Goal: Task Accomplishment & Management: Use online tool/utility

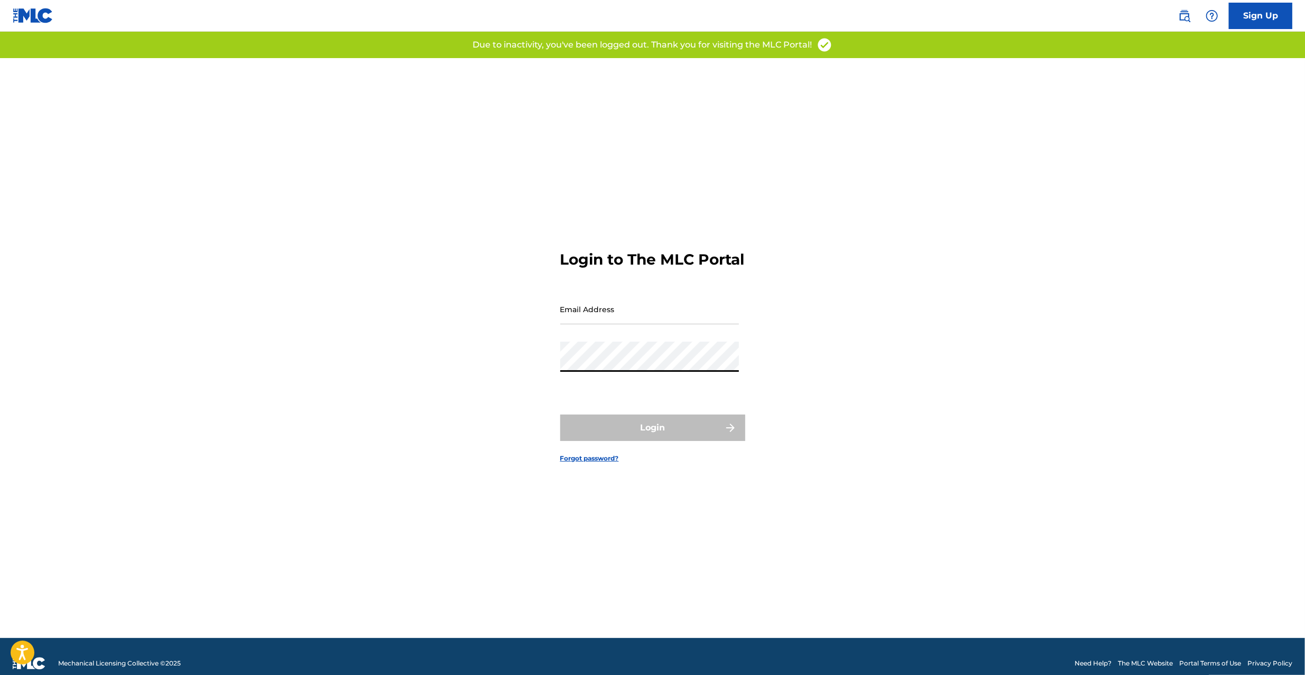
type input "[PERSON_NAME][EMAIL_ADDRESS][PERSON_NAME][DOMAIN_NAME]"
click at [633, 439] on button "Login" at bounding box center [652, 428] width 185 height 26
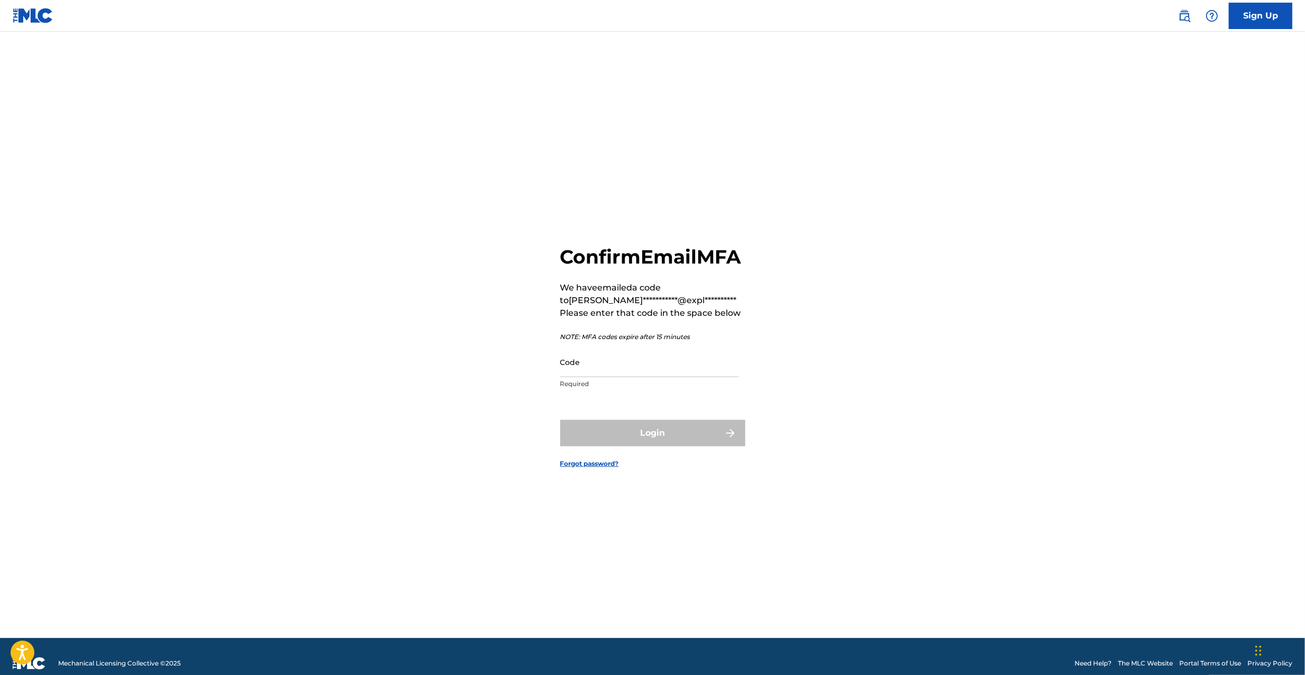
click at [697, 375] on input "Code" at bounding box center [649, 362] width 179 height 30
paste input "317837"
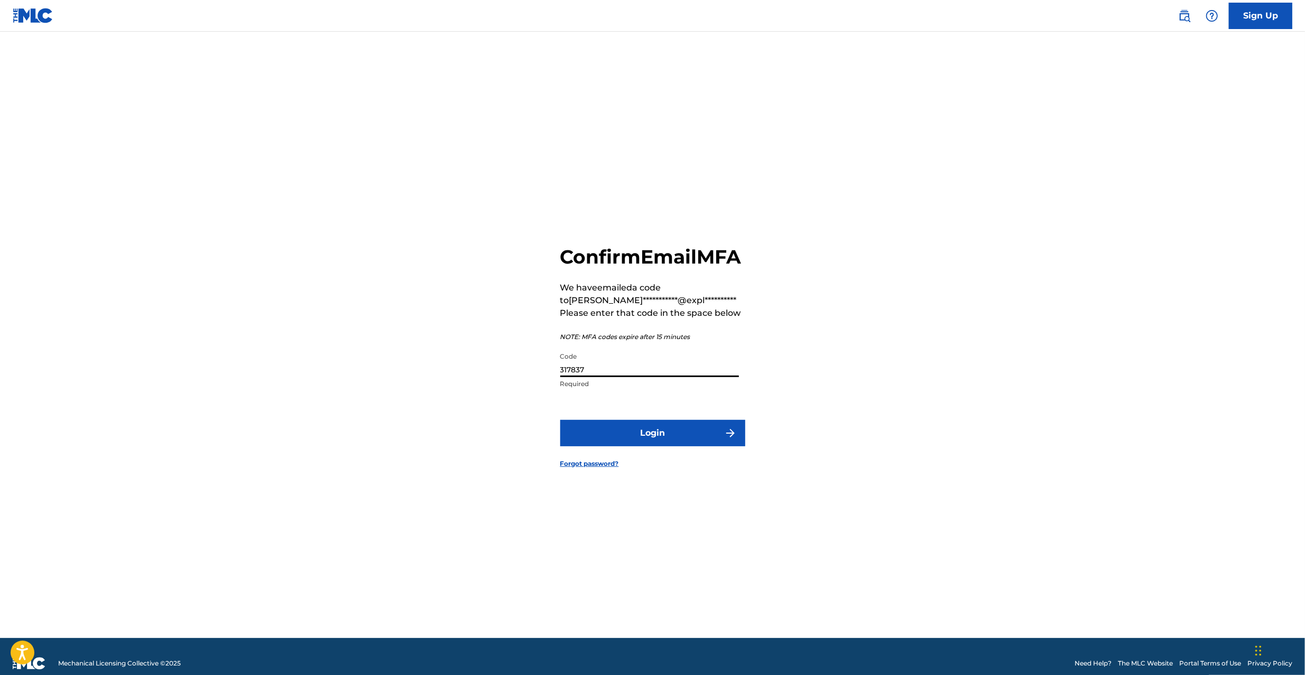
type input "317837"
click at [669, 438] on button "Login" at bounding box center [652, 433] width 185 height 26
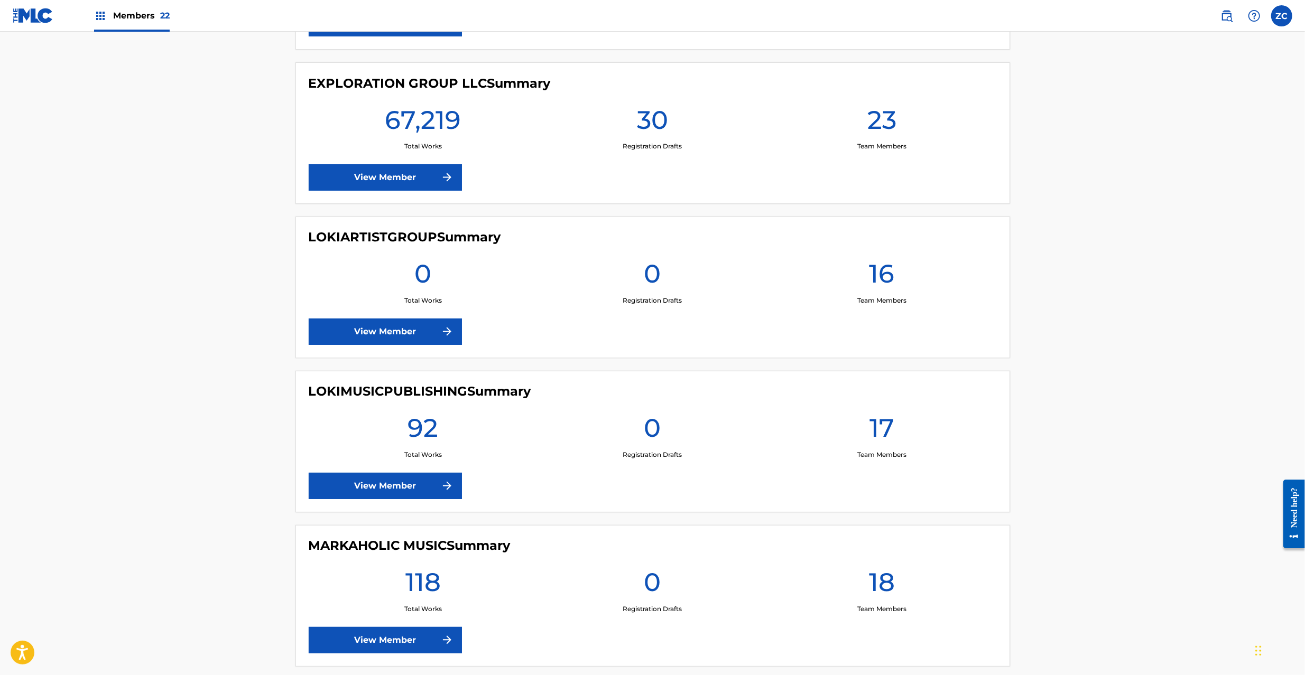
scroll to position [1785, 0]
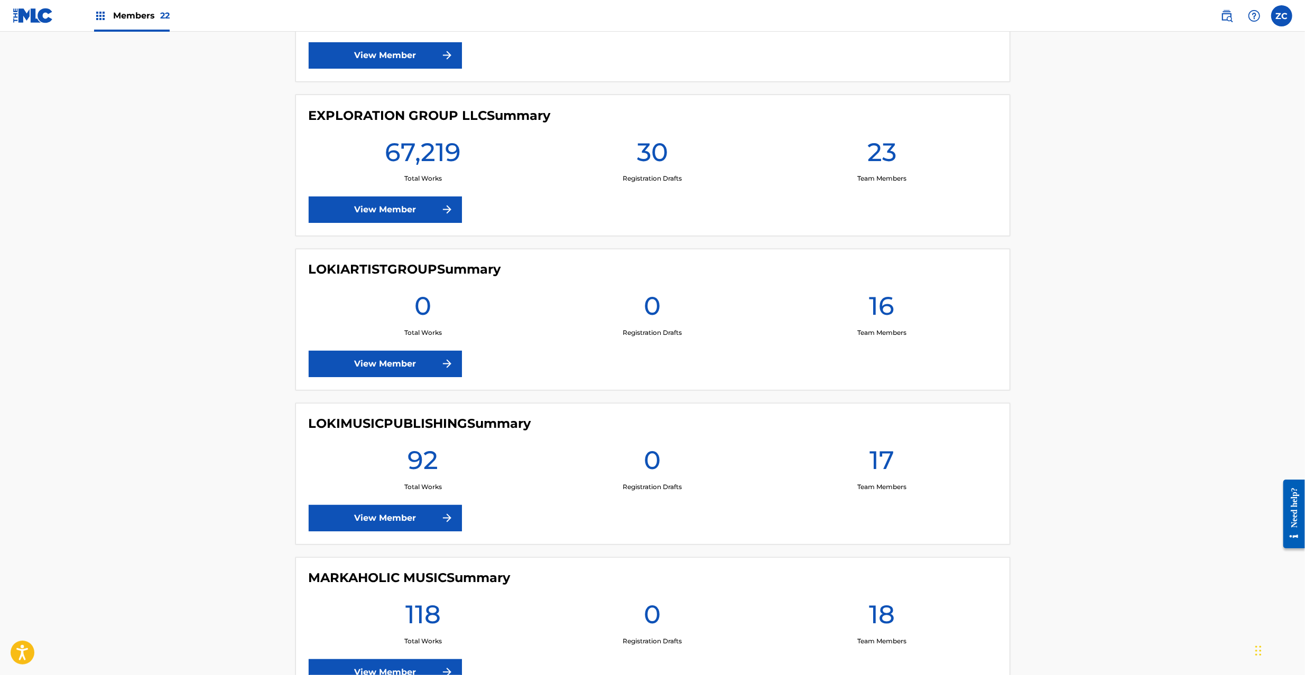
click at [400, 216] on link "View Member" at bounding box center [385, 210] width 153 height 26
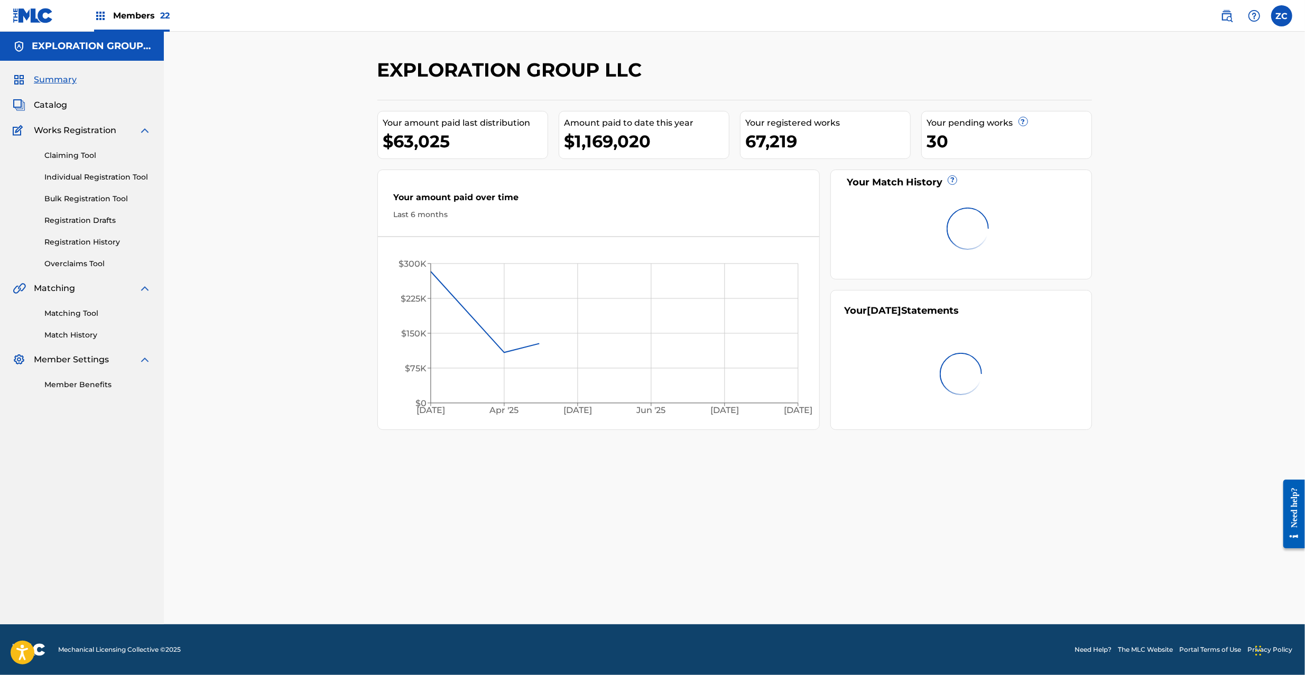
click at [82, 313] on link "Matching Tool" at bounding box center [97, 313] width 107 height 11
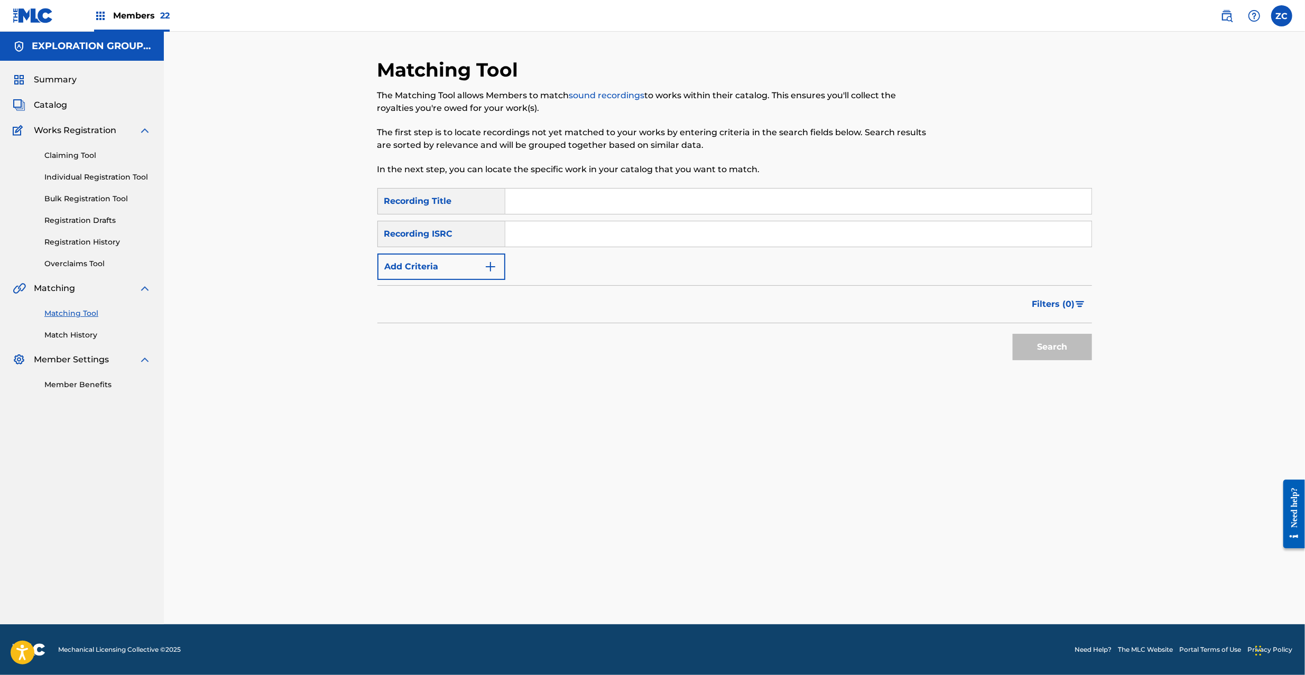
click at [682, 223] on input "Search Form" at bounding box center [798, 233] width 586 height 25
paste input "JPF302000113"
click at [1045, 345] on button "Search" at bounding box center [1052, 347] width 79 height 26
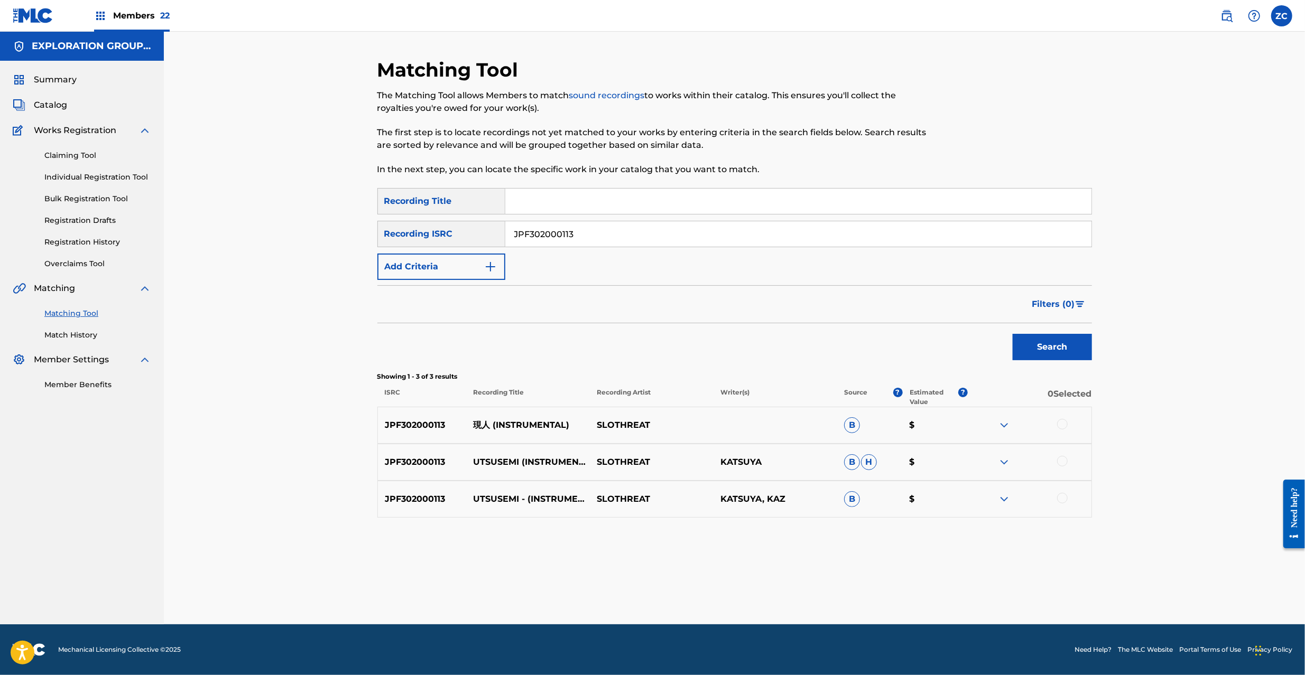
click at [1059, 425] on div at bounding box center [1062, 424] width 11 height 11
click at [1064, 461] on div at bounding box center [1062, 461] width 11 height 11
click at [1061, 500] on div at bounding box center [1062, 498] width 11 height 11
click at [844, 237] on input "JPF302000113" at bounding box center [798, 233] width 586 height 25
paste input "03"
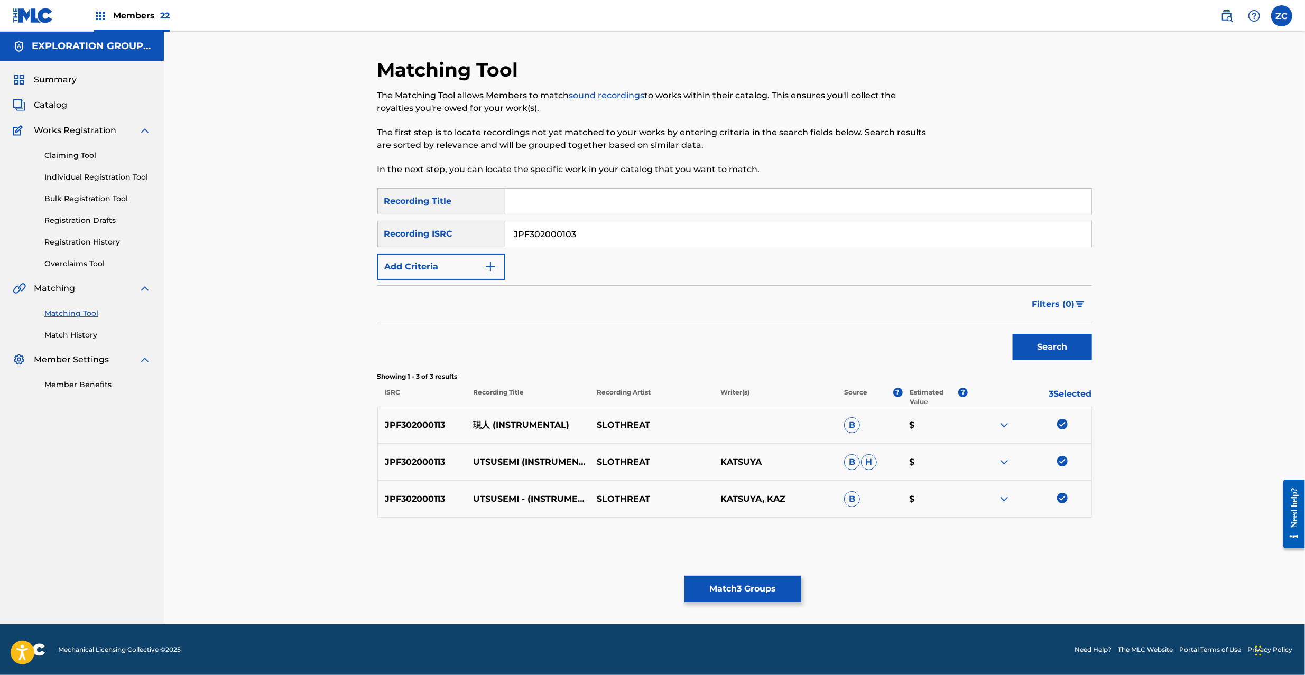
type input "JPF302000103"
click at [1053, 350] on button "Search" at bounding box center [1052, 347] width 79 height 26
click at [1062, 421] on div at bounding box center [1062, 424] width 11 height 11
click at [1065, 459] on div at bounding box center [1062, 461] width 11 height 11
click at [1062, 496] on div at bounding box center [1062, 498] width 11 height 11
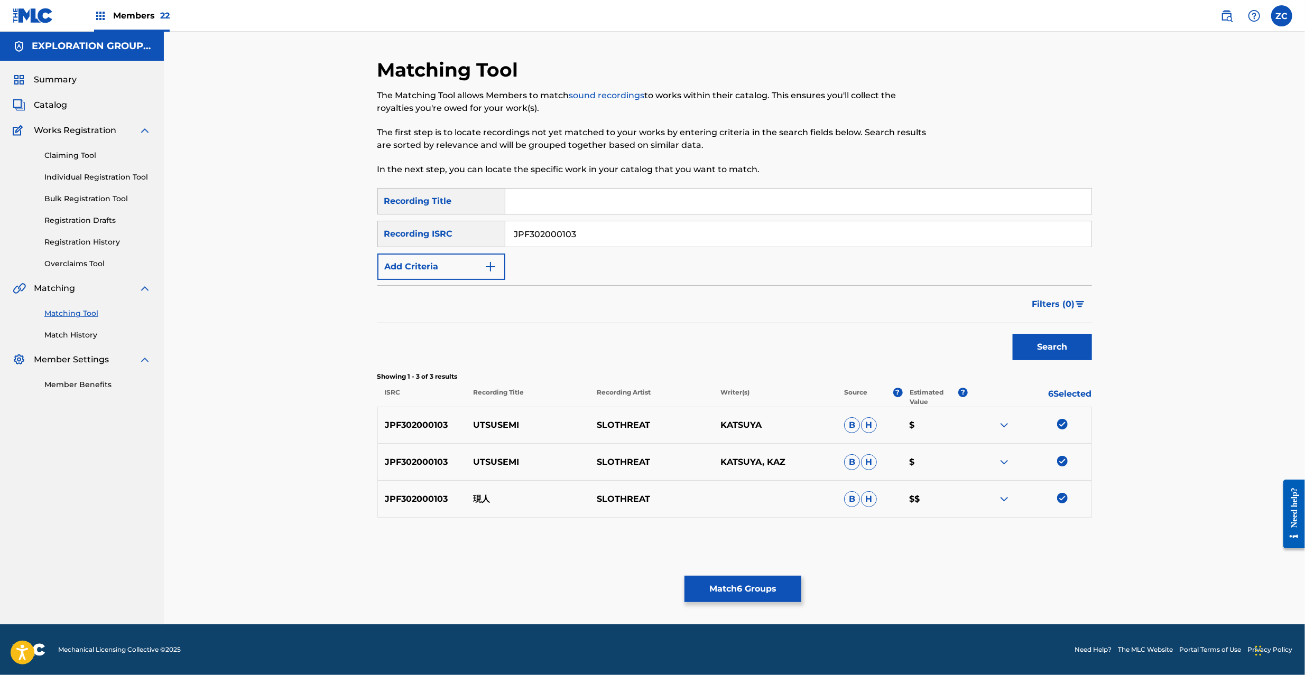
click at [768, 584] on button "Match 6 Groups" at bounding box center [742, 589] width 117 height 26
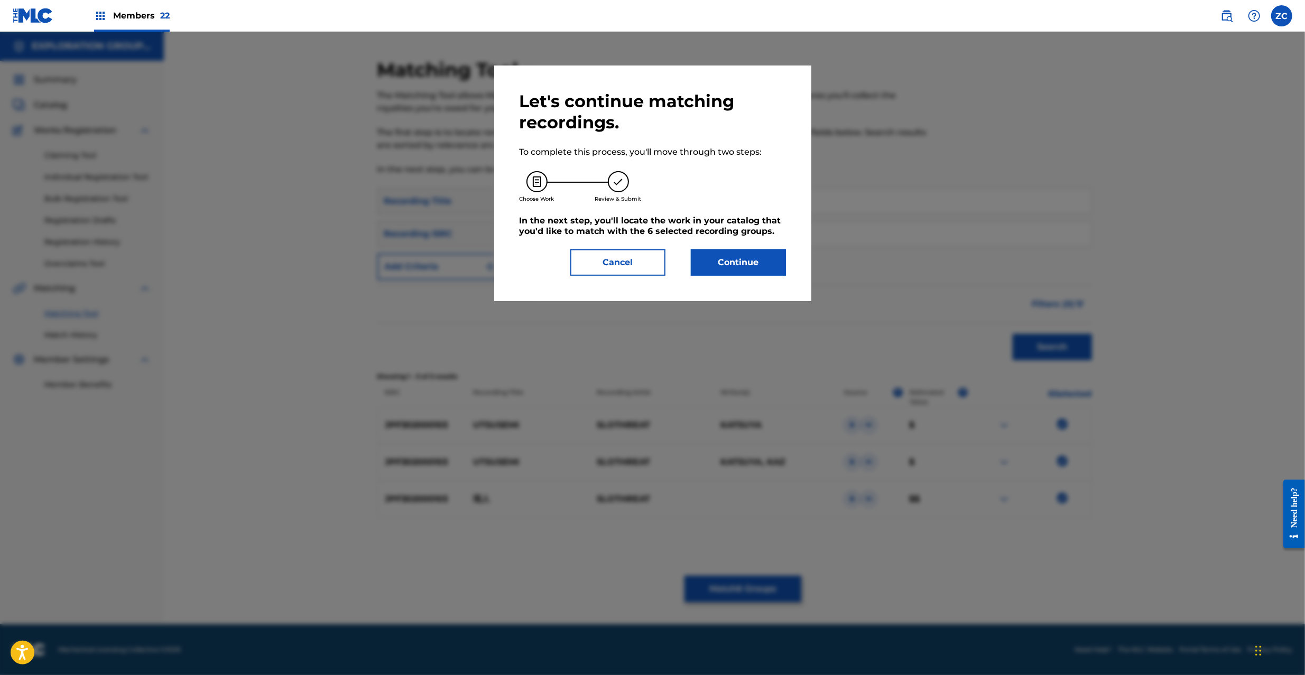
click at [768, 268] on button "Continue" at bounding box center [738, 262] width 95 height 26
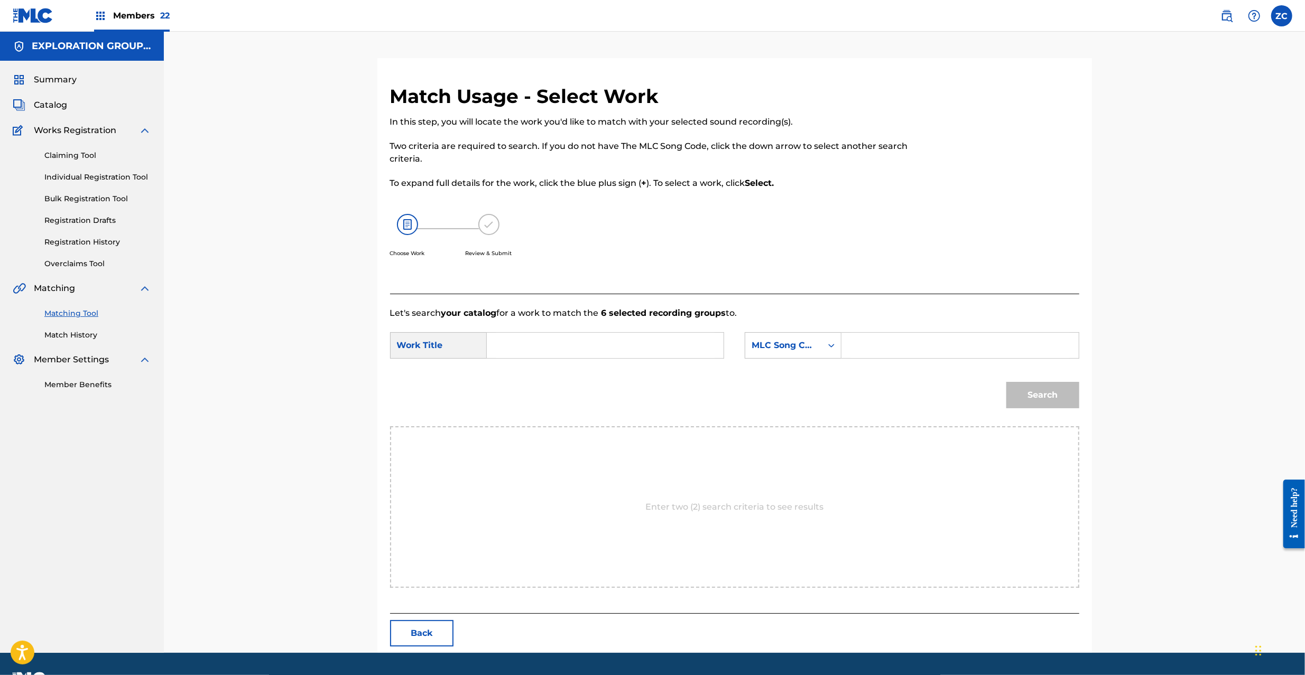
click at [649, 346] on input "Search Form" at bounding box center [605, 345] width 219 height 25
paste input "Utsusemi UX5E0R"
click at [580, 346] on input "Utsusemi UX5E0R" at bounding box center [605, 345] width 219 height 25
type input "Utsusemi"
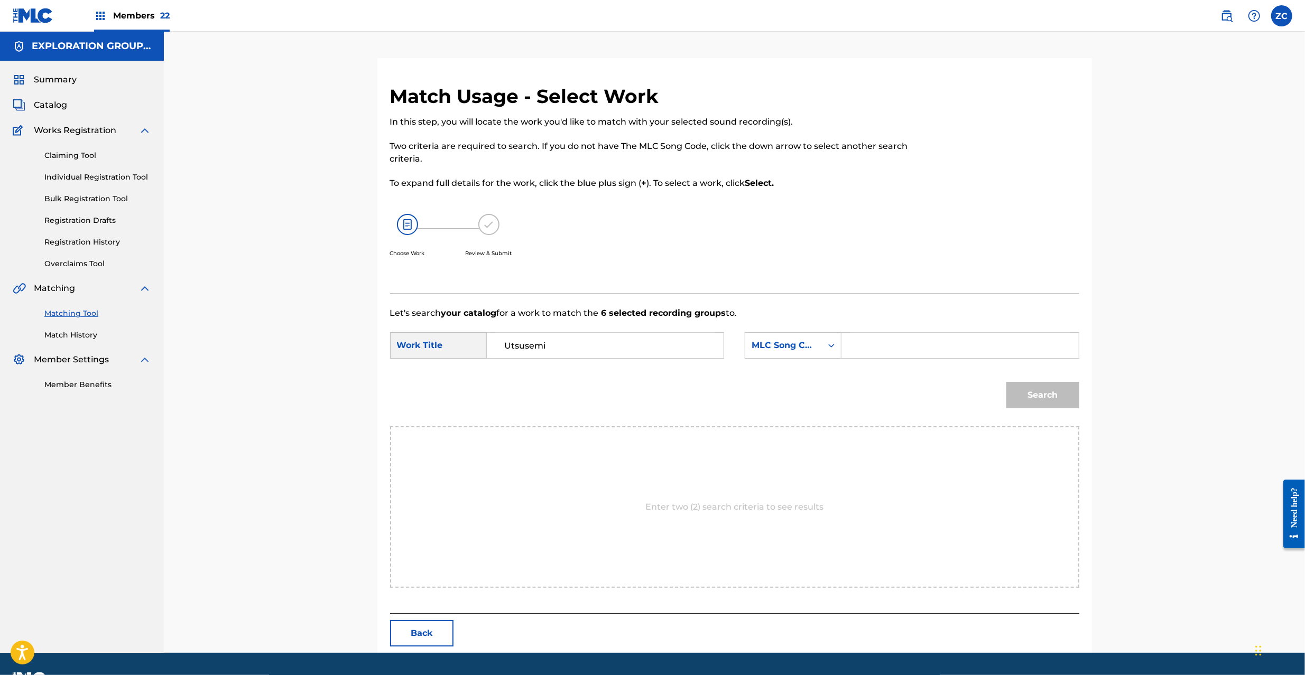
click at [958, 334] on input "Search Form" at bounding box center [959, 345] width 219 height 25
paste input "UX5E0R"
type input "UX5E0R"
click at [1048, 381] on div "Search" at bounding box center [1040, 393] width 78 height 42
click at [1049, 386] on button "Search" at bounding box center [1042, 395] width 73 height 26
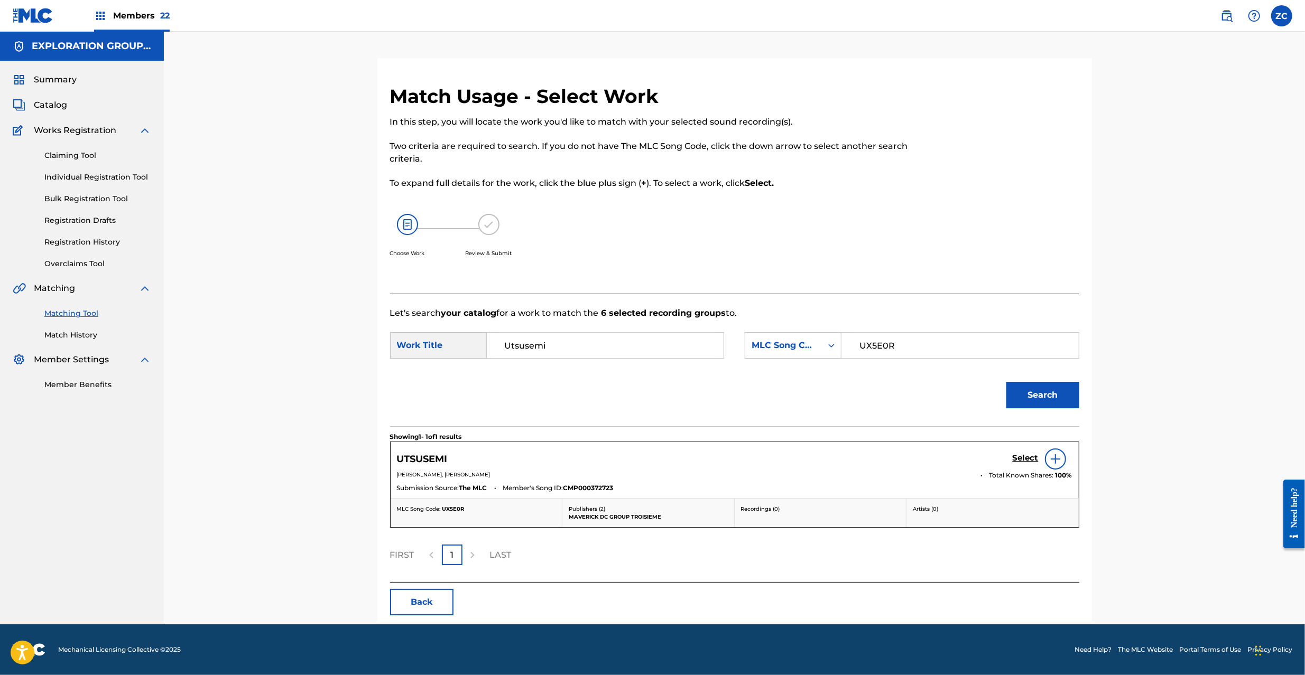
click at [1026, 457] on h5 "Select" at bounding box center [1026, 458] width 26 height 10
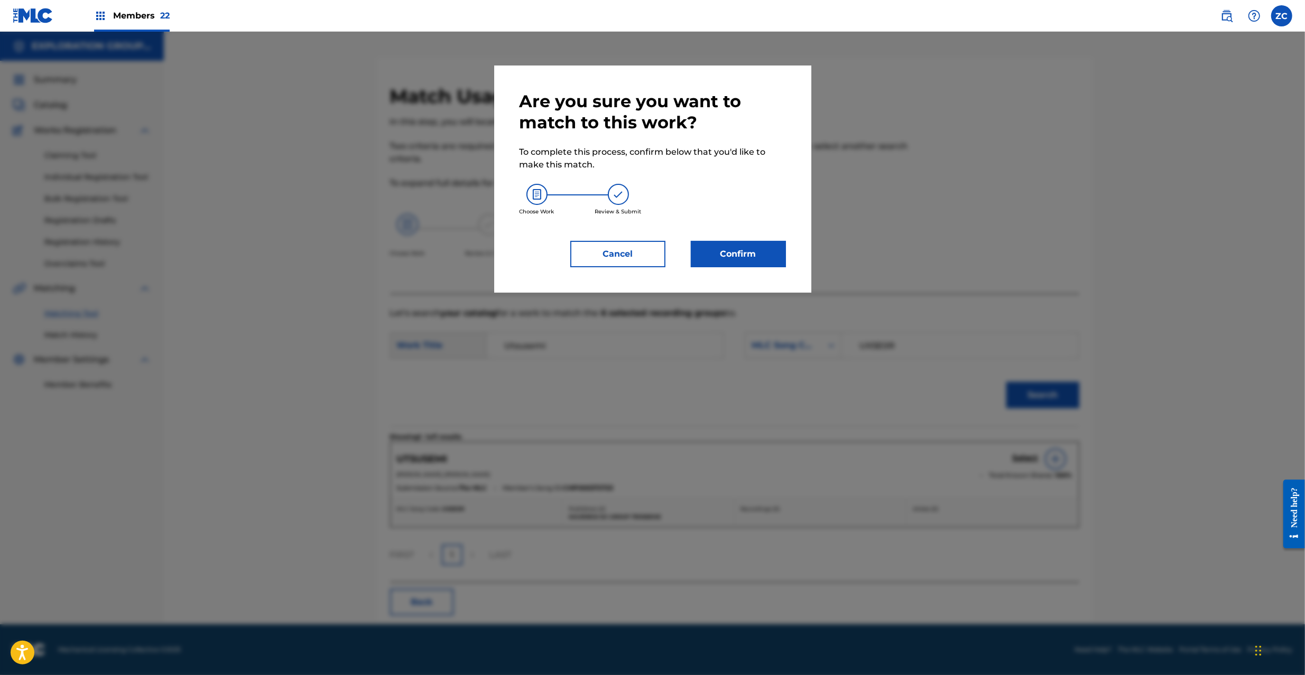
click at [757, 261] on button "Confirm" at bounding box center [738, 254] width 95 height 26
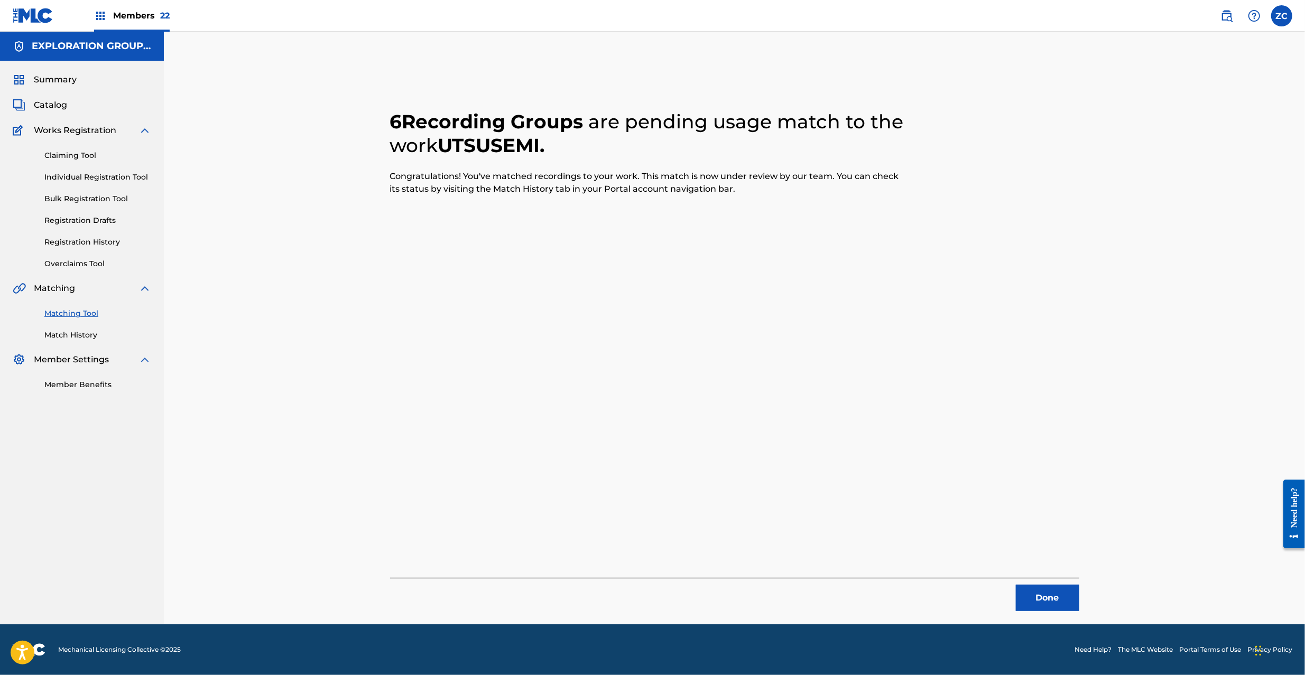
click at [1055, 597] on button "Done" at bounding box center [1047, 598] width 63 height 26
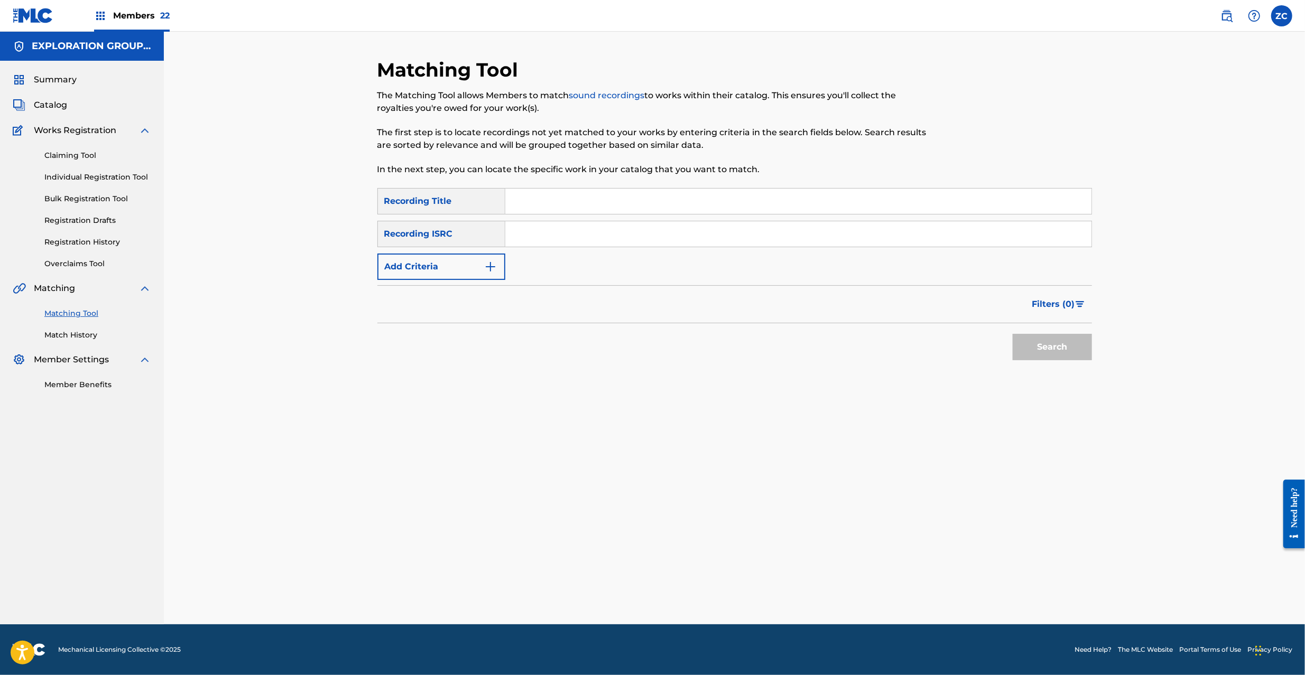
click at [654, 237] on input "Search Form" at bounding box center [798, 233] width 586 height 25
paste input "JPF302000104"
click at [1034, 360] on button "Search" at bounding box center [1052, 347] width 79 height 26
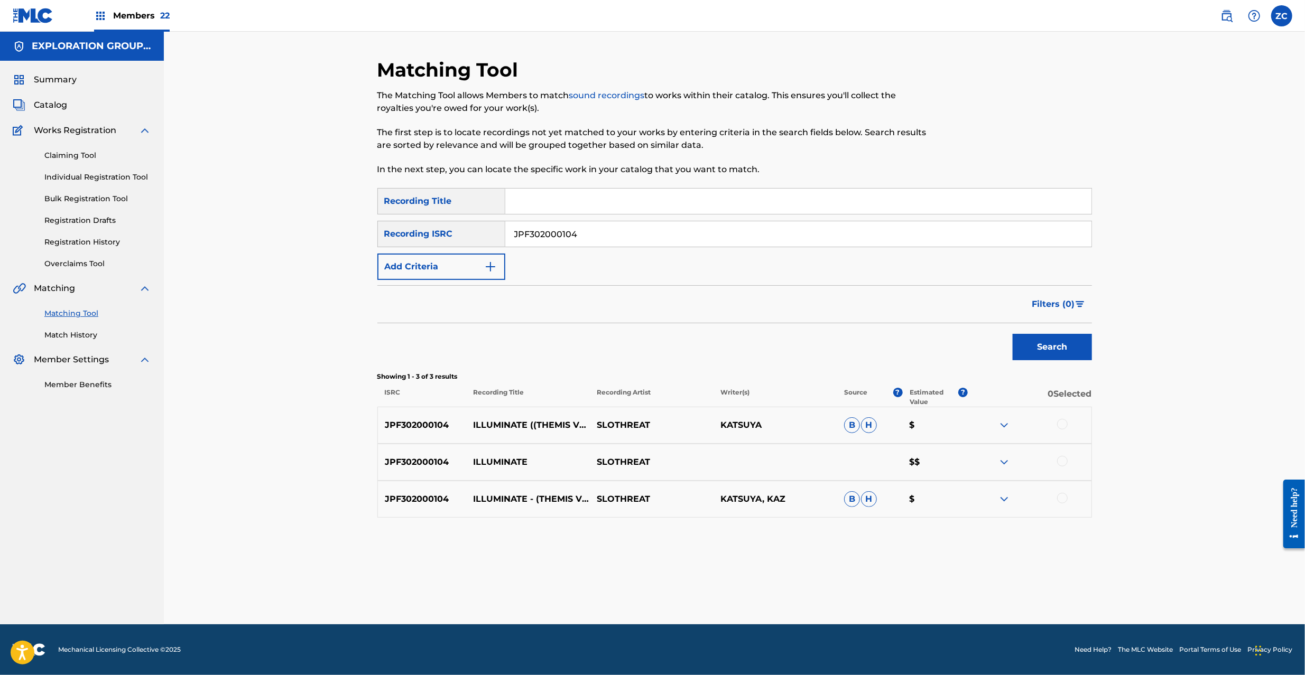
drag, startPoint x: 1064, startPoint y: 425, endPoint x: 1062, endPoint y: 455, distance: 29.7
click at [1064, 425] on div at bounding box center [1062, 424] width 11 height 11
click at [1063, 460] on div at bounding box center [1062, 461] width 11 height 11
click at [1062, 496] on div at bounding box center [1062, 498] width 11 height 11
click at [608, 239] on input "JPF302000104" at bounding box center [798, 233] width 586 height 25
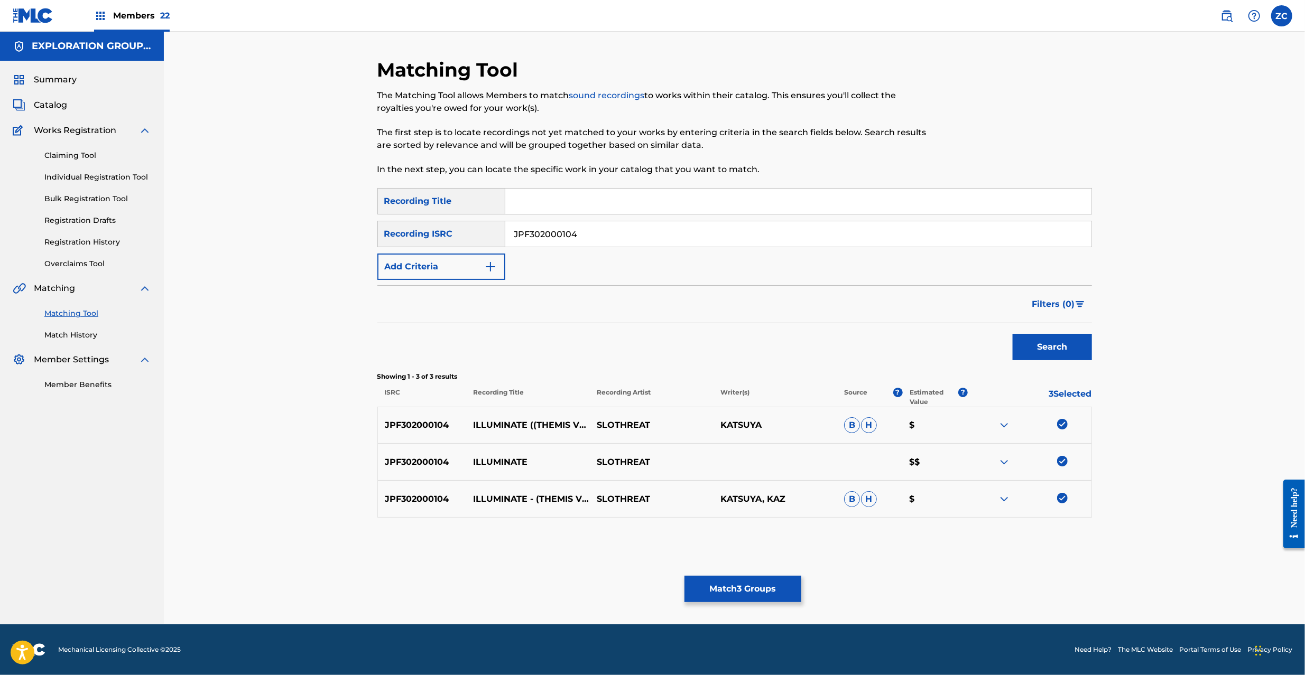
paste input "097"
click at [1039, 349] on button "Search" at bounding box center [1052, 347] width 79 height 26
click at [1063, 426] on div at bounding box center [1062, 424] width 11 height 11
click at [1063, 461] on div at bounding box center [1062, 461] width 11 height 11
click at [1063, 497] on div at bounding box center [1062, 498] width 11 height 11
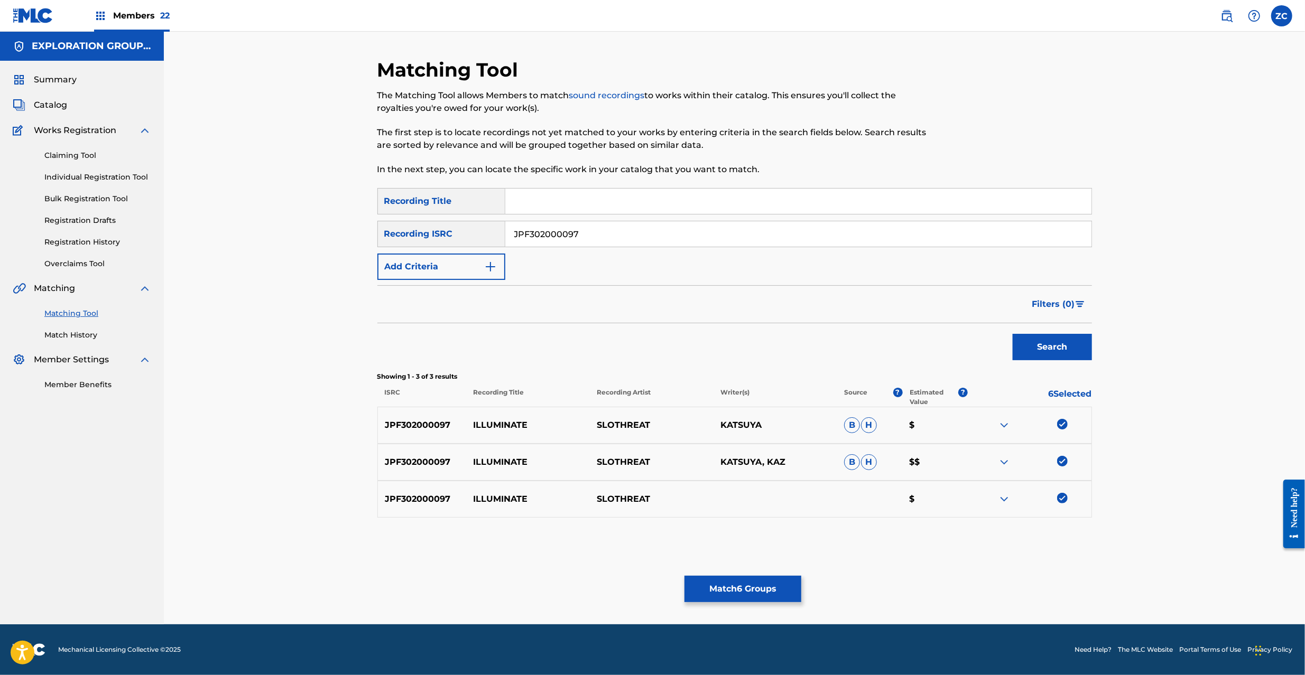
click at [840, 241] on input "JPF302000097" at bounding box center [798, 233] width 586 height 25
paste input "114"
type input "JPF302000114"
click at [1058, 348] on button "Search" at bounding box center [1052, 347] width 79 height 26
click at [1060, 424] on div at bounding box center [1062, 424] width 11 height 11
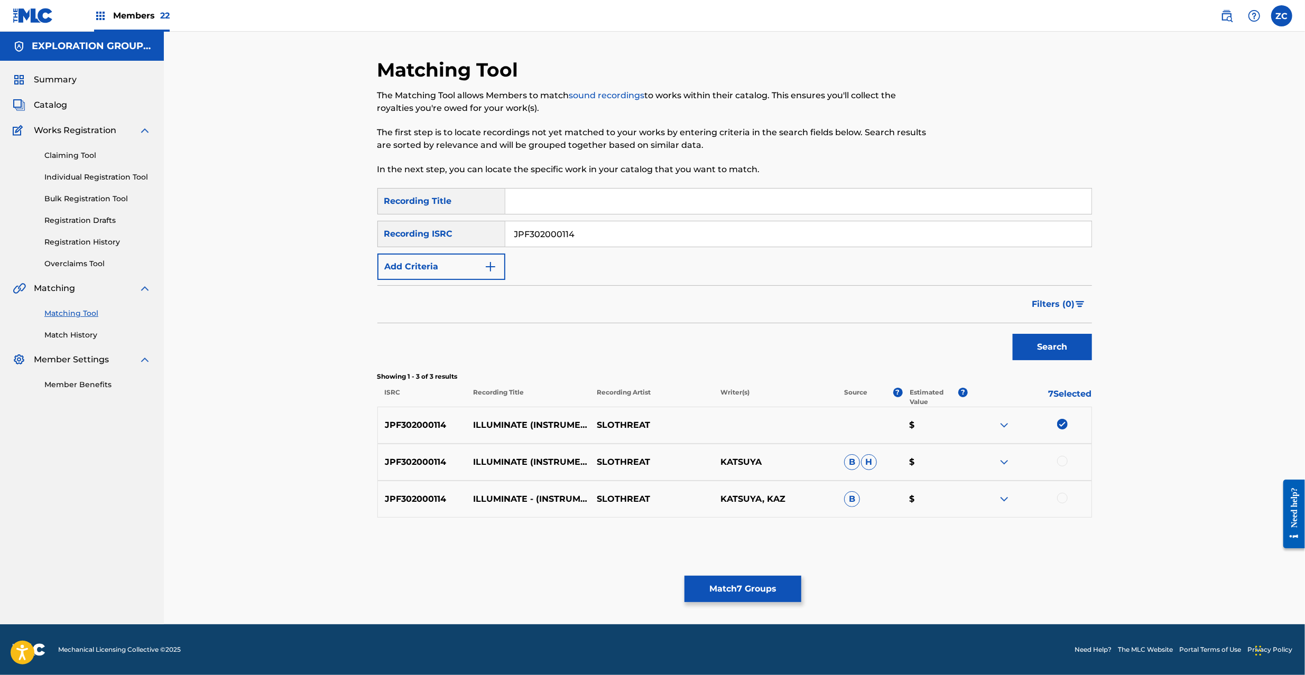
click at [1058, 461] on div at bounding box center [1062, 461] width 11 height 11
click at [1062, 498] on div at bounding box center [1062, 498] width 11 height 11
click at [753, 589] on button "Match 9 Groups" at bounding box center [742, 589] width 117 height 26
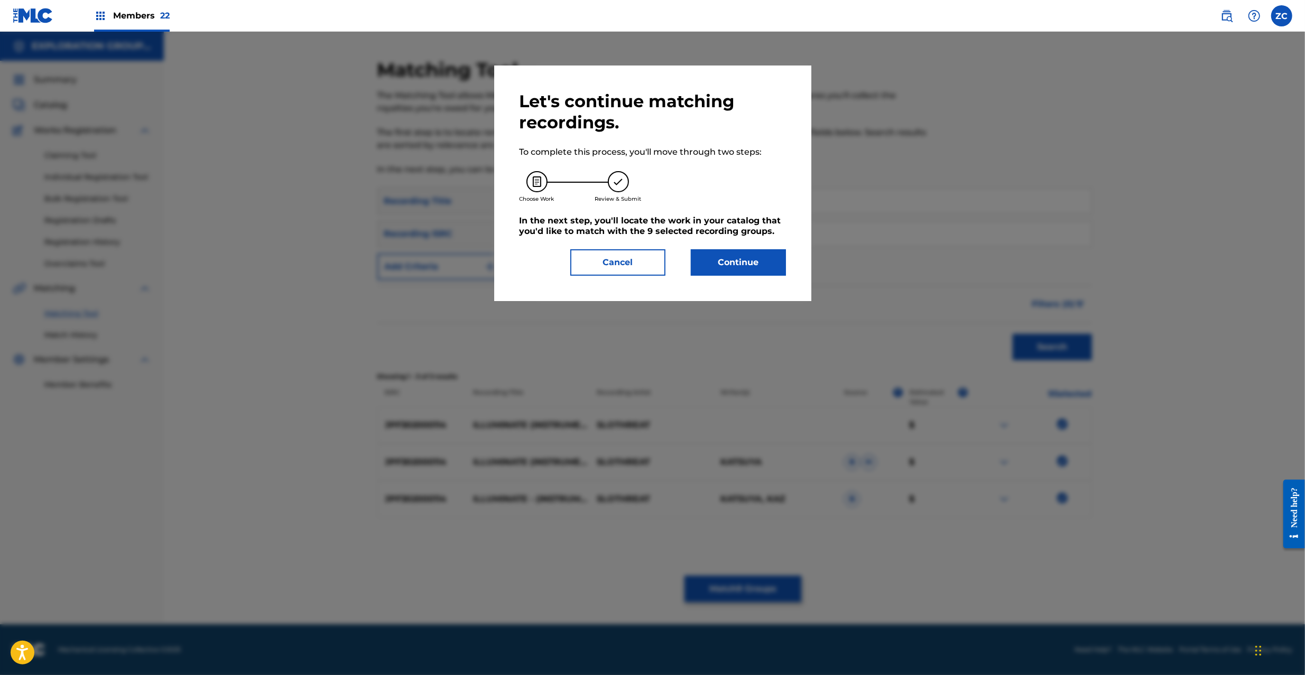
click at [753, 263] on button "Continue" at bounding box center [738, 262] width 95 height 26
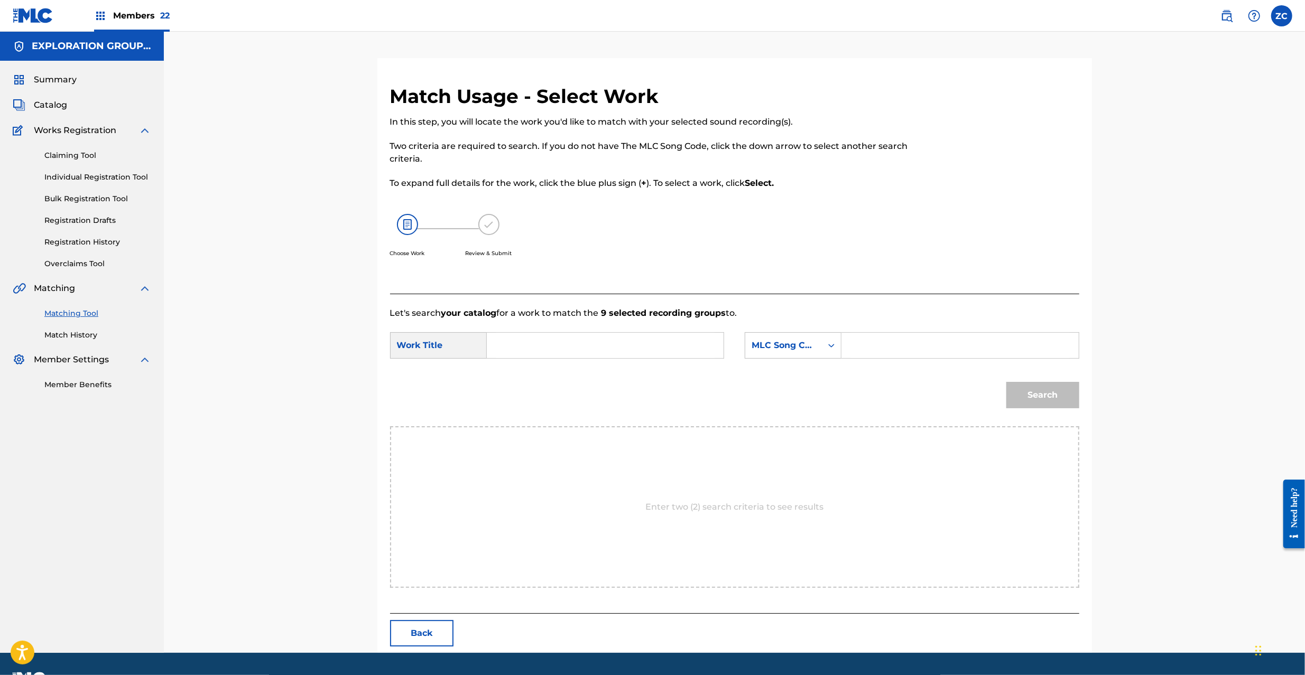
drag, startPoint x: 624, startPoint y: 364, endPoint x: 634, endPoint y: 351, distance: 16.9
click at [624, 364] on div "SearchWithCriteriaae00549c-7795-4d1a-8bed-9e8b96a2d3e7 Work Title SearchWithCri…" at bounding box center [734, 348] width 689 height 33
click at [635, 347] on input "Search Form" at bounding box center [605, 345] width 219 height 25
paste input "Illuminate I29LD0"
click at [576, 348] on input "Illuminate I29LD0" at bounding box center [605, 345] width 219 height 25
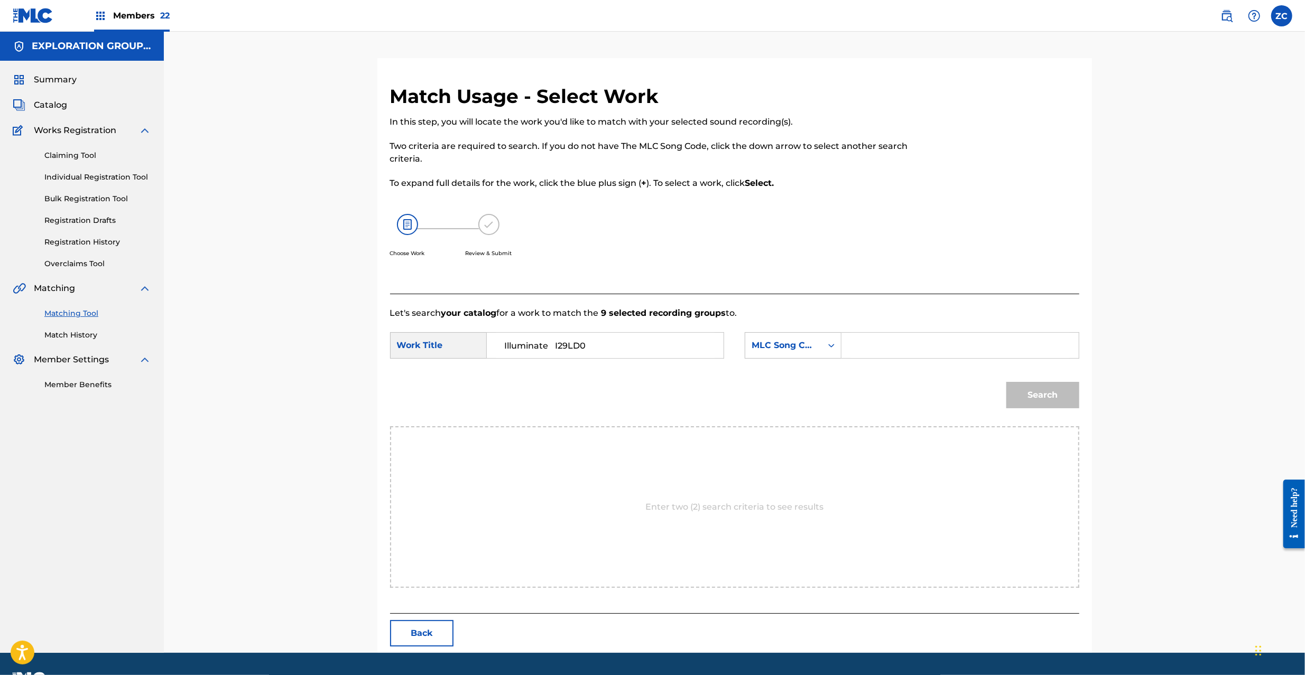
click at [576, 348] on input "Illuminate I29LD0" at bounding box center [605, 345] width 219 height 25
type input "Illuminate"
click at [901, 348] on input "Search Form" at bounding box center [959, 345] width 219 height 25
paste input "I29LD0"
type input "I29LD0"
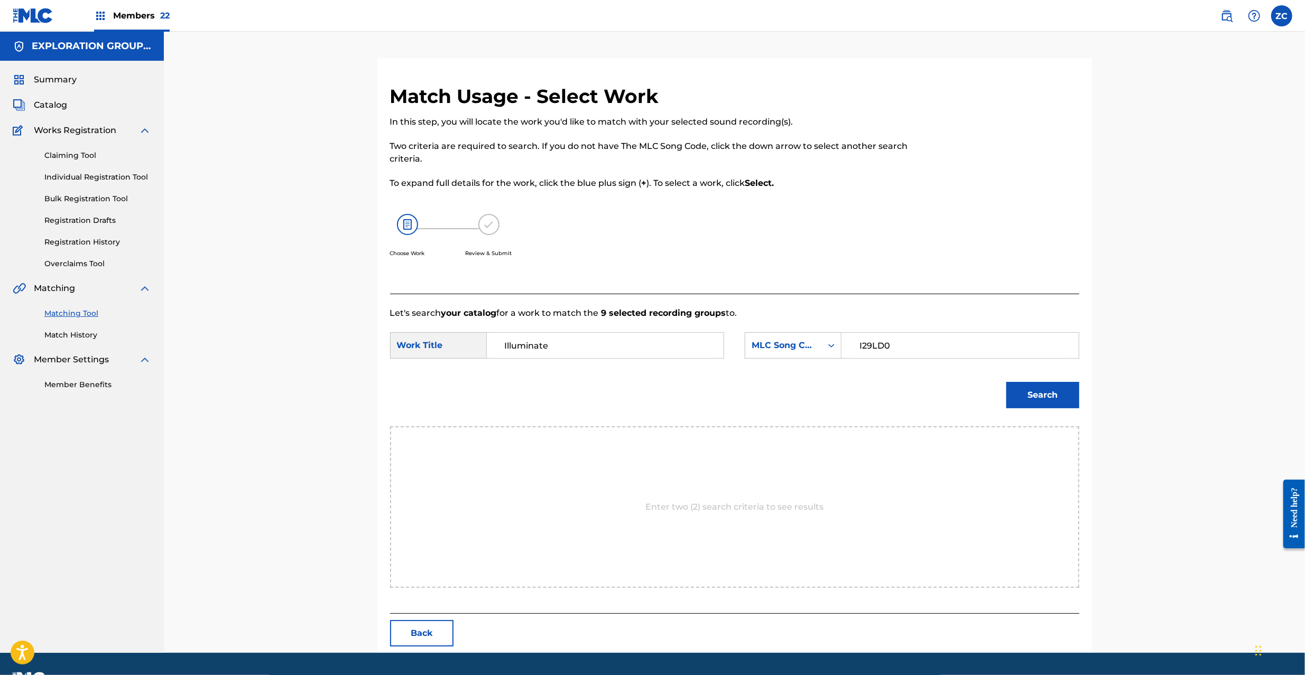
click at [1049, 396] on button "Search" at bounding box center [1042, 395] width 73 height 26
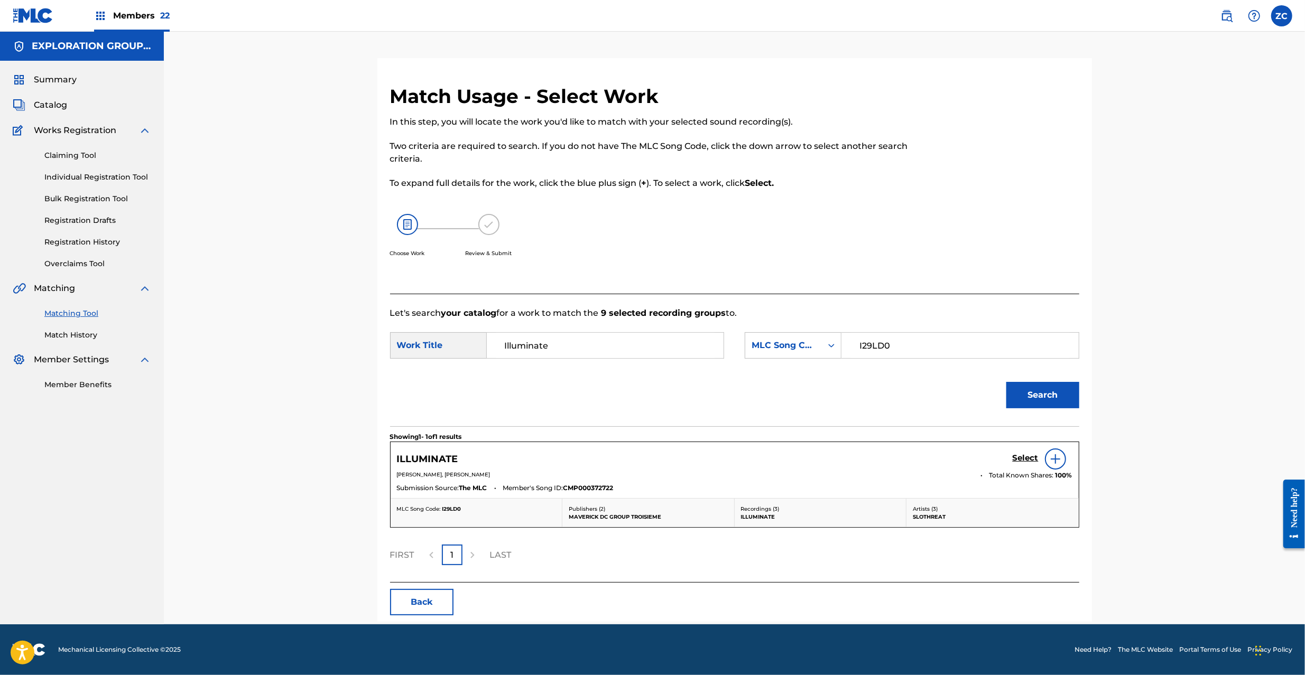
click at [1023, 459] on h5 "Select" at bounding box center [1026, 458] width 26 height 10
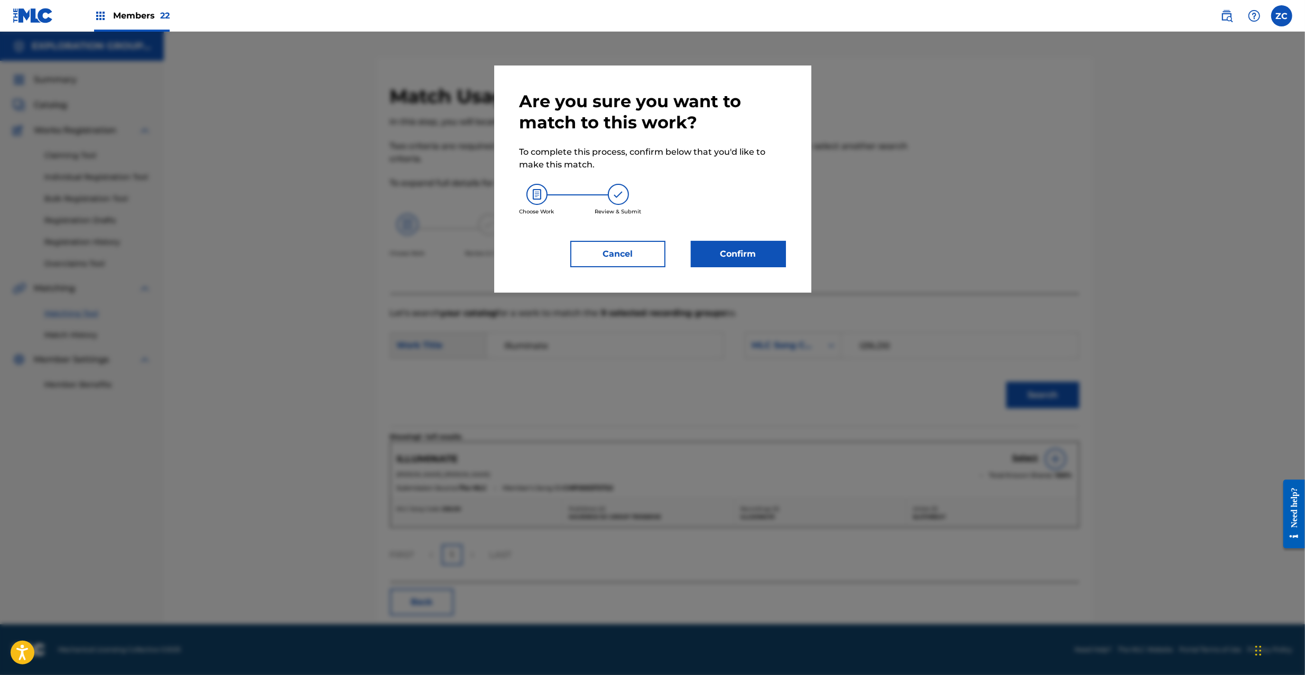
click at [762, 264] on button "Confirm" at bounding box center [738, 254] width 95 height 26
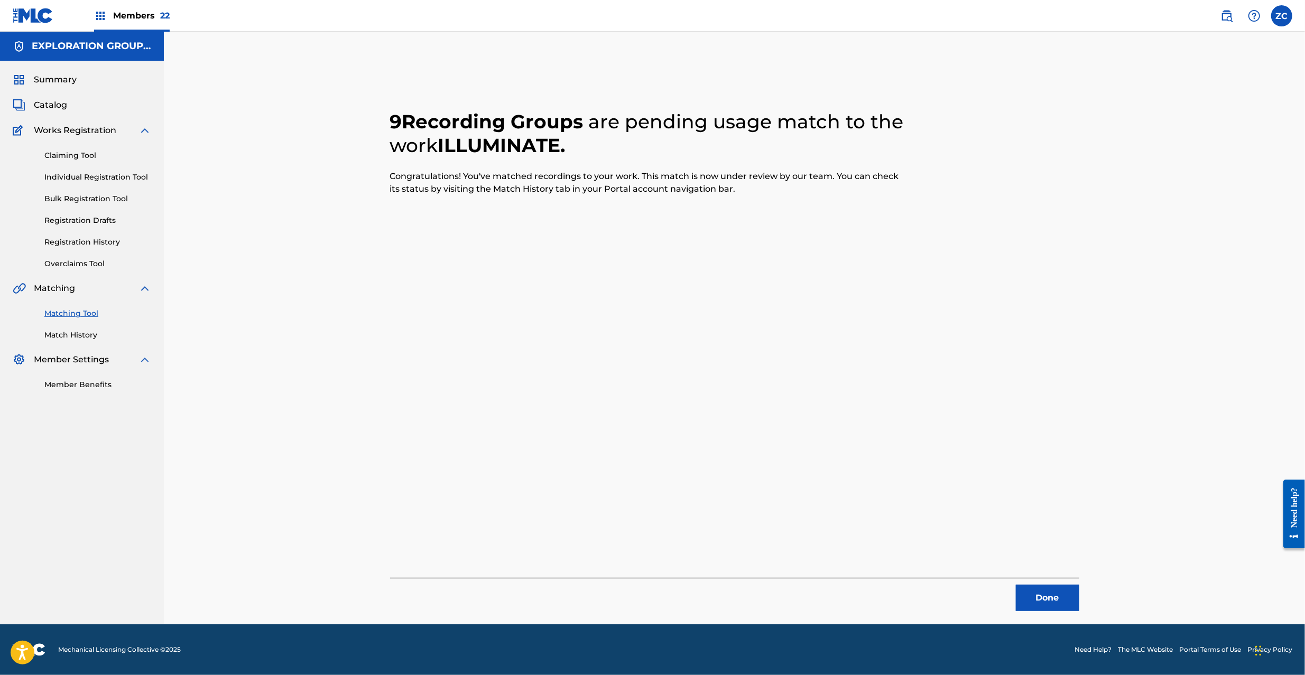
click at [1037, 596] on button "Done" at bounding box center [1047, 598] width 63 height 26
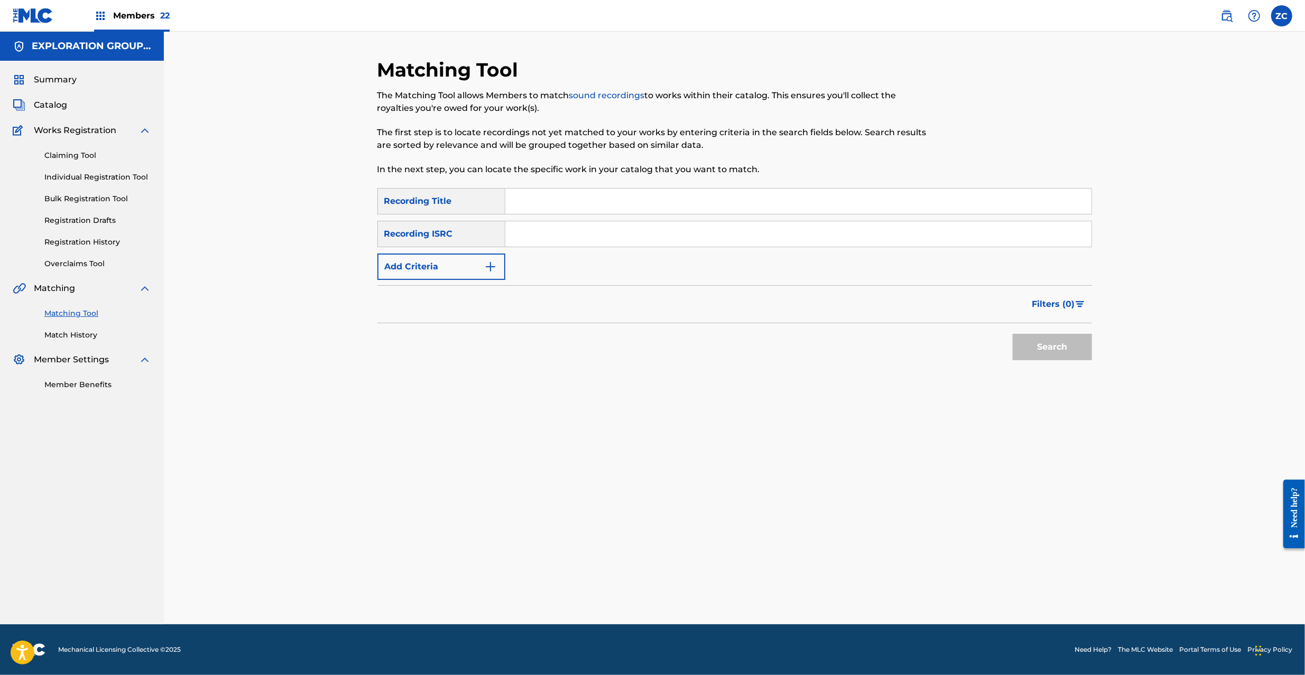
click at [798, 239] on input "Search Form" at bounding box center [798, 233] width 586 height 25
paste input "JPF302000044"
click at [1043, 351] on button "Search" at bounding box center [1052, 347] width 79 height 26
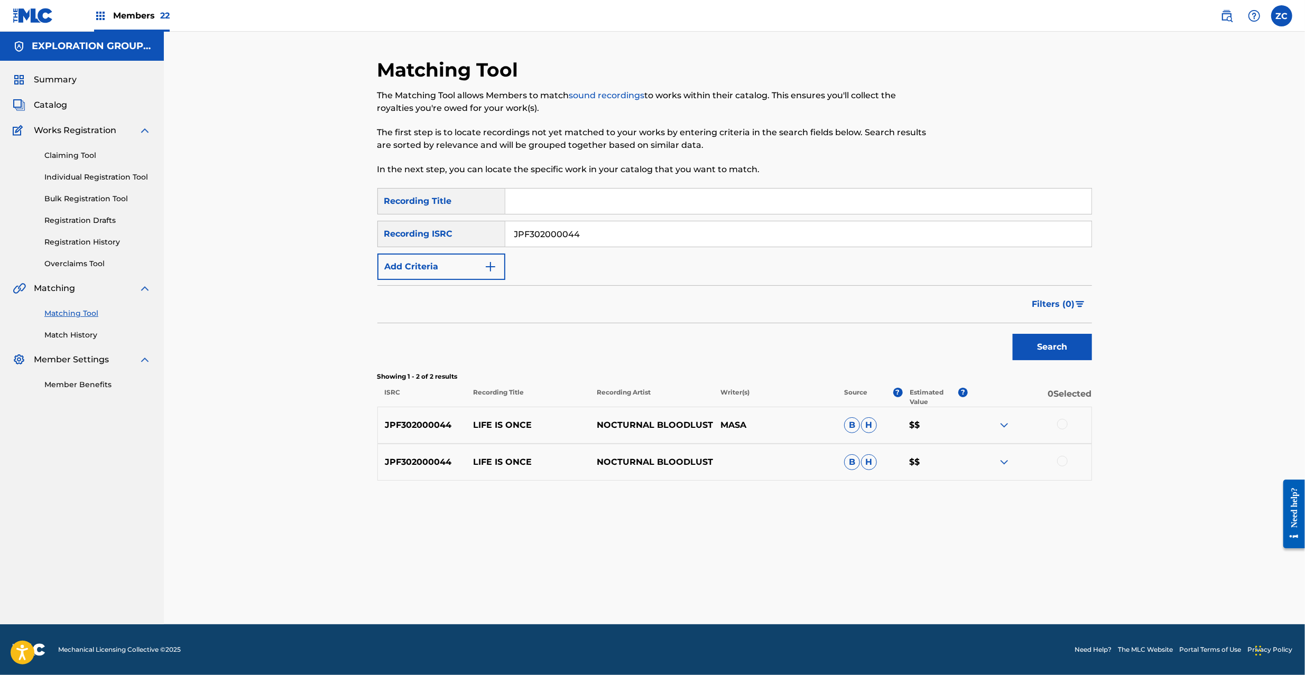
click at [1061, 425] on div at bounding box center [1062, 424] width 11 height 11
click at [1063, 461] on div at bounding box center [1062, 461] width 11 height 11
click at [685, 243] on input "JPF302000044" at bounding box center [798, 233] width 586 height 25
paste input "100179"
type input "JPF302100179"
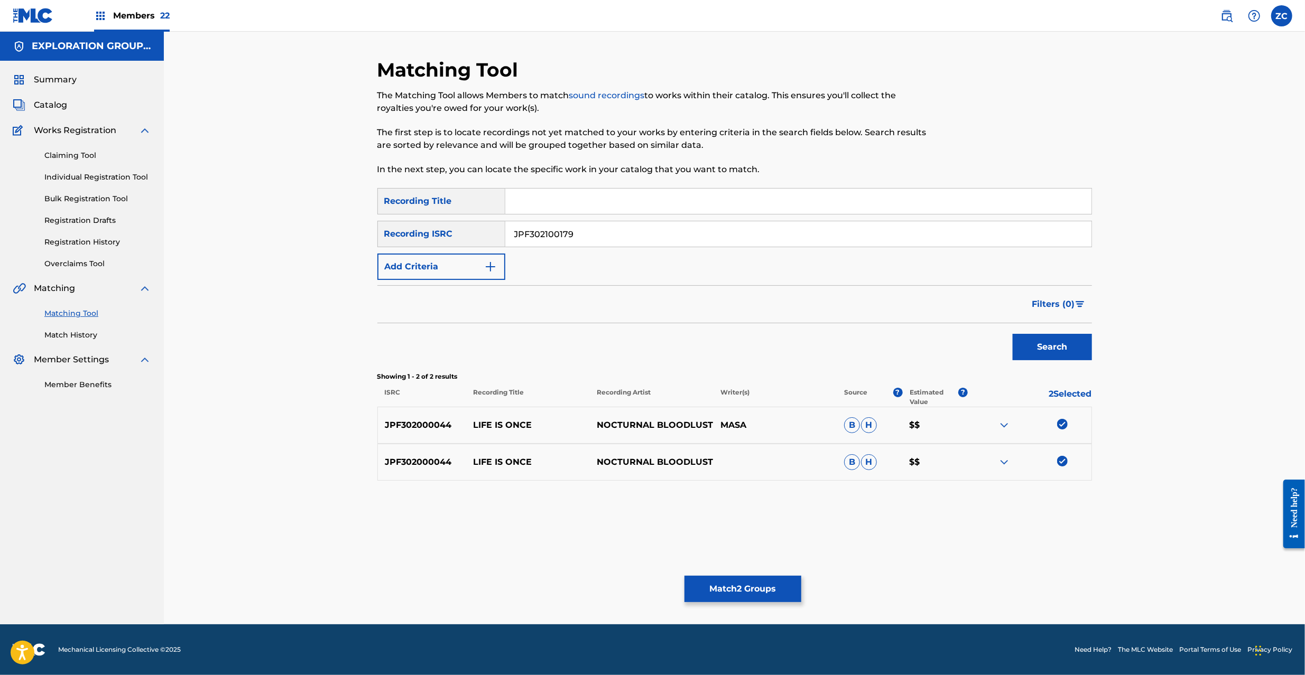
click at [1044, 354] on button "Search" at bounding box center [1052, 347] width 79 height 26
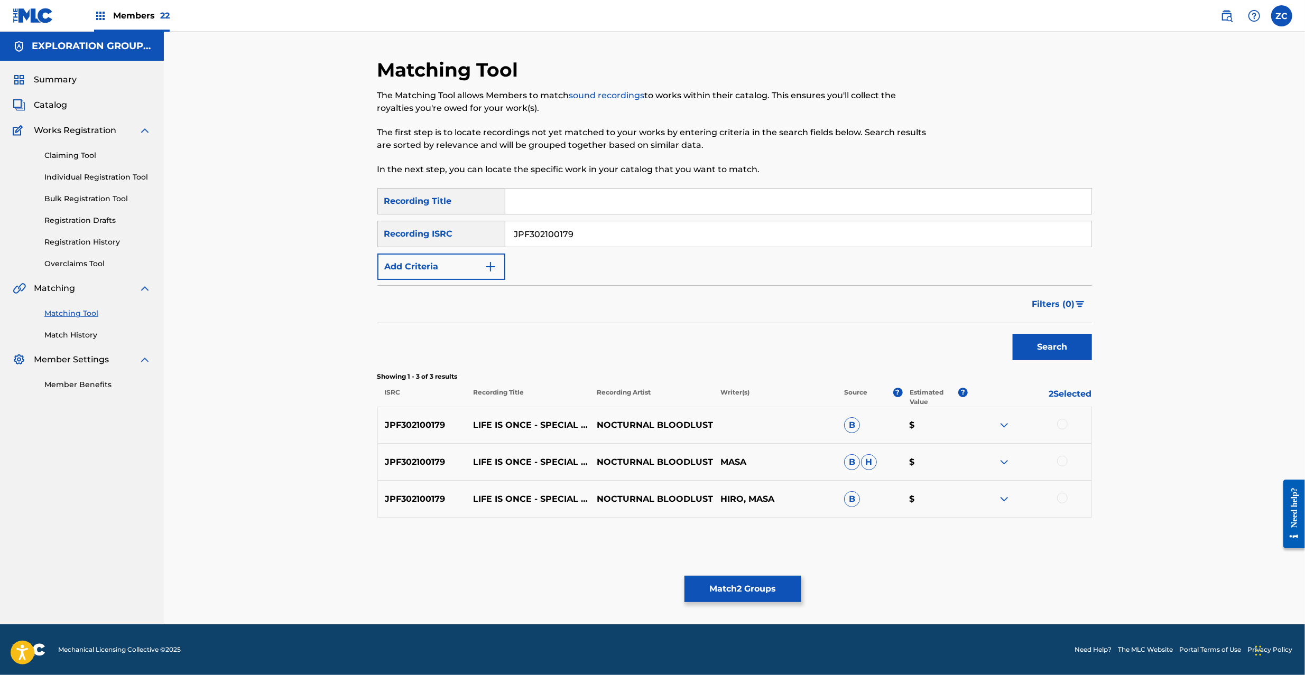
click at [1060, 426] on div at bounding box center [1062, 424] width 11 height 11
click at [1065, 462] on div at bounding box center [1062, 461] width 11 height 11
click at [1064, 499] on div at bounding box center [1062, 498] width 11 height 11
click at [733, 601] on button "Match 5 Groups" at bounding box center [742, 589] width 117 height 26
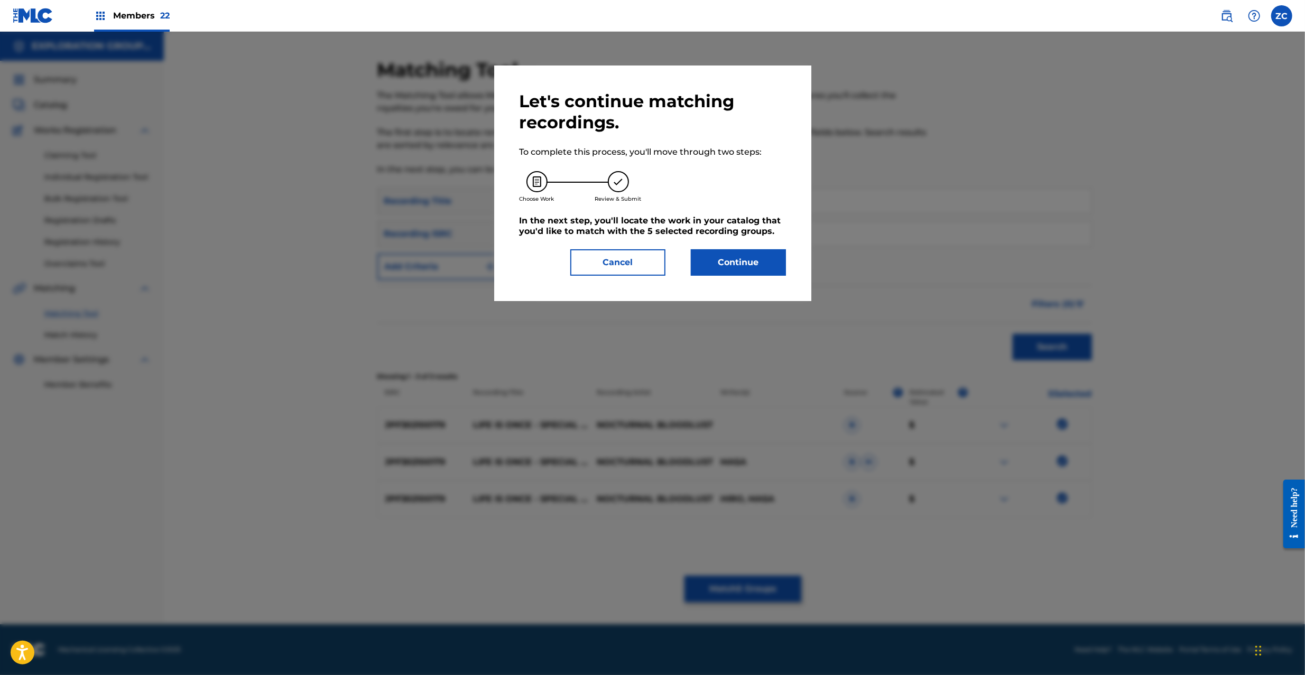
click at [763, 275] on button "Continue" at bounding box center [738, 262] width 95 height 26
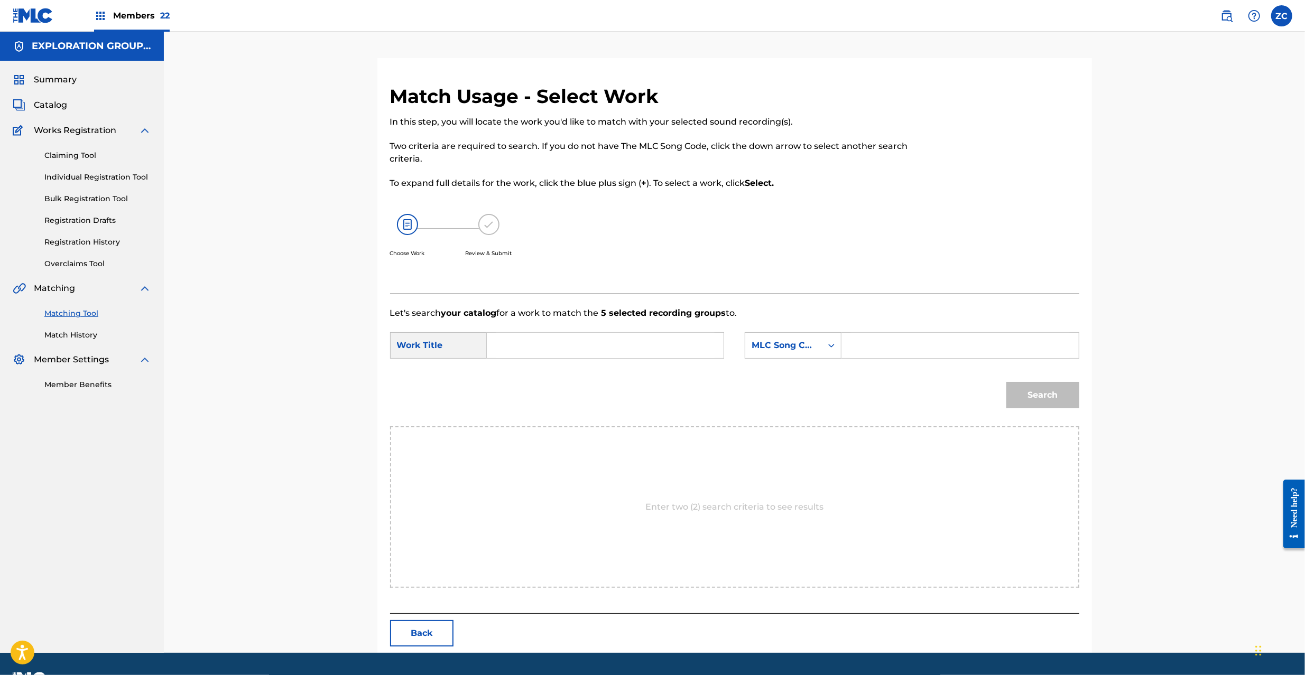
click at [679, 342] on input "Search Form" at bounding box center [605, 345] width 219 height 25
paste input "Life Is Once LS6RH3"
click at [583, 339] on input "Life Is Once LS6RH3" at bounding box center [605, 345] width 219 height 25
type input "Life Is Once"
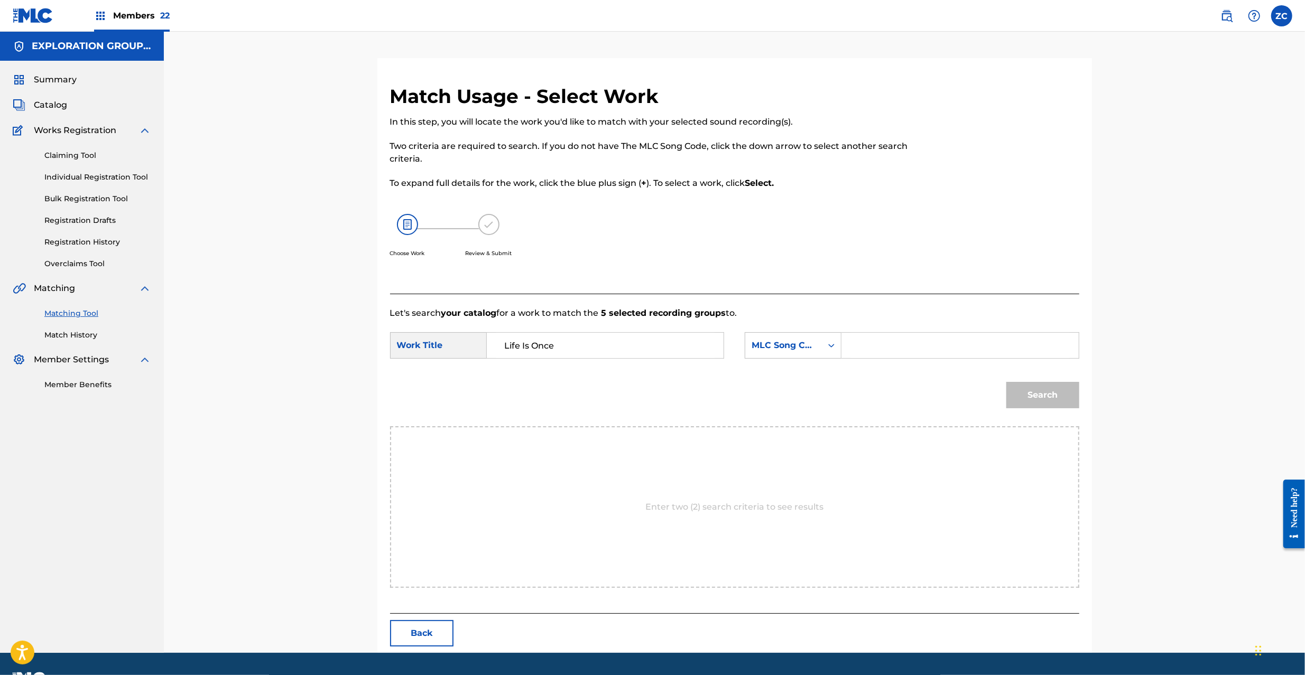
click at [878, 344] on input "Search Form" at bounding box center [959, 345] width 219 height 25
paste input "LS6RH3"
type input "LS6RH3"
click at [1051, 396] on button "Search" at bounding box center [1042, 395] width 73 height 26
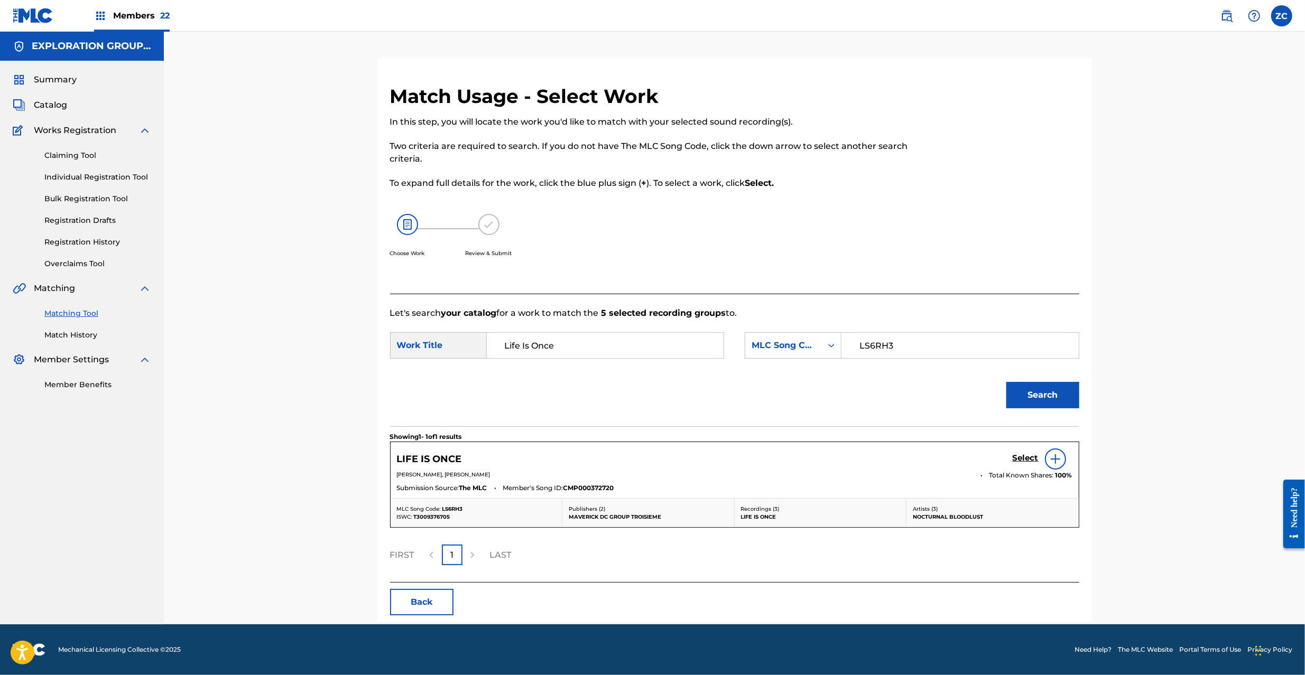
click at [1017, 460] on h5 "Select" at bounding box center [1026, 458] width 26 height 10
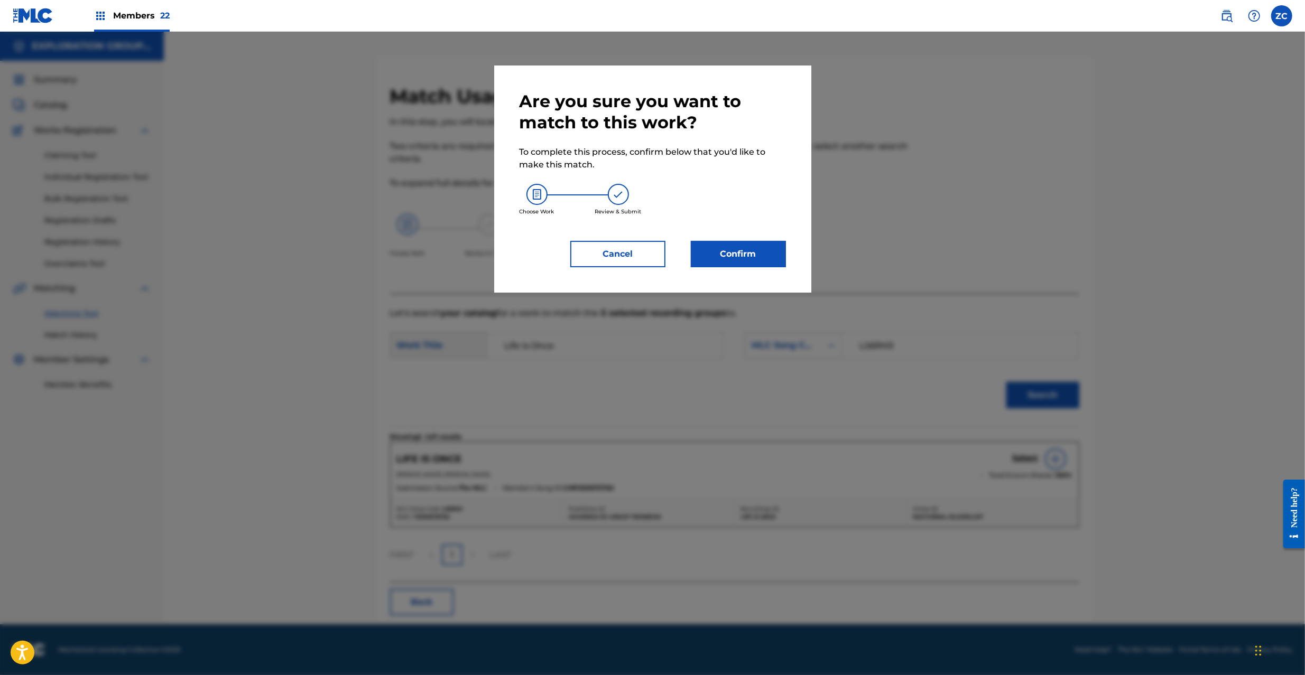
click at [755, 251] on button "Confirm" at bounding box center [738, 254] width 95 height 26
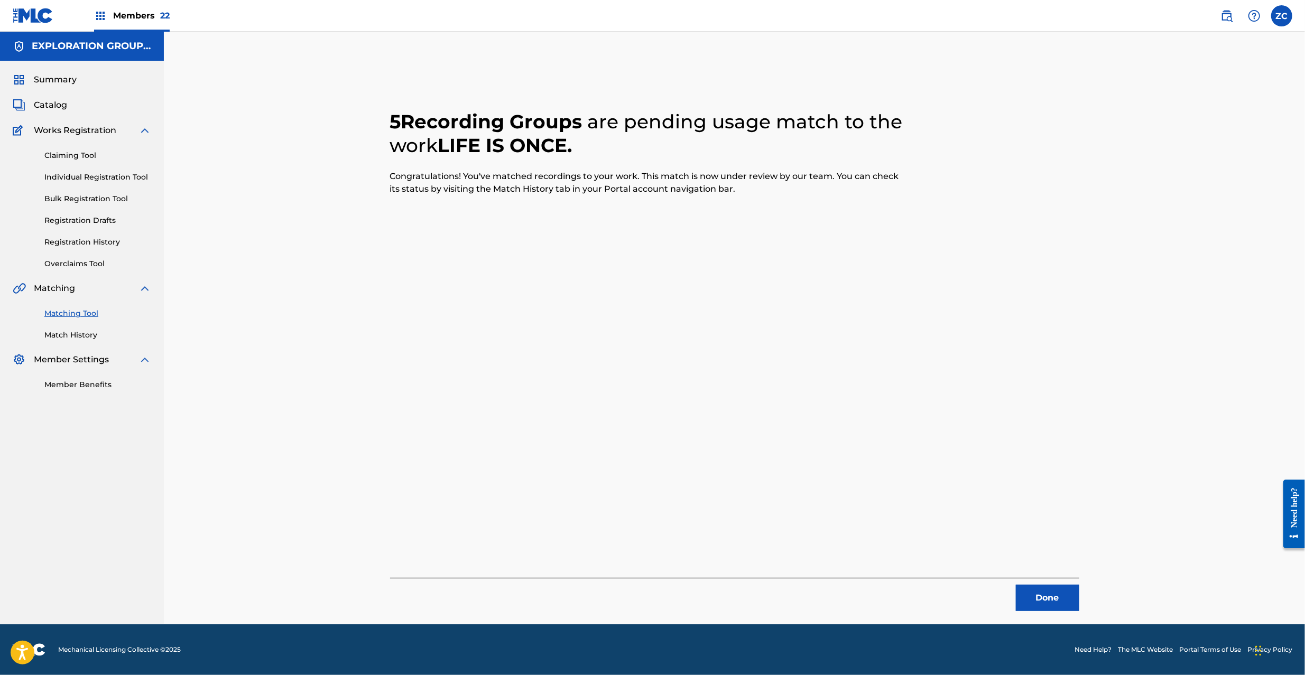
click at [1045, 590] on button "Done" at bounding box center [1047, 598] width 63 height 26
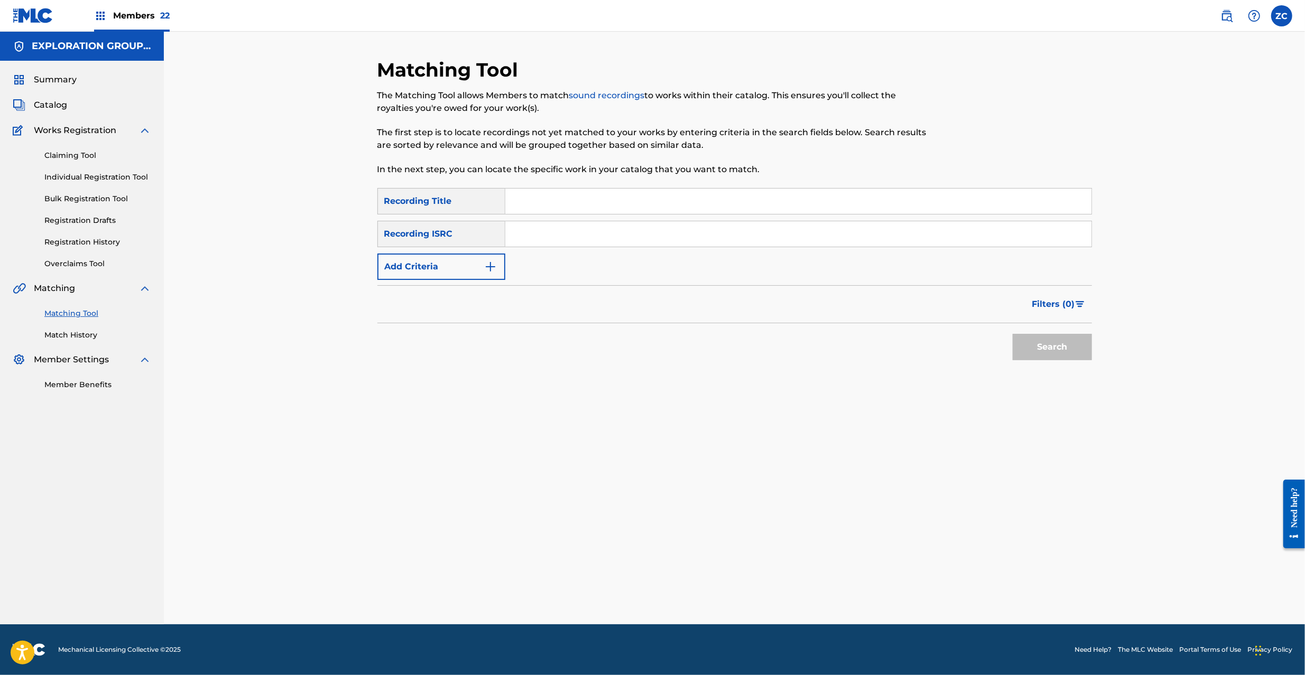
click at [779, 237] on input "Search Form" at bounding box center [798, 233] width 586 height 25
paste input "JPF302000019"
click at [1058, 346] on button "Search" at bounding box center [1052, 347] width 79 height 26
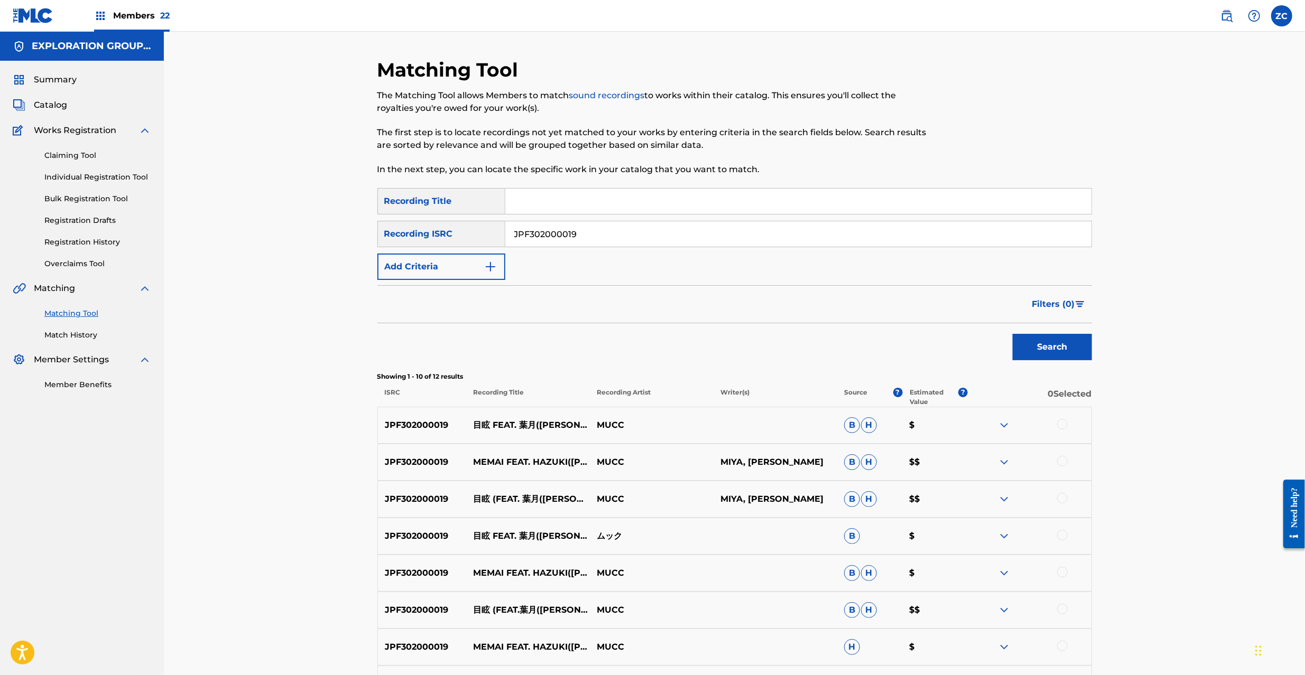
scroll to position [94, 0]
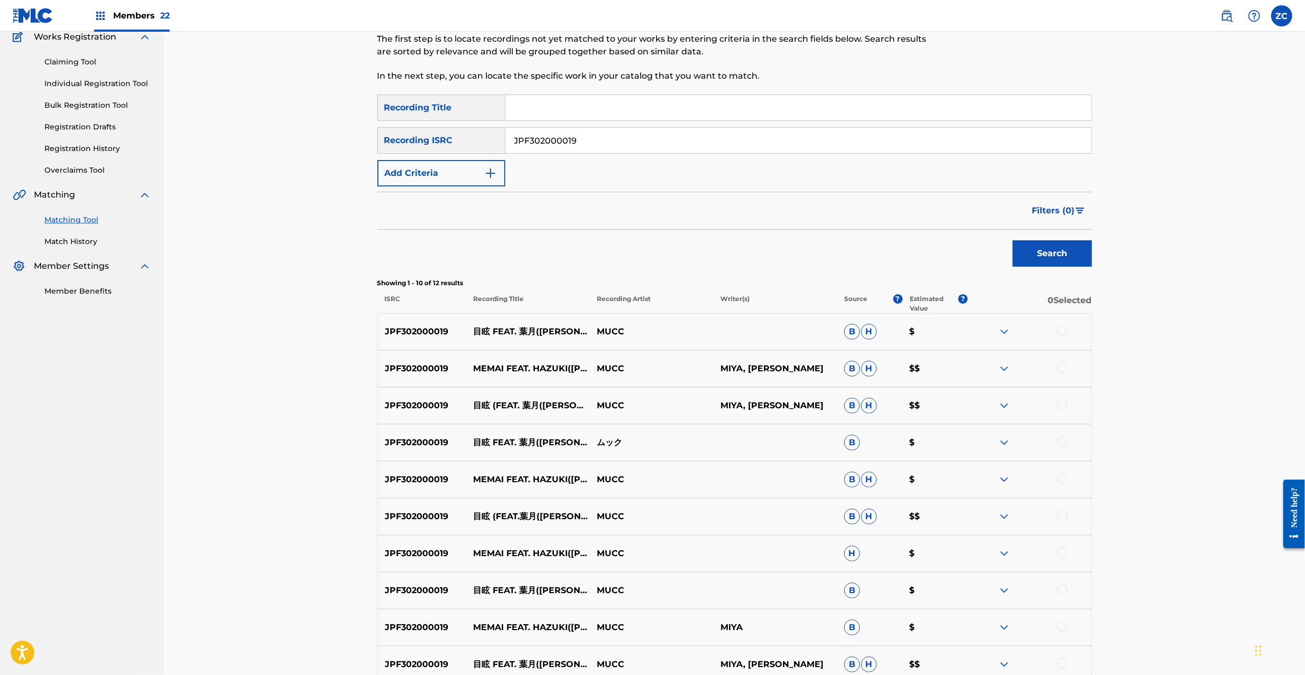
click at [1061, 328] on div at bounding box center [1062, 331] width 11 height 11
click at [1059, 369] on div at bounding box center [1062, 368] width 11 height 11
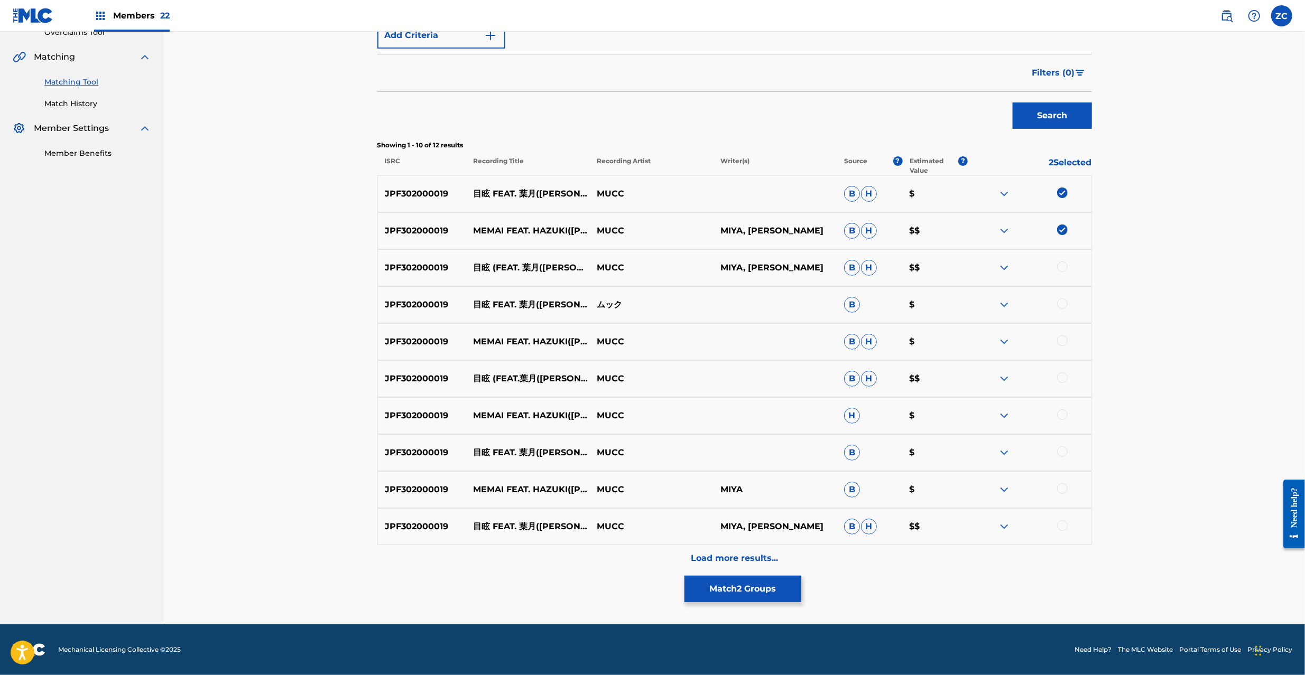
click at [1062, 264] on div at bounding box center [1062, 267] width 11 height 11
click at [1063, 302] on div at bounding box center [1062, 304] width 11 height 11
click at [1060, 343] on div at bounding box center [1062, 341] width 11 height 11
click at [1062, 377] on div at bounding box center [1062, 378] width 11 height 11
click at [1059, 413] on div at bounding box center [1062, 415] width 11 height 11
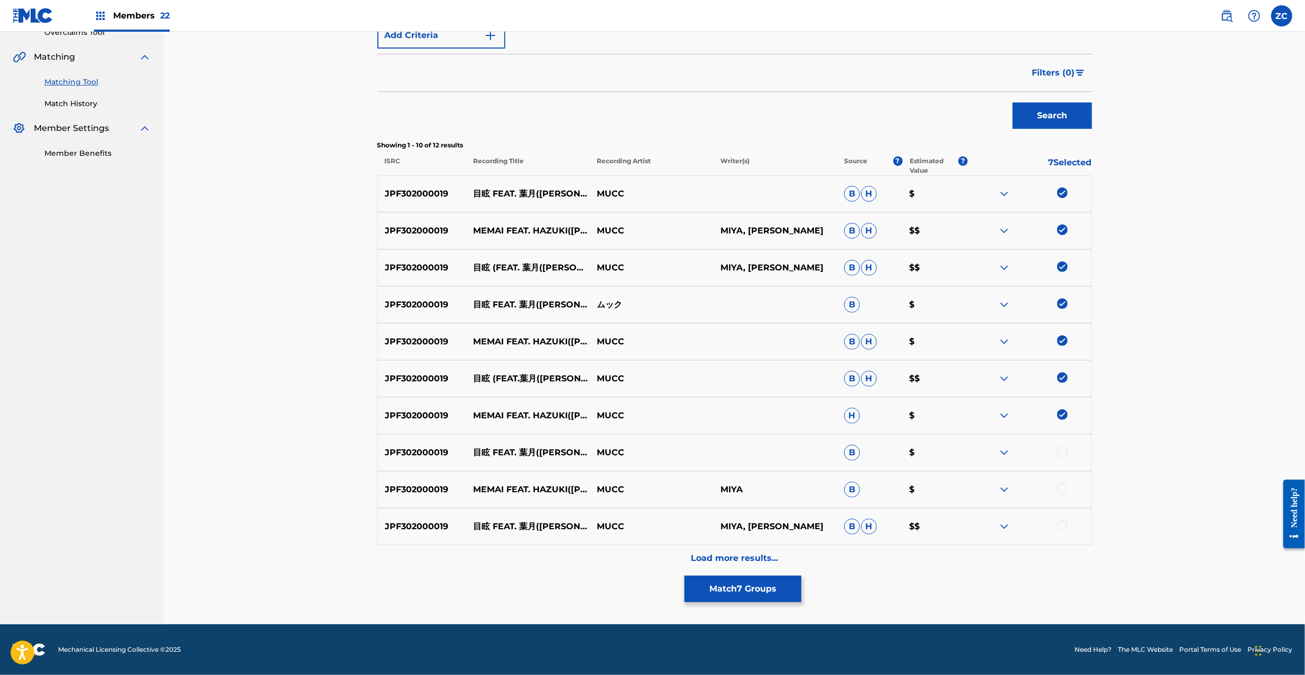
click at [1060, 452] on div at bounding box center [1062, 452] width 11 height 11
drag, startPoint x: 1064, startPoint y: 487, endPoint x: 1063, endPoint y: 519, distance: 31.7
click at [1064, 487] on div at bounding box center [1062, 489] width 11 height 11
click at [1063, 523] on div at bounding box center [1062, 526] width 11 height 11
click at [781, 588] on button "Match 10 Groups" at bounding box center [742, 589] width 117 height 26
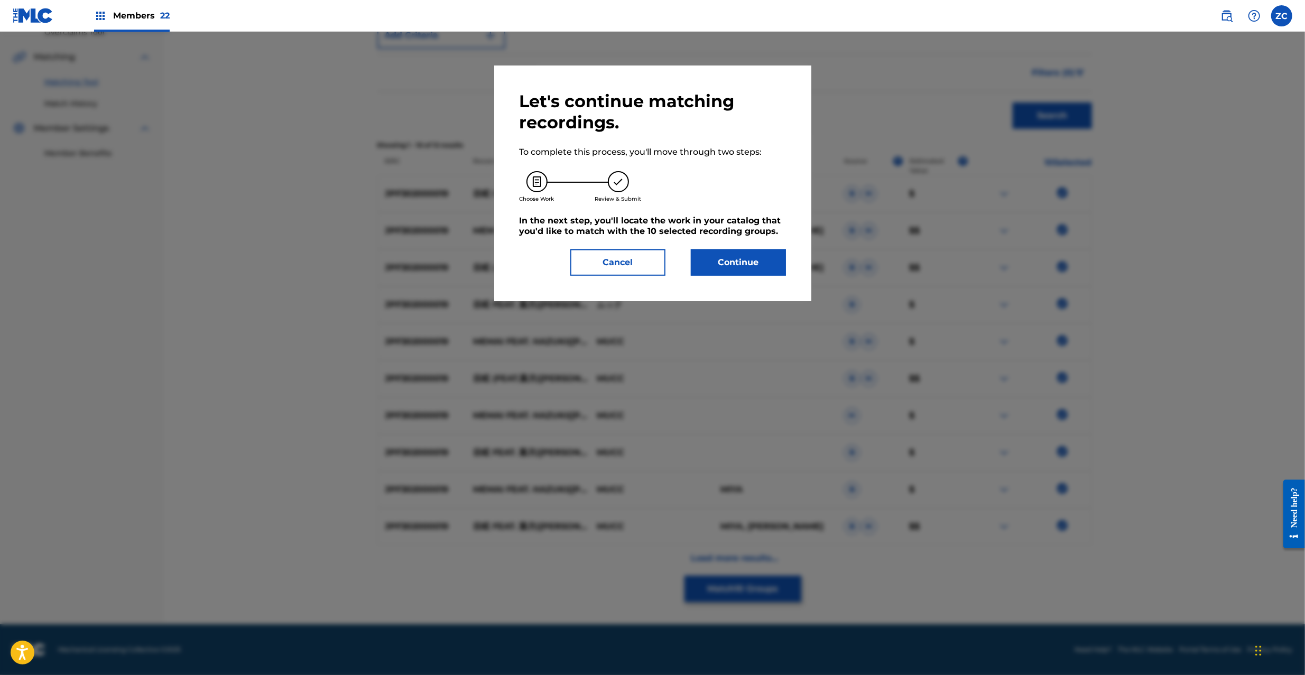
click at [608, 268] on button "Cancel" at bounding box center [617, 262] width 95 height 26
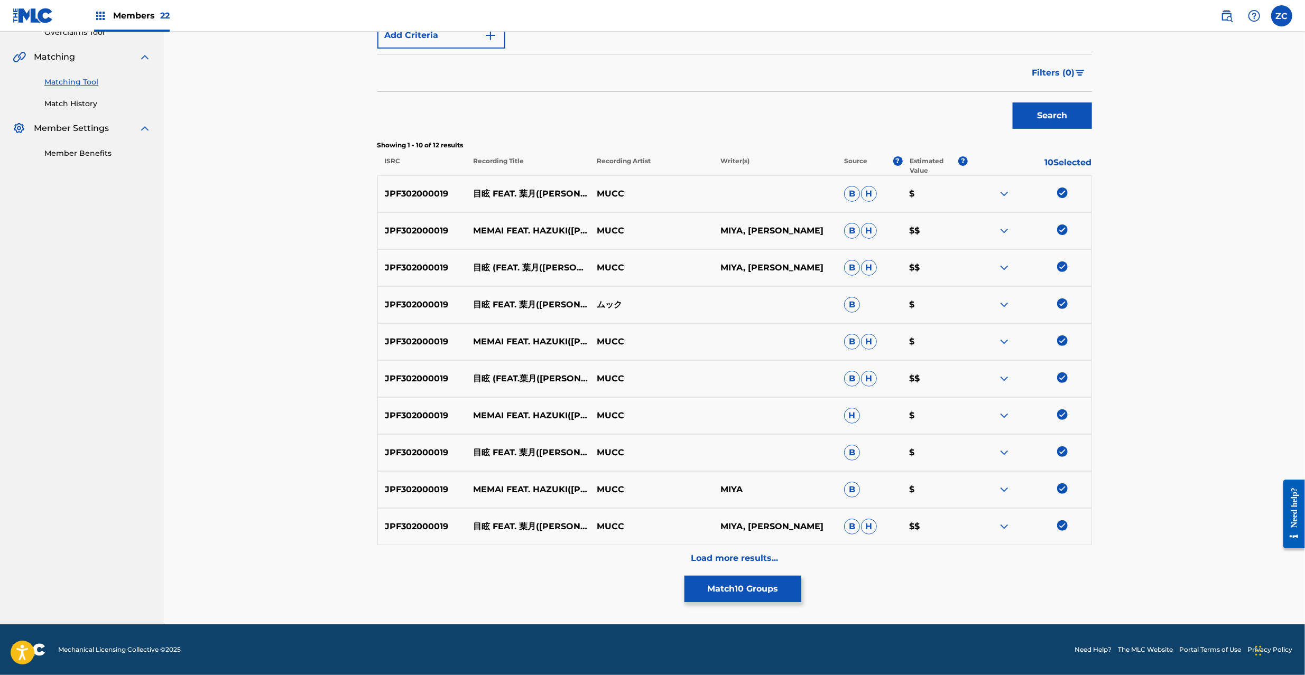
click at [733, 559] on p "Load more results..." at bounding box center [734, 558] width 87 height 13
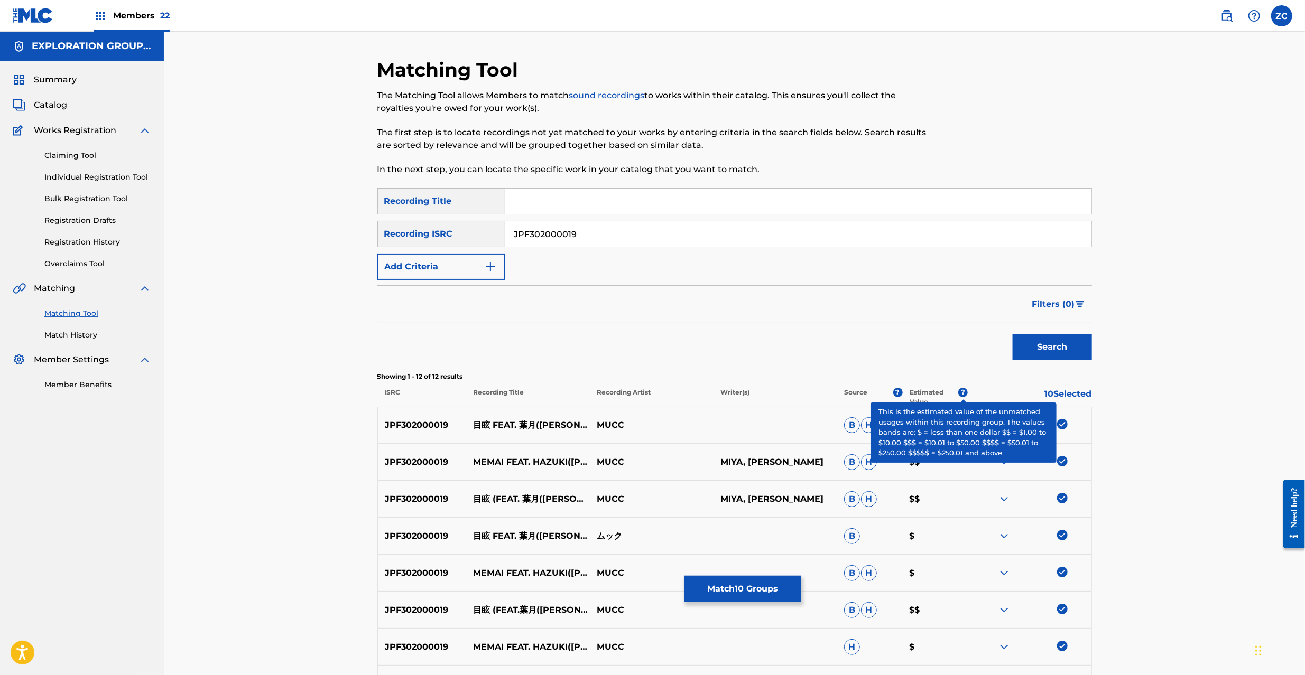
scroll to position [279, 0]
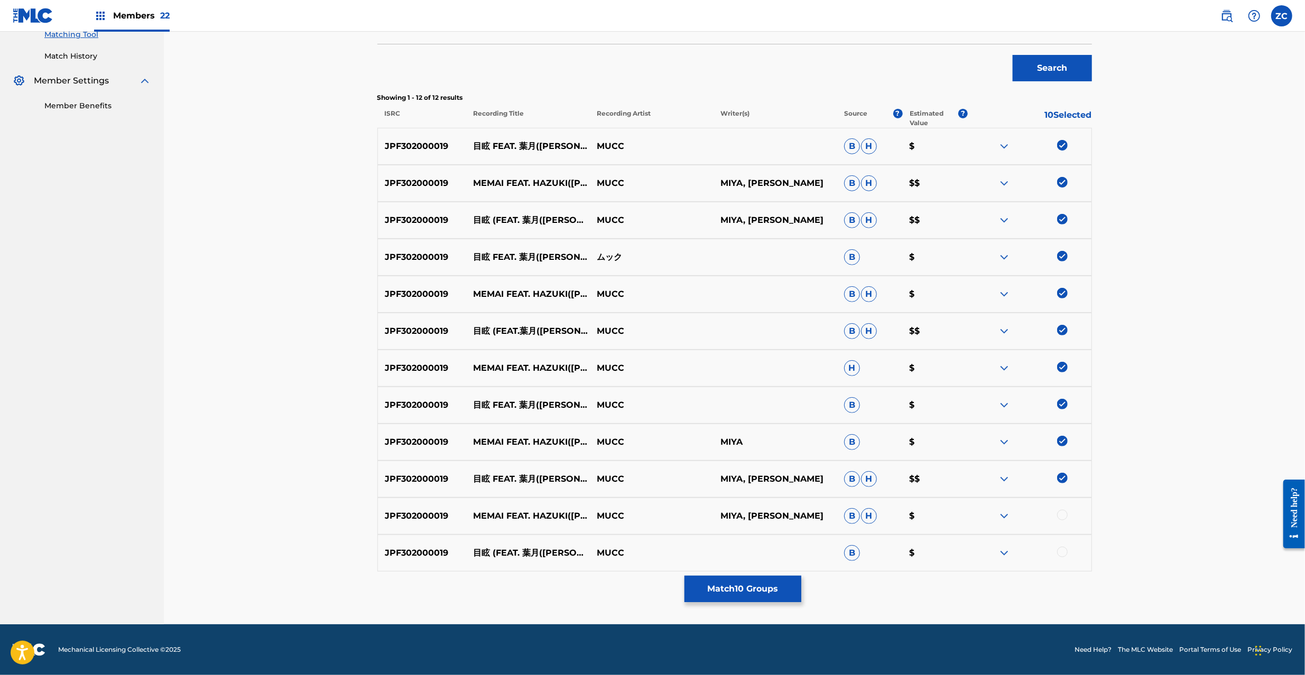
click at [1067, 515] on div at bounding box center [1062, 515] width 11 height 11
click at [1064, 557] on div at bounding box center [1062, 552] width 11 height 11
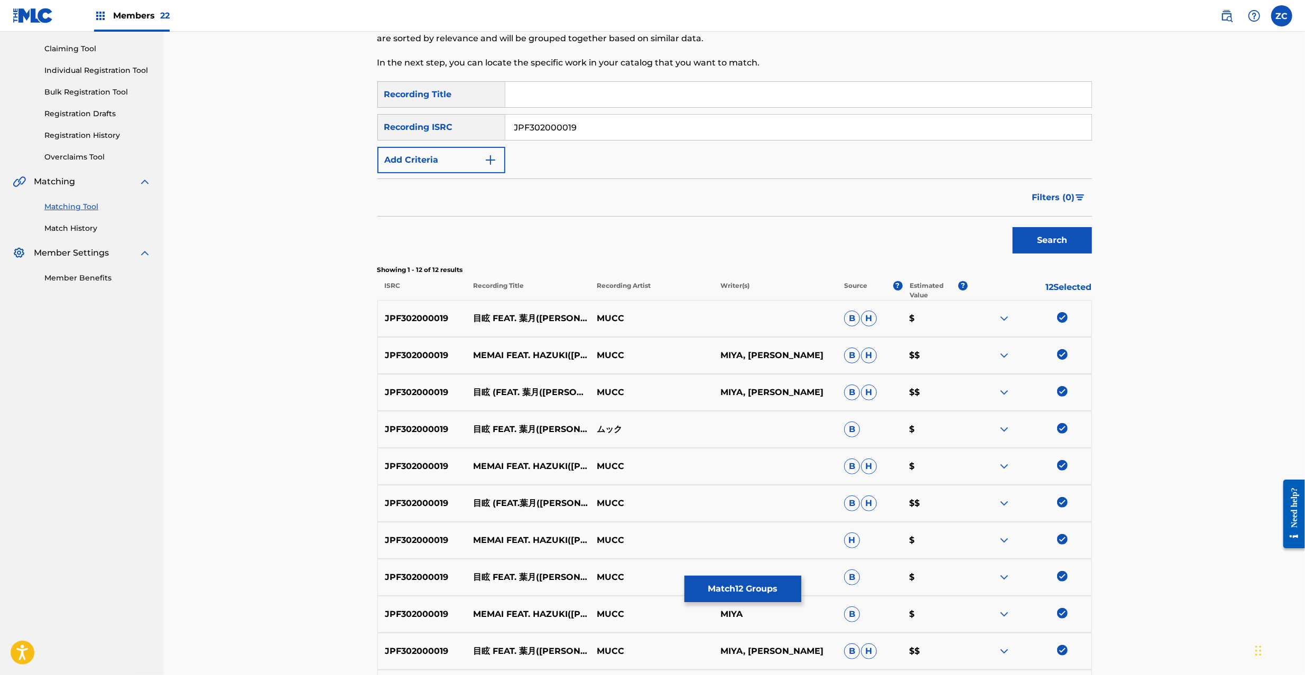
scroll to position [0, 0]
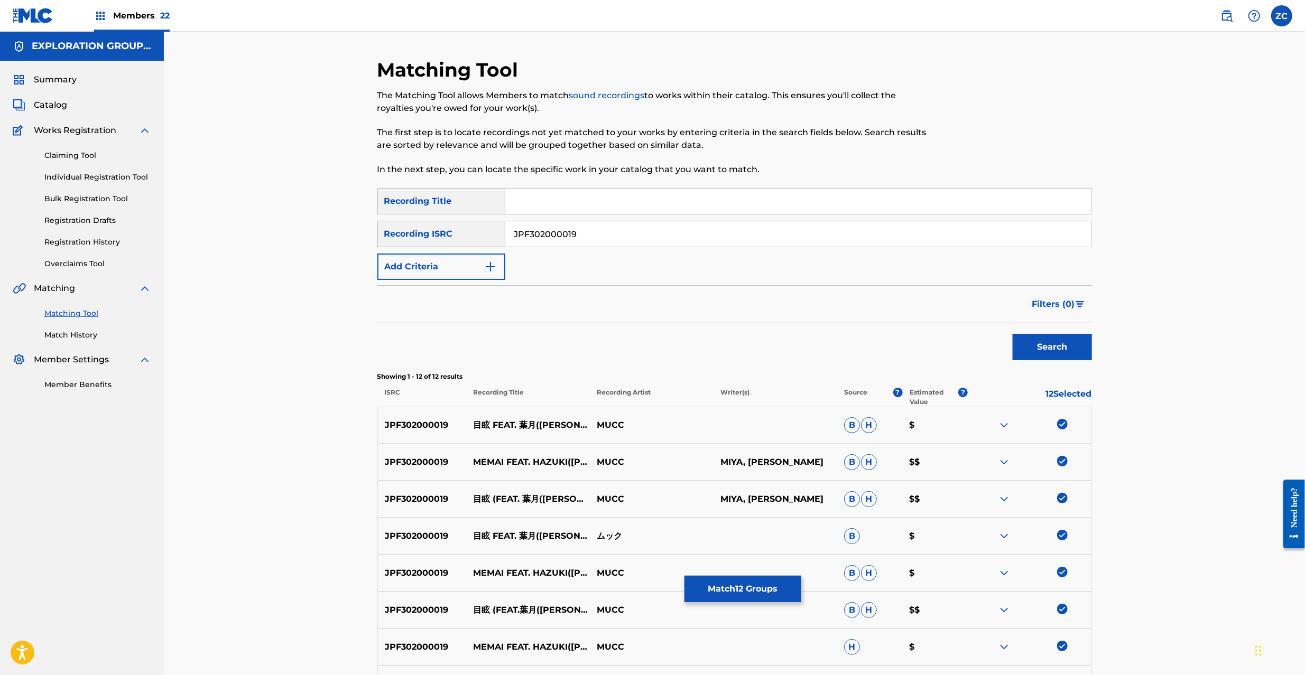
click at [610, 237] on input "JPF302000019" at bounding box center [798, 233] width 586 height 25
paste input "100248"
type input "JPF302100248"
drag, startPoint x: 1049, startPoint y: 349, endPoint x: 1022, endPoint y: 337, distance: 29.1
click at [1047, 348] on button "Search" at bounding box center [1052, 347] width 79 height 26
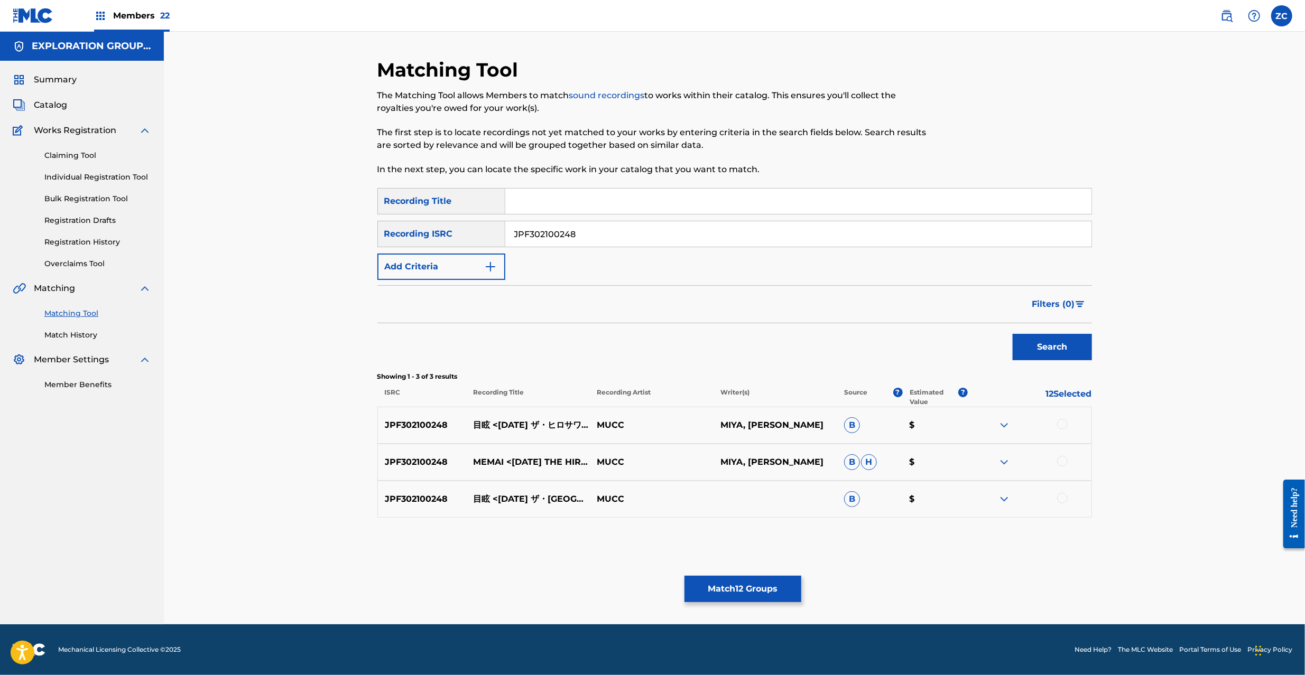
click at [1058, 423] on div at bounding box center [1062, 424] width 11 height 11
click at [1064, 457] on div at bounding box center [1062, 461] width 11 height 11
click at [1064, 496] on div at bounding box center [1062, 498] width 11 height 11
click at [787, 588] on button "Match 15 Groups" at bounding box center [742, 589] width 117 height 26
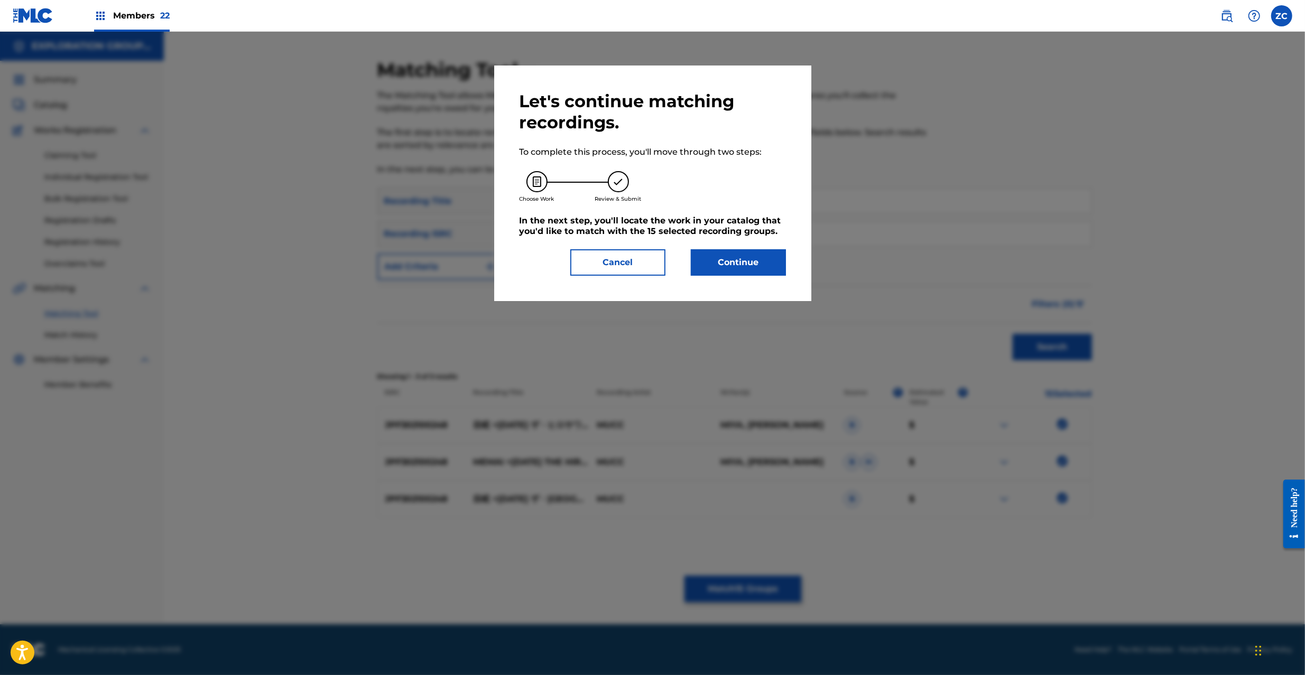
click at [764, 249] on button "Continue" at bounding box center [738, 262] width 95 height 26
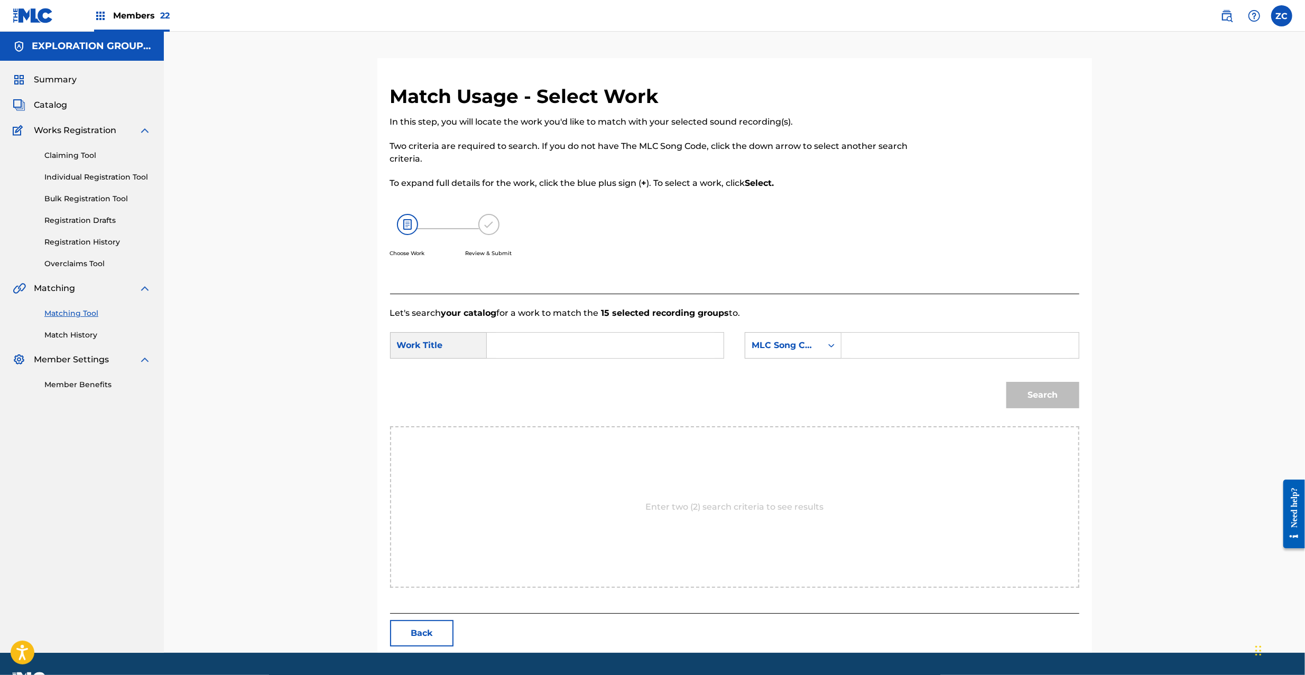
click at [685, 341] on input "Search Form" at bounding box center [605, 345] width 219 height 25
paste input "Memai MA0JWM"
click at [560, 345] on input "Memai MA0JWM" at bounding box center [605, 345] width 219 height 25
type input "Memai"
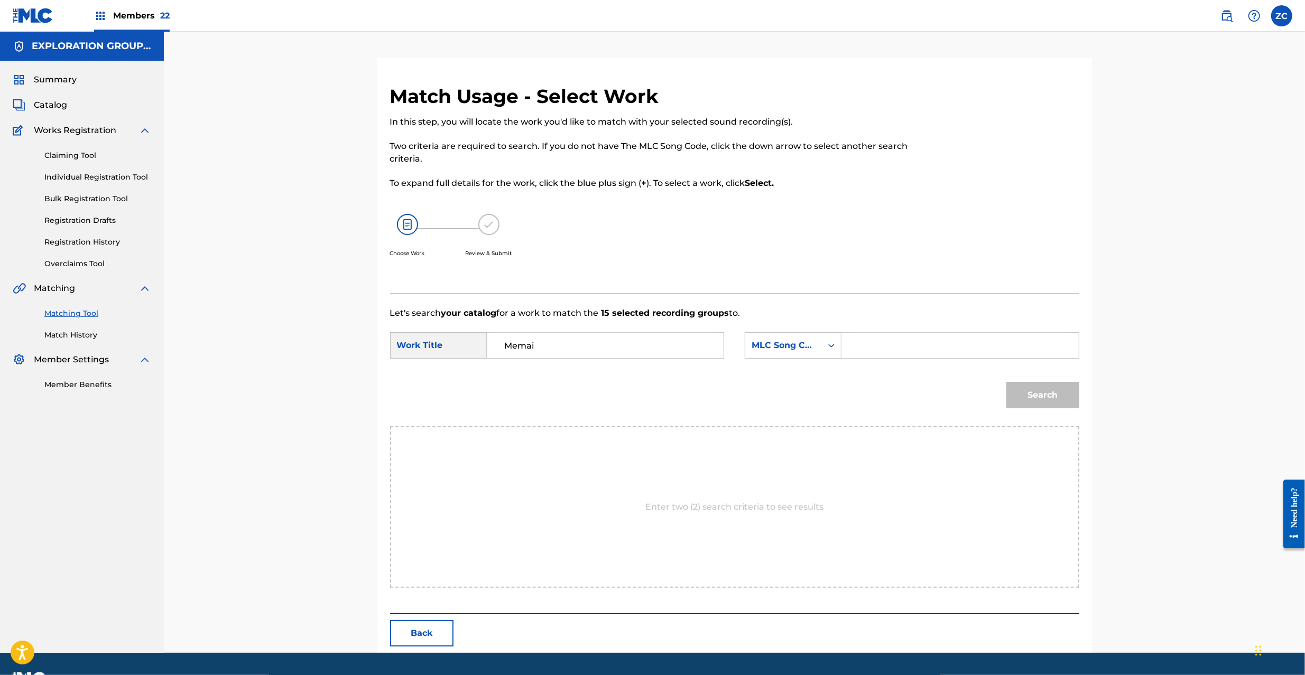
drag, startPoint x: 905, startPoint y: 351, endPoint x: 937, endPoint y: 358, distance: 32.4
click at [905, 351] on input "Search Form" at bounding box center [959, 345] width 219 height 25
paste input "MA0JWM"
type input "MA0JWM"
click at [1058, 400] on button "Search" at bounding box center [1042, 395] width 73 height 26
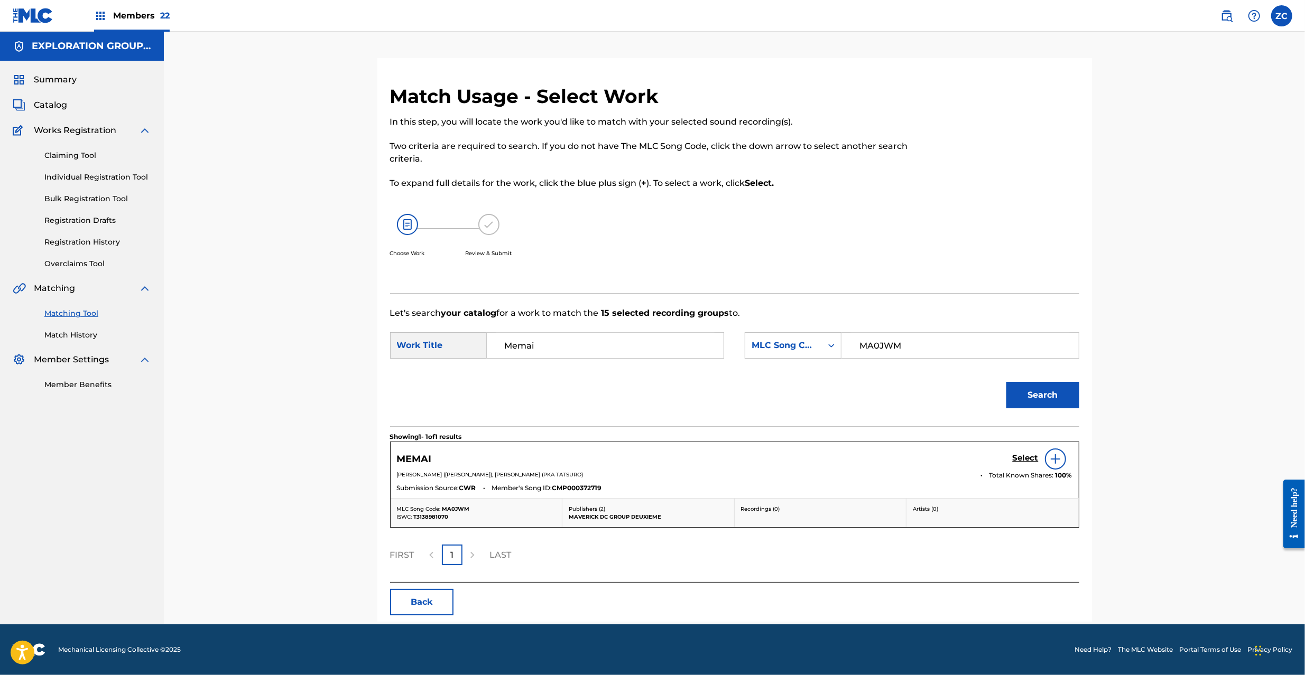
click at [1024, 464] on h5 "Select" at bounding box center [1026, 458] width 26 height 10
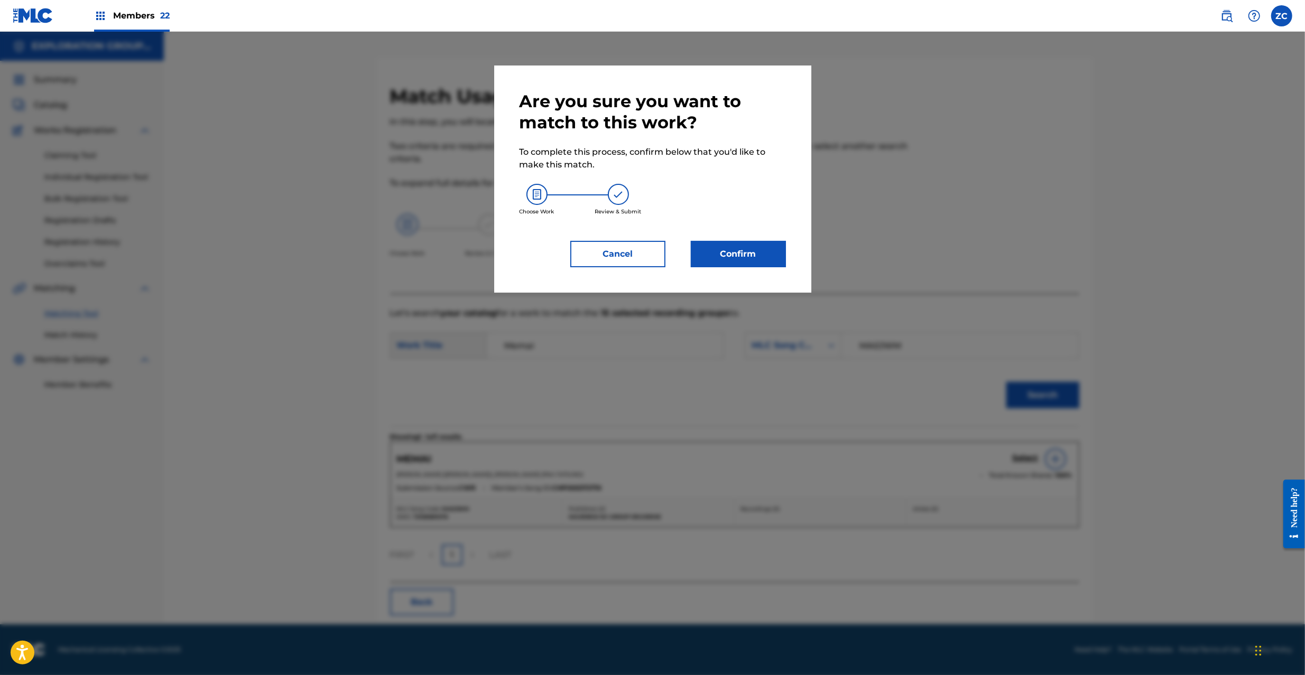
click at [749, 241] on button "Confirm" at bounding box center [738, 254] width 95 height 26
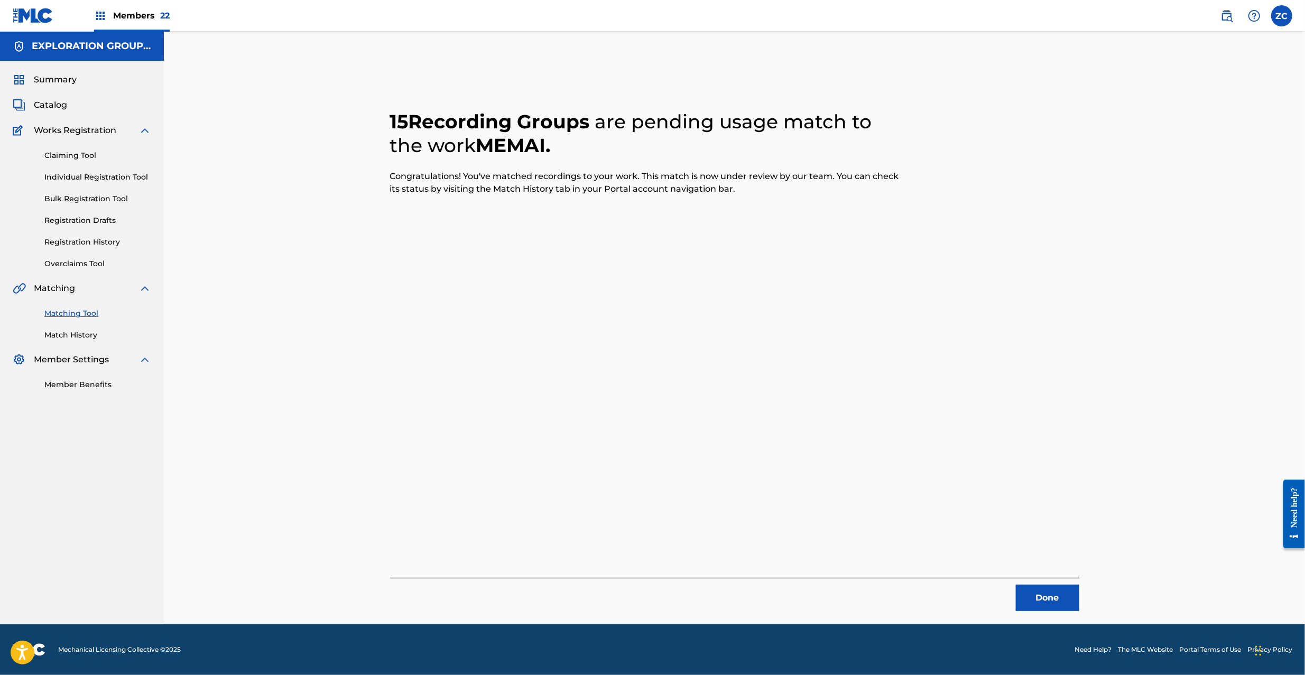
click at [1039, 600] on button "Done" at bounding box center [1047, 598] width 63 height 26
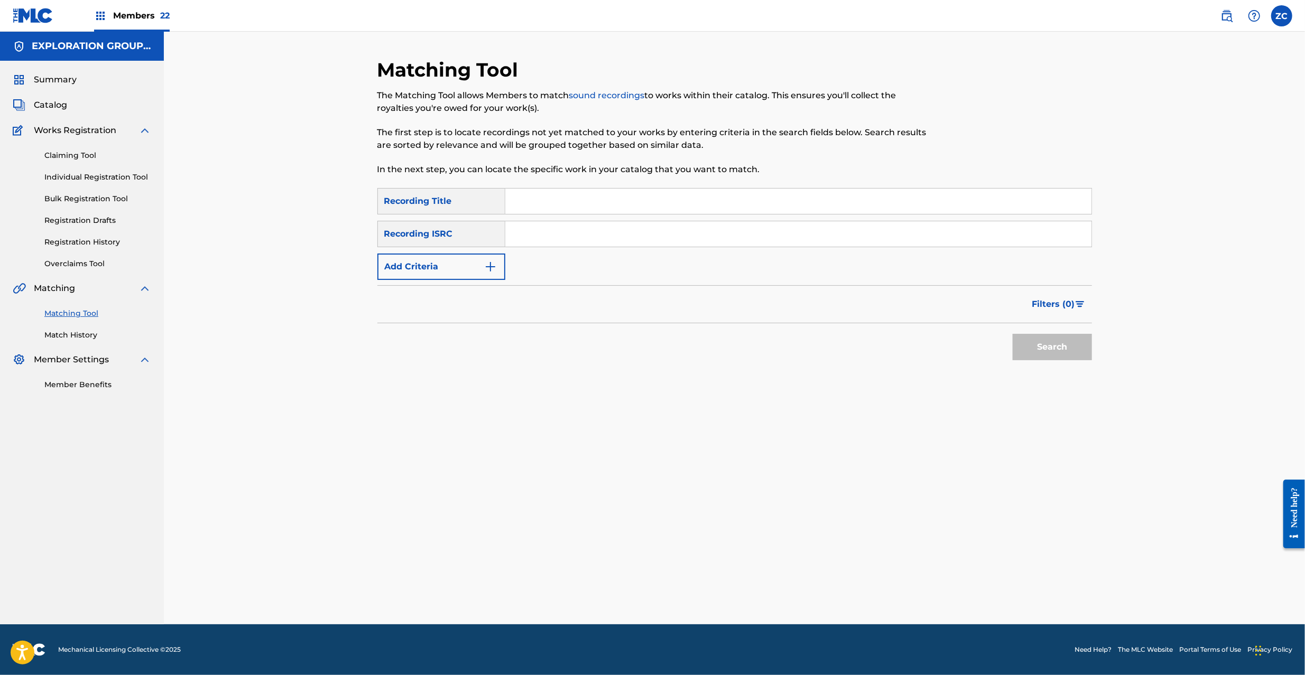
click at [967, 246] on div "Search Form" at bounding box center [798, 234] width 587 height 26
click at [977, 231] on input "Search Form" at bounding box center [798, 233] width 586 height 25
paste input "JPF302000049"
drag, startPoint x: 1035, startPoint y: 330, endPoint x: 1042, endPoint y: 344, distance: 15.6
click at [1035, 330] on div "Search" at bounding box center [1049, 344] width 85 height 42
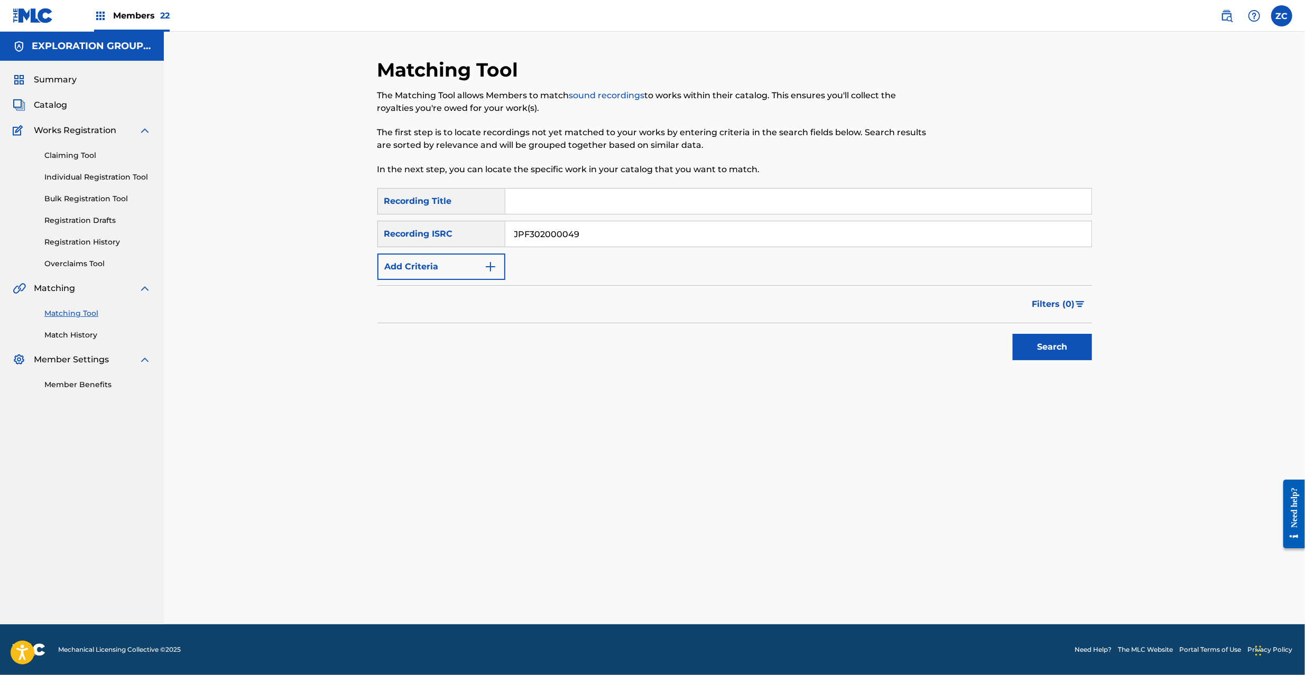
click at [1042, 344] on button "Search" at bounding box center [1052, 347] width 79 height 26
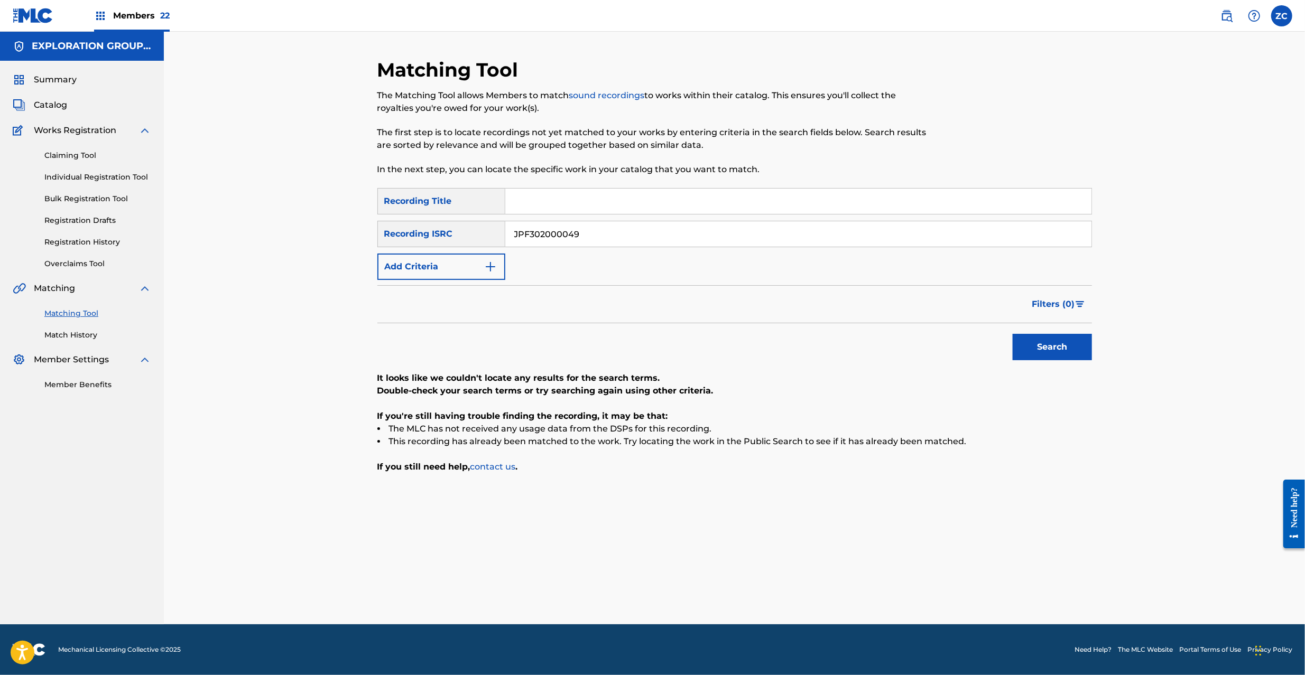
click at [581, 234] on input "JPF302000049" at bounding box center [798, 233] width 586 height 25
paste input "28"
click at [1036, 344] on button "Search" at bounding box center [1052, 347] width 79 height 26
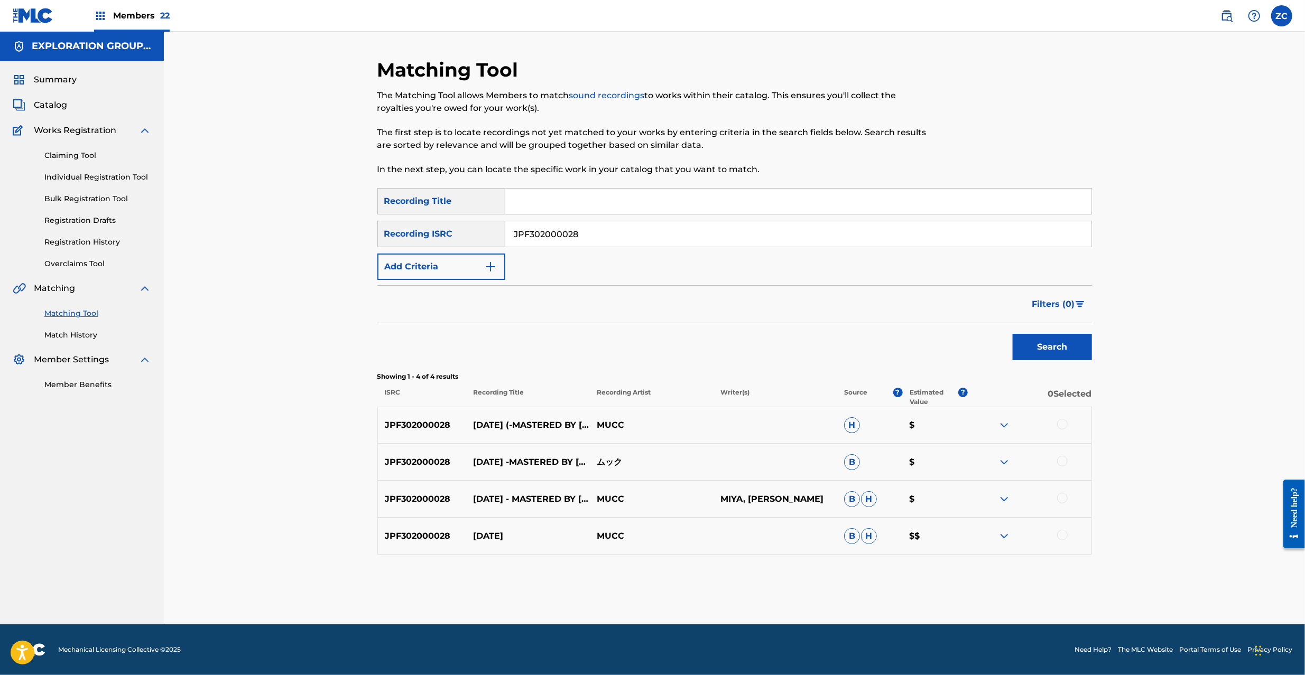
click at [1060, 425] on div at bounding box center [1062, 424] width 11 height 11
click at [1066, 462] on div at bounding box center [1062, 461] width 11 height 11
drag, startPoint x: 1062, startPoint y: 497, endPoint x: 1067, endPoint y: 539, distance: 42.0
click at [1062, 499] on div at bounding box center [1062, 498] width 11 height 11
click at [1062, 536] on div at bounding box center [1062, 535] width 11 height 11
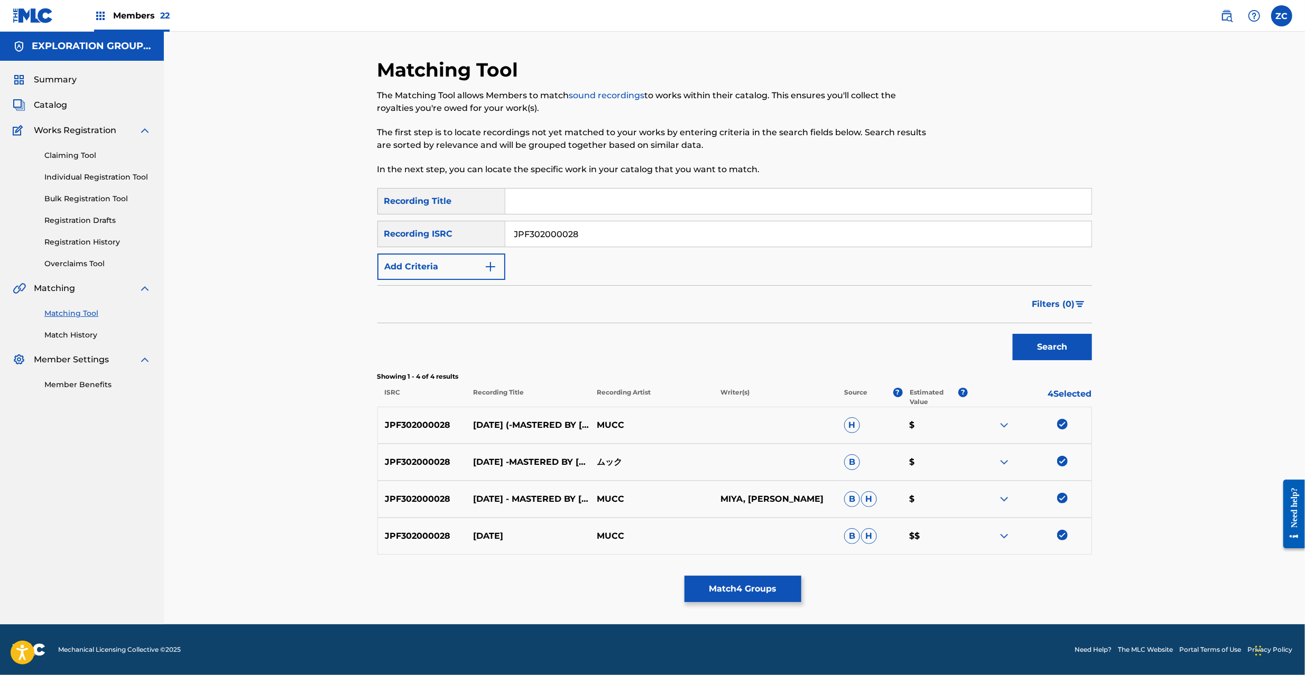
click at [717, 235] on input "JPF302000028" at bounding box center [798, 233] width 586 height 25
paste input "100239"
type input "JPF302100239"
click at [1027, 345] on button "Search" at bounding box center [1052, 347] width 79 height 26
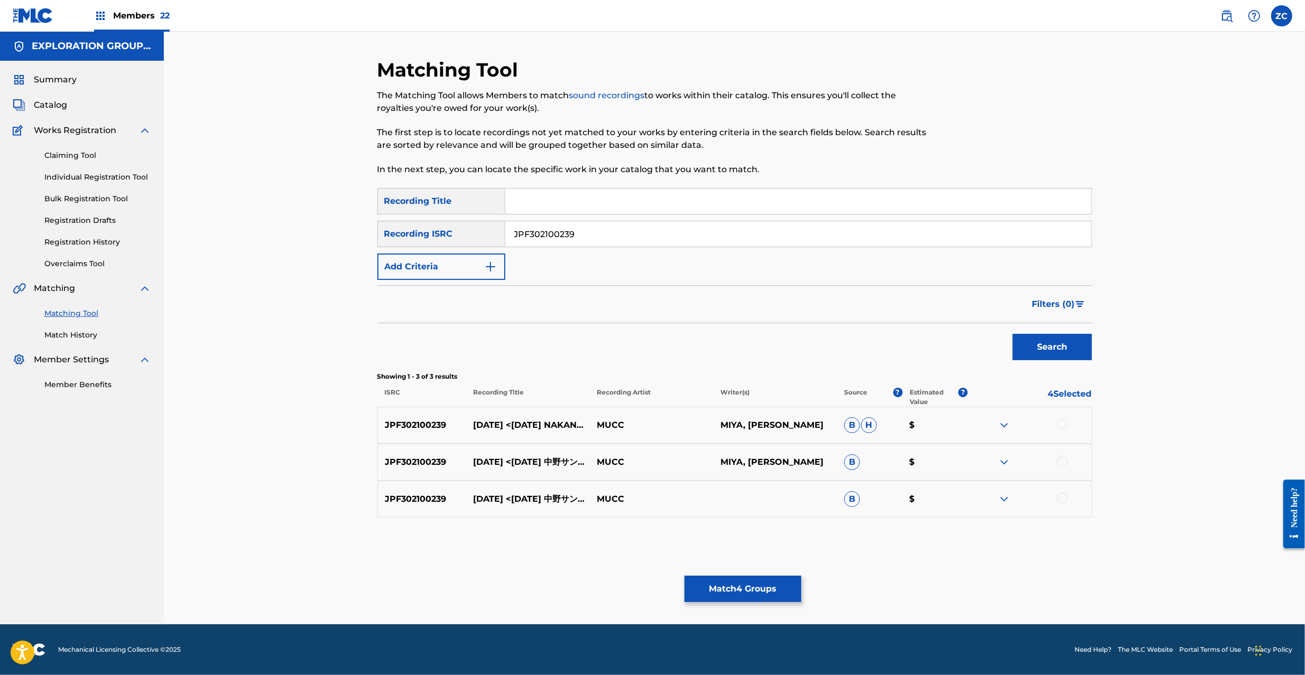
click at [1064, 424] on div at bounding box center [1062, 424] width 11 height 11
click at [1066, 458] on div at bounding box center [1062, 461] width 11 height 11
click at [1062, 497] on div at bounding box center [1062, 498] width 11 height 11
click at [747, 584] on button "Match 7 Groups" at bounding box center [742, 589] width 117 height 26
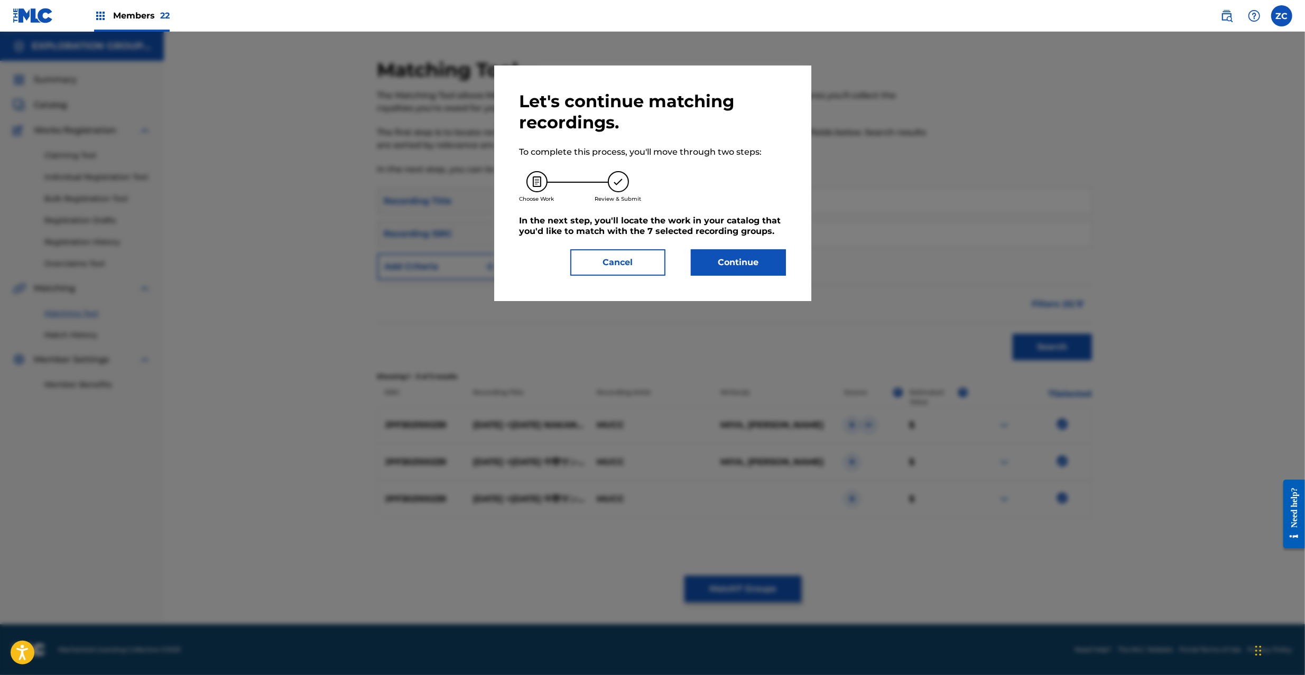
click at [742, 253] on button "Continue" at bounding box center [738, 262] width 95 height 26
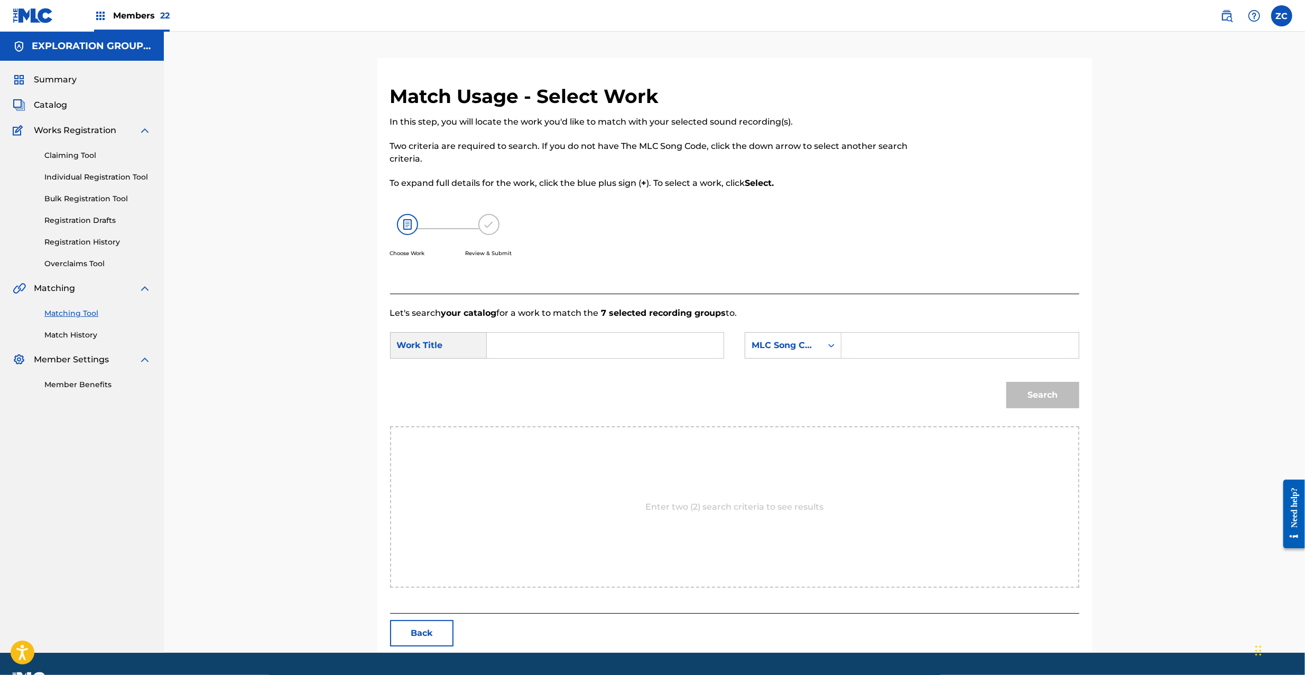
click at [564, 349] on input "Search Form" at bounding box center [605, 345] width 219 height 25
paste input "[DATE] FE8T4G"
click at [601, 347] on input "[DATE] FE8T4G" at bounding box center [605, 345] width 219 height 25
type input "[DATE]"
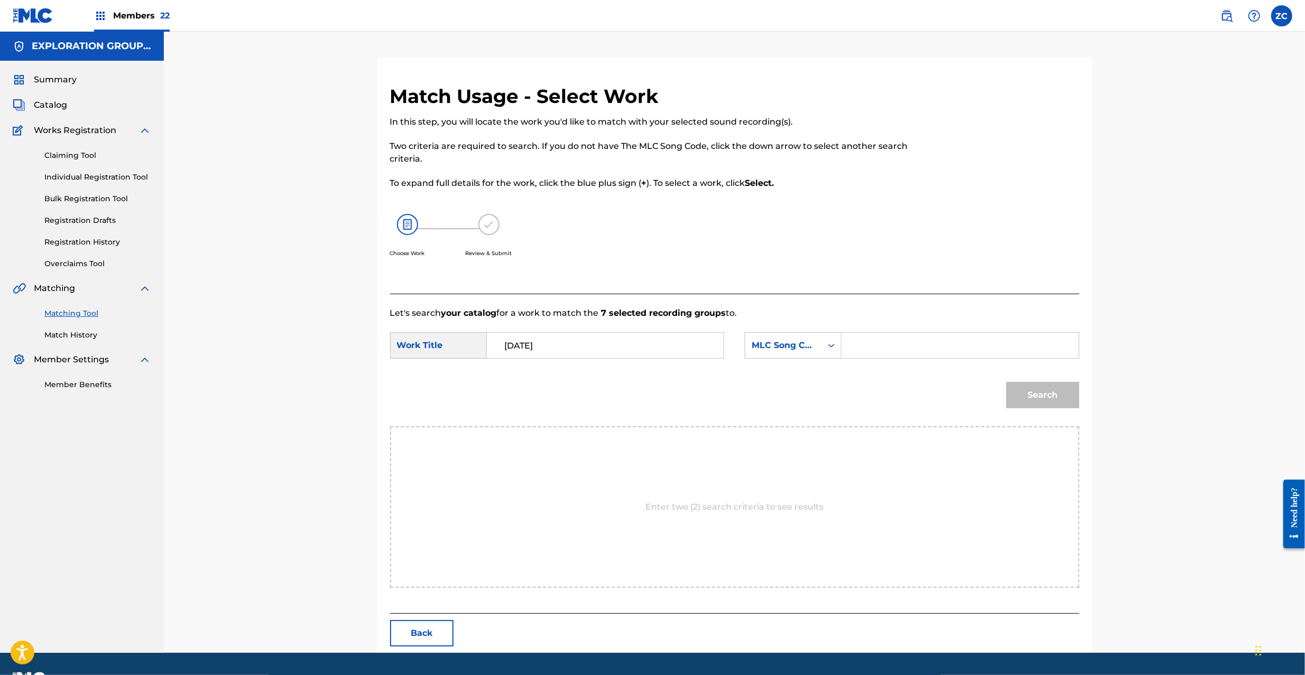
click at [924, 350] on input "Search Form" at bounding box center [959, 345] width 219 height 25
paste input "FE8T4G"
type input "FE8T4G"
click at [1057, 398] on button "Search" at bounding box center [1042, 395] width 73 height 26
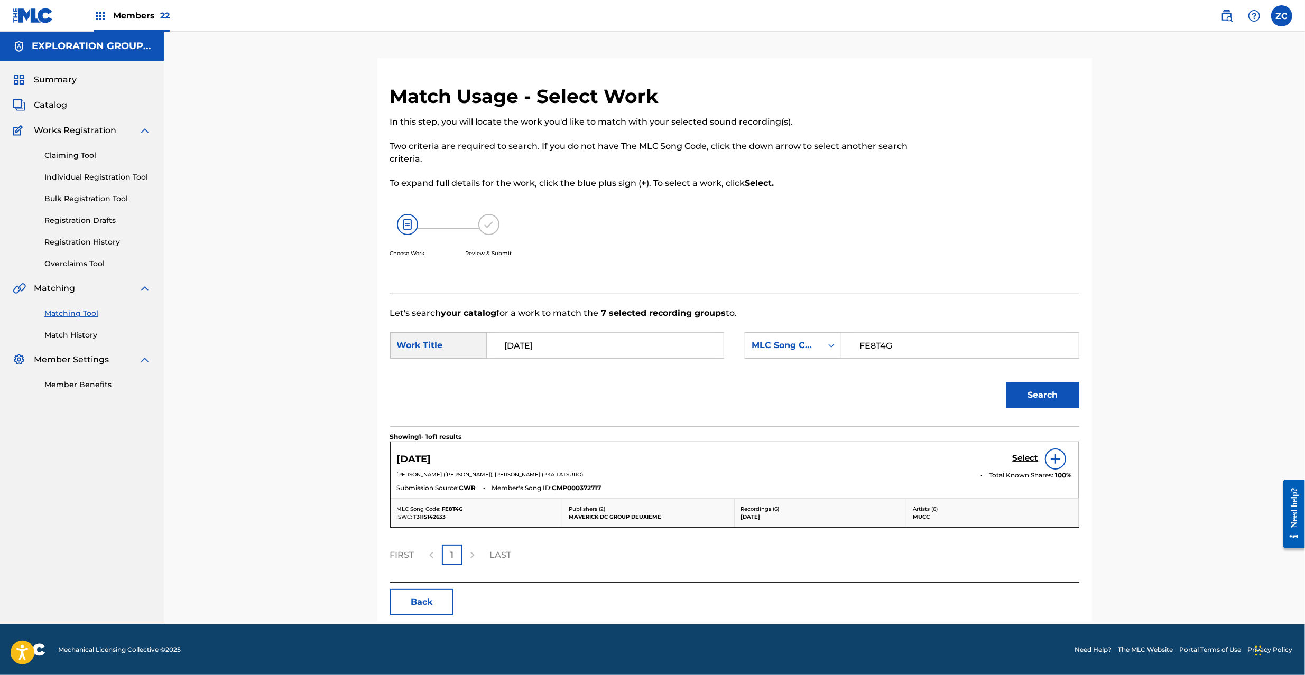
click at [1024, 461] on h5 "Select" at bounding box center [1026, 458] width 26 height 10
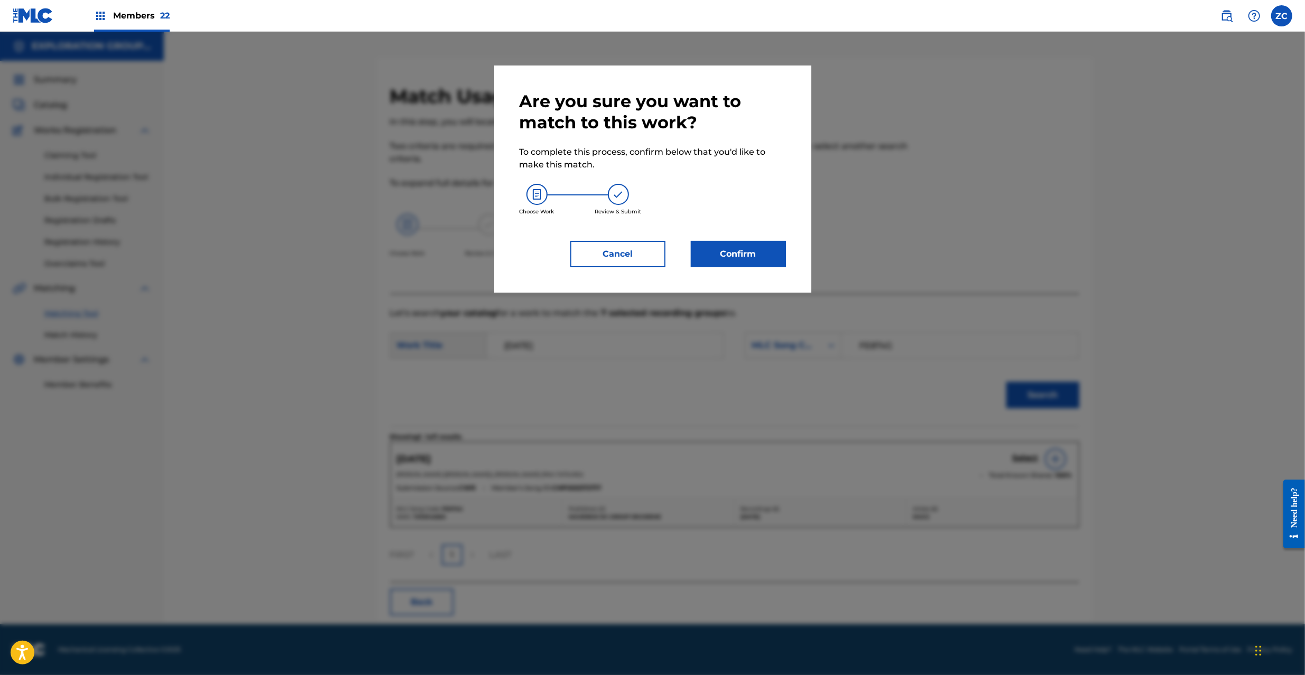
click at [770, 254] on button "Confirm" at bounding box center [738, 254] width 95 height 26
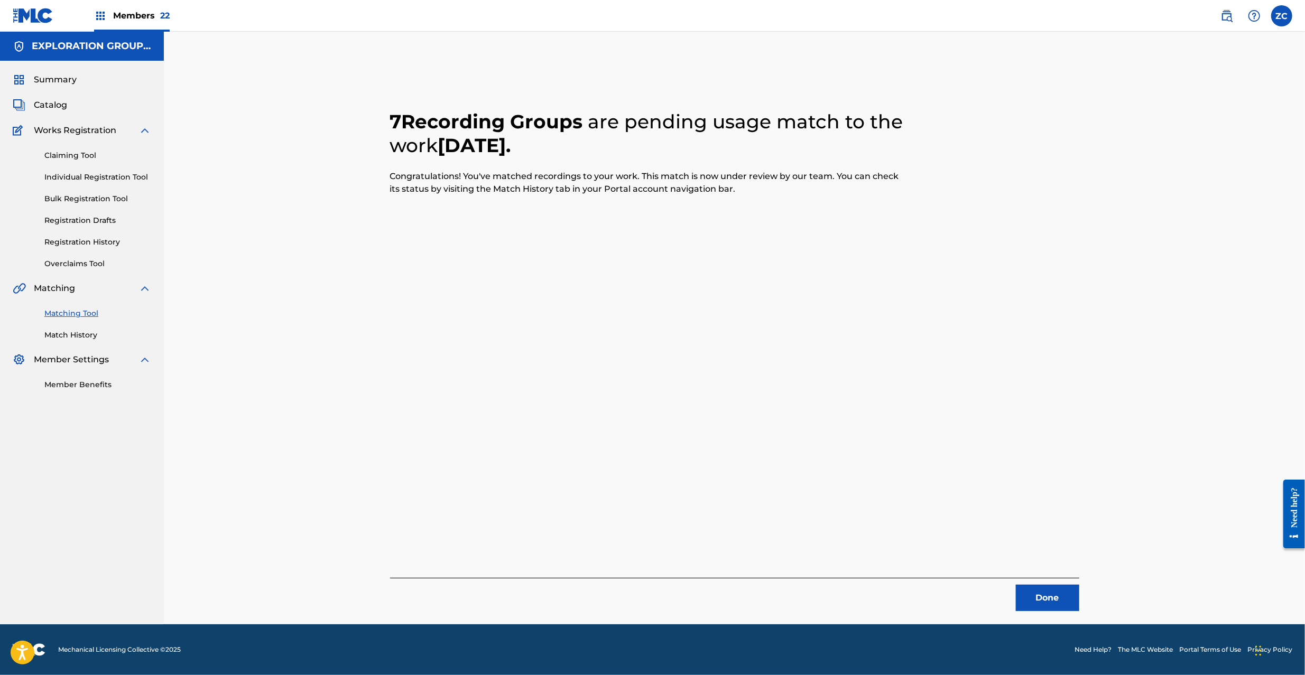
click at [1040, 603] on button "Done" at bounding box center [1047, 598] width 63 height 26
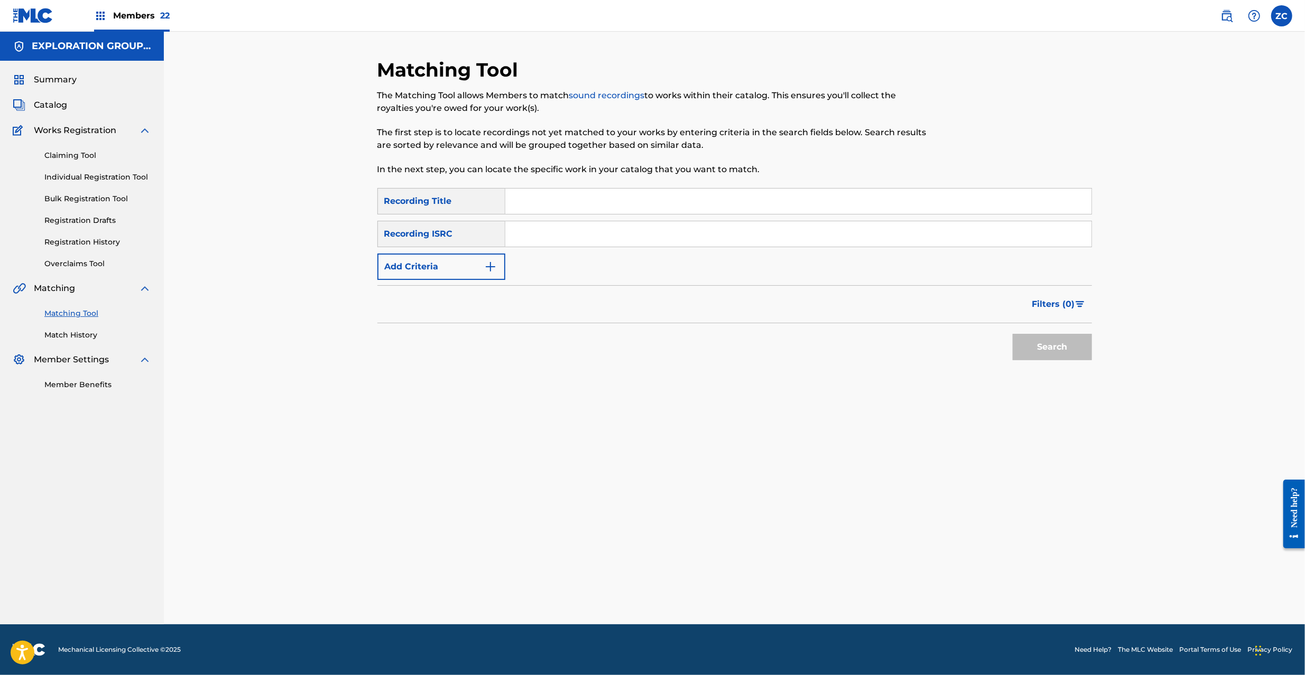
drag, startPoint x: 609, startPoint y: 237, endPoint x: 641, endPoint y: 246, distance: 33.0
click at [609, 237] on input "Search Form" at bounding box center [798, 233] width 586 height 25
paste input "JPF301000096"
click at [1051, 351] on button "Search" at bounding box center [1052, 347] width 79 height 26
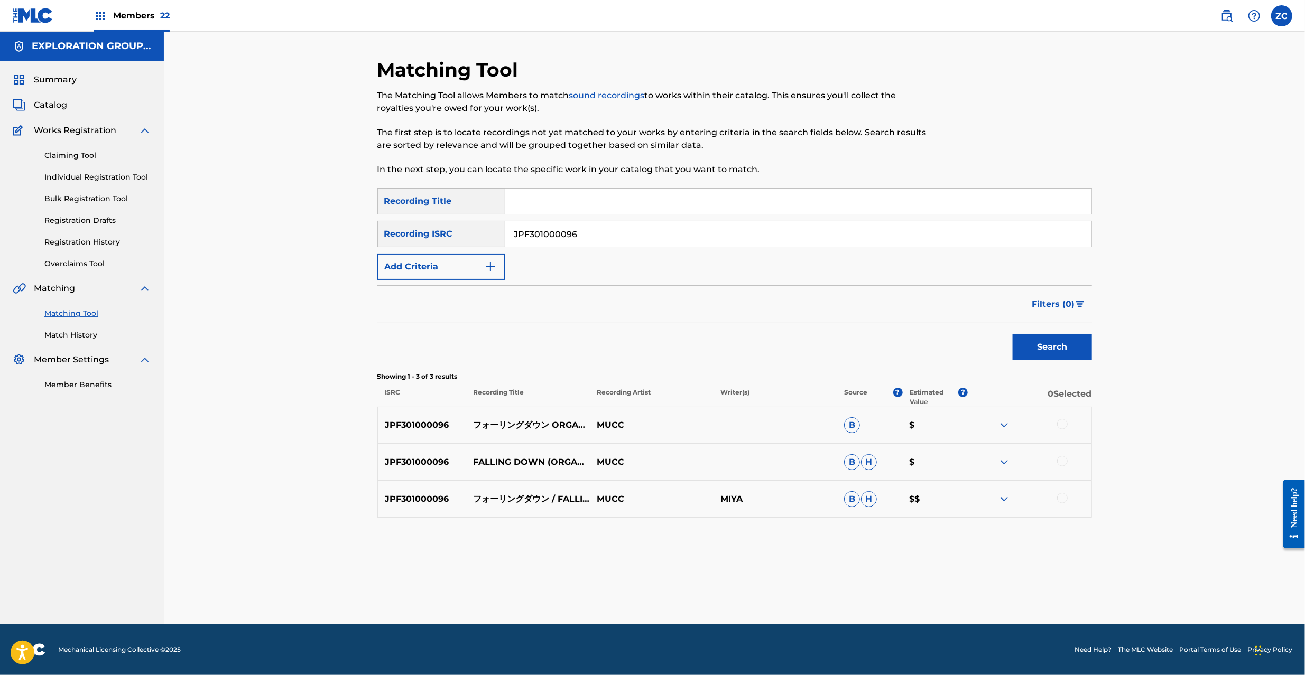
click at [1063, 423] on div at bounding box center [1062, 424] width 11 height 11
click at [1064, 458] on div at bounding box center [1062, 461] width 11 height 11
click at [1064, 497] on div at bounding box center [1062, 498] width 11 height 11
click at [715, 236] on input "JPF301000096" at bounding box center [798, 233] width 586 height 25
paste input "73"
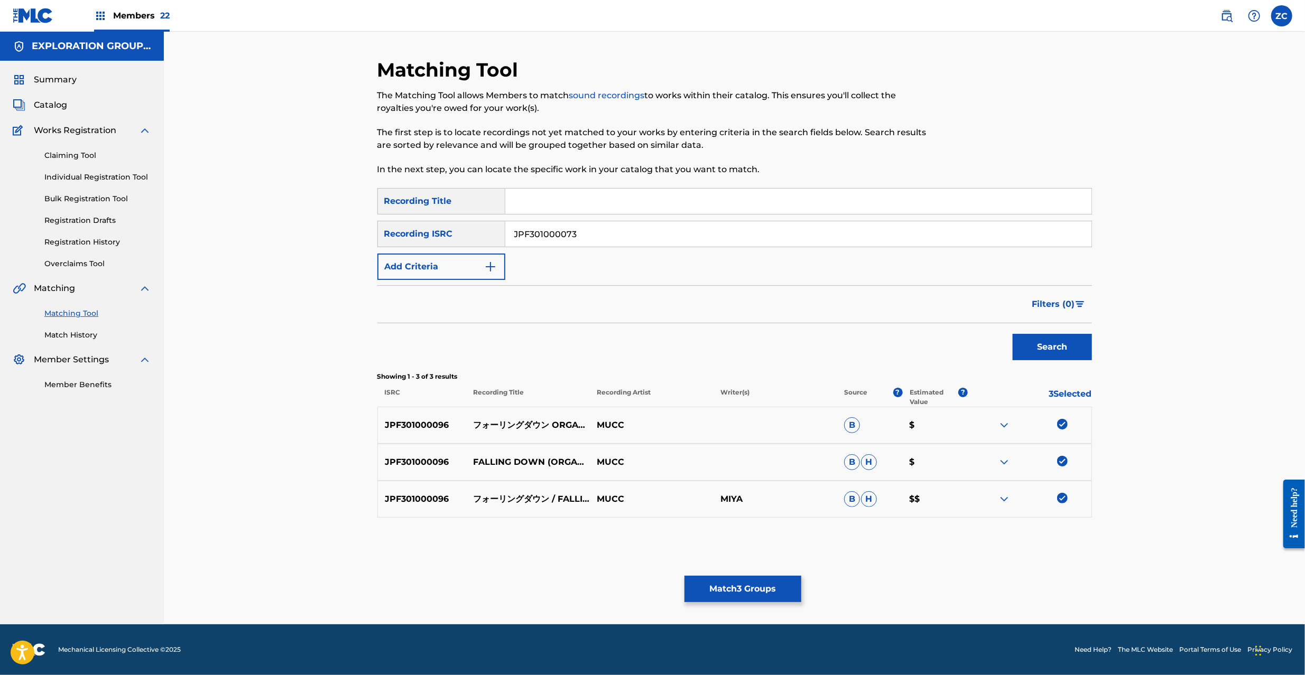
type input "JPF301000073"
click at [1062, 354] on button "Search" at bounding box center [1052, 347] width 79 height 26
drag, startPoint x: 1063, startPoint y: 422, endPoint x: 1067, endPoint y: 464, distance: 41.9
click at [1063, 423] on div at bounding box center [1062, 424] width 11 height 11
click at [1066, 466] on div at bounding box center [1030, 462] width 124 height 13
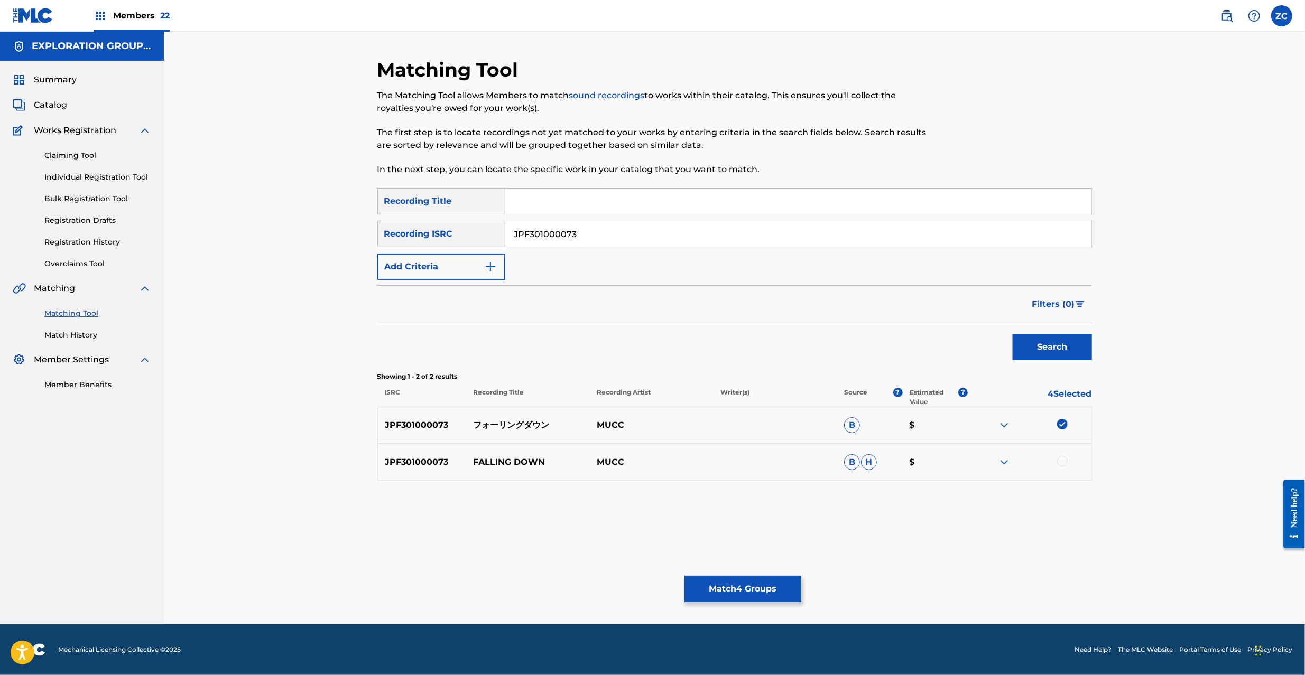
click at [1062, 464] on div at bounding box center [1062, 461] width 11 height 11
click at [733, 592] on button "Match 5 Groups" at bounding box center [742, 589] width 117 height 26
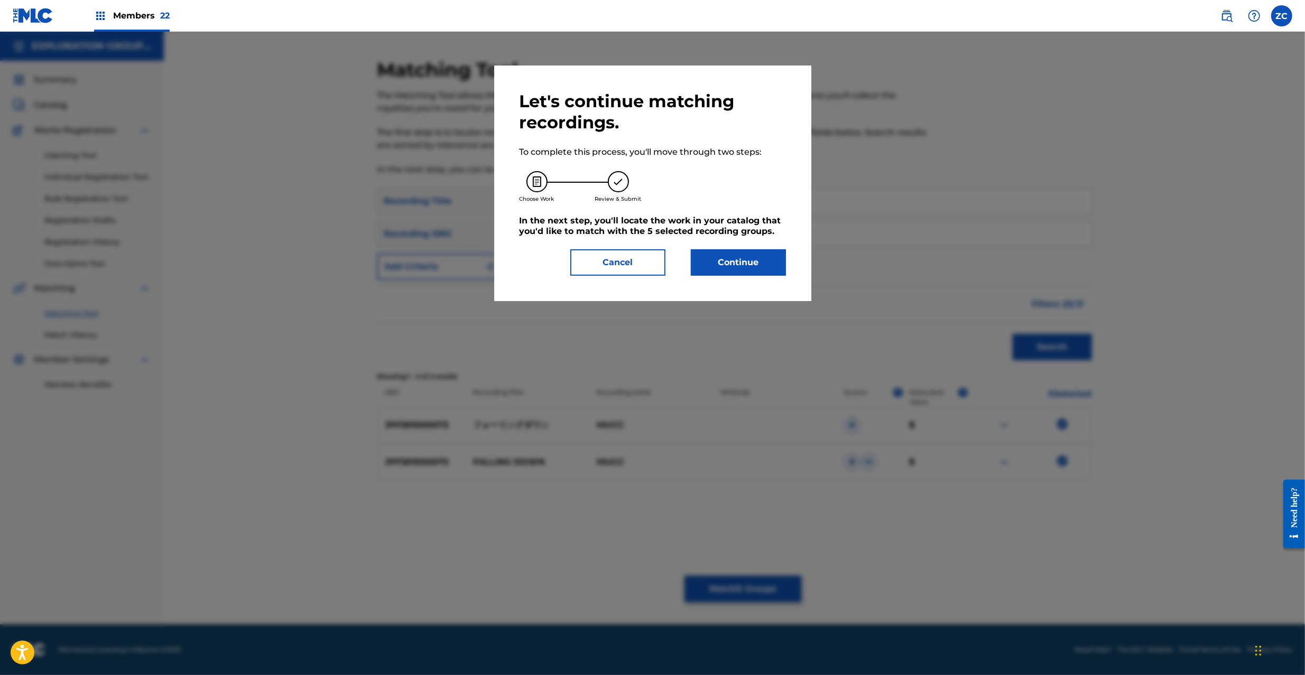
click at [756, 256] on button "Continue" at bounding box center [738, 262] width 95 height 26
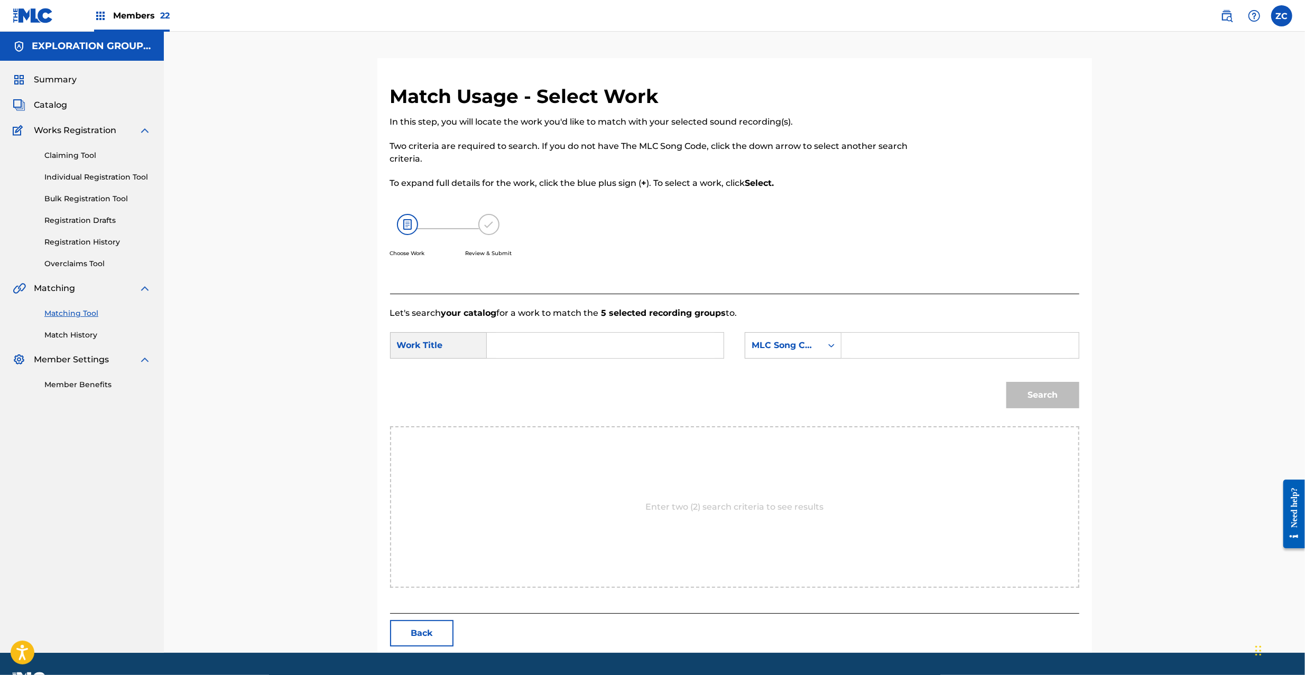
click at [642, 342] on input "Search Form" at bounding box center [605, 345] width 219 height 25
paste input "Fooringu Daun FE8MWY"
click at [590, 342] on input "Fooringu Daun FE8MWY" at bounding box center [605, 345] width 219 height 25
type input "Fooringu Daun"
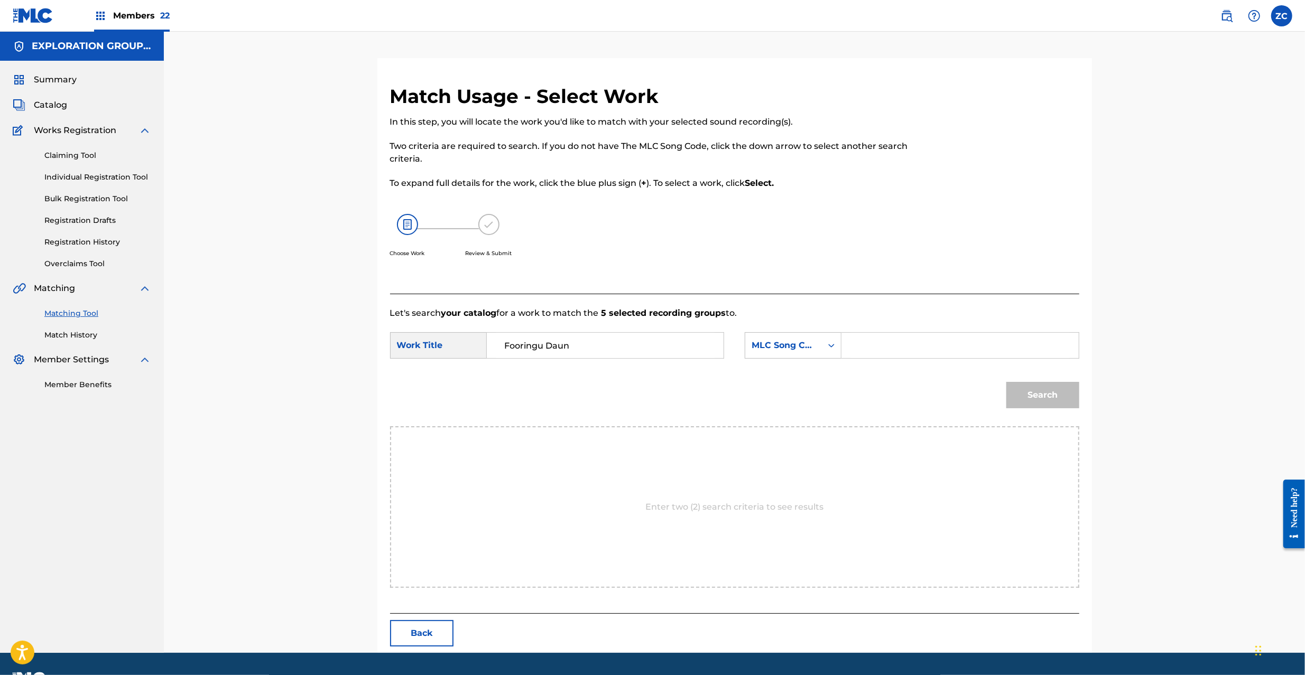
click at [952, 354] on input "Search Form" at bounding box center [959, 345] width 219 height 25
paste input "FE8MWY"
type input "FE8MWY"
click at [1061, 392] on button "Search" at bounding box center [1042, 395] width 73 height 26
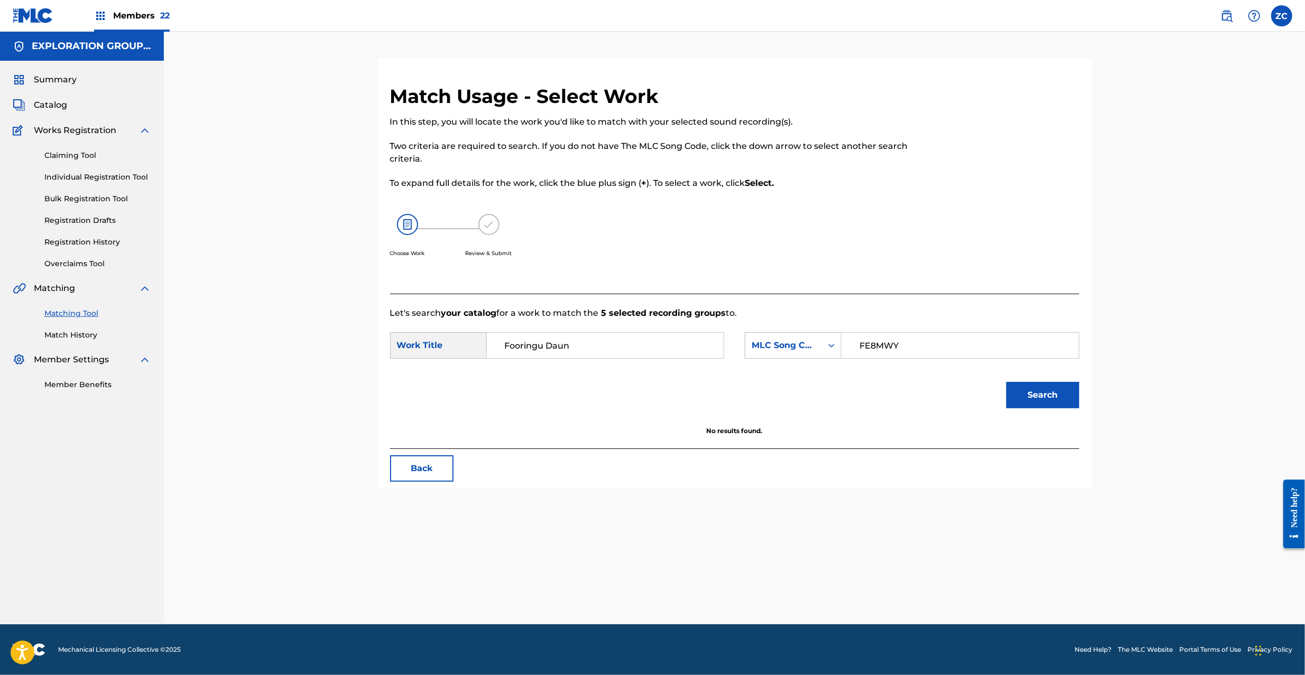
click at [656, 337] on input "Fooringu Daun" at bounding box center [605, 345] width 219 height 25
paste input "[PERSON_NAME] DOWN"
type input "FALLING DOWN"
click at [1043, 396] on button "Search" at bounding box center [1042, 395] width 73 height 26
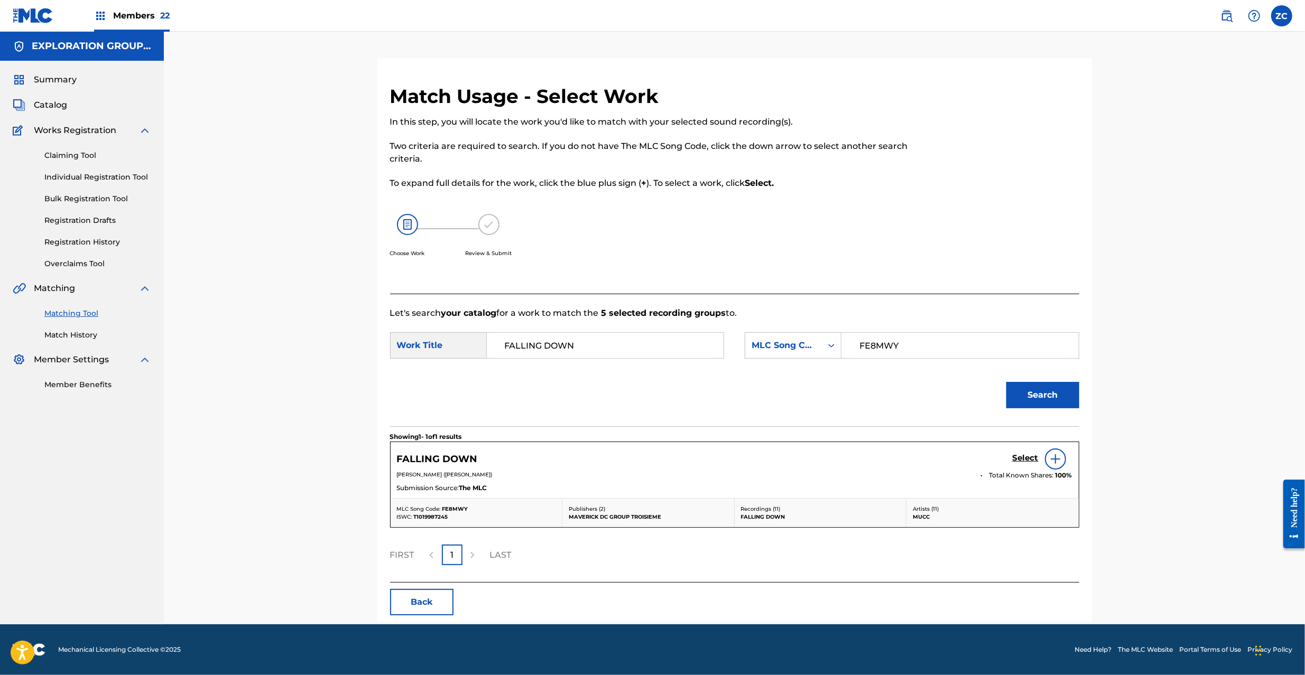
click at [1031, 461] on h5 "Select" at bounding box center [1026, 458] width 26 height 10
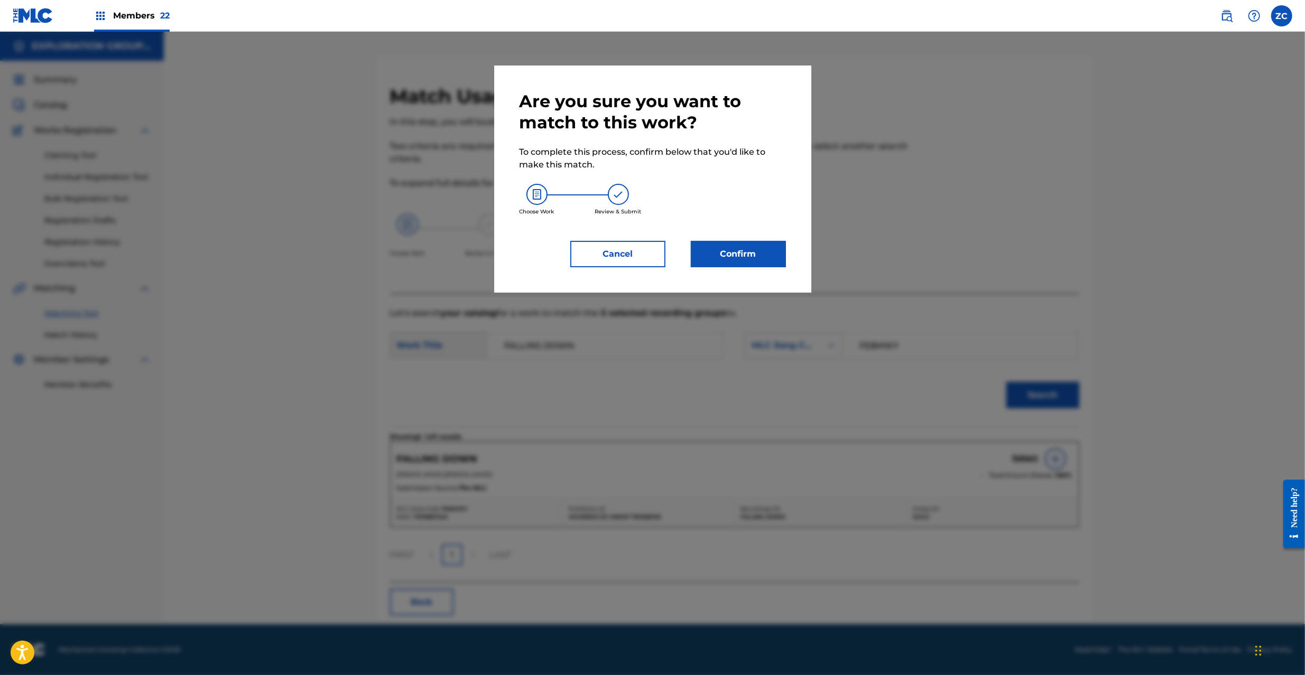
click at [725, 248] on button "Confirm" at bounding box center [738, 254] width 95 height 26
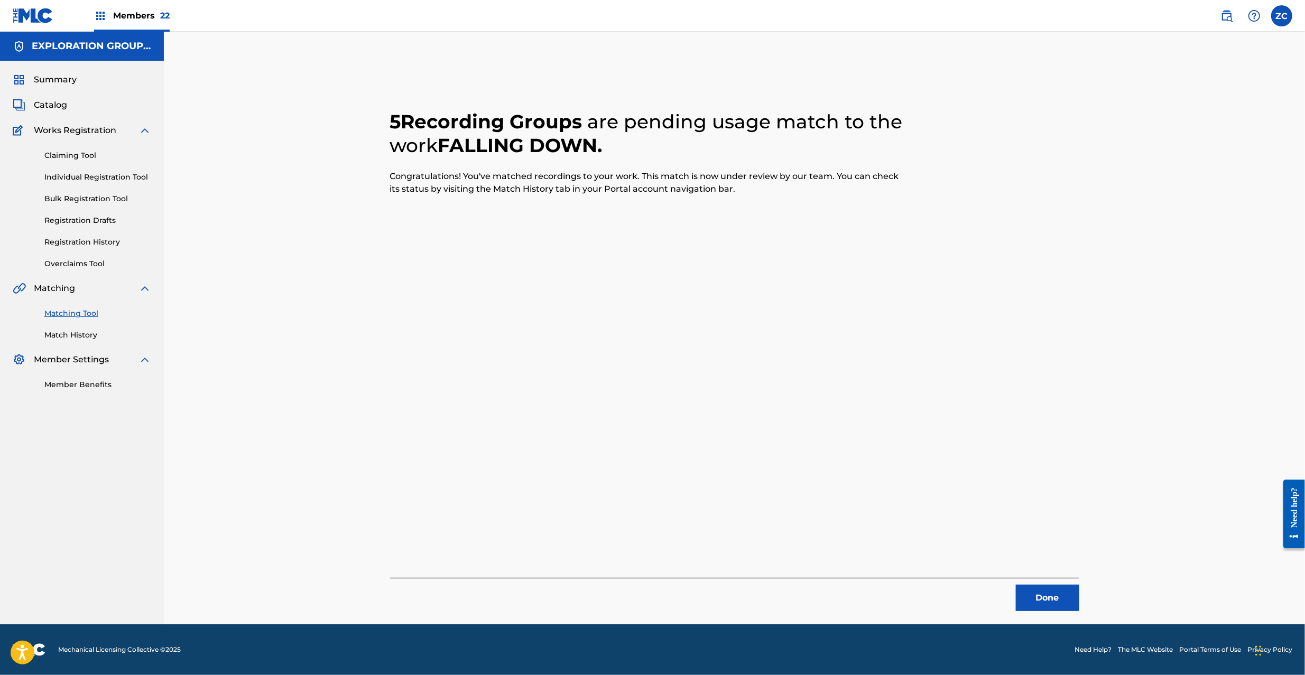
click at [1051, 600] on button "Done" at bounding box center [1047, 598] width 63 height 26
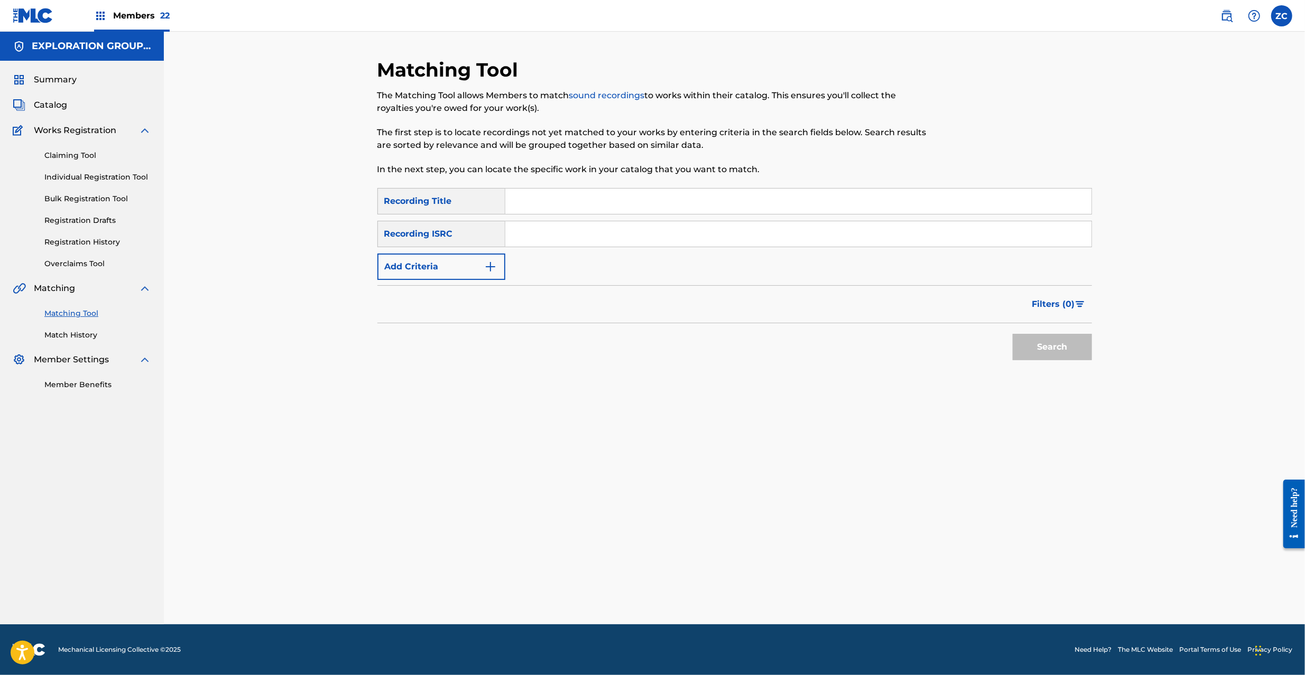
click at [758, 237] on input "Search Form" at bounding box center [798, 233] width 586 height 25
paste input "JPF302000045"
type input "JPF302000045"
click at [1047, 347] on button "Search" at bounding box center [1052, 347] width 79 height 26
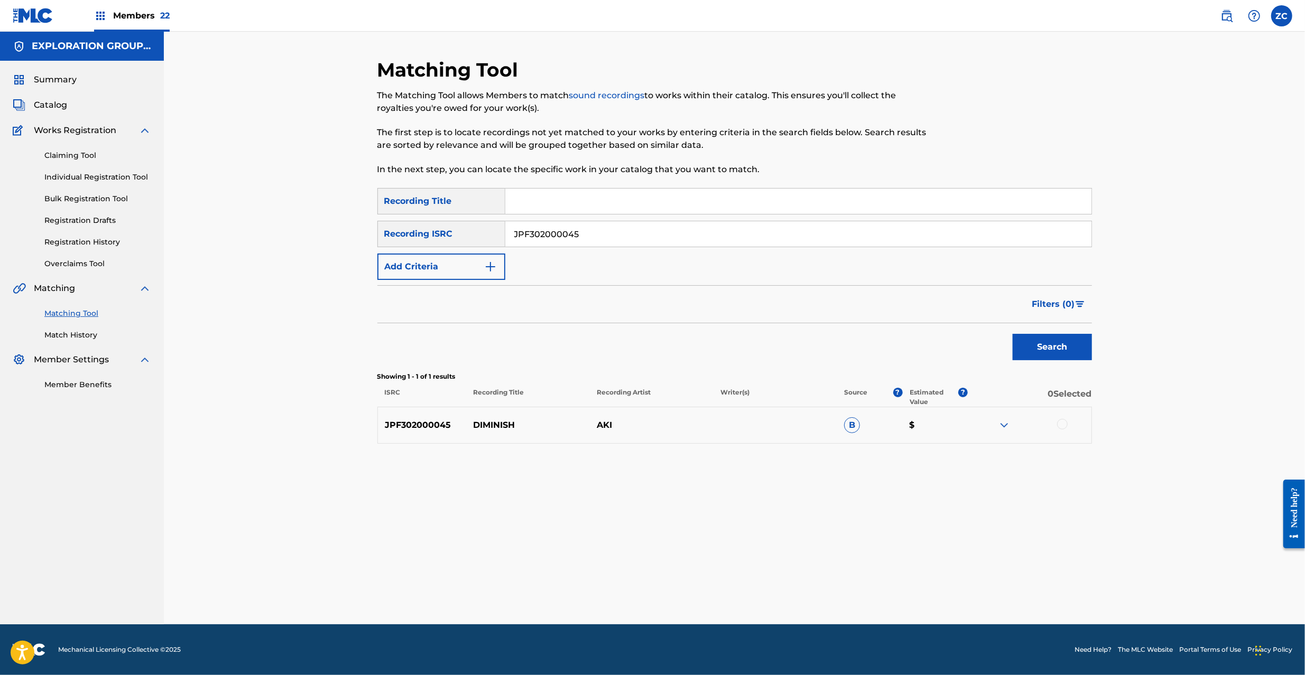
click at [1060, 421] on div at bounding box center [1062, 424] width 11 height 11
drag, startPoint x: 1130, startPoint y: 500, endPoint x: 497, endPoint y: 506, distance: 632.7
click at [497, 505] on div "Matching Tool The Matching Tool allows Members to match sound recordings to wor…" at bounding box center [734, 341] width 715 height 567
click at [738, 586] on button "Match 1 Group" at bounding box center [742, 589] width 117 height 26
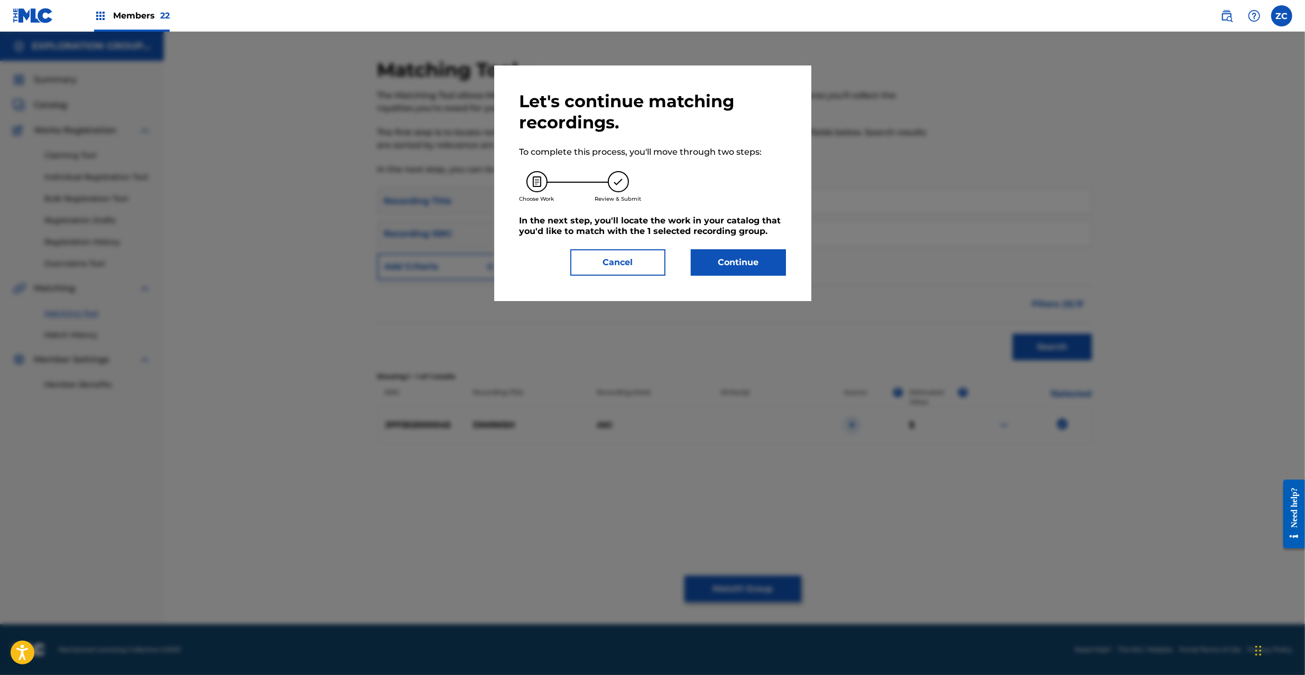
click at [747, 259] on button "Continue" at bounding box center [738, 262] width 95 height 26
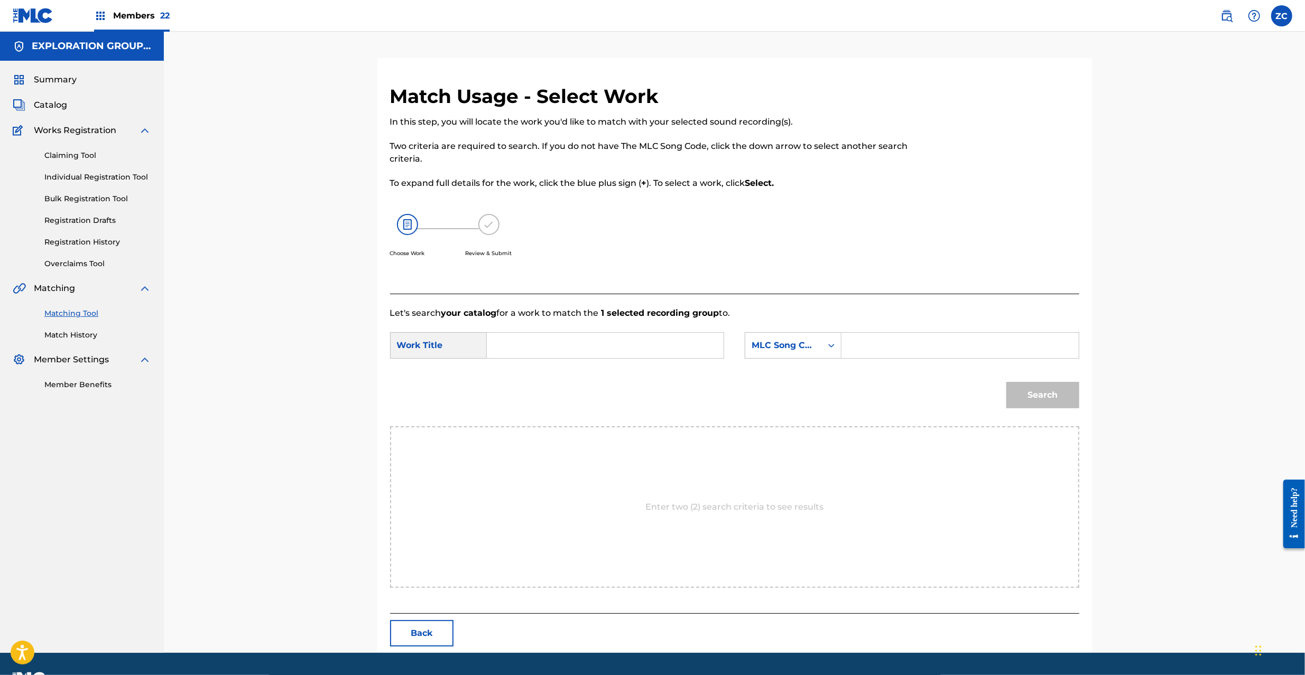
click at [653, 343] on input "Search Form" at bounding box center [605, 345] width 219 height 25
paste input "Diminish DB4WUR"
click at [573, 348] on input "Diminish DB4WUR" at bounding box center [605, 345] width 219 height 25
type input "Diminish"
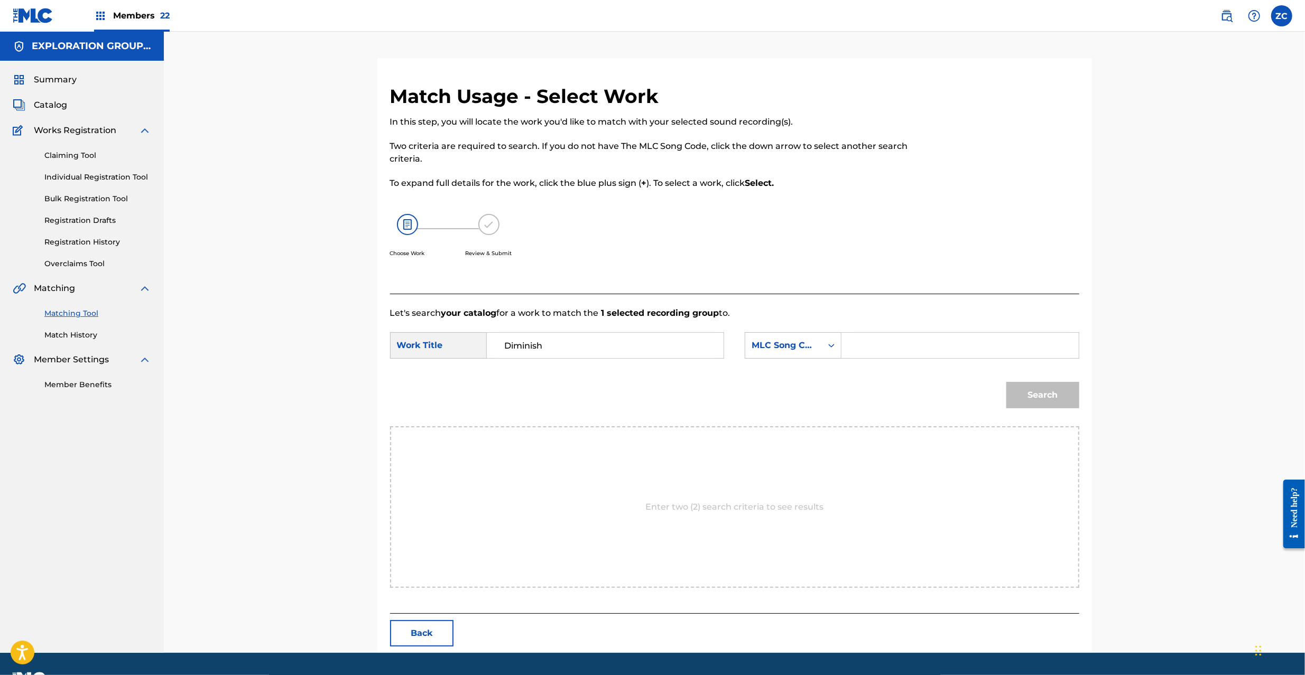
click at [949, 353] on input "Search Form" at bounding box center [959, 345] width 219 height 25
paste input "DB4WUR"
type input "DB4WUR"
click at [1034, 396] on button "Search" at bounding box center [1042, 395] width 73 height 26
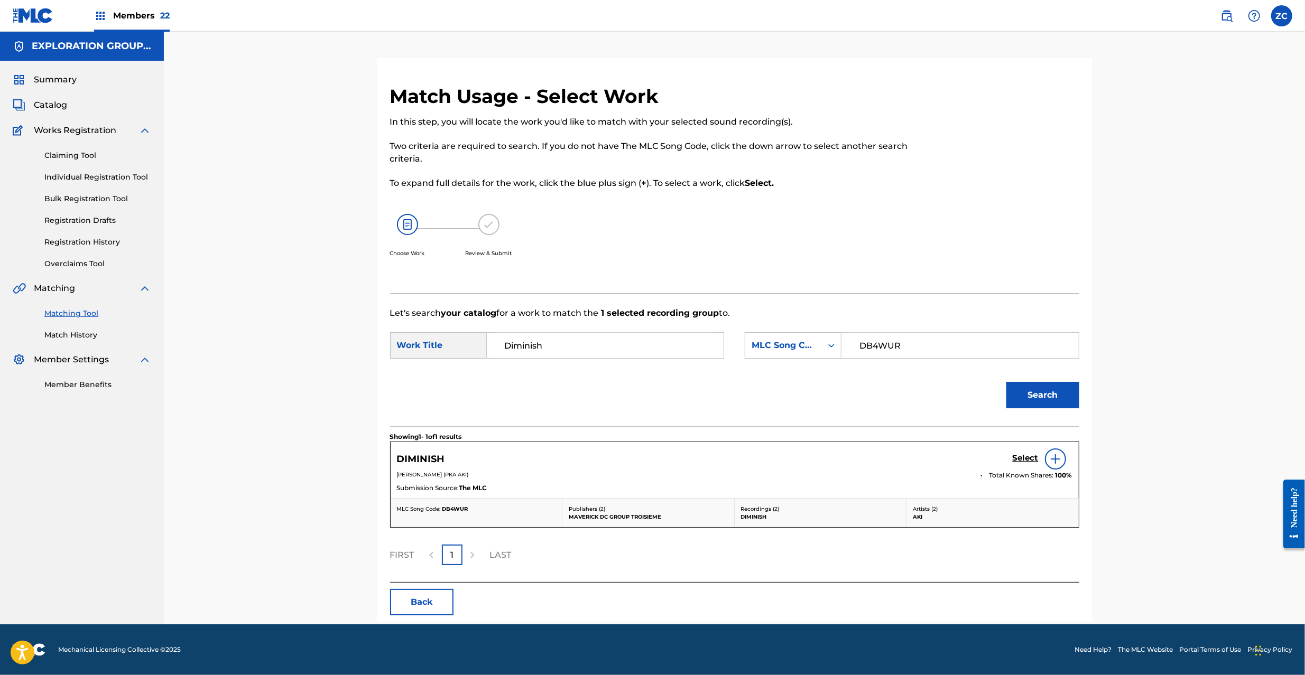
click at [1035, 457] on h5 "Select" at bounding box center [1026, 458] width 26 height 10
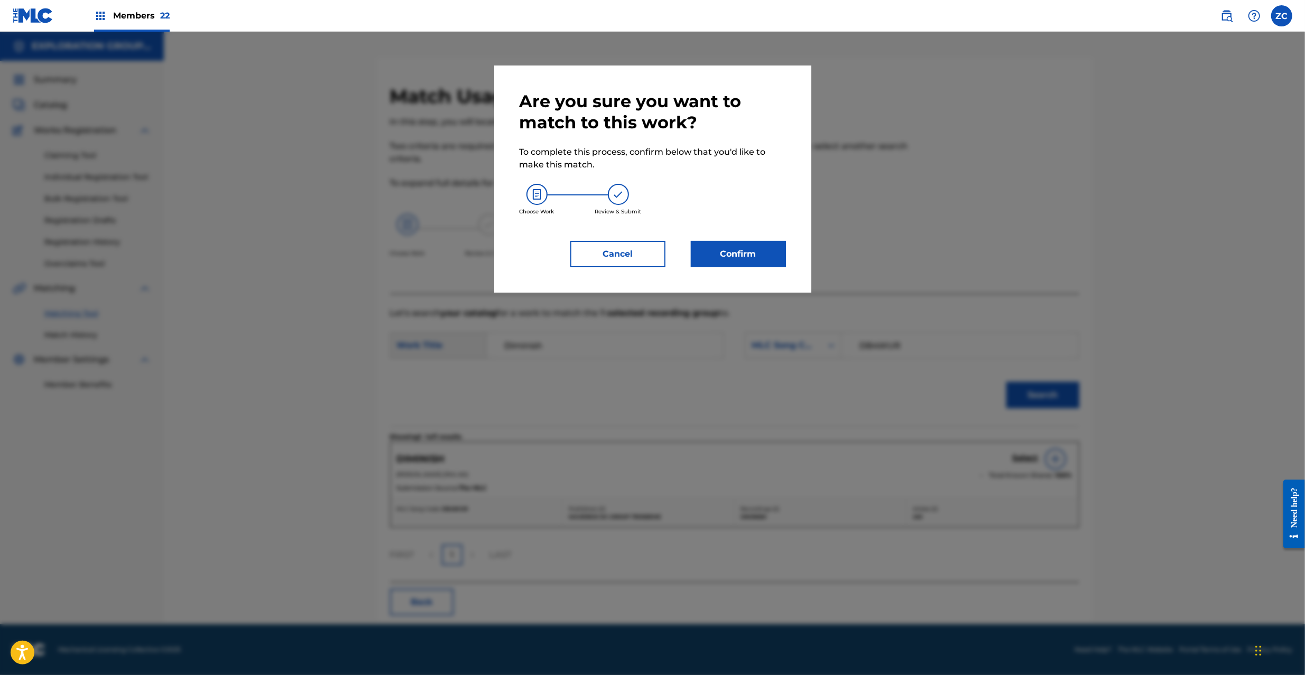
click at [723, 260] on button "Confirm" at bounding box center [738, 254] width 95 height 26
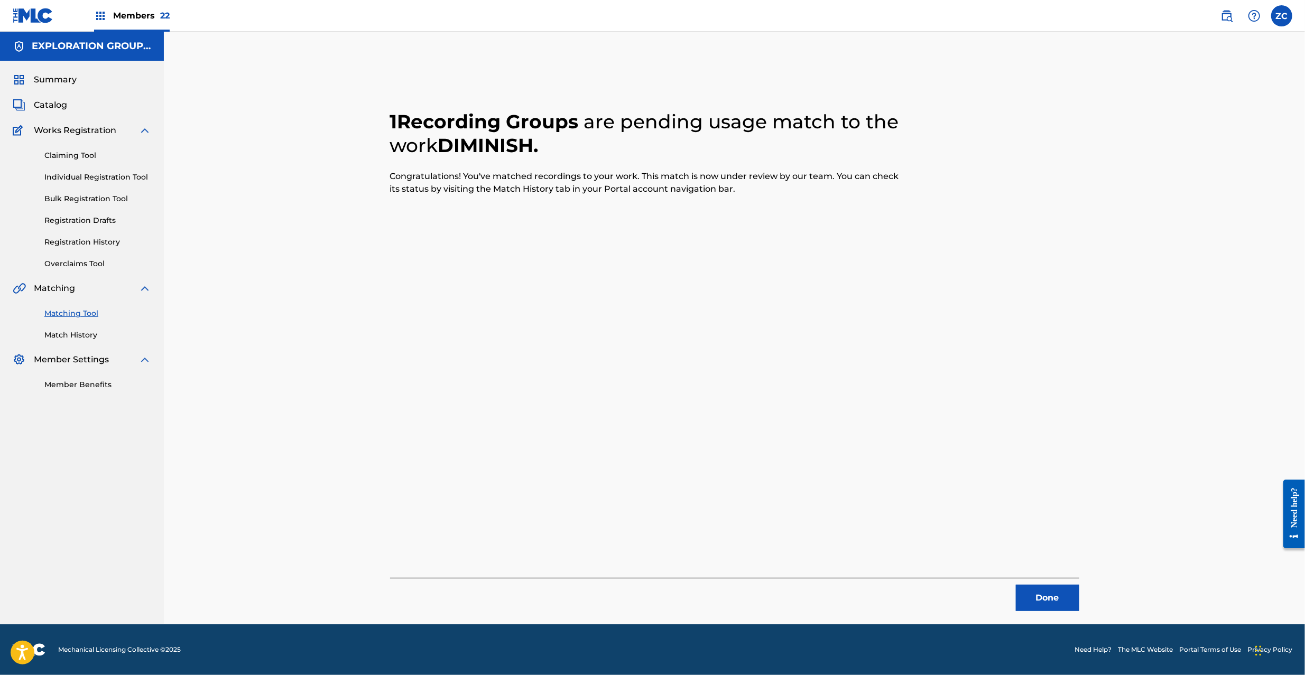
click at [1041, 595] on button "Done" at bounding box center [1047, 598] width 63 height 26
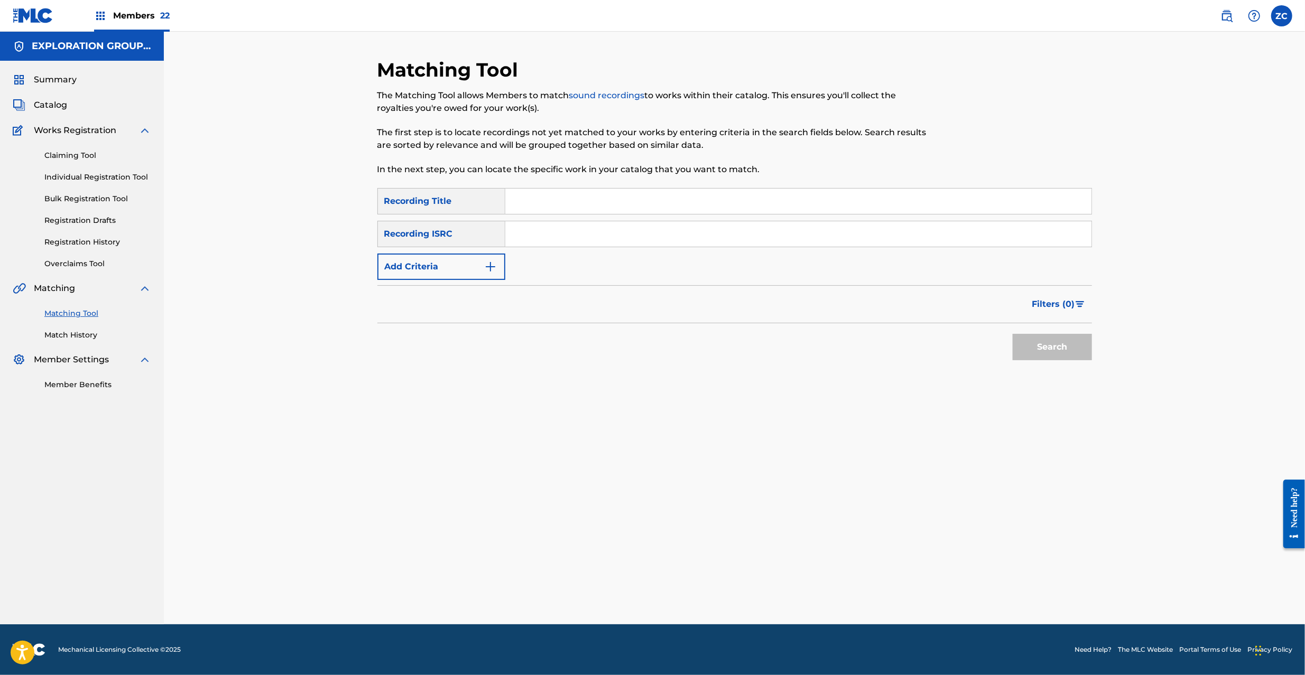
drag, startPoint x: 628, startPoint y: 242, endPoint x: 653, endPoint y: 246, distance: 25.1
click at [628, 242] on input "Search Form" at bounding box center [798, 233] width 586 height 25
paste input "JPF302000048"
type input "JPF302000048"
click at [1074, 355] on button "Search" at bounding box center [1052, 347] width 79 height 26
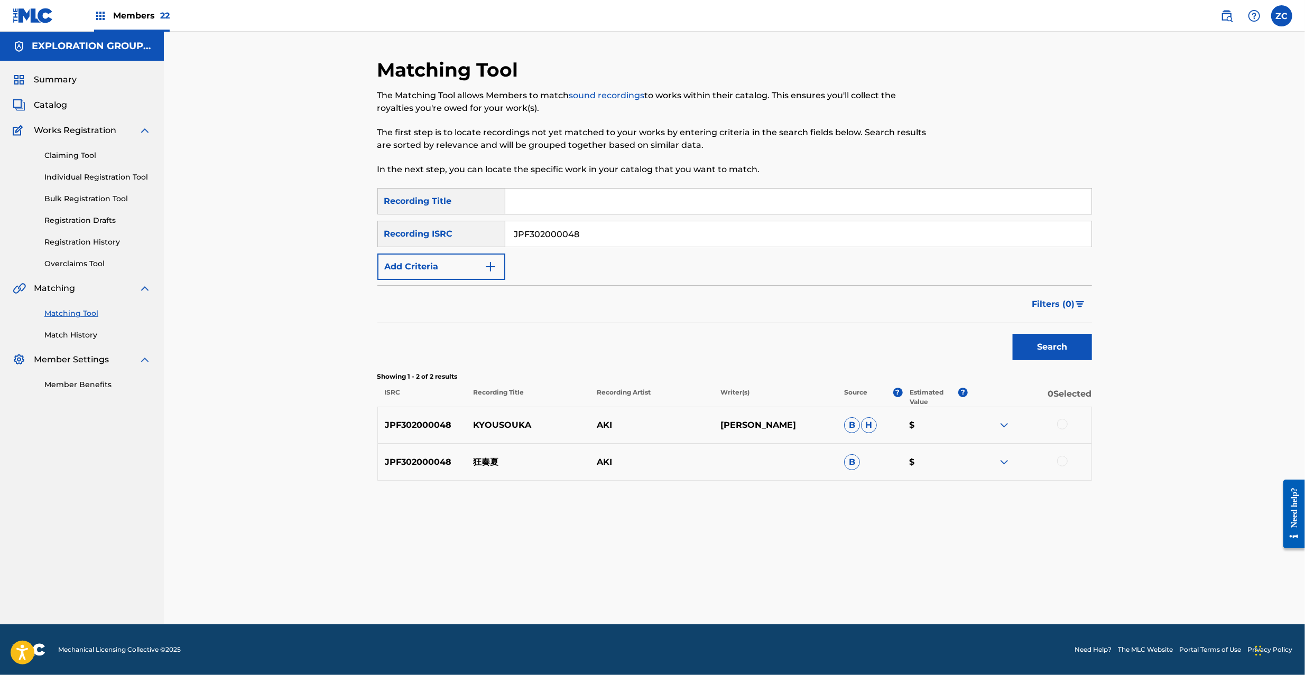
click at [1059, 423] on div at bounding box center [1062, 424] width 11 height 11
click at [1064, 464] on div at bounding box center [1062, 461] width 11 height 11
click at [760, 588] on button "Match 2 Groups" at bounding box center [742, 589] width 117 height 26
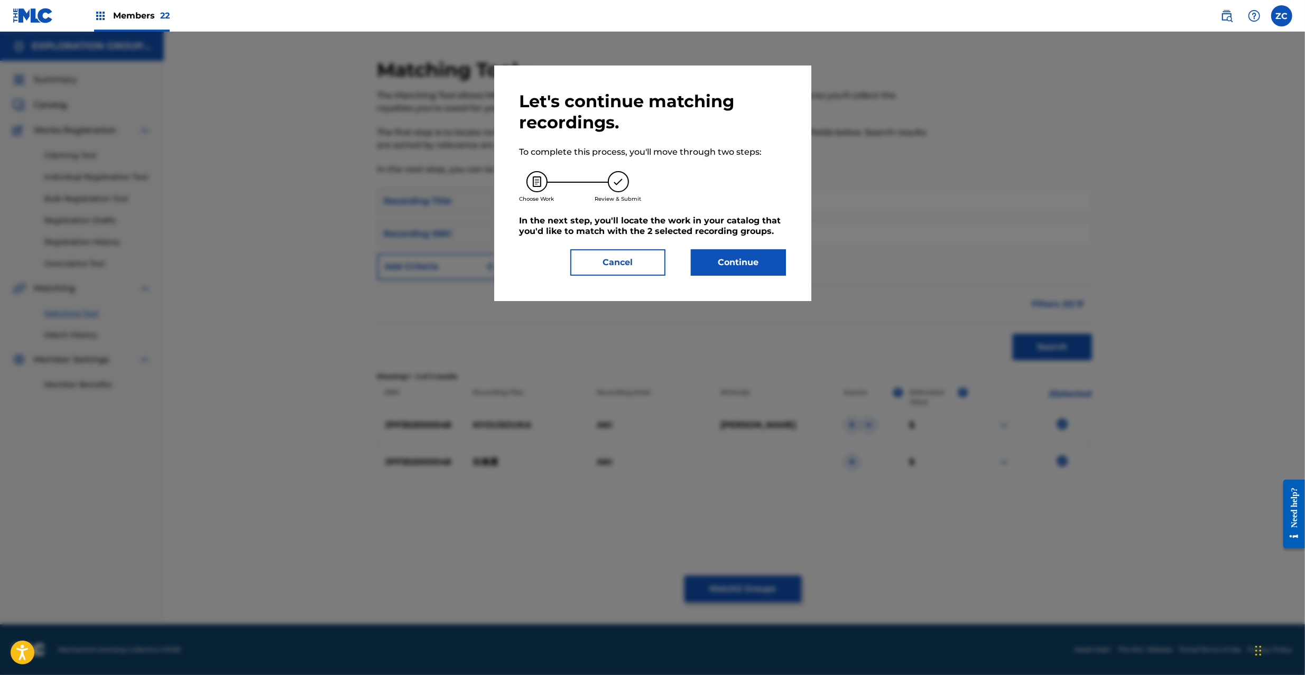
click at [751, 253] on button "Continue" at bounding box center [738, 262] width 95 height 26
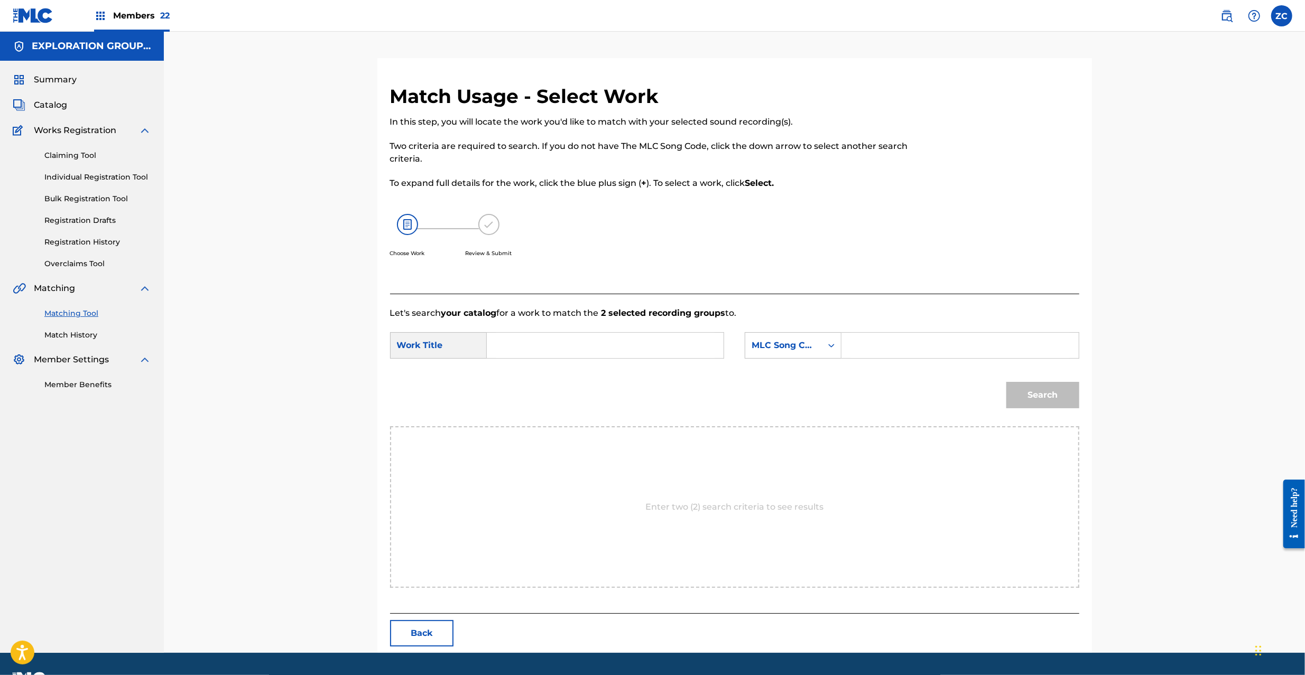
drag, startPoint x: 643, startPoint y: 338, endPoint x: 636, endPoint y: 341, distance: 7.4
click at [643, 341] on input "Search Form" at bounding box center [605, 345] width 219 height 25
paste input "Kyousouka KE9FKP"
click at [586, 352] on input "Kyousouka KE9FKP" at bounding box center [605, 345] width 219 height 25
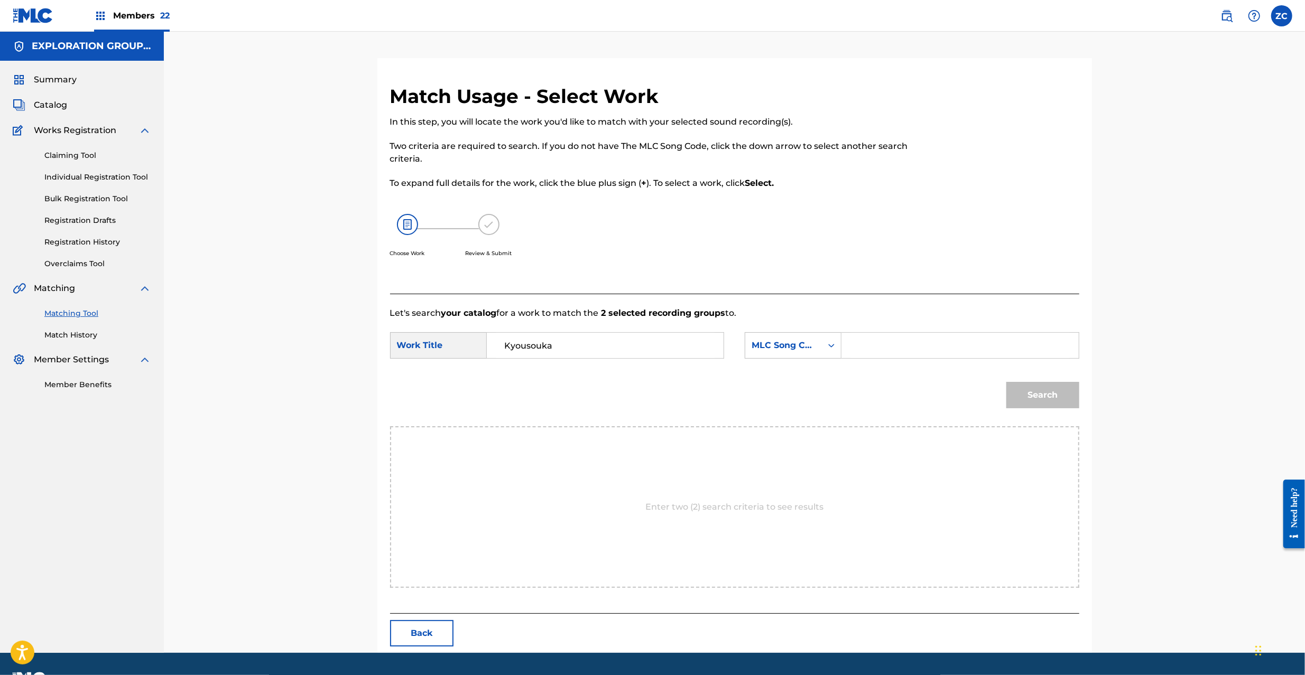
type input "Kyousouka"
click at [925, 340] on input "Search Form" at bounding box center [959, 345] width 219 height 25
paste input "KE9FKP"
type input "KE9FKP"
click at [1048, 392] on button "Search" at bounding box center [1042, 395] width 73 height 26
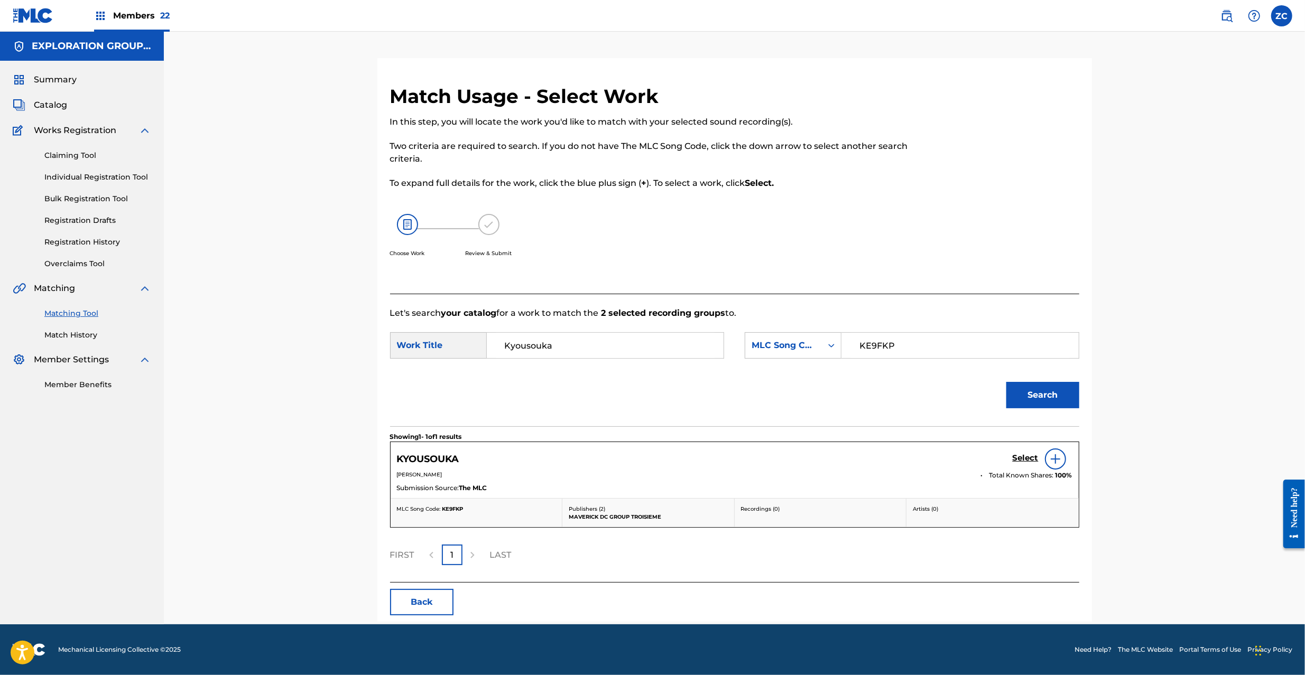
click at [1026, 460] on h5 "Select" at bounding box center [1026, 458] width 26 height 10
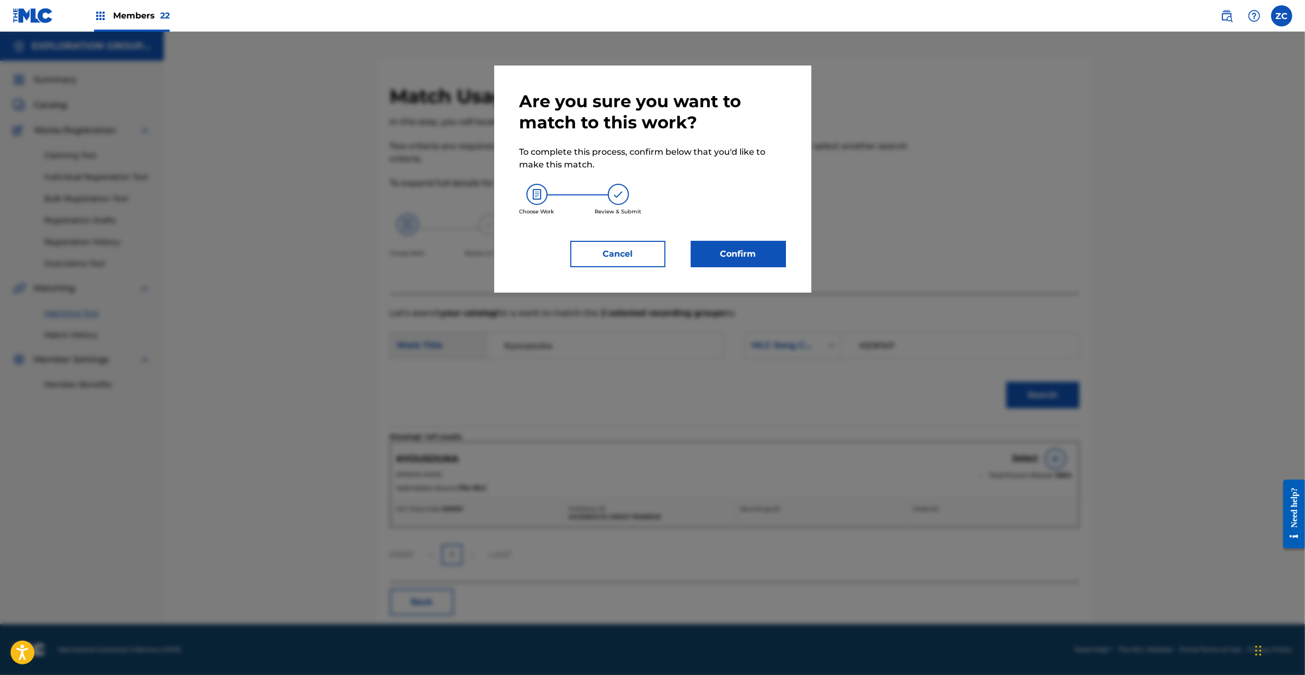
click at [736, 248] on button "Confirm" at bounding box center [738, 254] width 95 height 26
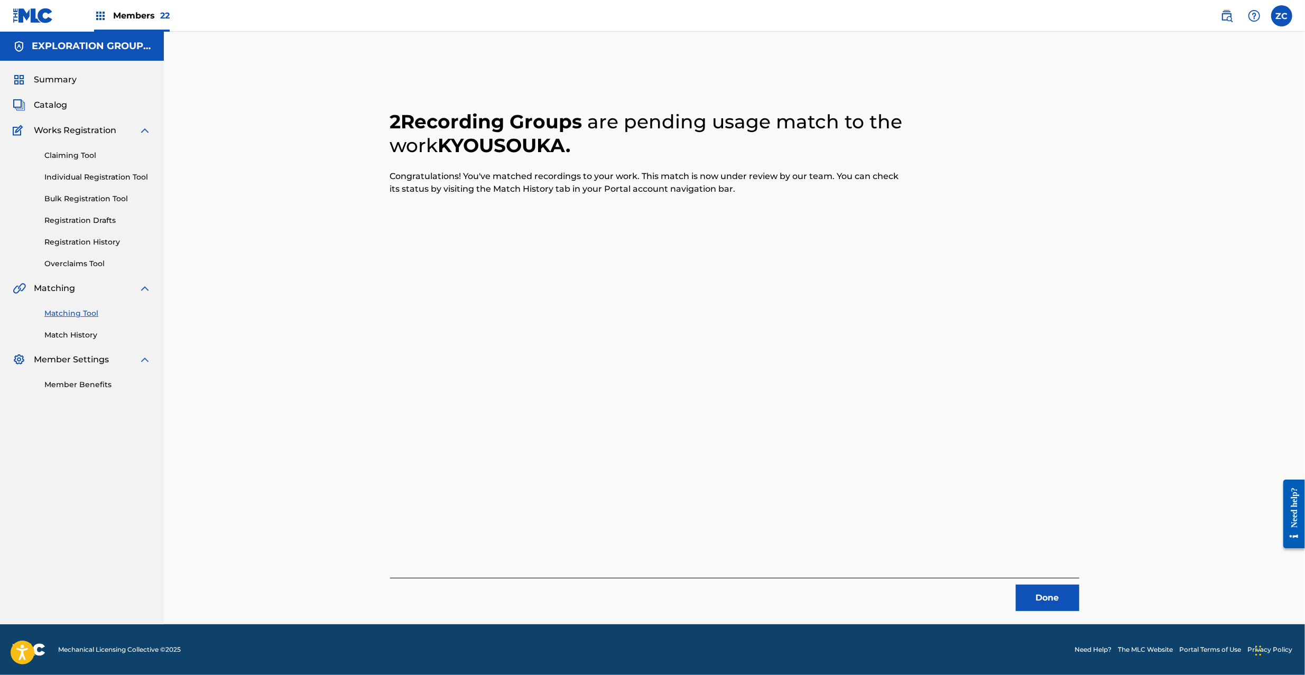
click at [1064, 598] on button "Done" at bounding box center [1047, 598] width 63 height 26
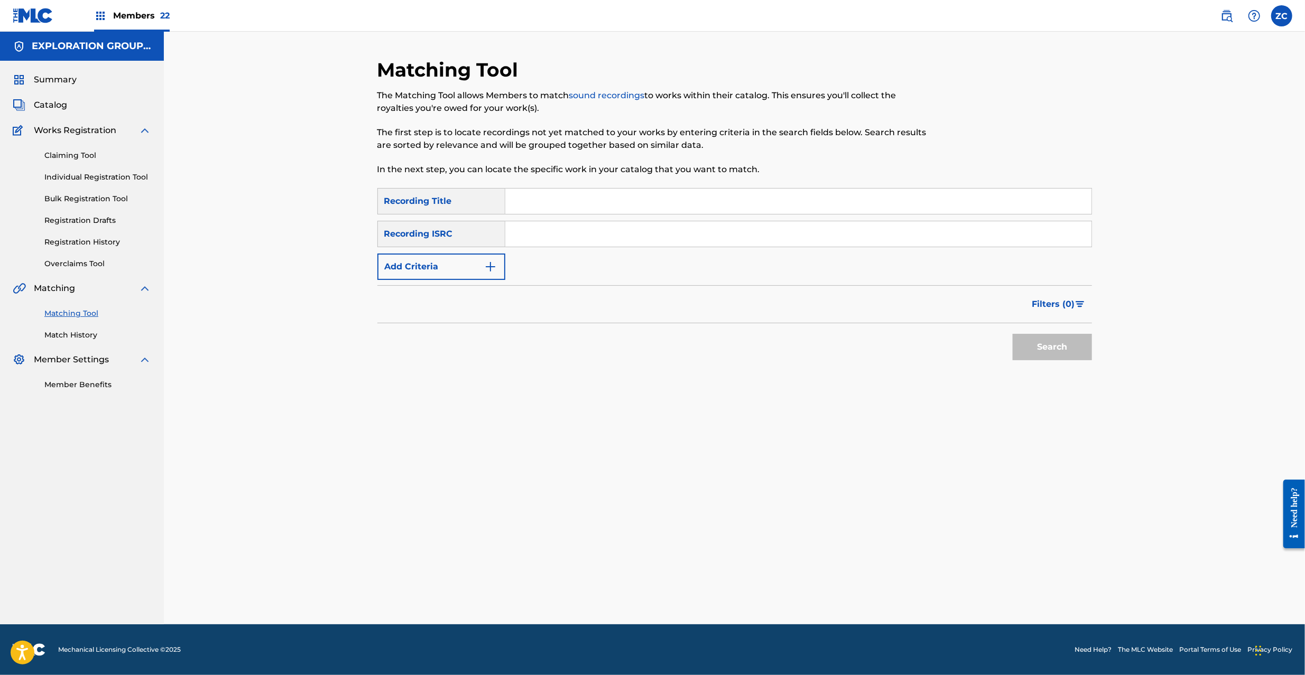
click at [700, 221] on div "Search Form" at bounding box center [798, 234] width 587 height 26
click at [857, 230] on input "Search Form" at bounding box center [798, 233] width 586 height 25
paste input "JPF302000025"
click at [1040, 337] on button "Search" at bounding box center [1052, 347] width 79 height 26
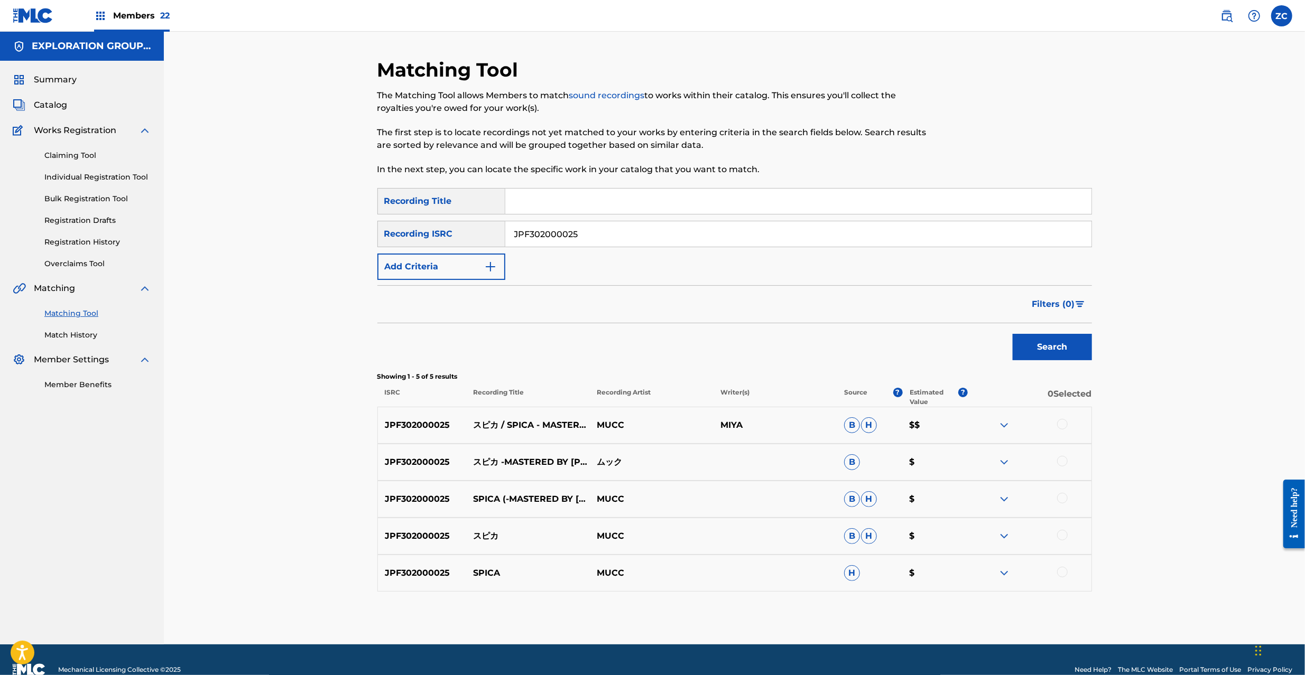
drag, startPoint x: 1064, startPoint y: 424, endPoint x: 1061, endPoint y: 458, distance: 34.0
click at [1065, 424] on div at bounding box center [1062, 424] width 11 height 11
click at [1061, 458] on div at bounding box center [1062, 461] width 11 height 11
click at [1063, 498] on div at bounding box center [1062, 498] width 11 height 11
click at [1062, 535] on div at bounding box center [1062, 535] width 11 height 11
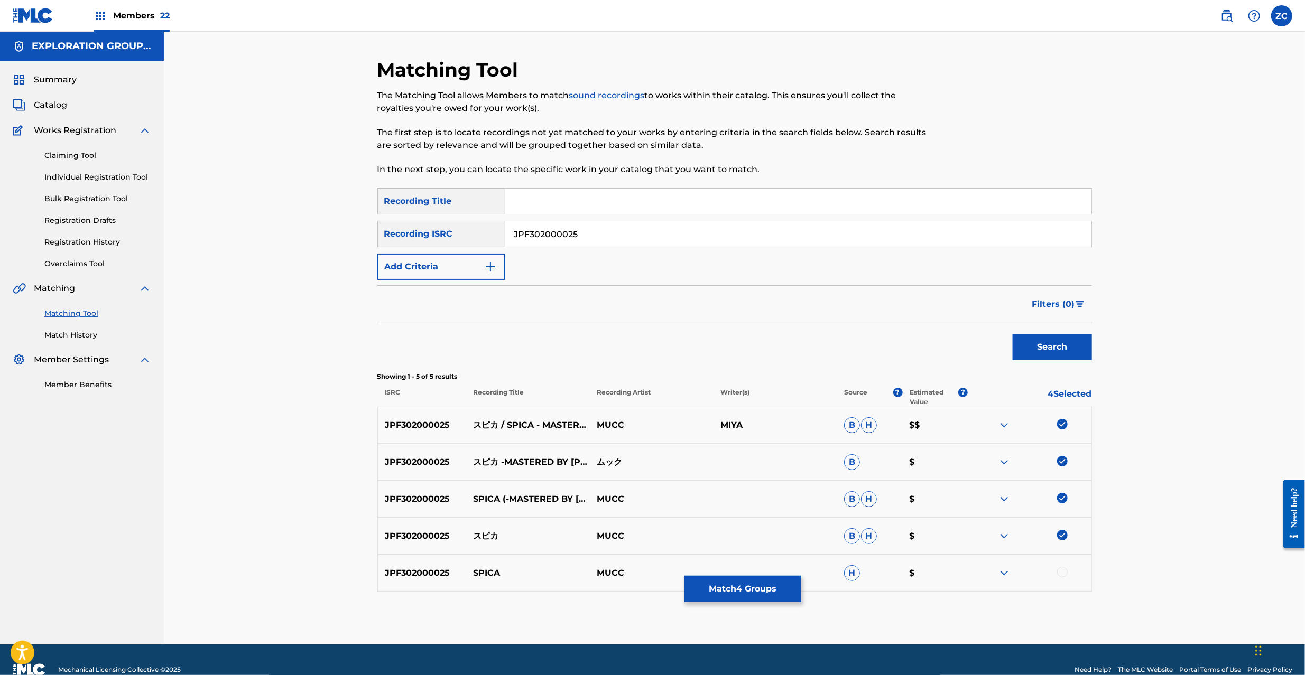
click at [1063, 574] on div at bounding box center [1062, 572] width 11 height 11
click at [691, 230] on input "JPF302000025" at bounding box center [798, 233] width 586 height 25
paste input "100251"
click at [1042, 346] on button "Search" at bounding box center [1052, 347] width 79 height 26
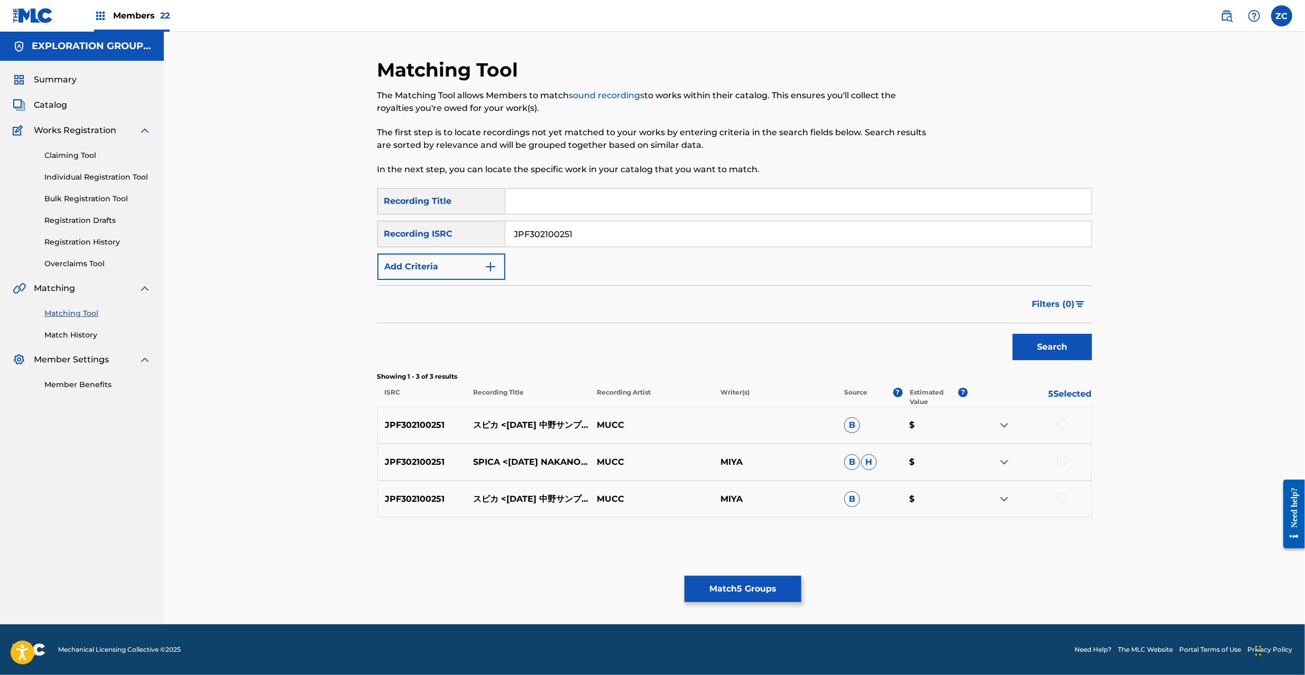
click at [1060, 421] on div at bounding box center [1062, 424] width 11 height 11
click at [1060, 467] on div at bounding box center [1030, 462] width 124 height 13
click at [1064, 459] on div at bounding box center [1062, 461] width 11 height 11
click at [1063, 499] on div at bounding box center [1062, 498] width 11 height 11
click at [717, 235] on input "JPF302100251" at bounding box center [798, 233] width 586 height 25
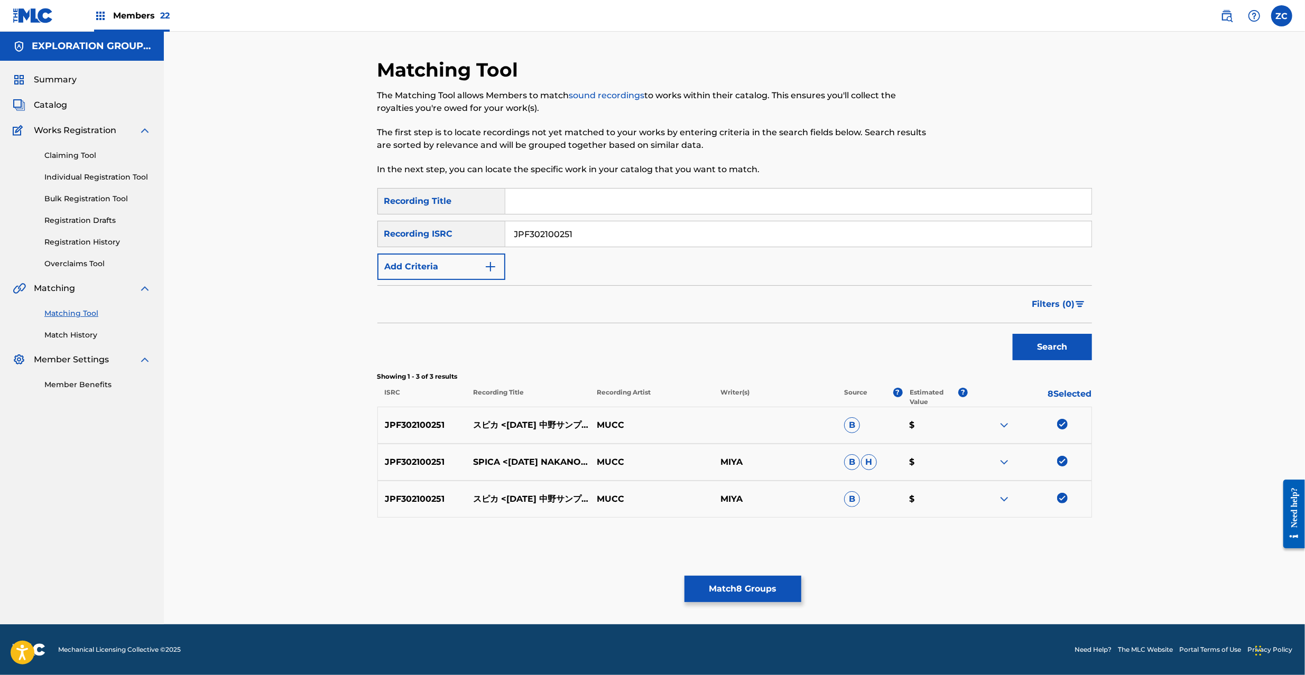
paste input "46"
type input "JPF302100246"
click at [1074, 349] on button "Search" at bounding box center [1052, 347] width 79 height 26
click at [1064, 425] on div at bounding box center [1062, 424] width 11 height 11
click at [1061, 463] on div at bounding box center [1062, 461] width 11 height 11
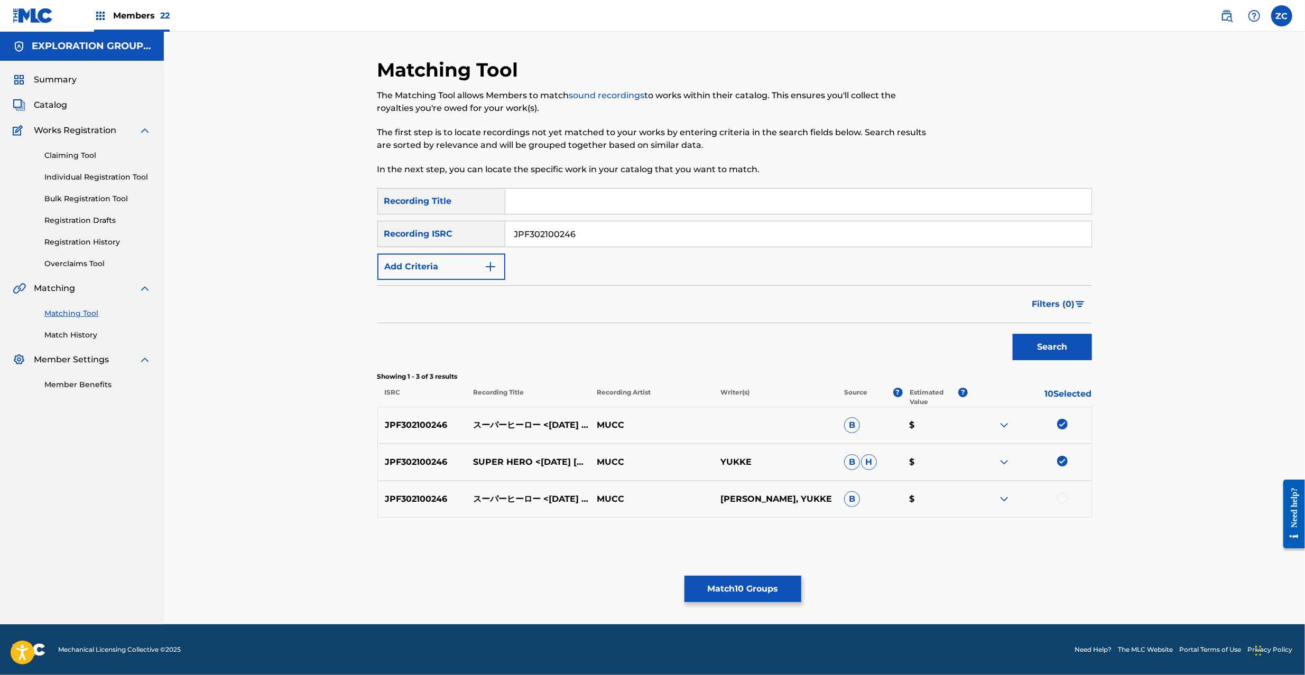
click at [1064, 498] on div at bounding box center [1062, 498] width 11 height 11
click at [779, 588] on button "Match 11 Groups" at bounding box center [742, 589] width 117 height 26
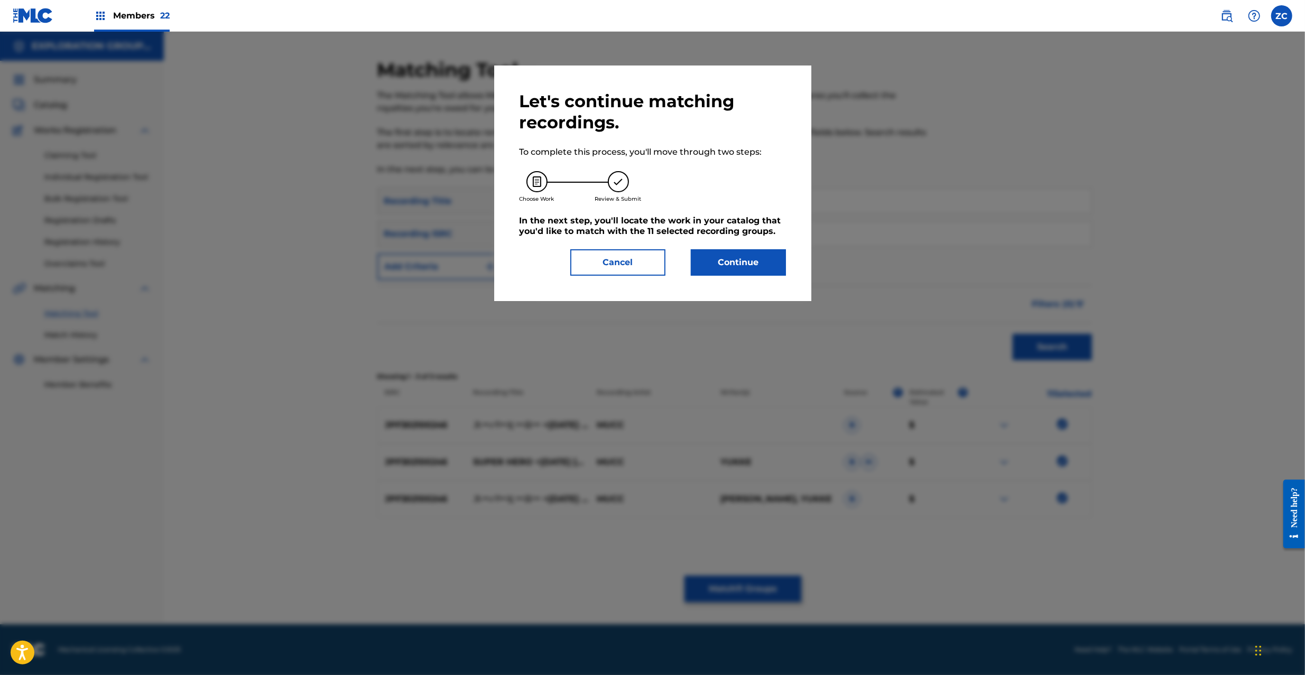
click at [778, 282] on div "Let's continue matching recordings. To complete this process, you'll move throu…" at bounding box center [652, 184] width 317 height 236
click at [768, 260] on button "Continue" at bounding box center [738, 262] width 95 height 26
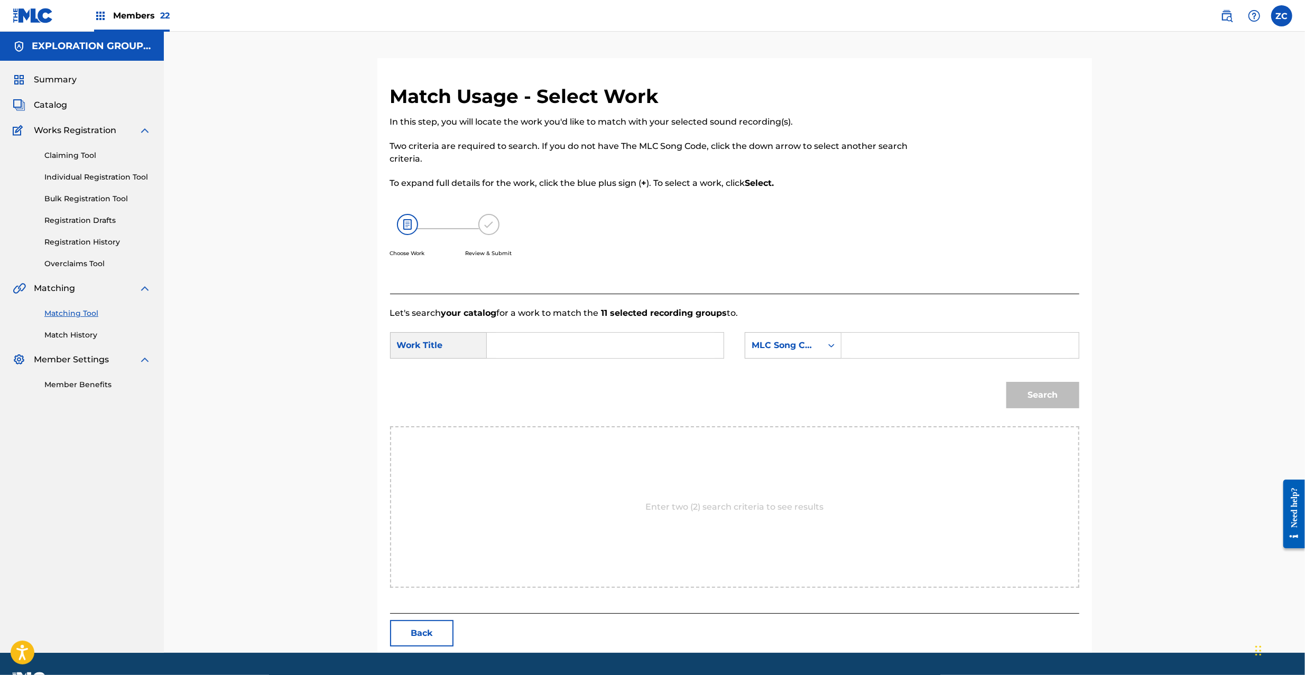
click at [645, 359] on div "SearchWithCriteriaae00549c-7795-4d1a-8bed-9e8b96a2d3e7 Work Title SearchWithCri…" at bounding box center [734, 348] width 689 height 33
click at [652, 345] on input "Search Form" at bounding box center [605, 345] width 219 height 25
paste input "Supika S66JEH"
click at [557, 350] on input "Supika S66JEH" at bounding box center [605, 345] width 219 height 25
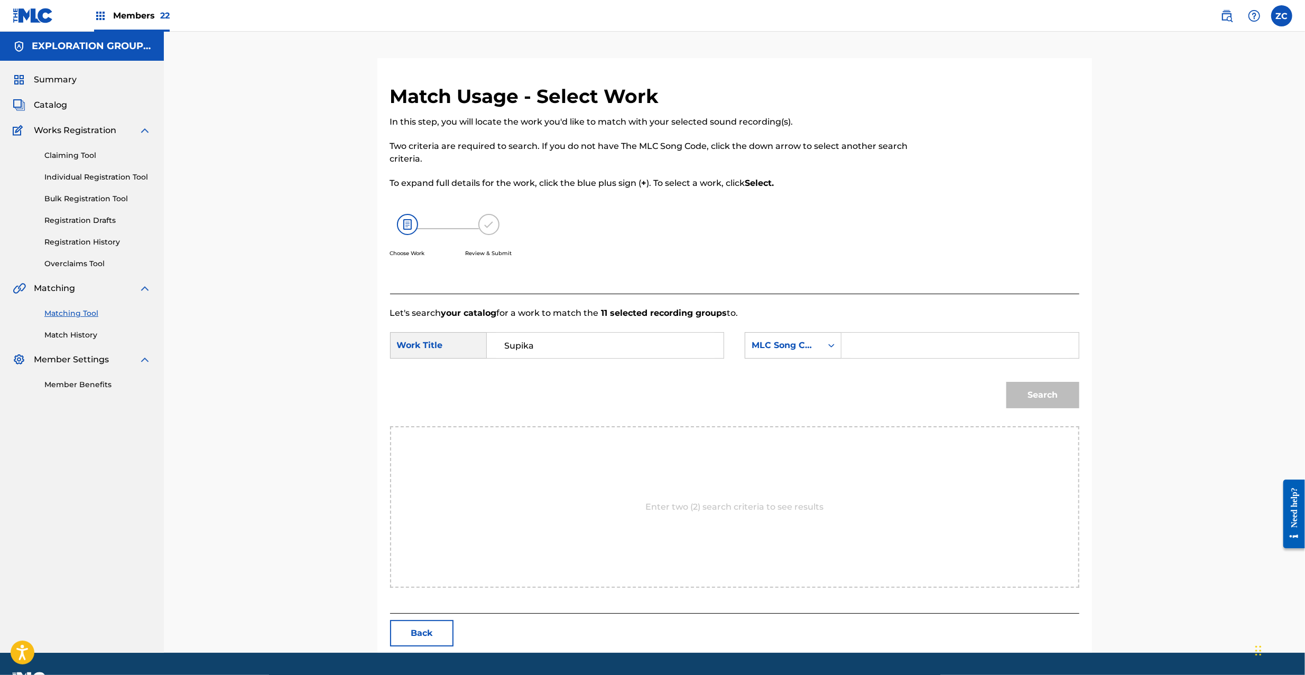
type input "Supika"
click at [897, 335] on input "Search Form" at bounding box center [959, 345] width 219 height 25
paste input "S66JEH"
type input "S66JEH"
click at [1048, 403] on button "Search" at bounding box center [1042, 395] width 73 height 26
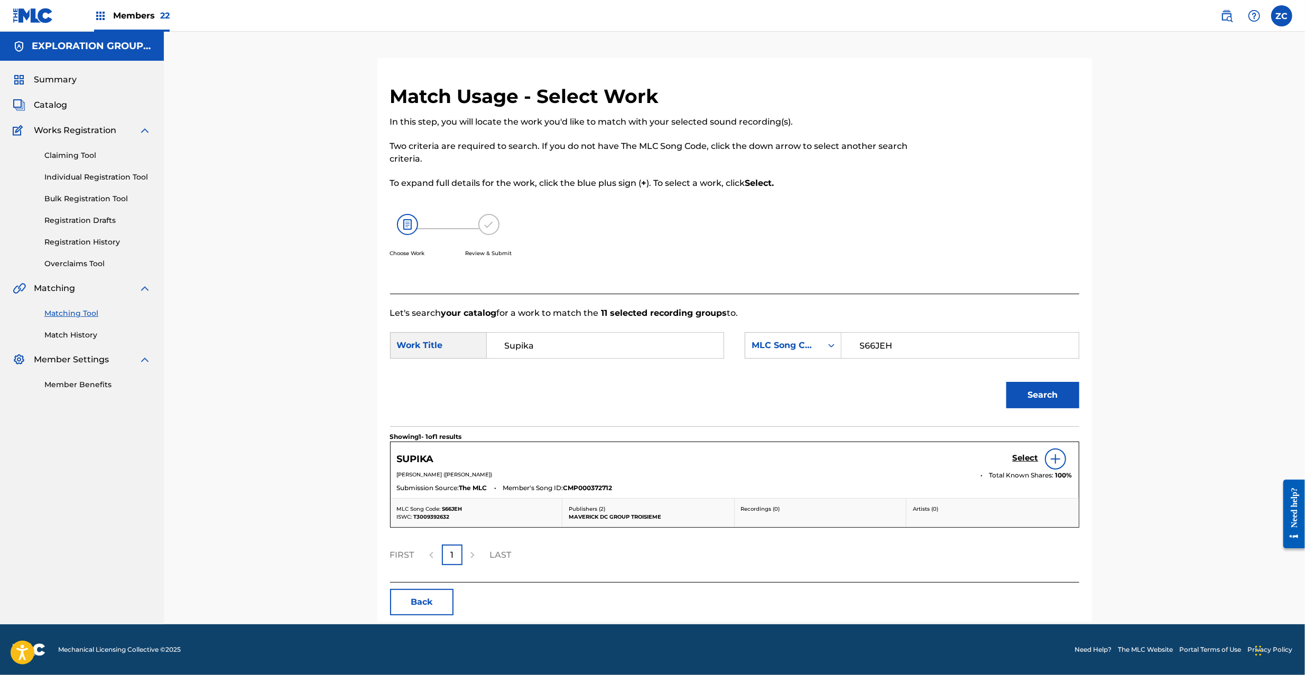
click at [1028, 459] on h5 "Select" at bounding box center [1026, 458] width 26 height 10
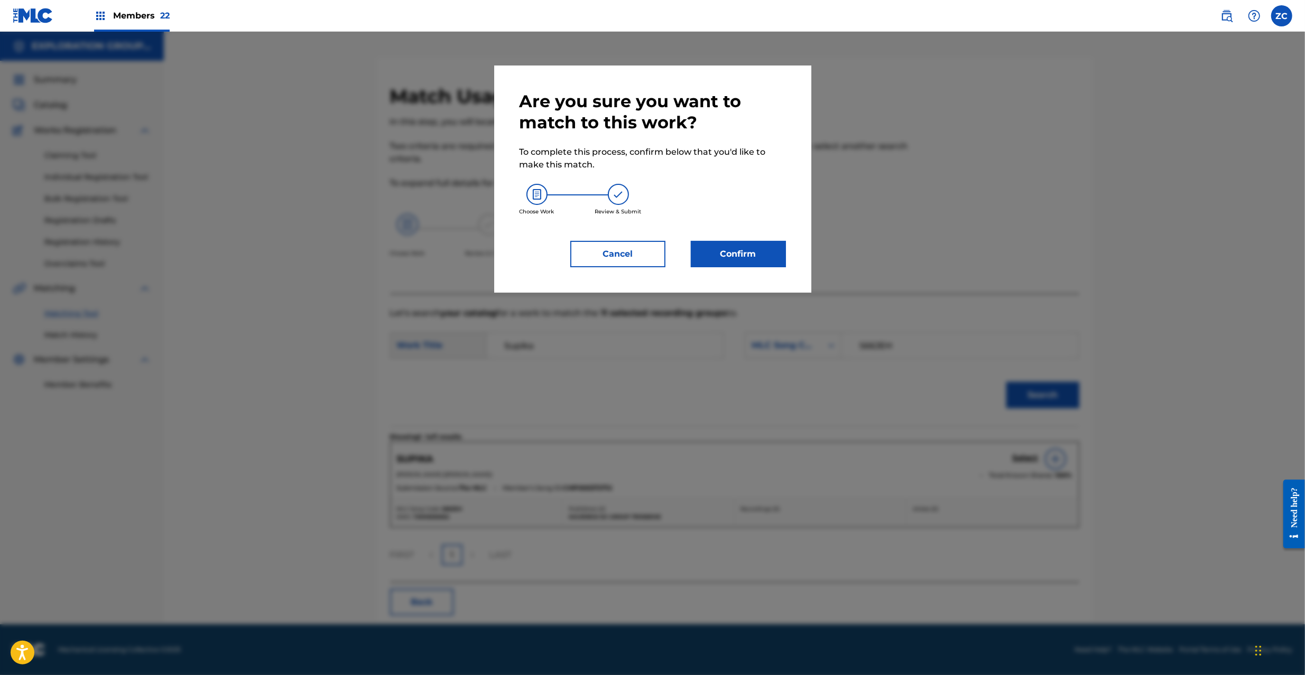
click at [747, 252] on button "Confirm" at bounding box center [738, 254] width 95 height 26
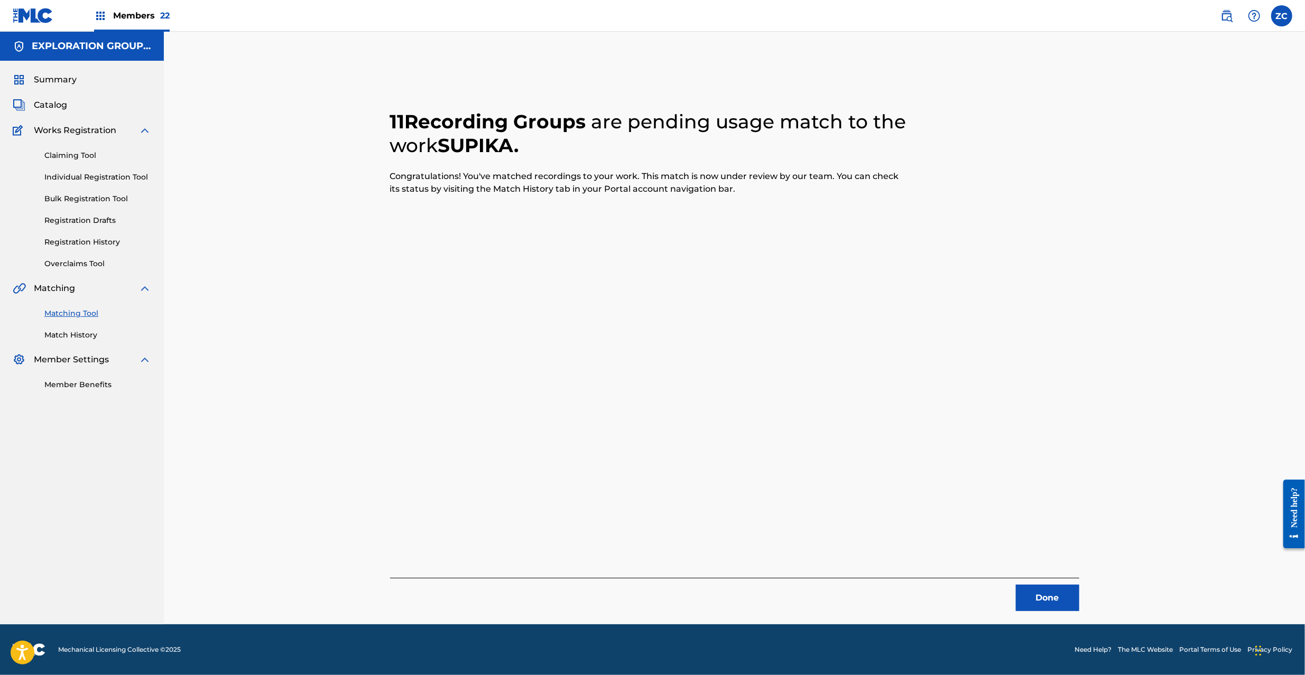
click at [1036, 595] on button "Done" at bounding box center [1047, 598] width 63 height 26
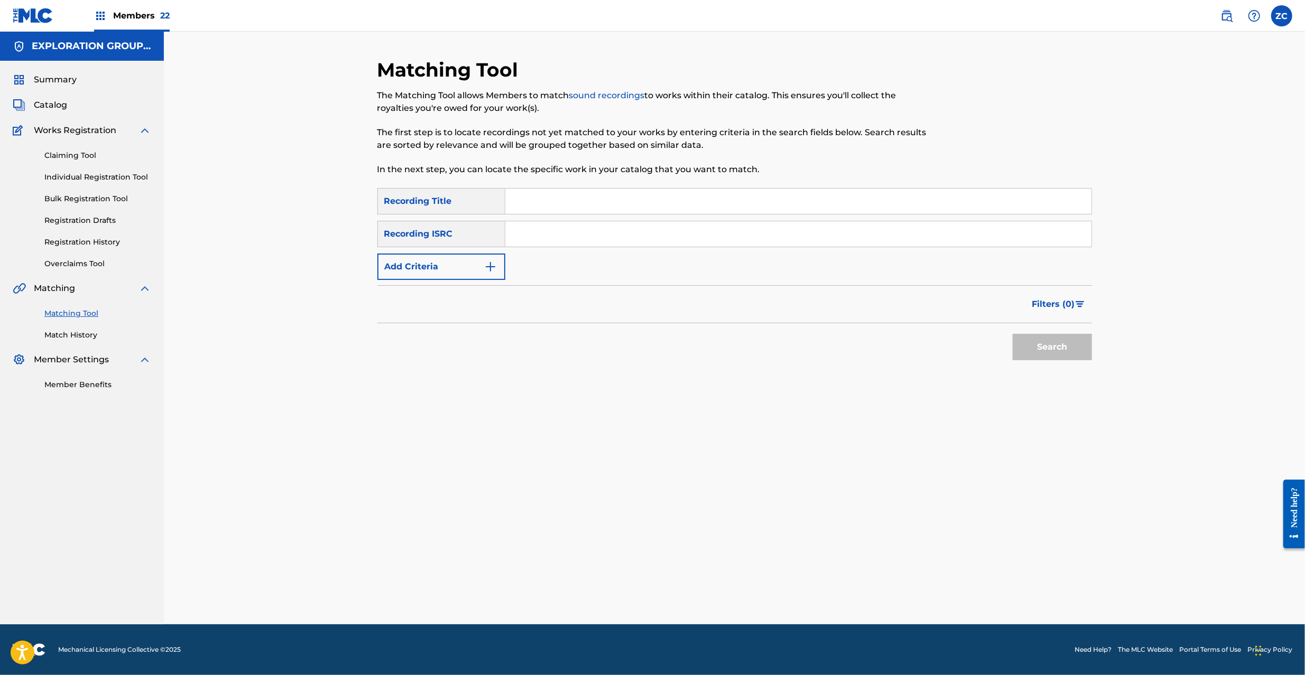
click at [681, 235] on input "Search Form" at bounding box center [798, 233] width 586 height 25
paste input "JPF302000047"
type input "JPF302000047"
click at [1048, 341] on button "Search" at bounding box center [1052, 347] width 79 height 26
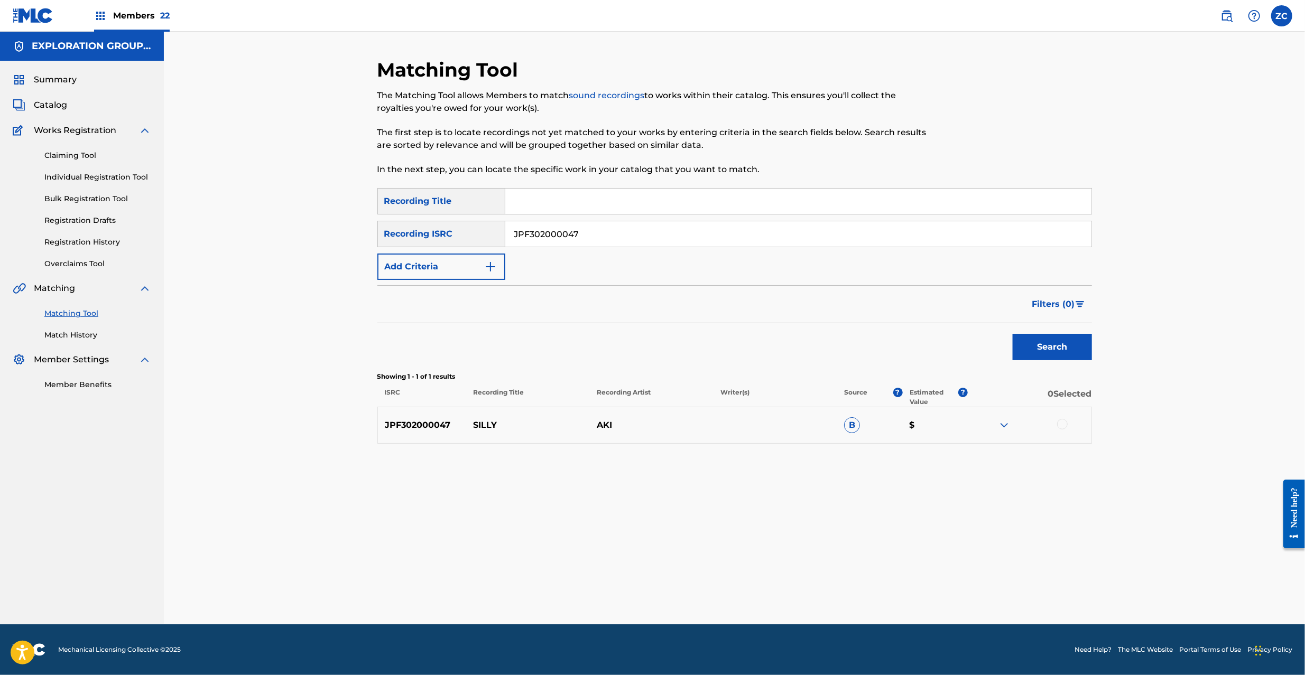
click at [1062, 425] on div at bounding box center [1062, 424] width 11 height 11
click at [749, 582] on button "Match 1 Group" at bounding box center [742, 589] width 117 height 26
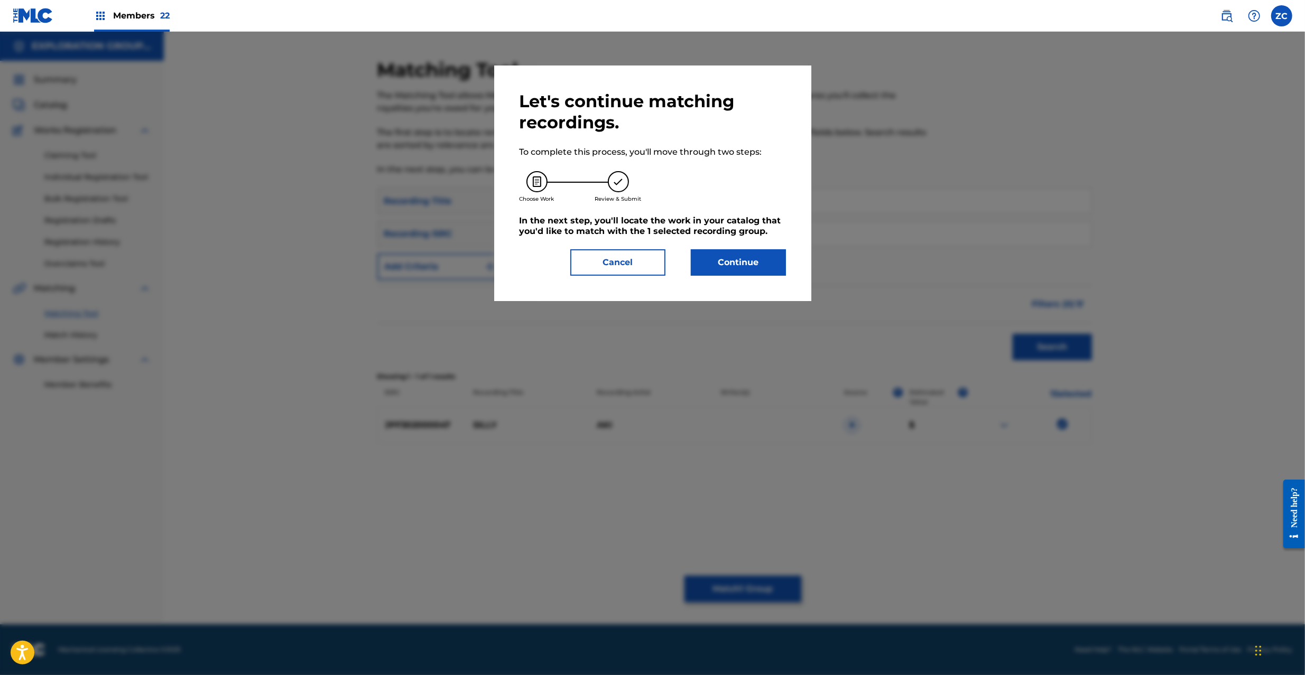
click at [745, 272] on button "Continue" at bounding box center [738, 262] width 95 height 26
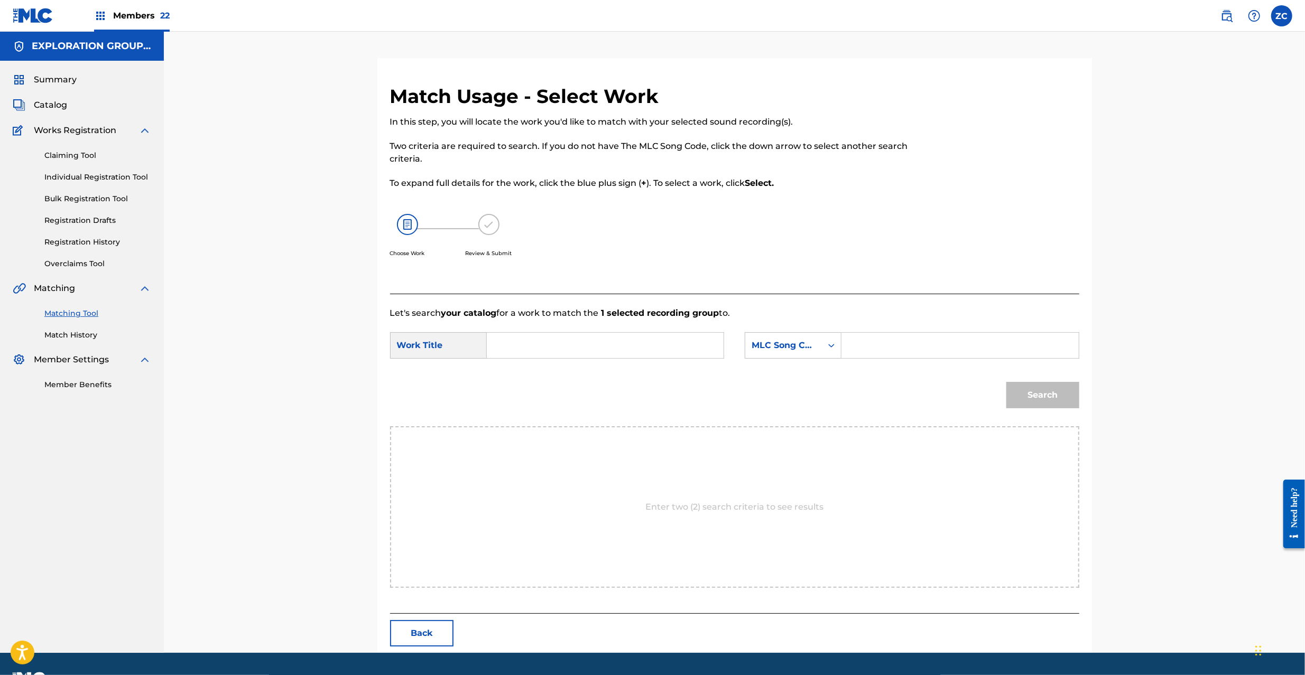
drag, startPoint x: 624, startPoint y: 341, endPoint x: 539, endPoint y: 348, distance: 85.4
click at [624, 342] on input "Search Form" at bounding box center [605, 345] width 219 height 25
paste input "Silly SH43DF"
click at [559, 345] on input "Silly SH43DF" at bounding box center [605, 345] width 219 height 25
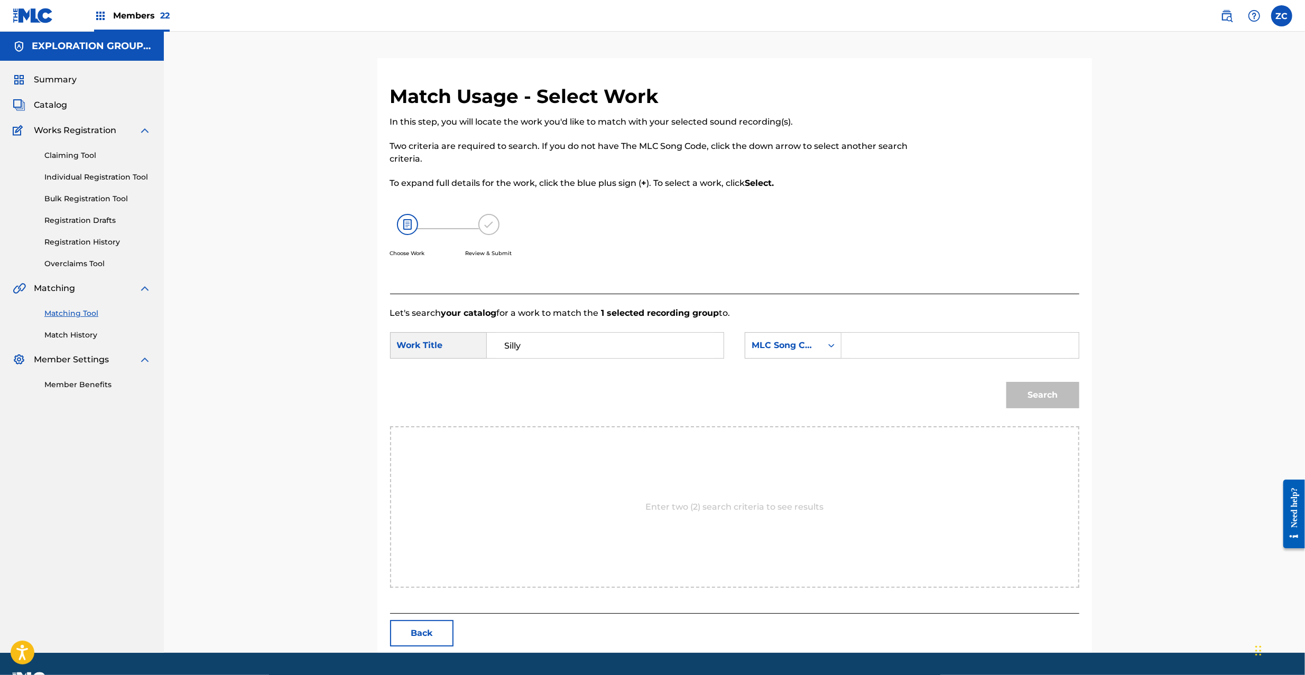
type input "Silly"
click at [859, 340] on input "Search Form" at bounding box center [959, 345] width 219 height 25
paste input "SH43DF"
type input "SH43DF"
click at [1044, 392] on button "Search" at bounding box center [1042, 395] width 73 height 26
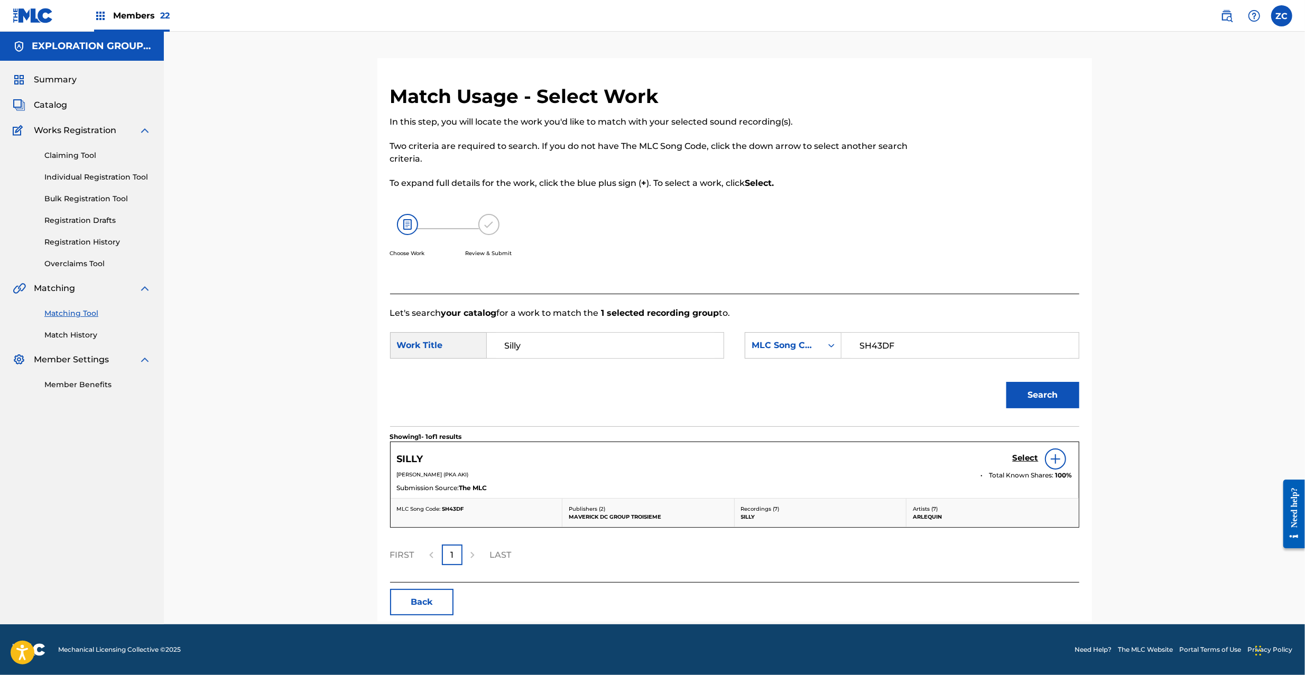
click at [1023, 459] on h5 "Select" at bounding box center [1026, 458] width 26 height 10
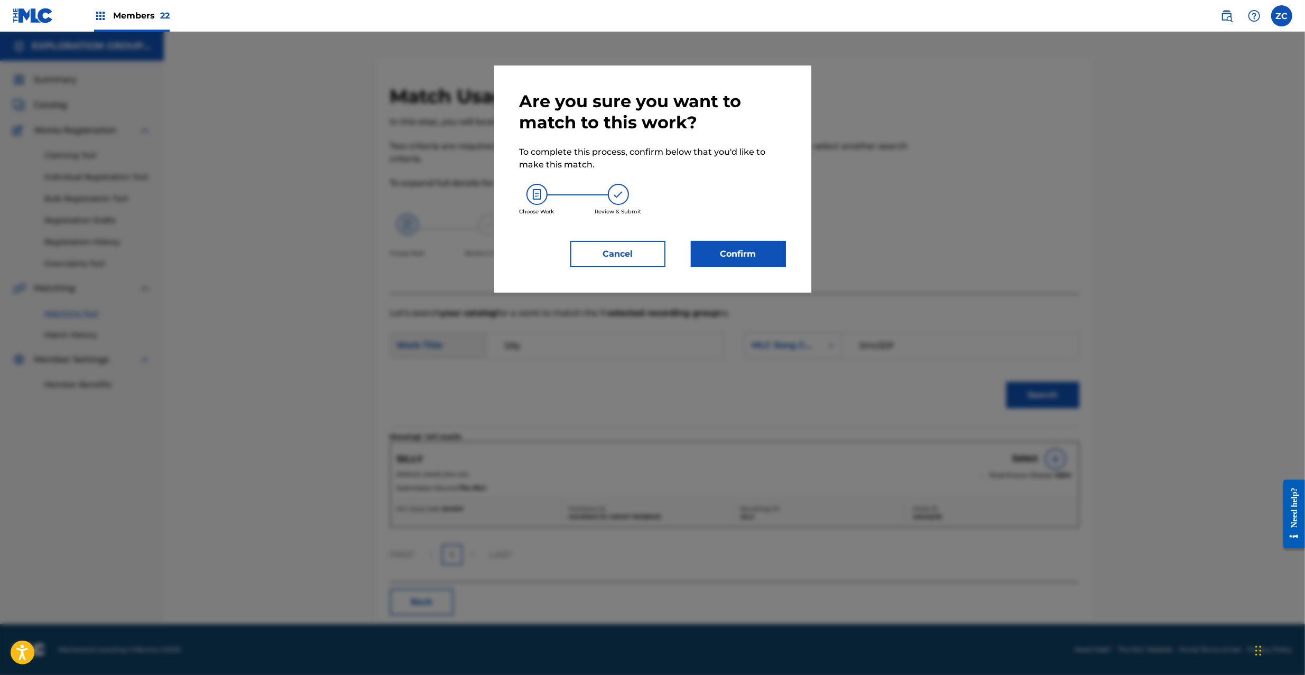
click at [747, 255] on button "Confirm" at bounding box center [738, 254] width 95 height 26
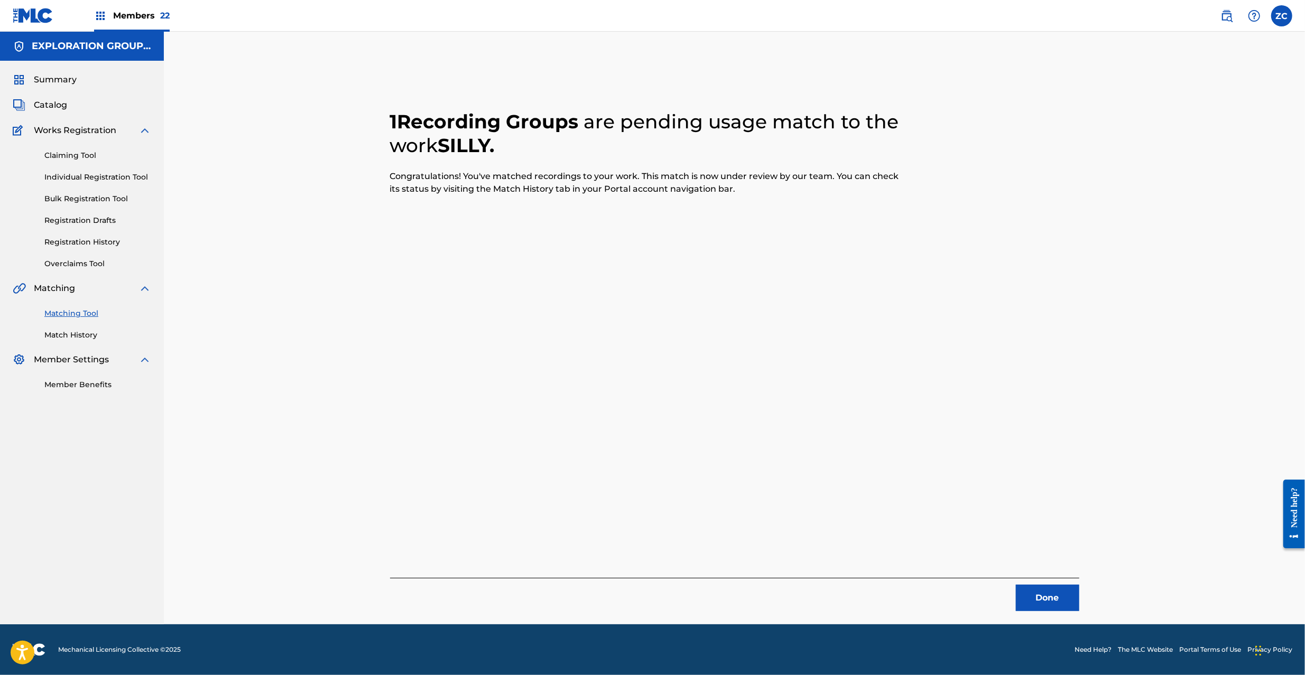
click at [1049, 610] on button "Done" at bounding box center [1047, 598] width 63 height 26
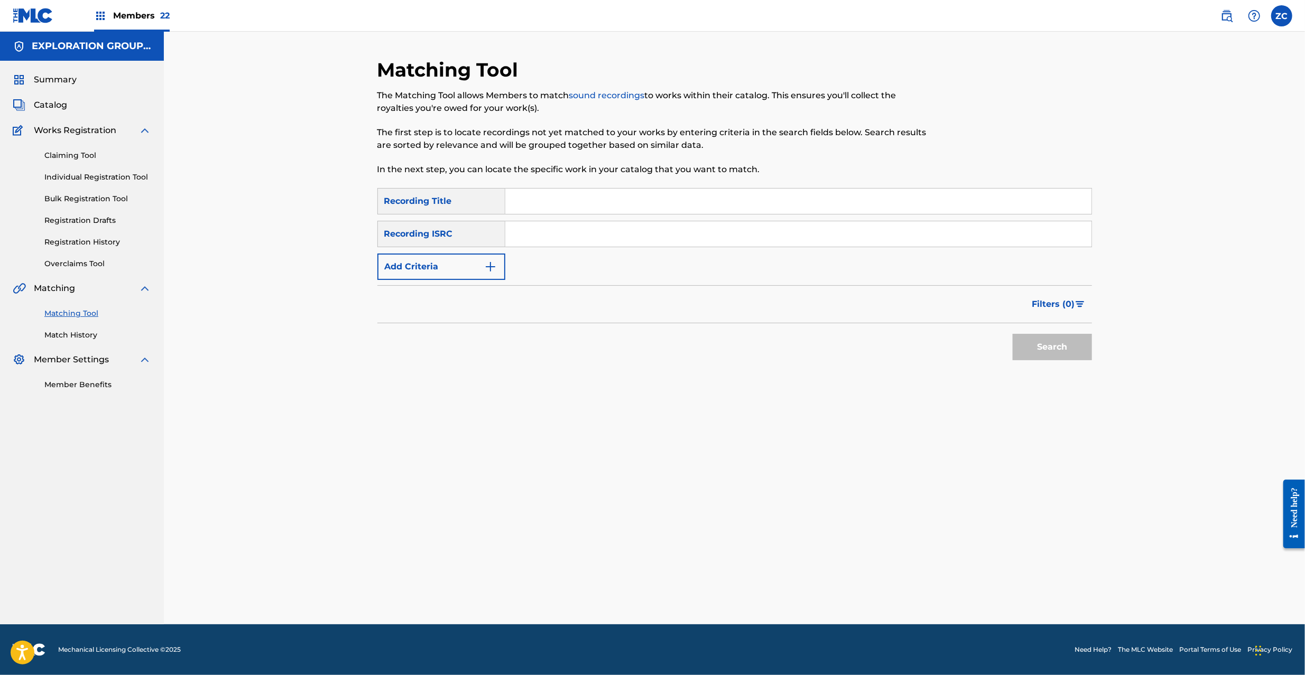
click at [681, 235] on input "Search Form" at bounding box center [798, 233] width 586 height 25
paste input "JPF302000023"
click at [1032, 353] on button "Search" at bounding box center [1052, 347] width 79 height 26
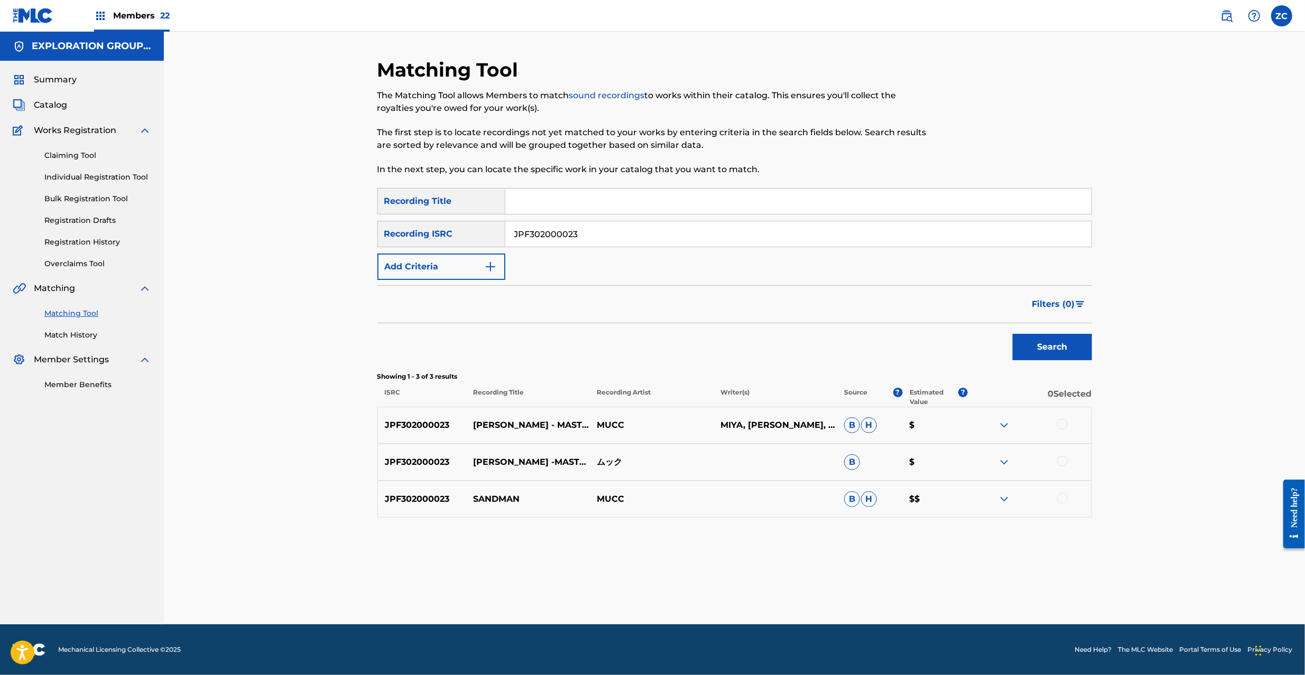
drag, startPoint x: 1065, startPoint y: 425, endPoint x: 1064, endPoint y: 434, distance: 9.6
click at [1065, 425] on div at bounding box center [1062, 424] width 11 height 11
click at [1062, 458] on div at bounding box center [1062, 461] width 11 height 11
click at [1060, 497] on div at bounding box center [1062, 498] width 11 height 11
click at [757, 242] on input "JPF302000023" at bounding box center [798, 233] width 586 height 25
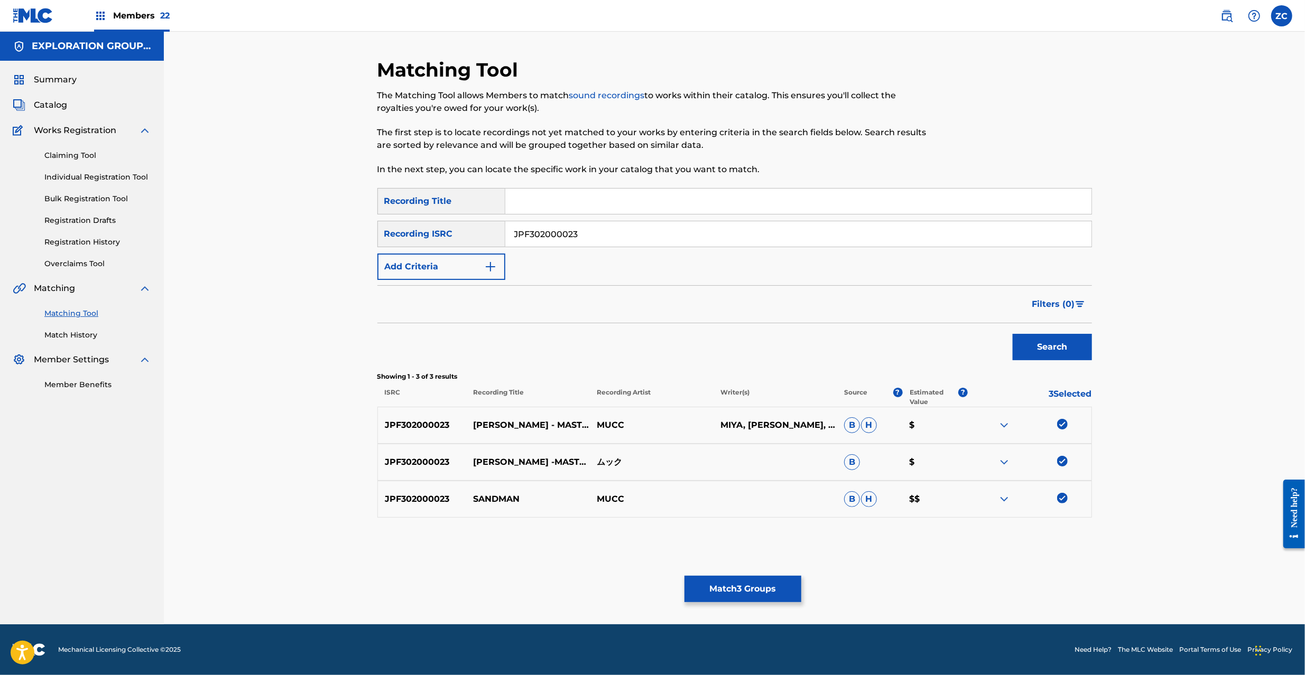
paste input "100240"
type input "JPF302100240"
click at [1062, 344] on button "Search" at bounding box center [1052, 347] width 79 height 26
click at [1061, 427] on div at bounding box center [1062, 424] width 11 height 11
click at [1064, 461] on div at bounding box center [1062, 461] width 11 height 11
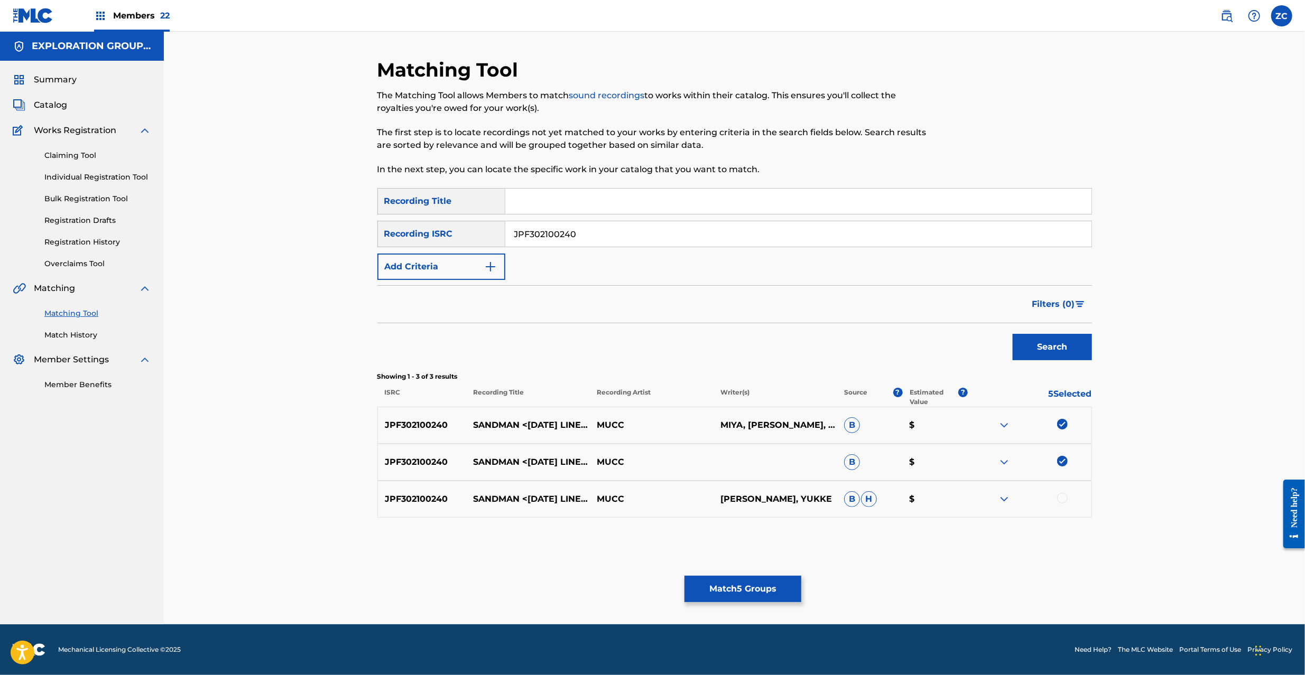
click at [1065, 499] on div at bounding box center [1062, 498] width 11 height 11
click at [764, 594] on button "Match 6 Groups" at bounding box center [742, 589] width 117 height 26
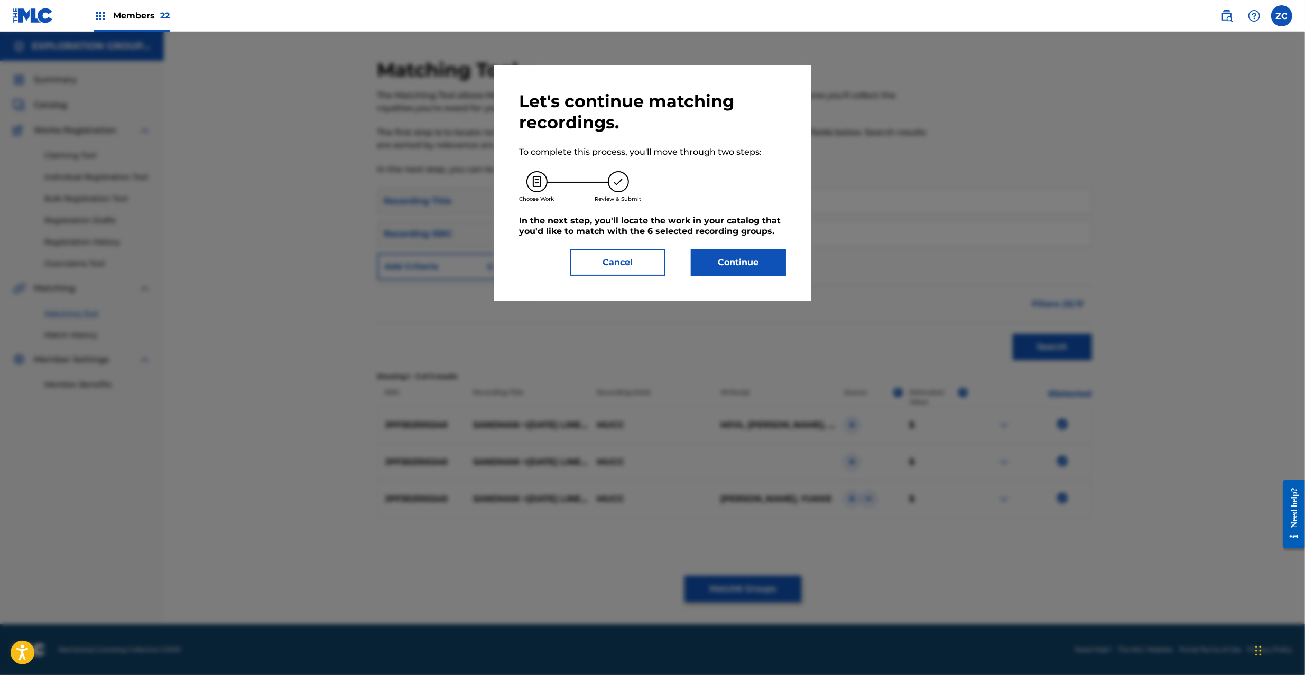
click at [767, 268] on button "Continue" at bounding box center [738, 262] width 95 height 26
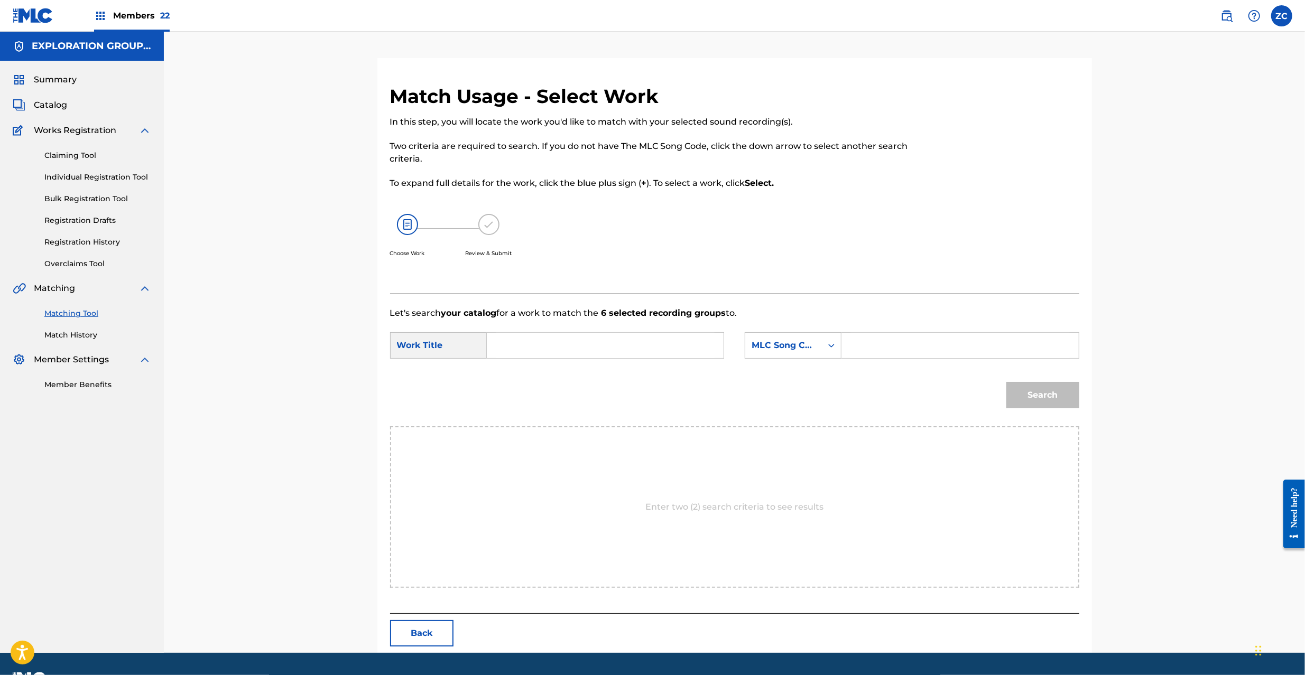
click at [660, 347] on input "Search Form" at bounding box center [605, 345] width 219 height 25
paste input "Sandman SH4V0F"
click at [579, 348] on input "Sandman SH4V0F" at bounding box center [605, 345] width 219 height 25
type input "Sandman"
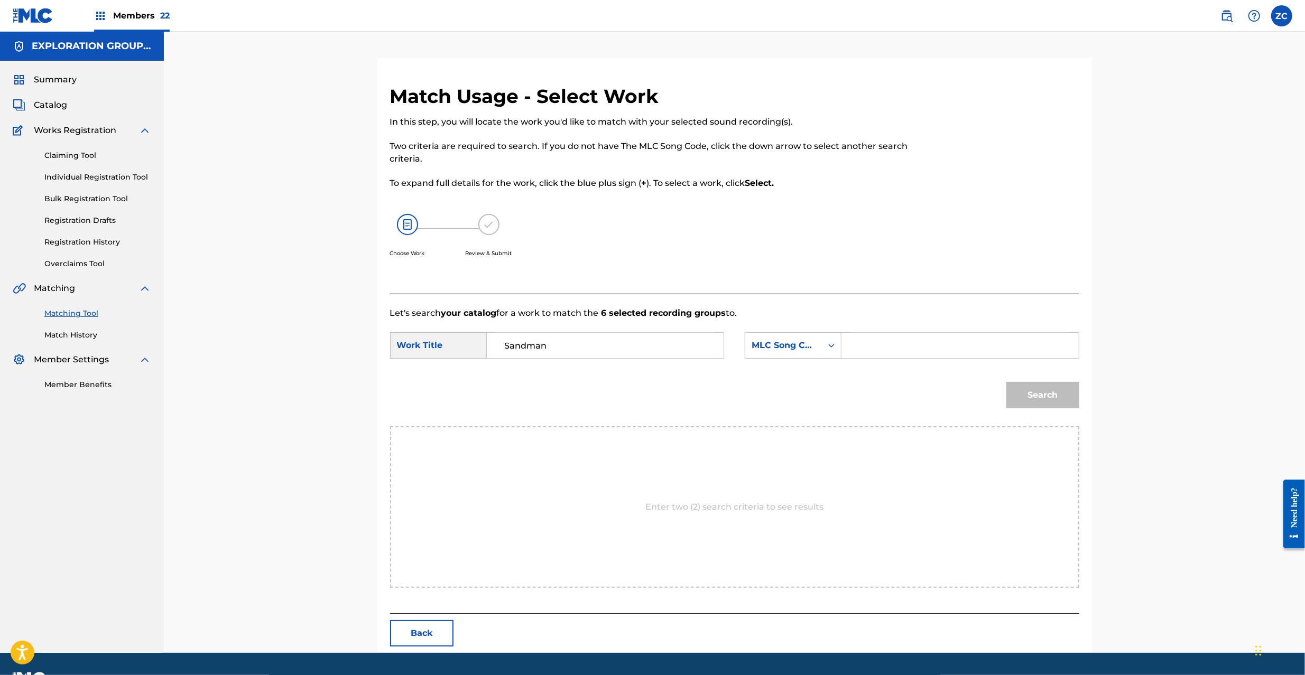
click at [894, 343] on input "Search Form" at bounding box center [959, 345] width 219 height 25
paste input "SH4V0F"
type input "SH4V0F"
click at [1049, 394] on button "Search" at bounding box center [1042, 395] width 73 height 26
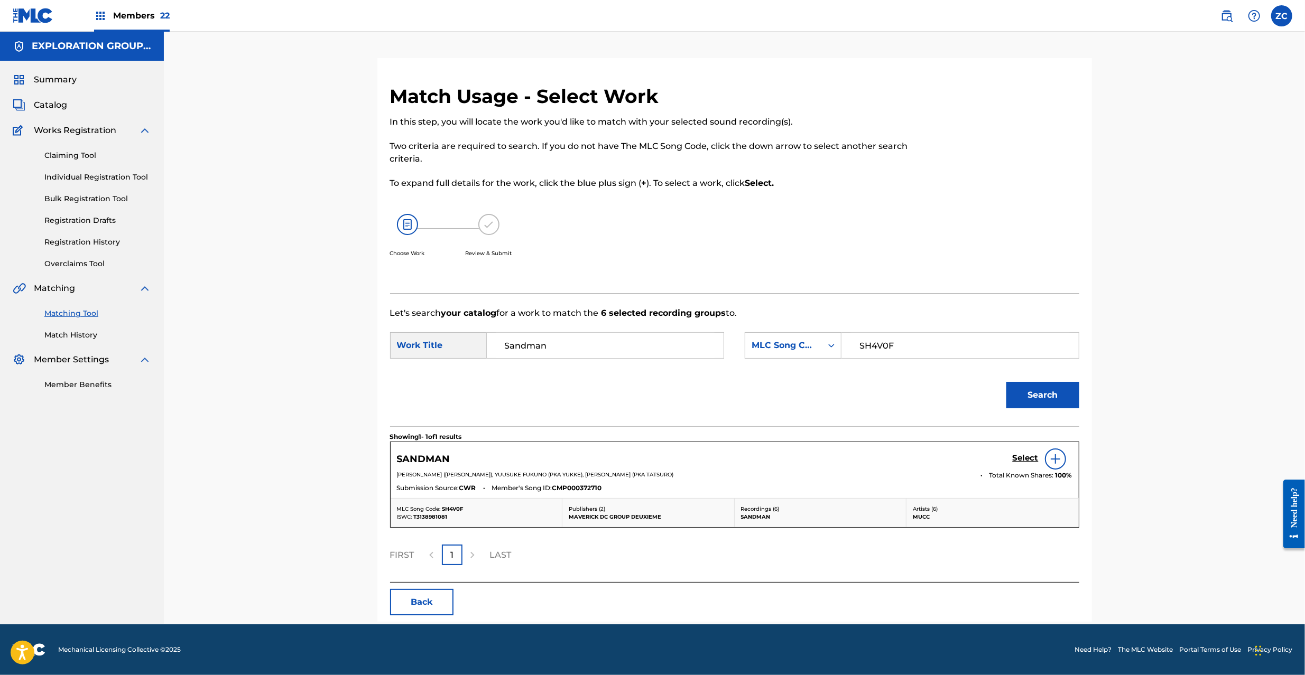
click at [1032, 459] on h5 "Select" at bounding box center [1026, 458] width 26 height 10
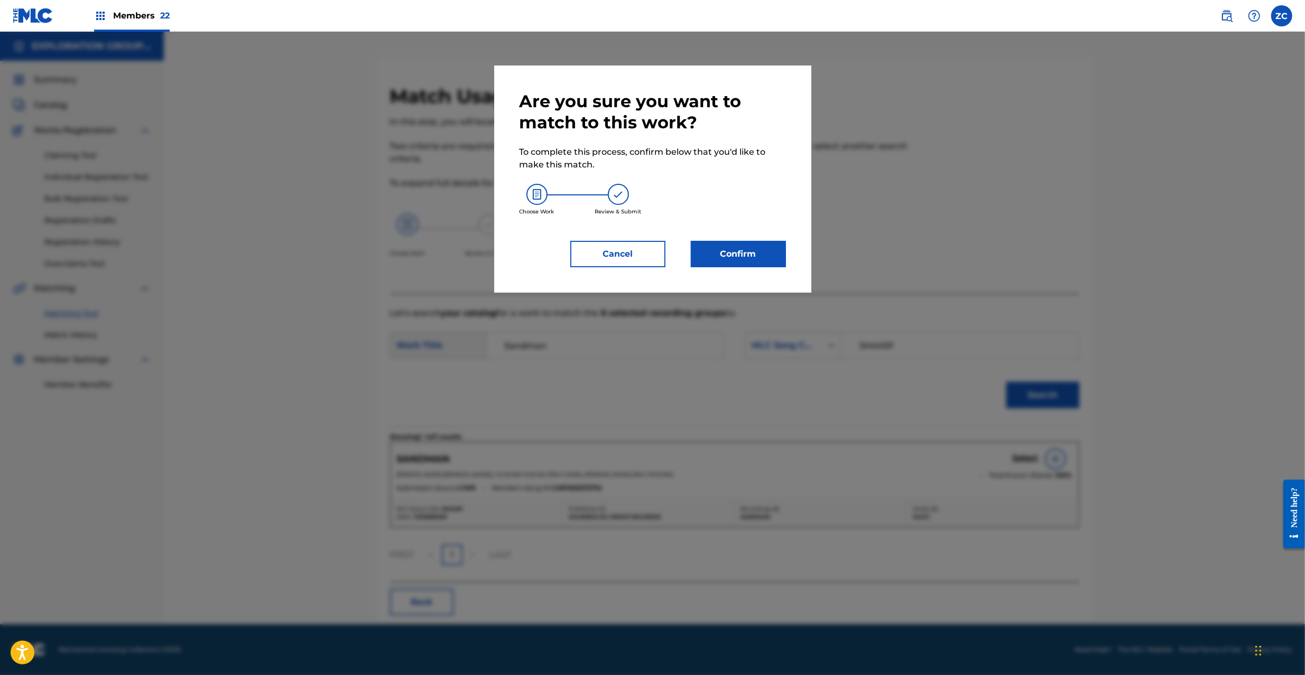
click at [777, 265] on button "Confirm" at bounding box center [738, 254] width 95 height 26
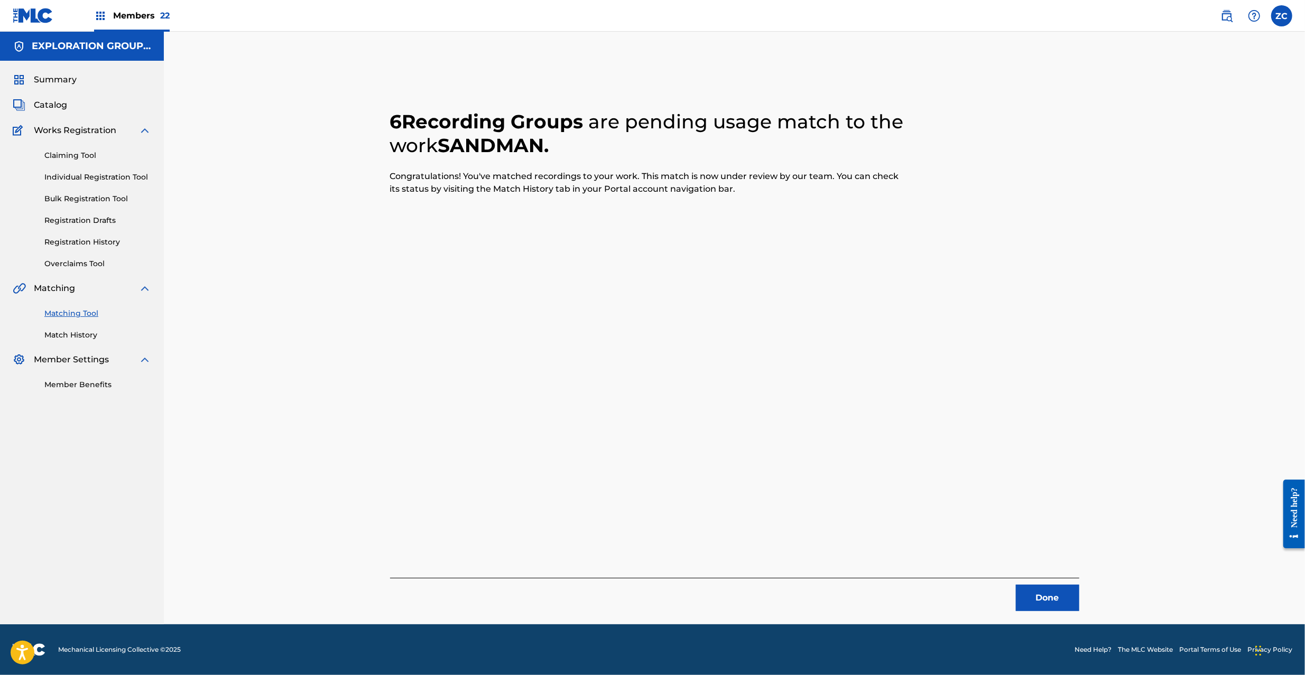
click at [1039, 599] on button "Done" at bounding box center [1047, 598] width 63 height 26
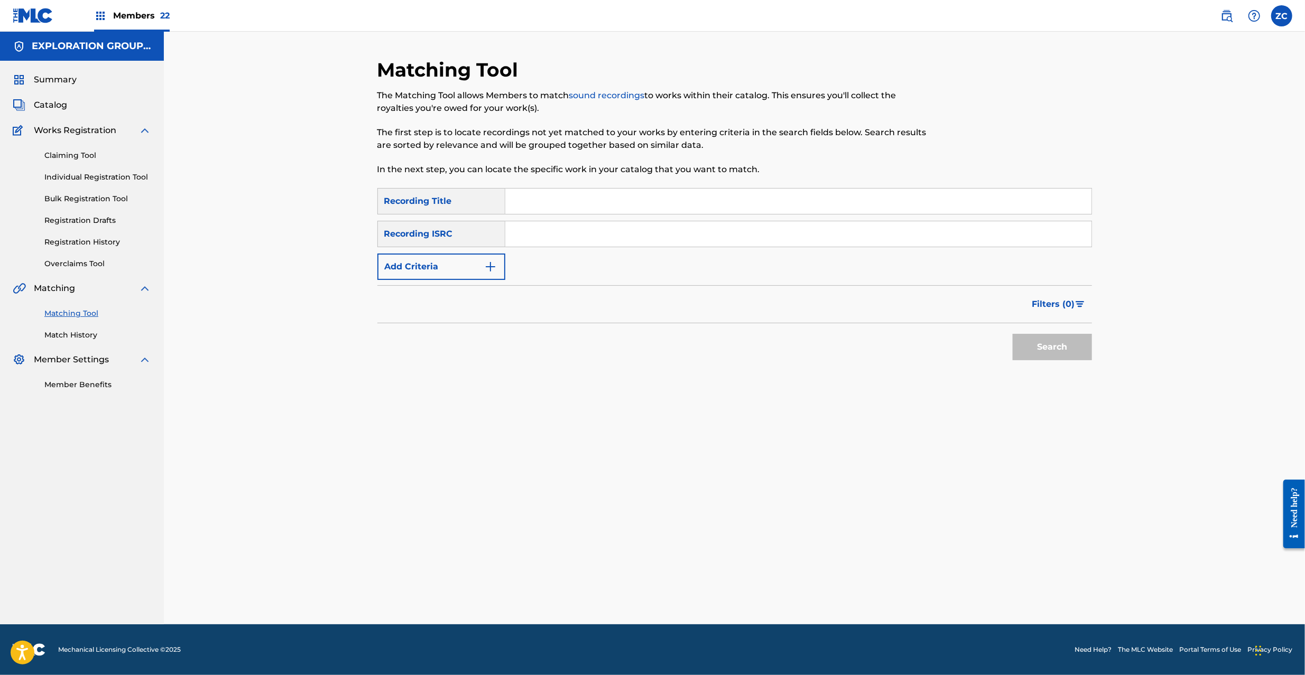
drag, startPoint x: 599, startPoint y: 236, endPoint x: 624, endPoint y: 246, distance: 27.5
click at [599, 235] on input "Search Form" at bounding box center [798, 233] width 586 height 25
paste input "JPF302000033"
type input "JPF302000033"
click at [1064, 355] on button "Search" at bounding box center [1052, 347] width 79 height 26
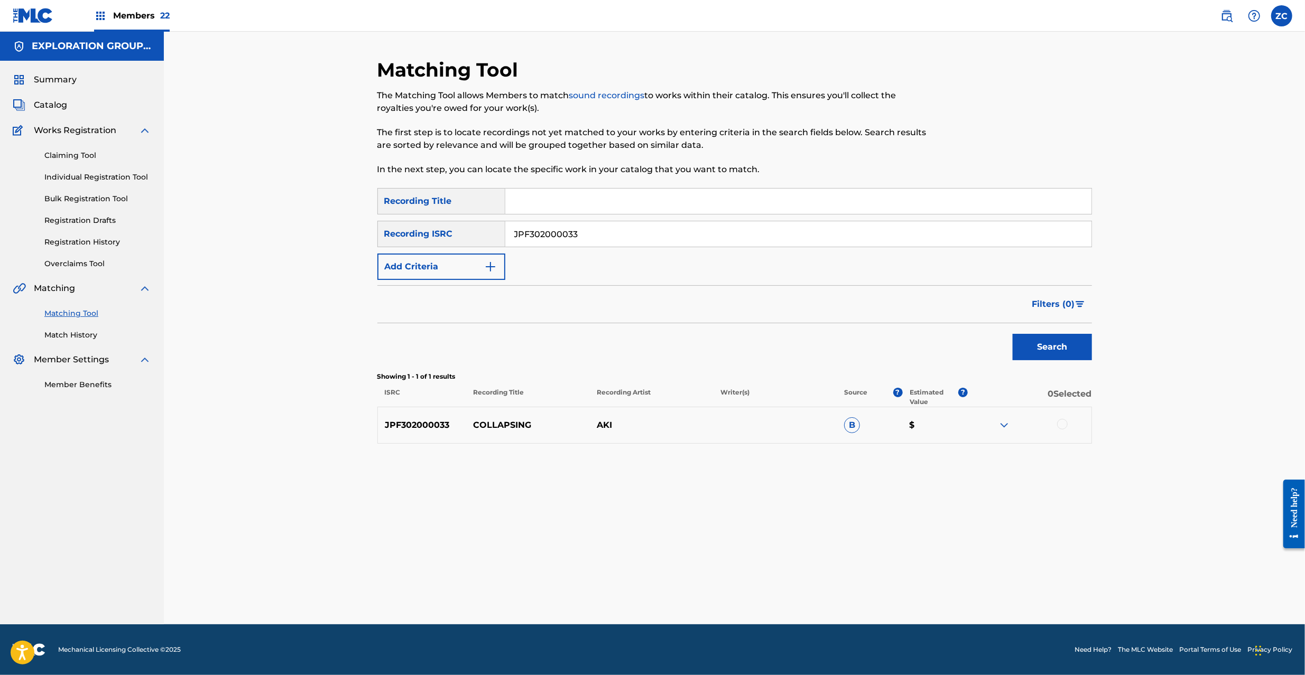
click at [1060, 425] on div at bounding box center [1062, 424] width 11 height 11
click at [743, 599] on button "Match 1 Group" at bounding box center [742, 589] width 117 height 26
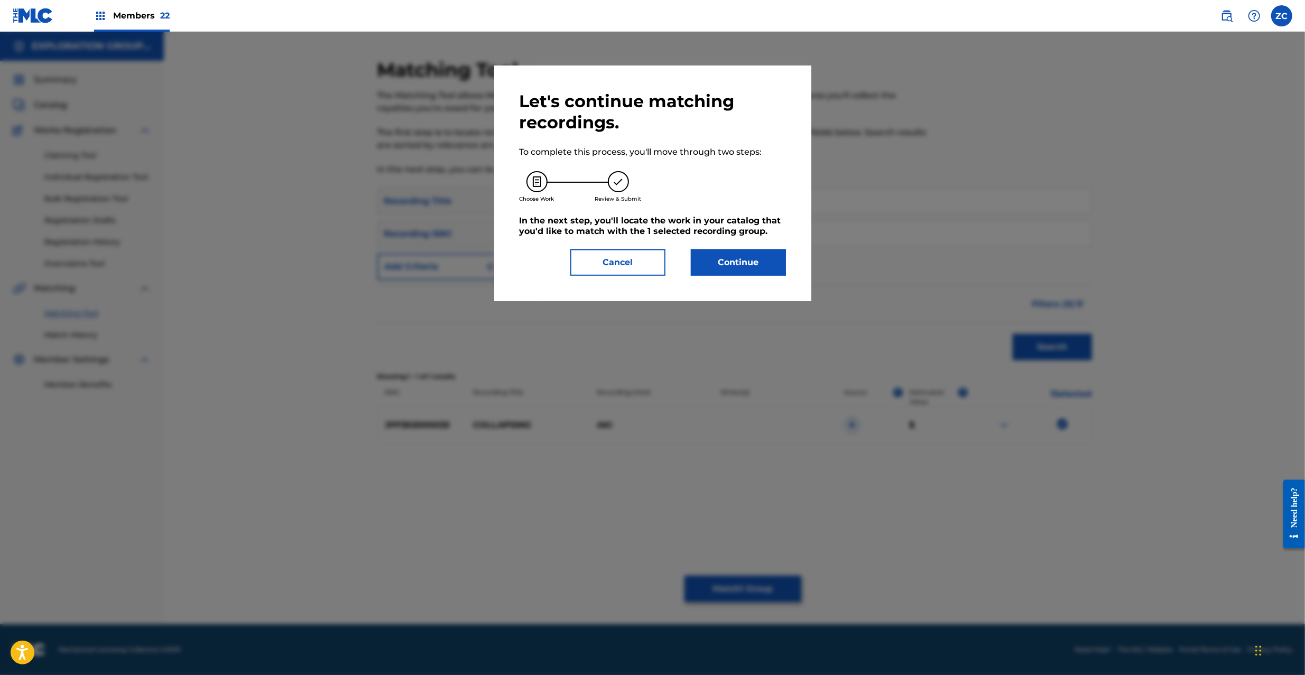
click at [733, 272] on button "Continue" at bounding box center [738, 262] width 95 height 26
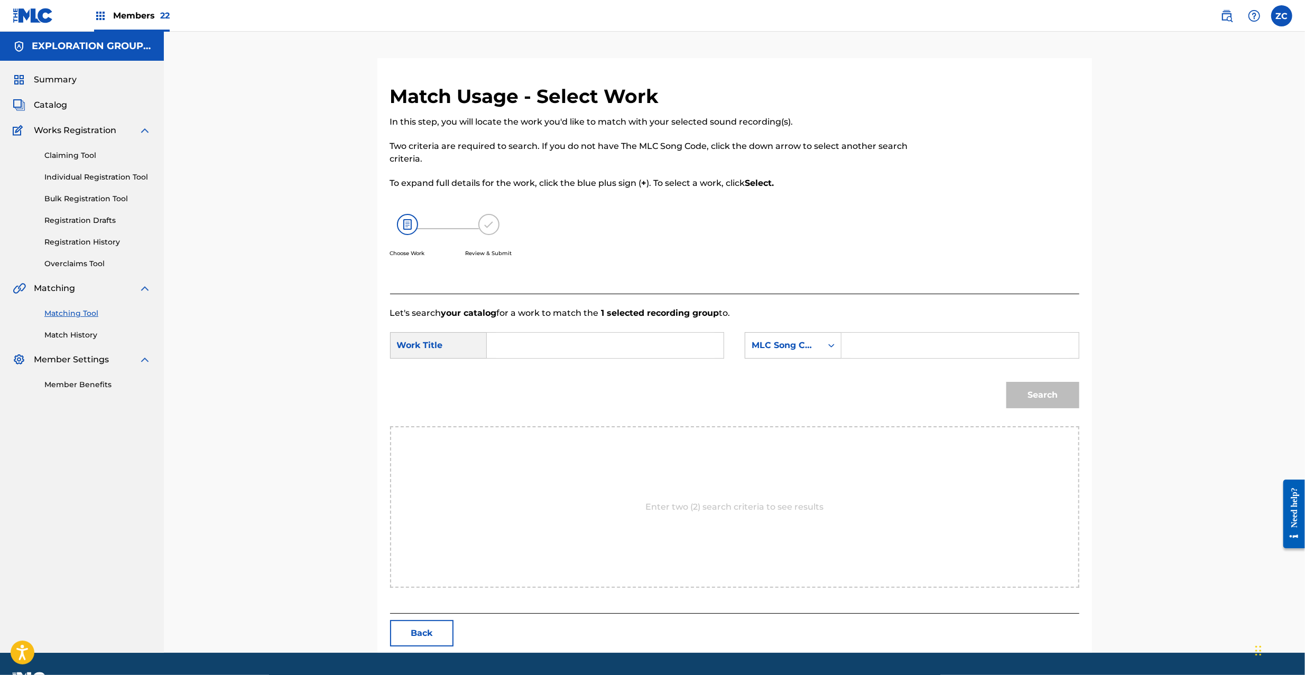
drag, startPoint x: 588, startPoint y: 349, endPoint x: 546, endPoint y: 352, distance: 41.9
click at [588, 351] on input "Search Form" at bounding box center [605, 345] width 219 height 25
paste input "Collapsing CB3ICV"
click at [572, 349] on input "Collapsing CB3ICV" at bounding box center [605, 345] width 219 height 25
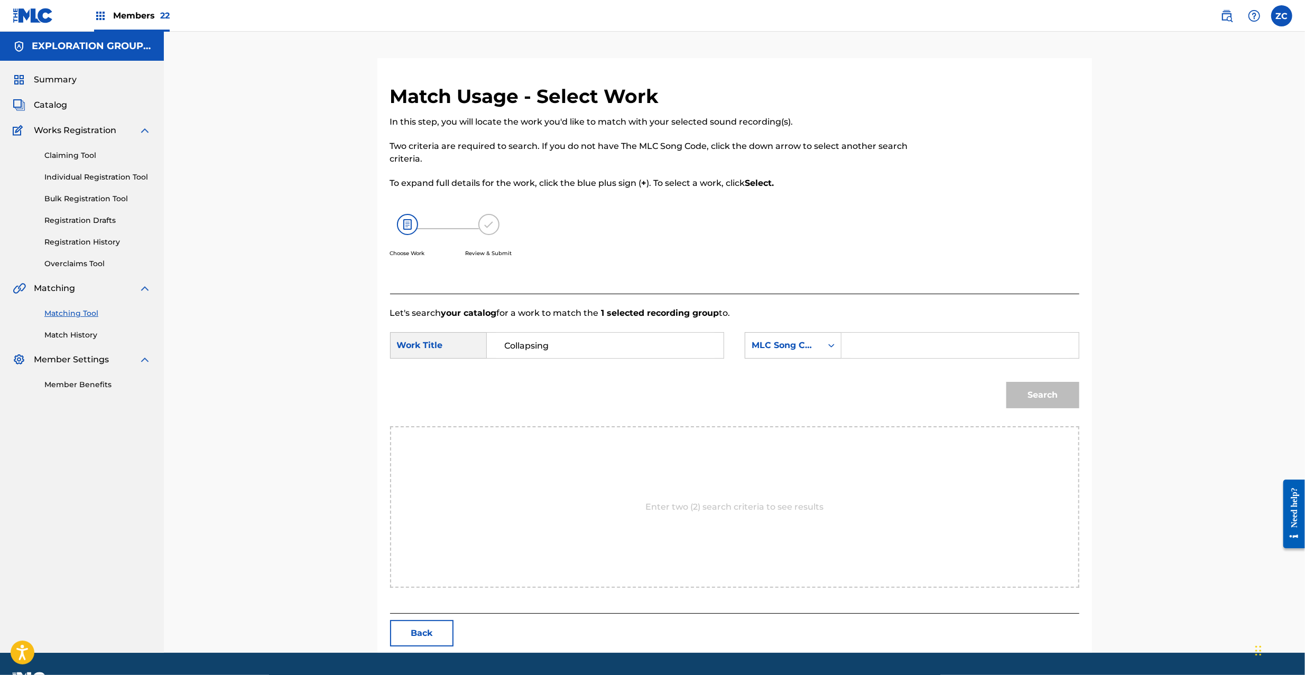
type input "Collapsing"
click at [901, 349] on input "Search Form" at bounding box center [959, 345] width 219 height 25
paste input "CB3ICV"
type input "CB3ICV"
click at [1045, 402] on button "Search" at bounding box center [1042, 395] width 73 height 26
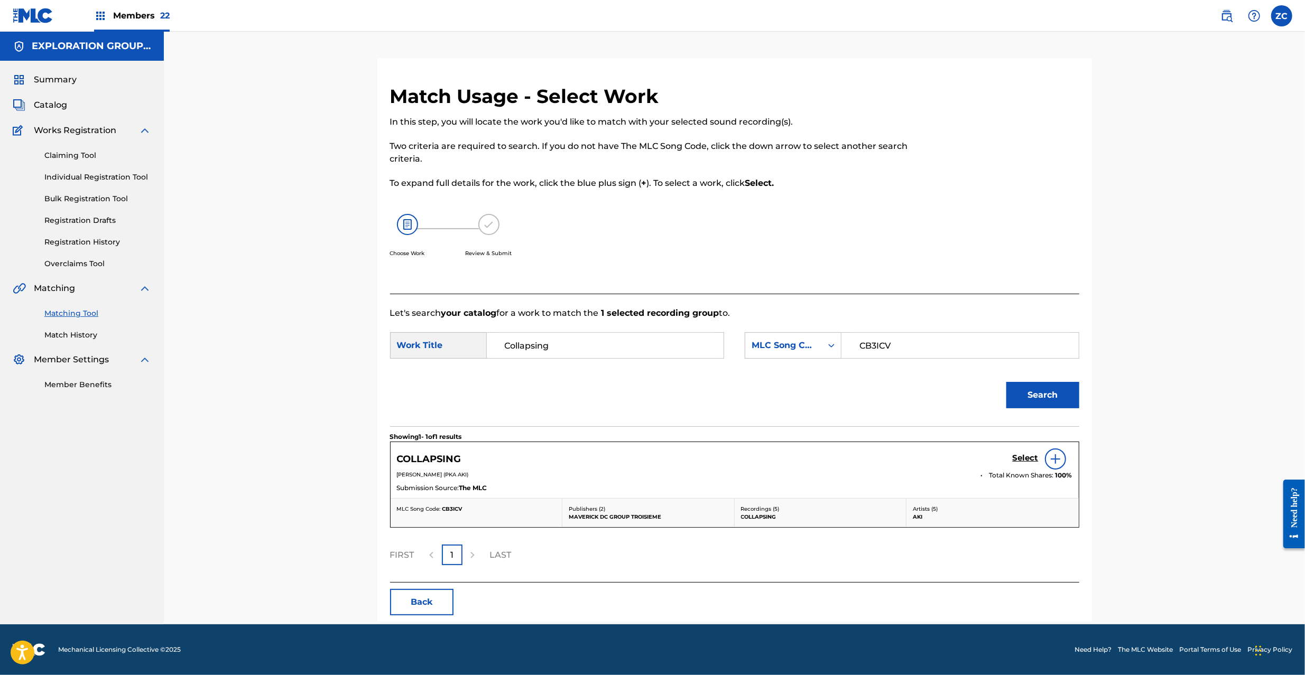
click at [1020, 457] on h5 "Select" at bounding box center [1026, 458] width 26 height 10
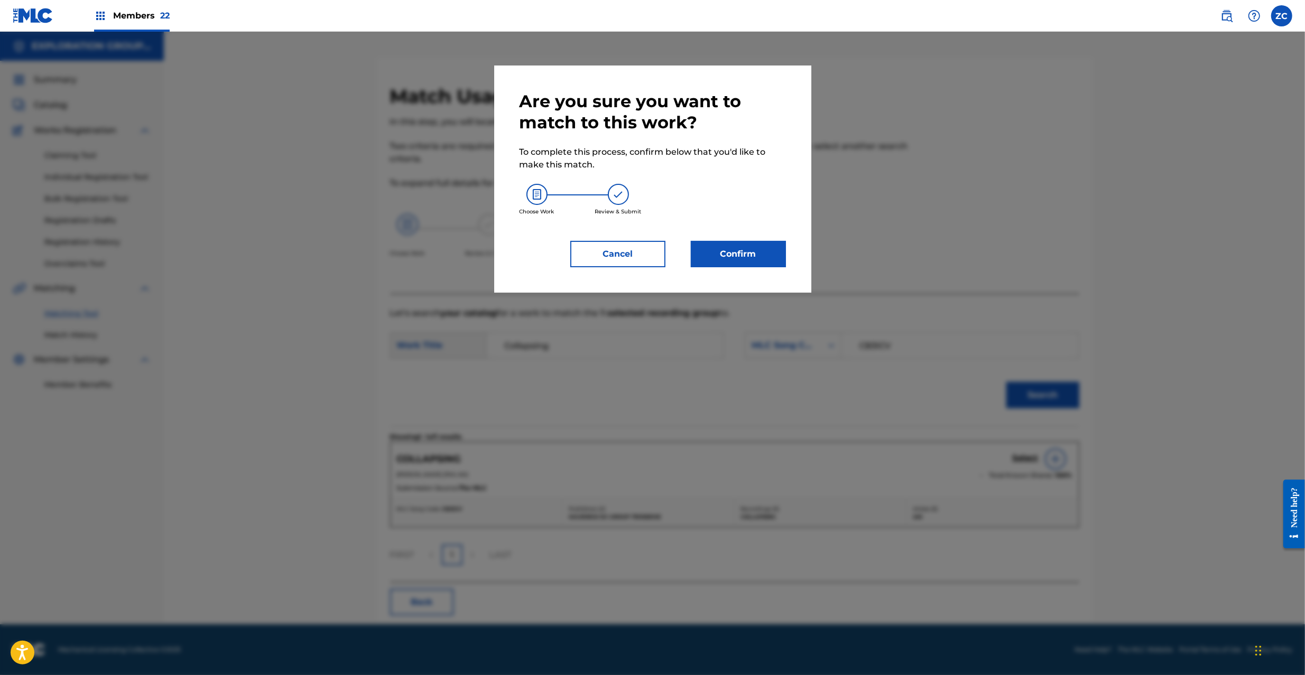
click at [706, 246] on button "Confirm" at bounding box center [738, 254] width 95 height 26
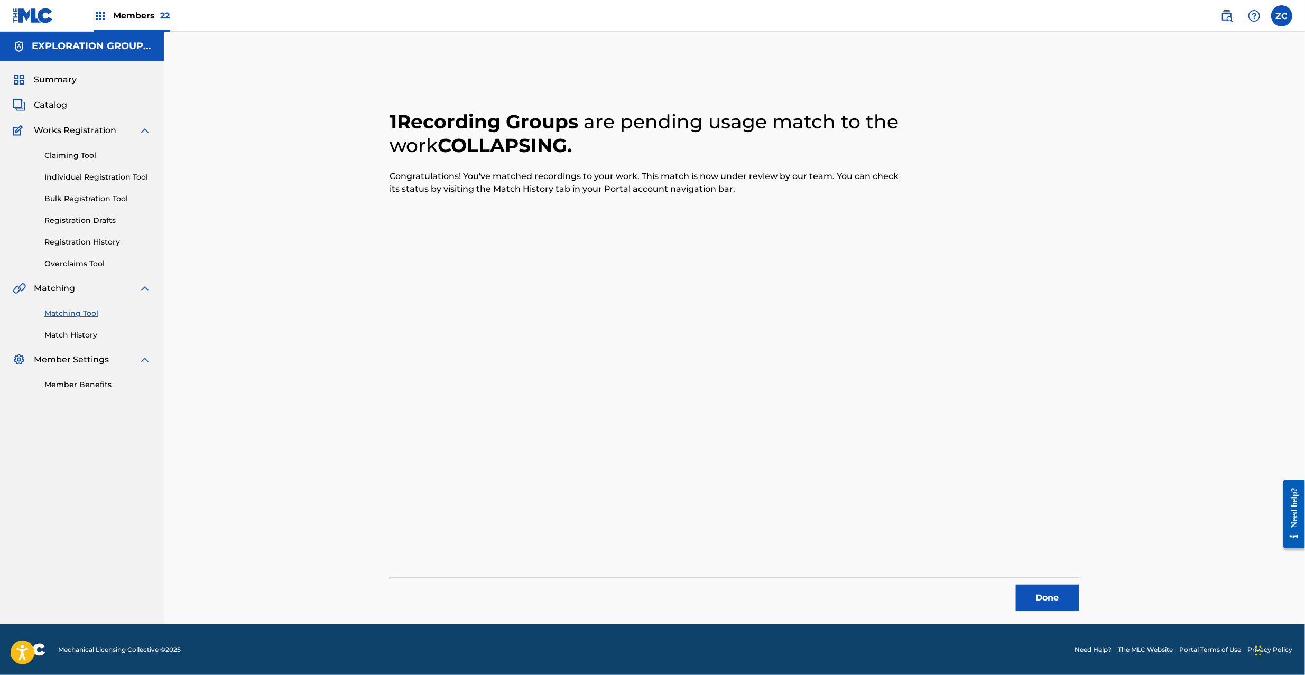
click at [1036, 597] on button "Done" at bounding box center [1047, 598] width 63 height 26
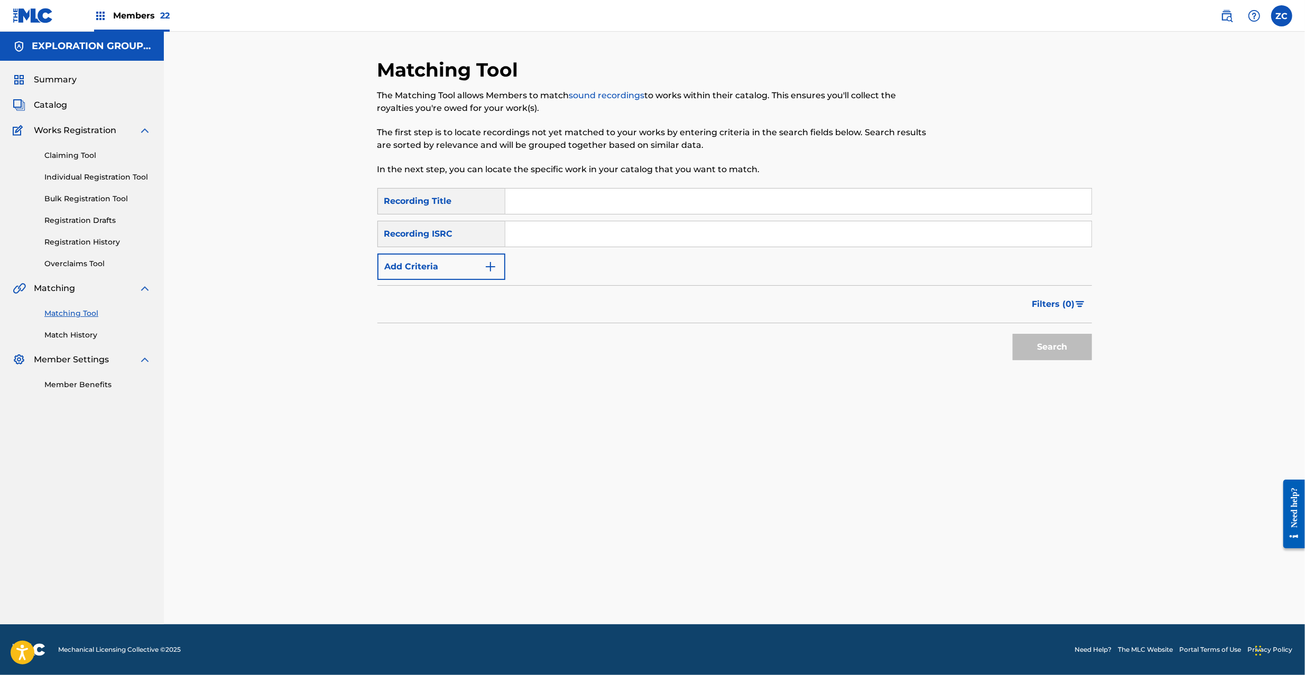
drag, startPoint x: 708, startPoint y: 231, endPoint x: 738, endPoint y: 249, distance: 35.1
click at [708, 231] on input "Search Form" at bounding box center [798, 233] width 586 height 25
paste input "JPF302000021"
click at [1032, 349] on button "Search" at bounding box center [1052, 347] width 79 height 26
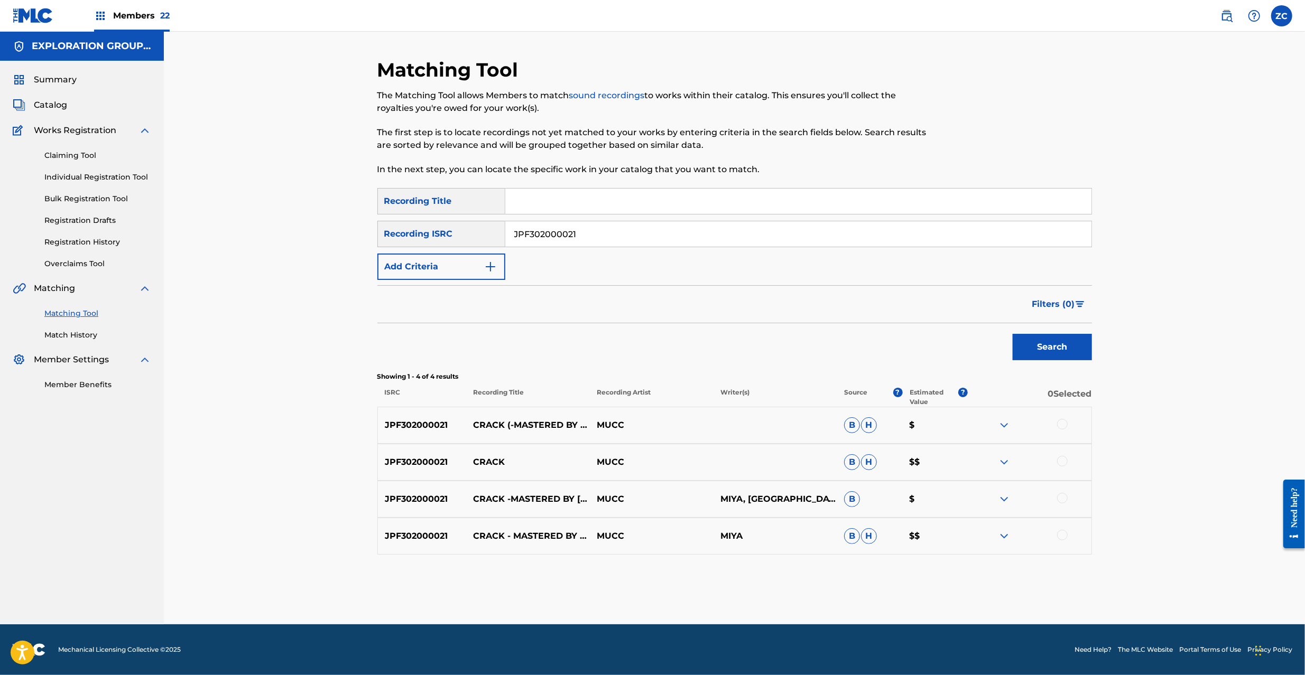
click at [1060, 423] on div at bounding box center [1062, 424] width 11 height 11
click at [1060, 462] on div at bounding box center [1062, 461] width 11 height 11
click at [1064, 500] on div at bounding box center [1062, 498] width 11 height 11
click at [1062, 534] on div at bounding box center [1062, 535] width 11 height 11
click at [609, 242] on input "JPF302000021" at bounding box center [798, 233] width 586 height 25
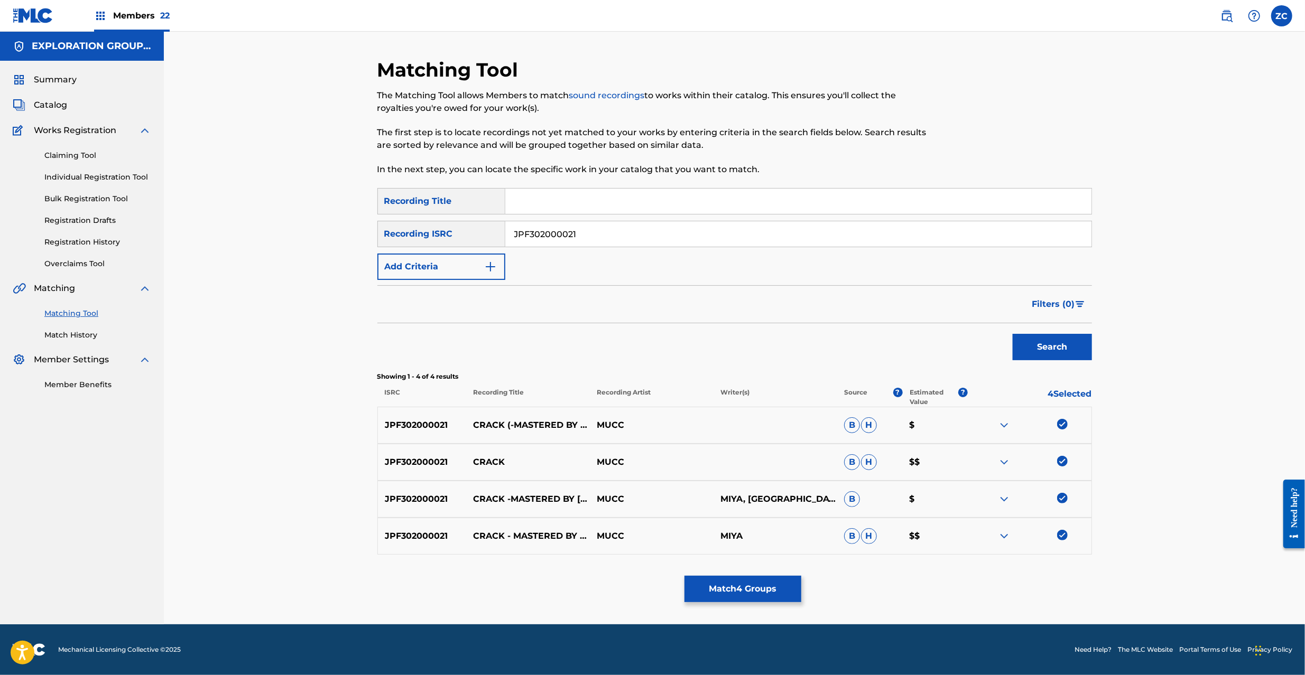
paste input "100272"
type input "JPF302100272"
click at [1022, 340] on button "Search" at bounding box center [1052, 347] width 79 height 26
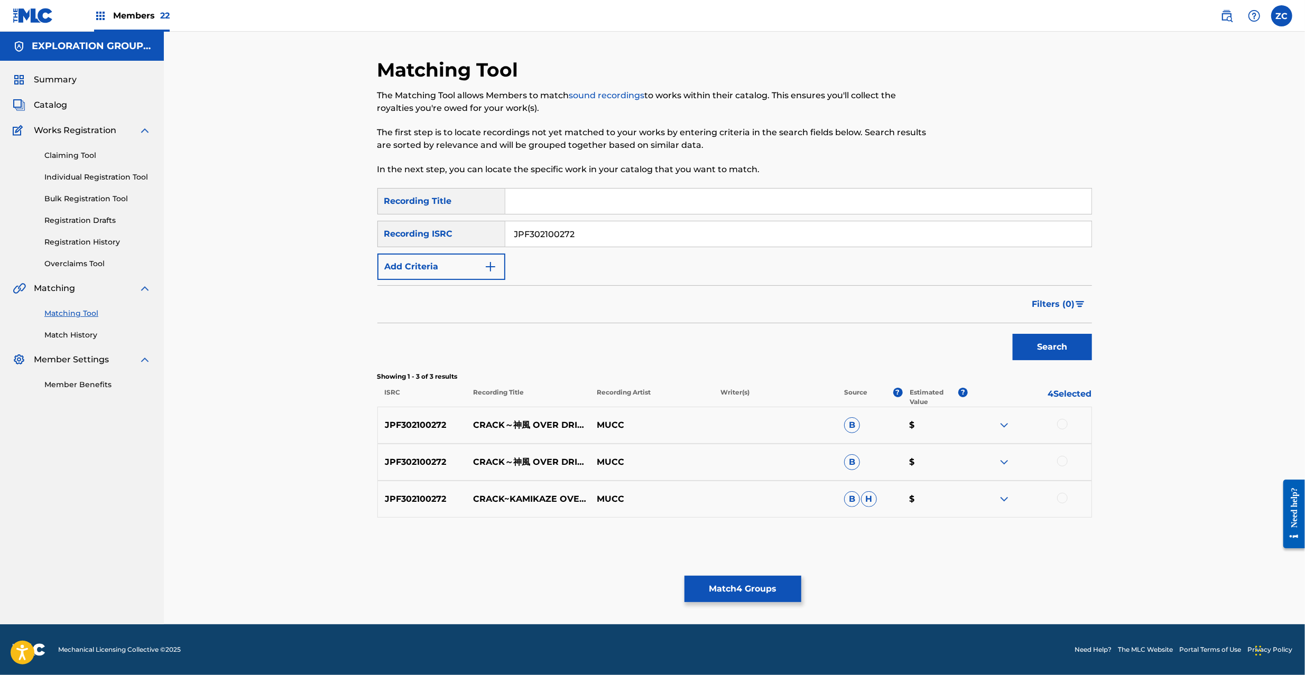
click at [1060, 421] on div at bounding box center [1062, 424] width 11 height 11
click at [1061, 459] on div at bounding box center [1062, 461] width 11 height 11
click at [1064, 500] on div at bounding box center [1062, 498] width 11 height 11
click at [723, 593] on button "Match 7 Groups" at bounding box center [742, 589] width 117 height 26
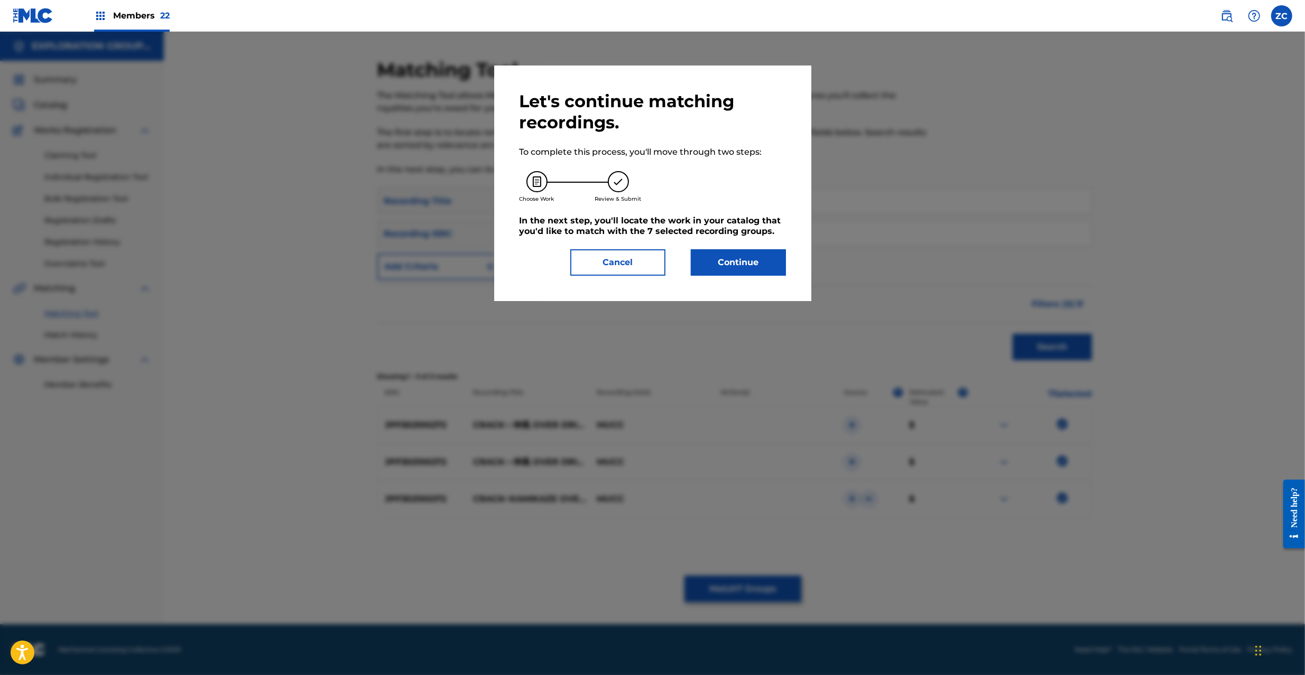
click at [734, 266] on button "Continue" at bounding box center [738, 262] width 95 height 26
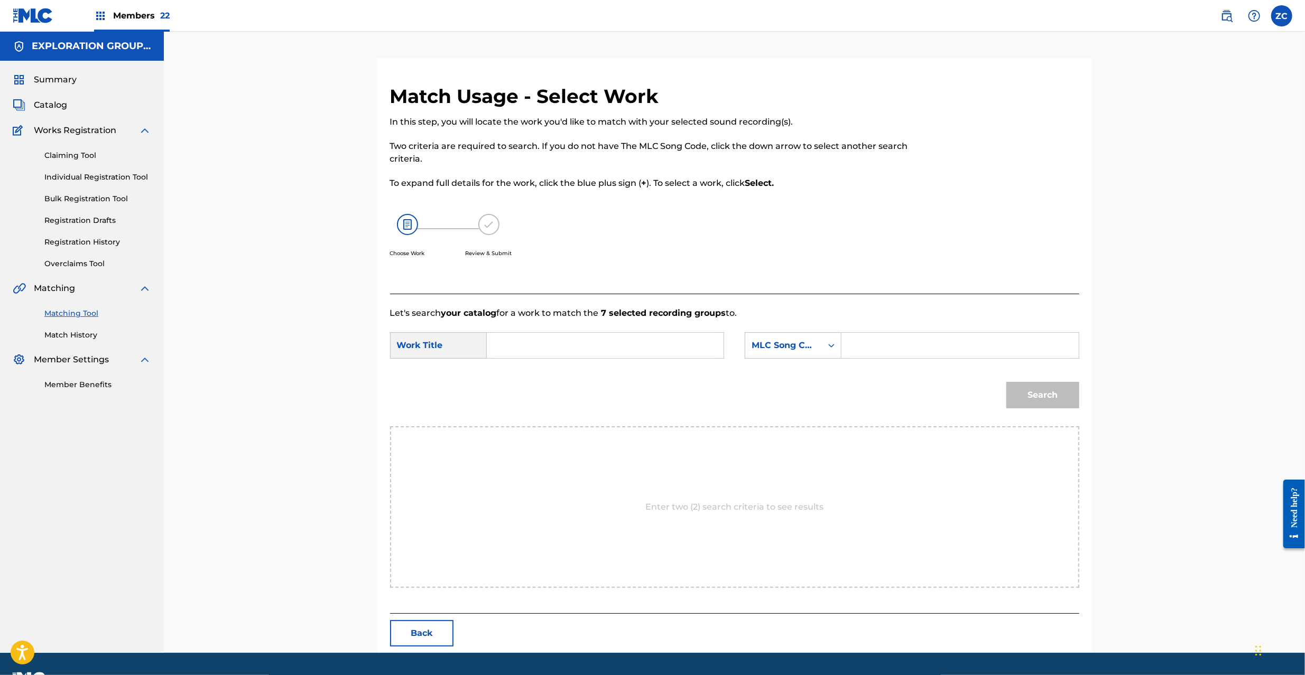
click at [607, 335] on input "Search Form" at bounding box center [605, 345] width 219 height 25
paste input "Crack CB3IJS"
click at [565, 347] on input "Crack CB3IJS" at bounding box center [605, 345] width 219 height 25
type input "Crack"
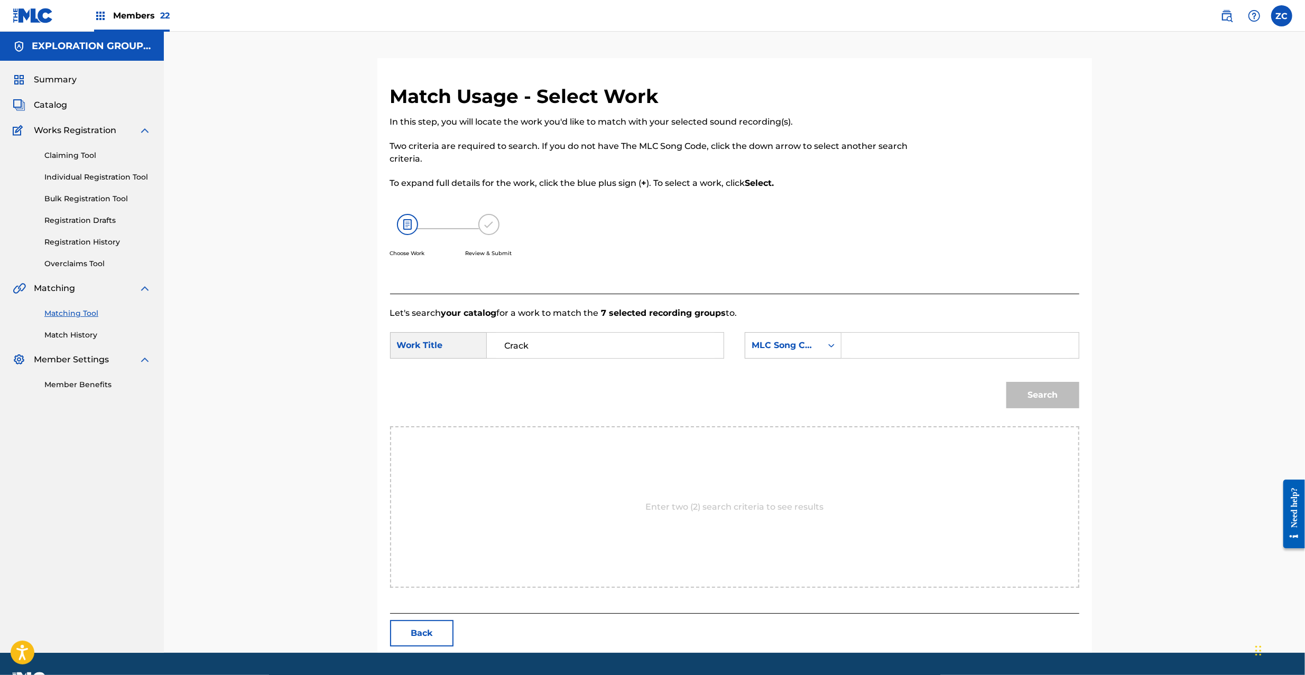
click at [902, 348] on input "Search Form" at bounding box center [959, 345] width 219 height 25
paste input "CB3IJS"
type input "CB3IJS"
click at [1047, 394] on button "Search" at bounding box center [1042, 395] width 73 height 26
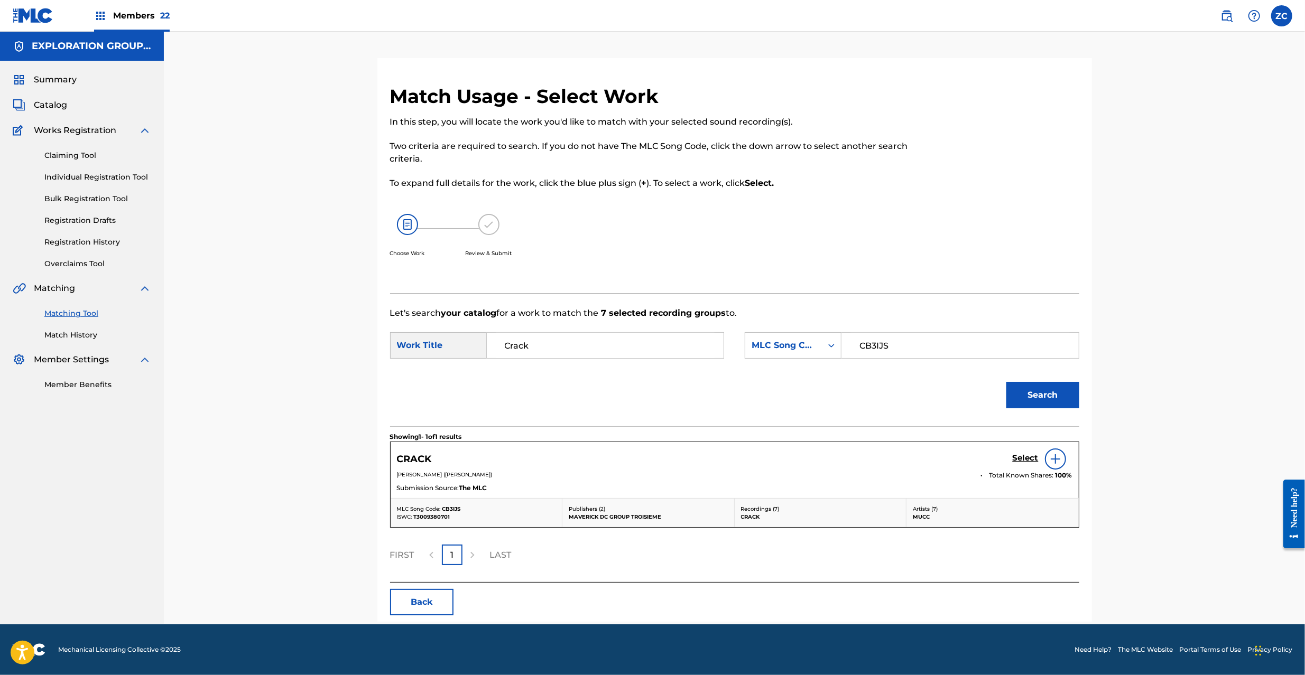
click at [1030, 458] on h5 "Select" at bounding box center [1026, 458] width 26 height 10
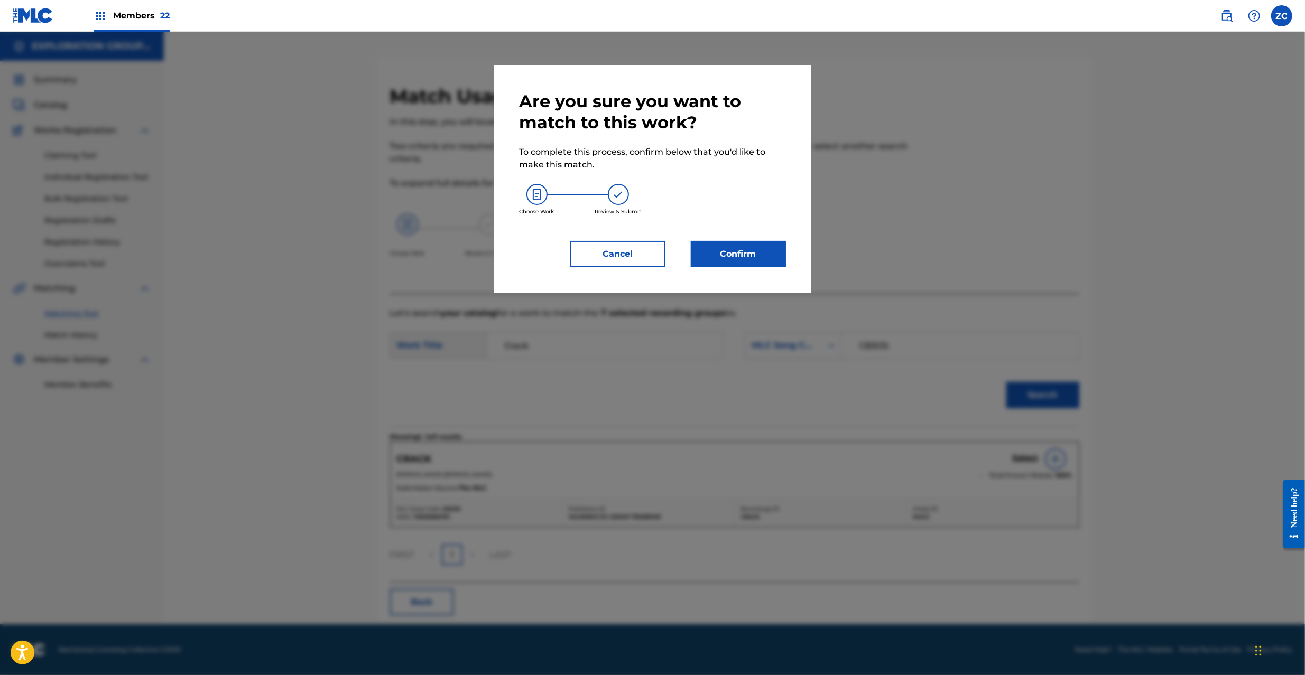
click at [734, 258] on button "Confirm" at bounding box center [738, 254] width 95 height 26
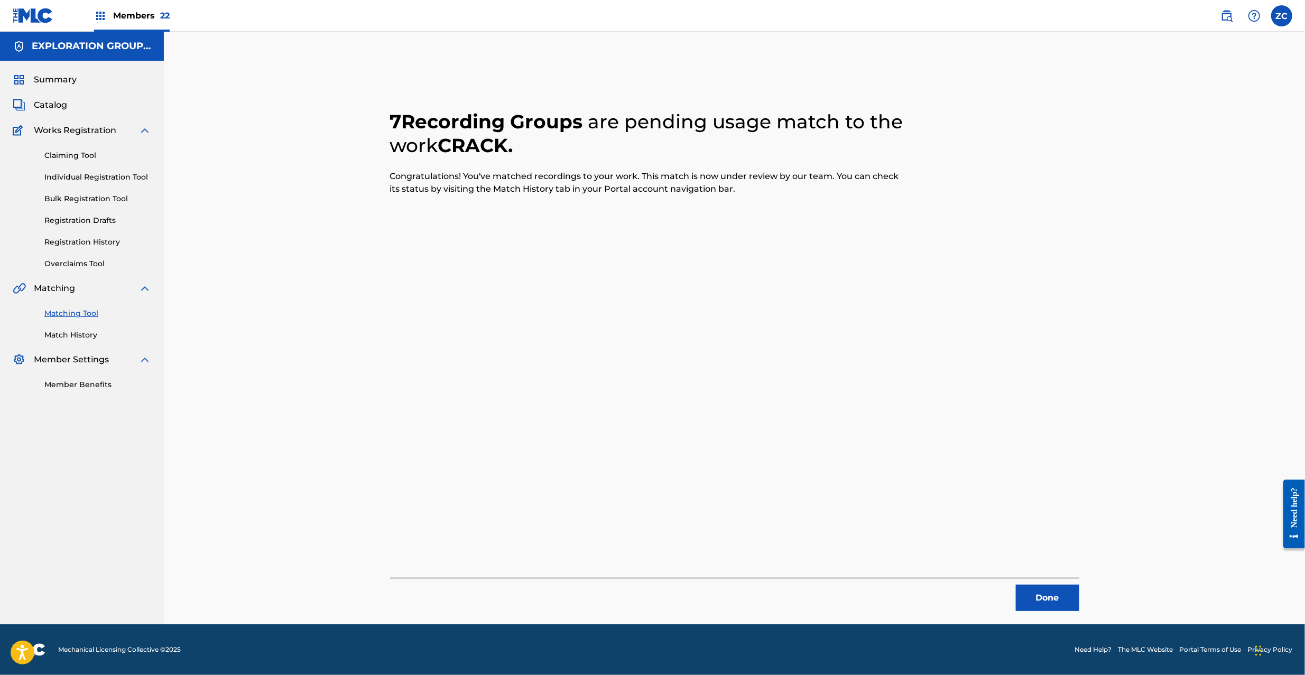
click at [1069, 592] on button "Done" at bounding box center [1047, 598] width 63 height 26
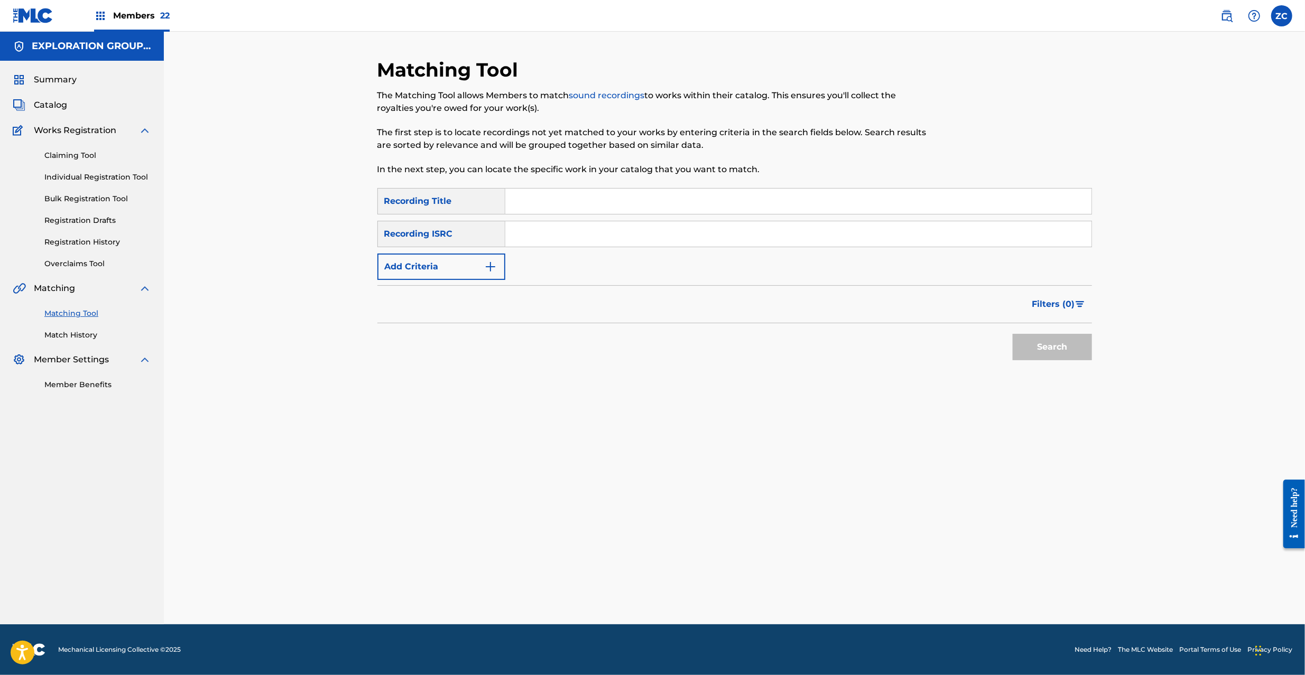
drag, startPoint x: 753, startPoint y: 240, endPoint x: 759, endPoint y: 246, distance: 9.4
click at [753, 240] on input "Search Form" at bounding box center [798, 233] width 586 height 25
paste input "JPF302000020"
click at [1062, 353] on button "Search" at bounding box center [1052, 347] width 79 height 26
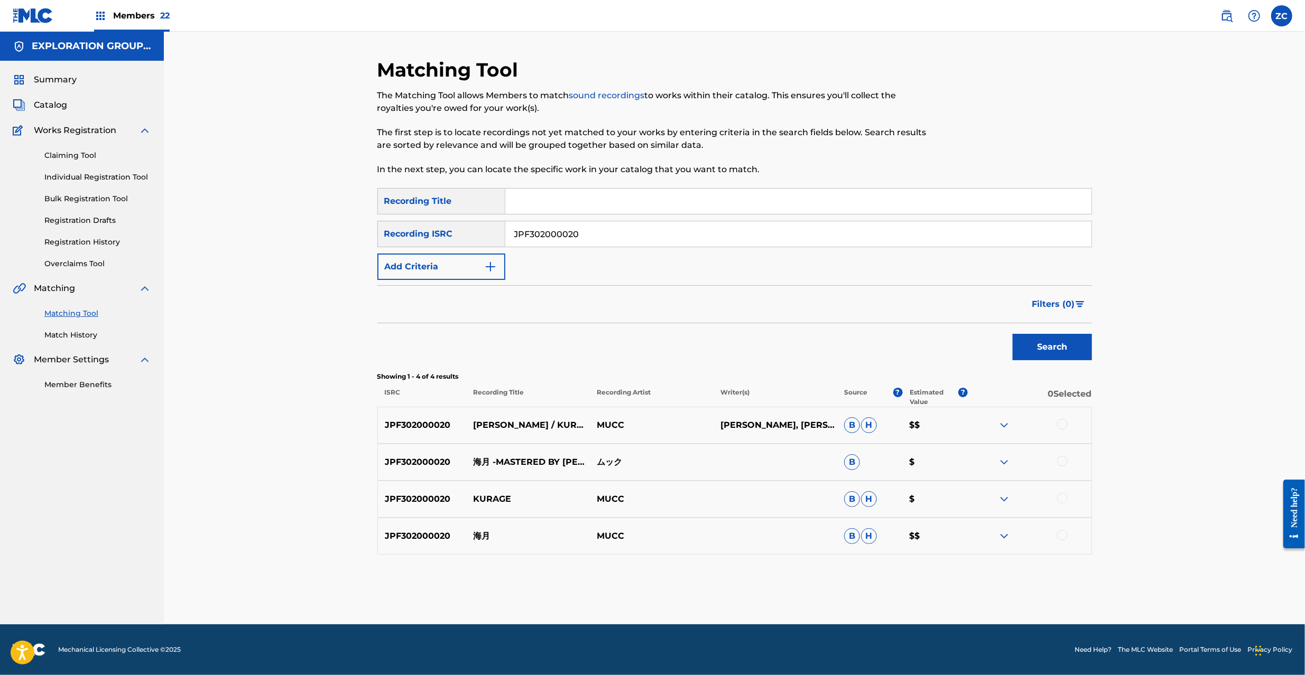
click at [1062, 423] on div at bounding box center [1062, 424] width 11 height 11
click at [1062, 459] on div at bounding box center [1062, 461] width 11 height 11
click at [1063, 499] on div at bounding box center [1062, 498] width 11 height 11
click at [1062, 537] on div at bounding box center [1062, 535] width 11 height 11
click at [758, 238] on input "JPF302000020" at bounding box center [798, 233] width 586 height 25
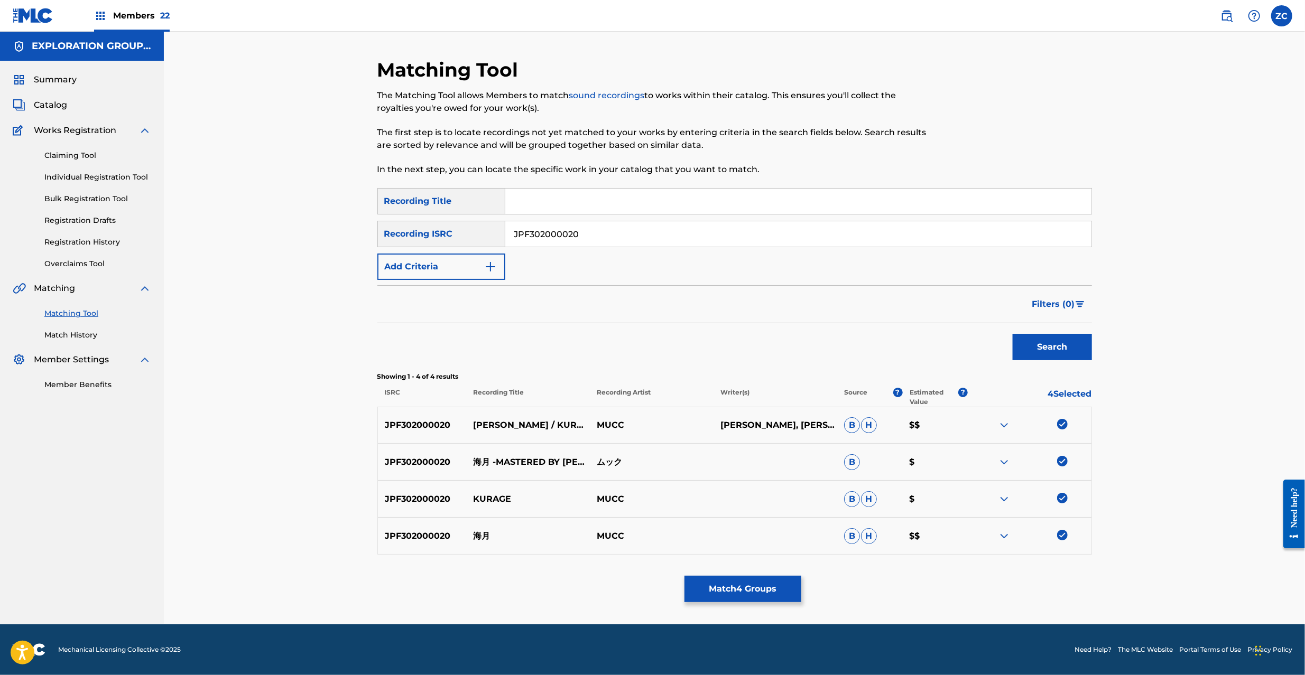
paste input "100237"
type input "JPF302100237"
click at [1044, 337] on button "Search" at bounding box center [1052, 347] width 79 height 26
drag, startPoint x: 1062, startPoint y: 421, endPoint x: 1062, endPoint y: 451, distance: 29.6
click at [1062, 422] on div at bounding box center [1062, 424] width 11 height 11
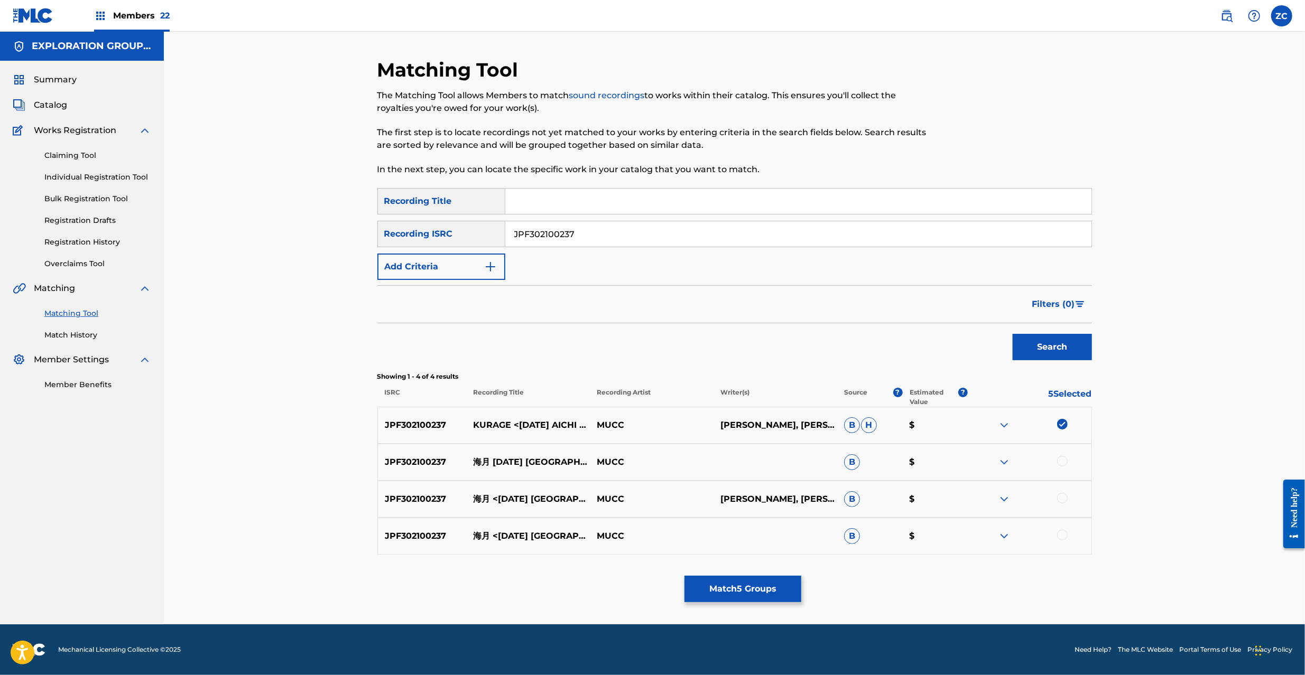
click at [1062, 459] on div at bounding box center [1062, 461] width 11 height 11
click at [1062, 499] on div at bounding box center [1062, 498] width 11 height 11
click at [1063, 535] on div at bounding box center [1062, 535] width 11 height 11
click at [774, 591] on button "Match 8 Groups" at bounding box center [742, 589] width 117 height 26
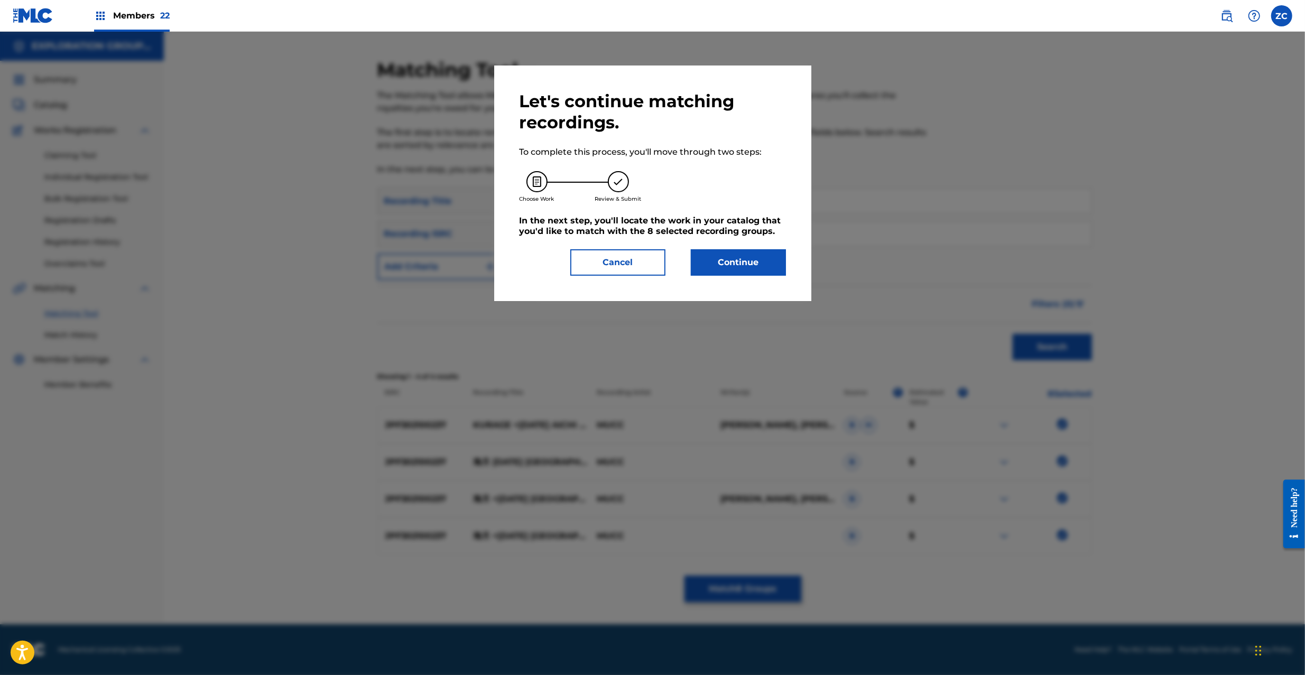
click at [771, 271] on button "Continue" at bounding box center [738, 262] width 95 height 26
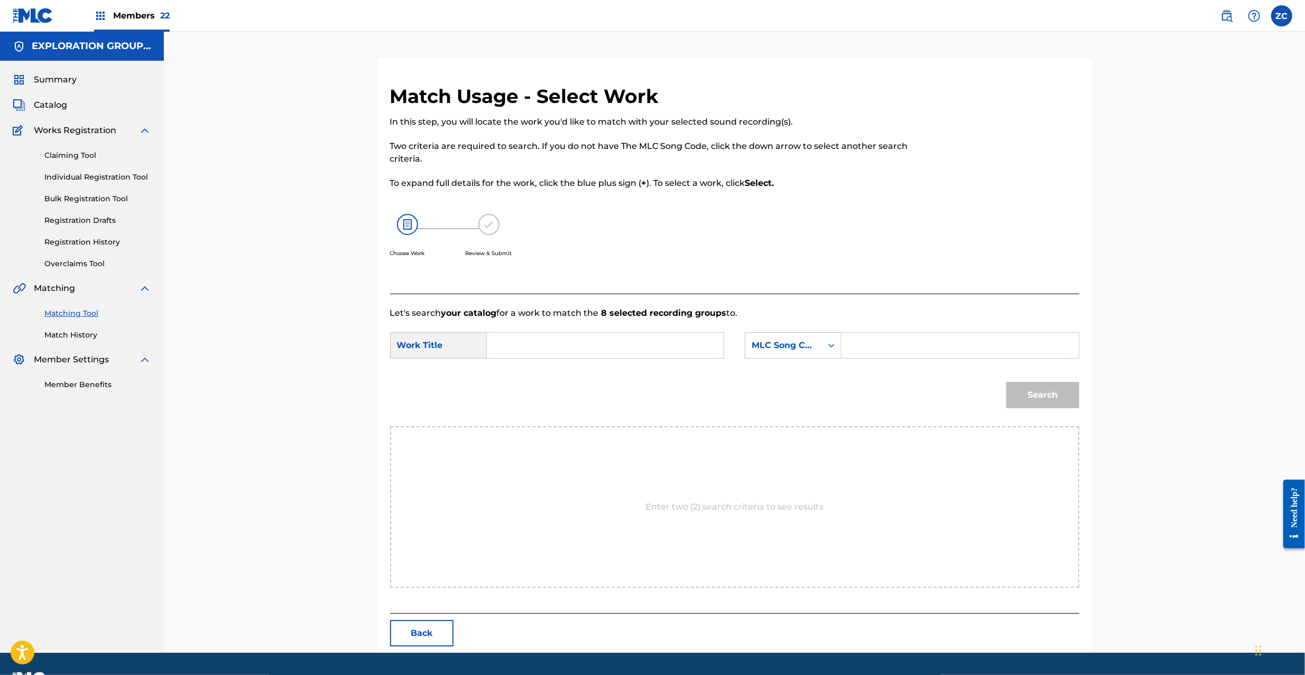
click at [590, 339] on input "Search Form" at bounding box center [605, 345] width 219 height 25
paste input "Kurage KE9FMX"
click at [568, 345] on input "Kurage KE9FMX" at bounding box center [605, 345] width 219 height 25
type input "Kurage"
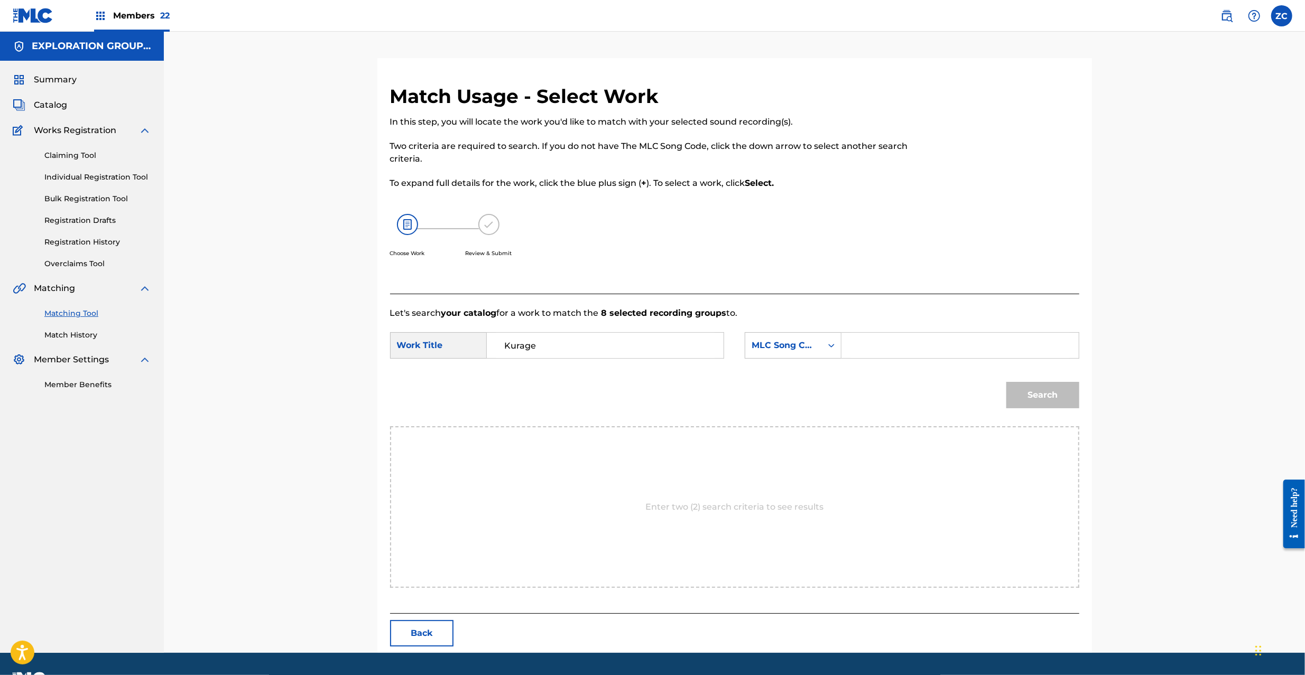
click at [962, 349] on input "Search Form" at bounding box center [959, 345] width 219 height 25
paste input "KE9FMX"
type input "KE9FMX"
click at [1040, 395] on button "Search" at bounding box center [1042, 395] width 73 height 26
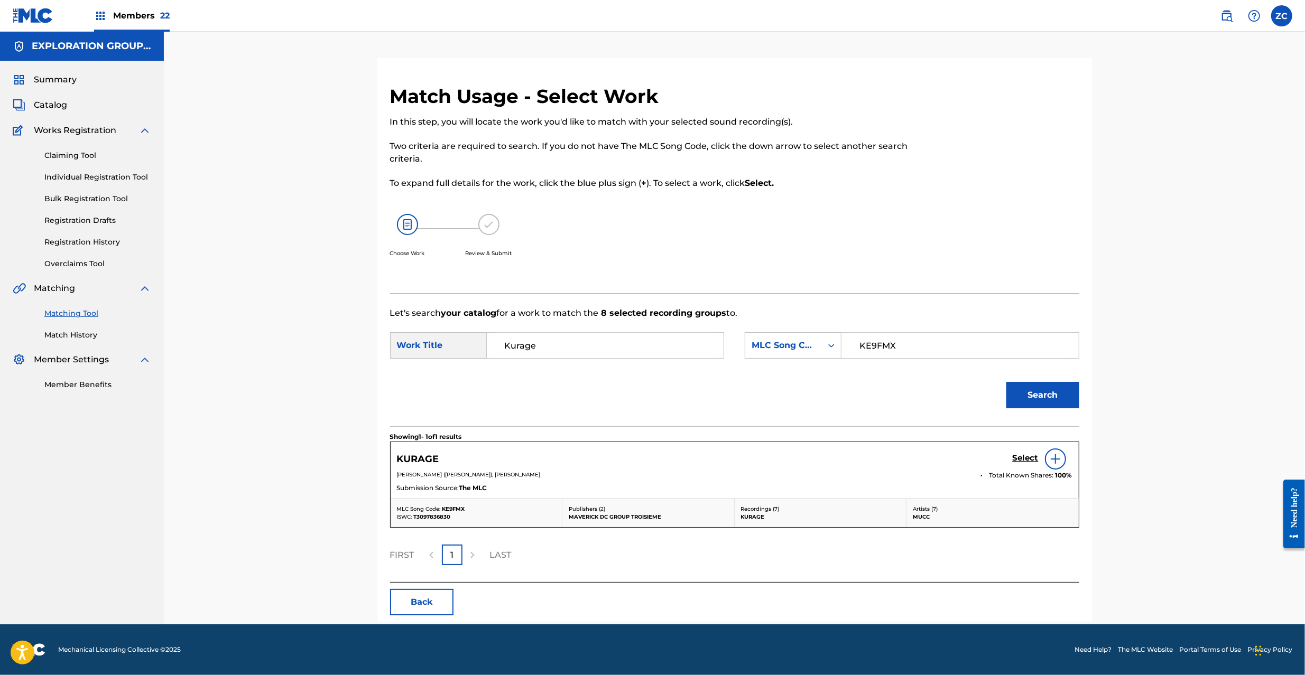
click at [1032, 455] on h5 "Select" at bounding box center [1026, 458] width 26 height 10
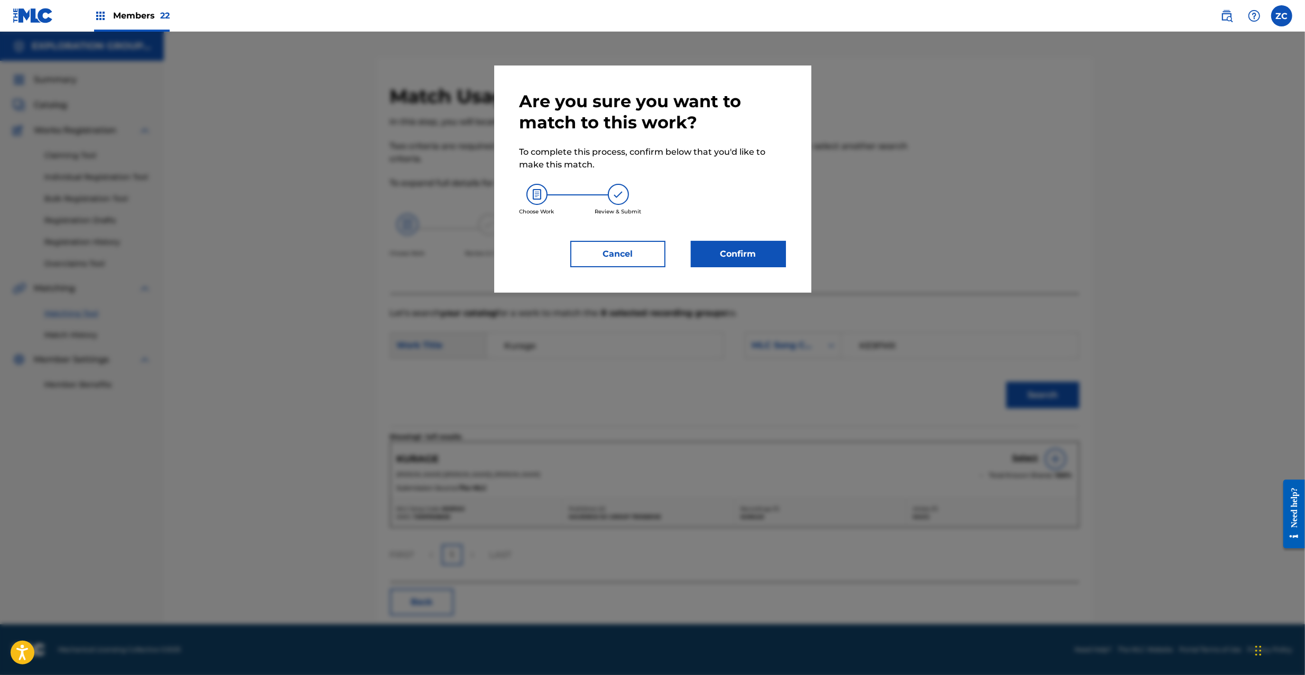
click at [739, 244] on button "Confirm" at bounding box center [738, 254] width 95 height 26
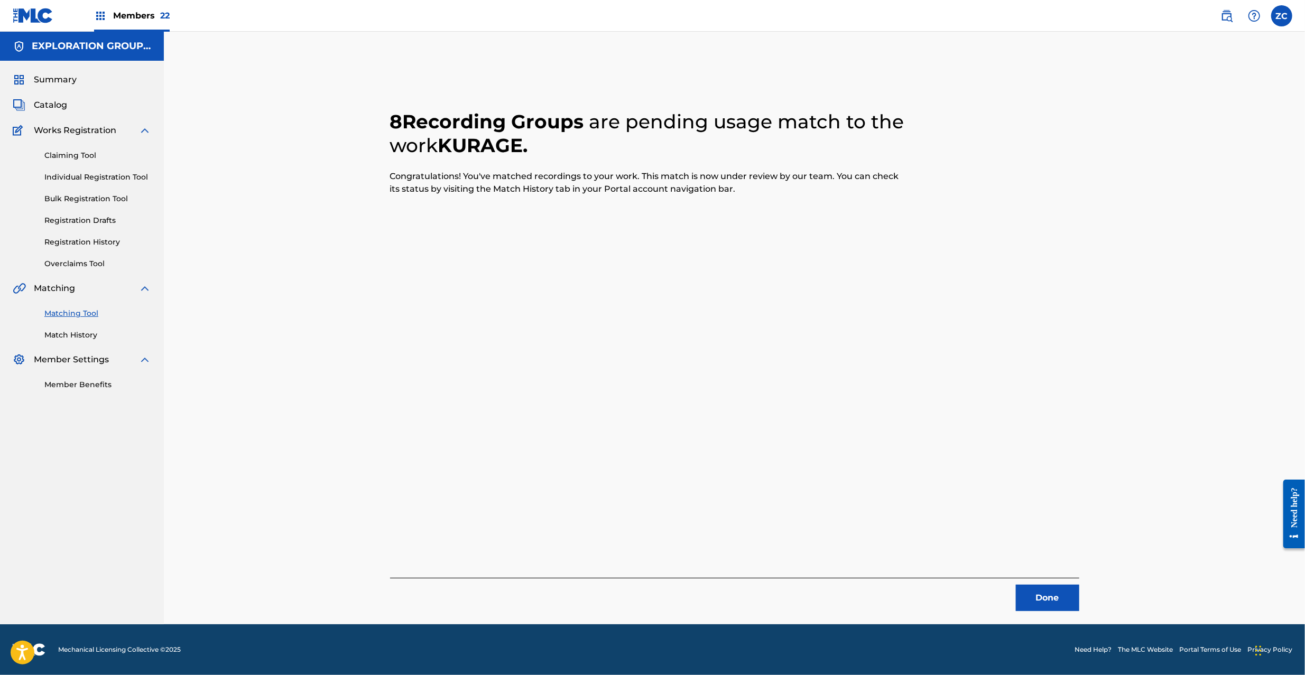
click at [1043, 608] on button "Done" at bounding box center [1047, 598] width 63 height 26
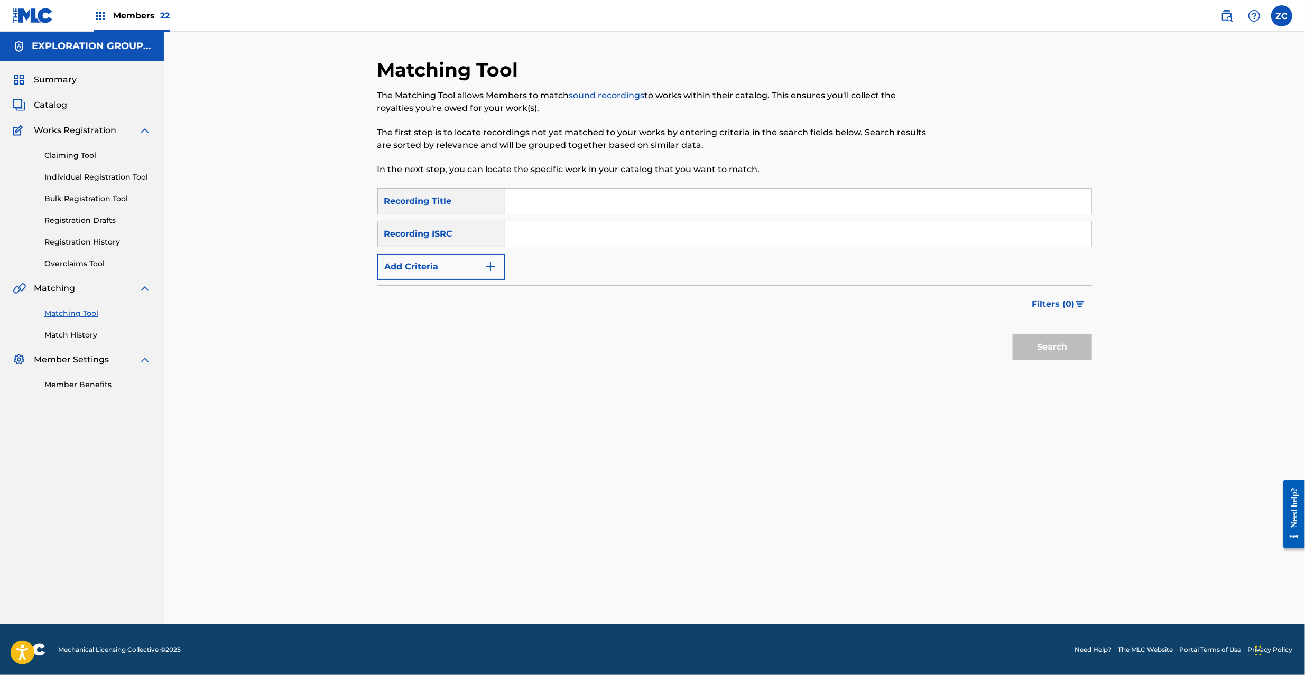
click at [662, 233] on input "Search Form" at bounding box center [798, 233] width 586 height 25
paste input "JPF302000046"
type input "JPF302000046"
click at [1070, 349] on button "Search" at bounding box center [1052, 347] width 79 height 26
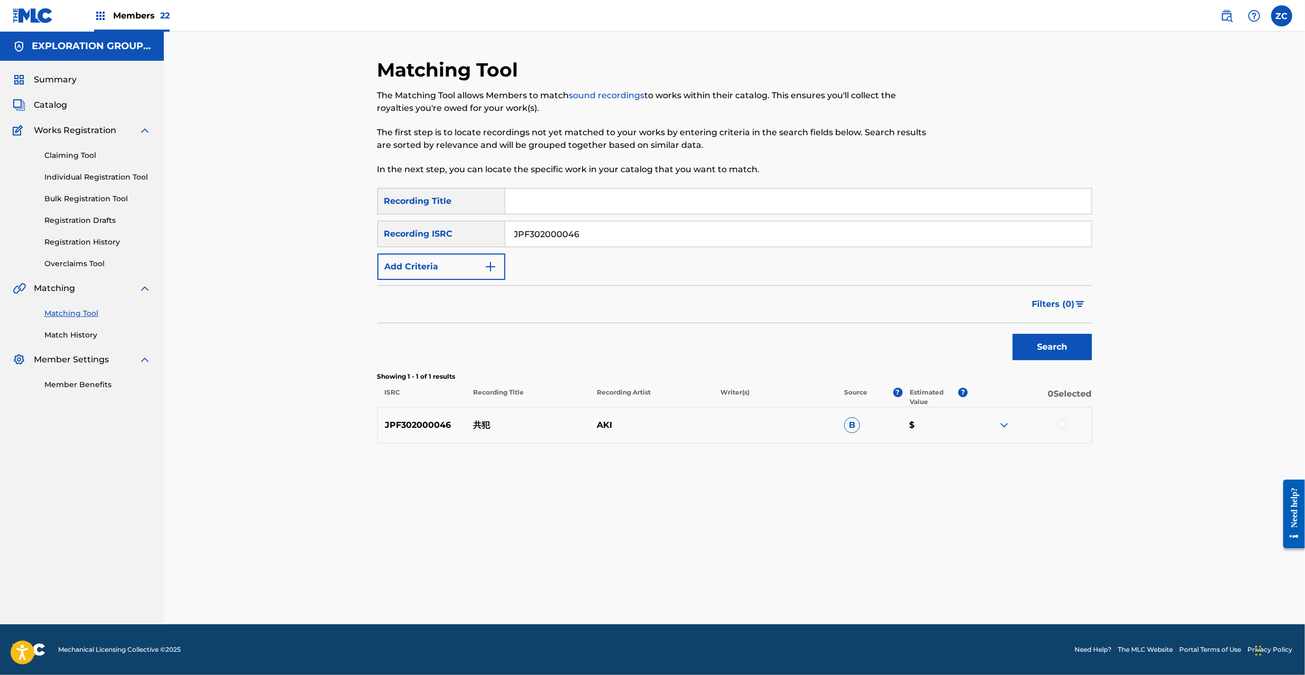
click at [1063, 423] on div at bounding box center [1062, 424] width 11 height 11
click at [741, 591] on button "Match 1 Group" at bounding box center [742, 589] width 117 height 26
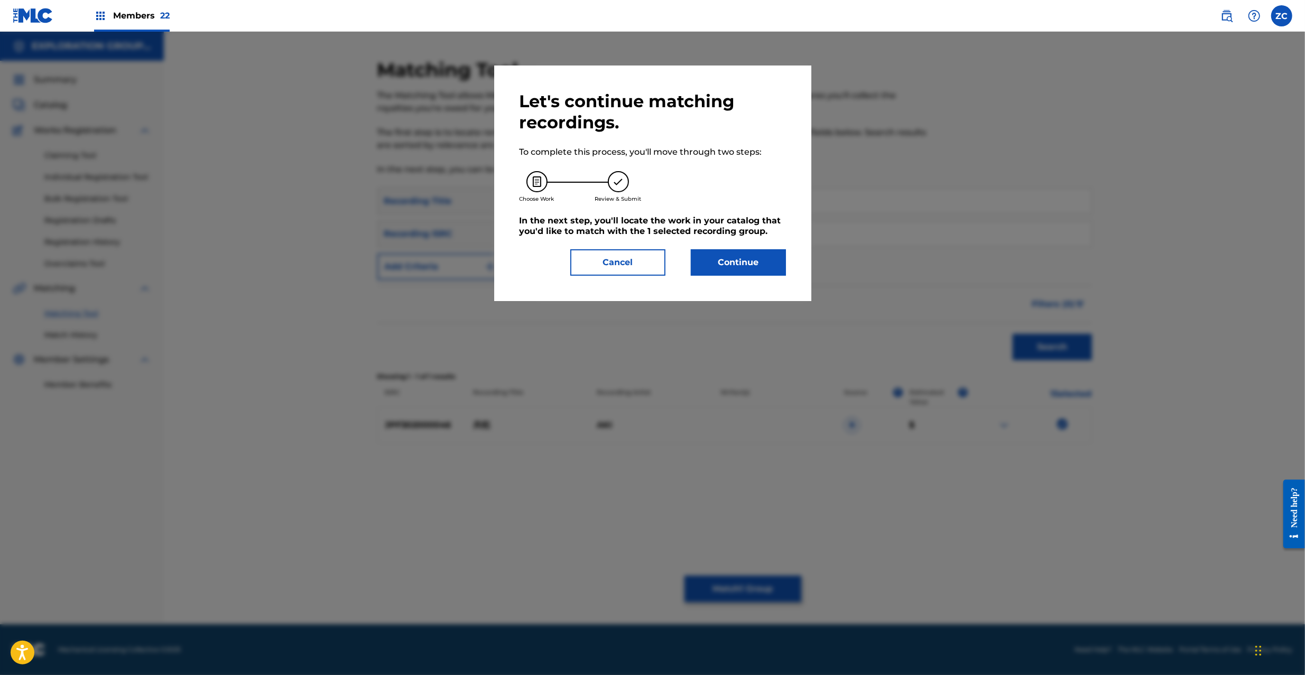
click at [746, 262] on button "Continue" at bounding box center [738, 262] width 95 height 26
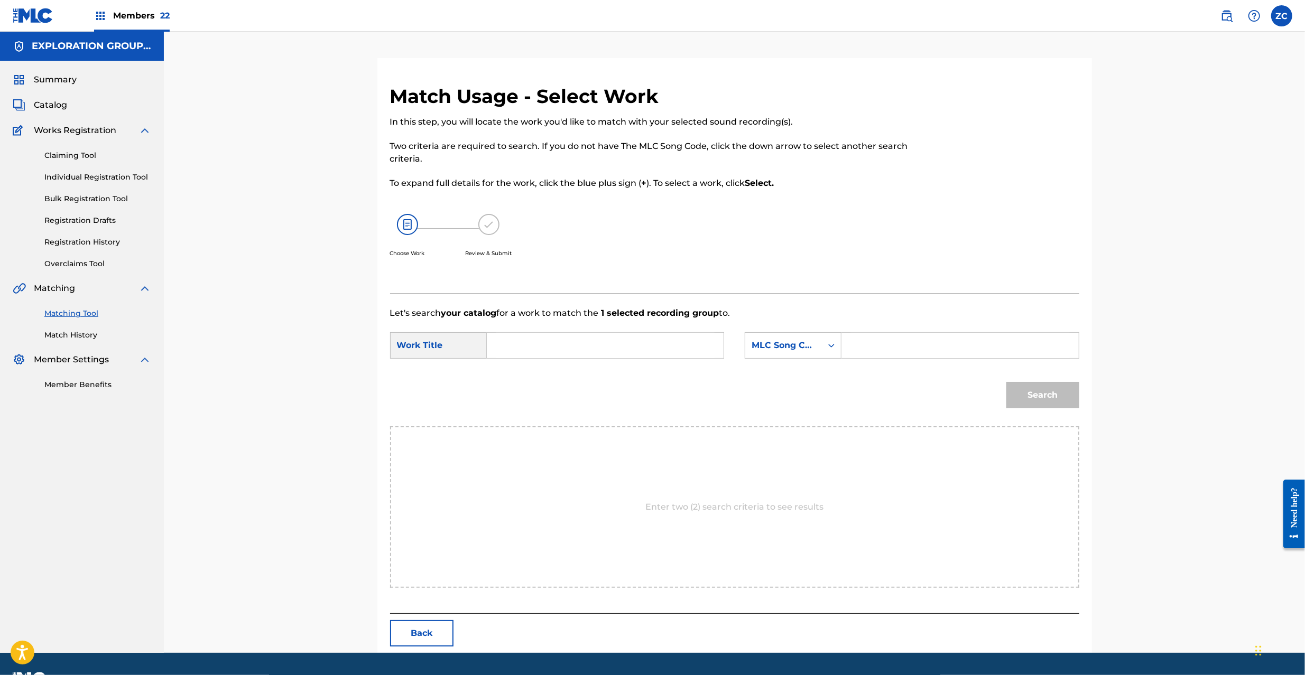
click at [662, 352] on input "Search Form" at bounding box center [605, 345] width 219 height 25
paste input "Kyouhan KE9FNI"
click at [569, 350] on input "Kyouhan KE9FNI" at bounding box center [605, 345] width 219 height 25
type input "Kyouhan"
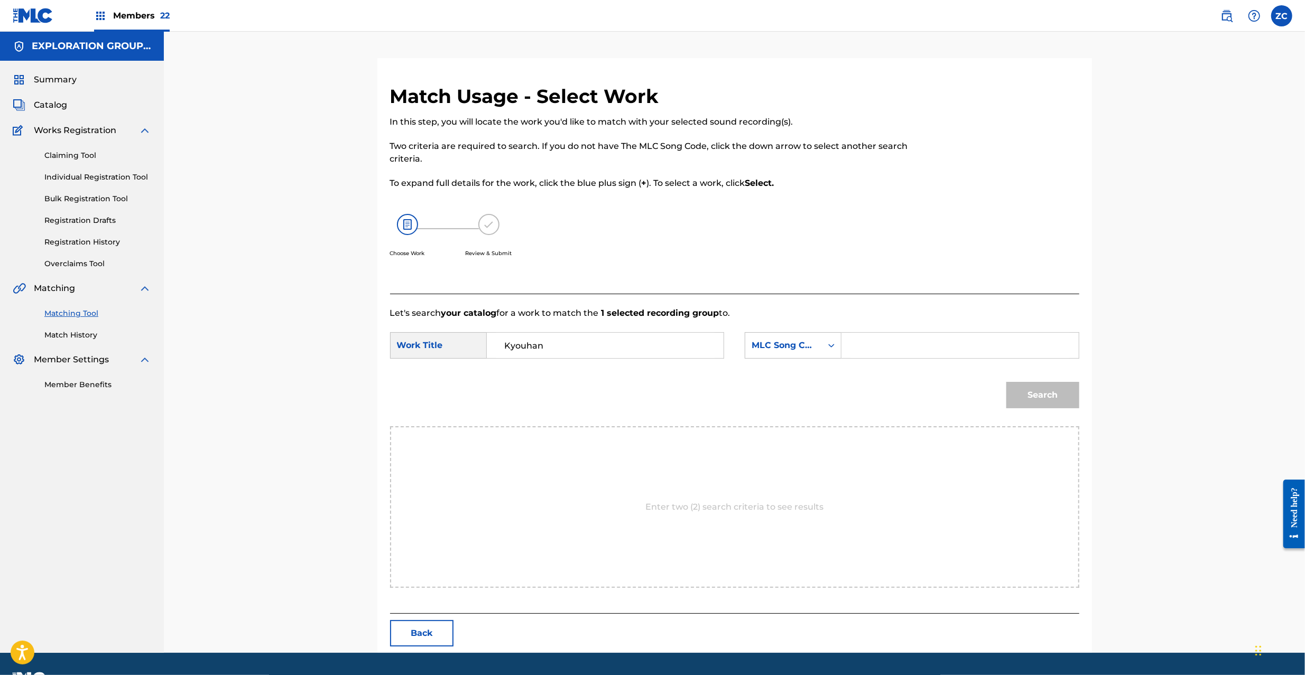
click at [924, 332] on form "SearchWithCriteriaae00549c-7795-4d1a-8bed-9e8b96a2d3e7 Work Title Kyouhan Searc…" at bounding box center [734, 373] width 689 height 107
click at [939, 337] on input "Search Form" at bounding box center [959, 345] width 219 height 25
paste input "KE9FNI"
type input "KE9FNI"
click at [1039, 392] on button "Search" at bounding box center [1042, 395] width 73 height 26
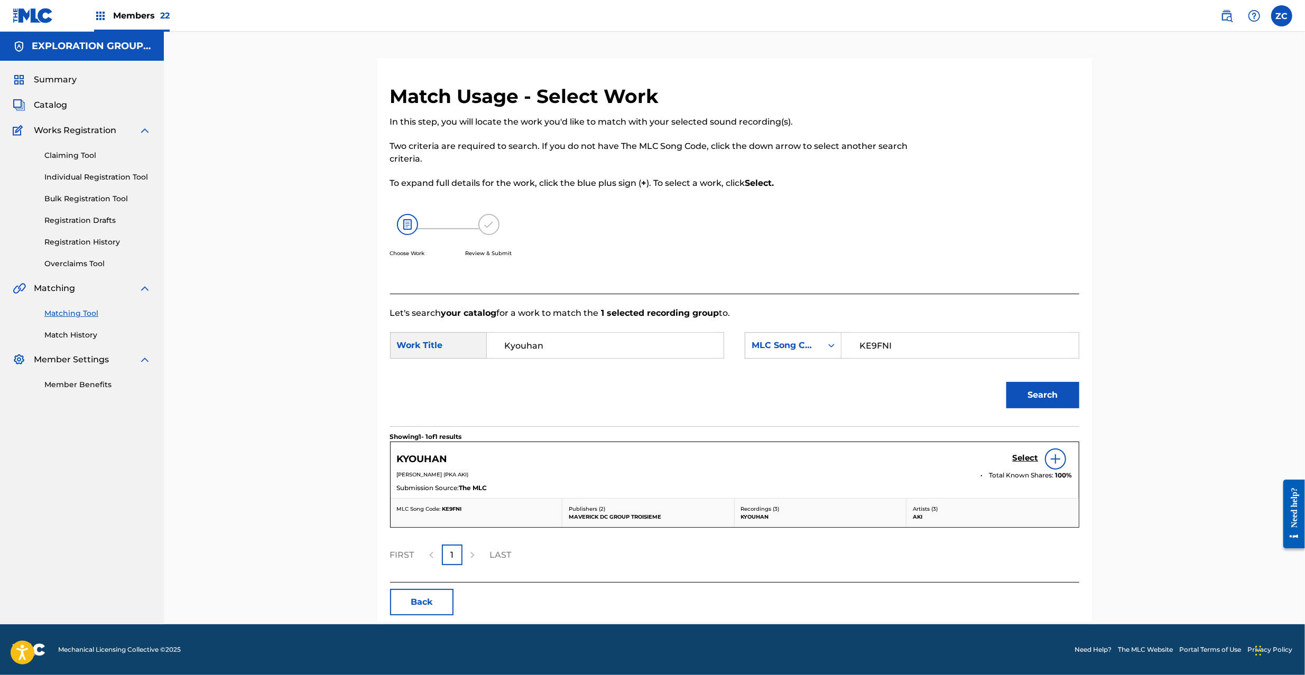
click at [1026, 461] on h5 "Select" at bounding box center [1026, 458] width 26 height 10
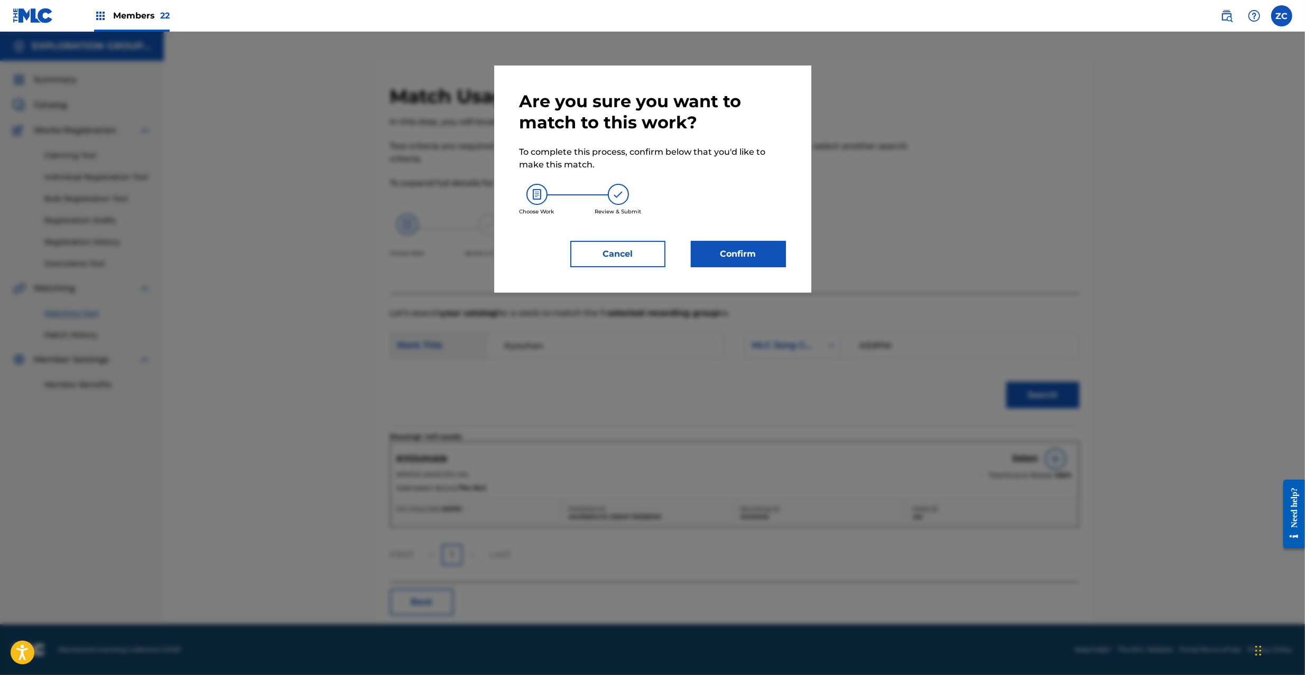
click at [743, 265] on button "Confirm" at bounding box center [738, 254] width 95 height 26
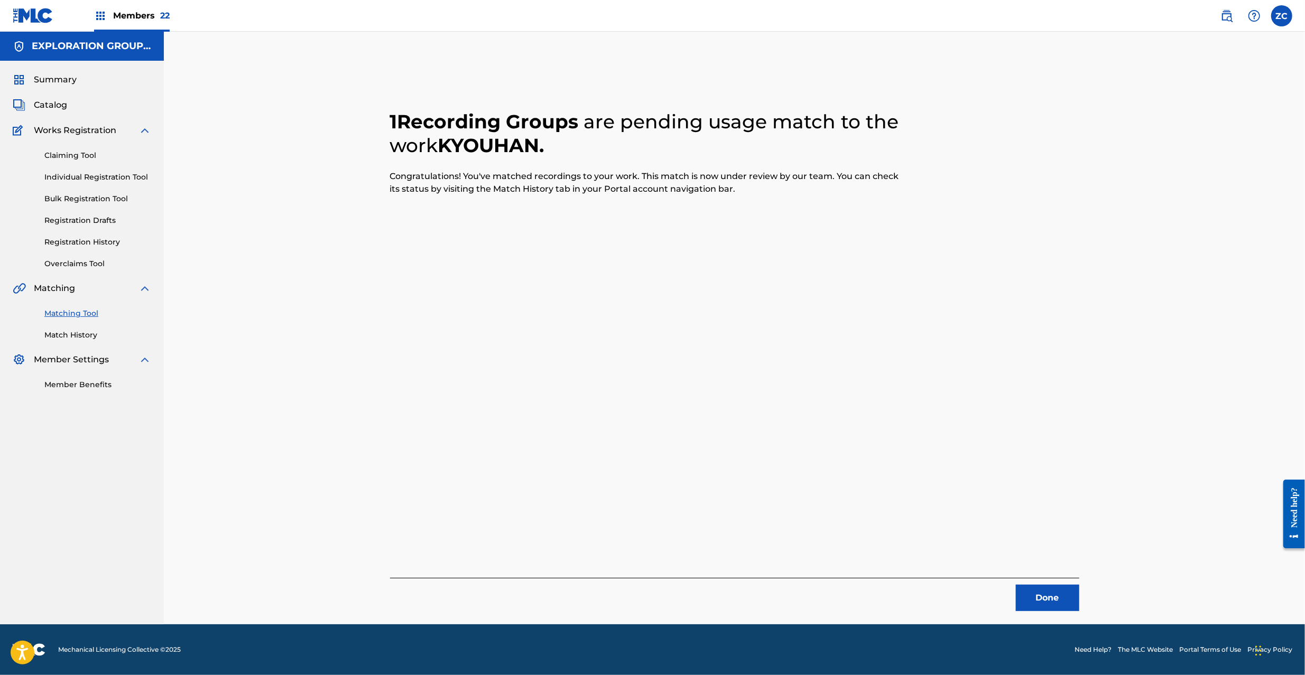
click at [1065, 607] on button "Done" at bounding box center [1047, 598] width 63 height 26
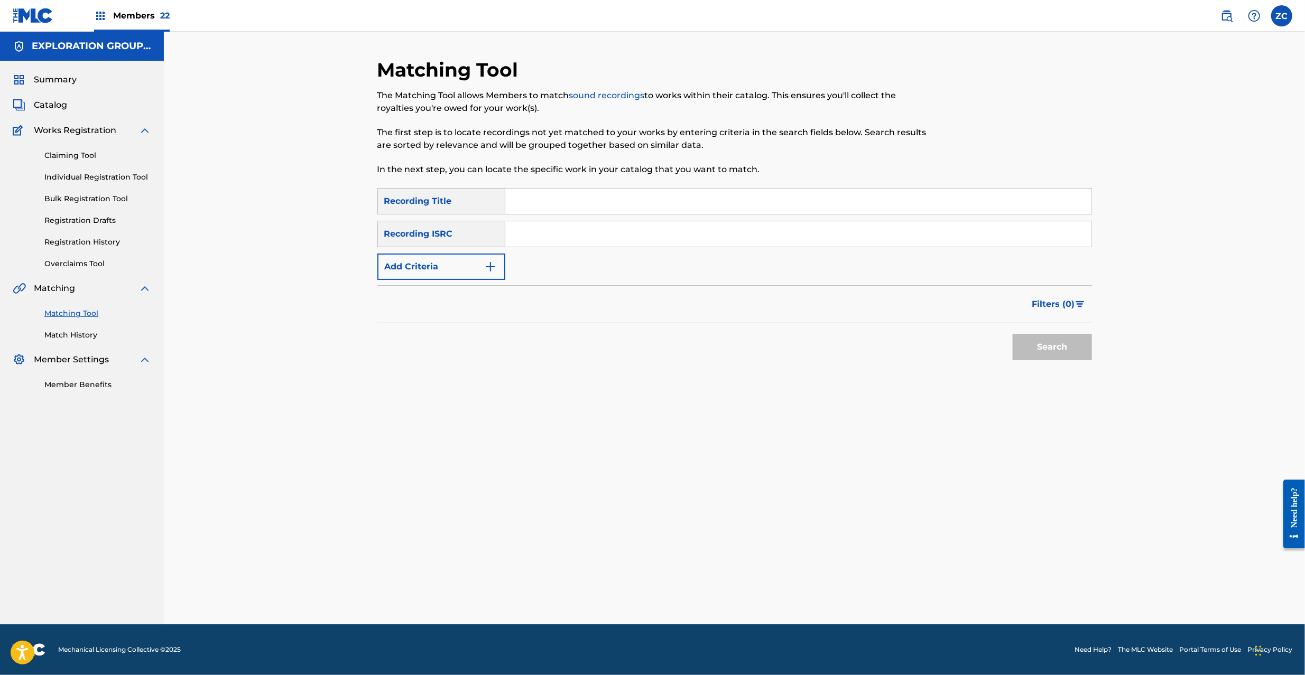
click at [567, 235] on input "Search Form" at bounding box center [798, 233] width 586 height 25
paste input "JPF301000110"
type input "JPF301000110"
click at [1062, 349] on button "Search" at bounding box center [1052, 347] width 79 height 26
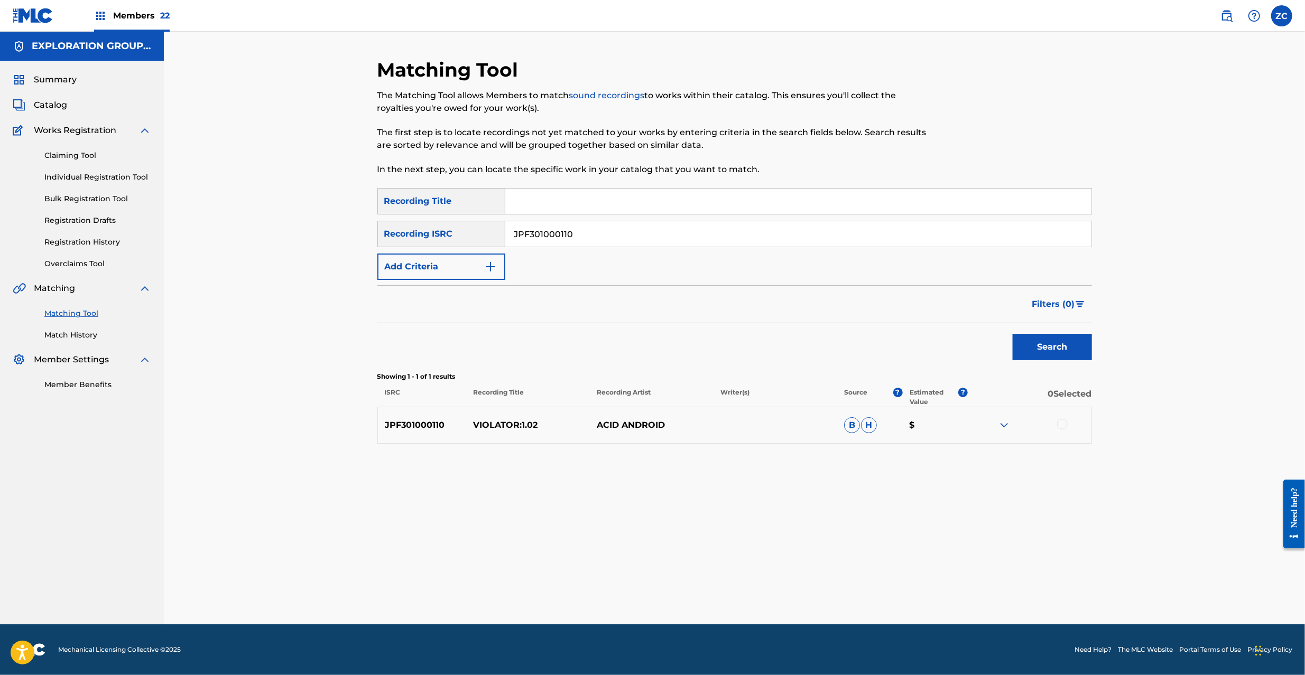
click at [1063, 424] on div at bounding box center [1062, 424] width 11 height 11
click at [734, 569] on div "Matching Tool The Matching Tool allows Members to match sound recordings to wor…" at bounding box center [734, 341] width 715 height 567
click at [771, 589] on button "Match 1 Group" at bounding box center [742, 589] width 117 height 26
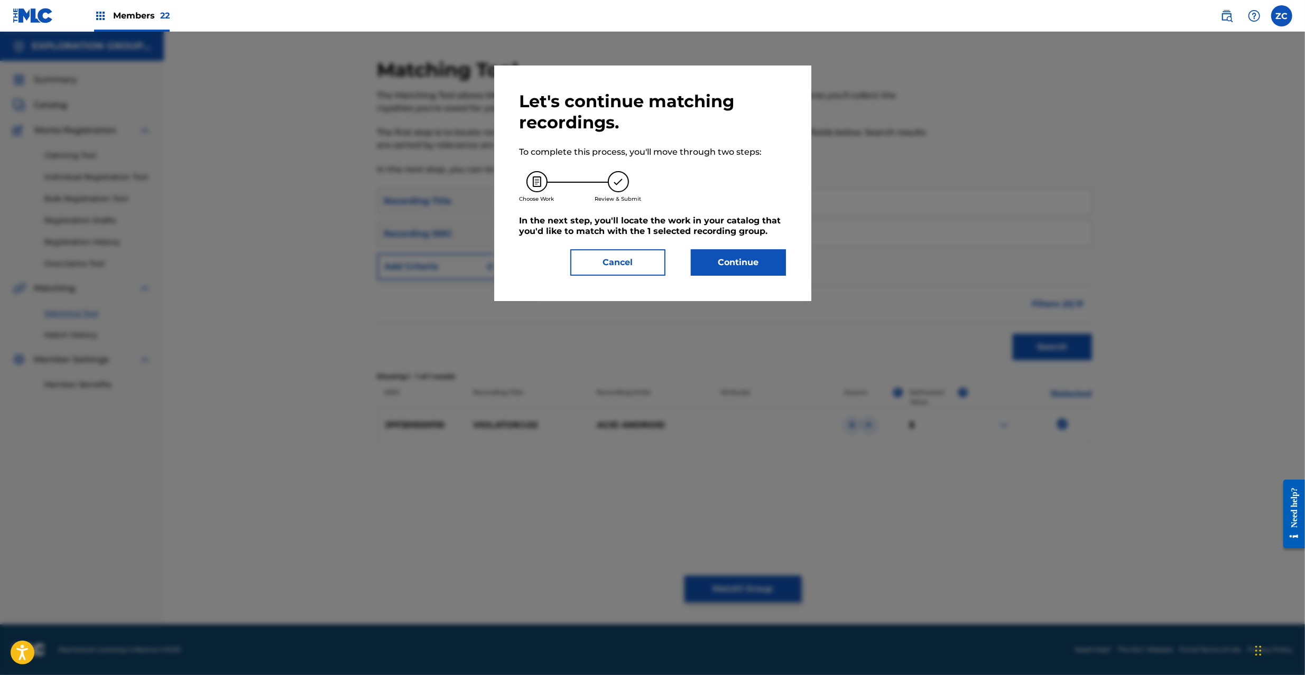
click at [749, 257] on button "Continue" at bounding box center [738, 262] width 95 height 26
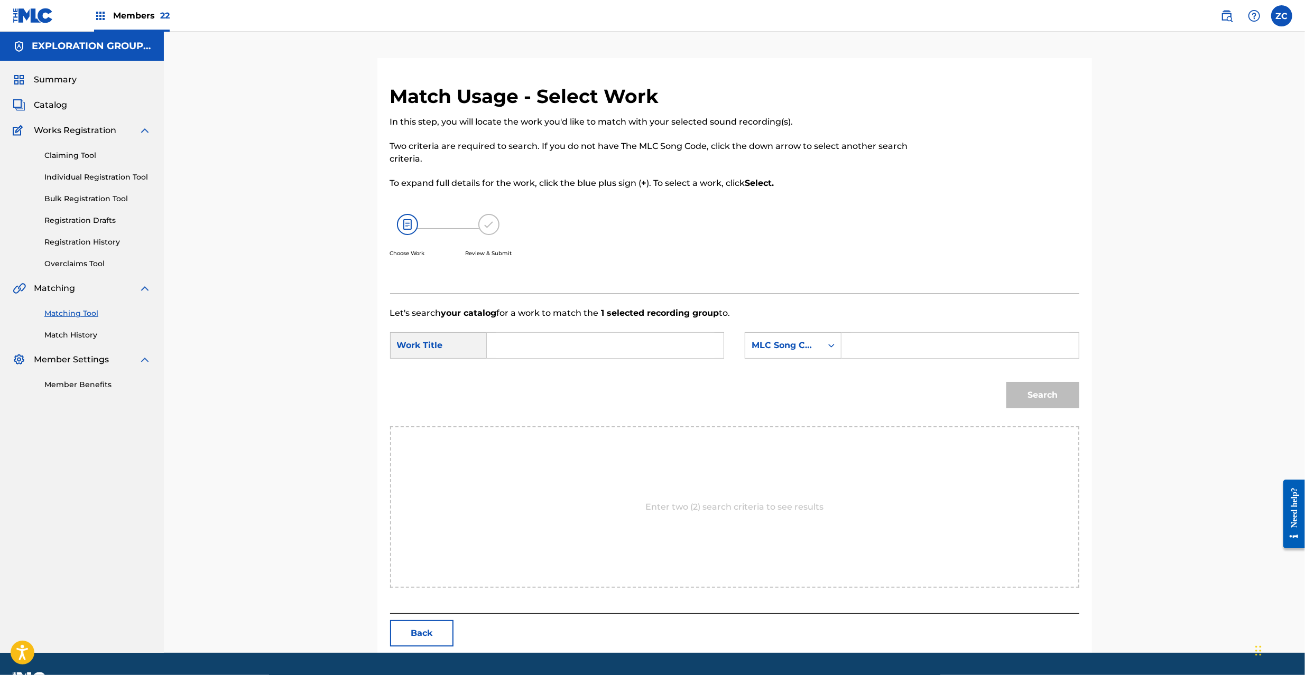
click at [669, 345] on input "Search Form" at bounding box center [605, 345] width 219 height 25
paste input "Violator:1.02 VB3QQU"
click at [577, 349] on input "Violator:1.02 VB3QQU" at bounding box center [605, 345] width 219 height 25
type input "Violator:1.02"
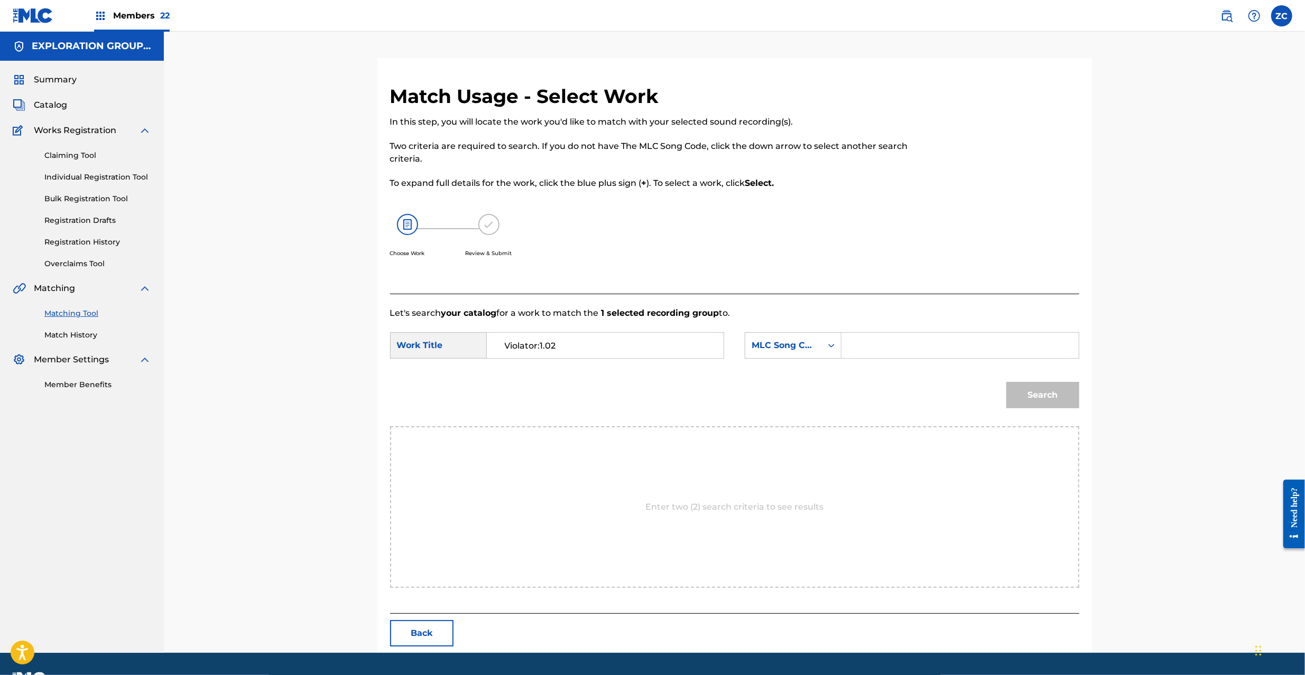
click at [911, 345] on input "Search Form" at bounding box center [959, 345] width 219 height 25
paste input "VB3QQU"
type input "VB3QQU"
click at [1053, 396] on button "Search" at bounding box center [1042, 395] width 73 height 26
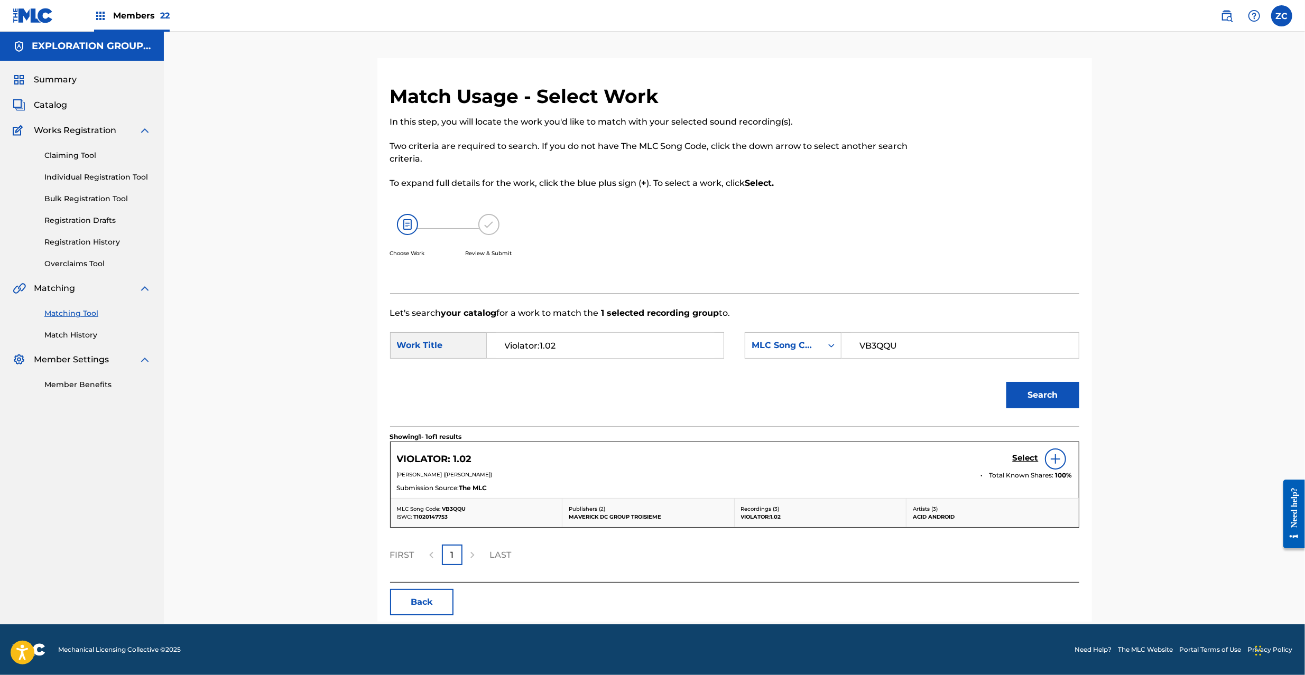
click at [1025, 460] on h5 "Select" at bounding box center [1026, 458] width 26 height 10
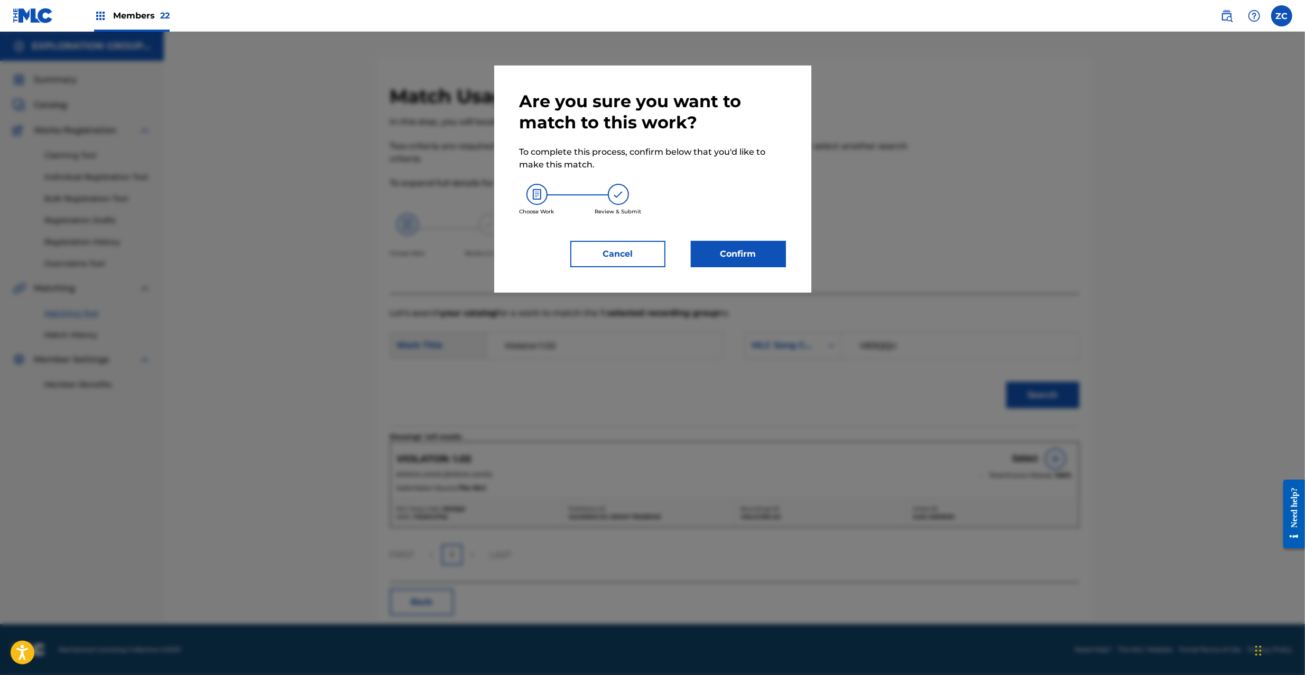
click at [746, 261] on button "Confirm" at bounding box center [738, 254] width 95 height 26
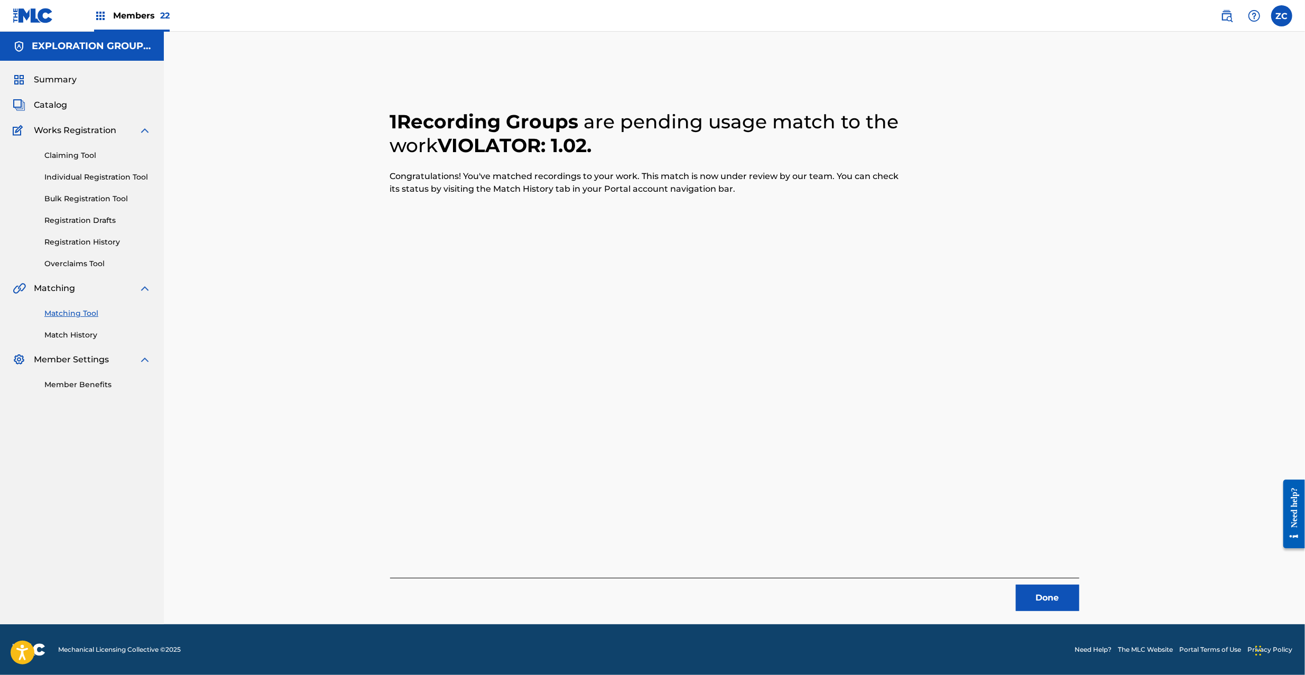
click at [1039, 605] on button "Done" at bounding box center [1047, 598] width 63 height 26
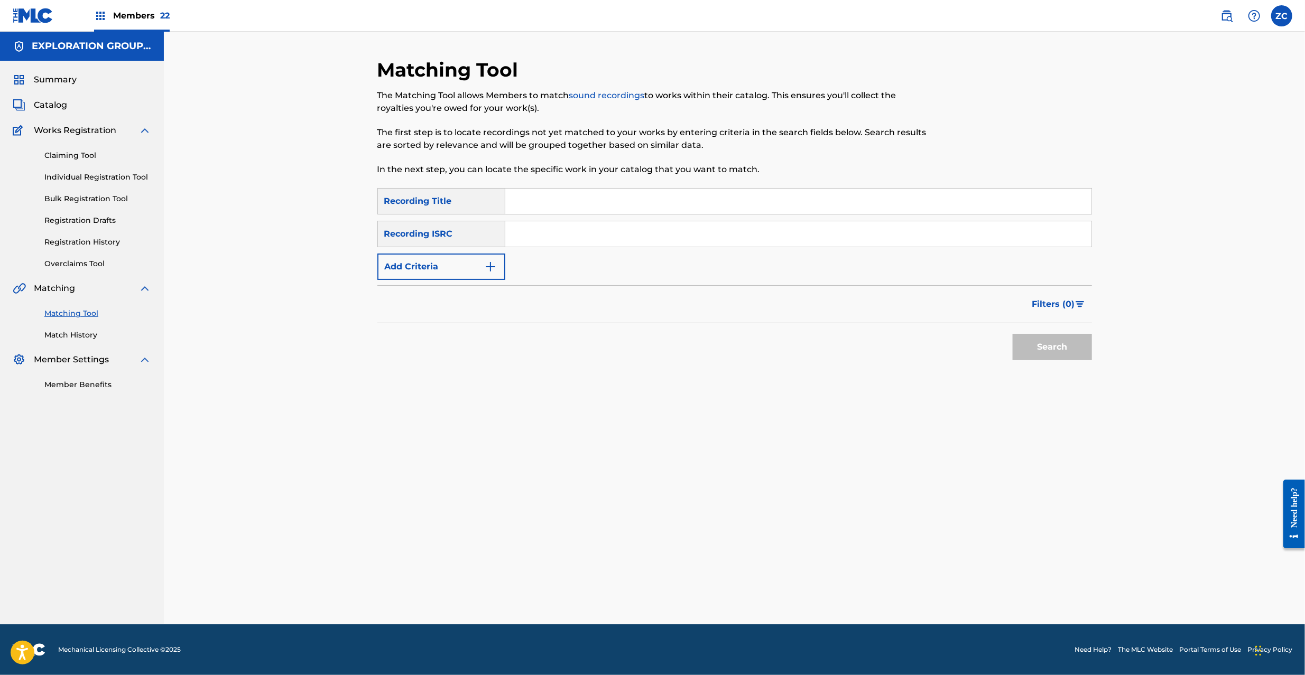
click at [717, 231] on input "Search Form" at bounding box center [798, 233] width 586 height 25
paste input "JPF301000024"
type input "JPF301000024"
click at [1039, 353] on button "Search" at bounding box center [1052, 347] width 79 height 26
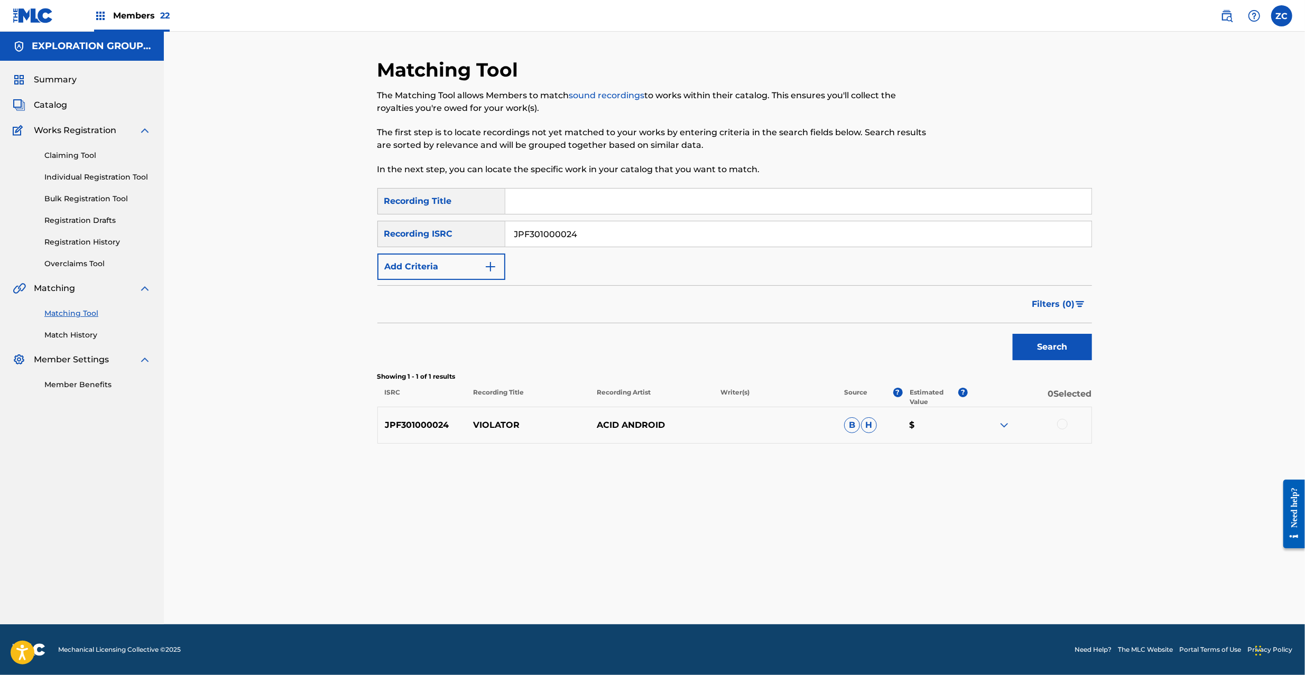
click at [1062, 423] on div at bounding box center [1062, 424] width 11 height 11
click at [755, 590] on button "Match 1 Group" at bounding box center [742, 589] width 117 height 26
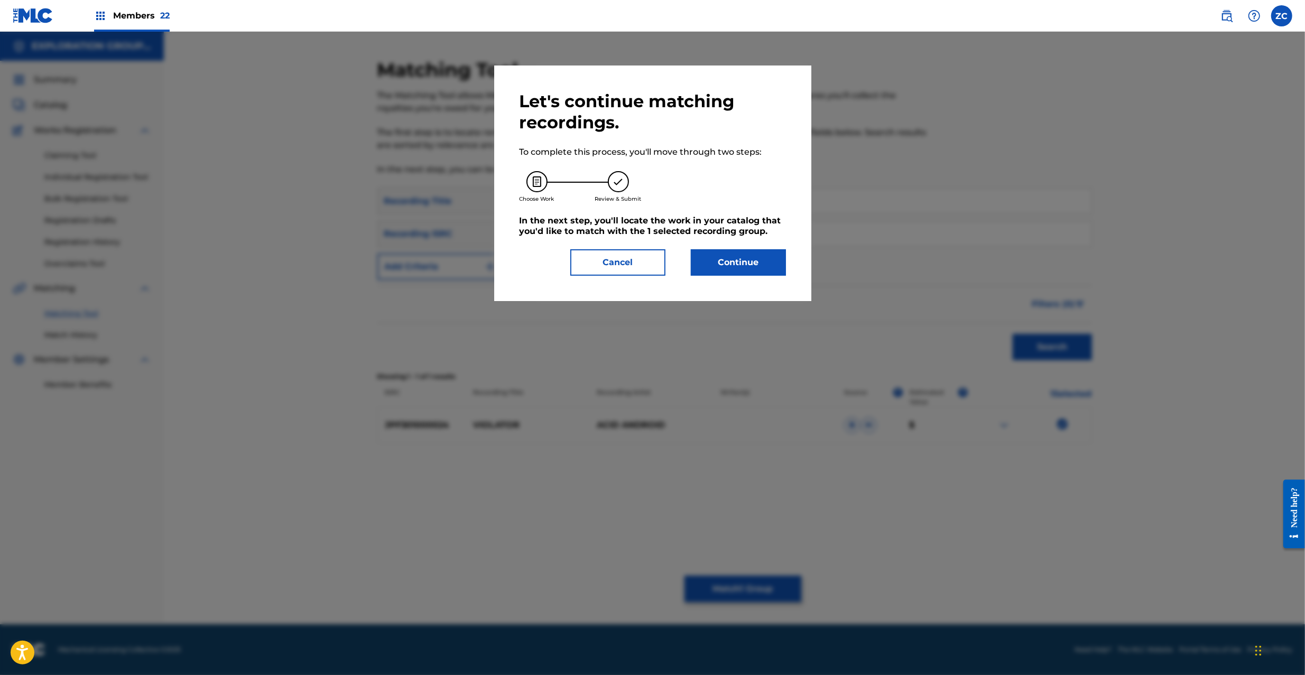
click at [752, 274] on button "Continue" at bounding box center [738, 262] width 95 height 26
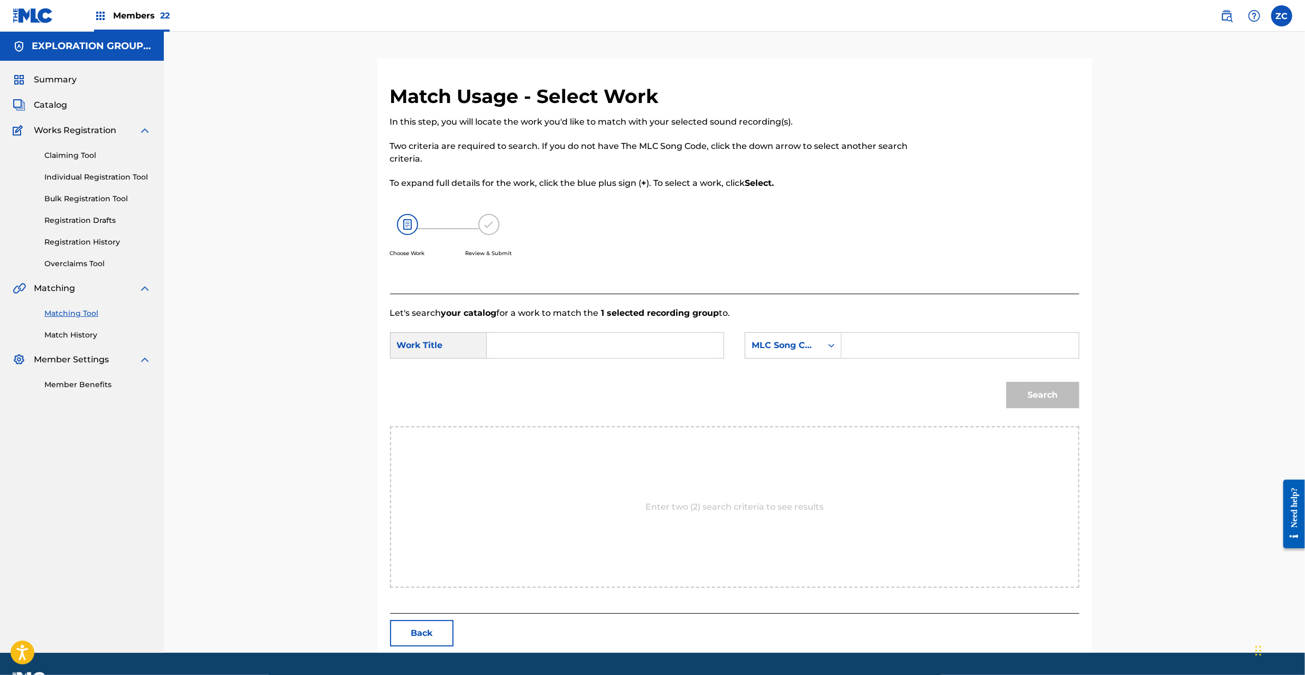
click at [580, 345] on input "Search Form" at bounding box center [605, 345] width 219 height 25
paste input "Violator VB3QPS"
click at [556, 351] on input "Violator VB3QPS" at bounding box center [605, 345] width 219 height 25
type input "Violator"
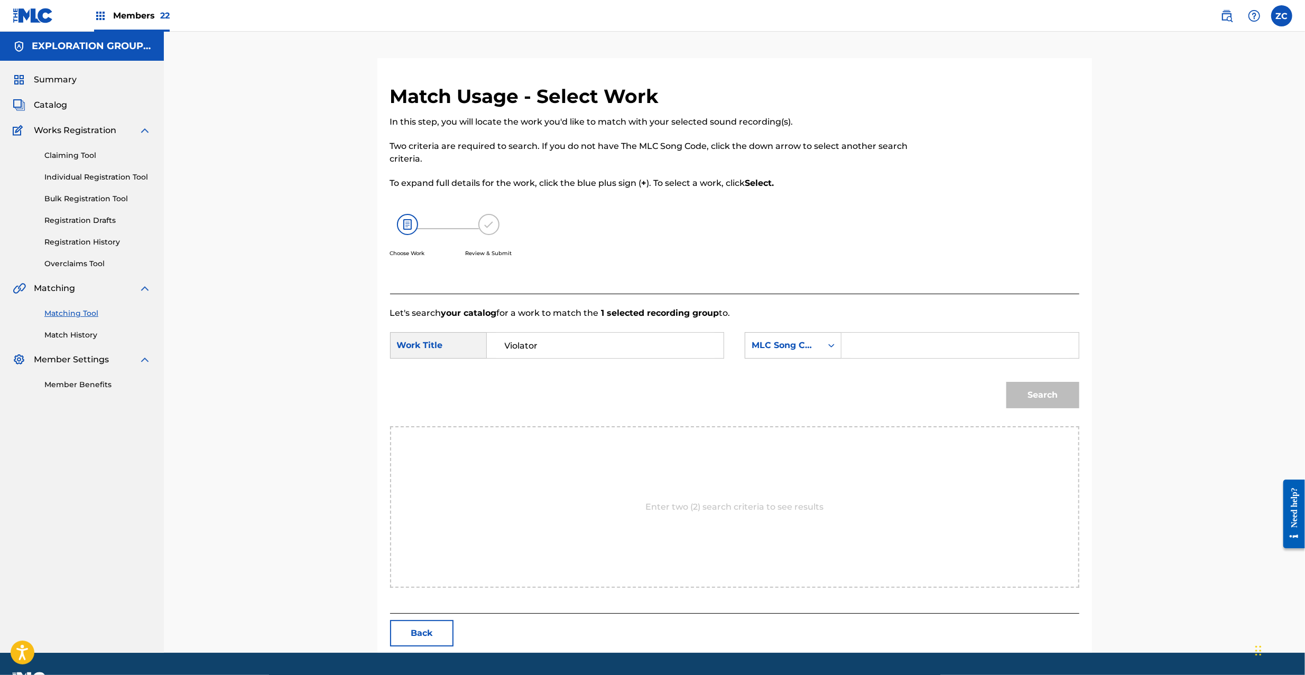
click at [946, 360] on div "SearchWithCriteriaae00549c-7795-4d1a-8bed-9e8b96a2d3e7 Work Title Violator Sear…" at bounding box center [734, 348] width 689 height 33
click at [971, 352] on input "Search Form" at bounding box center [959, 345] width 219 height 25
paste input "VB3QPS"
type input "VB3QPS"
click at [1056, 395] on button "Search" at bounding box center [1042, 395] width 73 height 26
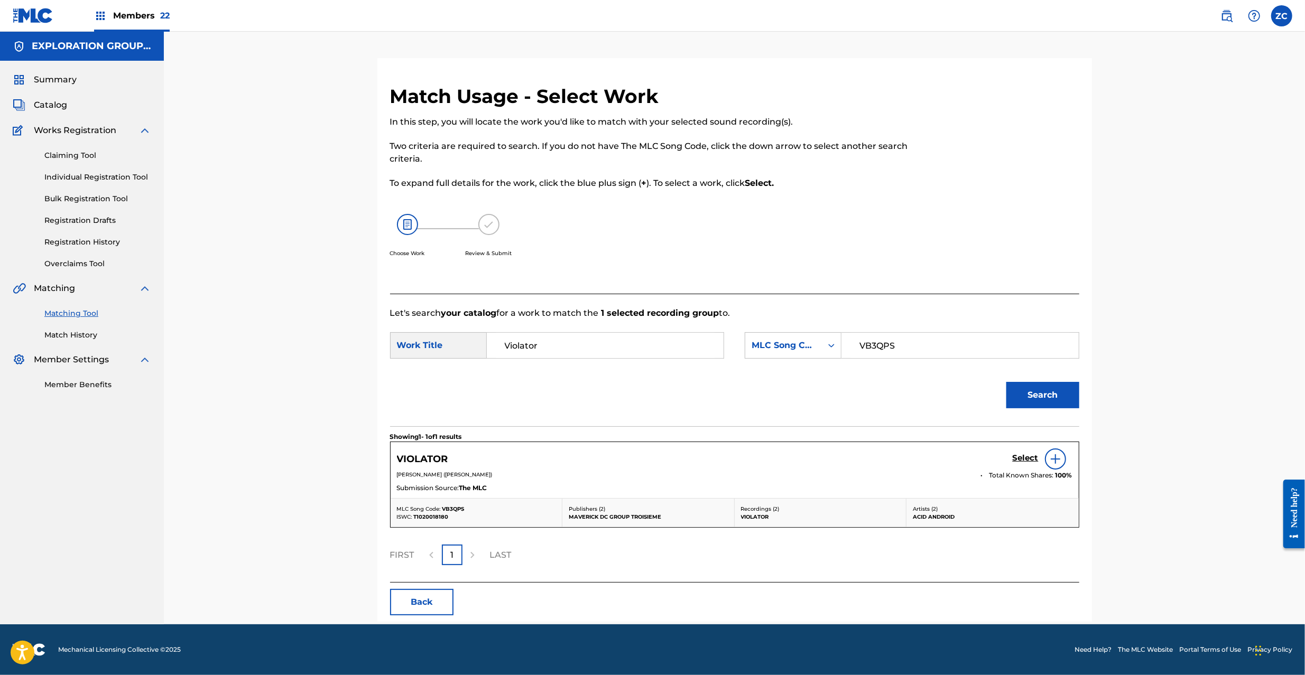
click at [1019, 462] on h5 "Select" at bounding box center [1026, 458] width 26 height 10
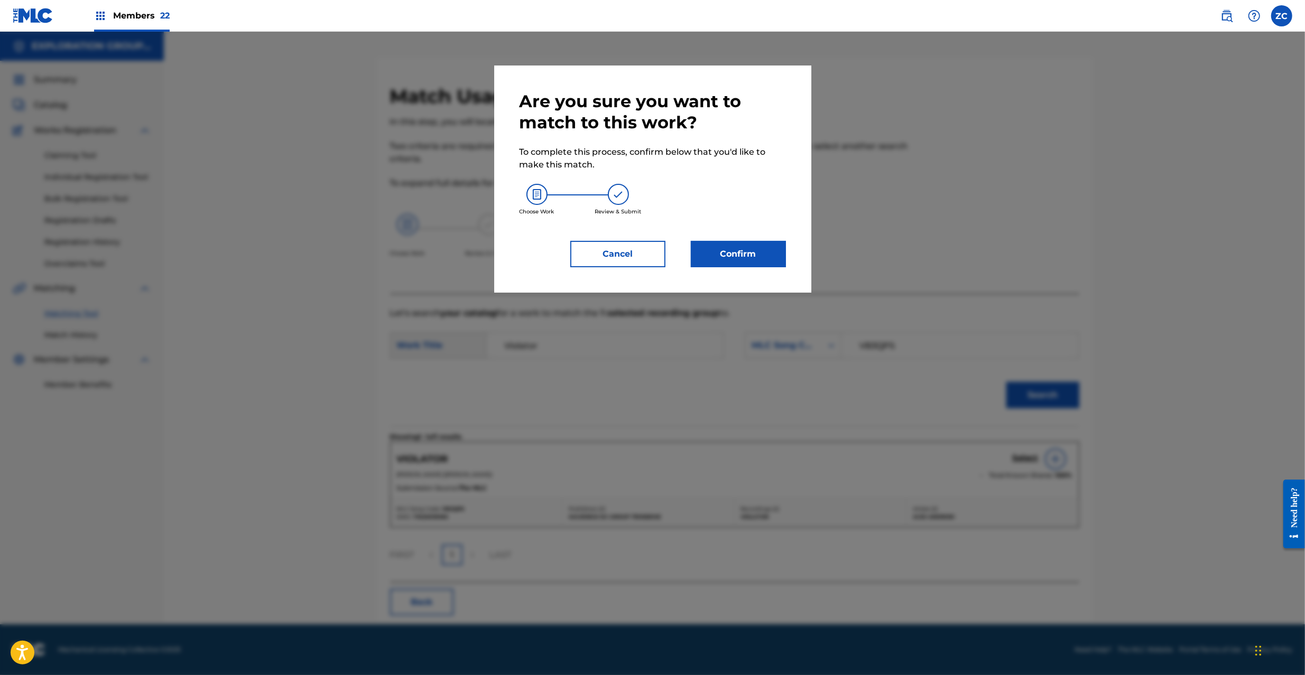
click at [736, 258] on button "Confirm" at bounding box center [738, 254] width 95 height 26
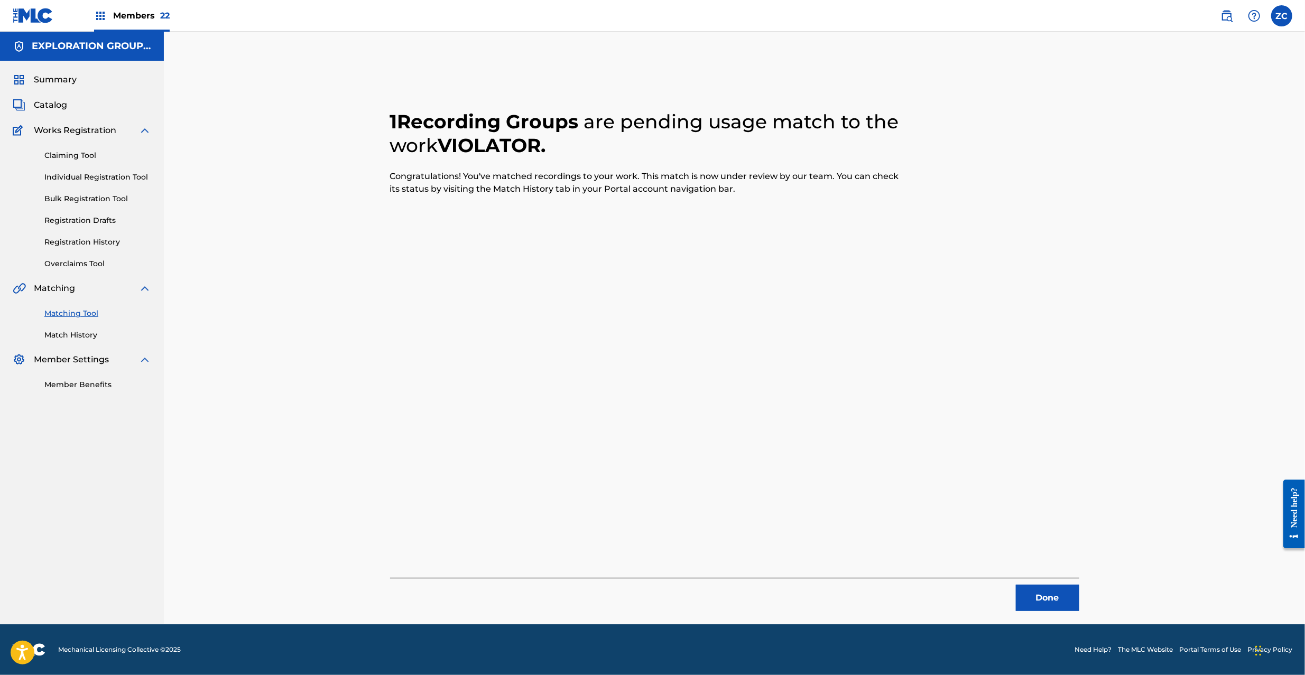
click at [1034, 589] on button "Done" at bounding box center [1047, 598] width 63 height 26
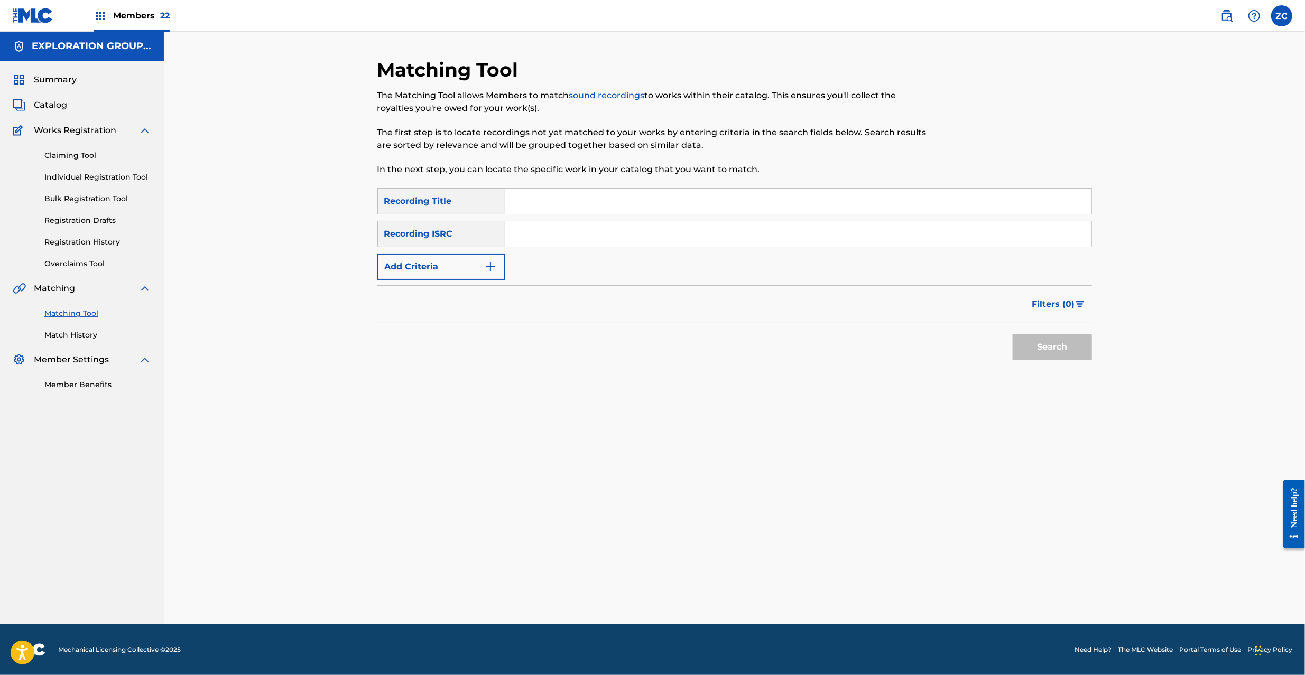
click at [619, 240] on input "Search Form" at bounding box center [798, 233] width 586 height 25
paste input "JPF301100100"
drag, startPoint x: 1033, startPoint y: 351, endPoint x: 965, endPoint y: 336, distance: 69.8
click at [1032, 352] on button "Search" at bounding box center [1052, 347] width 79 height 26
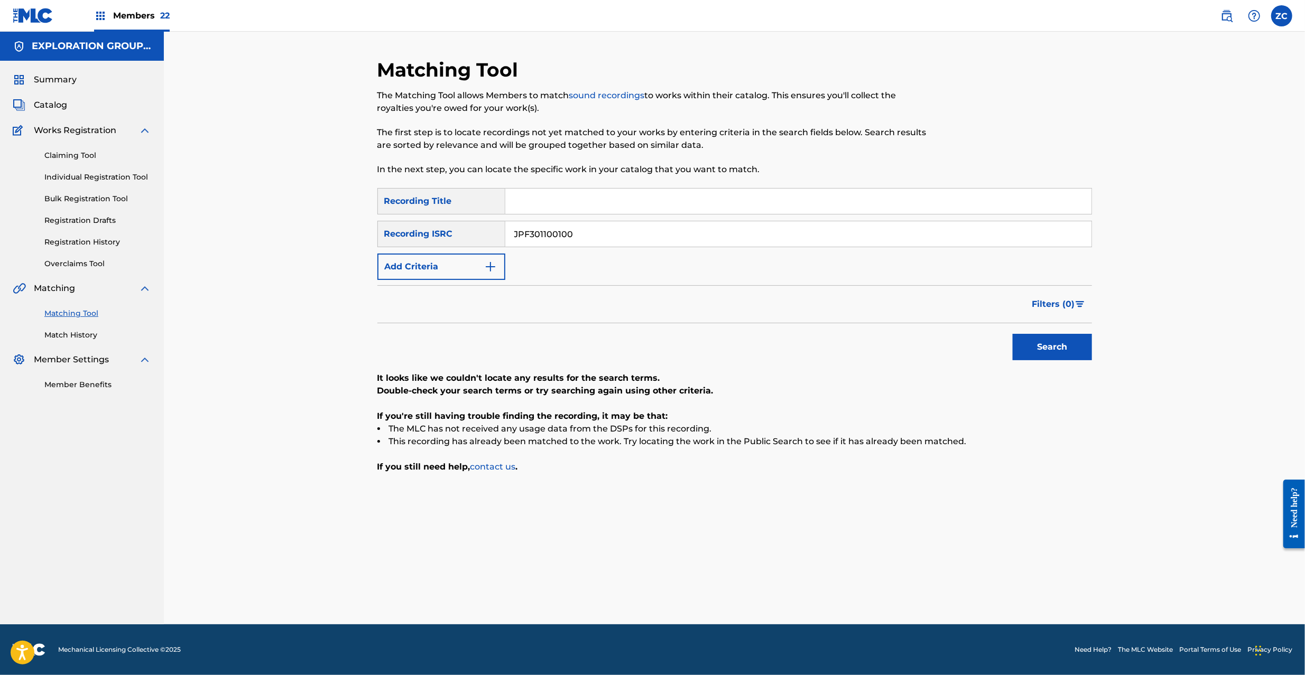
click at [793, 226] on input "JPF301100100" at bounding box center [798, 233] width 586 height 25
paste input "2100012"
type input "JPF302100012"
click at [1056, 349] on button "Search" at bounding box center [1052, 347] width 79 height 26
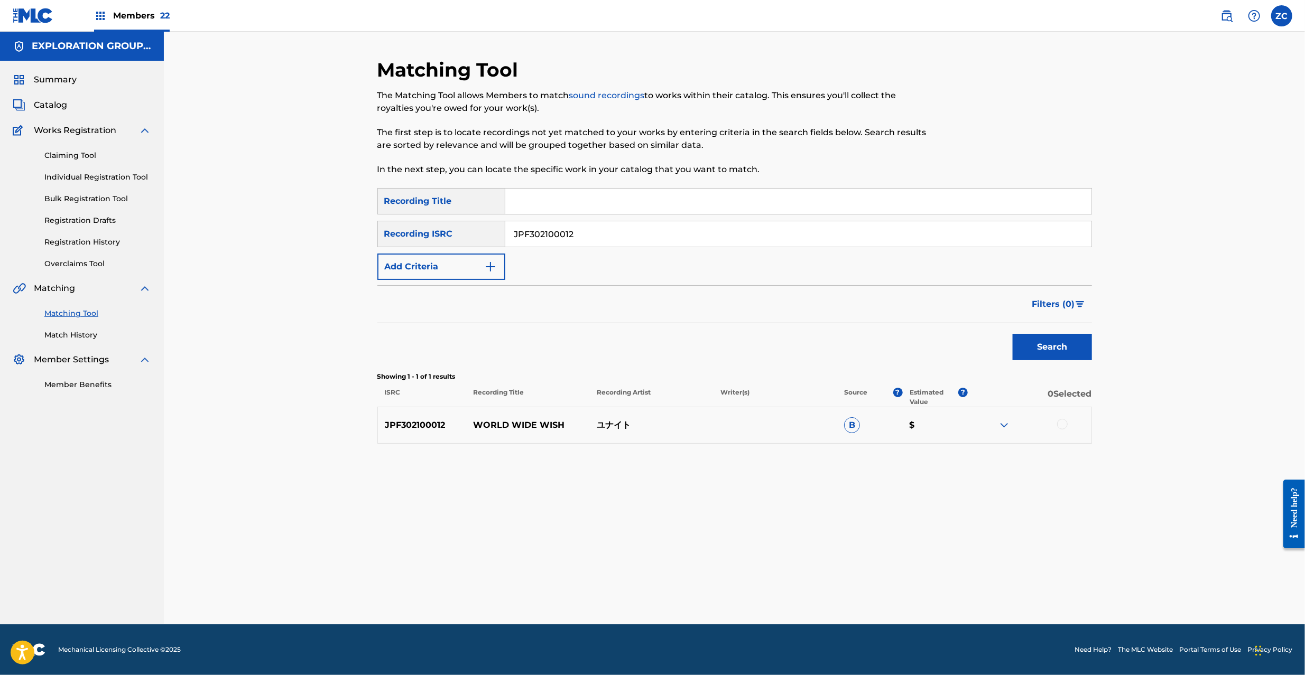
click at [1061, 422] on div at bounding box center [1062, 424] width 11 height 11
click at [762, 583] on button "Match 1 Group" at bounding box center [742, 589] width 117 height 26
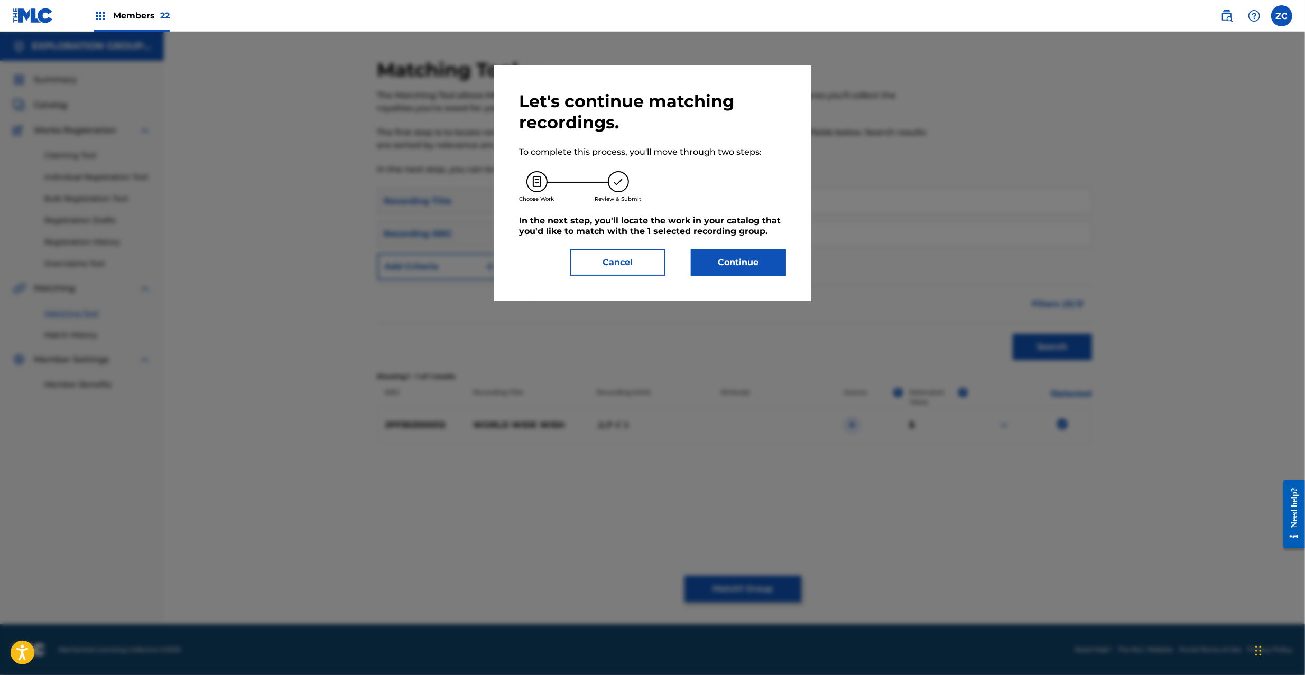
click at [737, 256] on button "Continue" at bounding box center [738, 262] width 95 height 26
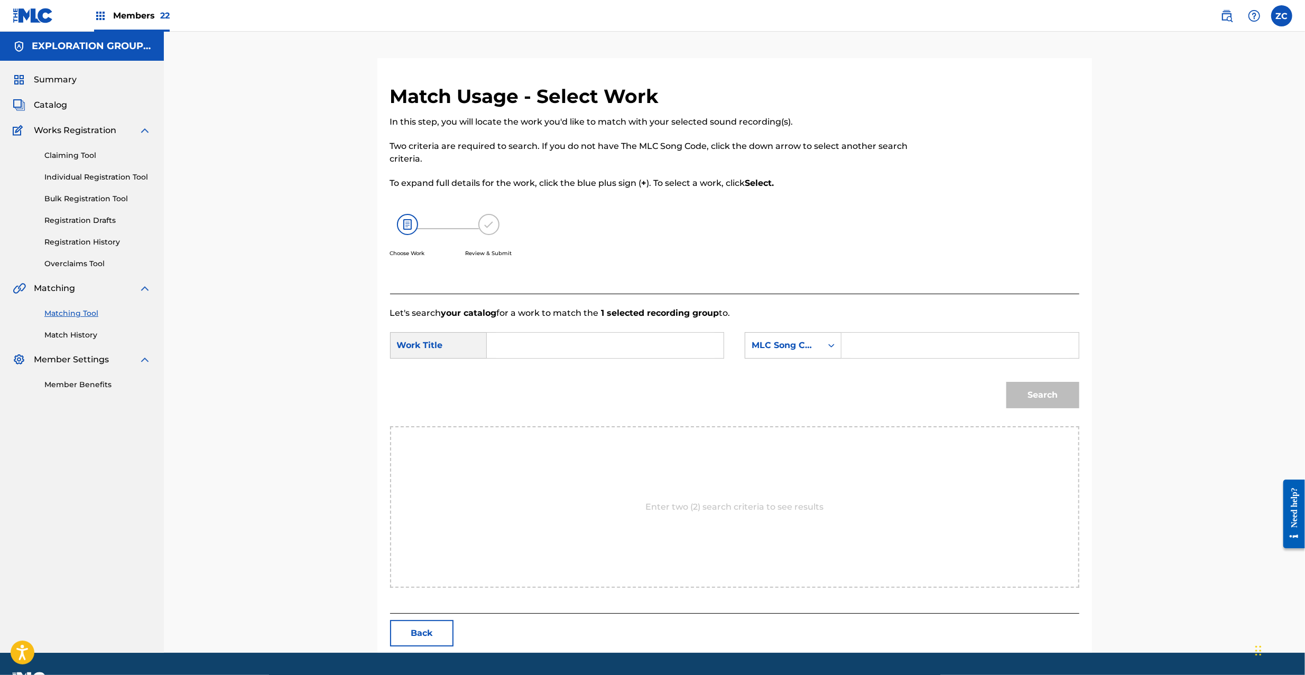
click at [624, 341] on input "Search Form" at bounding box center [605, 345] width 219 height 25
paste input "World Wide Wish W61772"
click at [600, 347] on input "World Wide Wish W61772" at bounding box center [605, 345] width 219 height 25
click at [603, 344] on input "World Wide Wish W61772" at bounding box center [605, 345] width 219 height 25
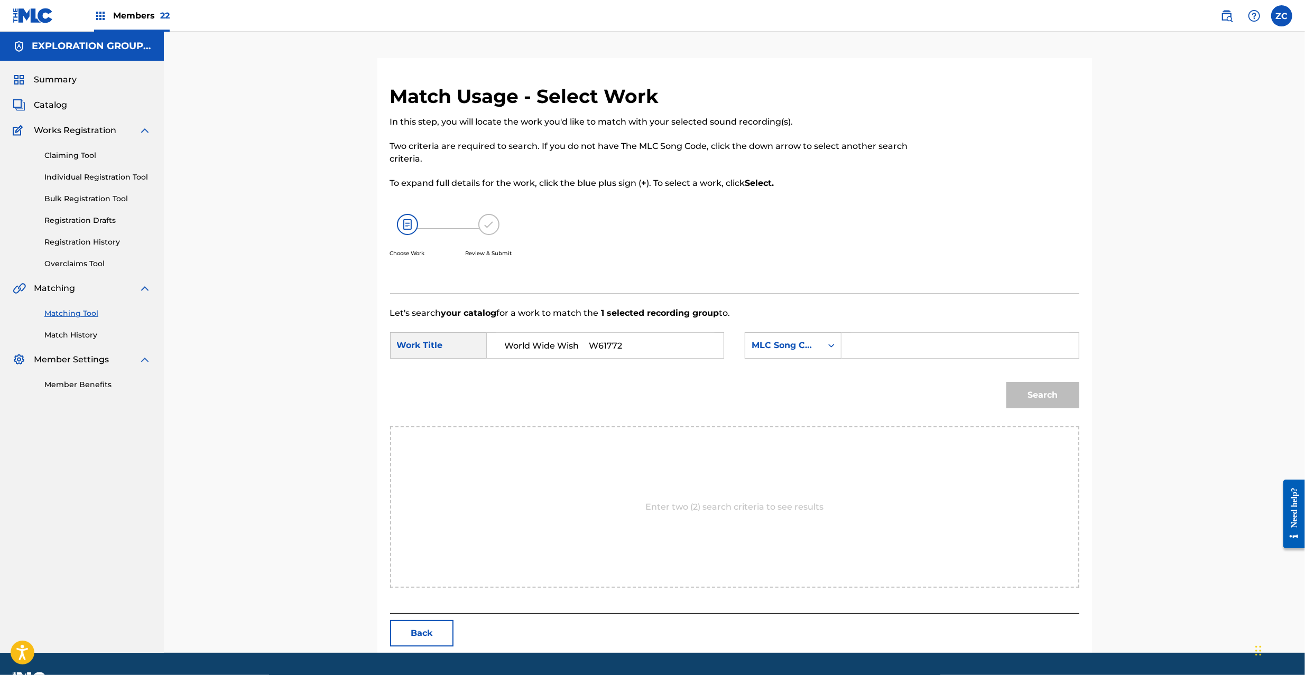
click at [603, 344] on input "World Wide Wish W61772" at bounding box center [605, 345] width 219 height 25
type input "World Wide Wish"
click at [875, 345] on input "Search Form" at bounding box center [959, 345] width 219 height 25
paste input "W61772"
type input "W61772"
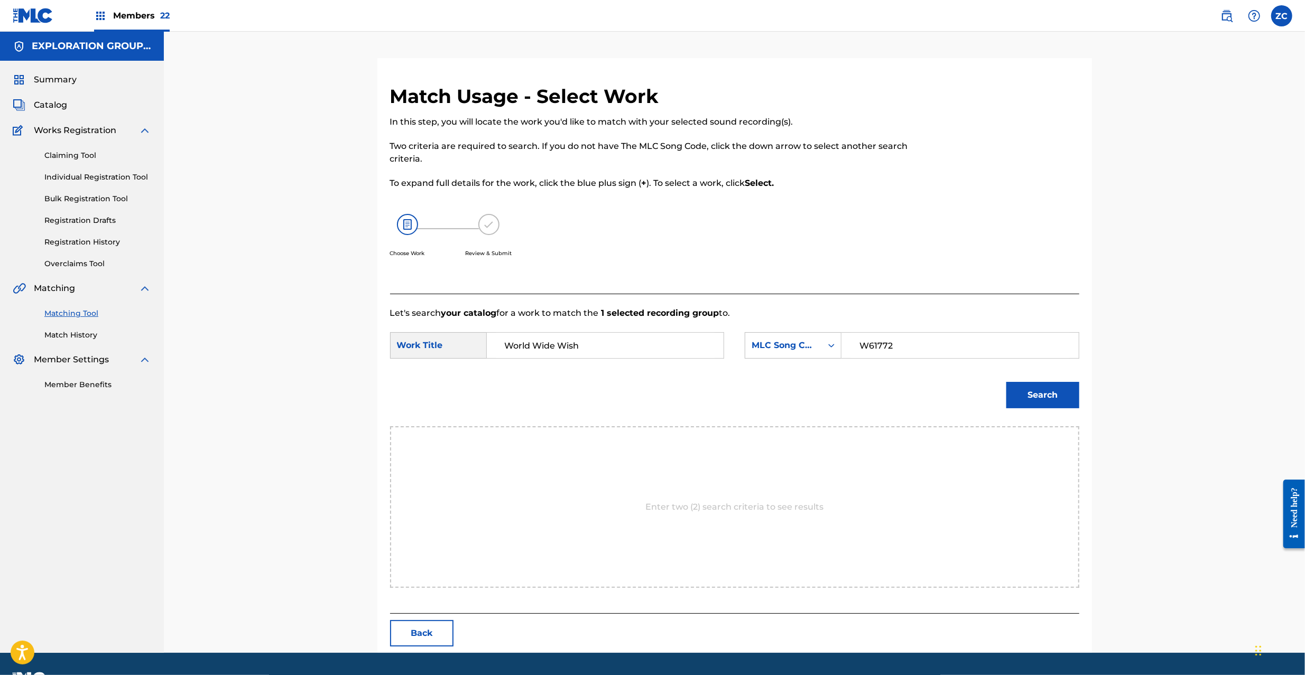
click at [1045, 395] on button "Search" at bounding box center [1042, 395] width 73 height 26
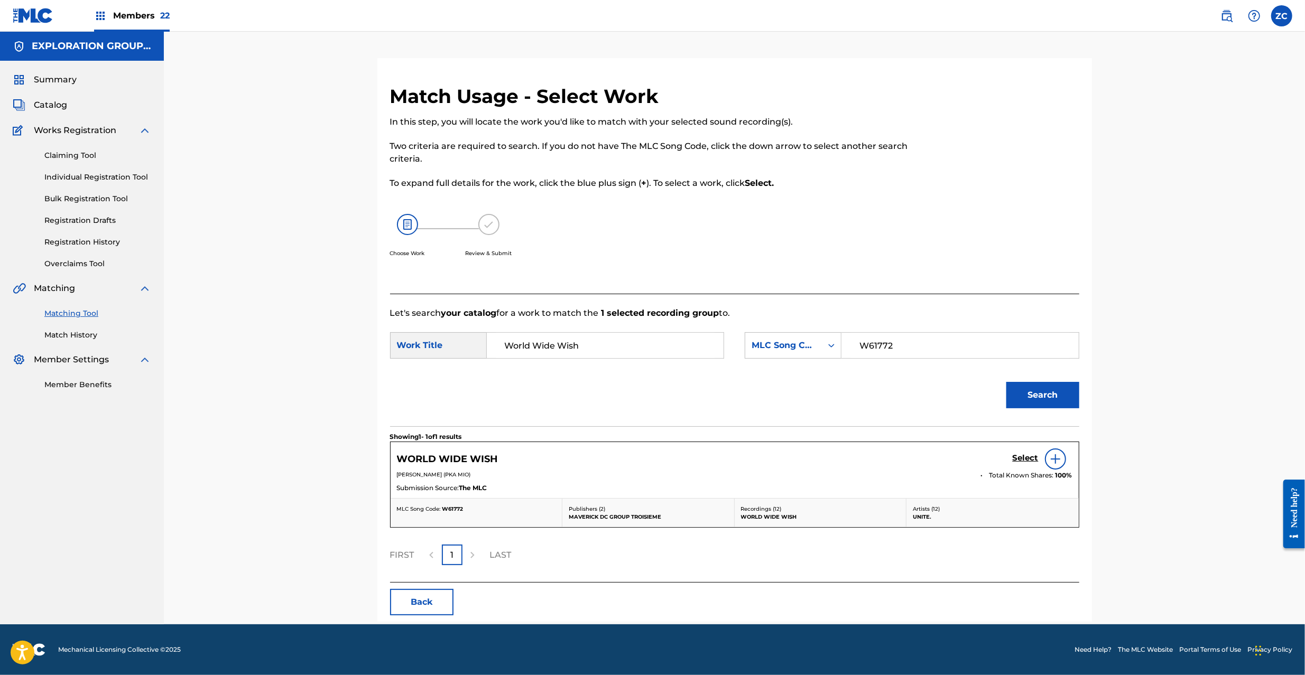
click at [1024, 464] on h5 "Select" at bounding box center [1026, 458] width 26 height 10
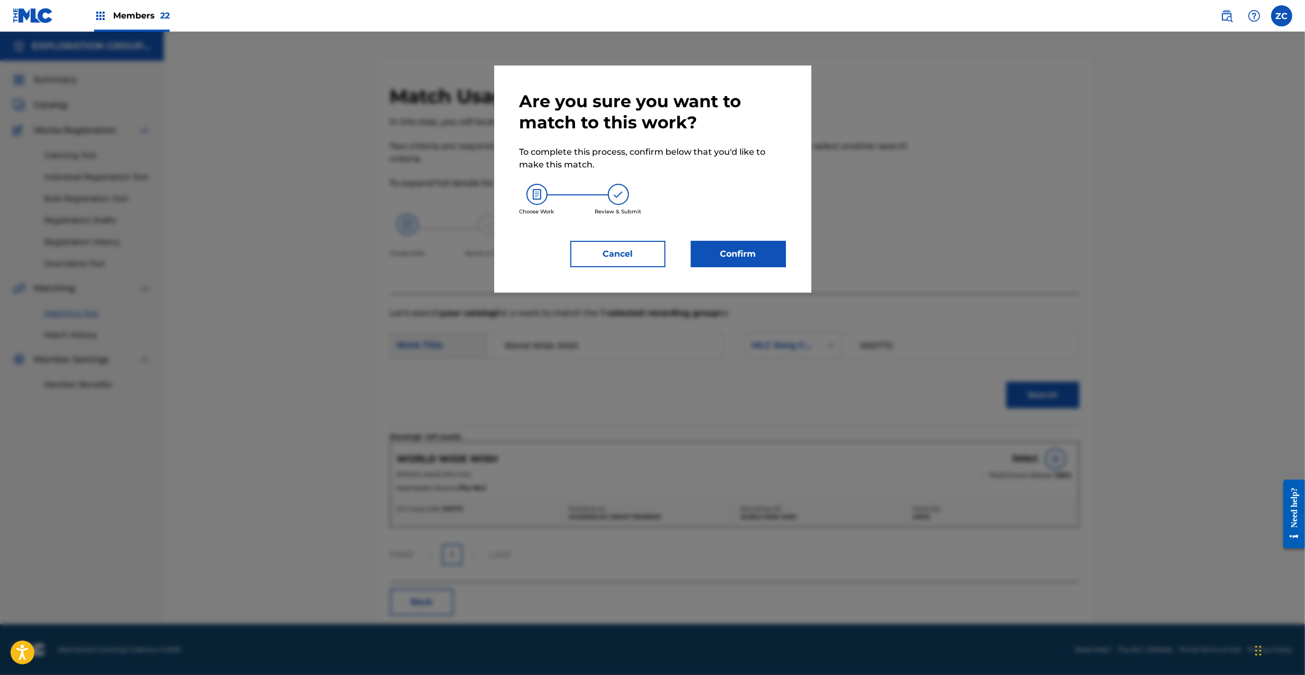
click at [726, 250] on button "Confirm" at bounding box center [738, 254] width 95 height 26
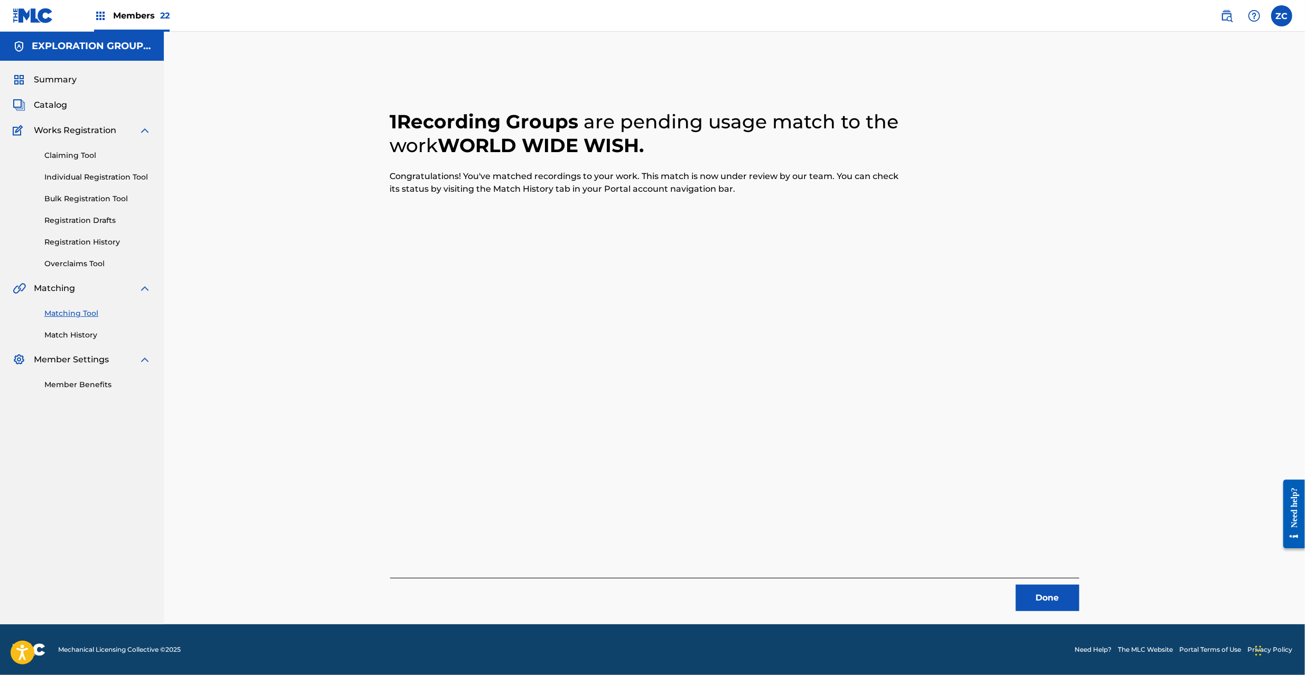
click at [1066, 590] on button "Done" at bounding box center [1047, 598] width 63 height 26
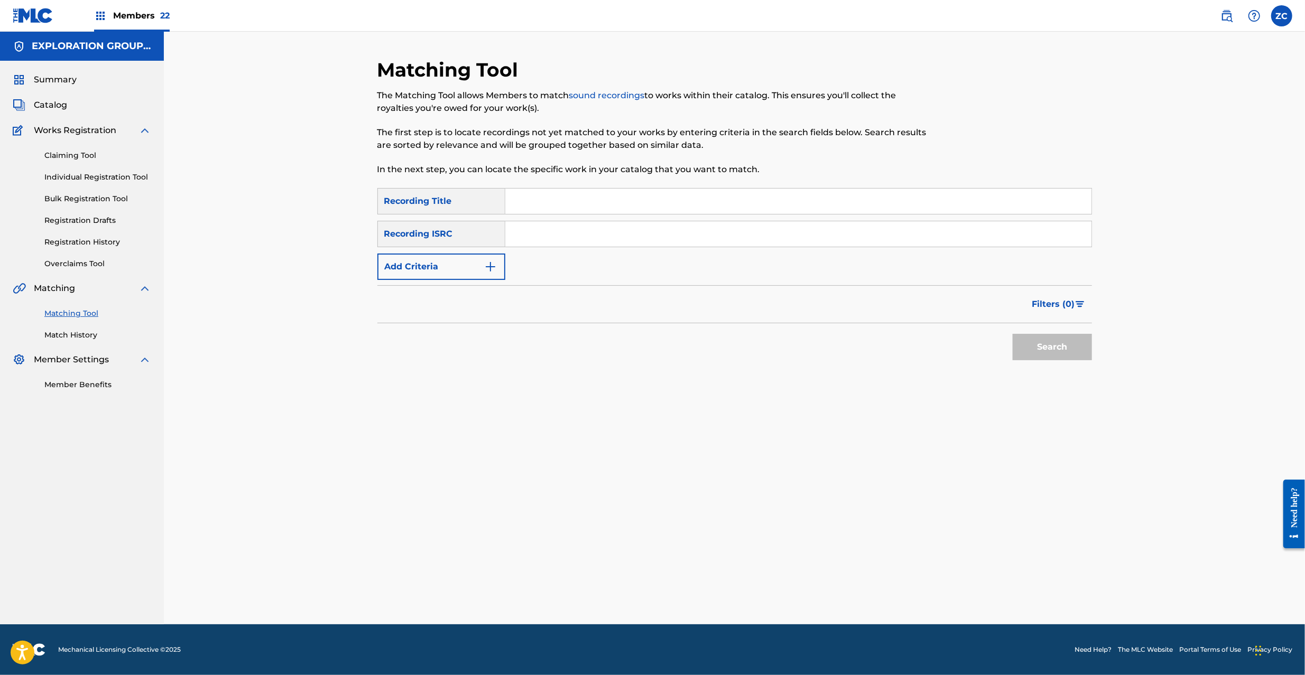
click at [746, 235] on input "Search Form" at bounding box center [798, 233] width 586 height 25
paste input "JPF301700184"
click at [1030, 349] on button "Search" at bounding box center [1052, 347] width 79 height 26
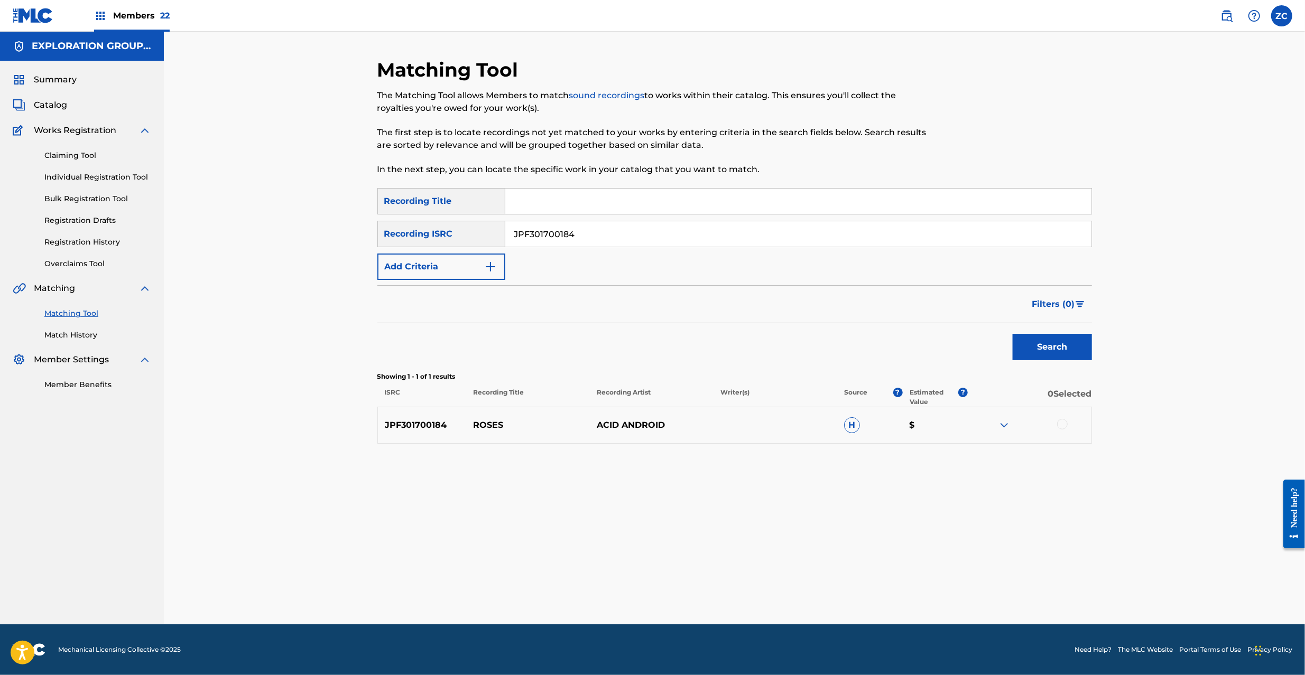
click at [1059, 423] on div at bounding box center [1062, 424] width 11 height 11
click at [687, 231] on input "JPF301700184" at bounding box center [798, 233] width 586 height 25
paste input "800015"
click at [1049, 344] on button "Search" at bounding box center [1052, 347] width 79 height 26
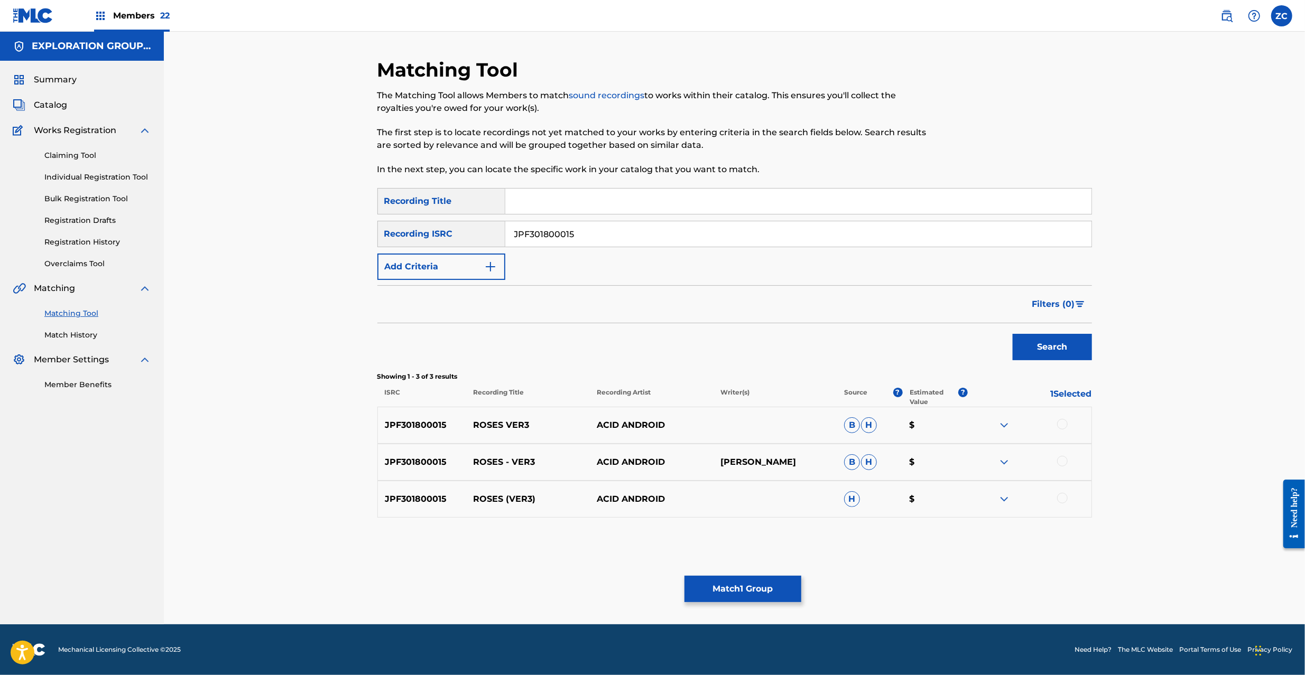
click at [1058, 421] on div at bounding box center [1062, 424] width 11 height 11
click at [1058, 459] on div at bounding box center [1062, 461] width 11 height 11
click at [1061, 500] on div at bounding box center [1062, 498] width 11 height 11
click at [735, 235] on input "JPF301800015" at bounding box center [798, 233] width 586 height 25
paste input "700190"
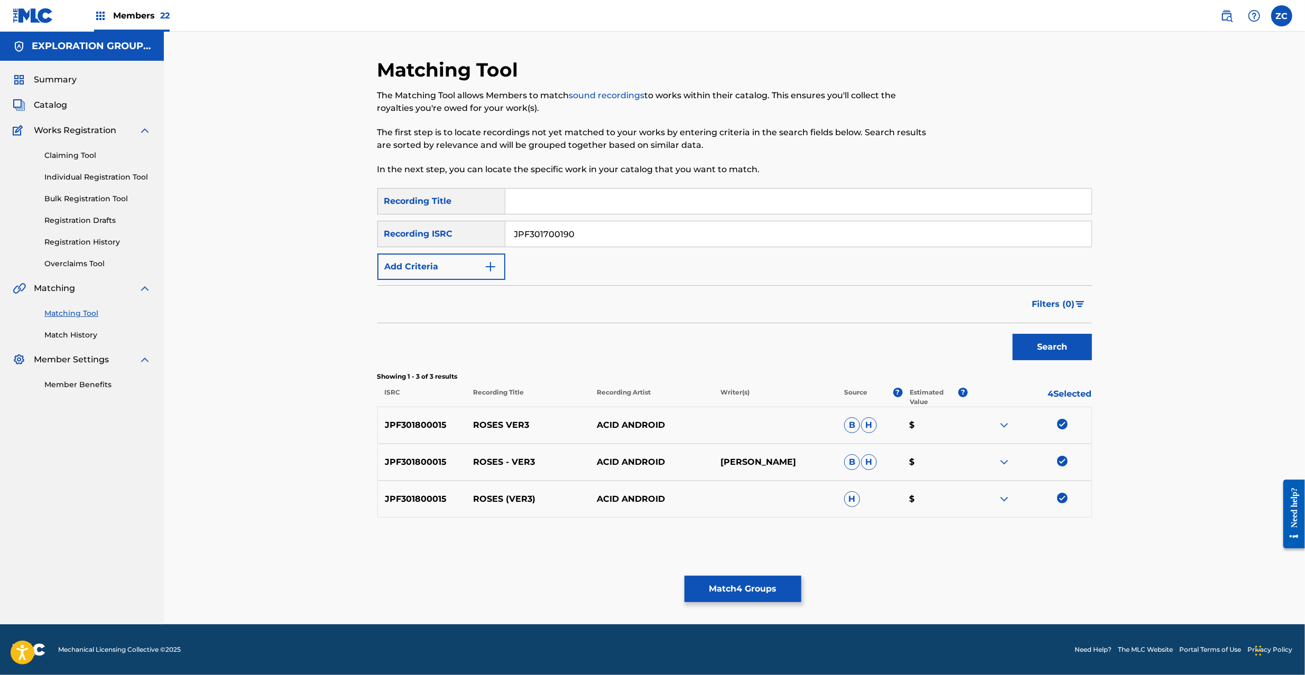
type input "JPF301700190"
click at [1040, 353] on button "Search" at bounding box center [1052, 347] width 79 height 26
click at [1067, 423] on div at bounding box center [1062, 424] width 11 height 11
click at [1062, 461] on div at bounding box center [1062, 461] width 11 height 11
click at [1060, 500] on div at bounding box center [1062, 498] width 11 height 11
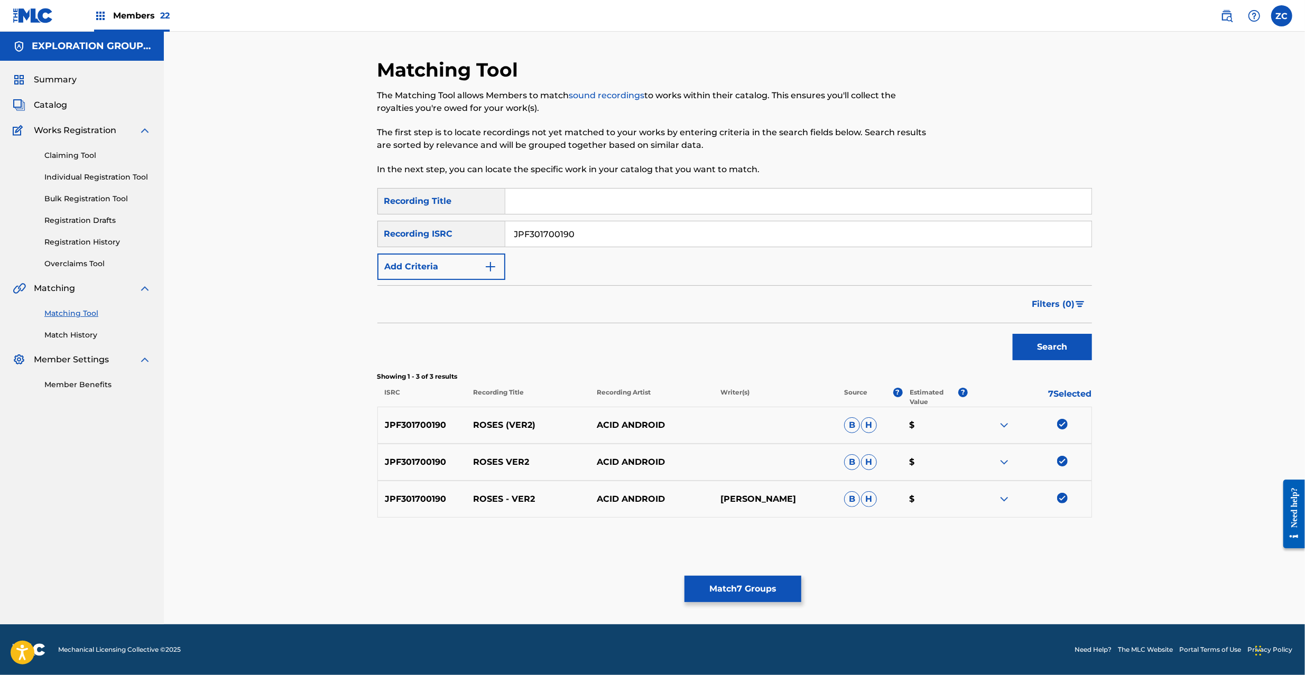
click at [739, 594] on button "Match 7 Groups" at bounding box center [742, 589] width 117 height 26
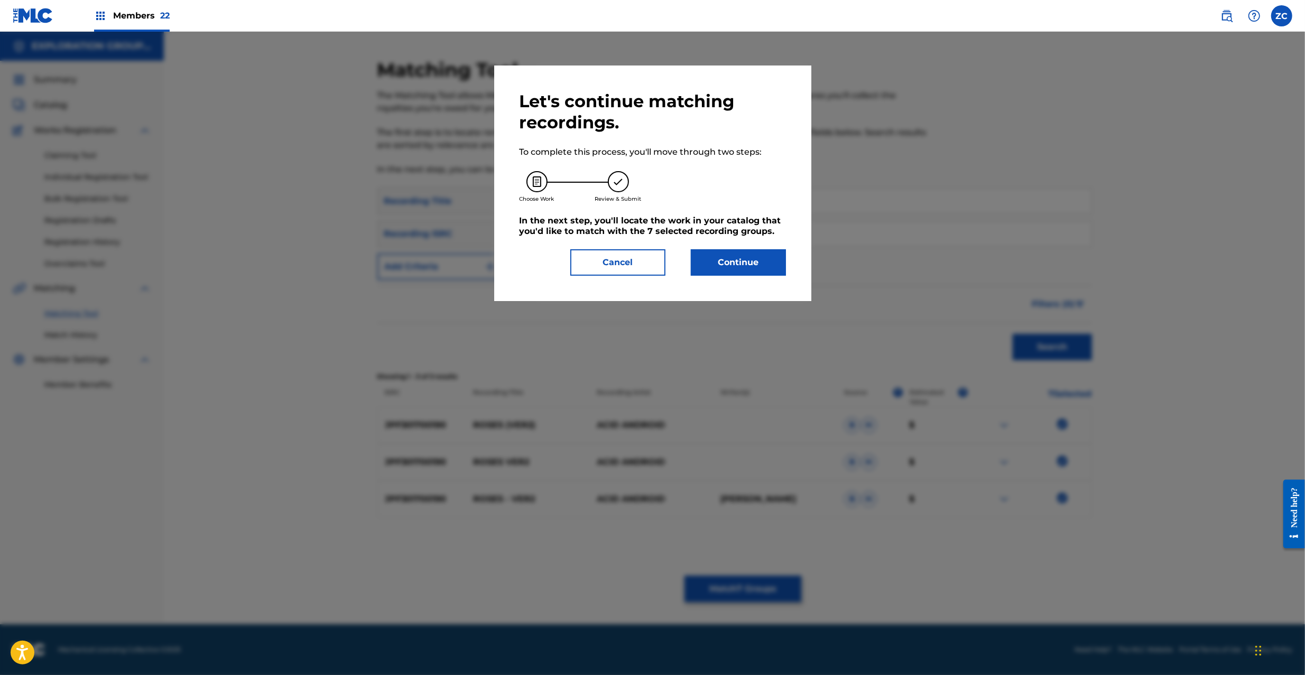
click at [738, 251] on button "Continue" at bounding box center [738, 262] width 95 height 26
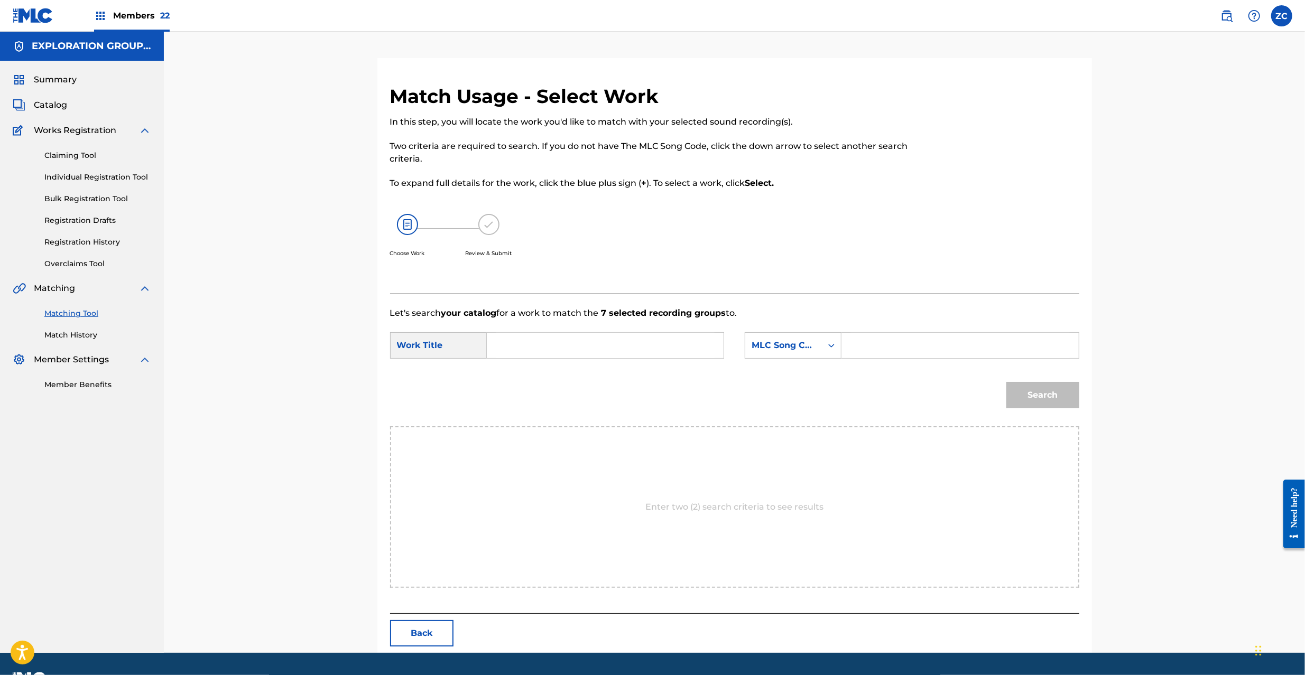
drag, startPoint x: 611, startPoint y: 345, endPoint x: 605, endPoint y: 347, distance: 6.5
click at [611, 347] on input "Search Form" at bounding box center [605, 345] width 219 height 25
paste input "Roses RB81V5"
click at [551, 345] on input "Roses RB81V5" at bounding box center [605, 345] width 219 height 25
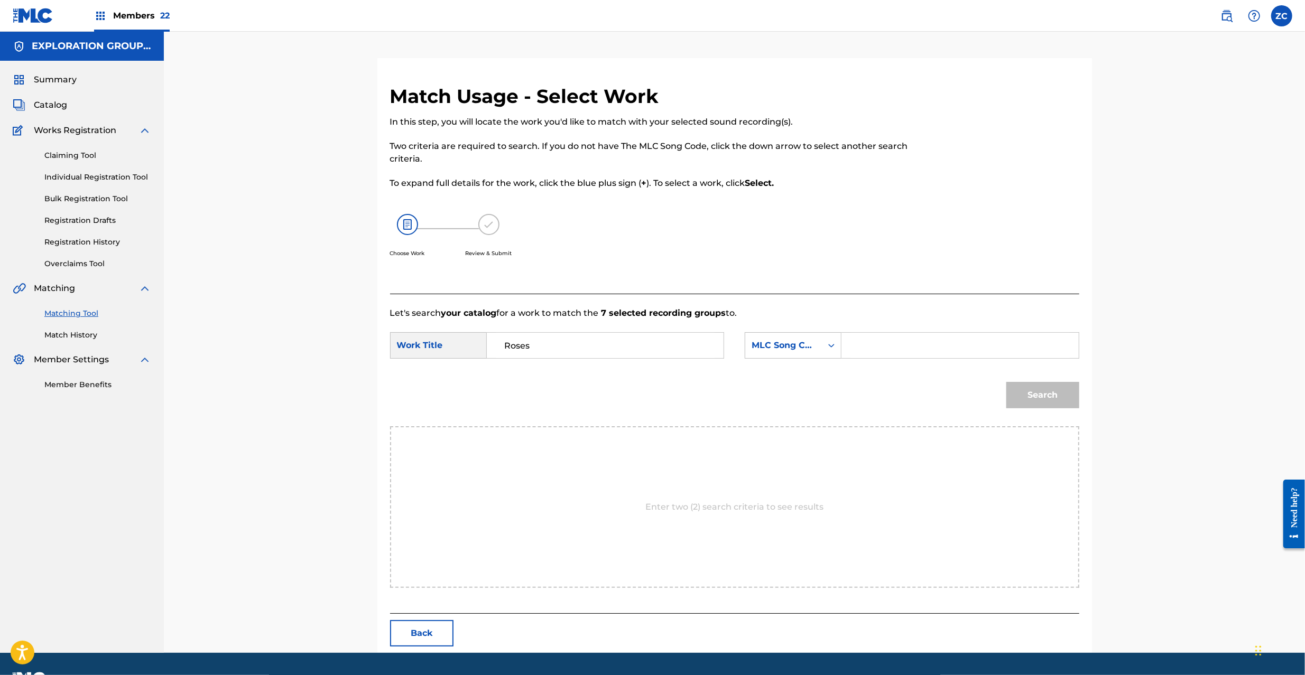
type input "Roses"
click at [956, 356] on input "Search Form" at bounding box center [959, 345] width 219 height 25
paste input "RB81V5"
type input "RB81V5"
click at [1049, 400] on button "Search" at bounding box center [1042, 395] width 73 height 26
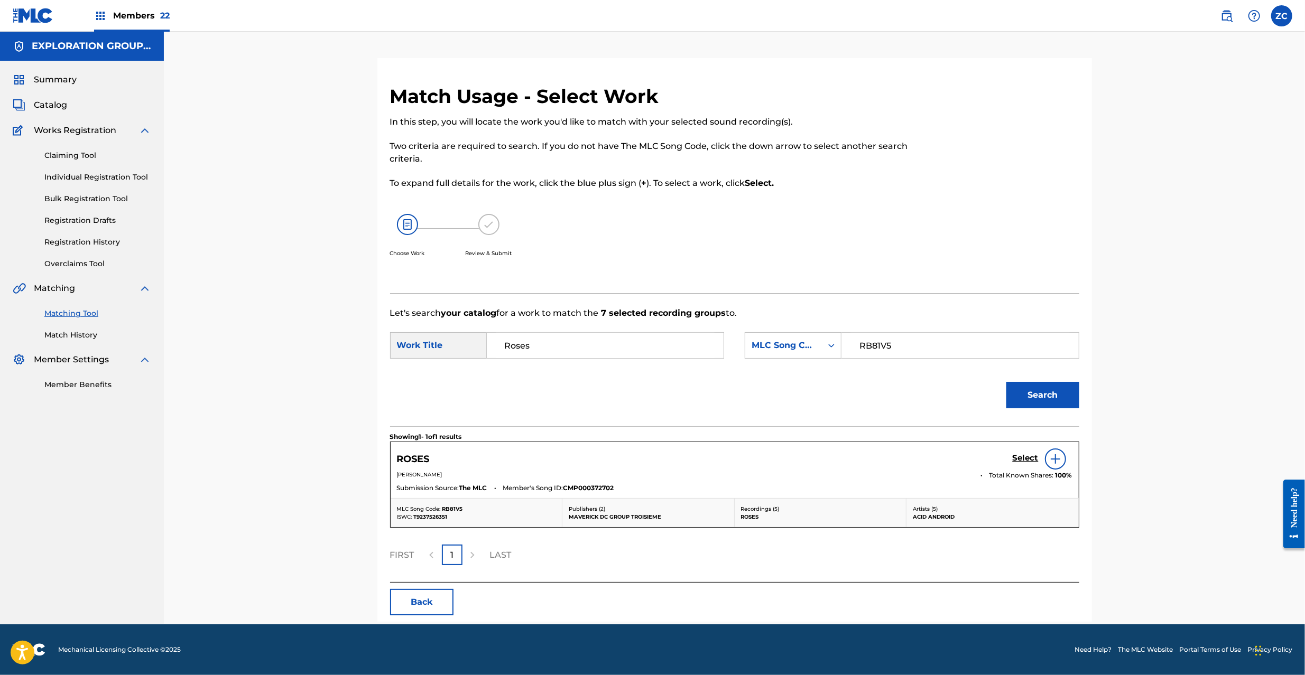
click at [1024, 459] on h5 "Select" at bounding box center [1026, 458] width 26 height 10
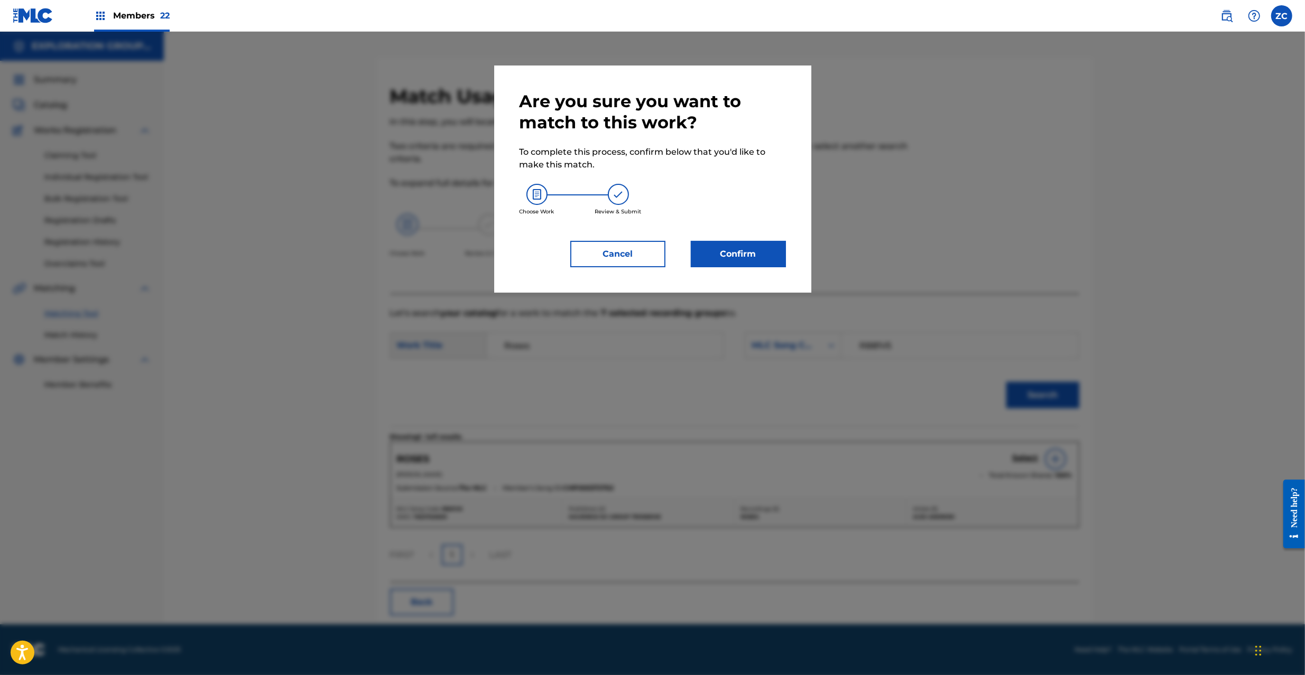
click at [732, 252] on button "Confirm" at bounding box center [738, 254] width 95 height 26
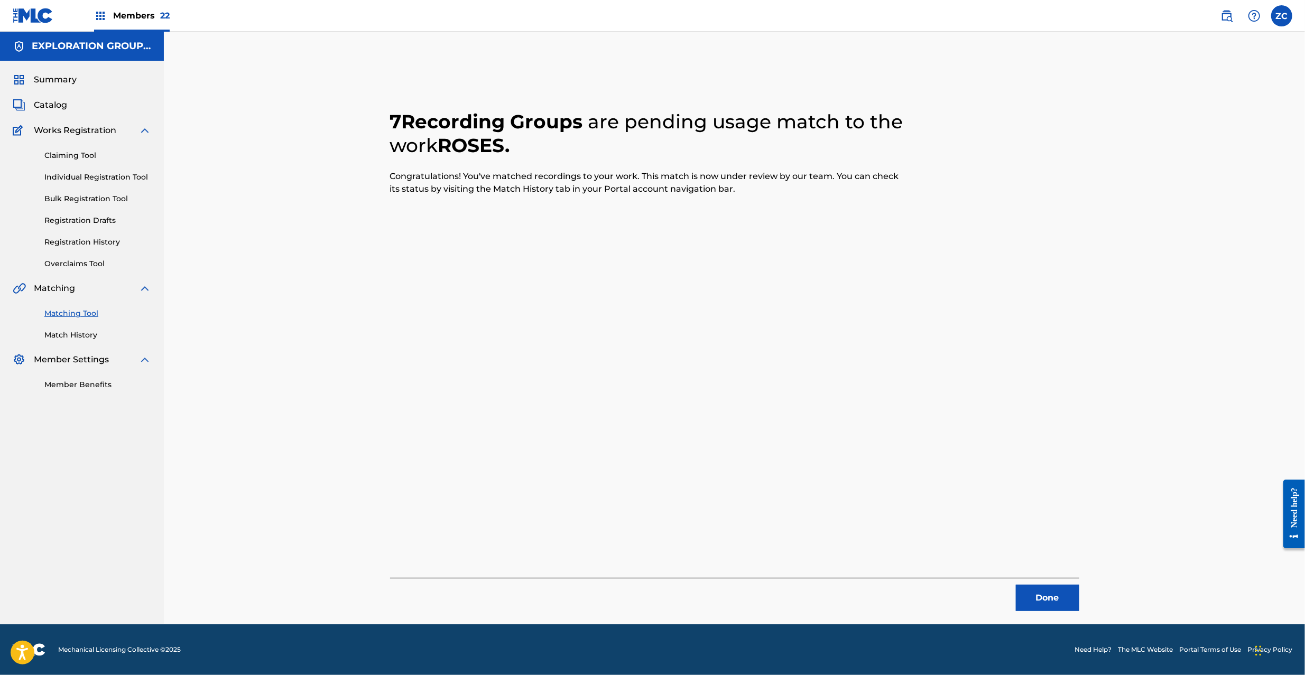
click at [1049, 605] on button "Done" at bounding box center [1047, 598] width 63 height 26
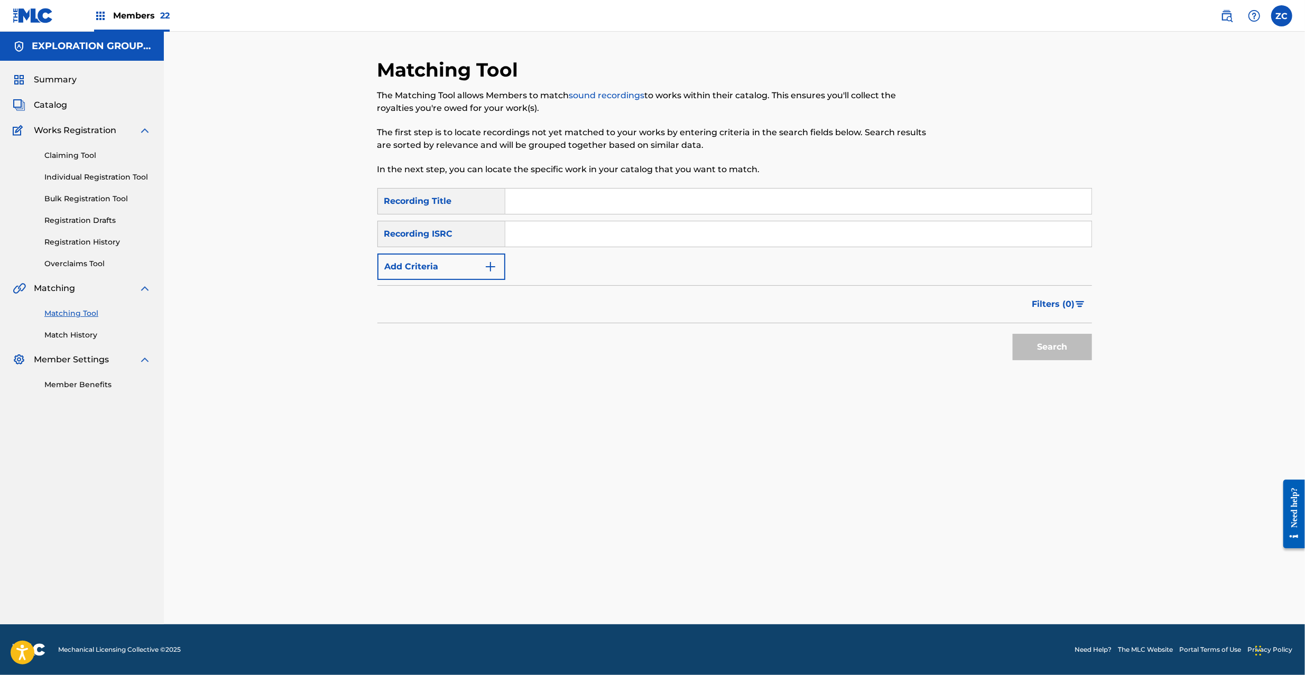
click at [798, 225] on input "Search Form" at bounding box center [798, 233] width 586 height 25
paste input "JPU901604027"
type input "JPU901604027"
click at [1063, 347] on button "Search" at bounding box center [1052, 347] width 79 height 26
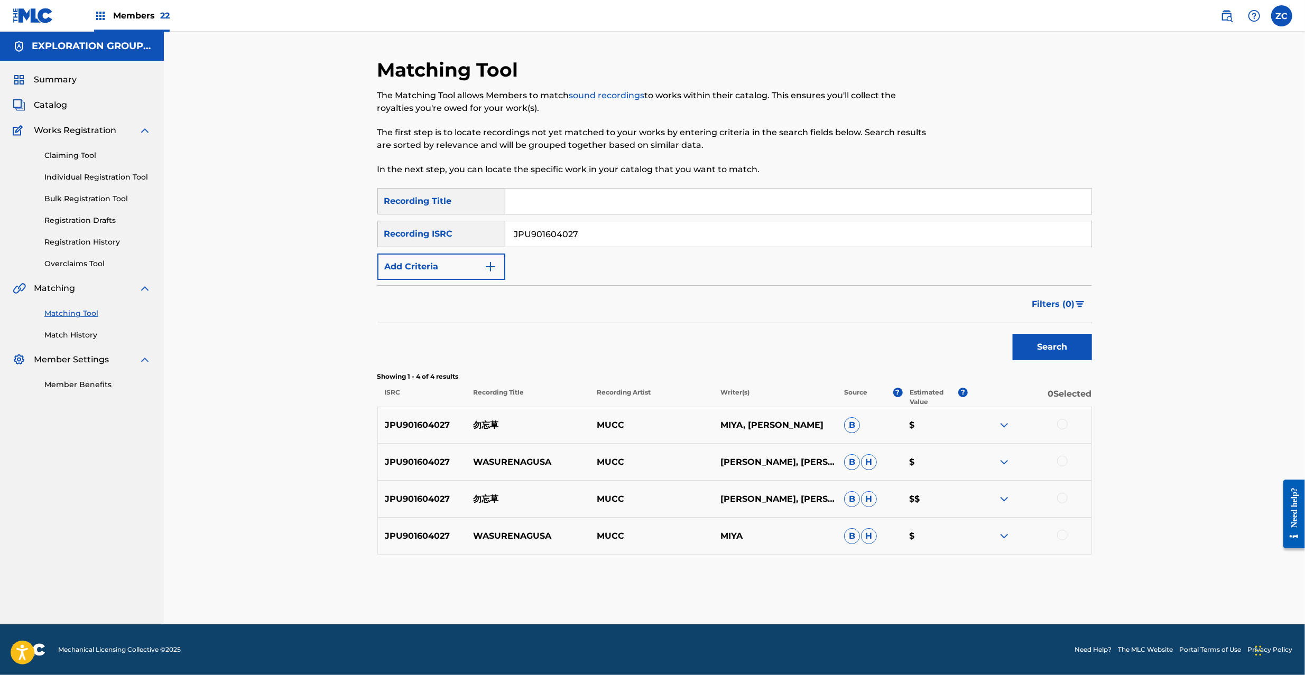
click at [1065, 426] on div at bounding box center [1062, 424] width 11 height 11
click at [1064, 458] on div at bounding box center [1062, 461] width 11 height 11
click at [1062, 502] on div at bounding box center [1062, 498] width 11 height 11
click at [1063, 534] on div at bounding box center [1062, 535] width 11 height 11
click at [758, 586] on button "Match 4 Groups" at bounding box center [742, 589] width 117 height 26
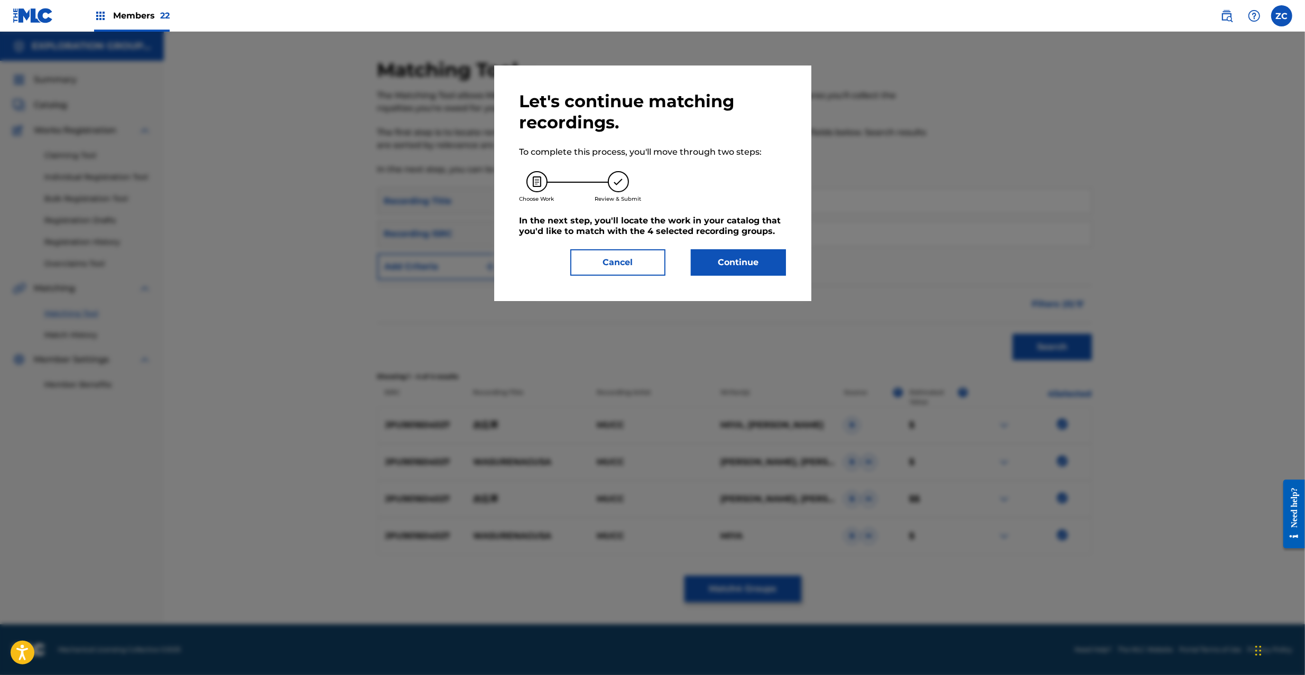
click at [764, 259] on button "Continue" at bounding box center [738, 262] width 95 height 26
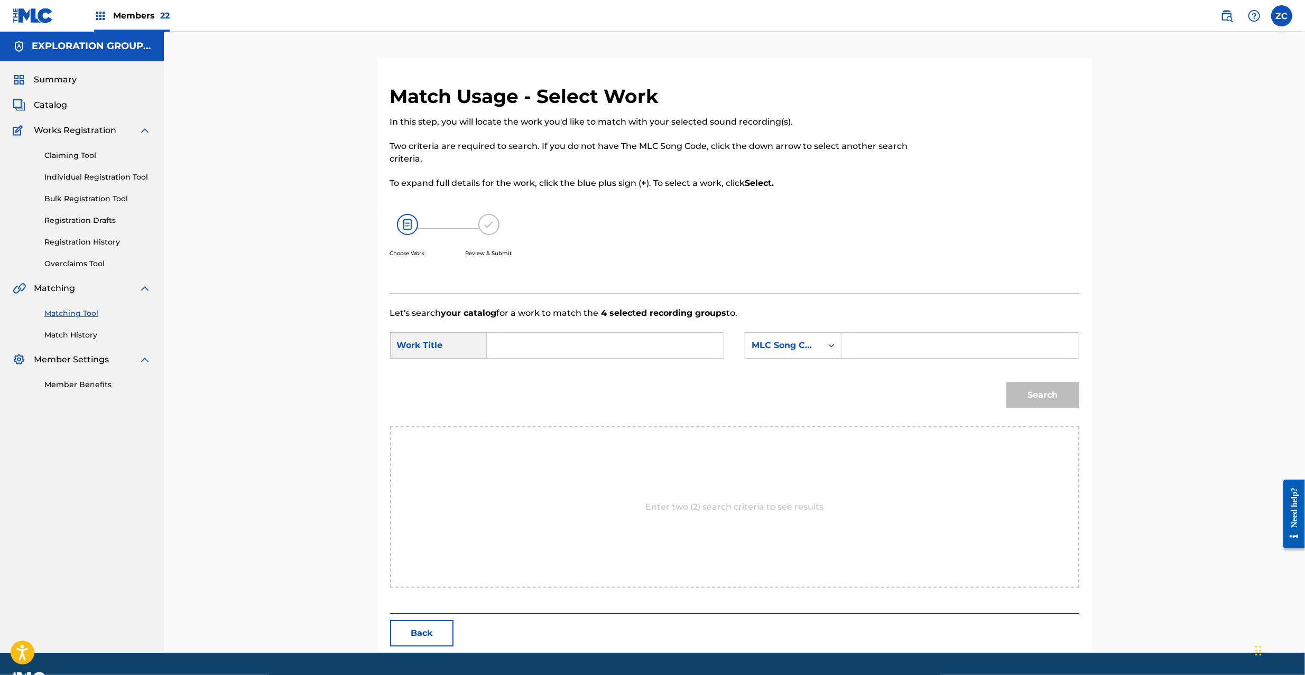
click at [617, 347] on input "Search Form" at bounding box center [605, 345] width 219 height 25
paste input "Wasurenagusa W560SS"
click at [584, 346] on input "Wasurenagusa W560SS" at bounding box center [605, 345] width 219 height 25
type input "Wasurenagusa"
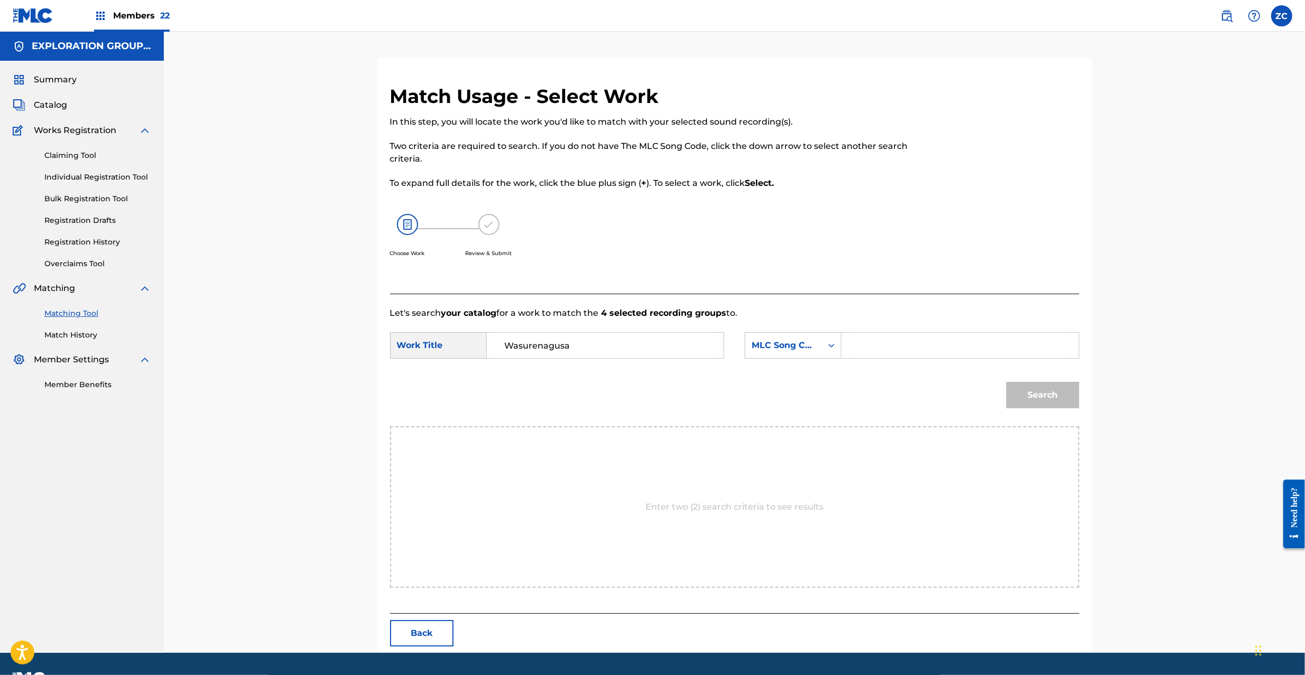
click at [887, 351] on input "Search Form" at bounding box center [959, 345] width 219 height 25
paste input "W560SS"
type input "W560SS"
click at [1034, 387] on button "Search" at bounding box center [1042, 395] width 73 height 26
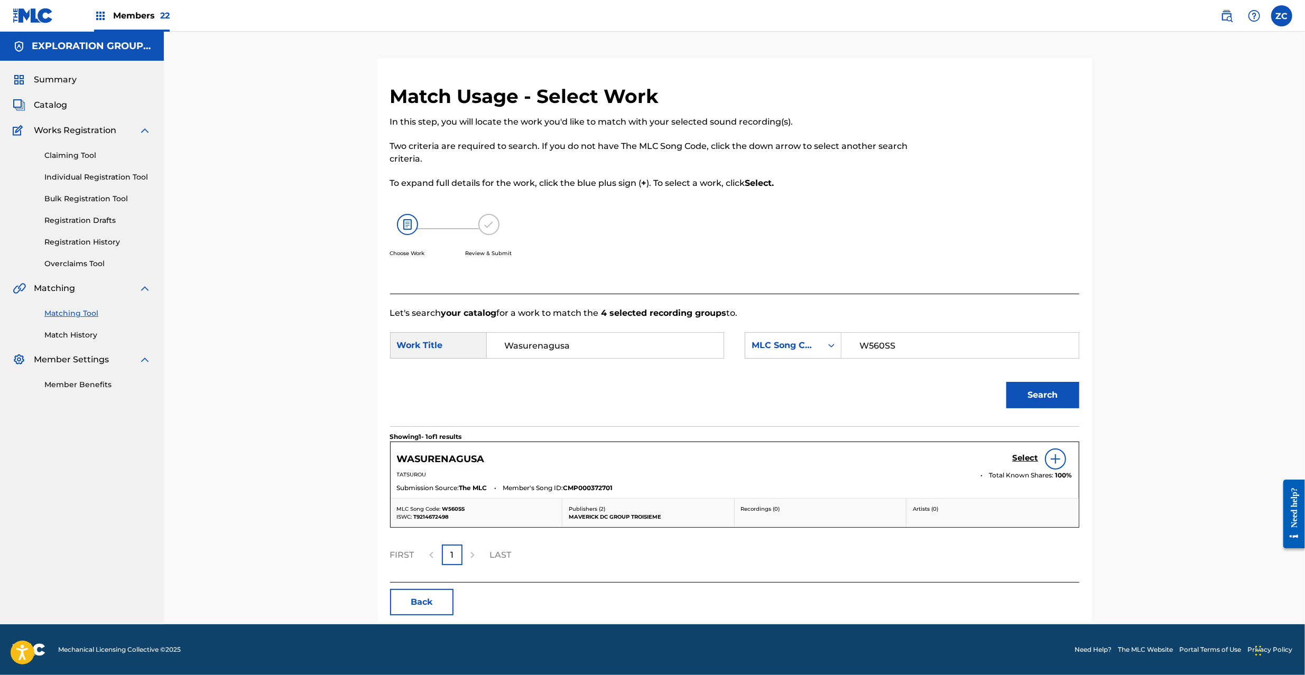
click at [1022, 459] on h5 "Select" at bounding box center [1026, 458] width 26 height 10
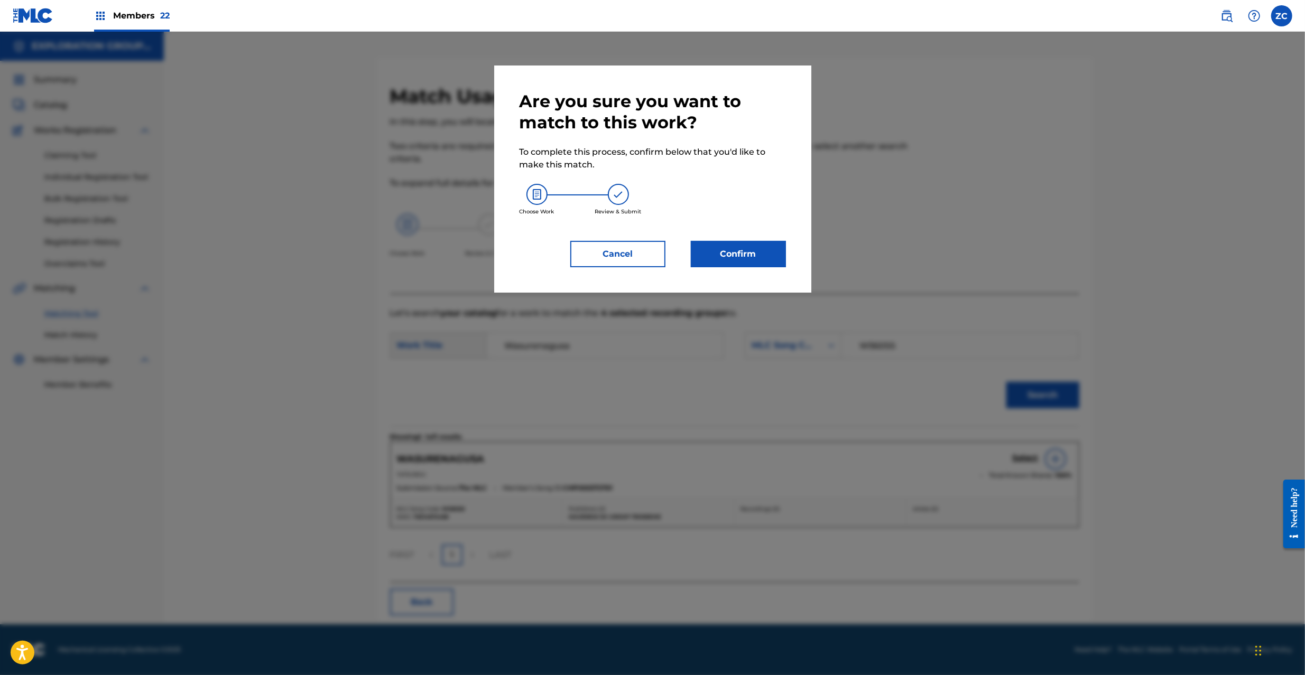
click at [747, 239] on div "Are you sure you want to match to this work? To complete this process, confirm …" at bounding box center [653, 179] width 266 height 177
click at [754, 257] on button "Confirm" at bounding box center [738, 254] width 95 height 26
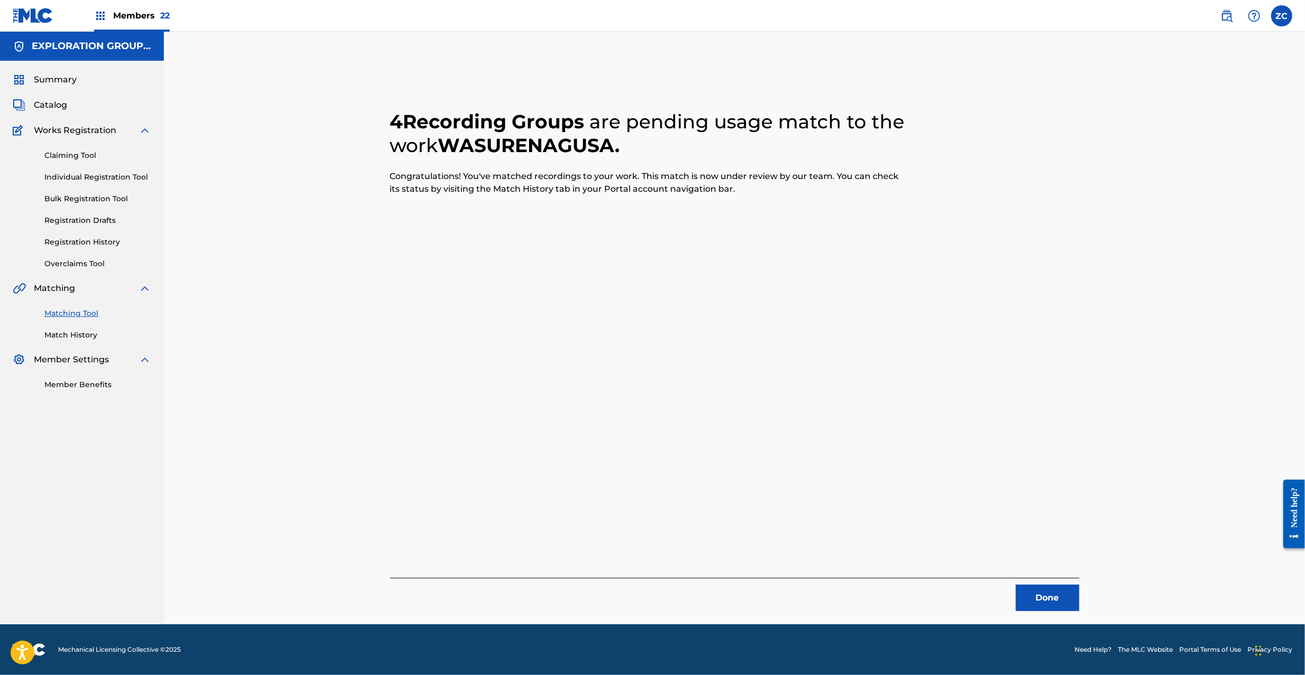
click at [1048, 608] on button "Done" at bounding box center [1047, 598] width 63 height 26
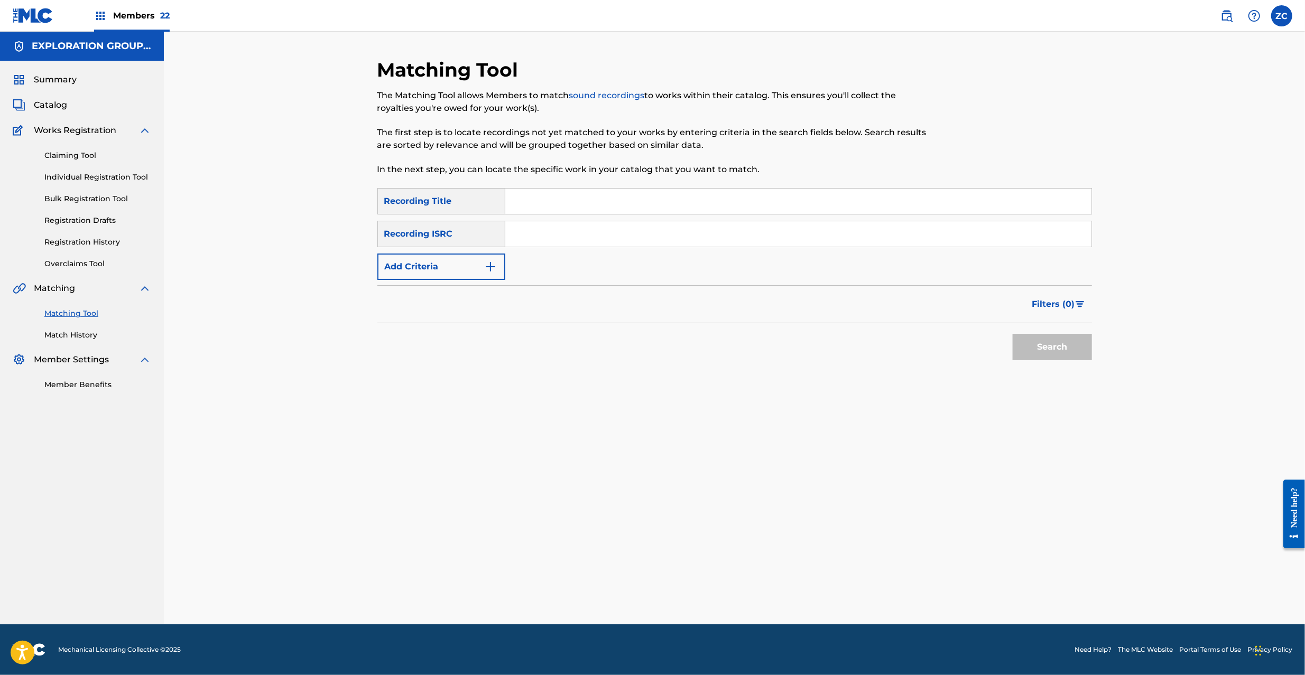
click at [629, 226] on input "Search Form" at bounding box center [798, 233] width 586 height 25
paste input "JPPO00719990"
click at [1052, 342] on button "Search" at bounding box center [1052, 347] width 79 height 26
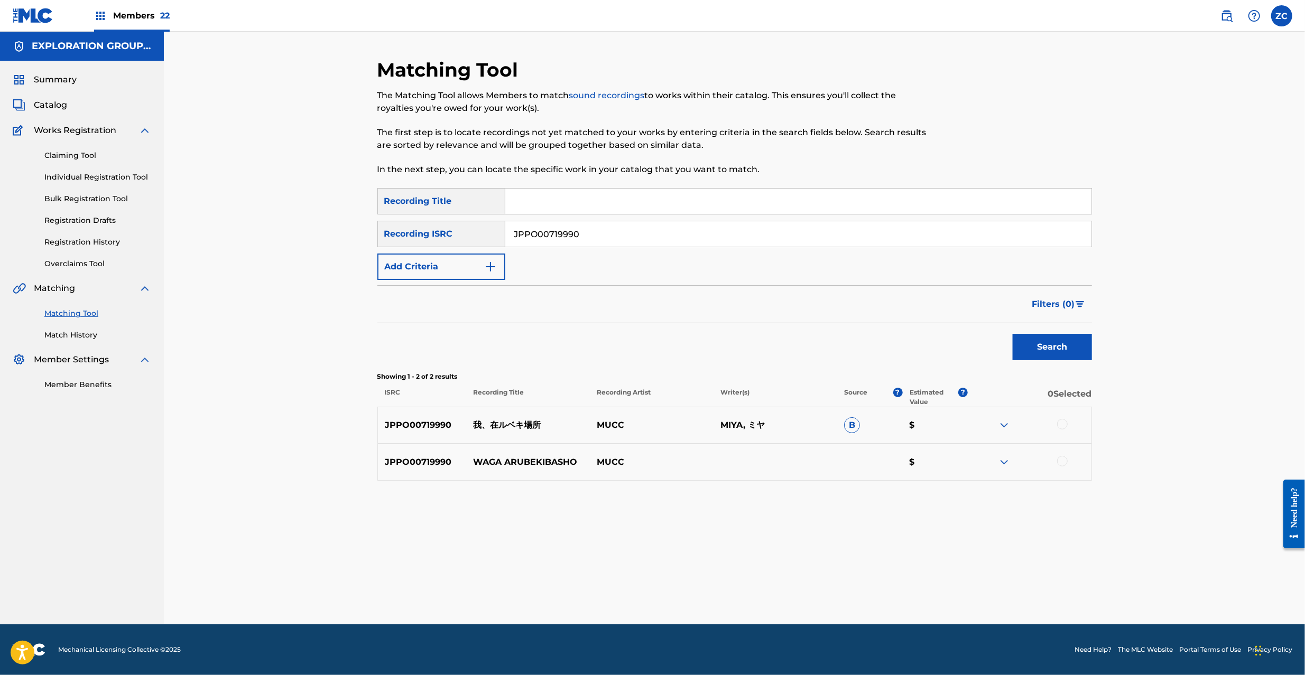
click at [1059, 425] on div at bounding box center [1062, 424] width 11 height 11
click at [1064, 459] on div at bounding box center [1062, 461] width 11 height 11
click at [673, 235] on input "JPPO00719990" at bounding box center [798, 233] width 586 height 25
paste input "F300300090"
type input "JPF300300090"
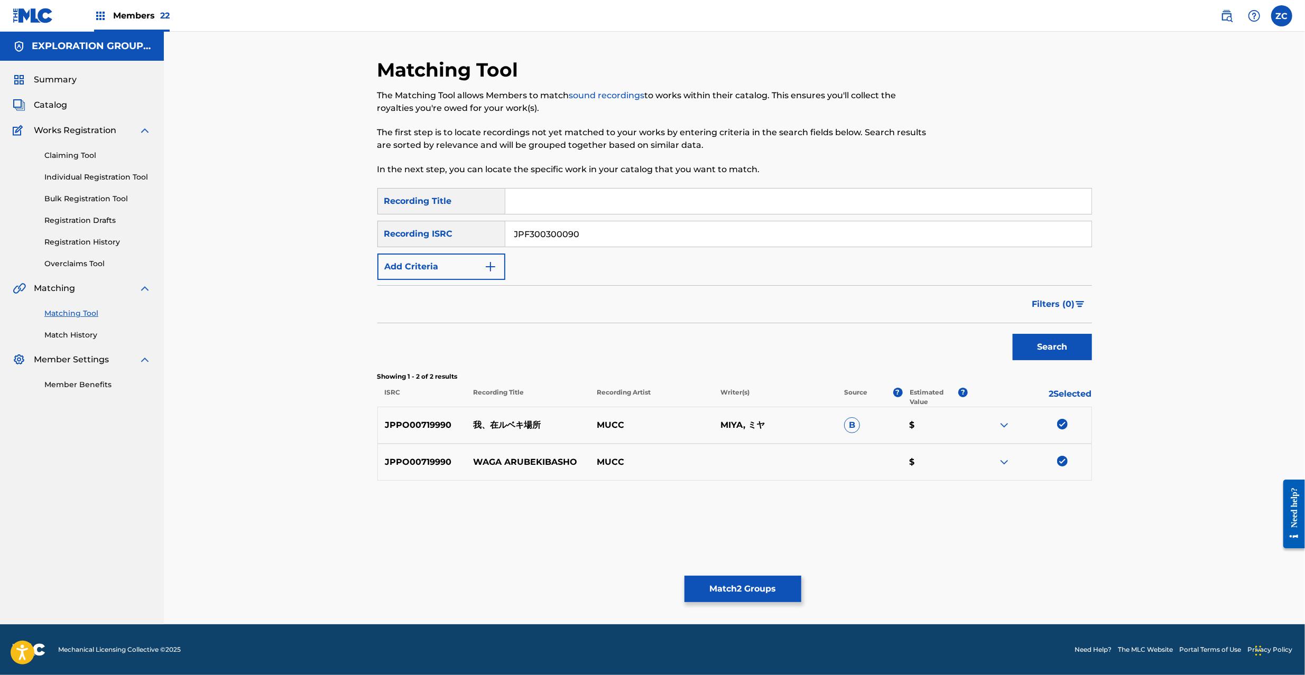
click at [1062, 339] on button "Search" at bounding box center [1052, 347] width 79 height 26
click at [1058, 423] on div at bounding box center [1062, 424] width 11 height 11
click at [1062, 468] on div at bounding box center [1030, 462] width 124 height 13
click at [1061, 463] on div at bounding box center [1062, 461] width 11 height 11
click at [1064, 495] on div at bounding box center [1062, 498] width 11 height 11
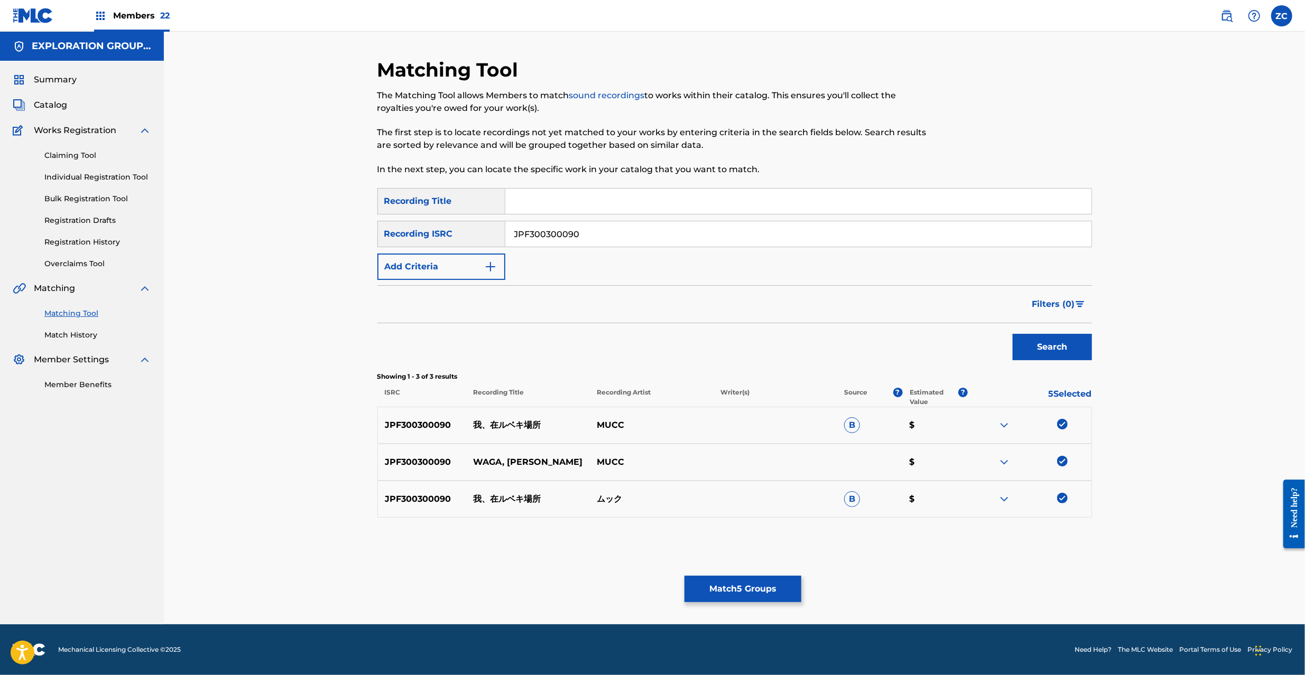
click at [755, 585] on button "Match 5 Groups" at bounding box center [742, 589] width 117 height 26
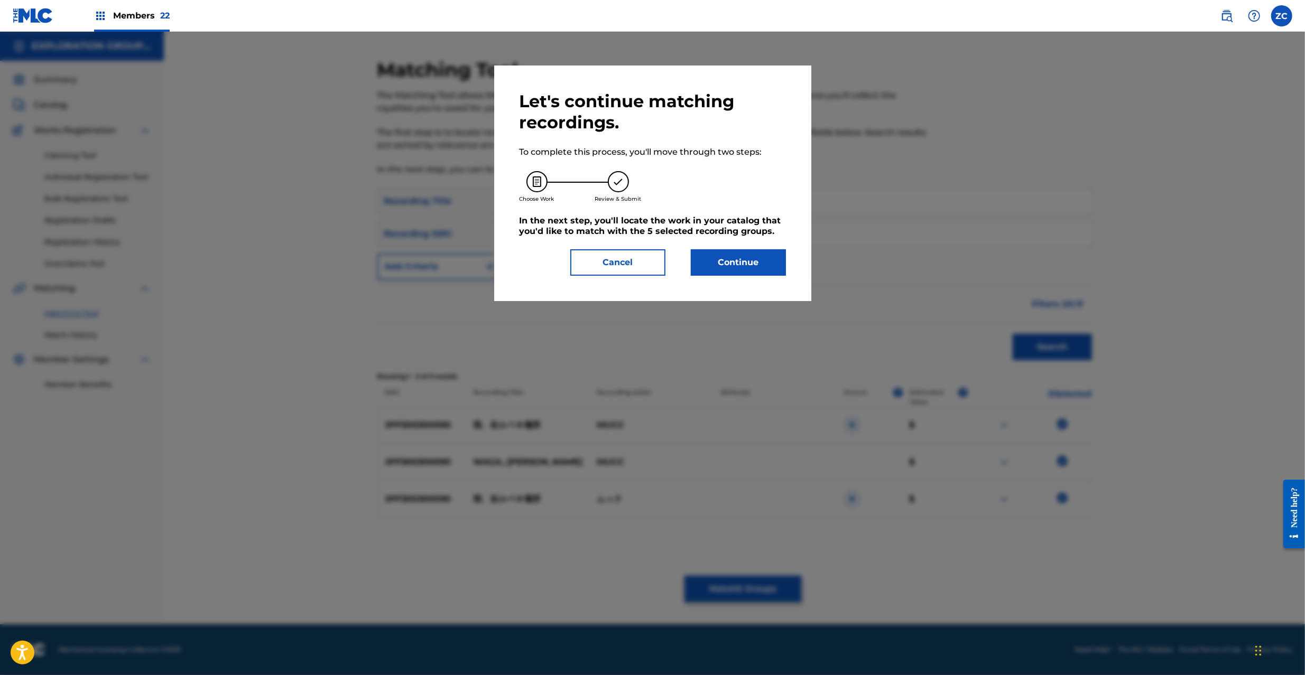
click at [751, 256] on button "Continue" at bounding box center [738, 262] width 95 height 26
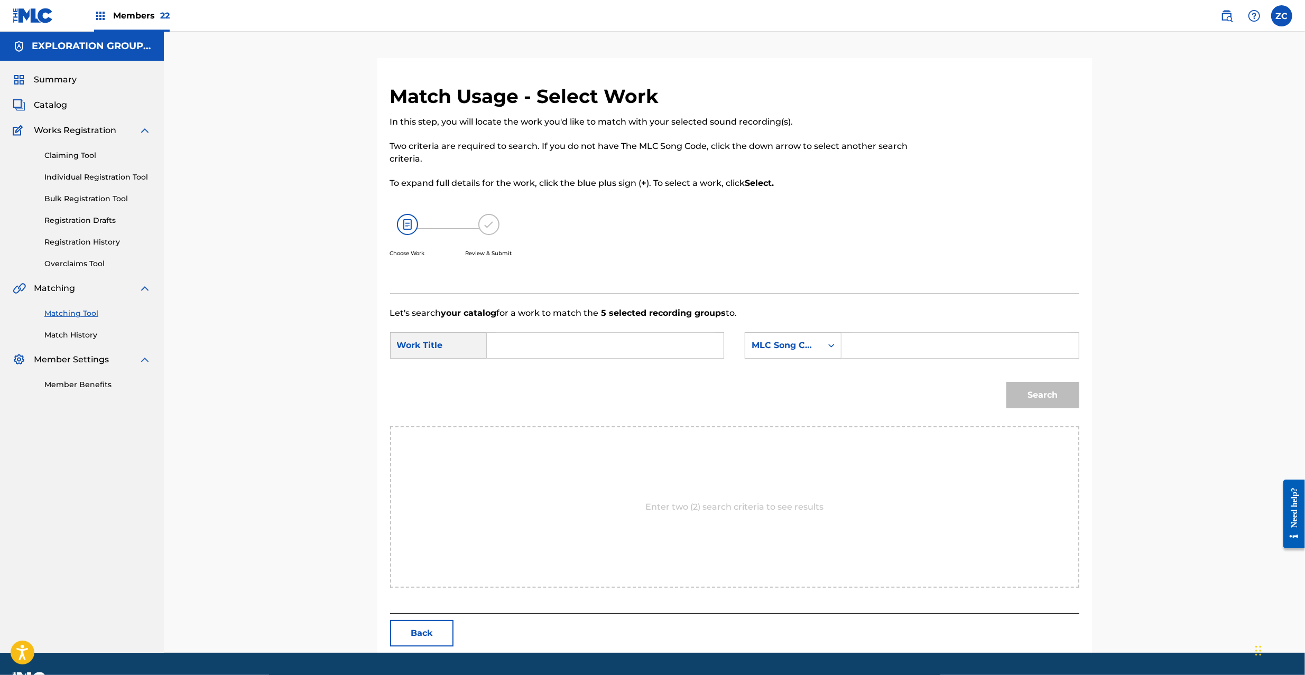
click at [633, 345] on input "Search Form" at bounding box center [605, 345] width 219 height 25
paste input "Waga Arubeki Basho W4742M"
click at [634, 347] on input "Waga Arubeki Basho W4742M" at bounding box center [605, 345] width 219 height 25
click at [637, 346] on input "Waga Arubeki Basho W4742M" at bounding box center [605, 345] width 219 height 25
click at [634, 346] on input "Waga Arubeki Basho W4742M" at bounding box center [605, 345] width 219 height 25
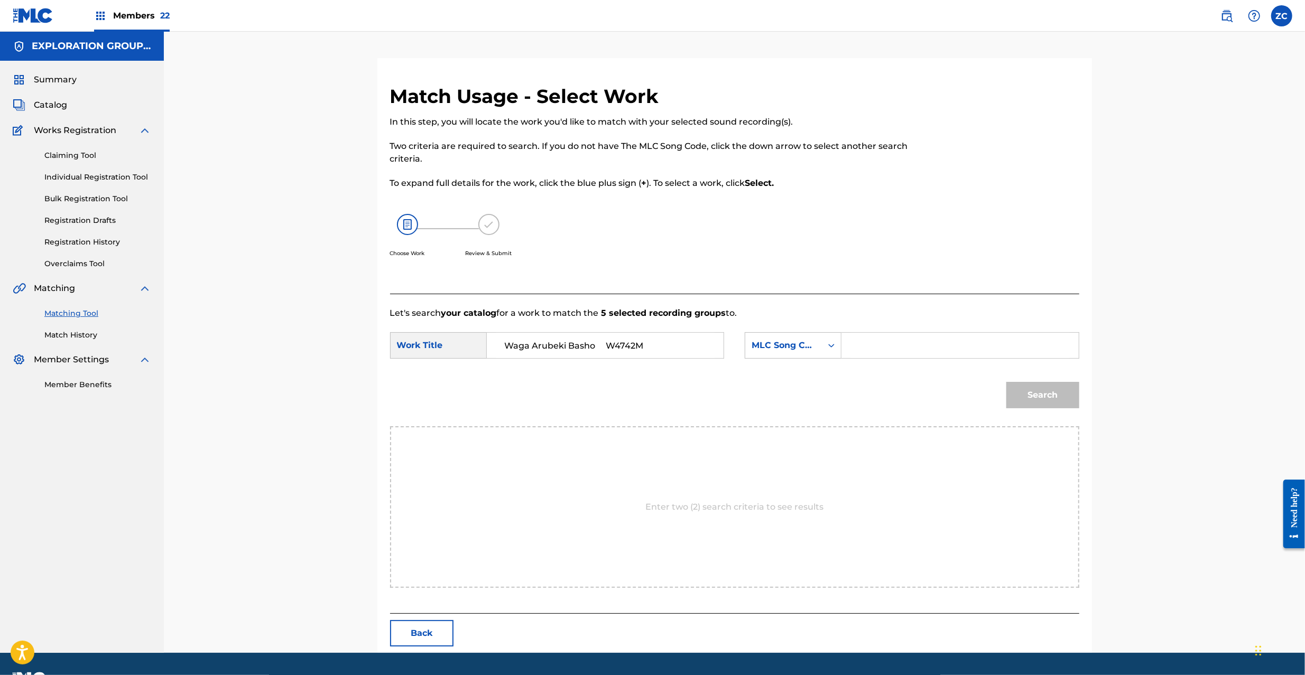
click at [634, 346] on input "Waga Arubeki Basho W4742M" at bounding box center [605, 345] width 219 height 25
type input "Waga Arubeki Basho"
click at [901, 344] on input "Search Form" at bounding box center [959, 345] width 219 height 25
paste input "W4742M"
type input "W4742M"
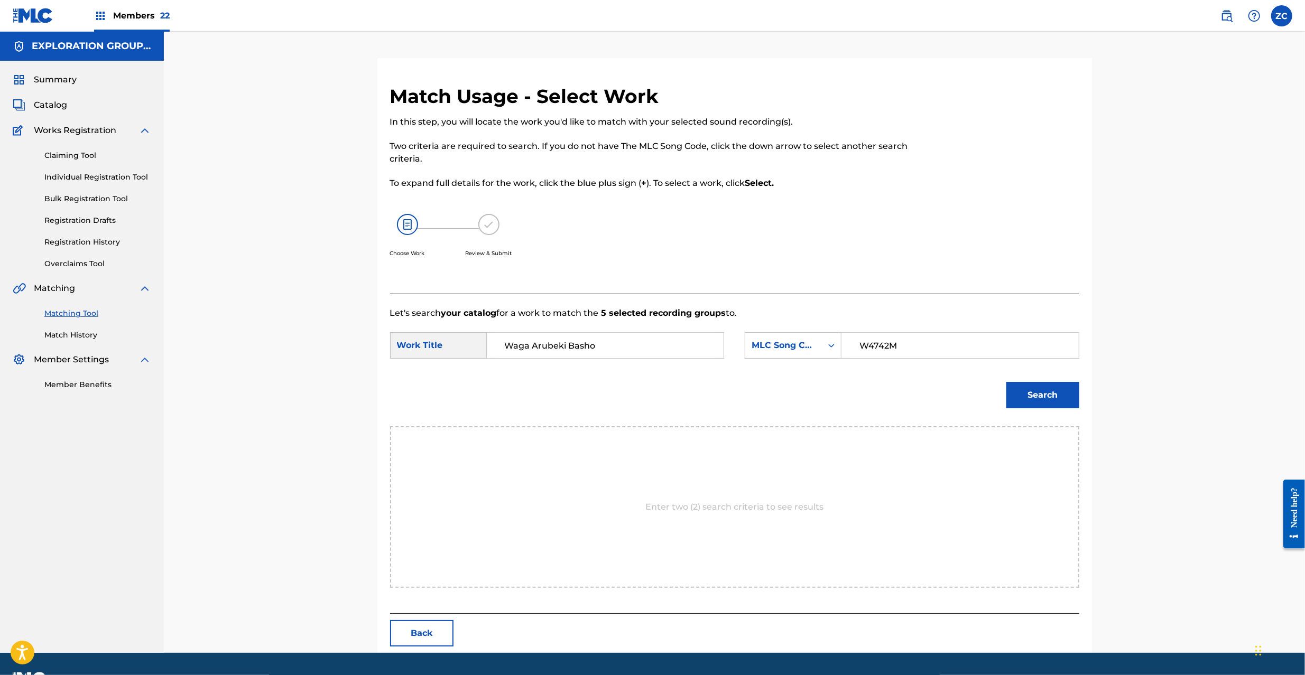
click at [1075, 401] on button "Search" at bounding box center [1042, 395] width 73 height 26
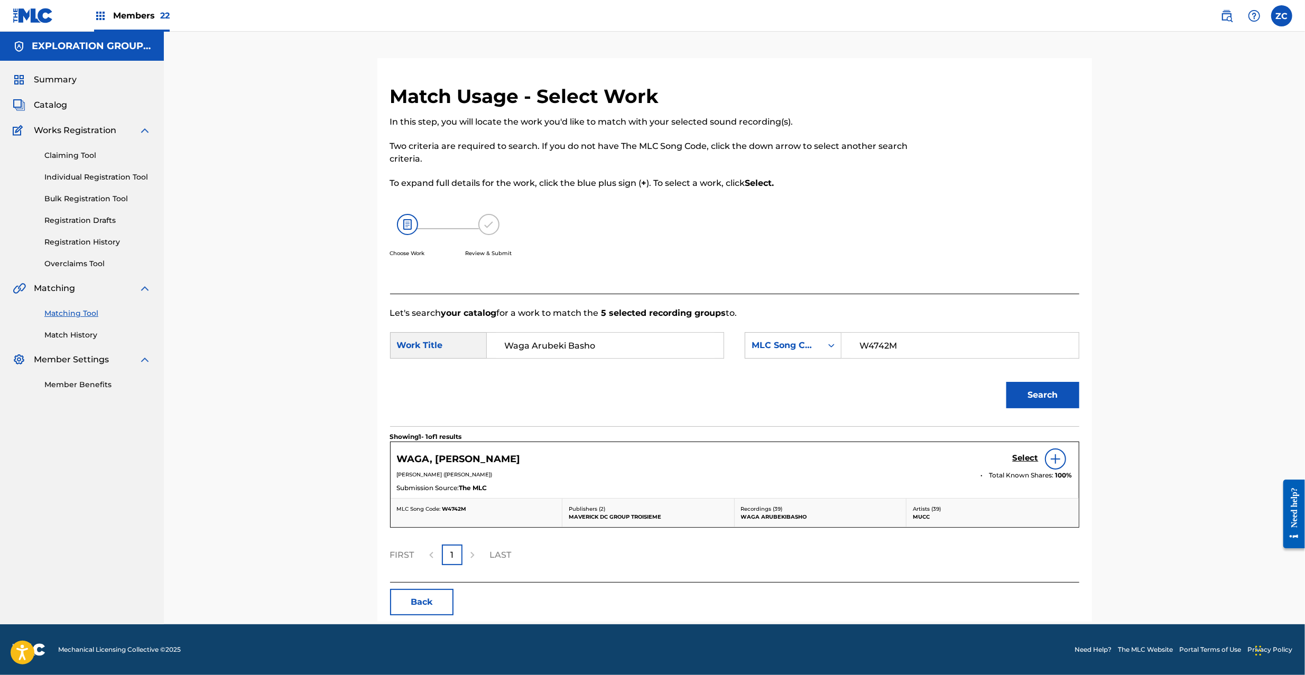
click at [1018, 457] on h5 "Select" at bounding box center [1026, 458] width 26 height 10
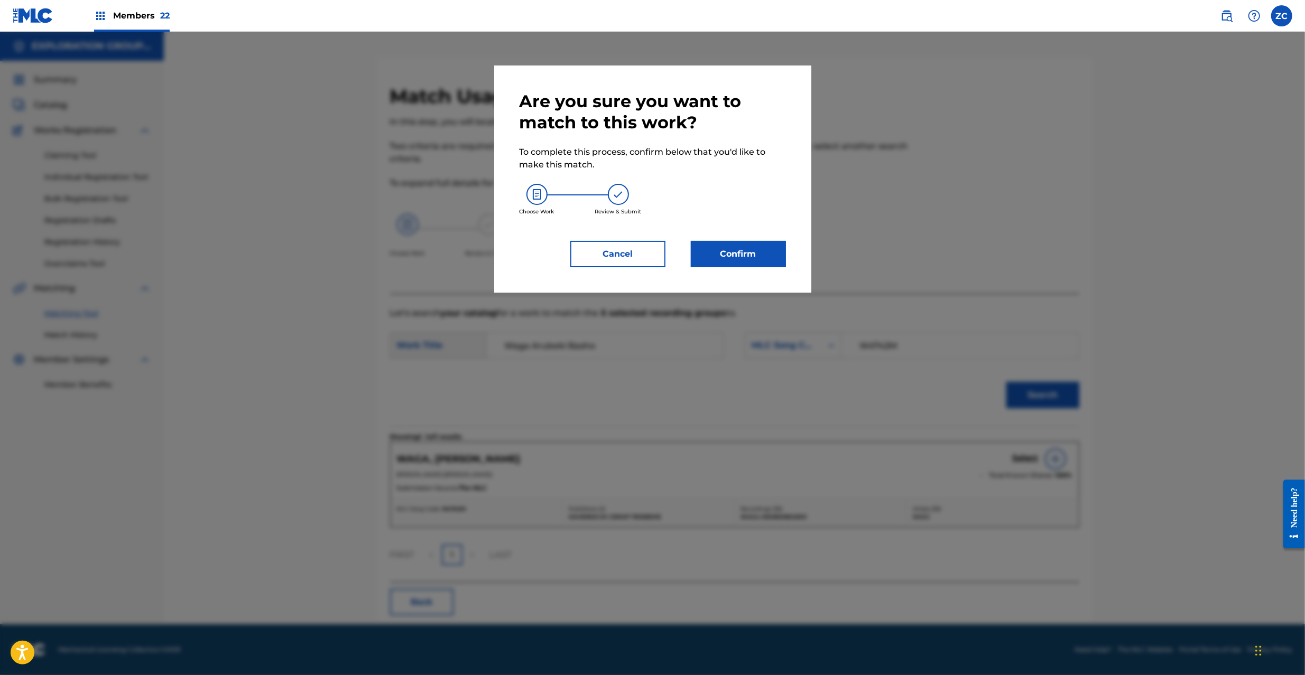
click at [771, 248] on button "Confirm" at bounding box center [738, 254] width 95 height 26
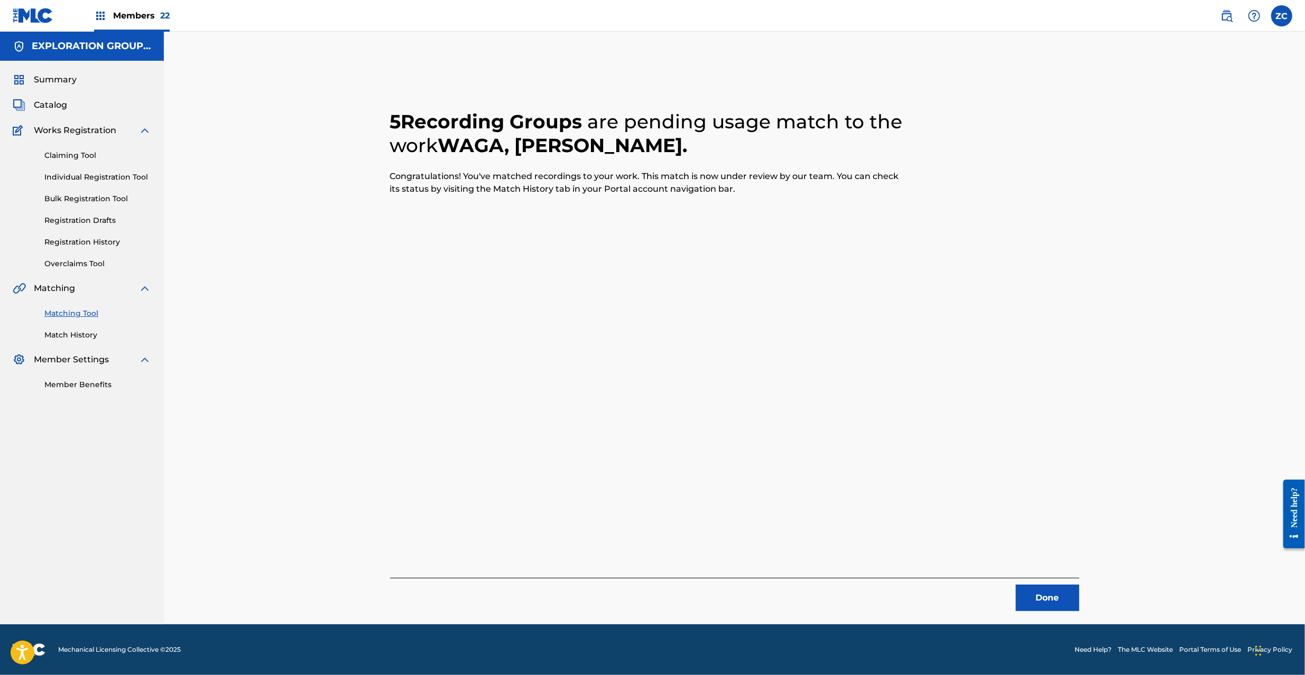
click at [1043, 600] on button "Done" at bounding box center [1047, 598] width 63 height 26
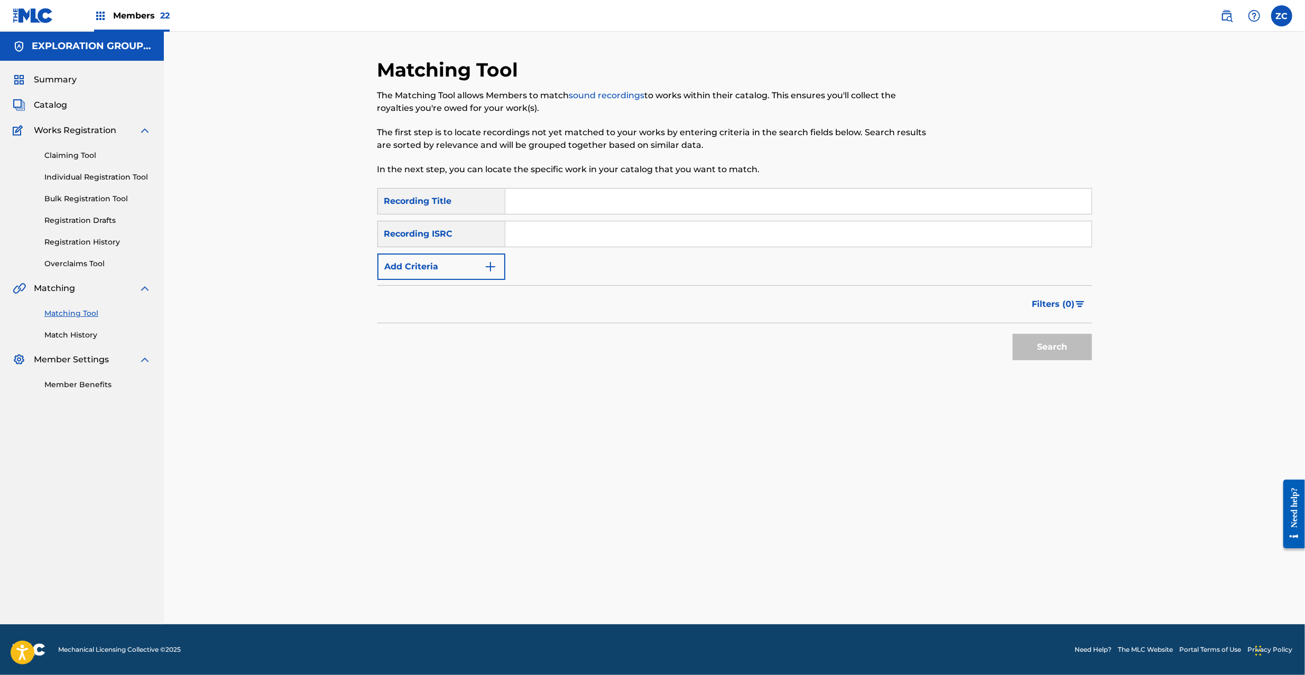
click at [688, 233] on input "Search Form" at bounding box center [798, 233] width 586 height 25
paste input "JPF300900970"
click at [1037, 351] on button "Search" at bounding box center [1052, 347] width 79 height 26
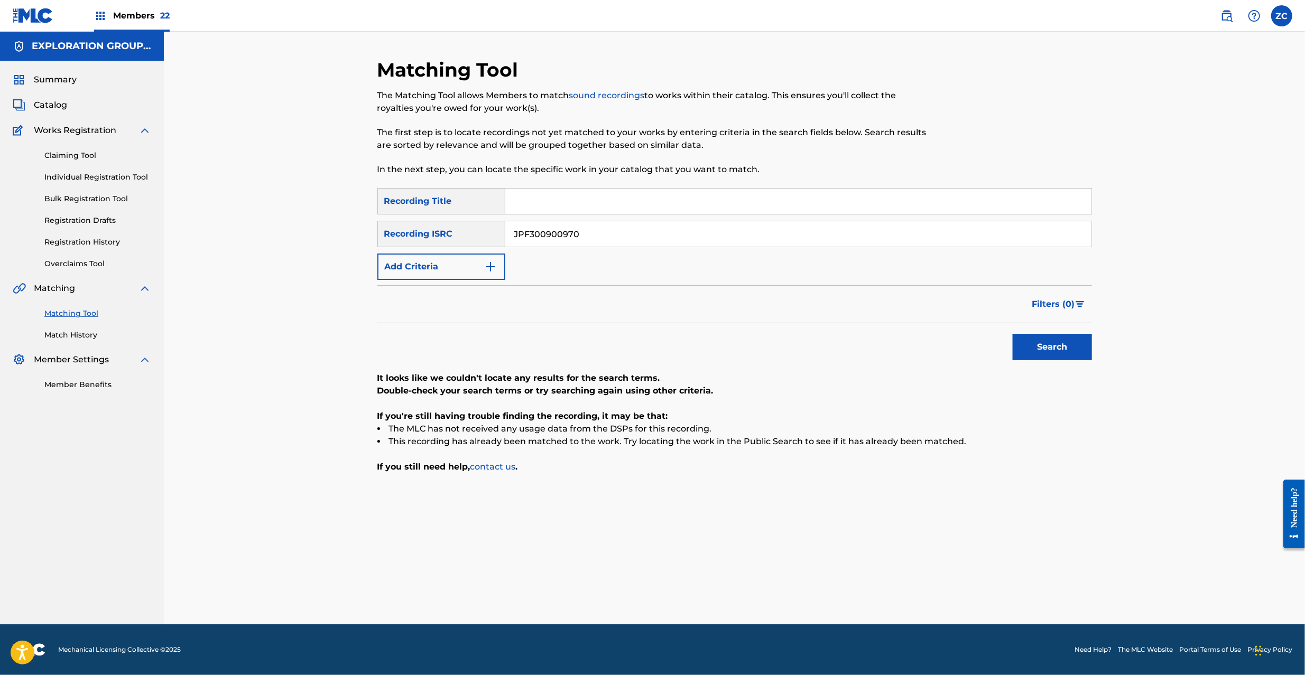
click at [625, 239] on input "JPF300900970" at bounding box center [798, 233] width 586 height 25
paste input "U902200908"
click at [1057, 352] on button "Search" at bounding box center [1052, 347] width 79 height 26
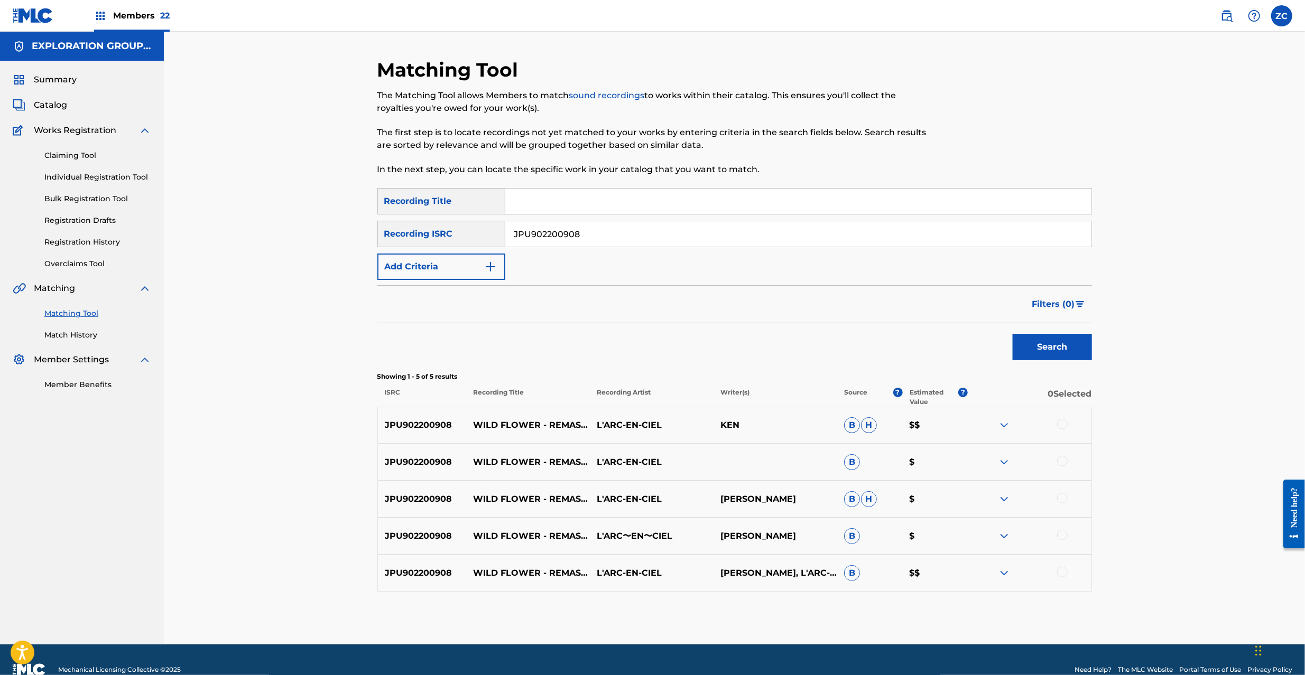
click at [1062, 425] on div at bounding box center [1062, 424] width 11 height 11
click at [1062, 458] on div at bounding box center [1062, 461] width 11 height 11
click at [1061, 495] on div at bounding box center [1062, 498] width 11 height 11
click at [1062, 538] on div at bounding box center [1062, 535] width 11 height 11
click at [1060, 571] on div at bounding box center [1062, 572] width 11 height 11
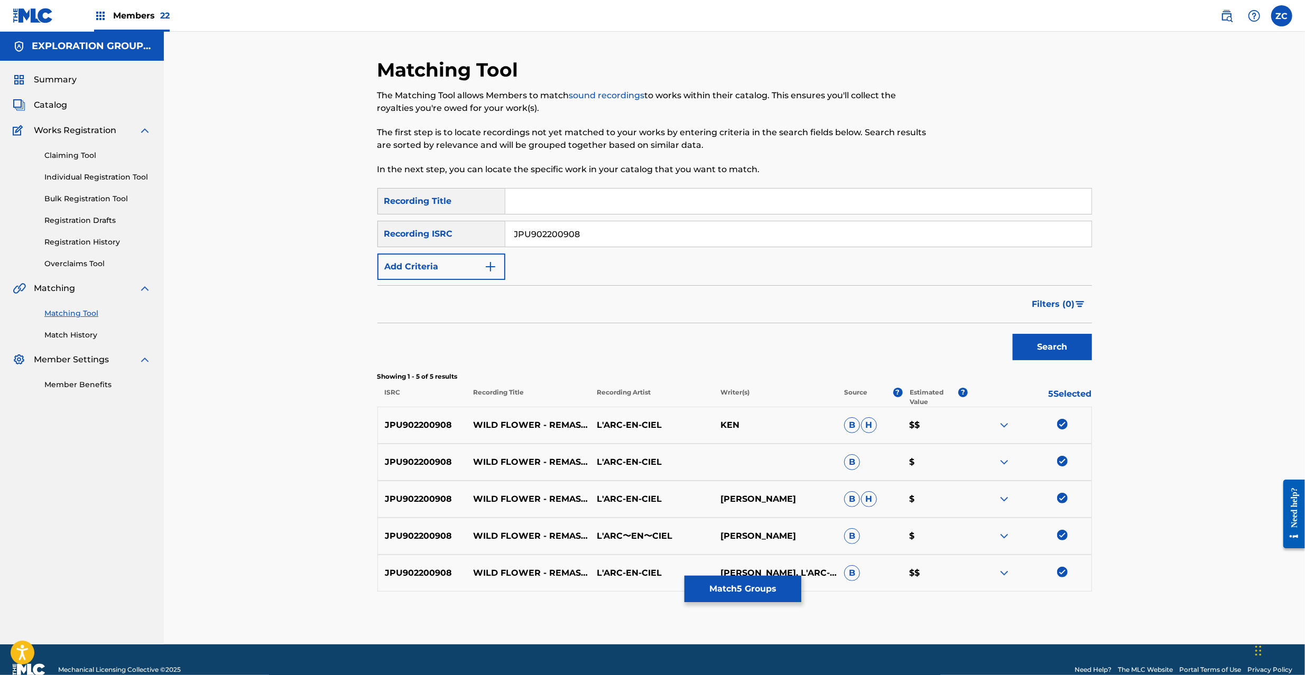
click at [774, 229] on input "JPU902200908" at bounding box center [798, 233] width 586 height 25
paste input "KS01103384"
type input "JPKS01103384"
click at [1068, 348] on button "Search" at bounding box center [1052, 347] width 79 height 26
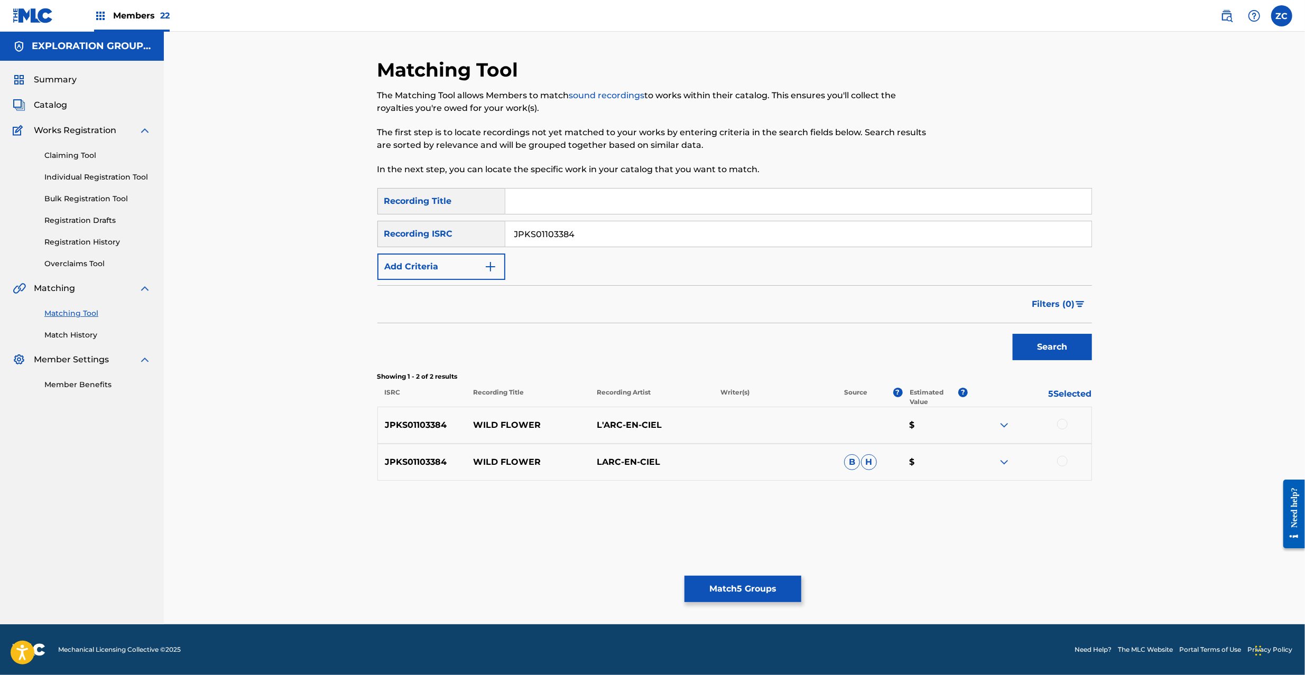
click at [1064, 427] on div at bounding box center [1062, 424] width 11 height 11
click at [1062, 458] on div at bounding box center [1062, 461] width 11 height 11
click at [748, 586] on button "Match 7 Groups" at bounding box center [742, 589] width 117 height 26
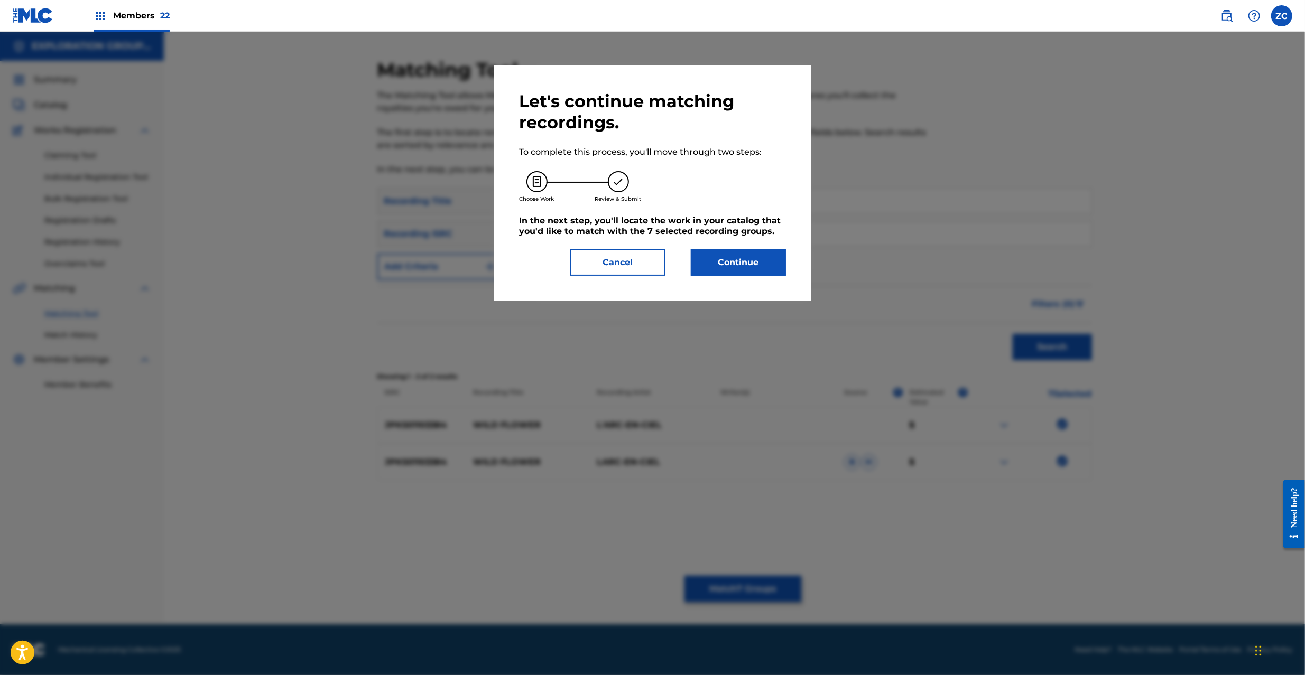
click at [754, 256] on button "Continue" at bounding box center [738, 262] width 95 height 26
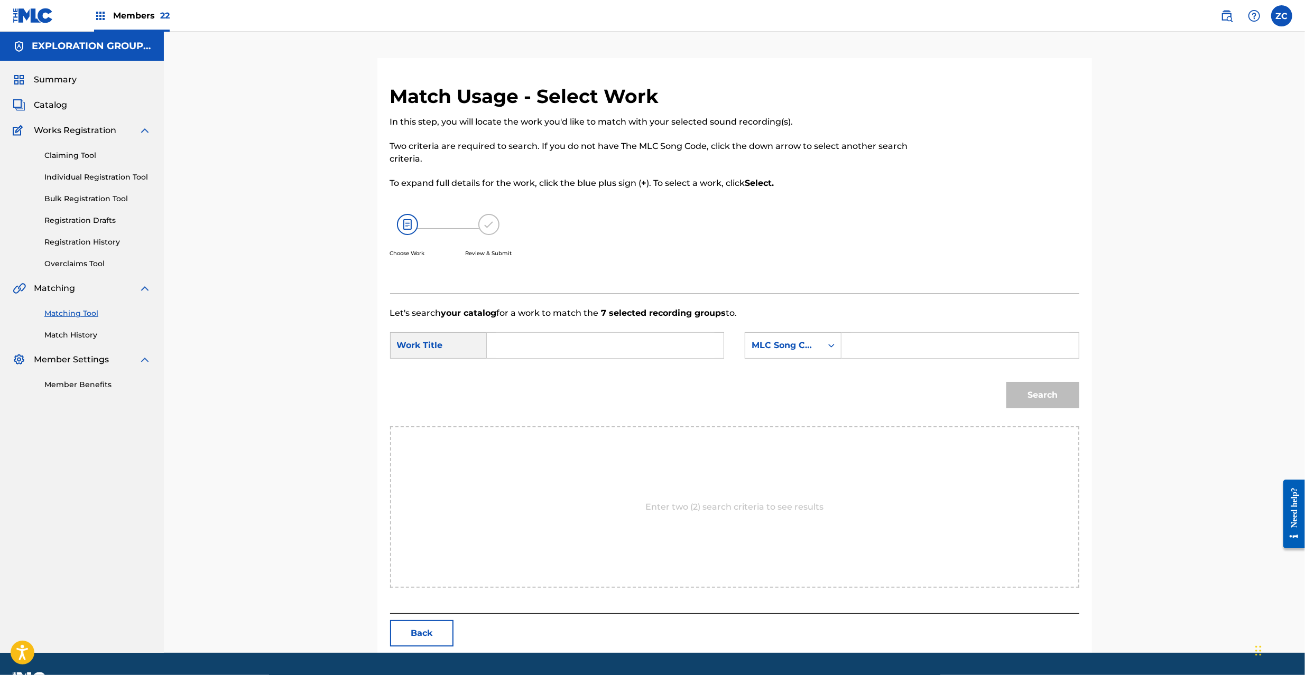
click at [615, 351] on input "Search Form" at bounding box center [605, 345] width 219 height 25
paste input "Wild Flower W42W2T"
click at [584, 342] on input "Wild Flower W42W2T" at bounding box center [605, 345] width 219 height 25
type input "Wild Flower"
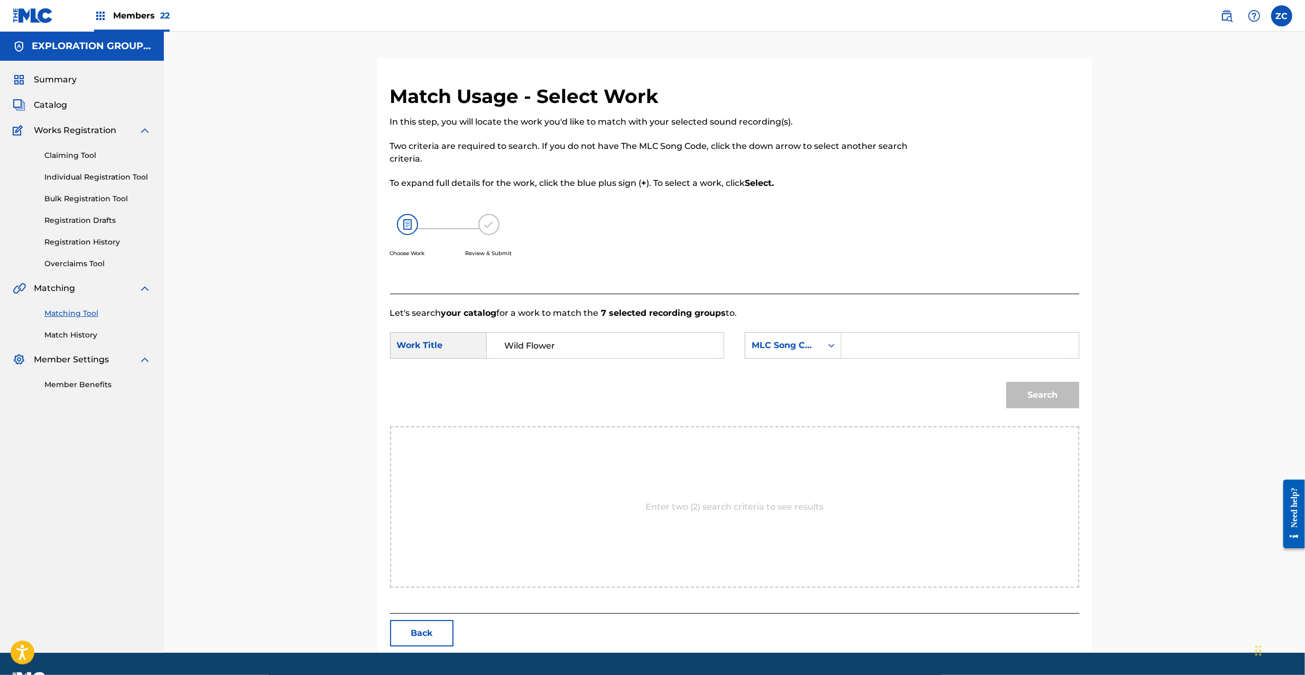
click at [884, 342] on input "Search Form" at bounding box center [959, 345] width 219 height 25
paste input "W42W2T"
type input "W42W2T"
click at [1042, 387] on button "Search" at bounding box center [1042, 395] width 73 height 26
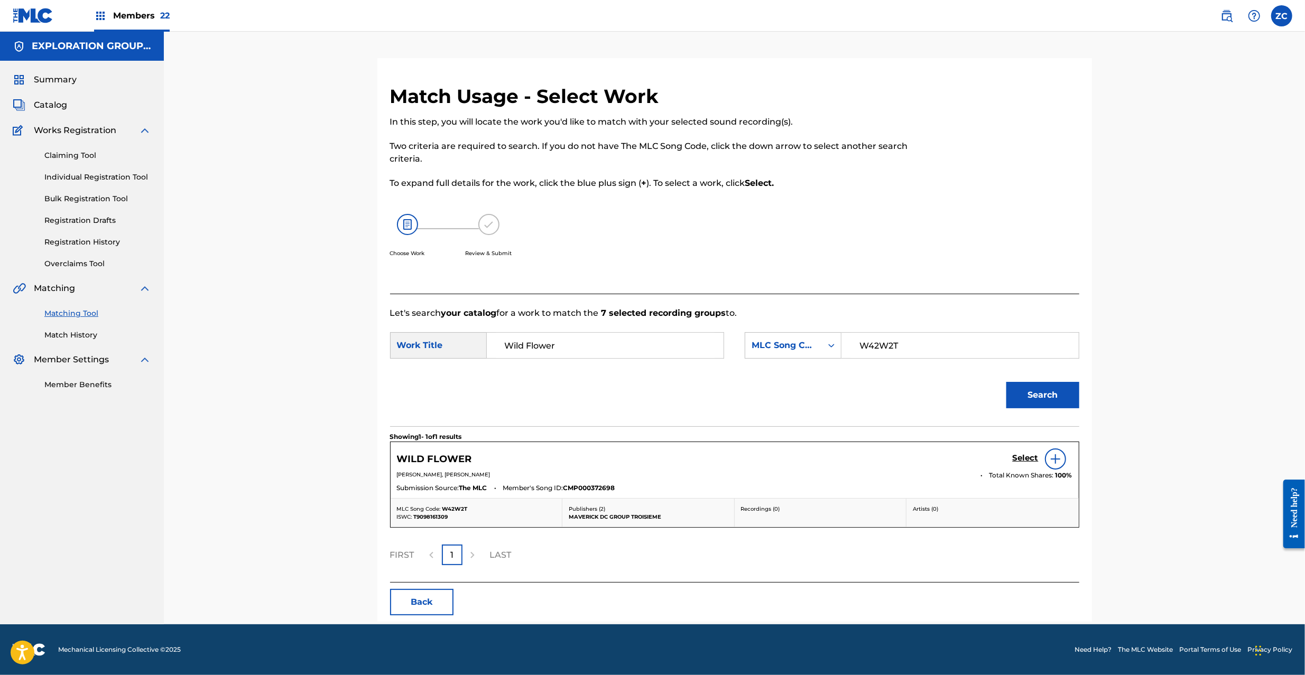
click at [1019, 453] on h5 "Select" at bounding box center [1026, 458] width 26 height 10
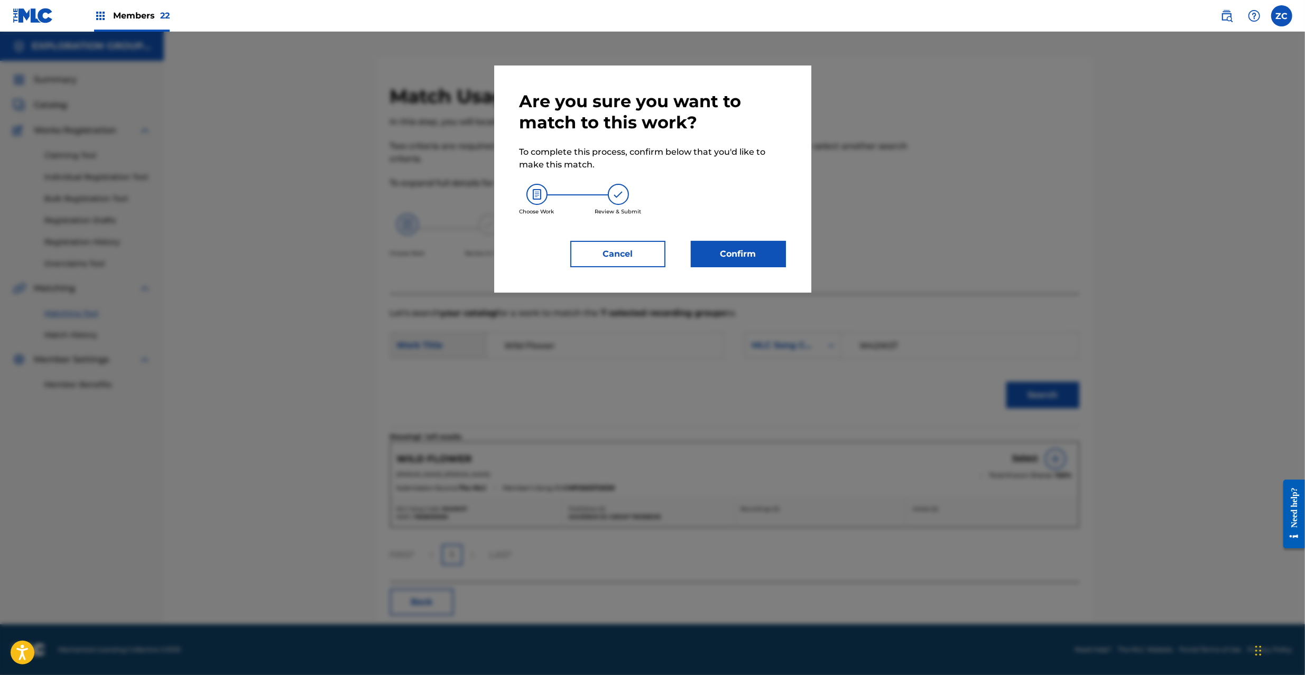
click at [759, 252] on button "Confirm" at bounding box center [738, 254] width 95 height 26
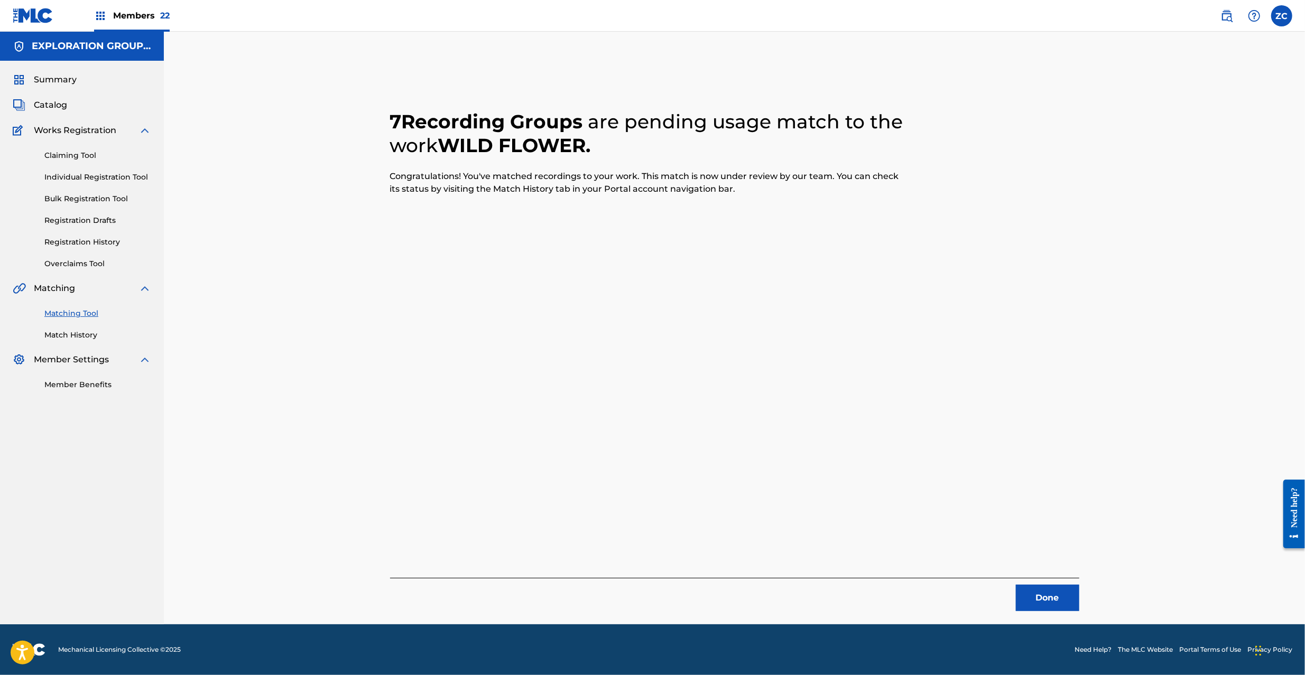
click at [1047, 596] on button "Done" at bounding box center [1047, 598] width 63 height 26
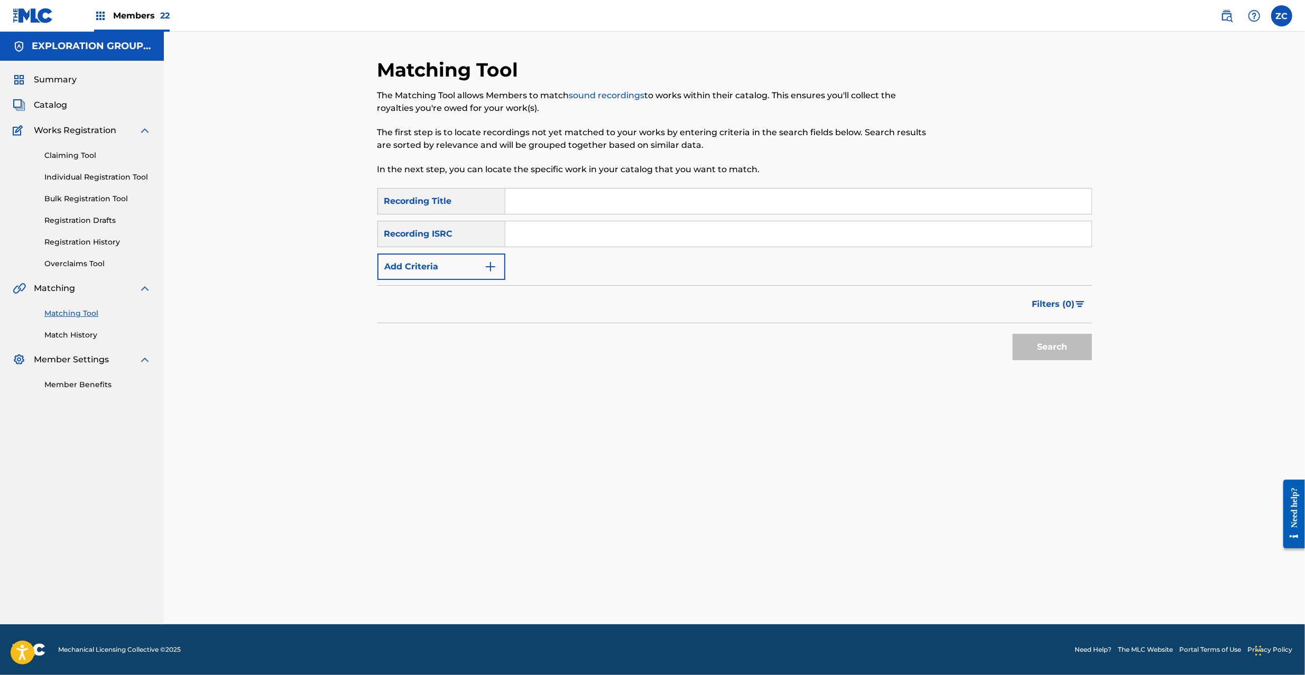
drag, startPoint x: 738, startPoint y: 237, endPoint x: 766, endPoint y: 245, distance: 28.8
click at [738, 237] on input "Search Form" at bounding box center [798, 233] width 586 height 25
paste input "JPF300700370"
click at [1062, 341] on button "Search" at bounding box center [1052, 347] width 79 height 26
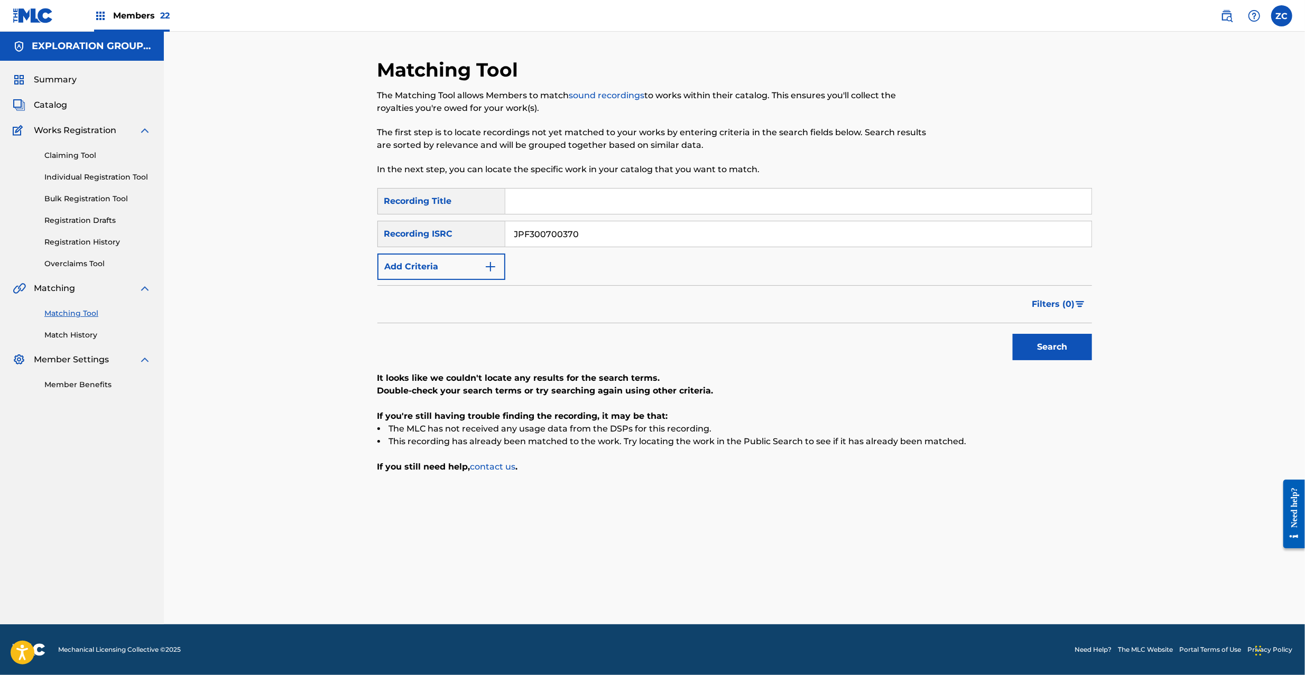
click at [707, 243] on input "JPF300700370" at bounding box center [798, 233] width 586 height 25
paste input "KS01100086"
type input "JPKS01100086"
click at [1060, 340] on button "Search" at bounding box center [1052, 347] width 79 height 26
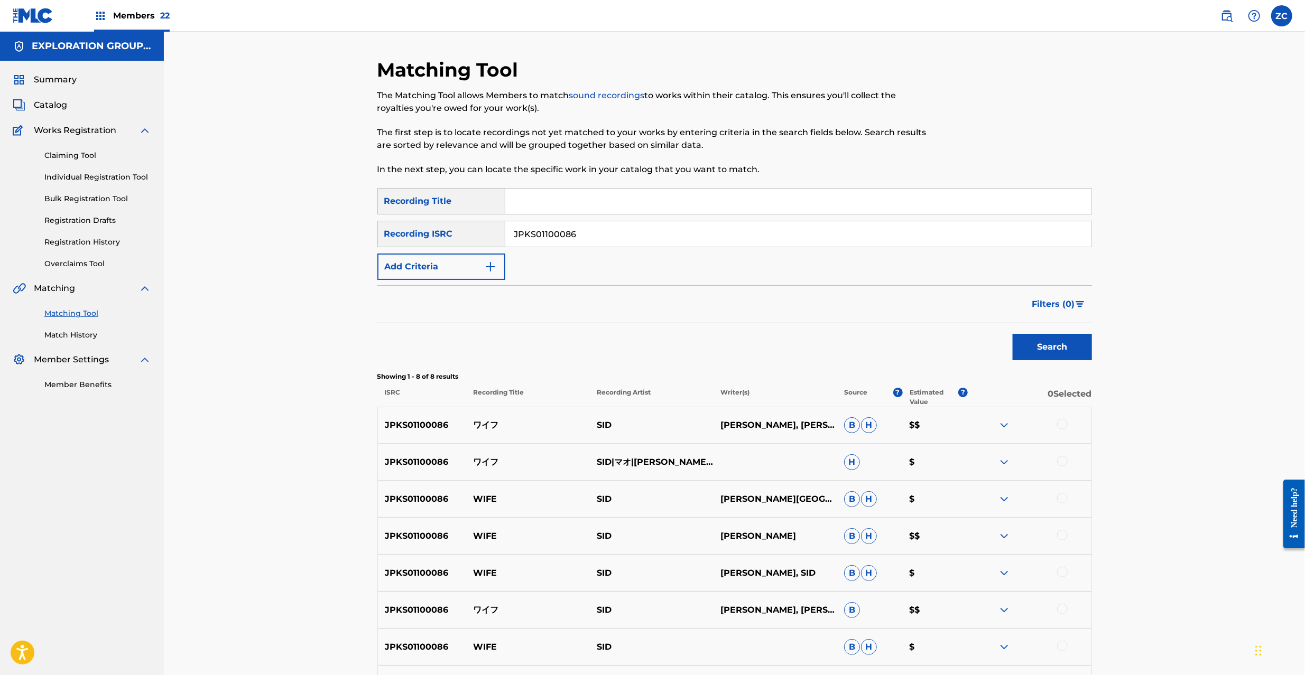
scroll to position [94, 0]
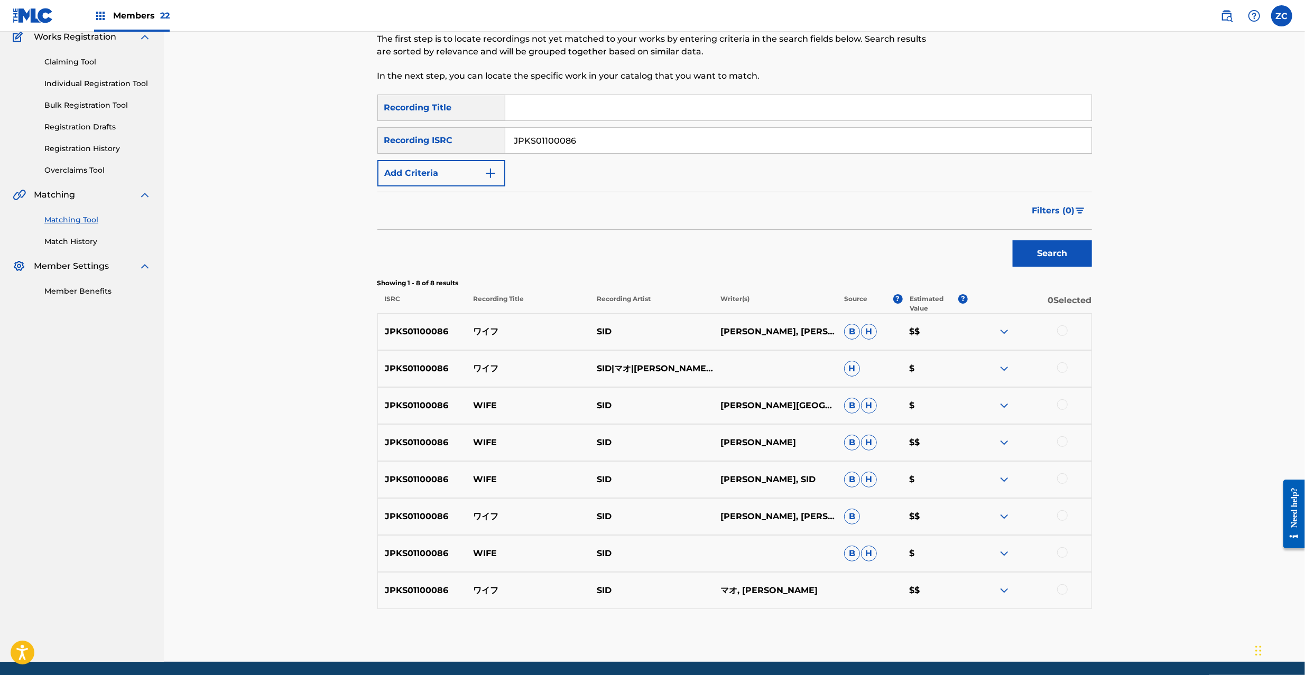
click at [1066, 332] on div at bounding box center [1062, 331] width 11 height 11
click at [1062, 369] on div at bounding box center [1062, 368] width 11 height 11
click at [1062, 404] on div at bounding box center [1062, 405] width 11 height 11
click at [1061, 444] on div at bounding box center [1062, 442] width 11 height 11
click at [1062, 482] on div at bounding box center [1062, 479] width 11 height 11
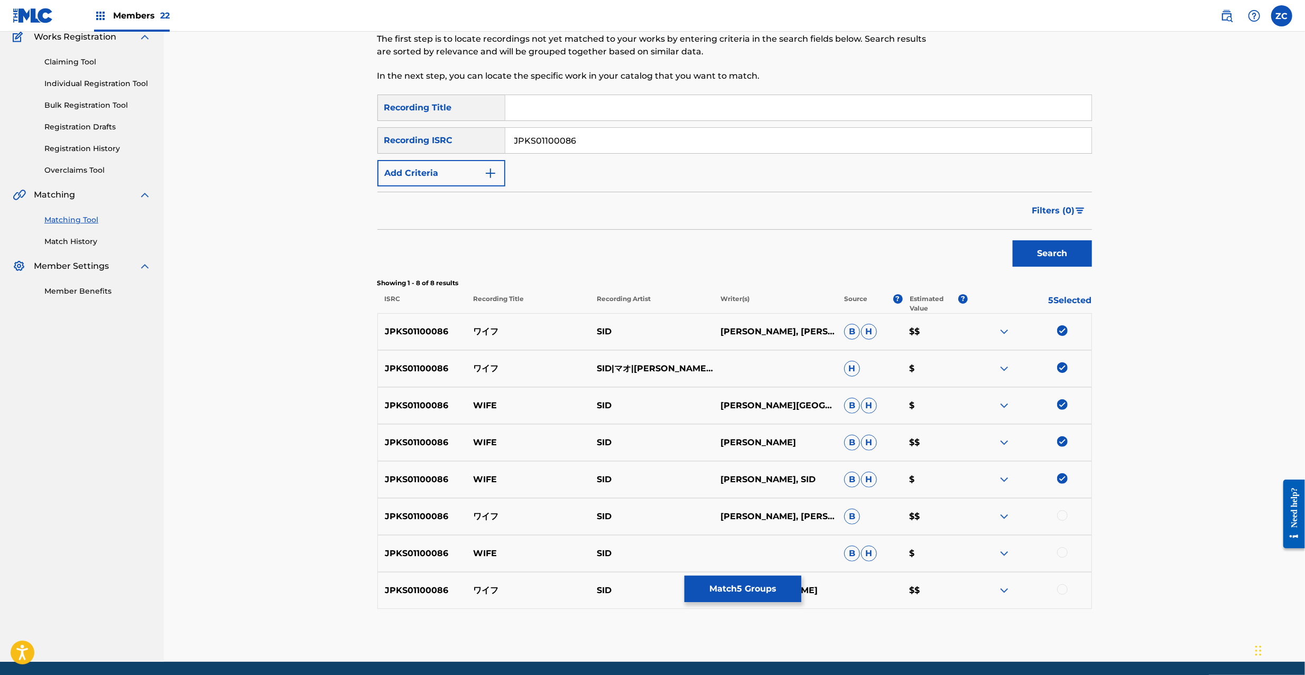
click at [1065, 514] on div at bounding box center [1062, 516] width 11 height 11
click at [1058, 550] on div at bounding box center [1062, 553] width 11 height 11
click at [1062, 590] on div at bounding box center [1062, 590] width 11 height 11
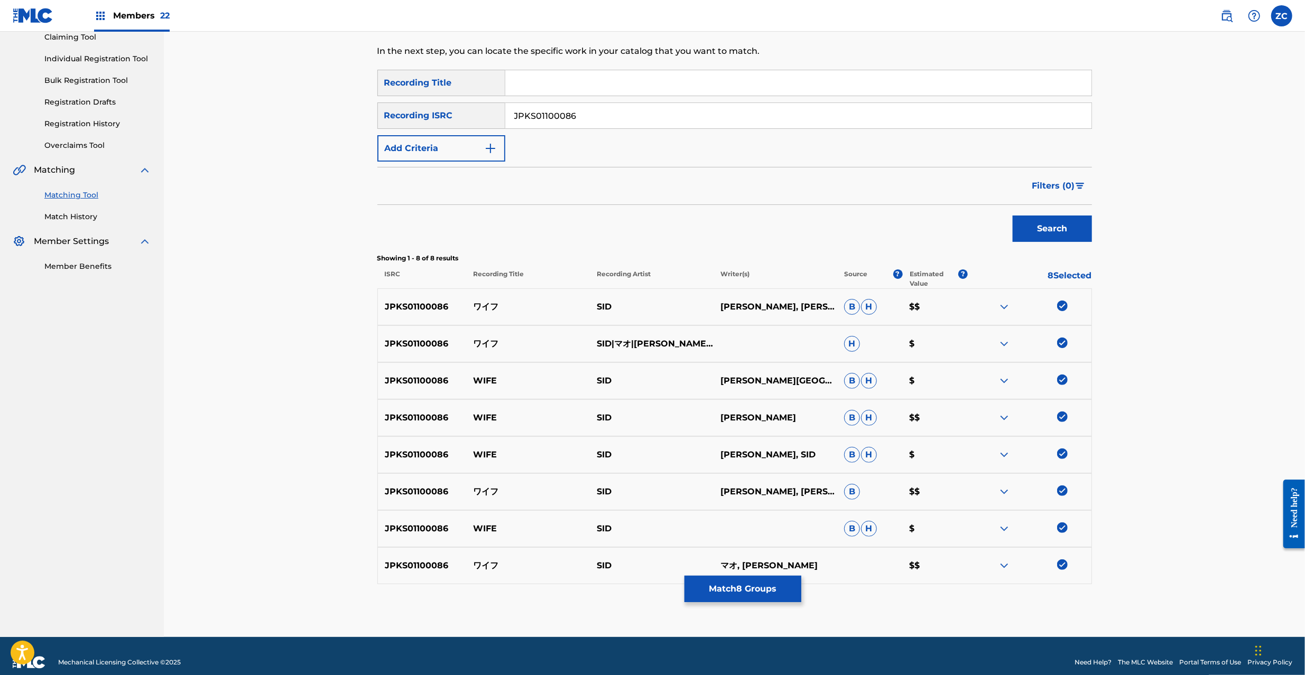
scroll to position [131, 0]
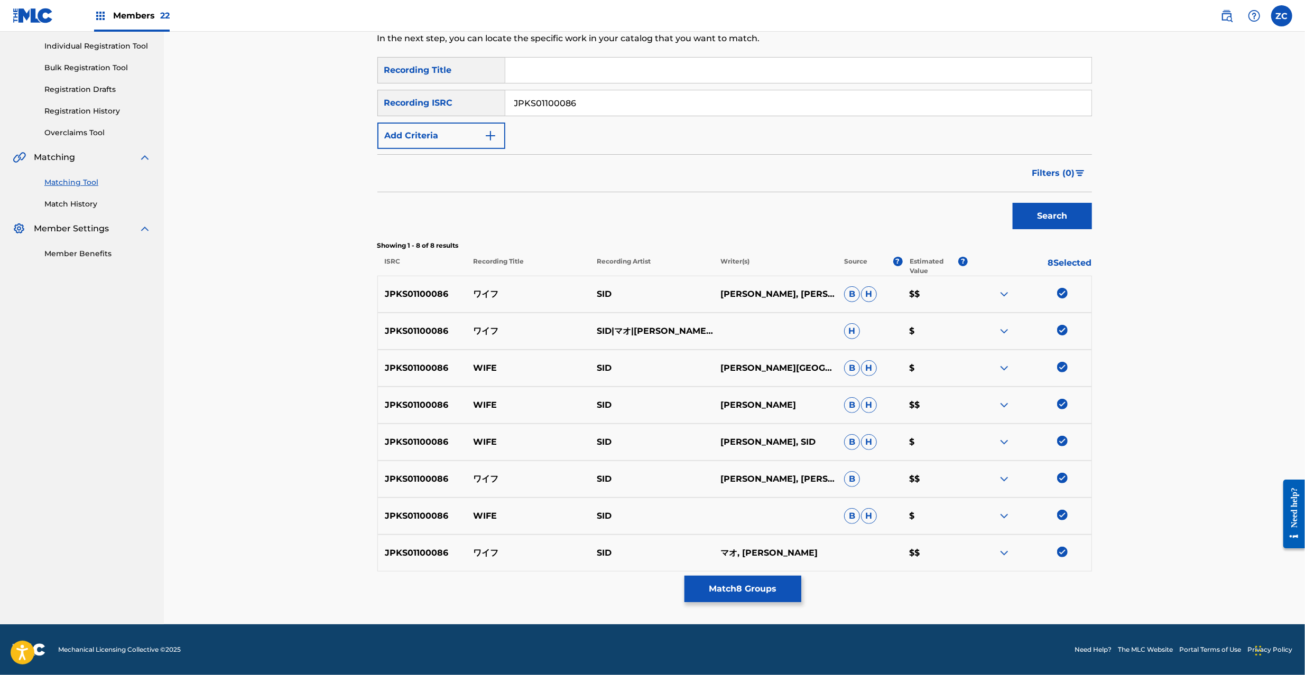
click at [662, 102] on input "JPKS01100086" at bounding box center [798, 102] width 586 height 25
paste input "U902204503"
click at [1062, 211] on button "Search" at bounding box center [1052, 216] width 79 height 26
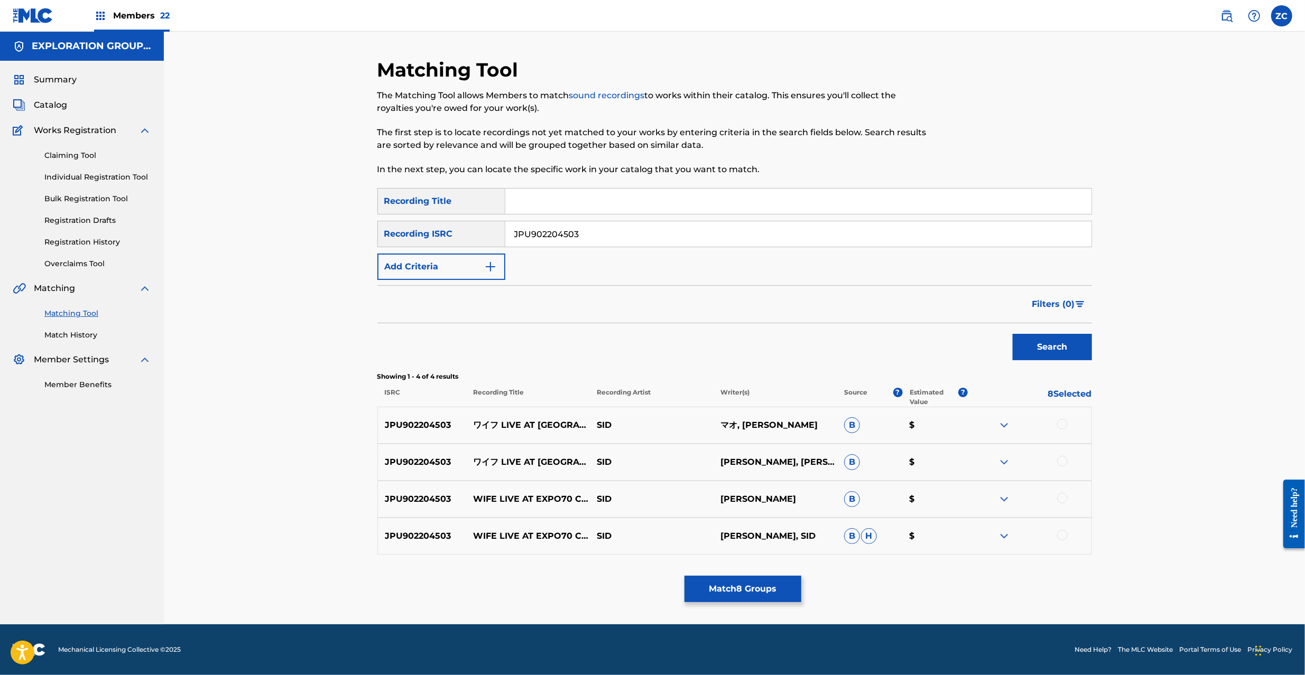
click at [1060, 425] on div at bounding box center [1062, 424] width 11 height 11
click at [1061, 462] on div at bounding box center [1062, 461] width 11 height 11
click at [1064, 502] on div at bounding box center [1062, 498] width 11 height 11
click at [1063, 537] on div at bounding box center [1062, 535] width 11 height 11
drag, startPoint x: 676, startPoint y: 227, endPoint x: 683, endPoint y: 227, distance: 6.9
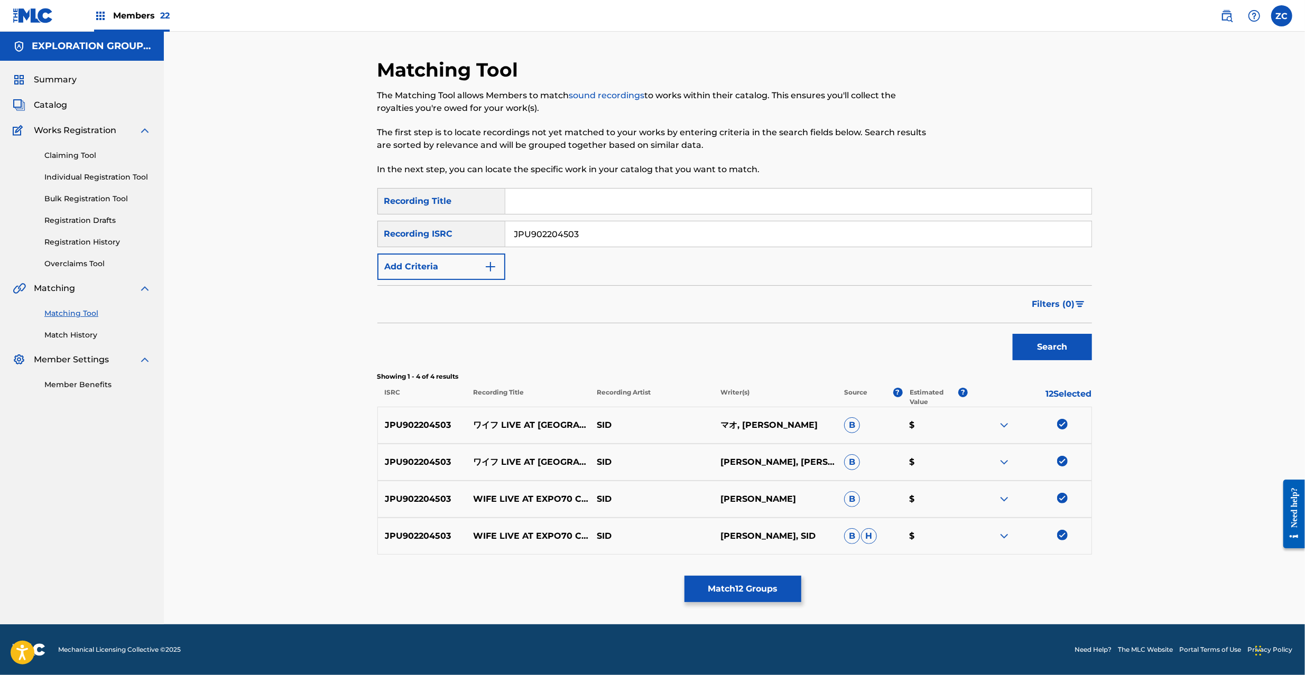
click at [676, 226] on input "JPU902204503" at bounding box center [798, 233] width 586 height 25
paste input "3787"
type input "JPU902203787"
click at [1062, 347] on button "Search" at bounding box center [1052, 347] width 79 height 26
click at [1062, 425] on div at bounding box center [1062, 424] width 11 height 11
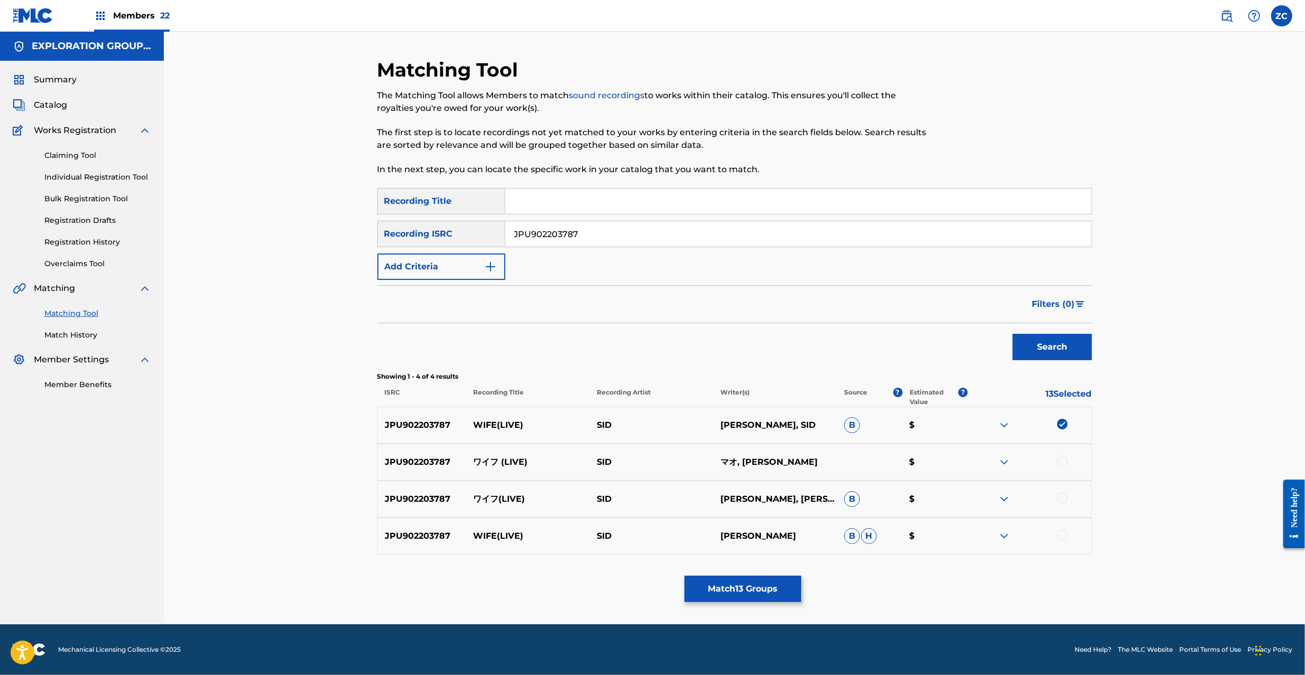
click at [1062, 464] on div at bounding box center [1062, 461] width 11 height 11
click at [1062, 498] on div at bounding box center [1062, 498] width 11 height 11
click at [1063, 536] on div at bounding box center [1062, 535] width 11 height 11
click at [787, 584] on button "Match 16 Groups" at bounding box center [742, 589] width 117 height 26
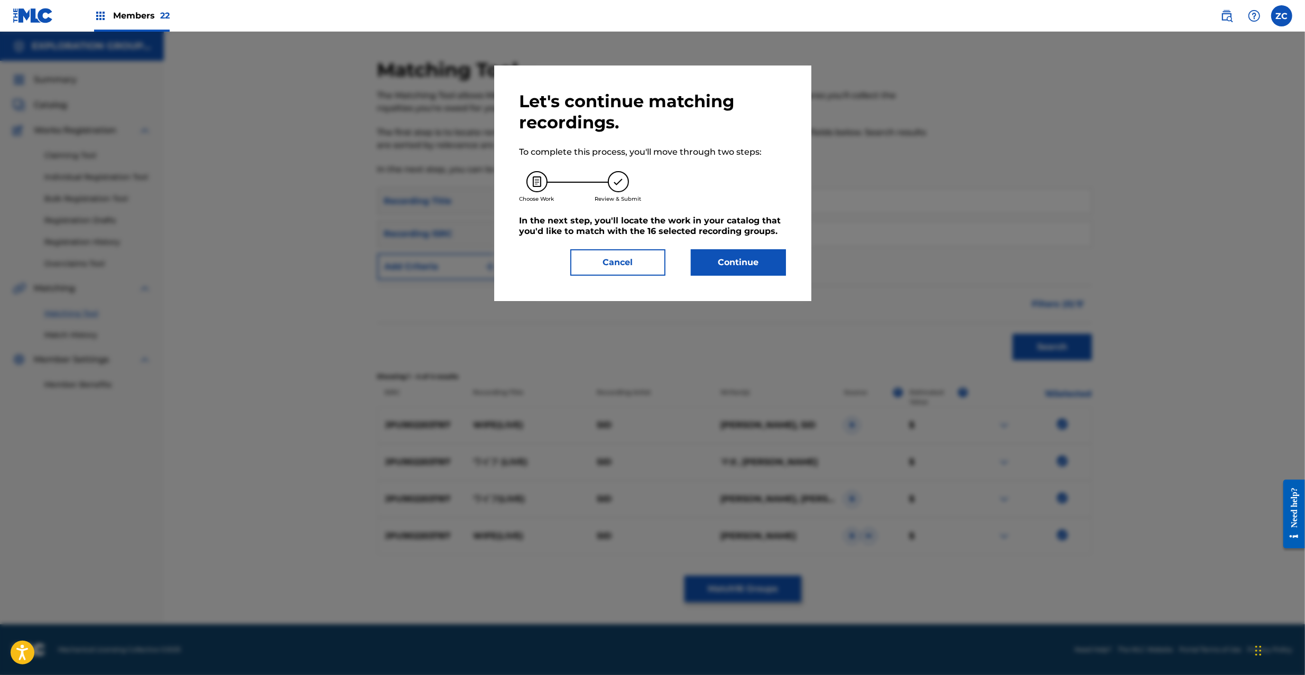
click at [757, 275] on button "Continue" at bounding box center [738, 262] width 95 height 26
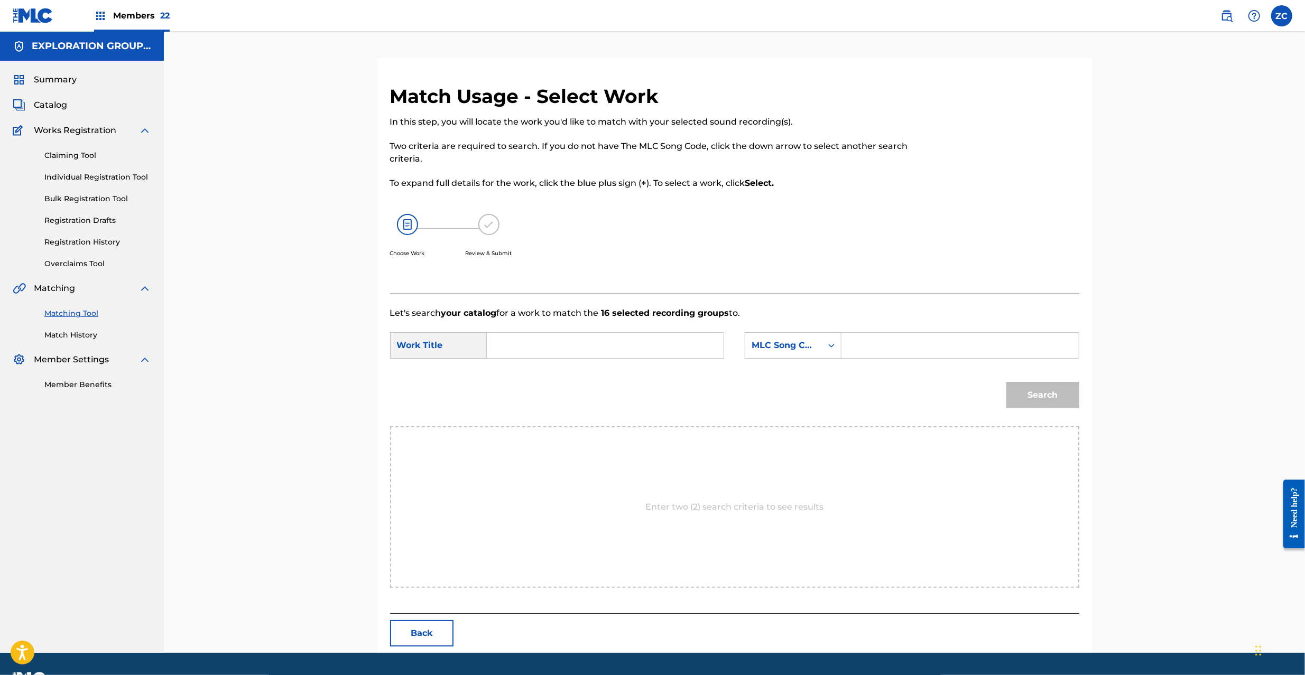
click at [554, 351] on input "Search Form" at bounding box center [605, 345] width 219 height 25
paste input "Waifu WC1V7N"
click at [563, 349] on input "Waifu WC1V7N" at bounding box center [605, 345] width 219 height 25
type input "Waifu"
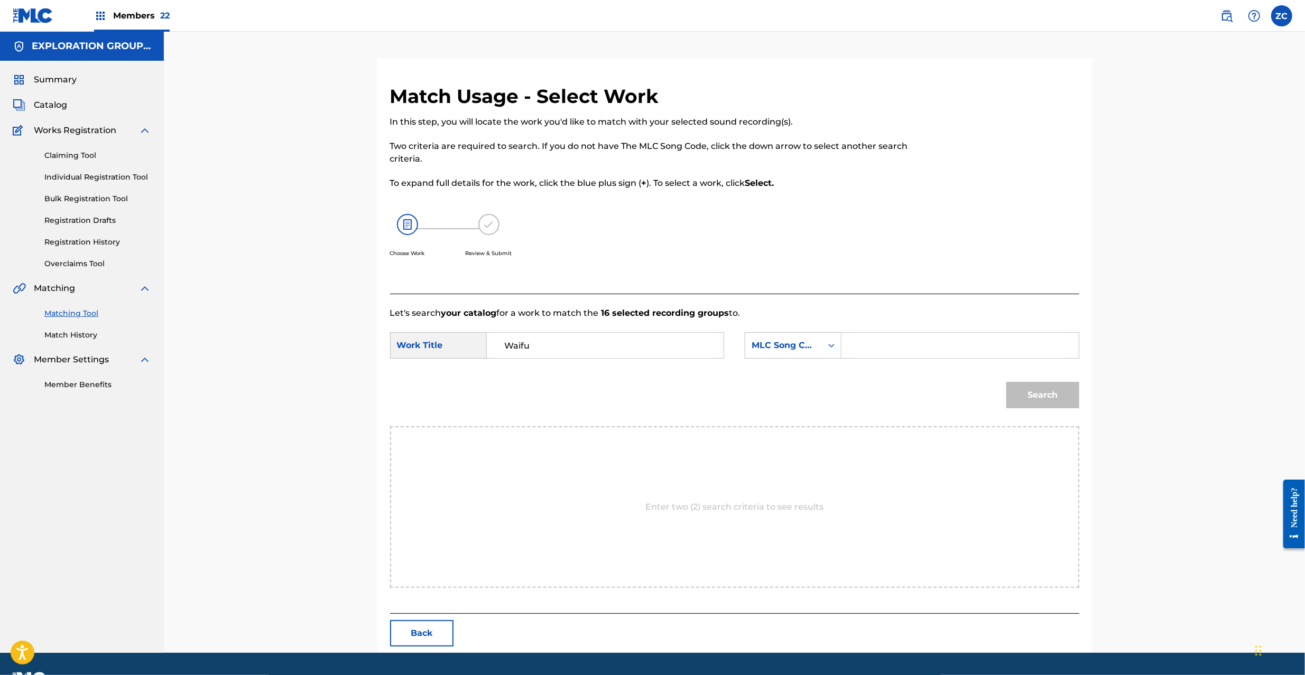
click at [994, 345] on input "Search Form" at bounding box center [959, 345] width 219 height 25
paste input "WC1V7N"
type input "WC1V7N"
click at [1062, 400] on button "Search" at bounding box center [1042, 395] width 73 height 26
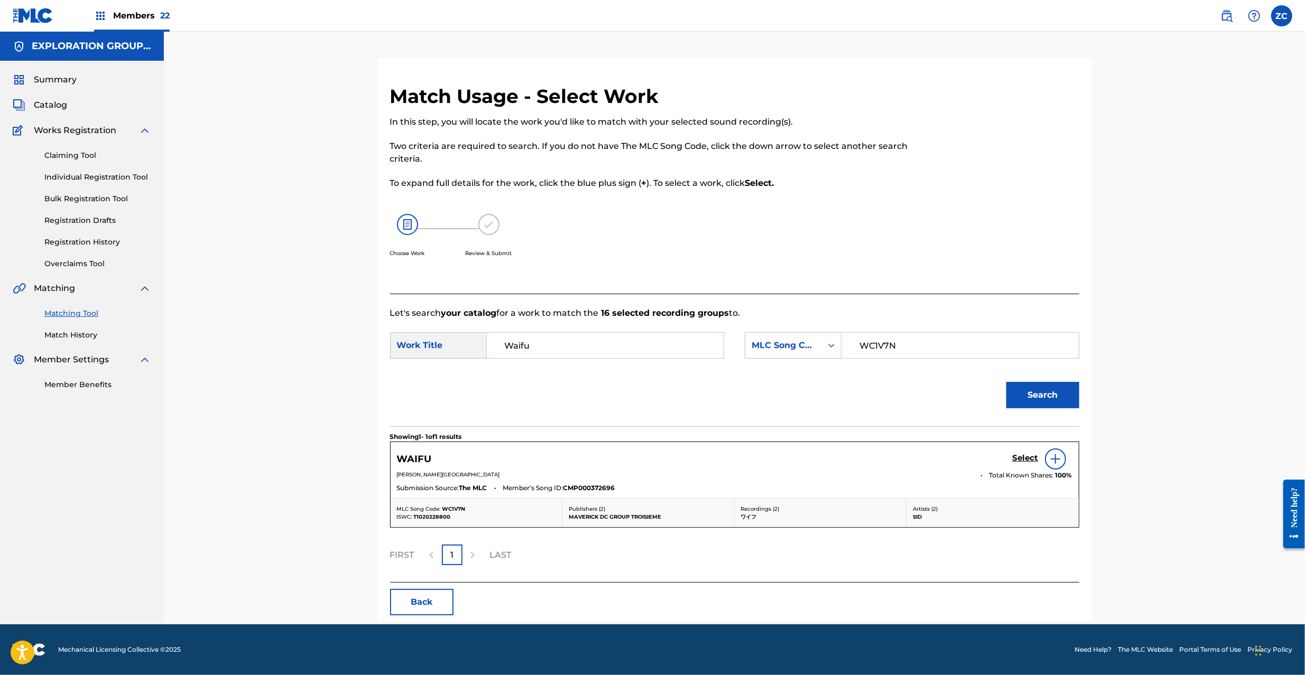
drag, startPoint x: 1026, startPoint y: 451, endPoint x: 1026, endPoint y: 457, distance: 5.8
click at [1026, 453] on div "Select" at bounding box center [1043, 459] width 60 height 21
click at [1026, 460] on h5 "Select" at bounding box center [1026, 458] width 26 height 10
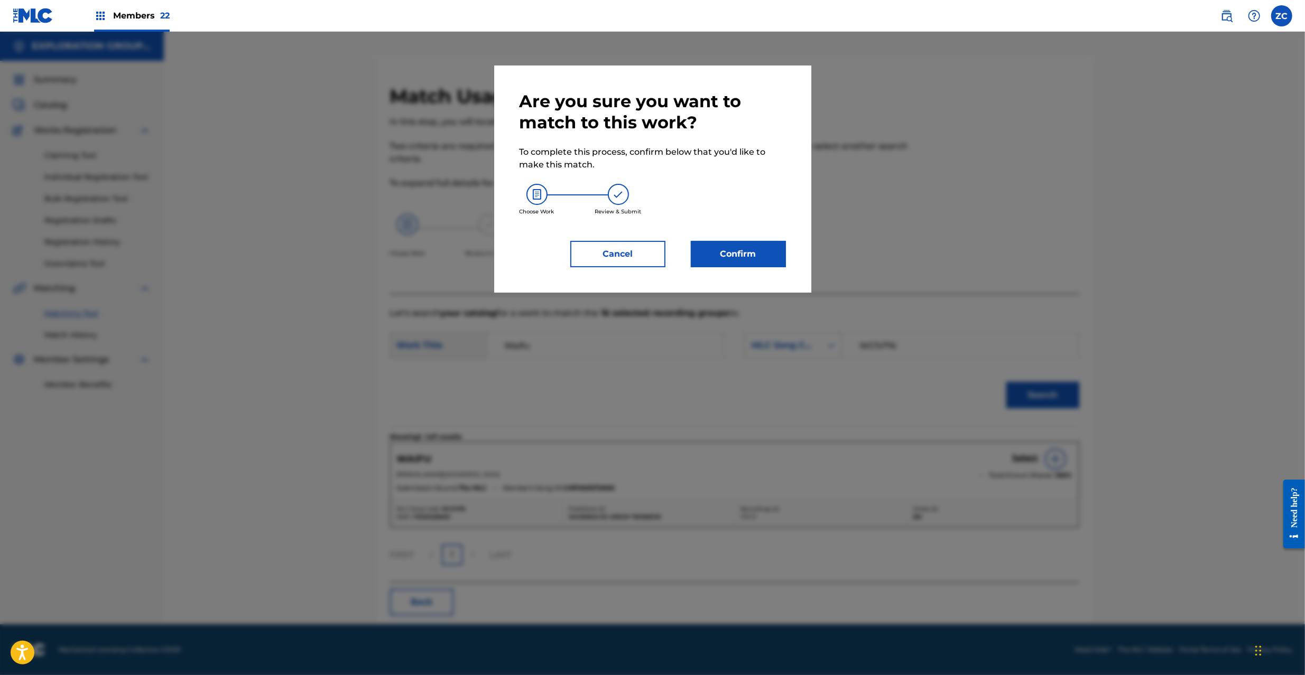
click at [770, 239] on div "Are you sure you want to match to this work? To complete this process, confirm …" at bounding box center [653, 179] width 266 height 177
click at [764, 258] on button "Confirm" at bounding box center [738, 254] width 95 height 26
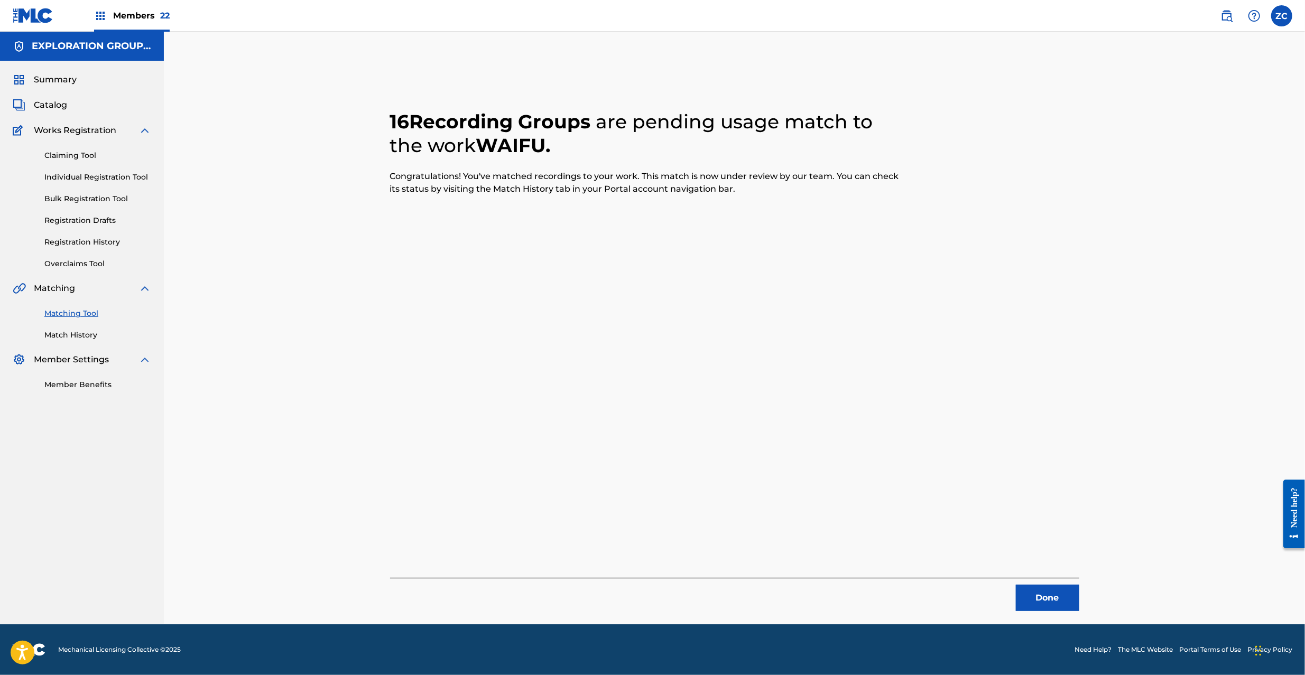
click at [1032, 588] on button "Done" at bounding box center [1047, 598] width 63 height 26
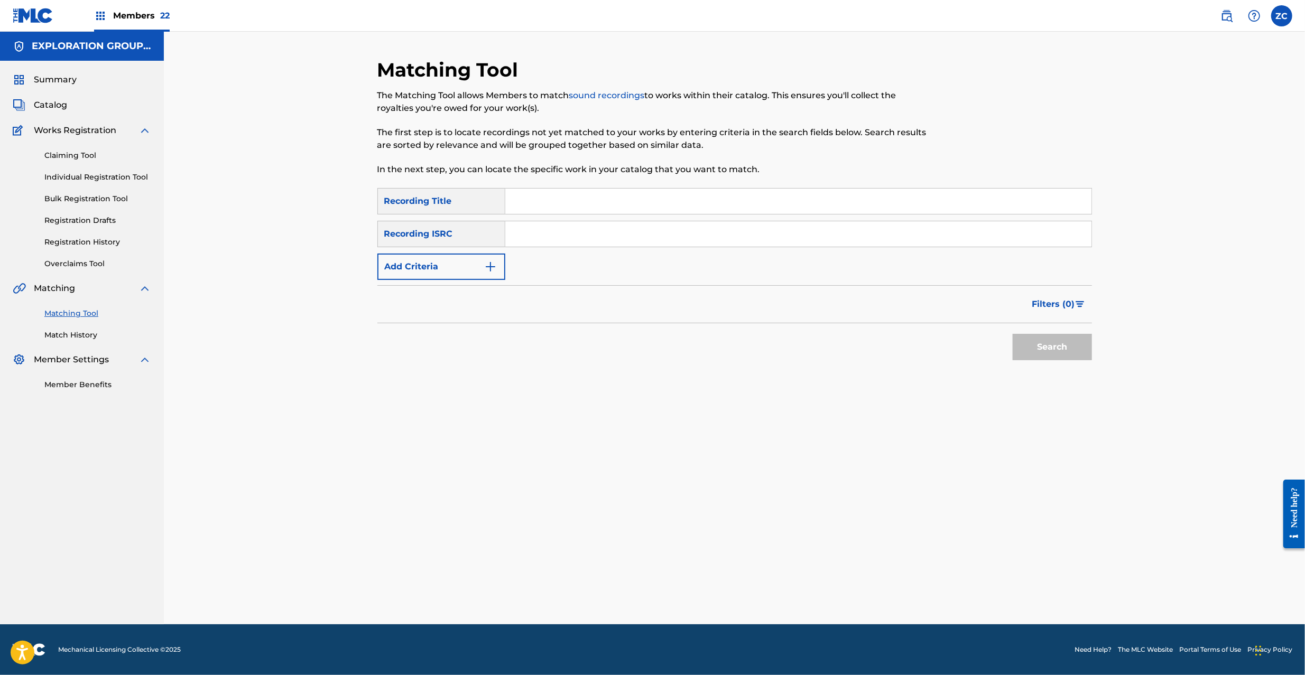
click at [559, 239] on input "Search Form" at bounding box center [798, 233] width 586 height 25
paste input "JPPO01904805"
click at [1046, 350] on button "Search" at bounding box center [1052, 347] width 79 height 26
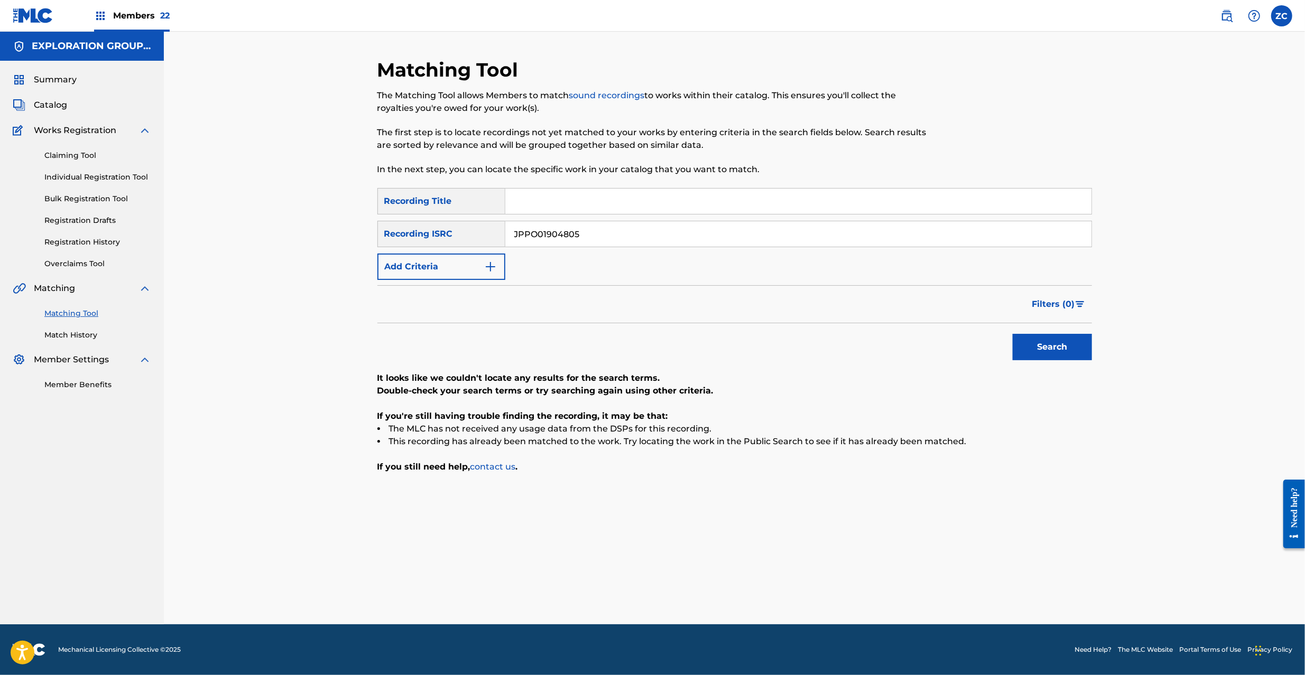
click at [692, 233] on input "JPPO01904805" at bounding box center [798, 233] width 586 height 25
paste input "F541857702"
click at [1072, 342] on button "Search" at bounding box center [1052, 347] width 79 height 26
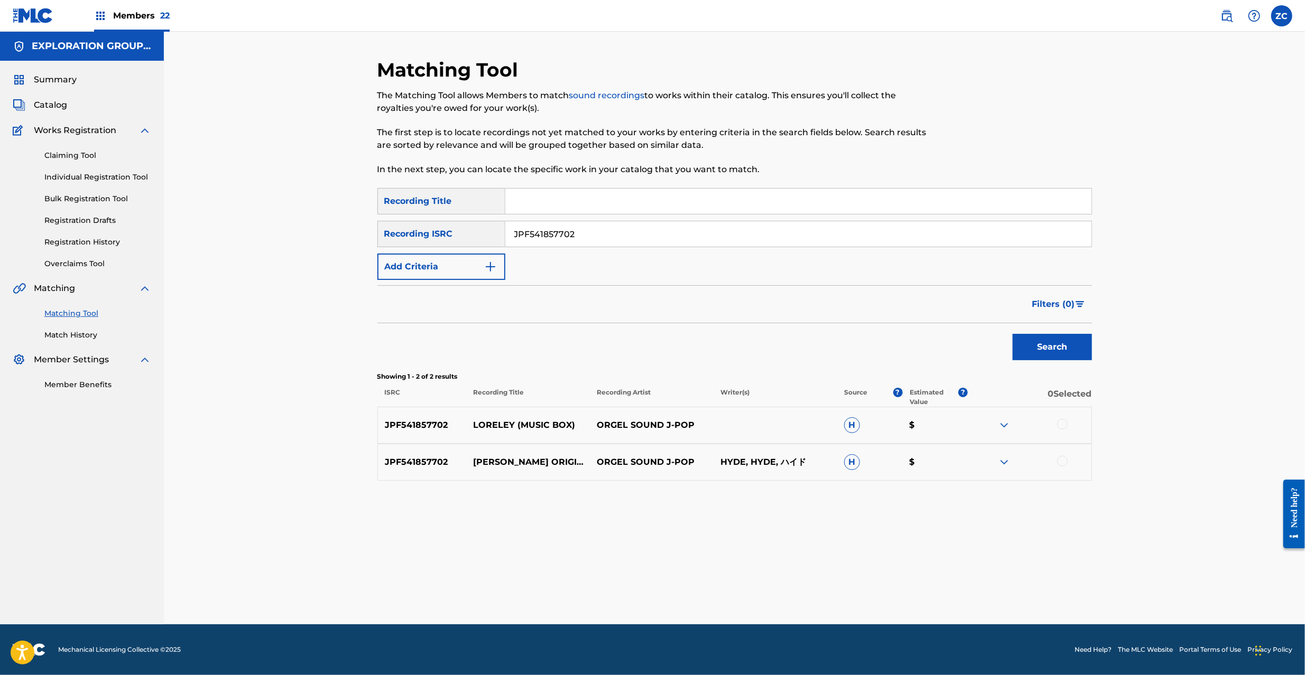
click at [1062, 423] on div at bounding box center [1062, 424] width 11 height 11
click at [1057, 447] on div "JPF541857702 [PERSON_NAME] ORIGINALLY PERFORMED BY L'ARC~EN~CIEL (オルゴール) ORGEL…" at bounding box center [734, 462] width 715 height 37
click at [1062, 464] on div at bounding box center [1062, 461] width 11 height 11
click at [592, 228] on input "JPF541857702" at bounding box center [798, 233] width 586 height 25
paste input "KS097019"
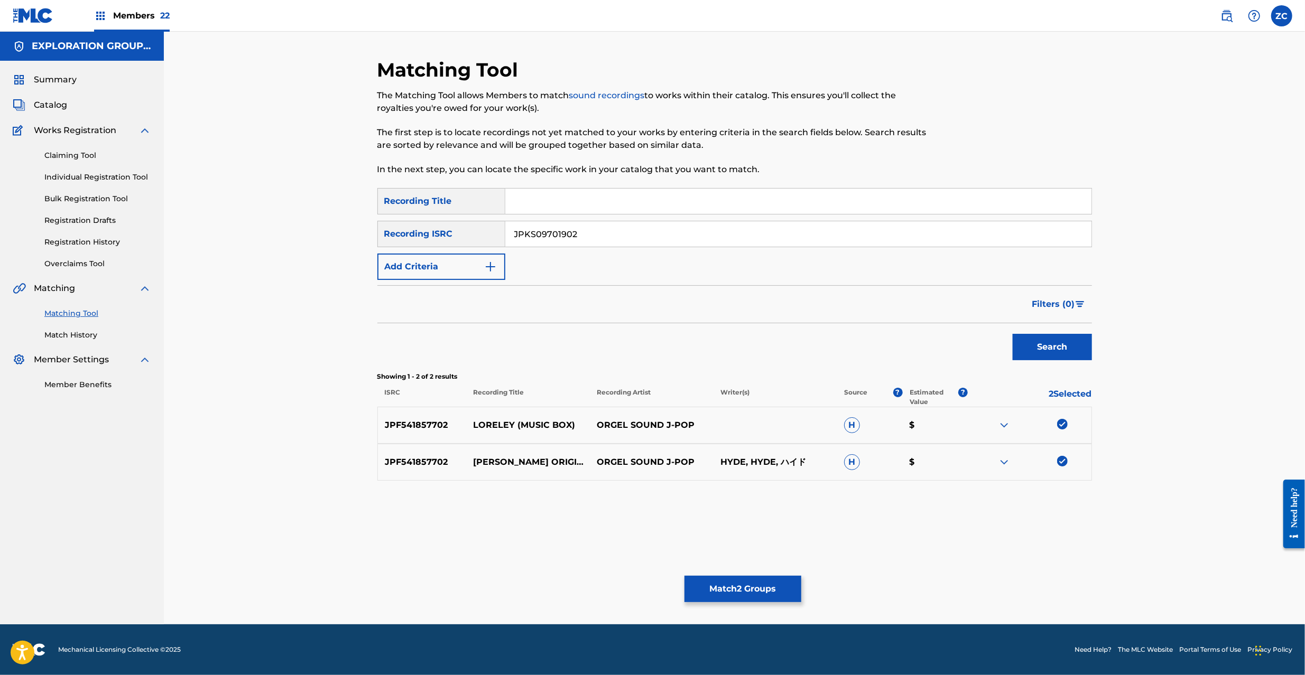
click at [1061, 351] on button "Search" at bounding box center [1052, 347] width 79 height 26
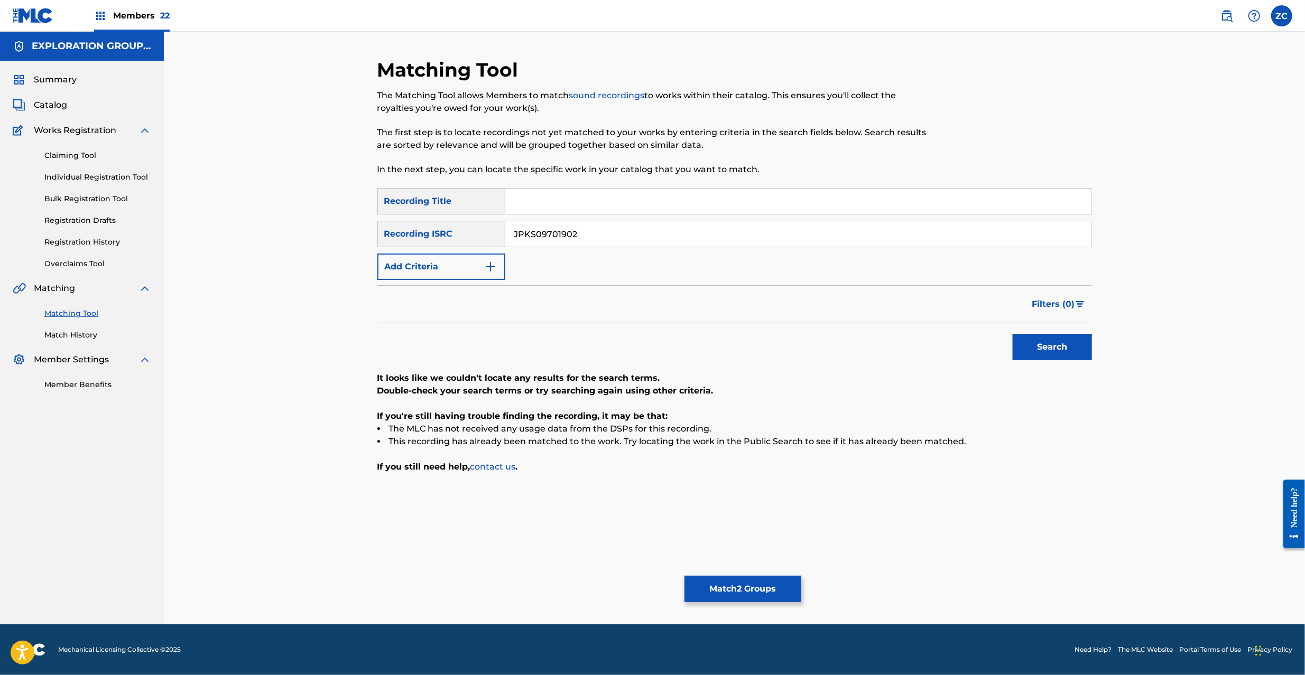
click at [727, 243] on input "JPKS09701902" at bounding box center [798, 233] width 586 height 25
paste input "U902200824"
type input "JPU902200824"
click at [1077, 348] on button "Search" at bounding box center [1052, 347] width 79 height 26
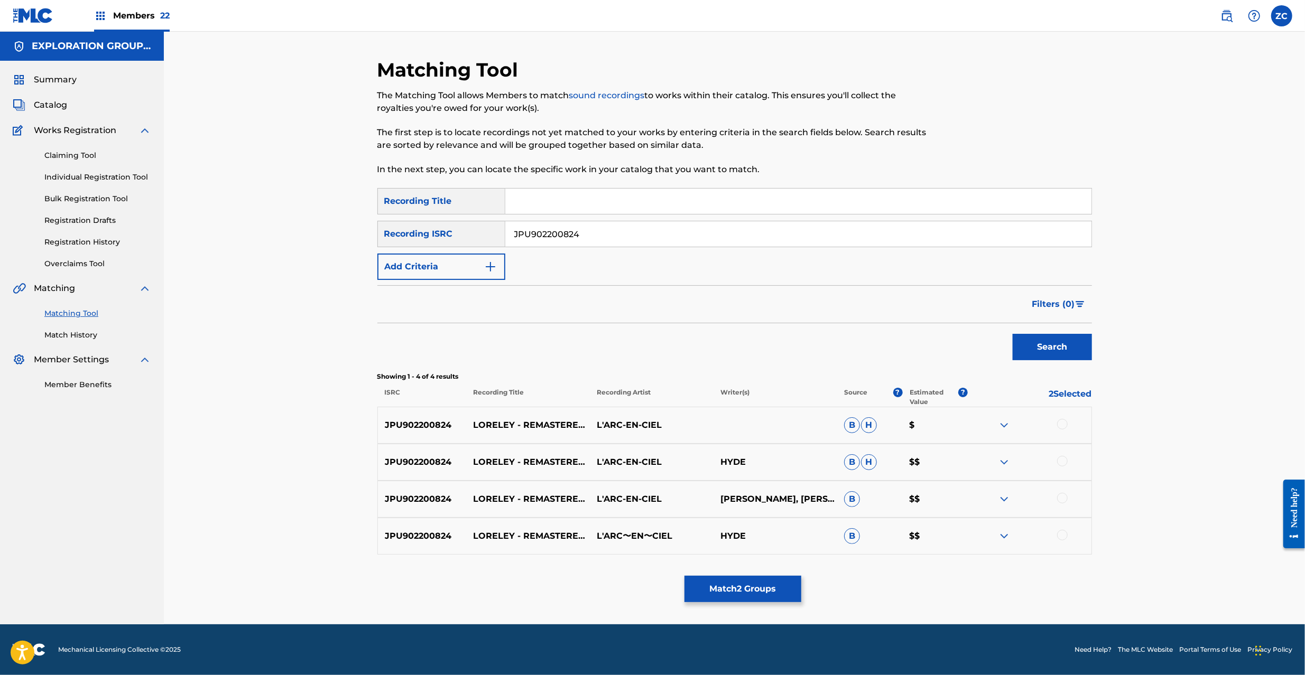
click at [1067, 423] on div at bounding box center [1062, 424] width 11 height 11
click at [1061, 462] on div at bounding box center [1062, 461] width 11 height 11
click at [1060, 498] on div at bounding box center [1062, 498] width 11 height 11
click at [1064, 536] on div at bounding box center [1062, 535] width 11 height 11
click at [754, 594] on button "Match 6 Groups" at bounding box center [742, 589] width 117 height 26
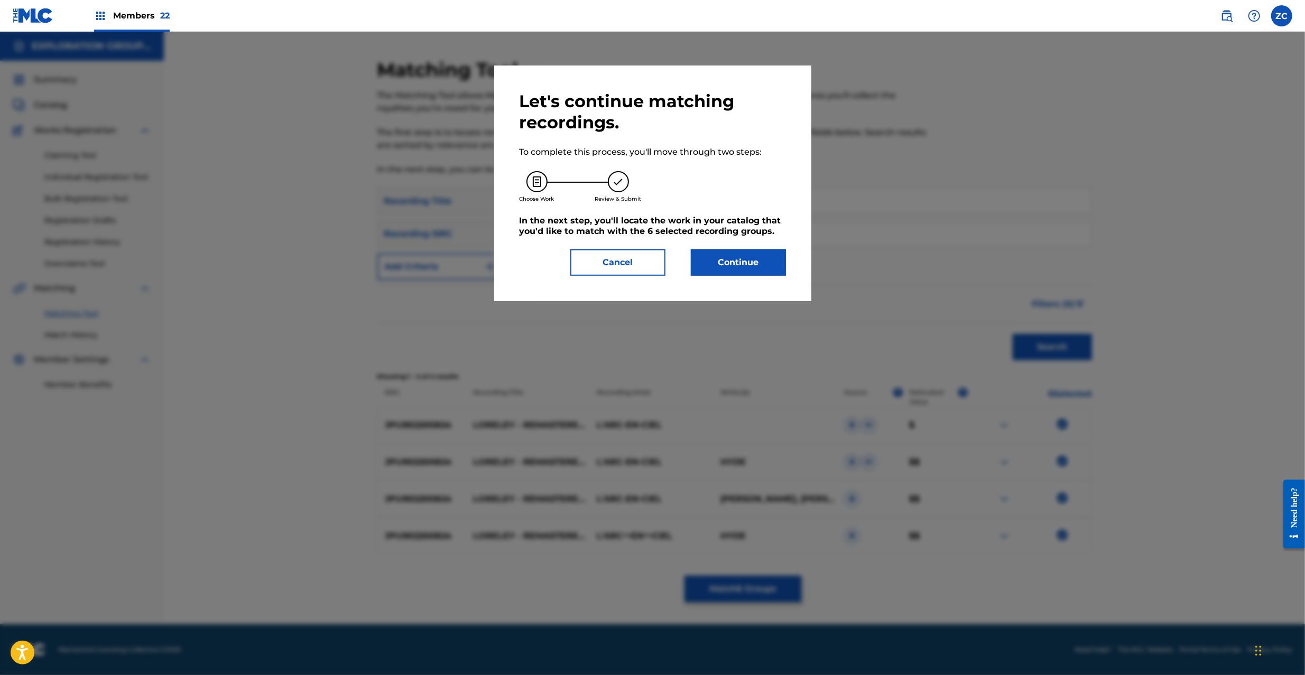
click at [747, 256] on button "Continue" at bounding box center [738, 262] width 95 height 26
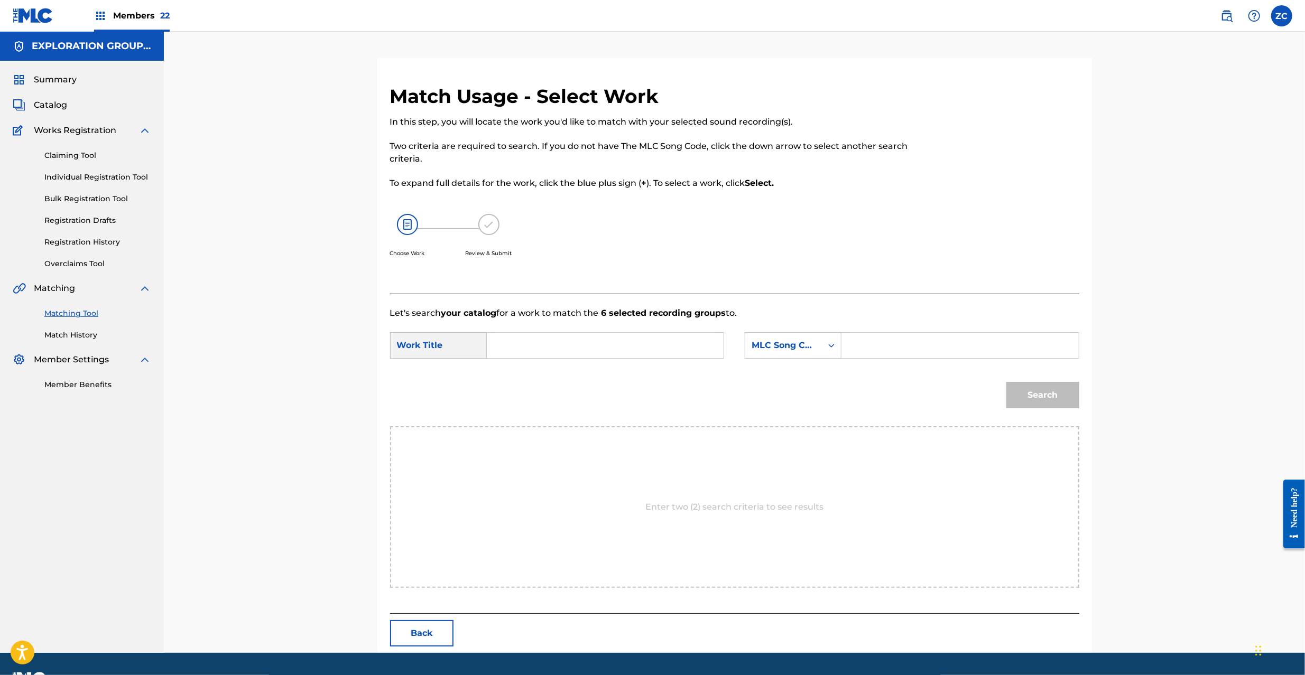
click at [635, 345] on input "Search Form" at bounding box center [605, 345] width 219 height 25
paste input "Loreley L6225O"
click at [560, 348] on input "Loreley L6225O" at bounding box center [605, 345] width 219 height 25
type input "Loreley"
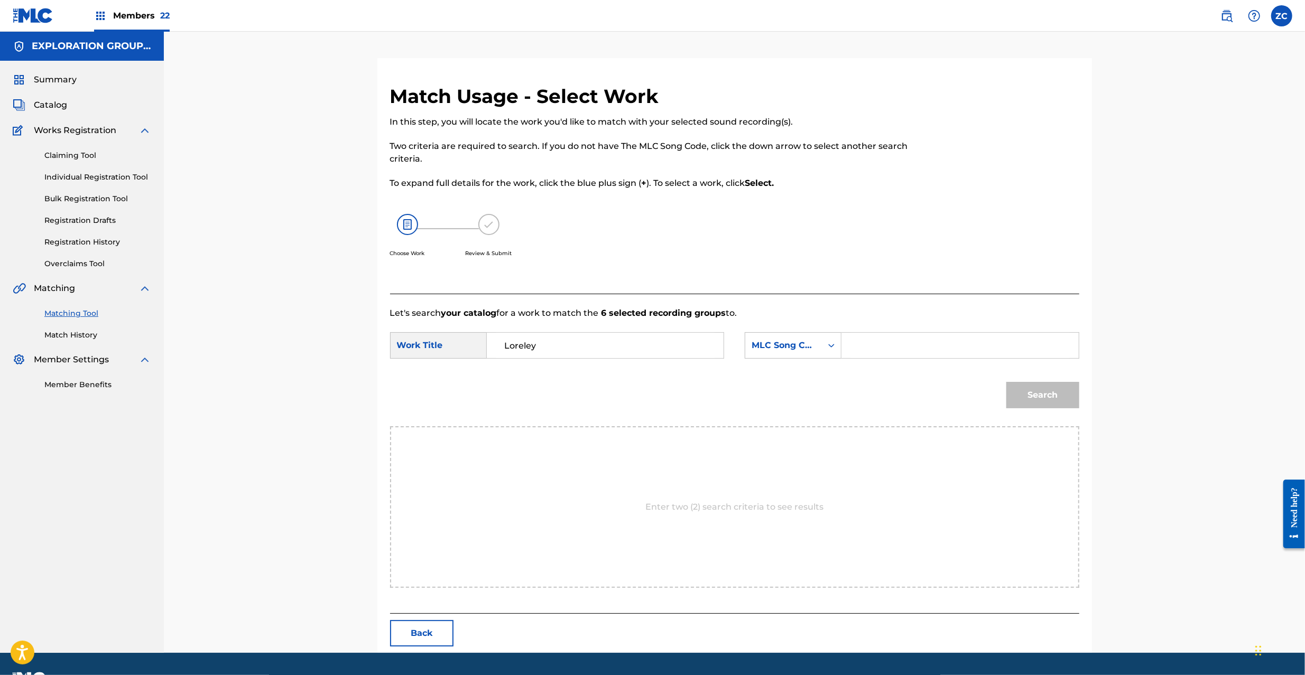
click at [908, 347] on input "Search Form" at bounding box center [959, 345] width 219 height 25
paste input "L6225O"
type input "L6225O"
click at [1041, 395] on button "Search" at bounding box center [1042, 395] width 73 height 26
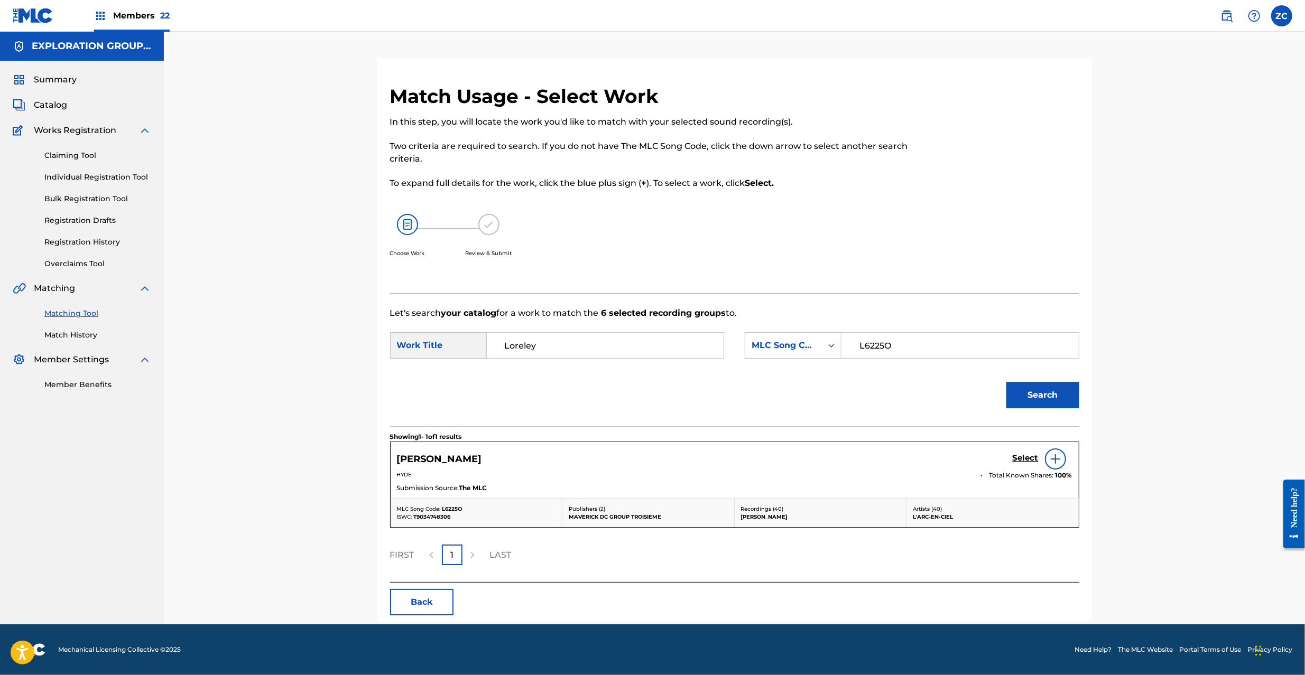
click at [1024, 457] on h5 "Select" at bounding box center [1026, 458] width 26 height 10
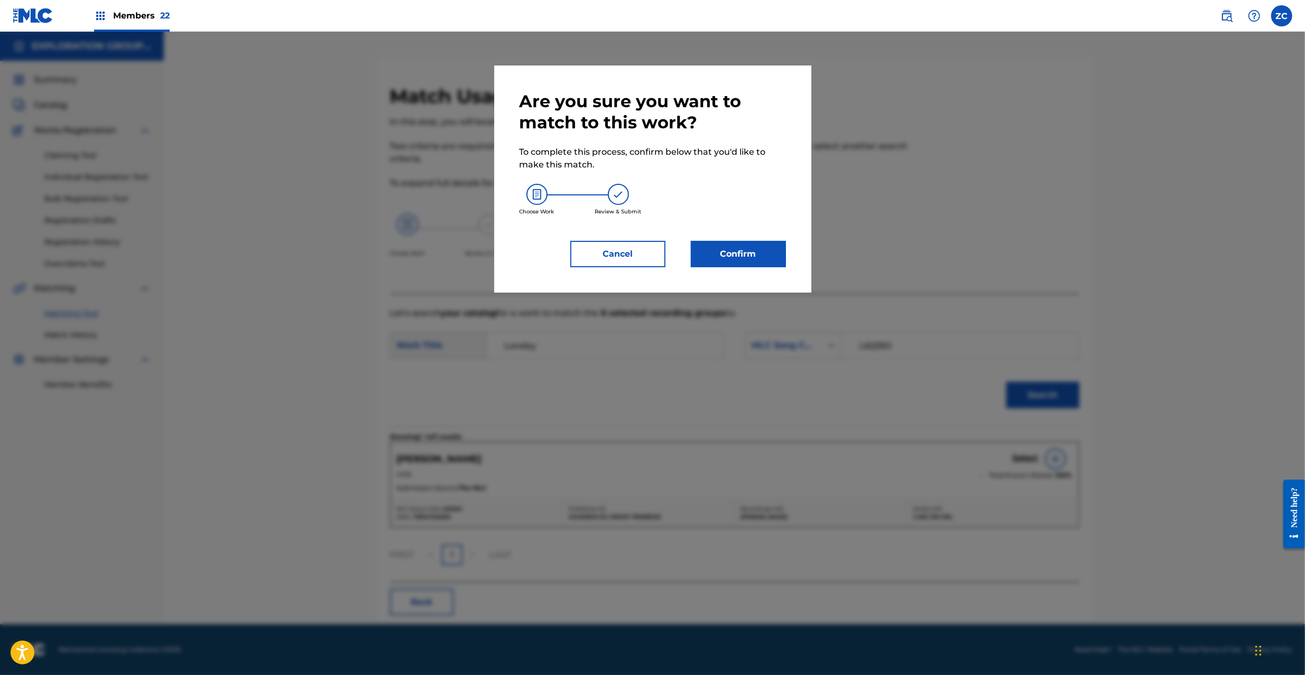
click at [749, 261] on button "Confirm" at bounding box center [738, 254] width 95 height 26
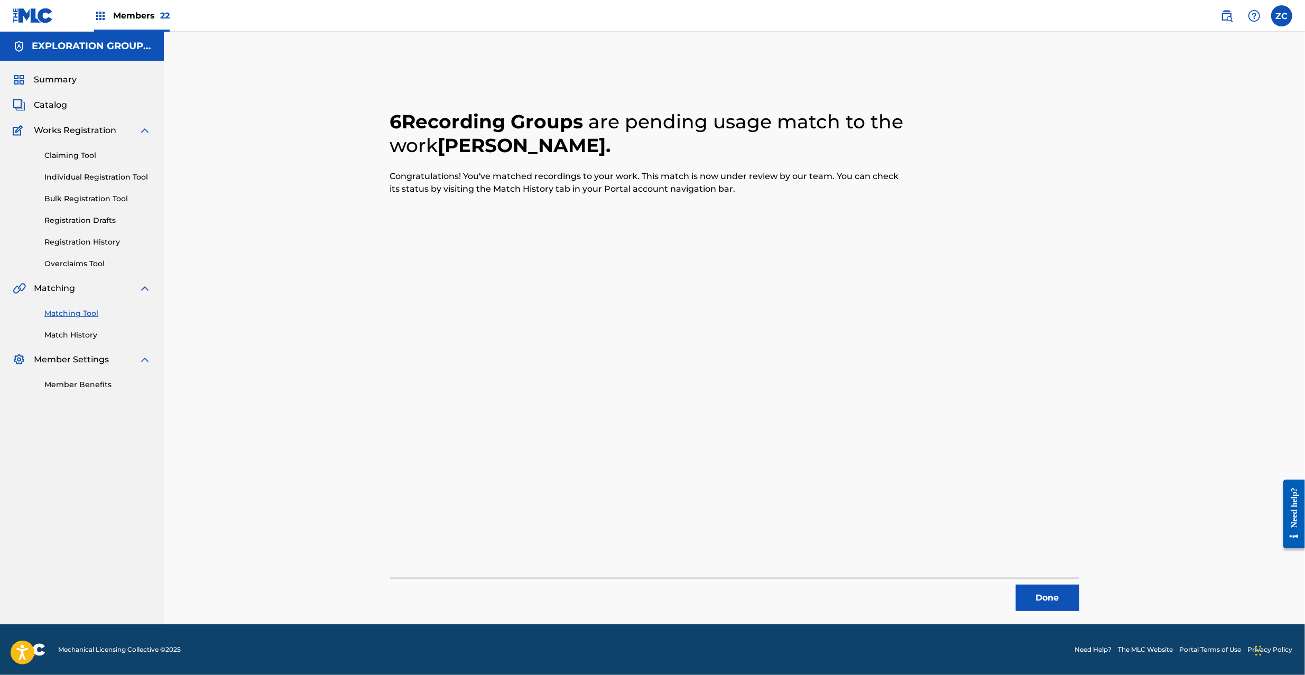
click at [1041, 597] on button "Done" at bounding box center [1047, 598] width 63 height 26
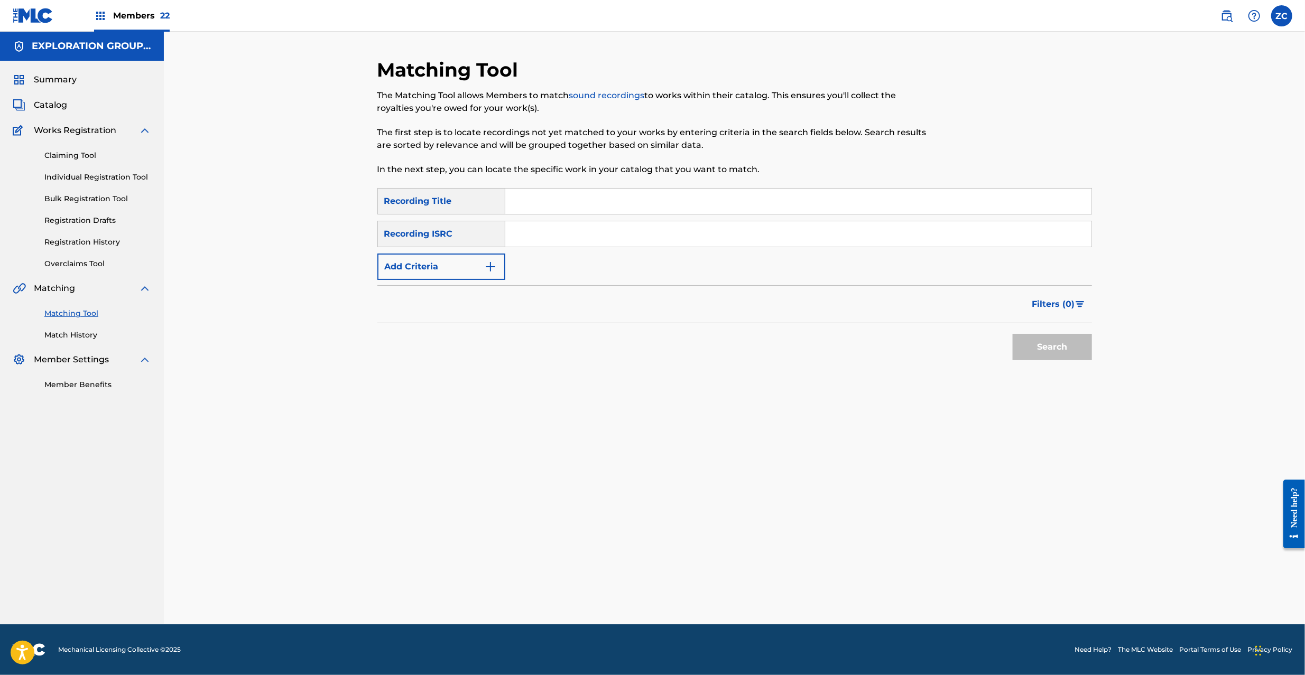
click at [730, 235] on input "Search Form" at bounding box center [798, 233] width 586 height 25
paste input "JPB600949308"
type input "JPB600949308"
drag, startPoint x: 1041, startPoint y: 342, endPoint x: 1031, endPoint y: 331, distance: 15.4
click at [1042, 344] on button "Search" at bounding box center [1052, 347] width 79 height 26
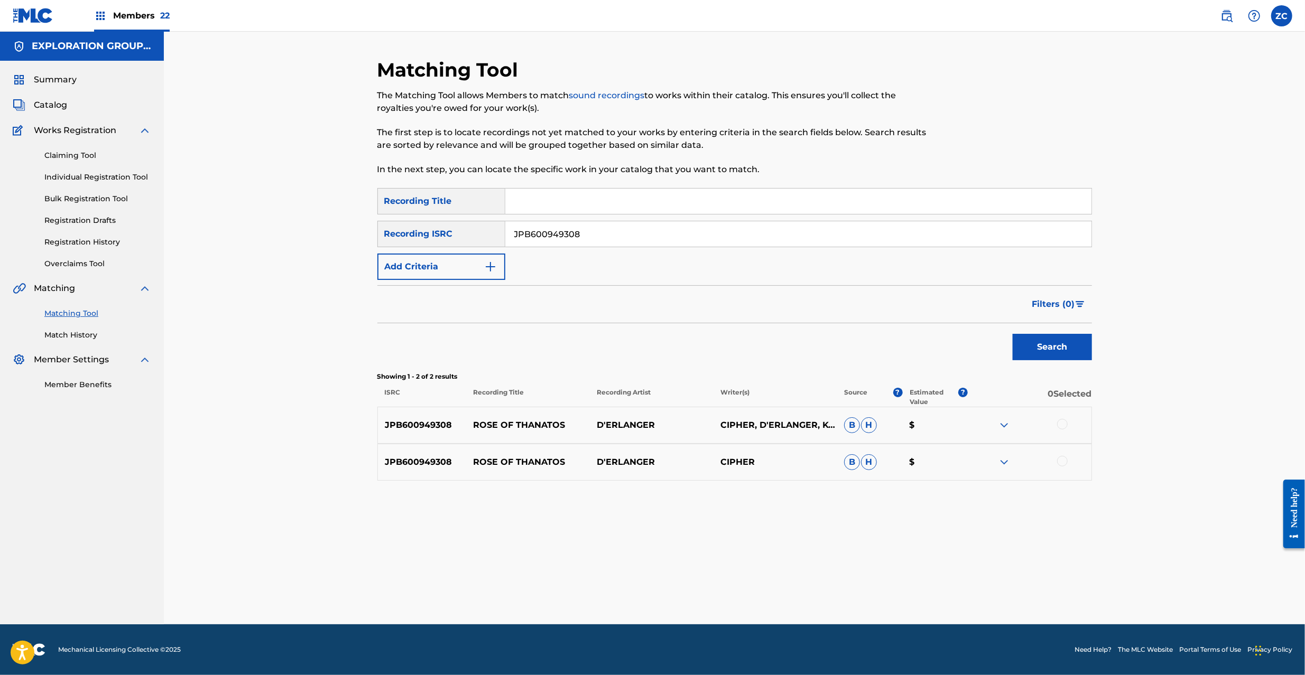
click at [1066, 423] on div at bounding box center [1062, 424] width 11 height 11
click at [1064, 461] on div at bounding box center [1062, 461] width 11 height 11
click at [768, 582] on button "Match 2 Groups" at bounding box center [742, 589] width 117 height 26
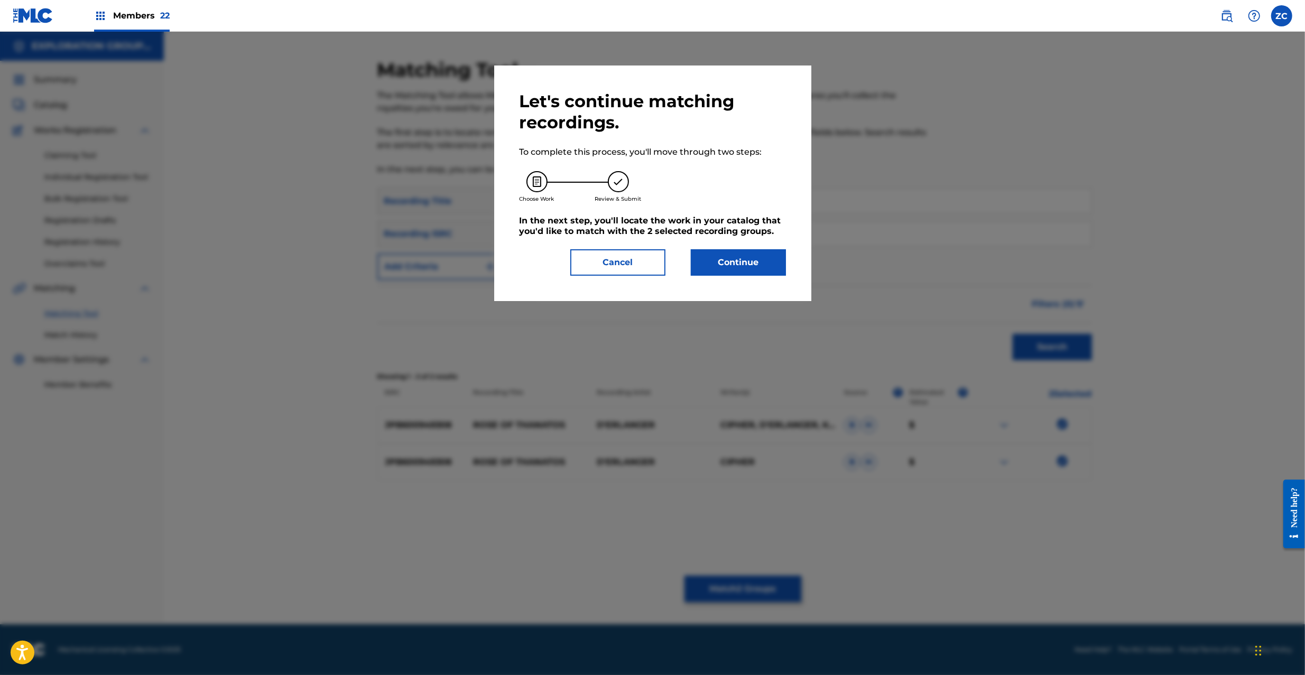
click at [759, 256] on button "Continue" at bounding box center [738, 262] width 95 height 26
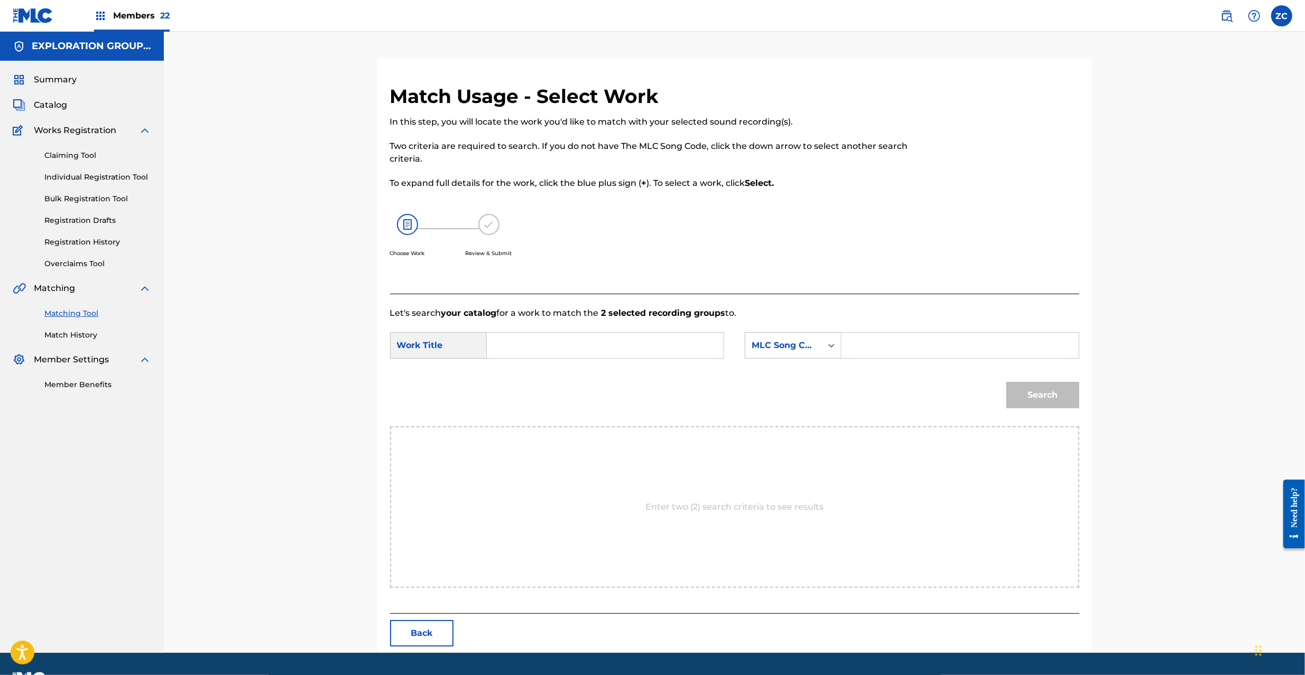
click at [637, 345] on input "Search Form" at bounding box center [605, 345] width 219 height 25
paste
click at [600, 348] on input "Rose Of Thanatos RO0TQ8" at bounding box center [605, 345] width 219 height 25
drag, startPoint x: 600, startPoint y: 348, endPoint x: 615, endPoint y: 347, distance: 14.8
click at [601, 347] on input "Rose Of Thanatos RO0TQ8" at bounding box center [605, 345] width 219 height 25
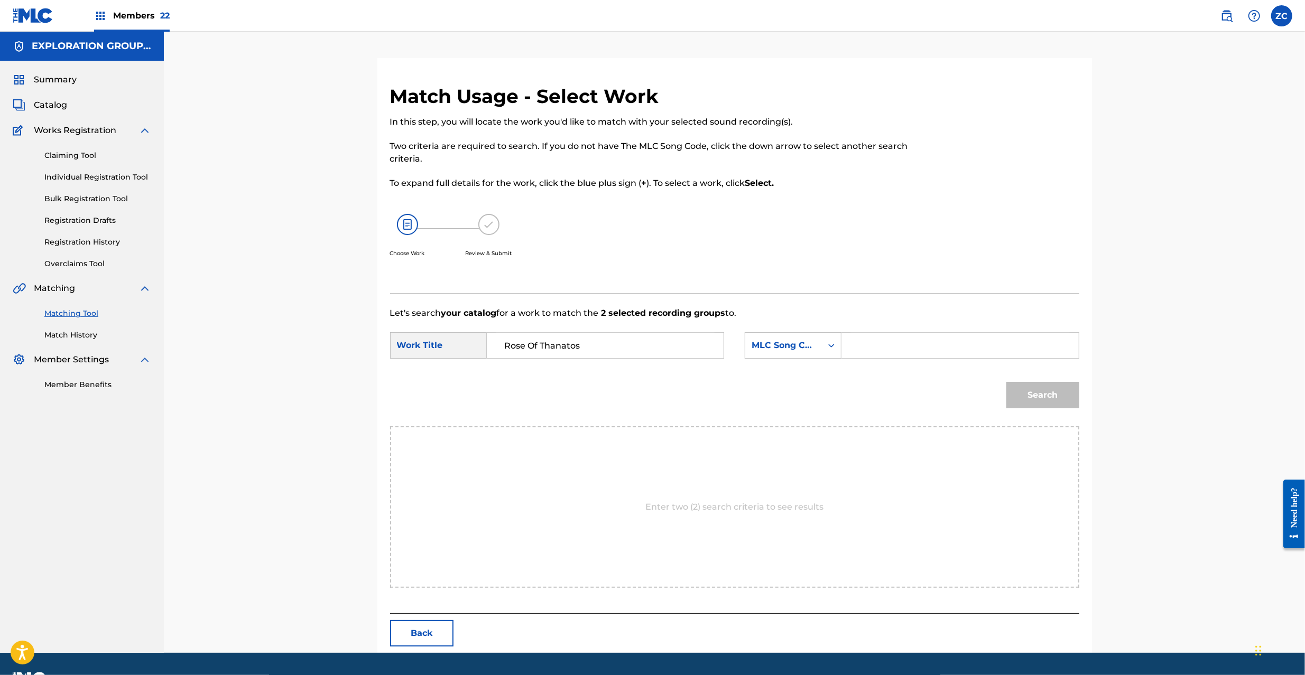
type input "Rose Of Thanatos"
click at [914, 332] on div "Search Form" at bounding box center [959, 345] width 237 height 26
click at [967, 350] on input "Search Form" at bounding box center [959, 345] width 219 height 25
type input "RO0TQ8"
click at [1042, 394] on button "Search" at bounding box center [1042, 395] width 73 height 26
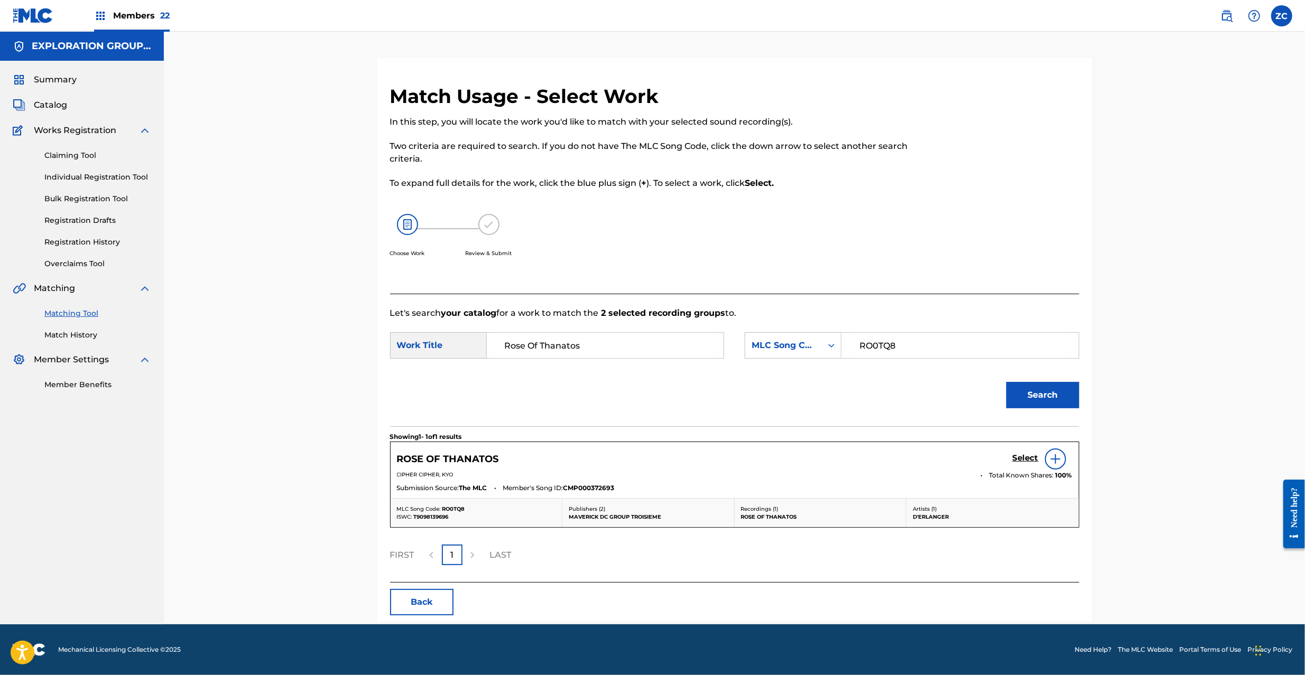
click at [1024, 456] on h5 "Select" at bounding box center [1026, 458] width 26 height 10
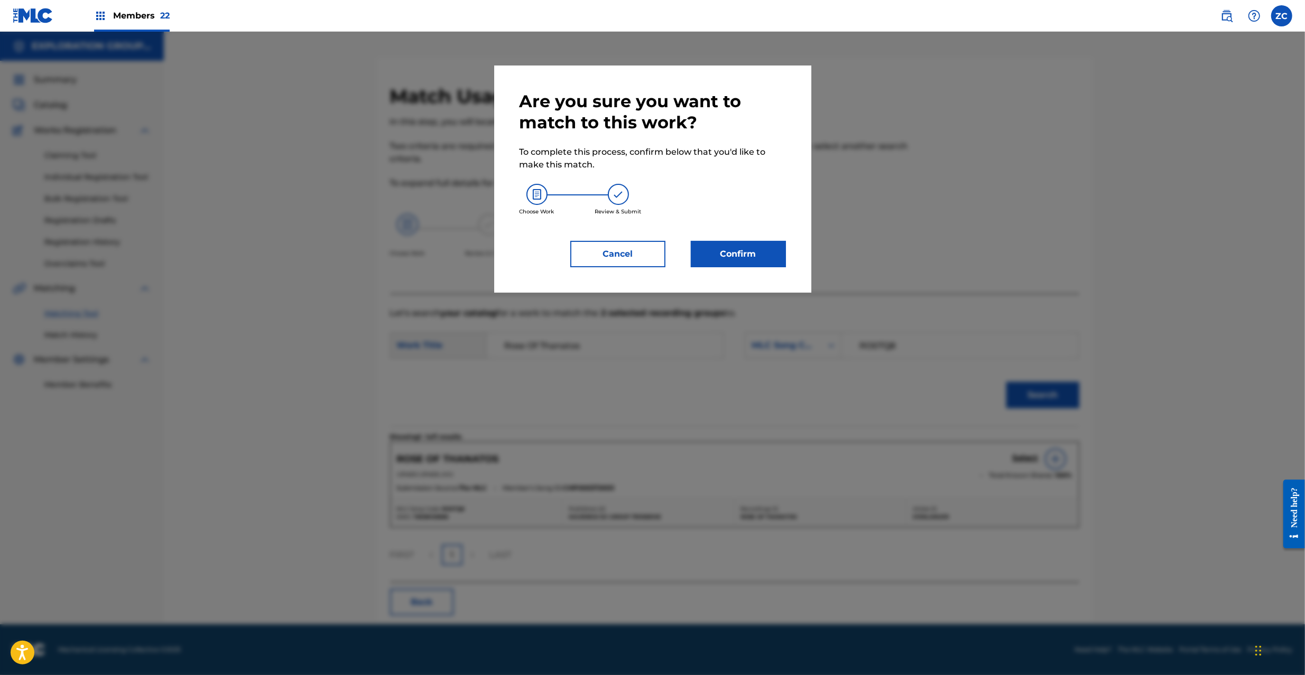
click at [767, 259] on button "Confirm" at bounding box center [738, 254] width 95 height 26
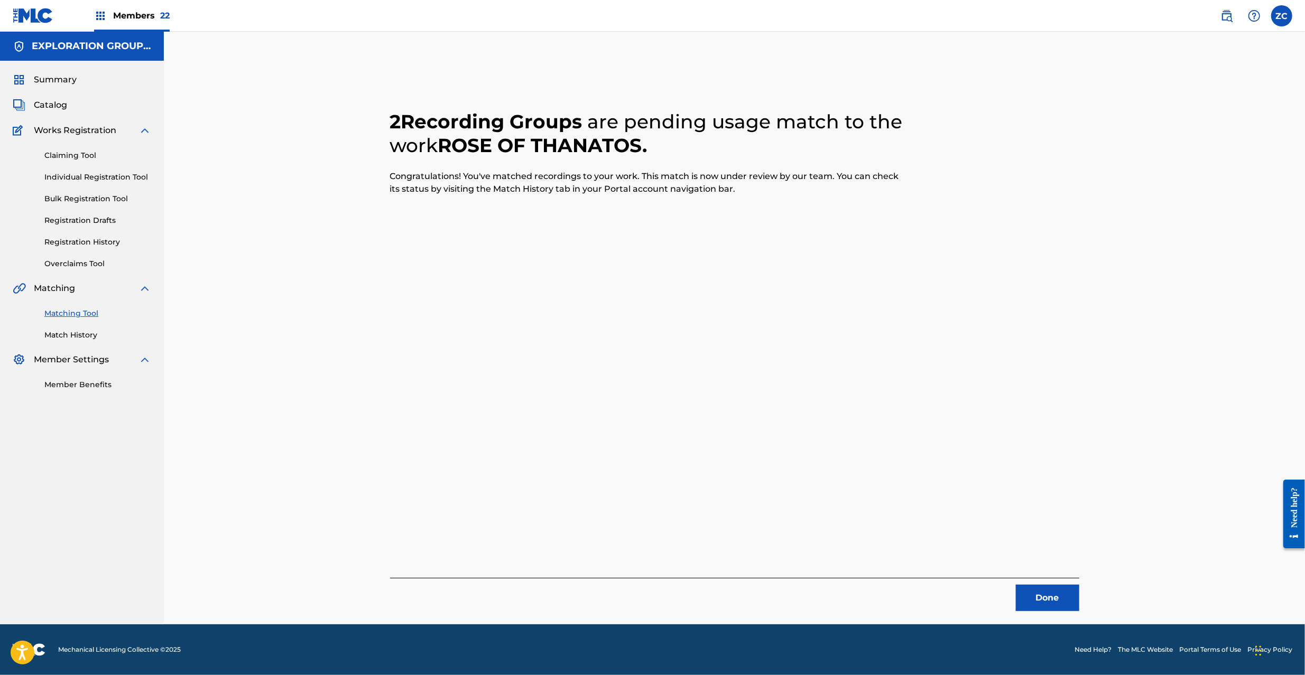
click at [1039, 601] on button "Done" at bounding box center [1047, 598] width 63 height 26
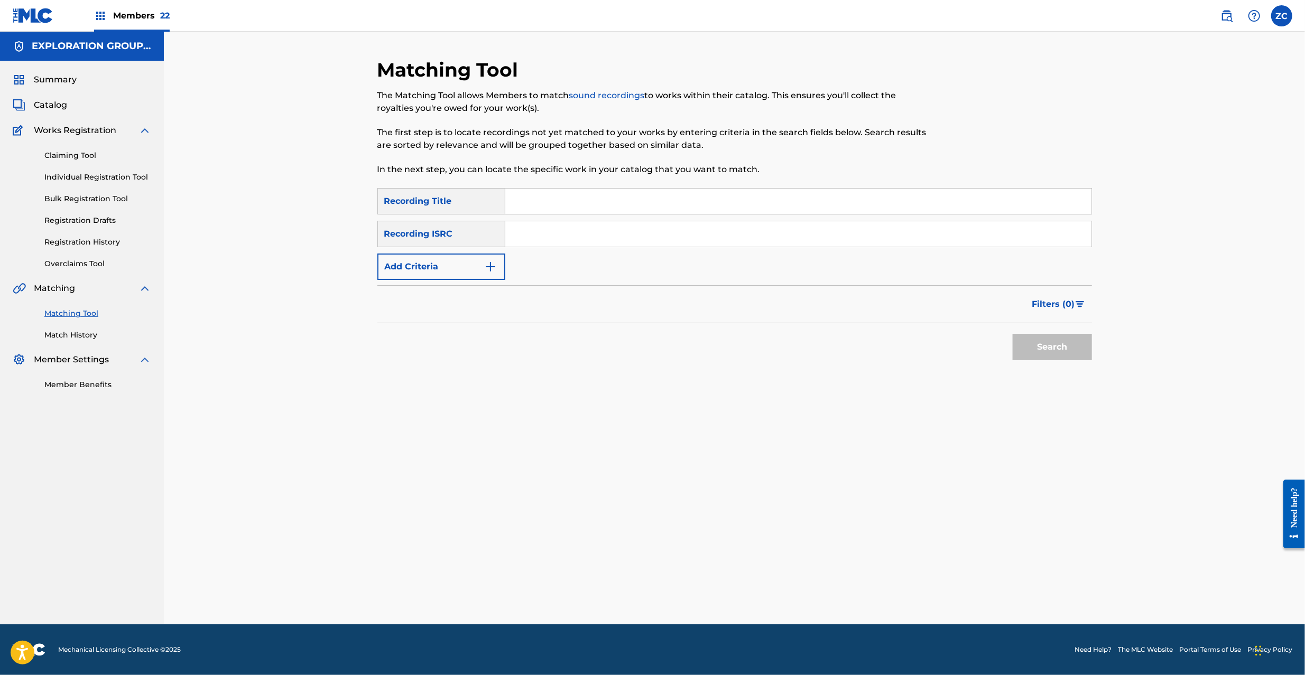
click at [738, 235] on input "Search Form" at bounding box center [798, 233] width 586 height 25
type input "JPF300800510"
click at [1048, 339] on button "Search" at bounding box center [1052, 347] width 79 height 26
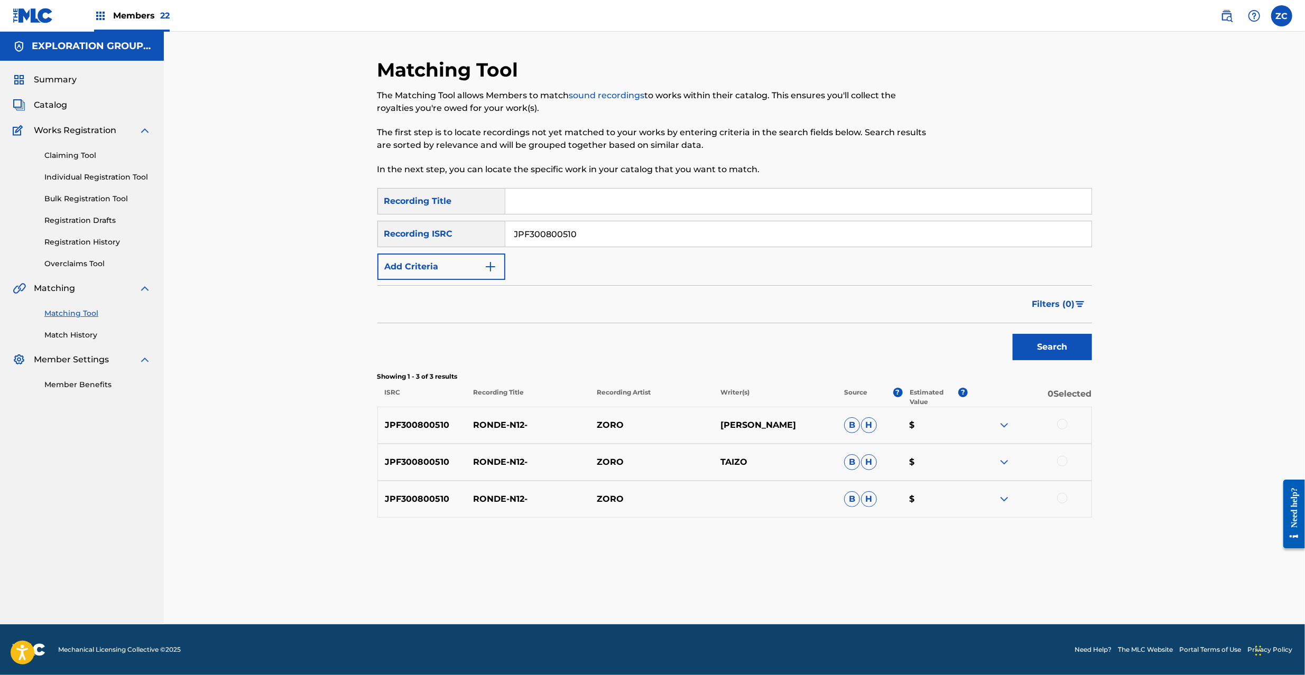
drag, startPoint x: 1059, startPoint y: 420, endPoint x: 1065, endPoint y: 464, distance: 44.3
click at [1059, 423] on div at bounding box center [1062, 424] width 11 height 11
click at [1065, 464] on div at bounding box center [1062, 461] width 11 height 11
click at [1062, 502] on div at bounding box center [1062, 498] width 11 height 11
drag, startPoint x: 745, startPoint y: 590, endPoint x: 747, endPoint y: 580, distance: 10.3
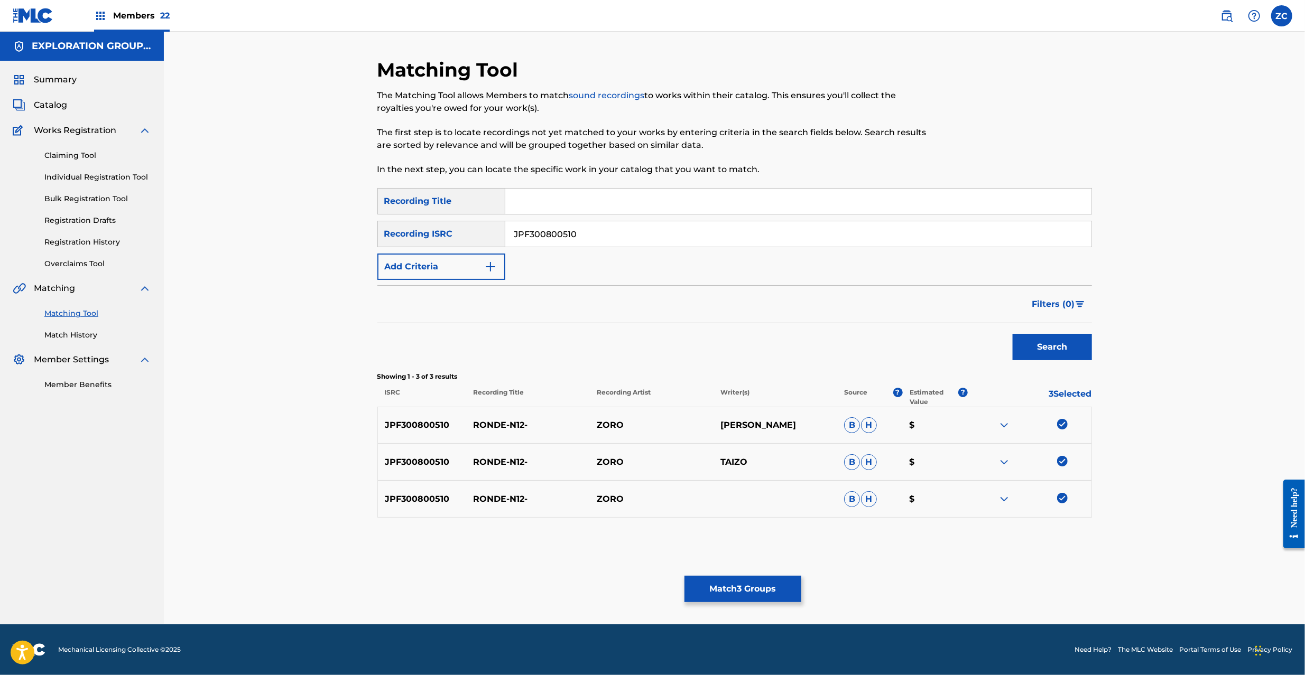
click at [747, 580] on button "Match 3 Groups" at bounding box center [742, 589] width 117 height 26
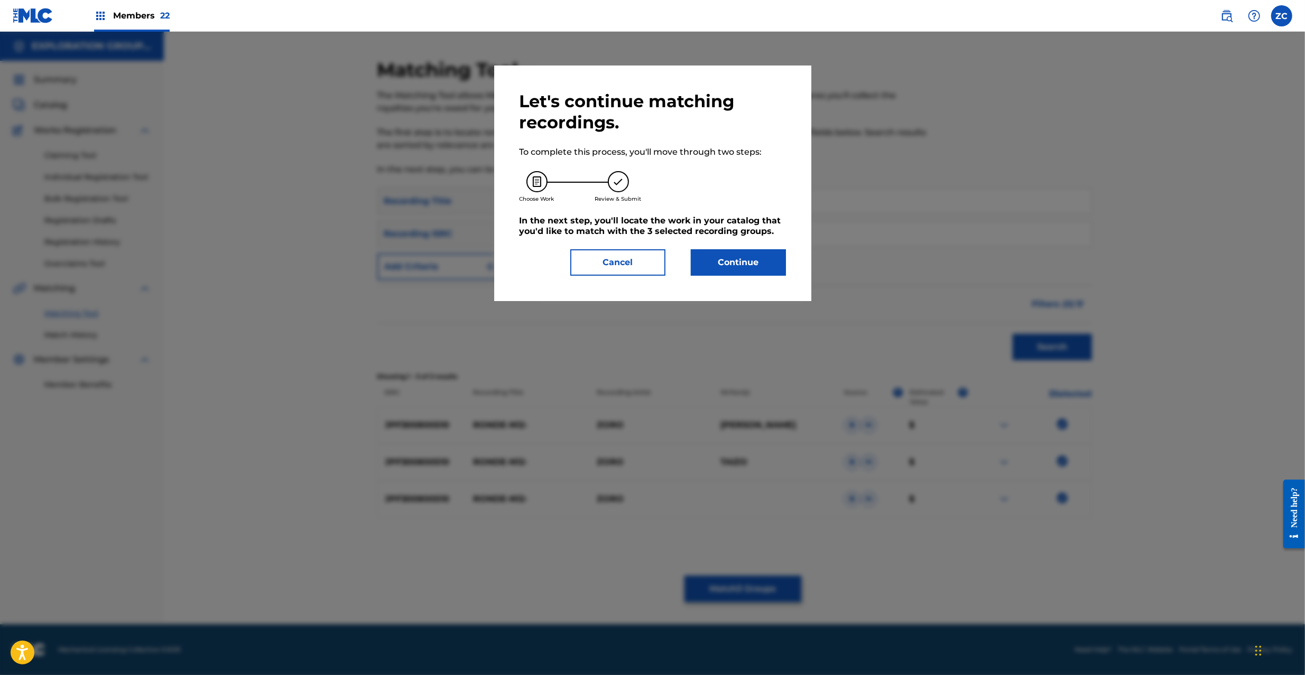
click at [746, 265] on button "Continue" at bounding box center [738, 262] width 95 height 26
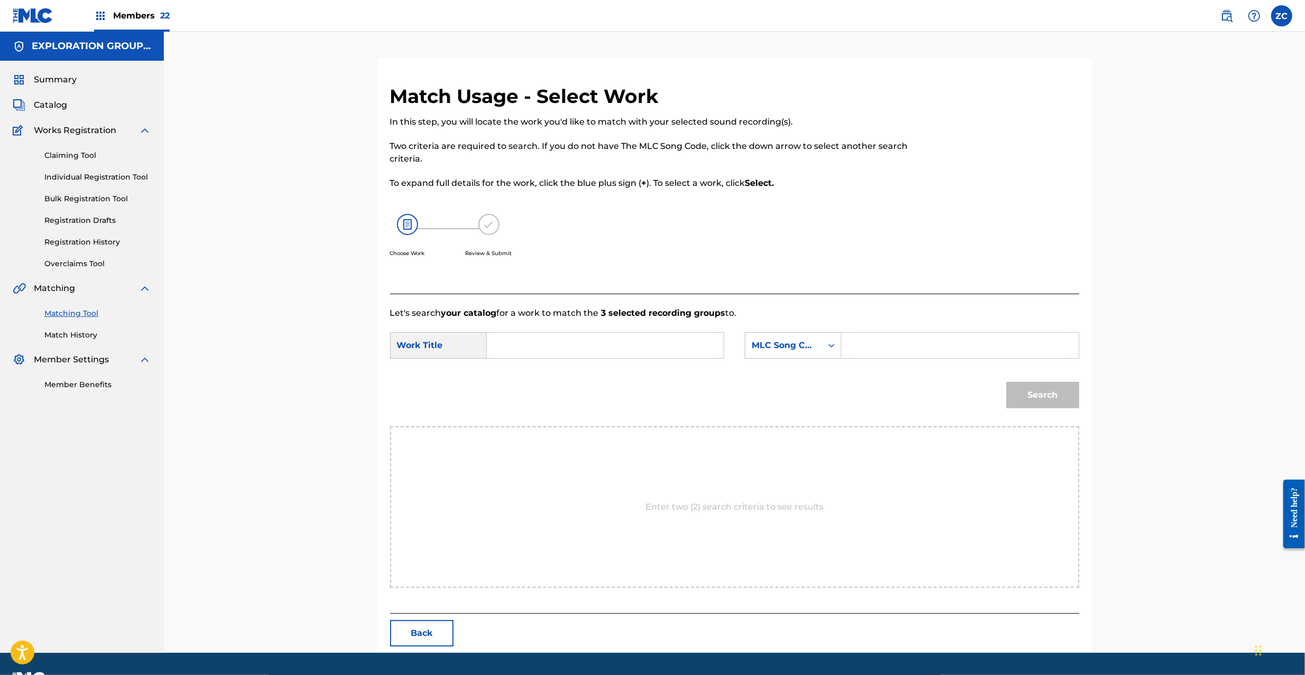
click at [563, 335] on input "Search Form" at bounding box center [605, 345] width 219 height 25
click at [570, 341] on input "Rondo N 12 RB887T" at bounding box center [605, 345] width 219 height 25
type input "Rondo N 12"
click at [888, 343] on input "Search Form" at bounding box center [959, 345] width 219 height 25
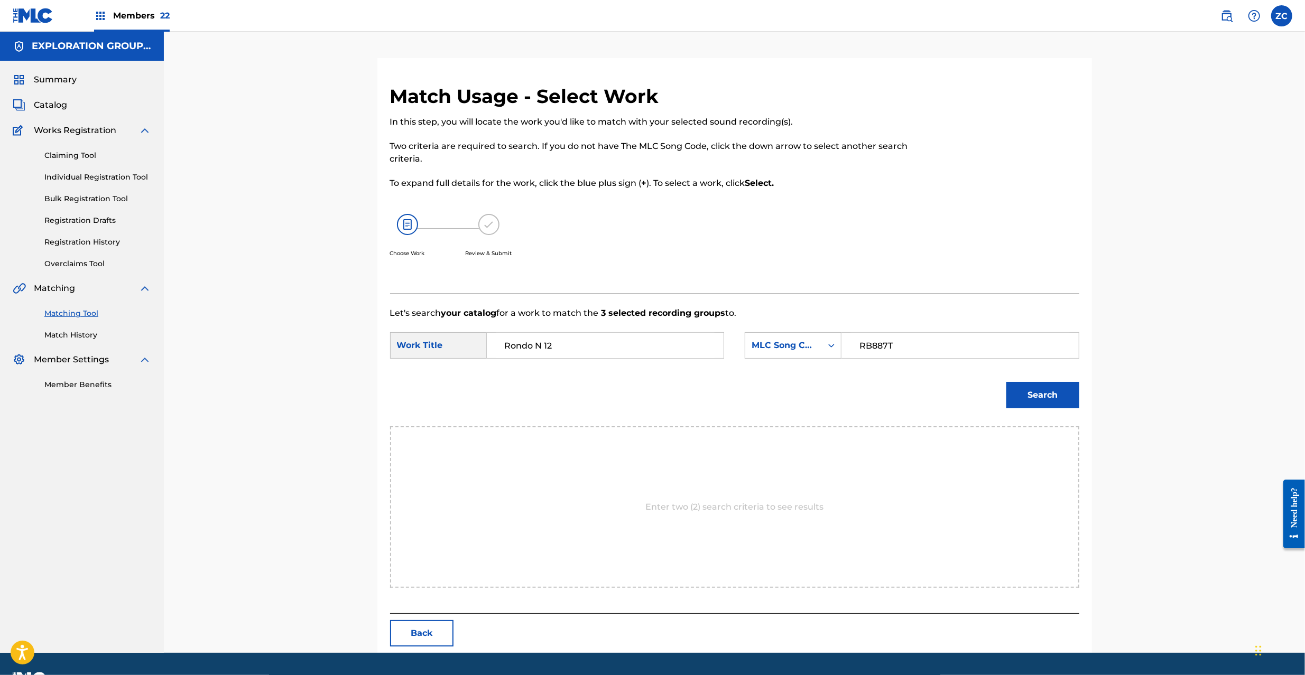
type input "RB887T"
click at [1024, 396] on button "Search" at bounding box center [1042, 395] width 73 height 26
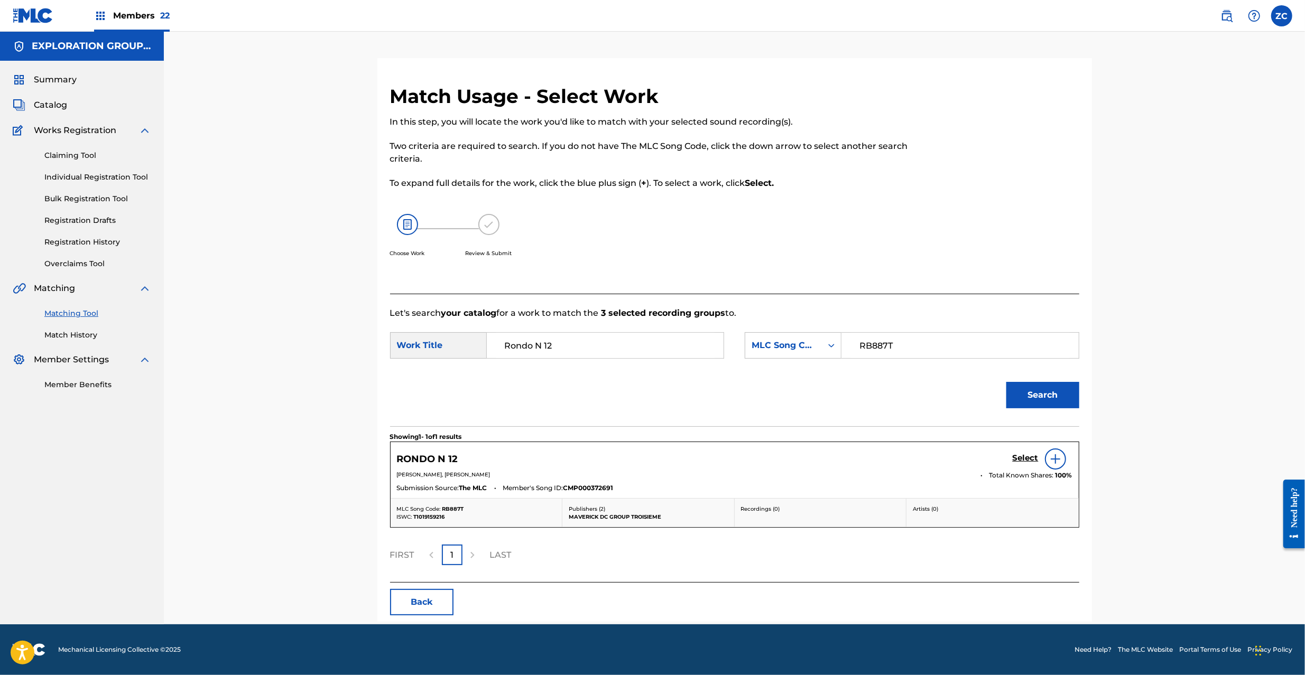
click at [1028, 459] on h5 "Select" at bounding box center [1026, 458] width 26 height 10
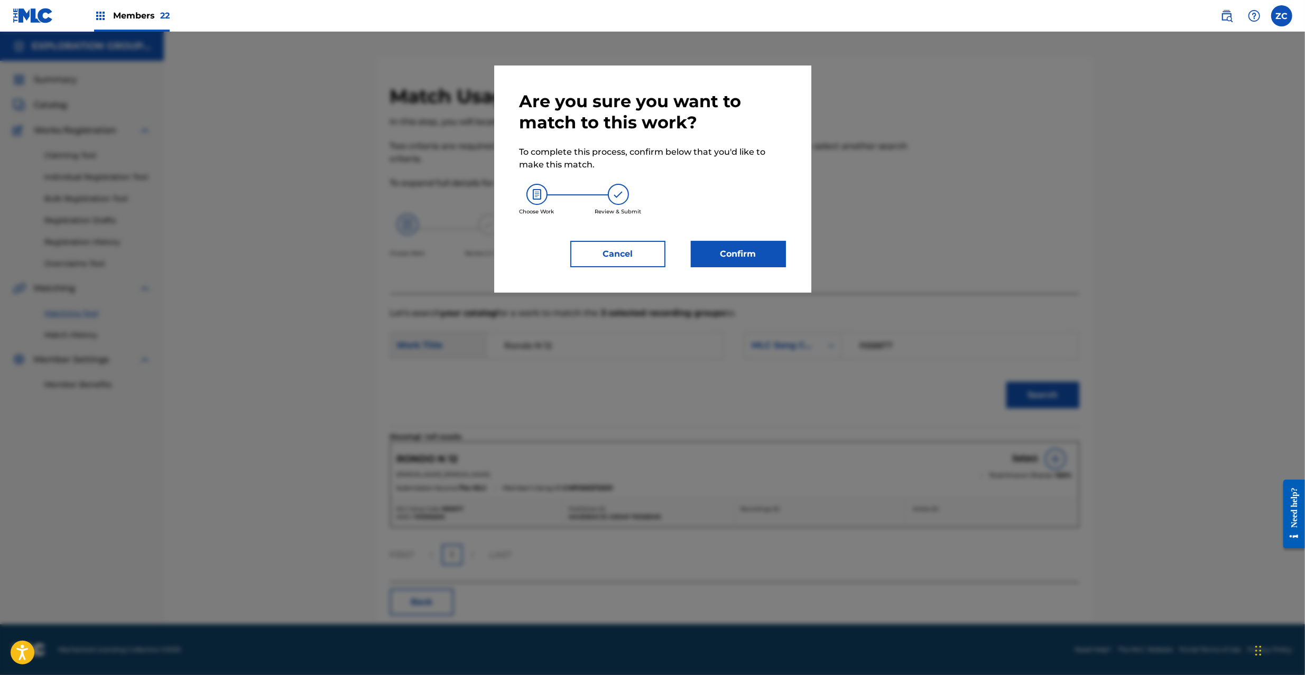
click at [762, 256] on button "Confirm" at bounding box center [738, 254] width 95 height 26
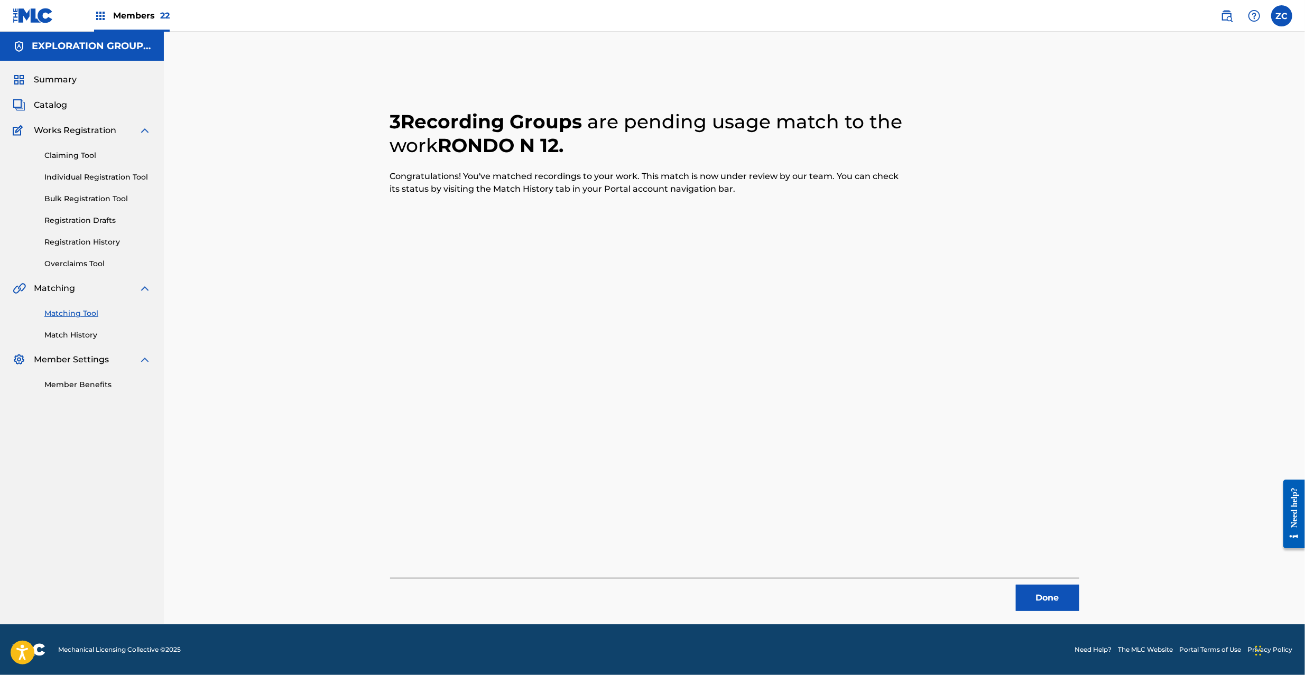
click at [1060, 586] on button "Done" at bounding box center [1047, 598] width 63 height 26
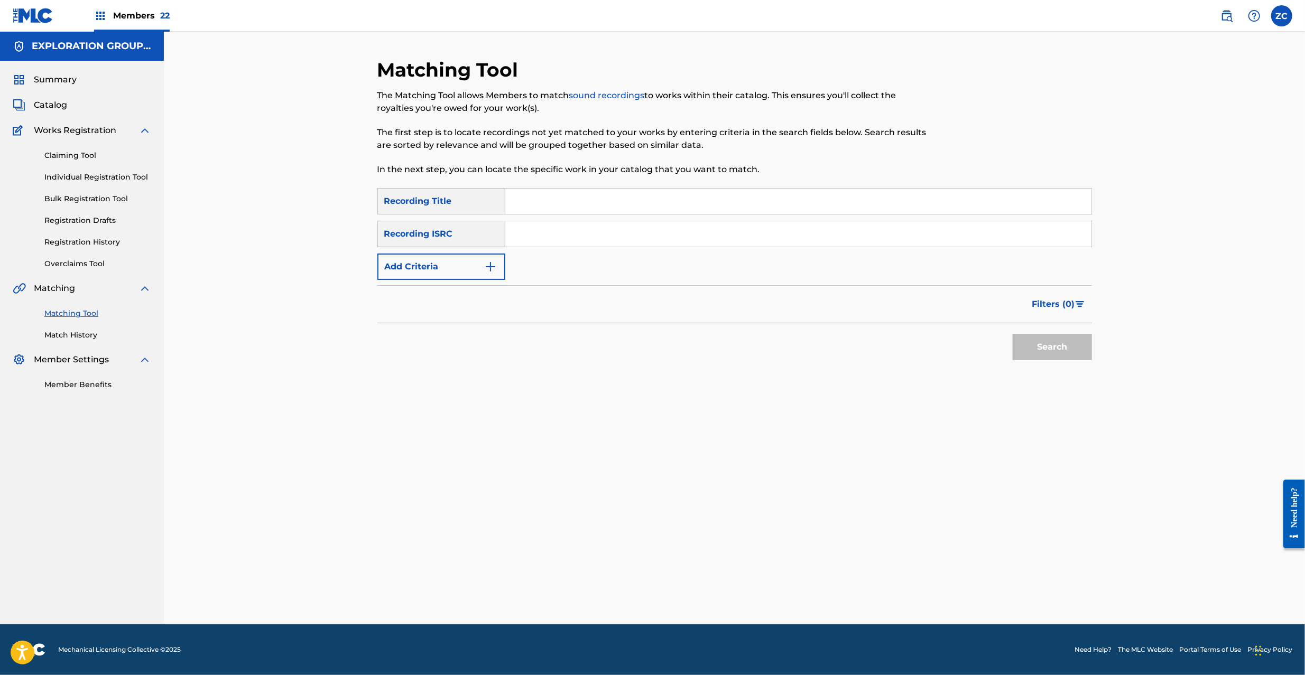
drag, startPoint x: 618, startPoint y: 234, endPoint x: 890, endPoint y: 312, distance: 282.7
click at [618, 234] on input "Search Form" at bounding box center [798, 233] width 586 height 25
click at [1072, 343] on button "Search" at bounding box center [1052, 347] width 79 height 26
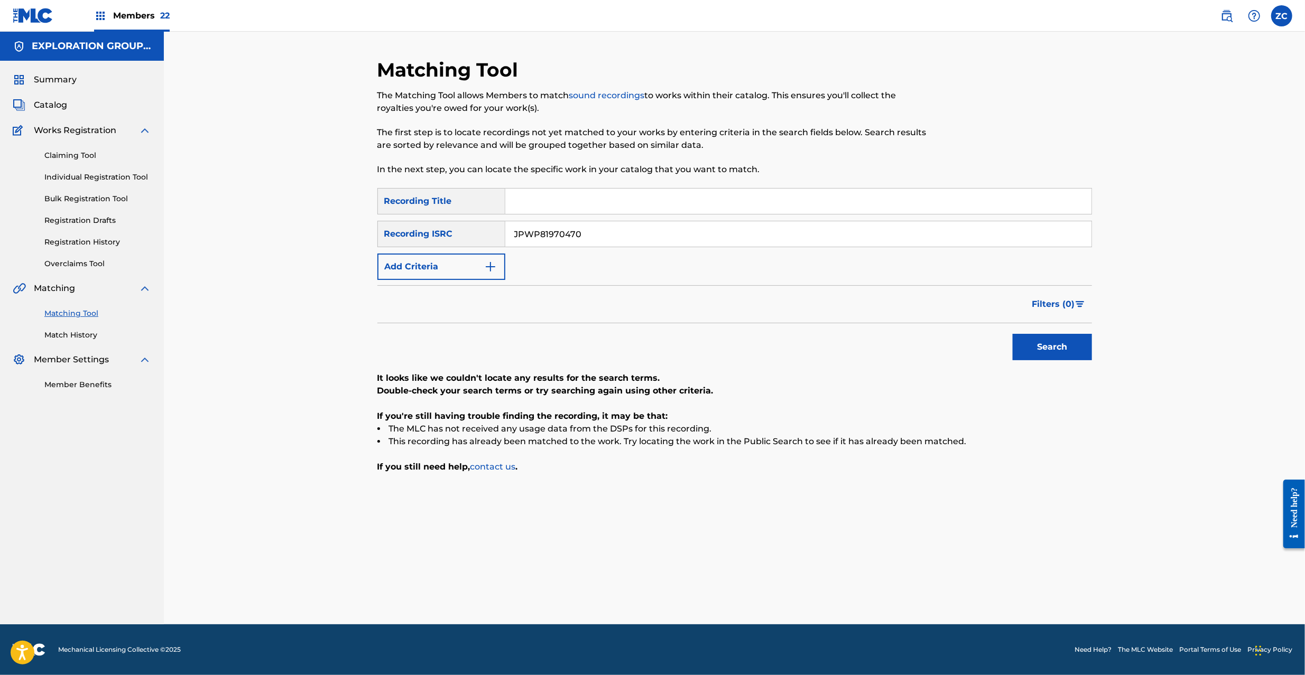
click at [592, 240] on input "JPWP81970470" at bounding box center [798, 233] width 586 height 25
type input "JPB600706407"
click at [1058, 348] on button "Search" at bounding box center [1052, 347] width 79 height 26
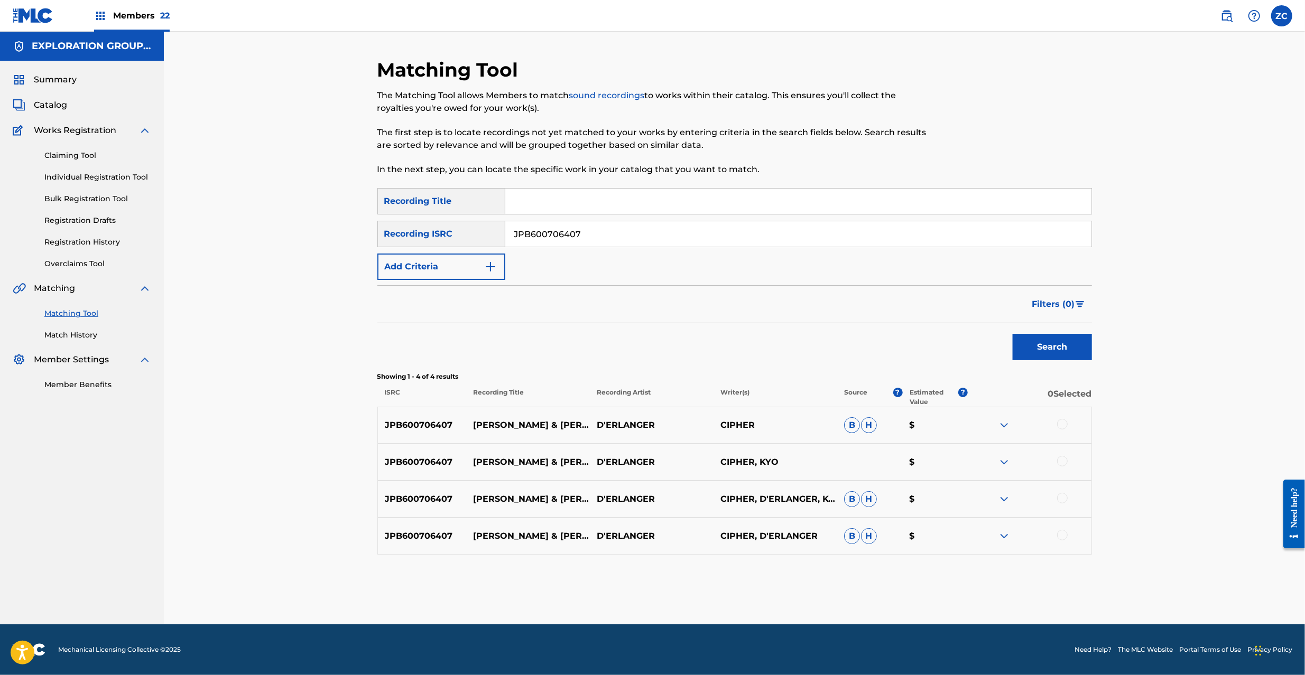
click at [1058, 429] on div at bounding box center [1030, 425] width 124 height 13
drag, startPoint x: 1062, startPoint y: 426, endPoint x: 1067, endPoint y: 453, distance: 27.9
click at [1062, 429] on div at bounding box center [1062, 424] width 11 height 11
click at [1063, 463] on div at bounding box center [1062, 461] width 11 height 11
drag, startPoint x: 1059, startPoint y: 498, endPoint x: 1063, endPoint y: 536, distance: 38.3
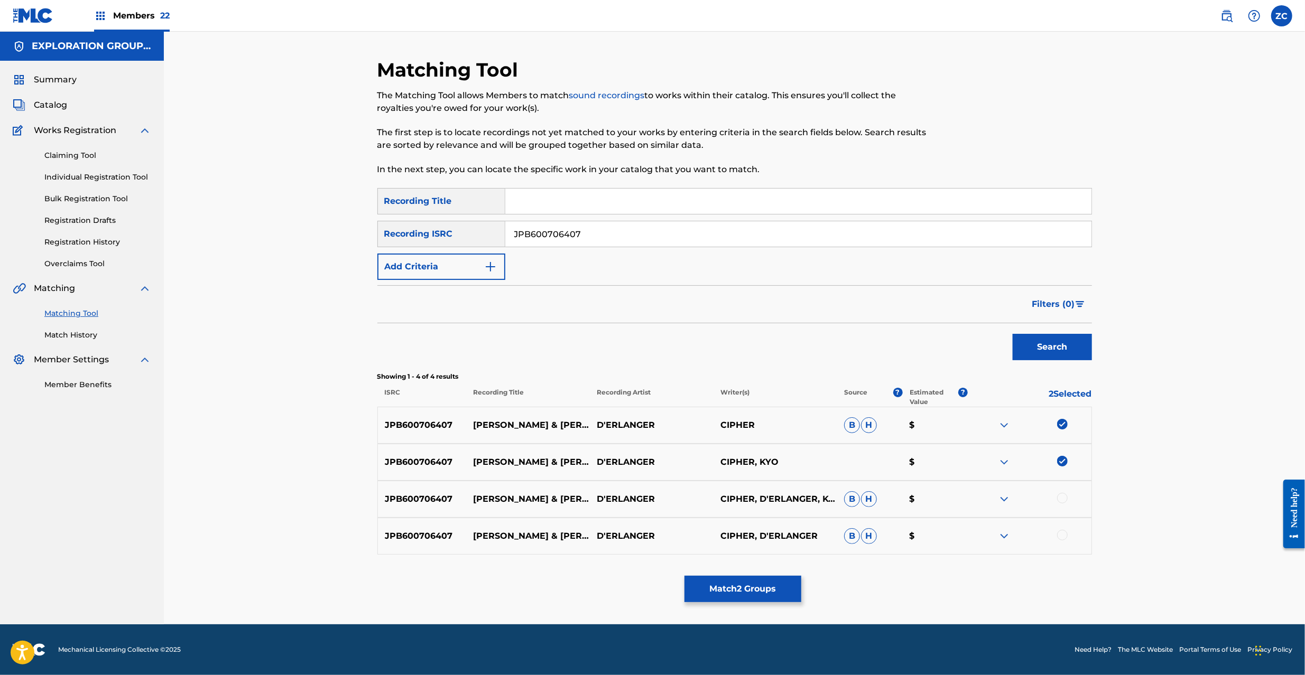
click at [1059, 499] on div at bounding box center [1062, 498] width 11 height 11
click at [1063, 536] on div at bounding box center [1062, 535] width 11 height 11
click at [753, 586] on button "Match 4 Groups" at bounding box center [742, 589] width 117 height 26
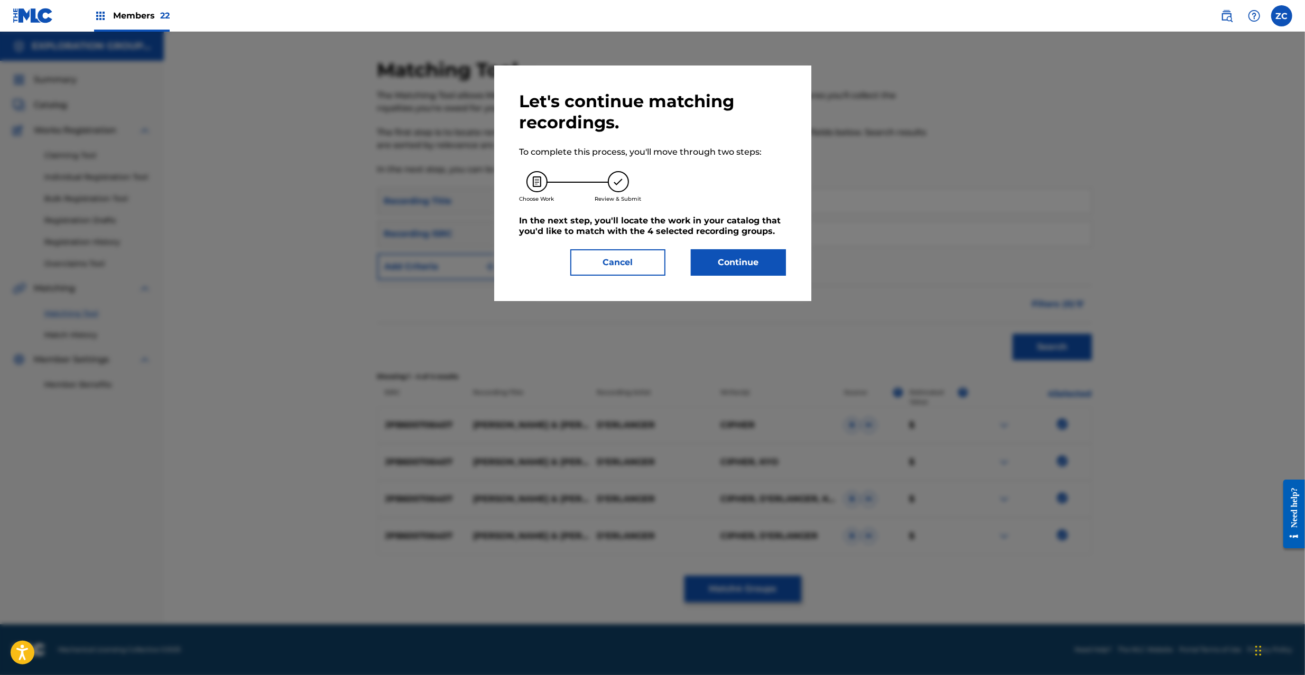
click at [749, 265] on button "Continue" at bounding box center [738, 262] width 95 height 26
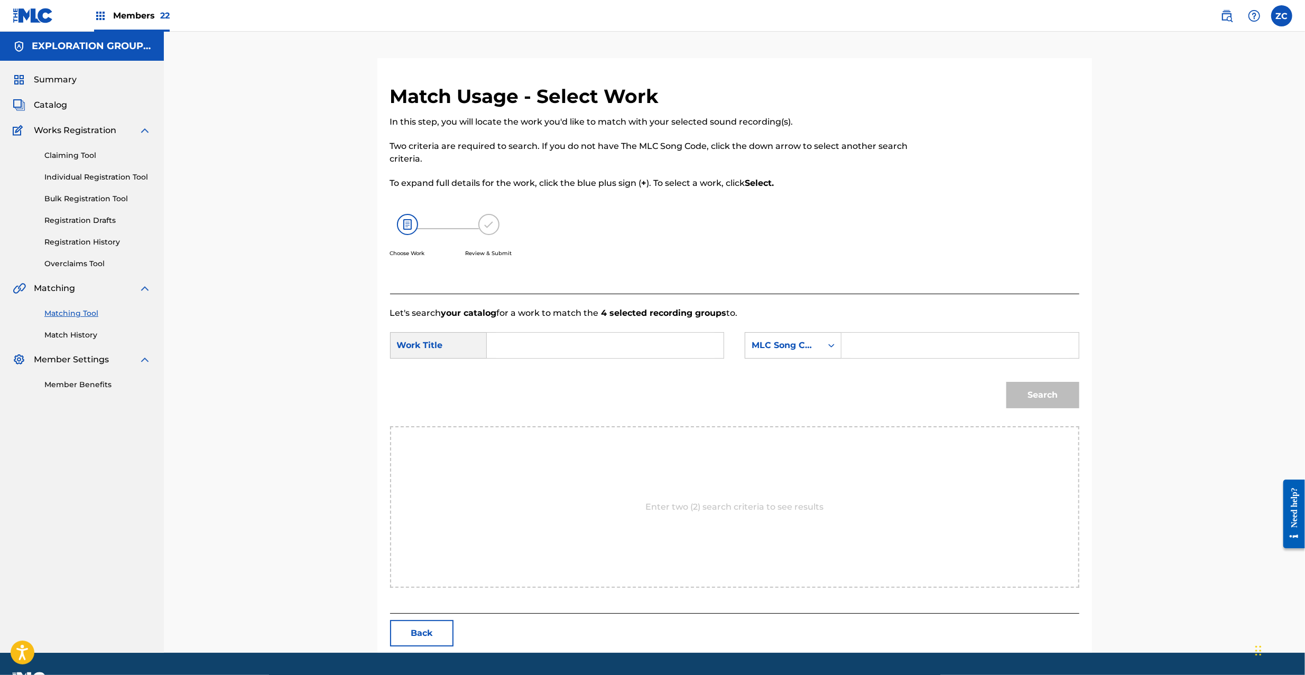
click at [550, 344] on input "Search Form" at bounding box center [605, 345] width 219 height 25
click at [590, 344] on input "[PERSON_NAME] & [PERSON_NAME] RO1VH6" at bounding box center [605, 345] width 219 height 25
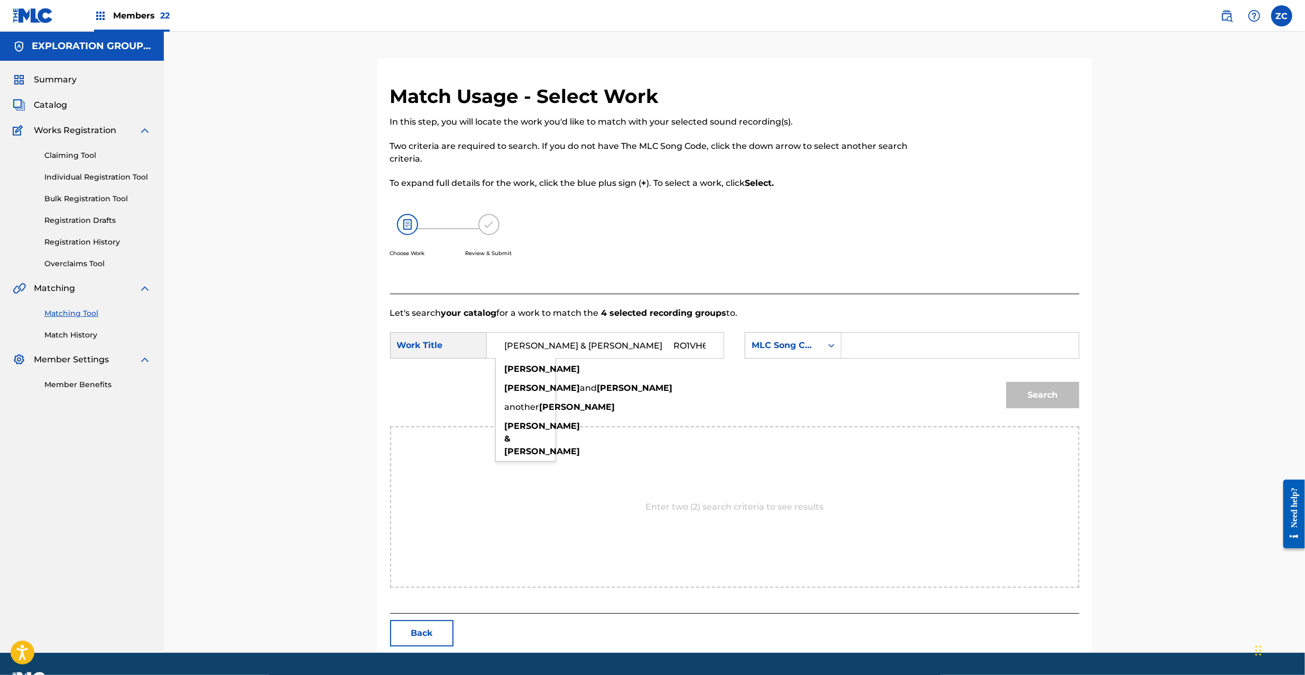
click at [590, 344] on input "[PERSON_NAME] & [PERSON_NAME] RO1VH6" at bounding box center [605, 345] width 219 height 25
type input "[PERSON_NAME] & [PERSON_NAME]"
click at [917, 347] on input "Search Form" at bounding box center [959, 345] width 219 height 25
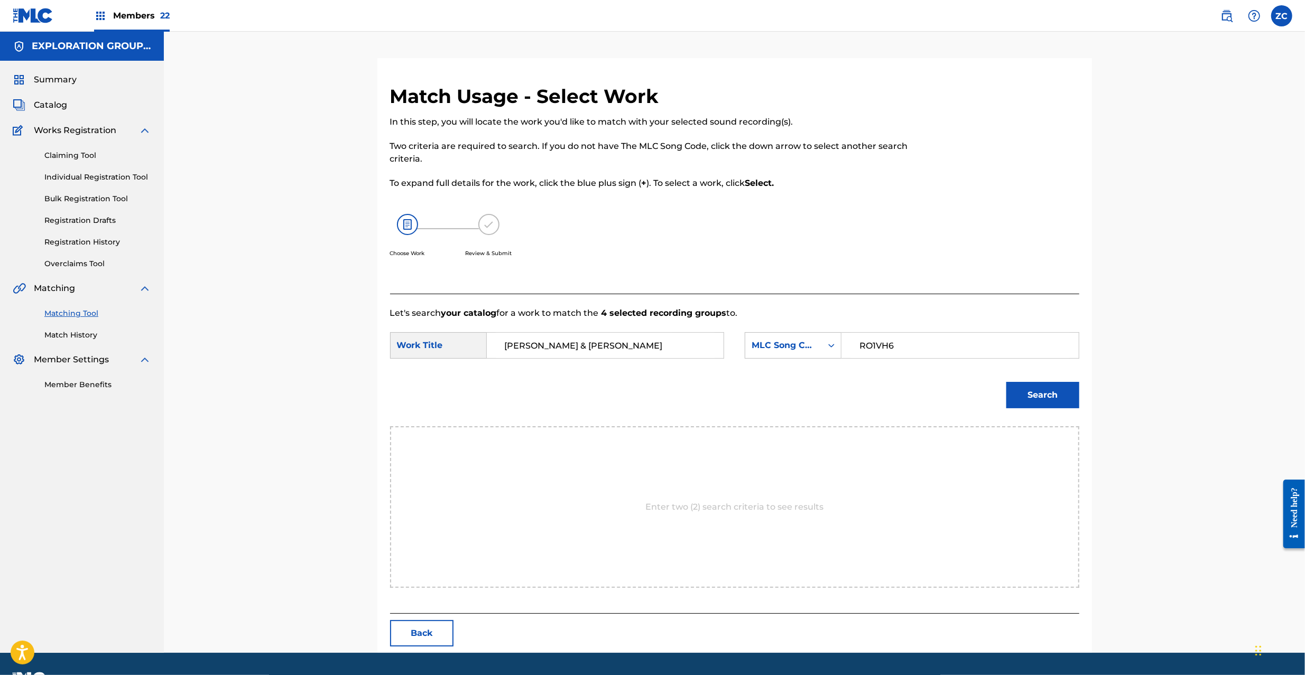
type input "RO1VH6"
click at [1032, 396] on button "Search" at bounding box center [1042, 395] width 73 height 26
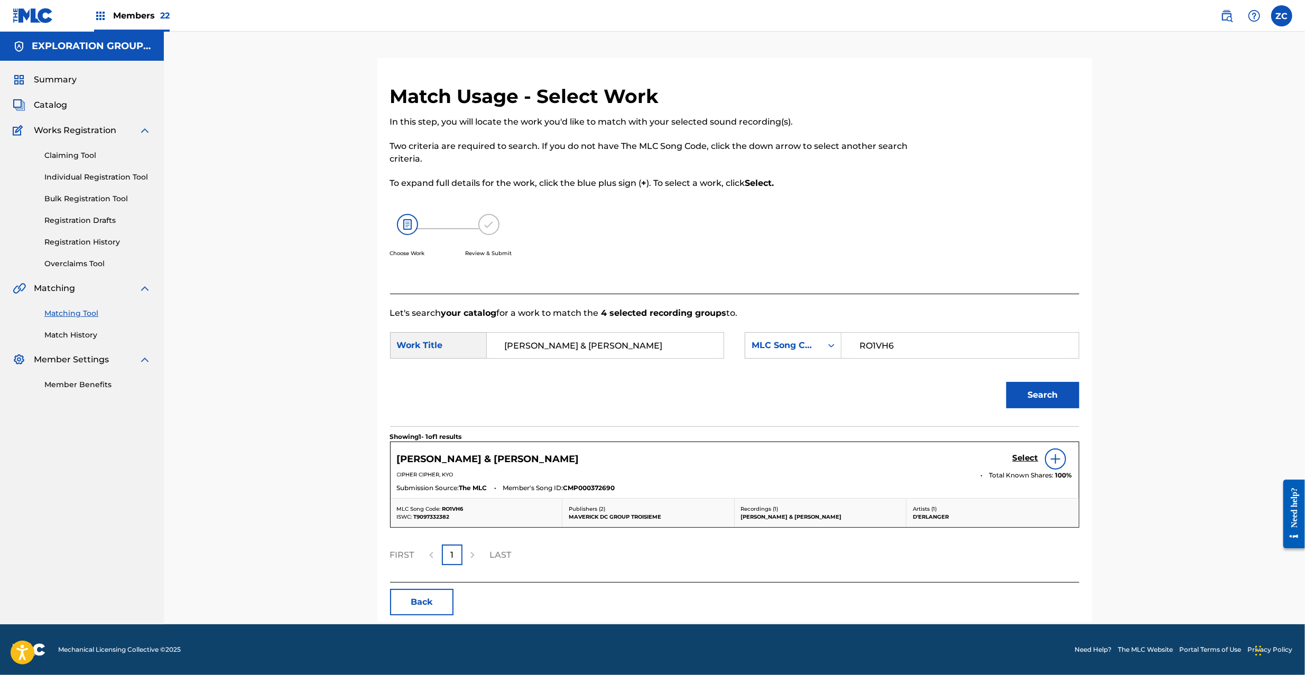
click at [1027, 461] on h5 "Select" at bounding box center [1026, 458] width 26 height 10
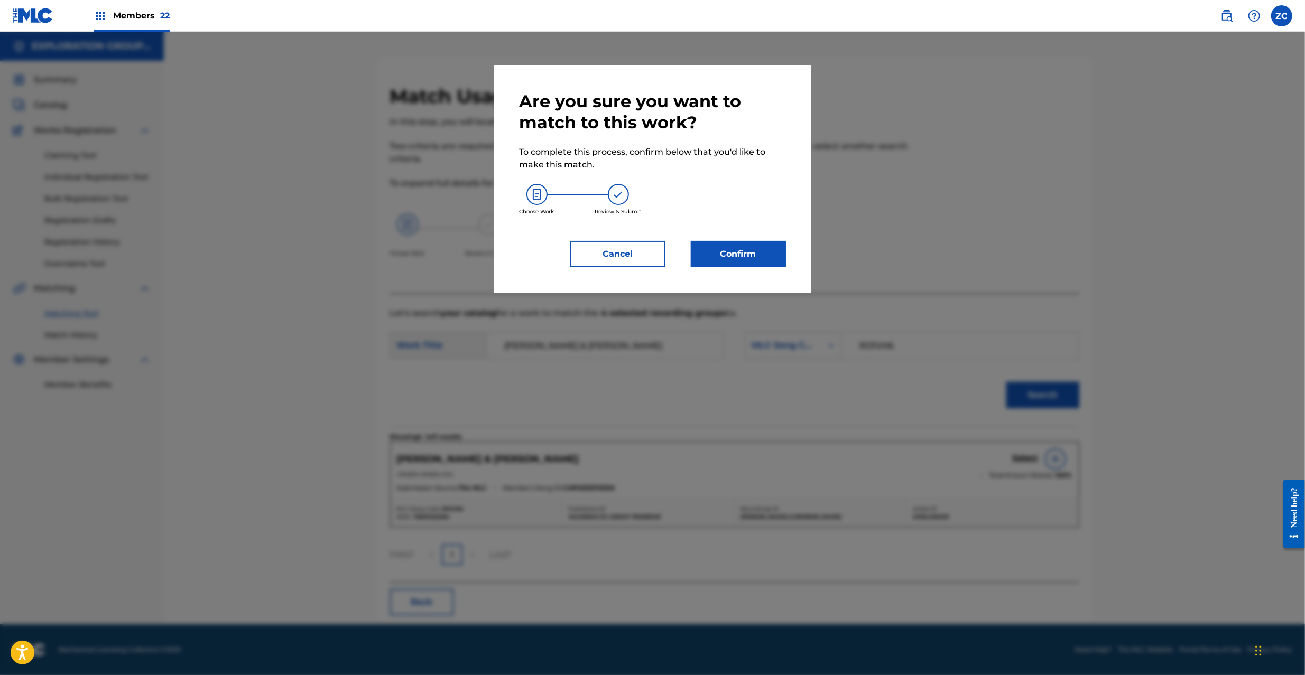
click at [749, 241] on button "Confirm" at bounding box center [738, 254] width 95 height 26
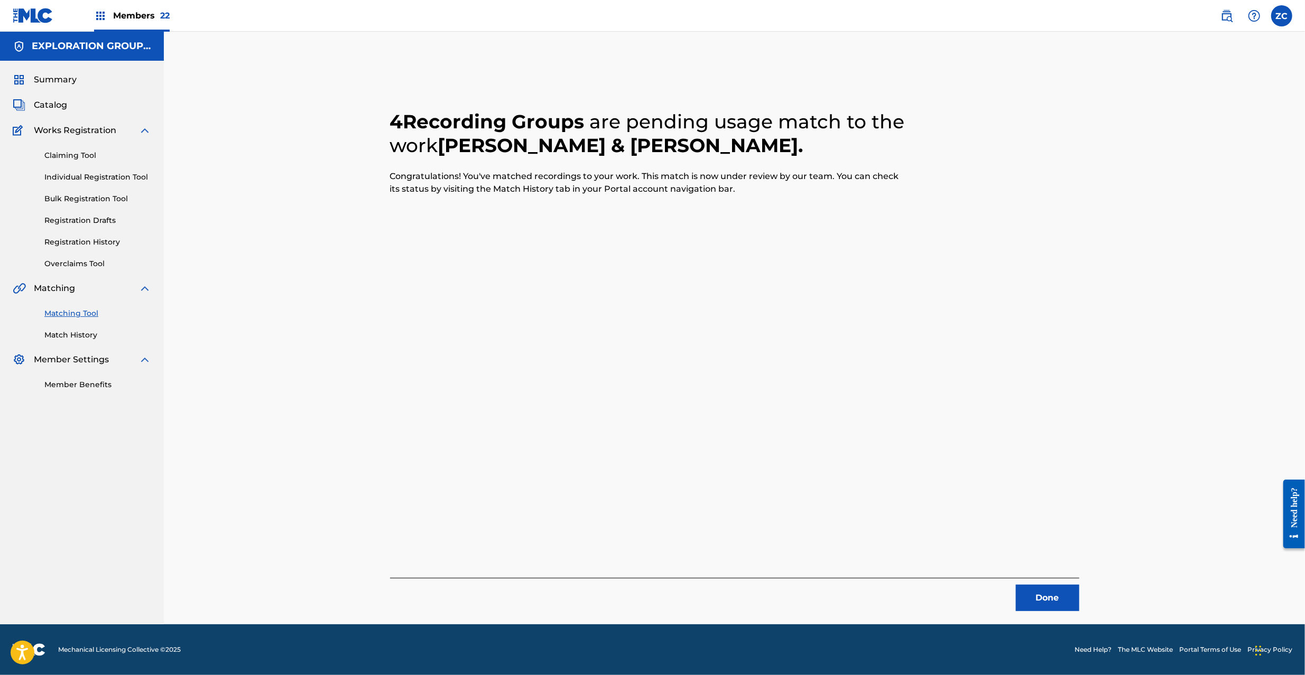
drag, startPoint x: 750, startPoint y: 242, endPoint x: 1047, endPoint y: 592, distance: 459.4
click at [1047, 592] on button "Done" at bounding box center [1047, 598] width 63 height 26
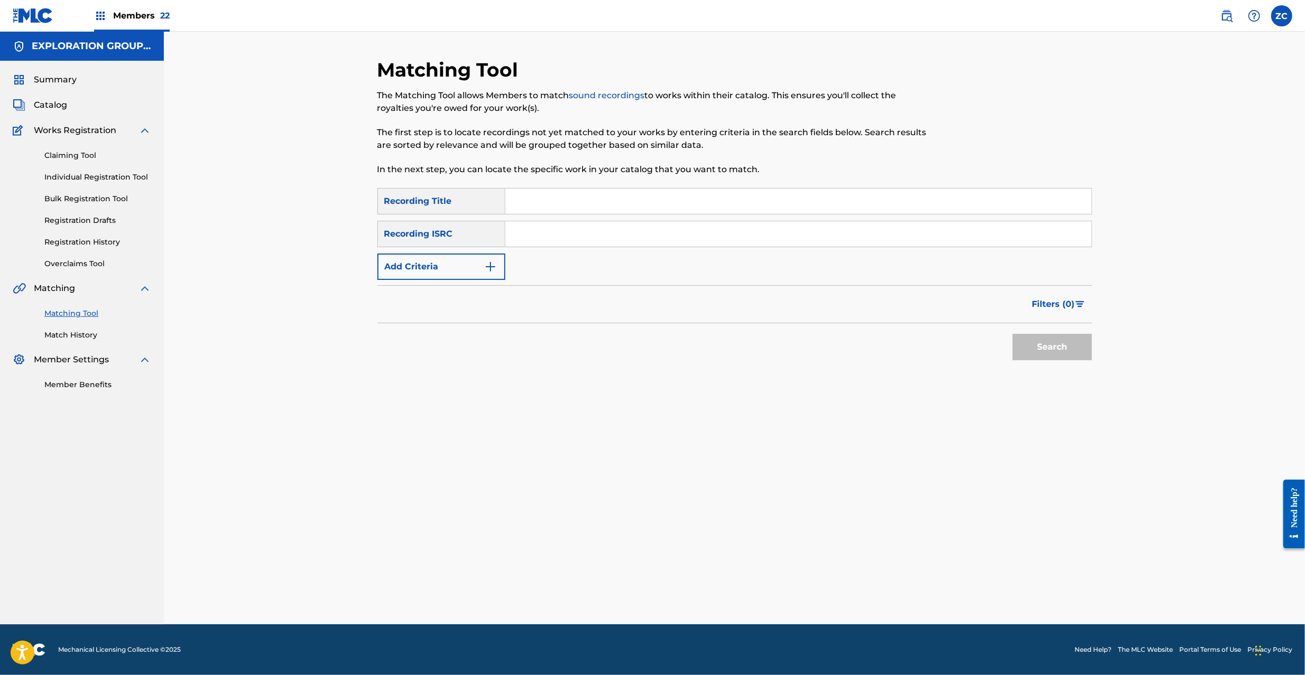
click at [673, 239] on input "Search Form" at bounding box center [798, 233] width 586 height 25
type input "JPF300601160"
click at [1053, 349] on button "Search" at bounding box center [1052, 347] width 79 height 26
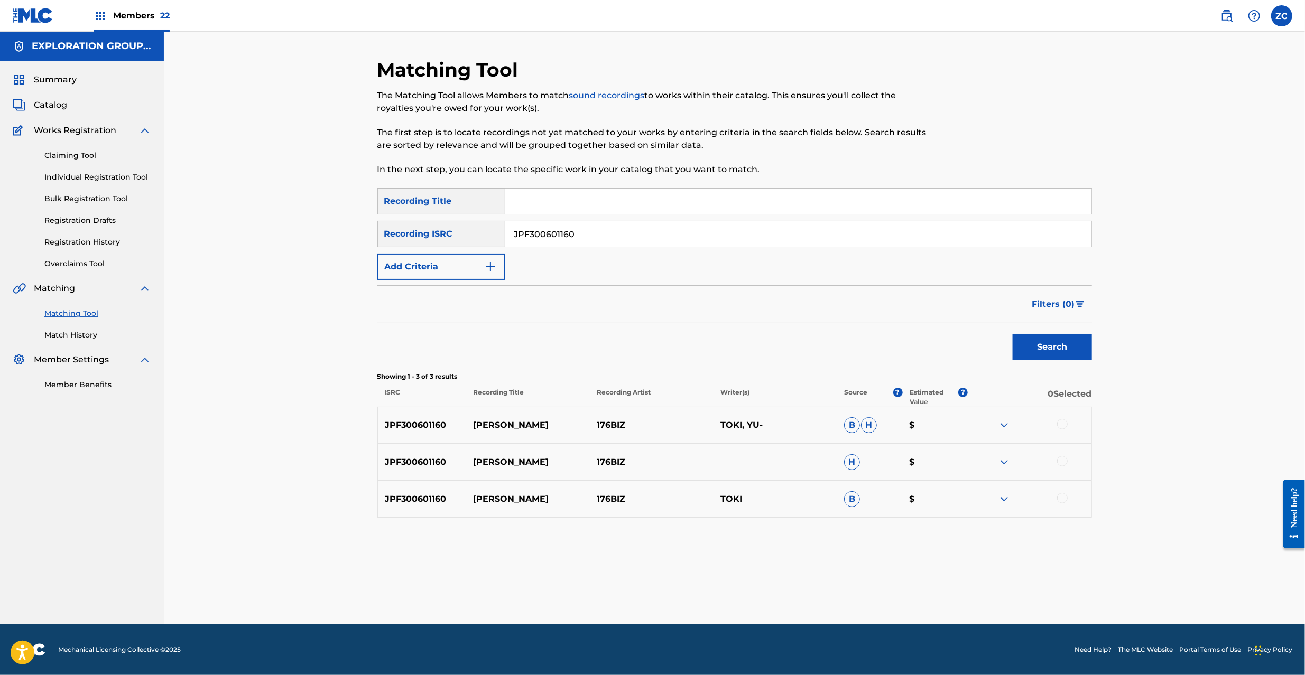
click at [1063, 424] on div at bounding box center [1062, 424] width 11 height 11
click at [1062, 461] on div at bounding box center [1062, 461] width 11 height 11
click at [1064, 497] on div at bounding box center [1062, 498] width 11 height 11
click at [779, 590] on button "Match 3 Groups" at bounding box center [742, 589] width 117 height 26
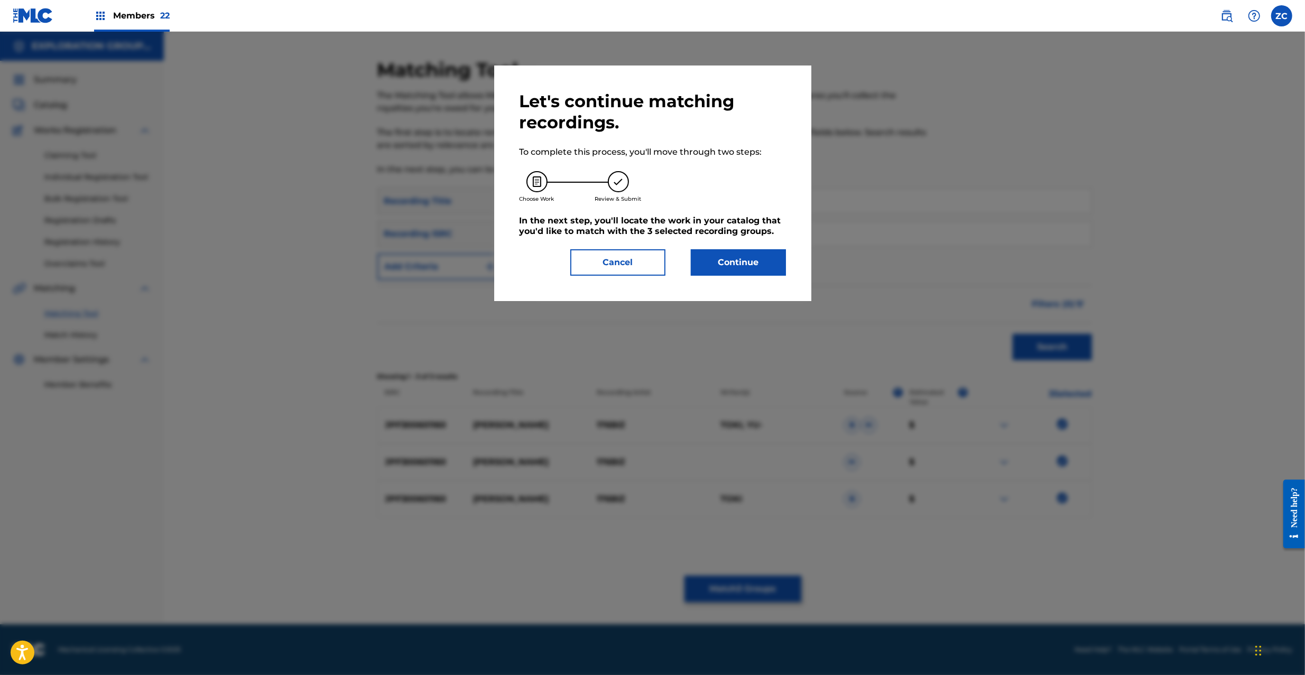
click at [763, 266] on button "Continue" at bounding box center [738, 262] width 95 height 26
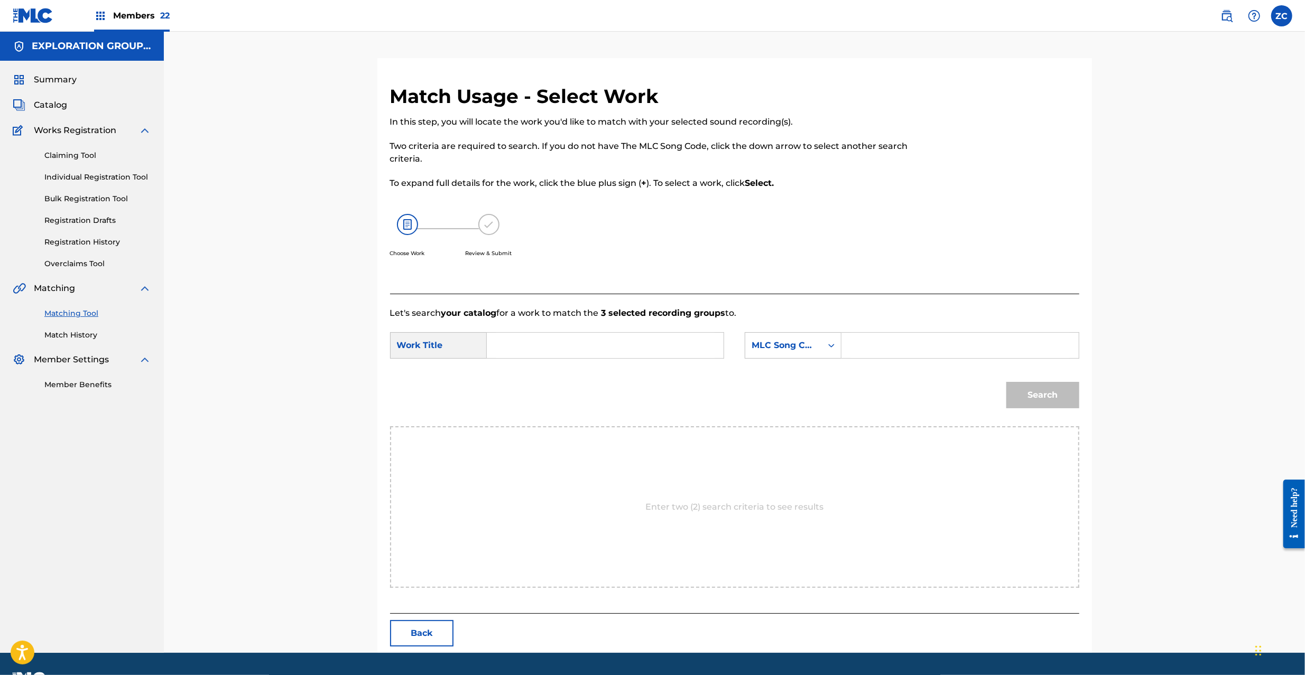
click at [647, 339] on input "Search Form" at bounding box center [605, 345] width 219 height 25
click at [564, 347] on input "Romio RO0L7R" at bounding box center [605, 345] width 219 height 25
type input "Romio"
click at [963, 351] on input "Search Form" at bounding box center [959, 345] width 219 height 25
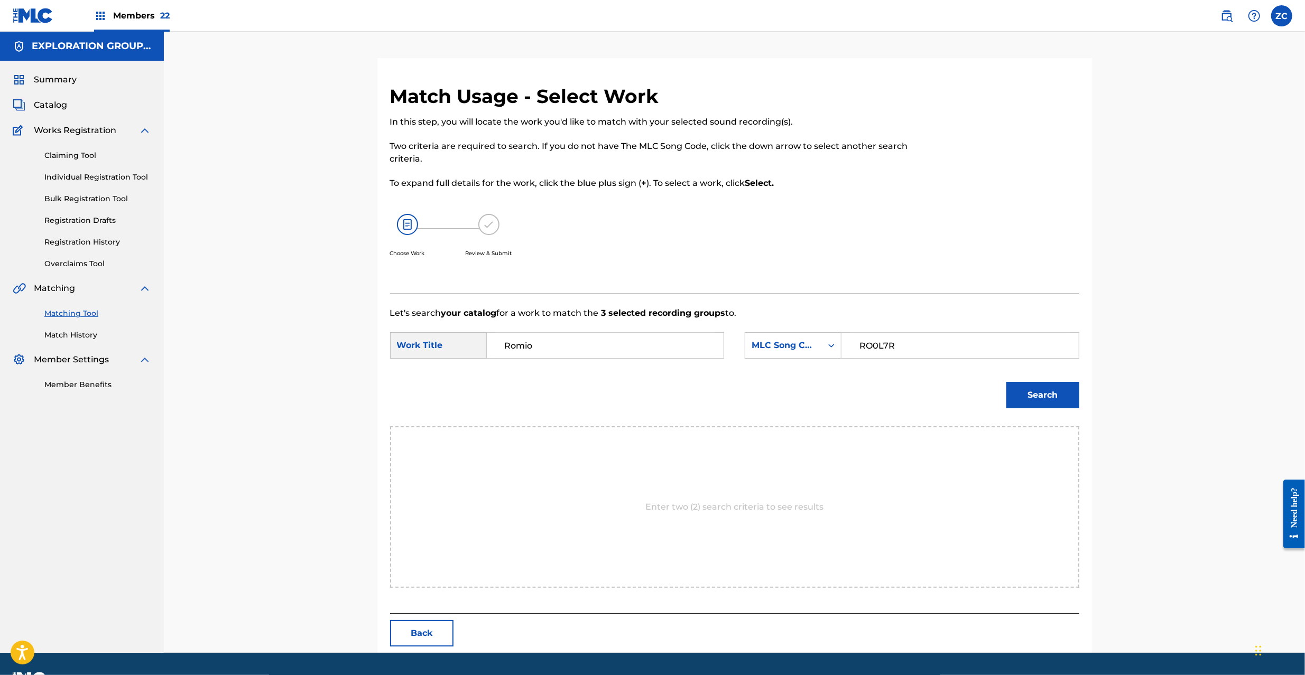
type input "RO0L7R"
click at [1039, 396] on button "Search" at bounding box center [1042, 395] width 73 height 26
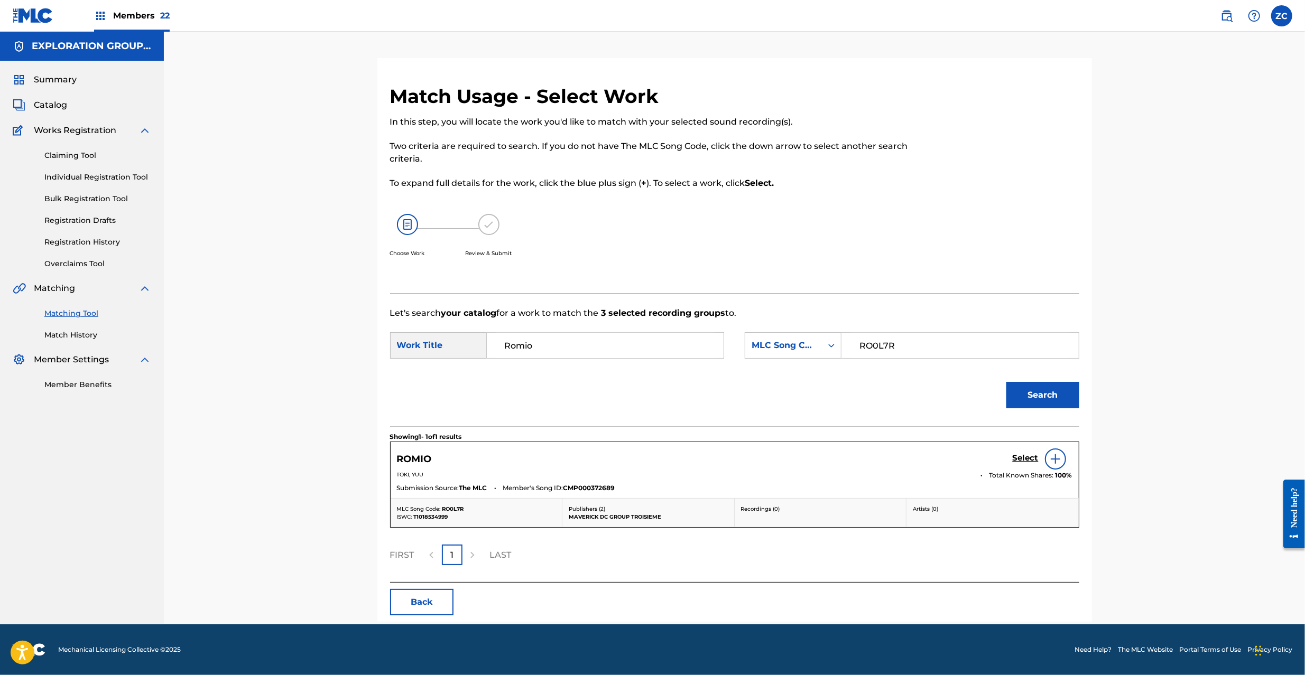
click at [1022, 461] on h5 "Select" at bounding box center [1026, 458] width 26 height 10
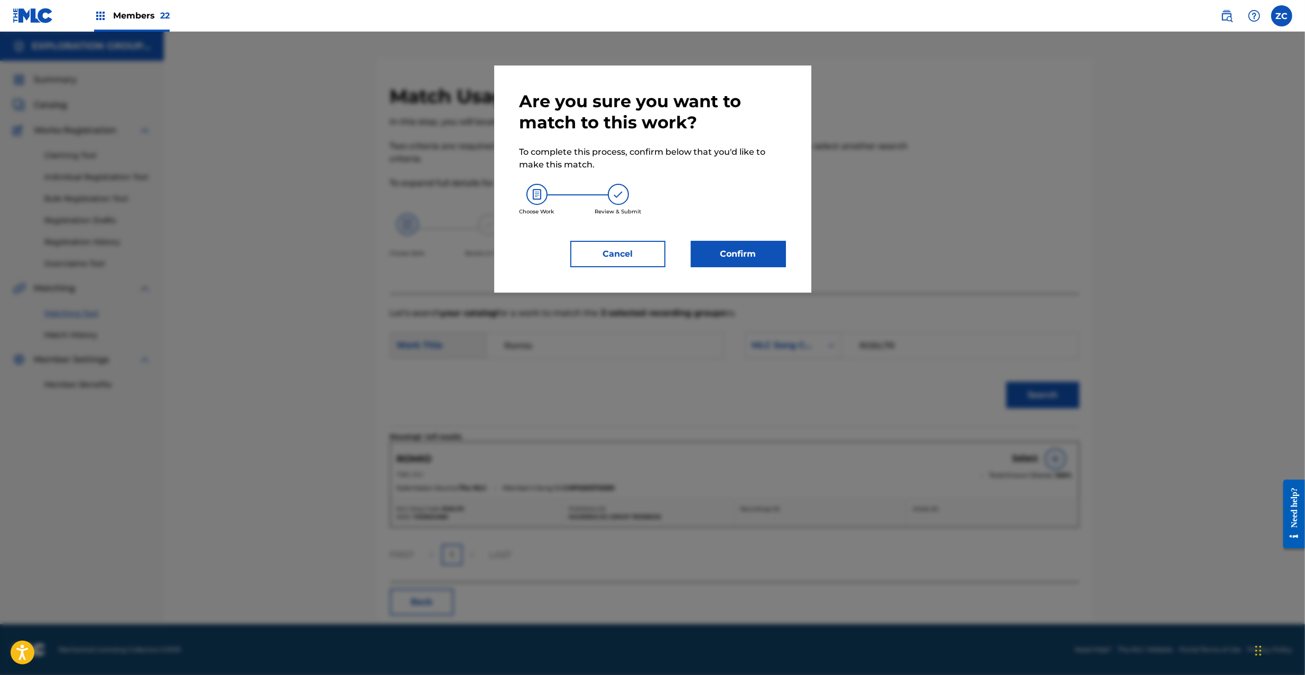
click at [754, 258] on button "Confirm" at bounding box center [738, 254] width 95 height 26
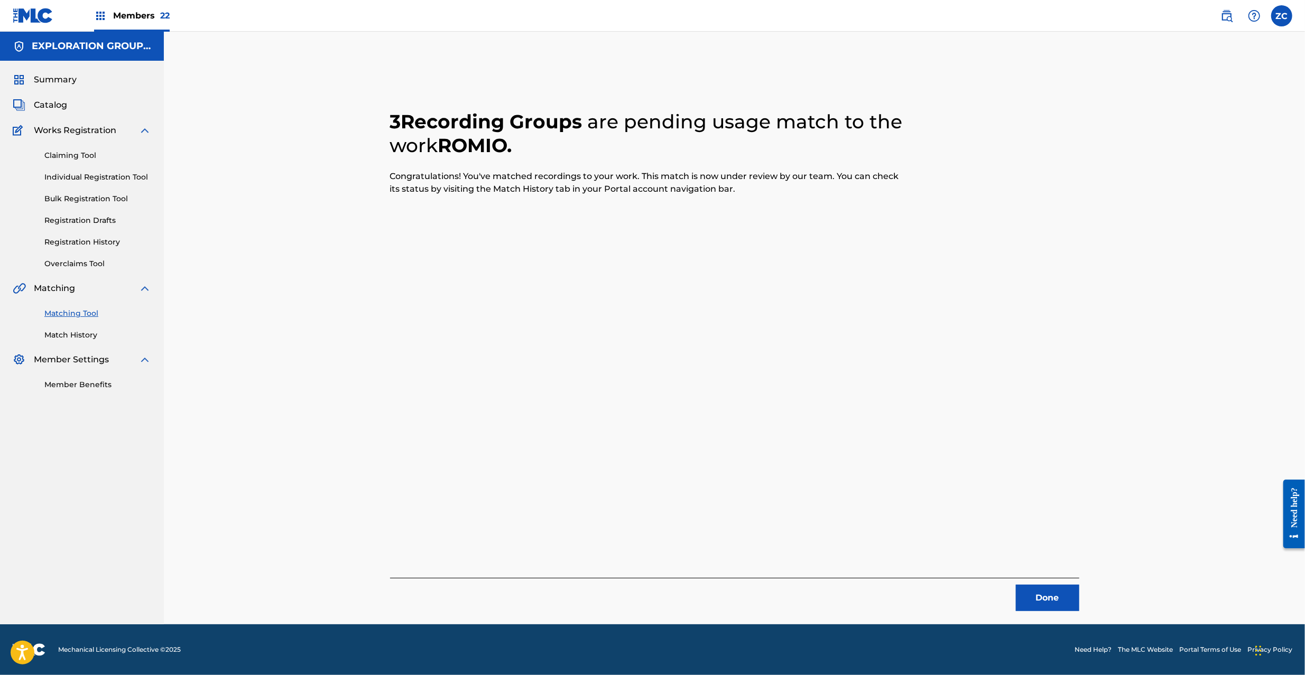
click at [1046, 598] on button "Done" at bounding box center [1047, 598] width 63 height 26
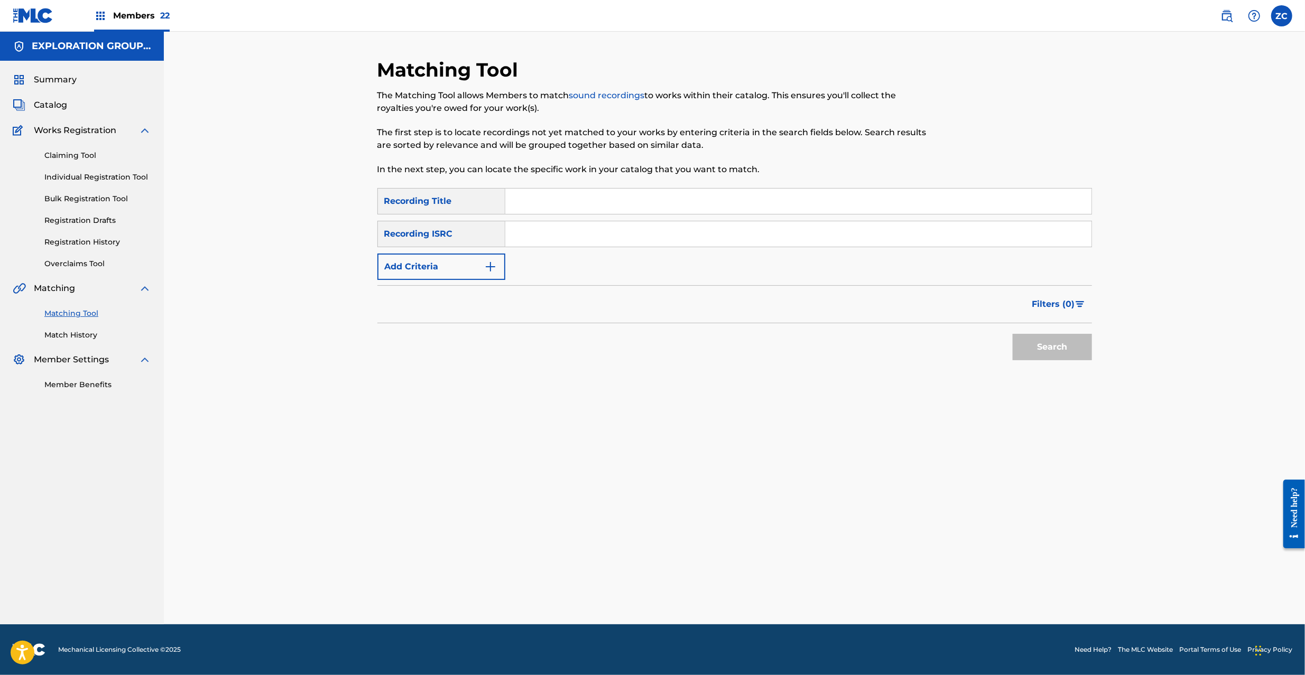
drag, startPoint x: 691, startPoint y: 239, endPoint x: 704, endPoint y: 243, distance: 13.4
click at [691, 239] on input "Search Form" at bounding box center [798, 233] width 586 height 25
click at [1041, 347] on button "Search" at bounding box center [1052, 347] width 79 height 26
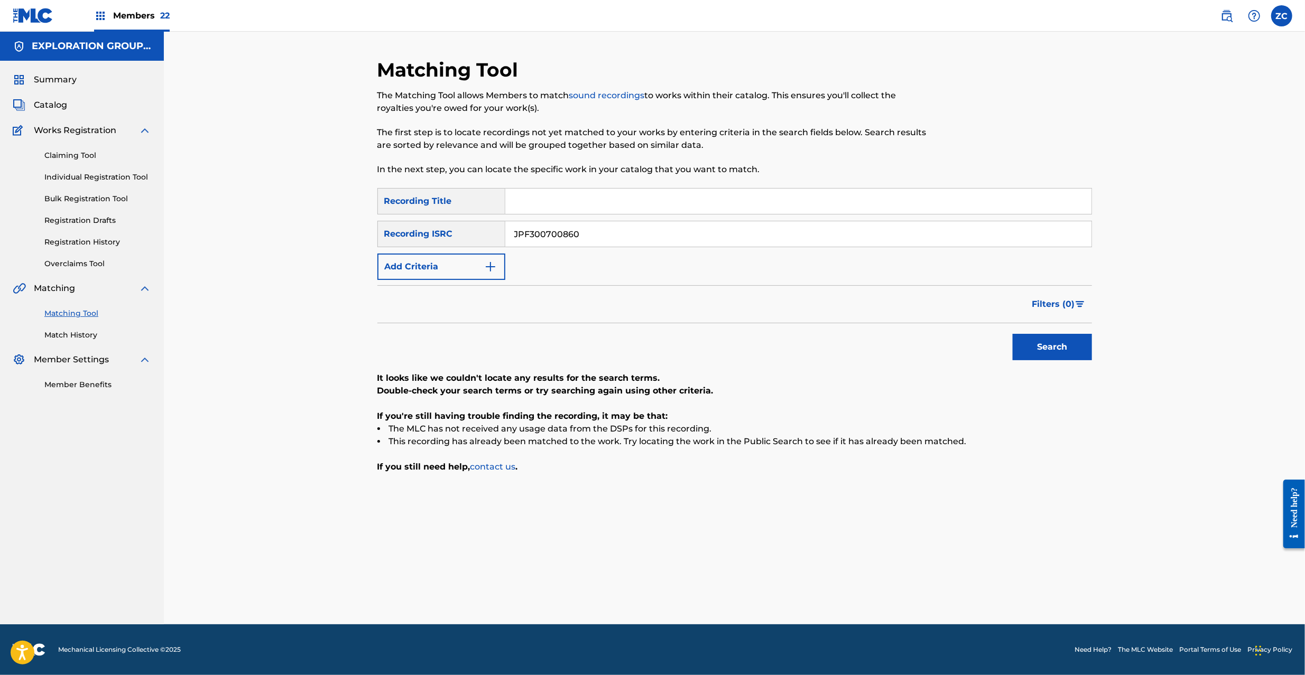
click at [755, 229] on input "JPF300700860" at bounding box center [798, 233] width 586 height 25
type input "JPPO00408660"
click at [1032, 342] on button "Search" at bounding box center [1052, 347] width 79 height 26
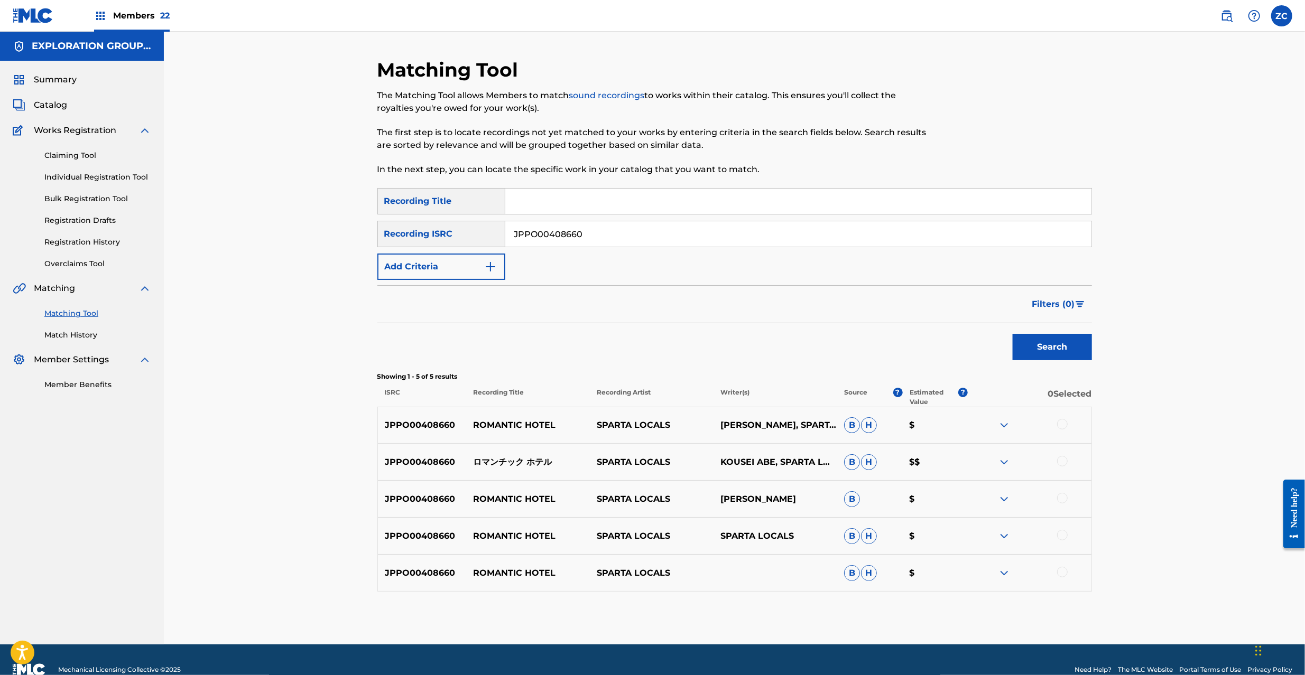
click at [1063, 428] on div at bounding box center [1062, 424] width 11 height 11
click at [1058, 461] on div at bounding box center [1062, 461] width 11 height 11
click at [1060, 495] on div at bounding box center [1062, 498] width 11 height 11
click at [1062, 532] on div at bounding box center [1062, 535] width 11 height 11
click at [1062, 574] on div at bounding box center [1062, 572] width 11 height 11
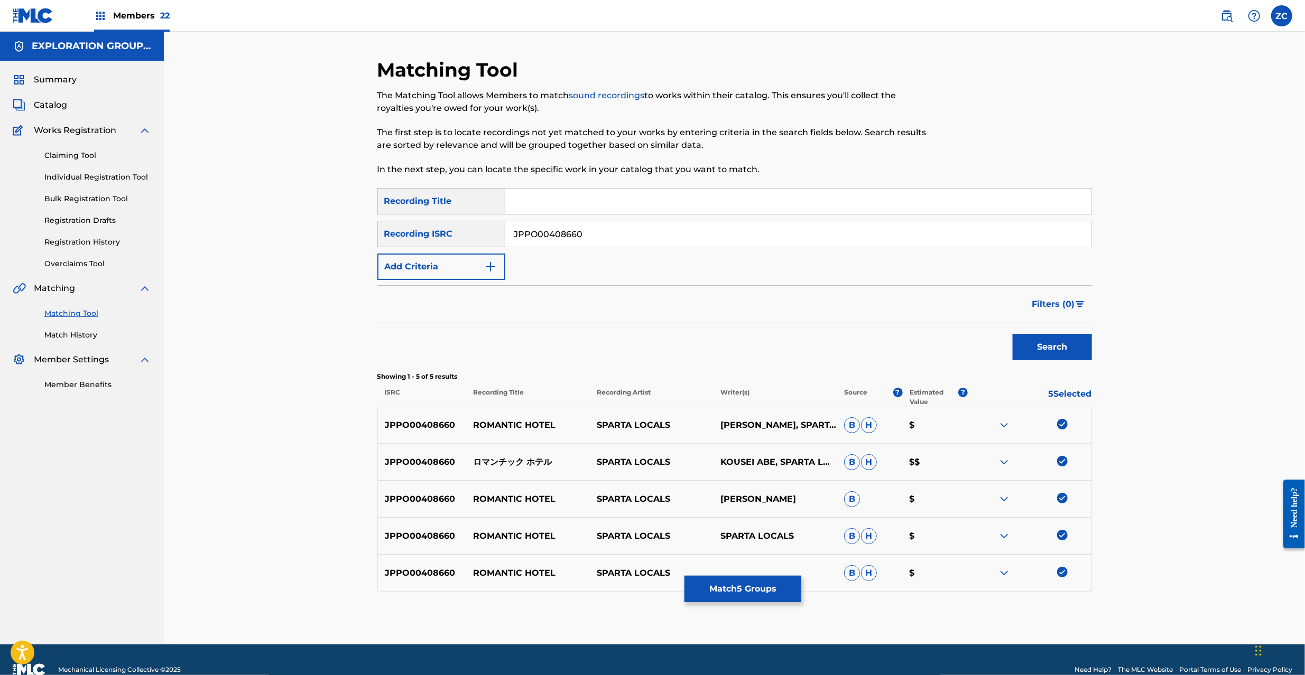
click at [752, 595] on button "Match 5 Groups" at bounding box center [742, 589] width 117 height 26
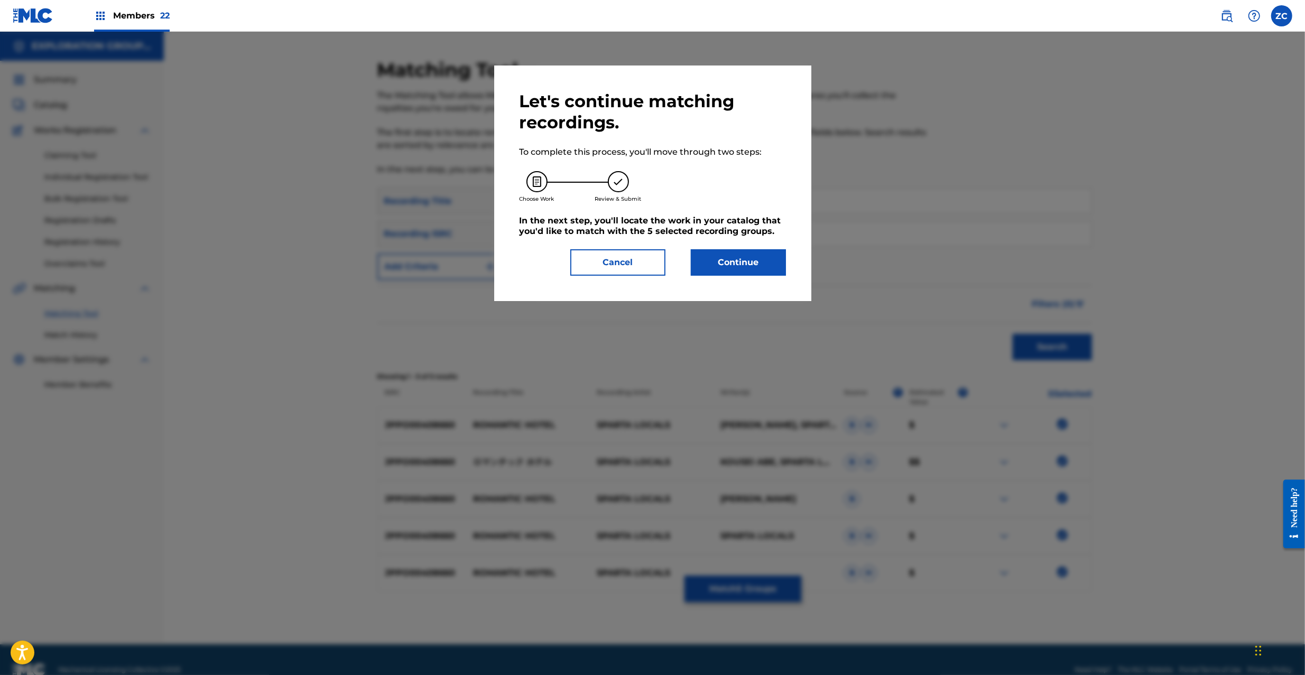
click at [734, 264] on button "Continue" at bounding box center [738, 262] width 95 height 26
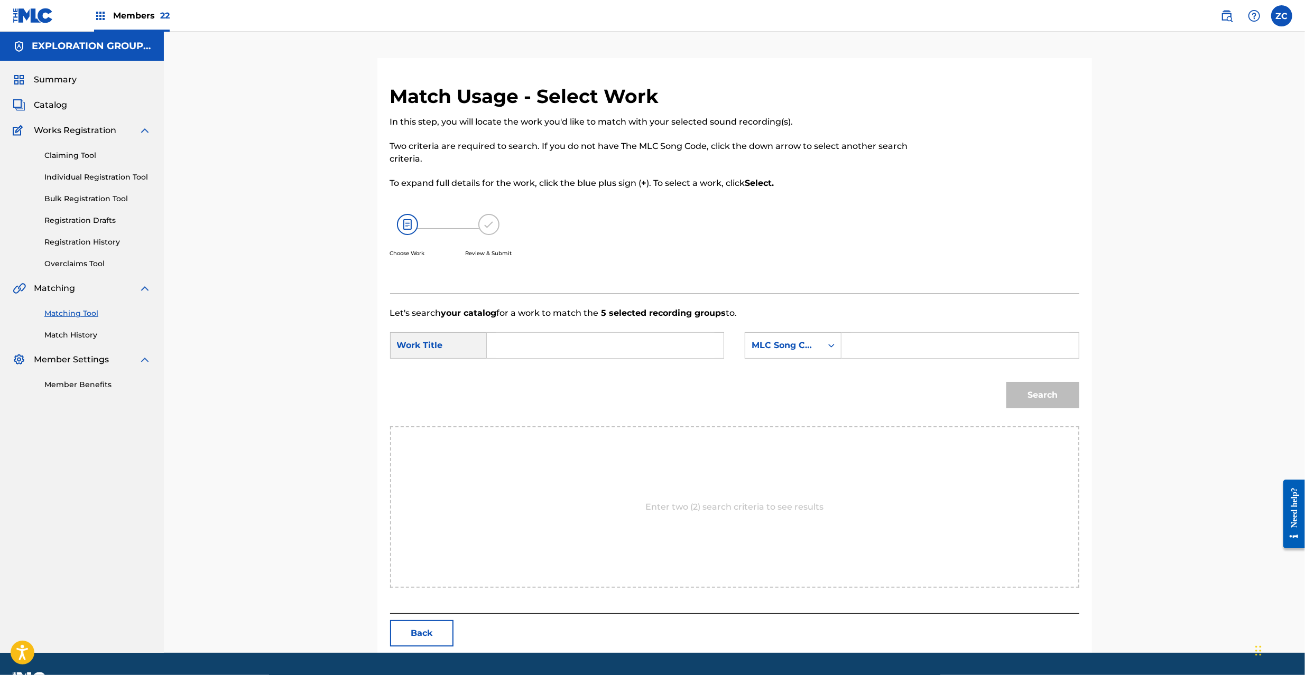
click at [628, 347] on input "Search Form" at bounding box center [605, 345] width 219 height 25
click at [625, 347] on input "Romanchikku Hoteru RB81VW" at bounding box center [605, 345] width 219 height 25
type input "Romanchikku Hoteru"
drag, startPoint x: 888, startPoint y: 346, endPoint x: 894, endPoint y: 348, distance: 6.2
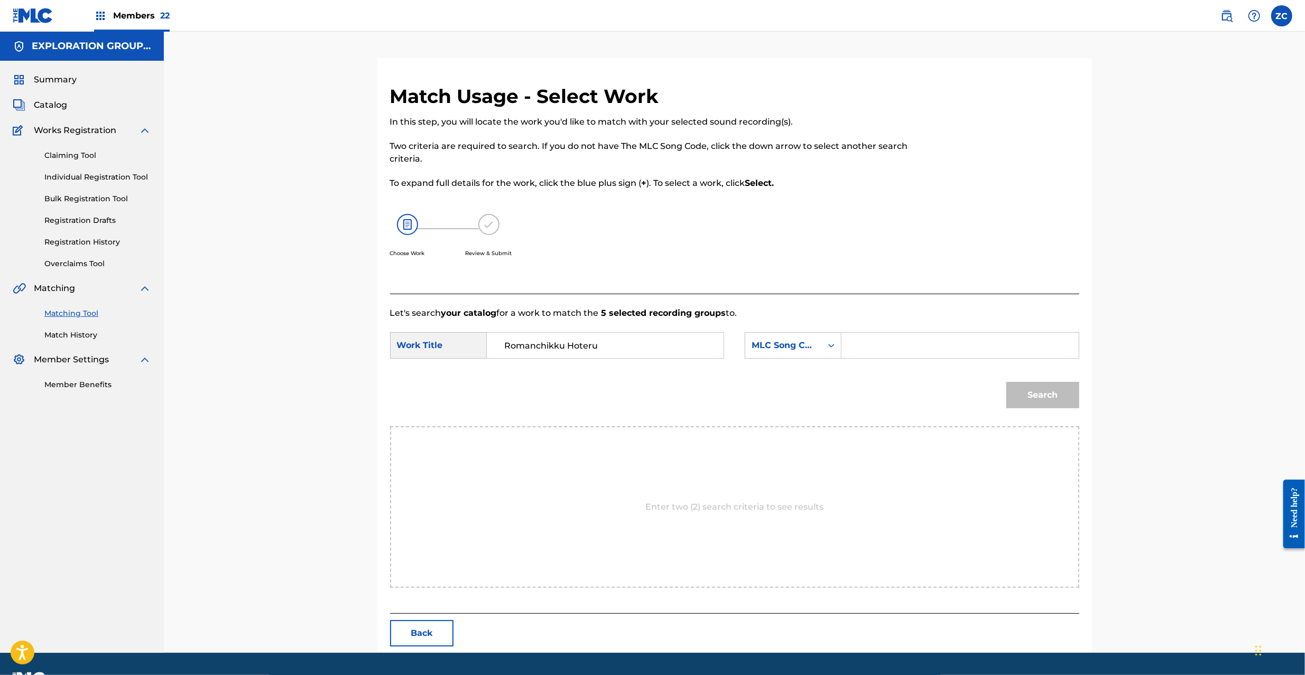
click at [888, 346] on input "Search Form" at bounding box center [959, 345] width 219 height 25
type input "RB81VW"
click at [1048, 396] on button "Search" at bounding box center [1042, 395] width 73 height 26
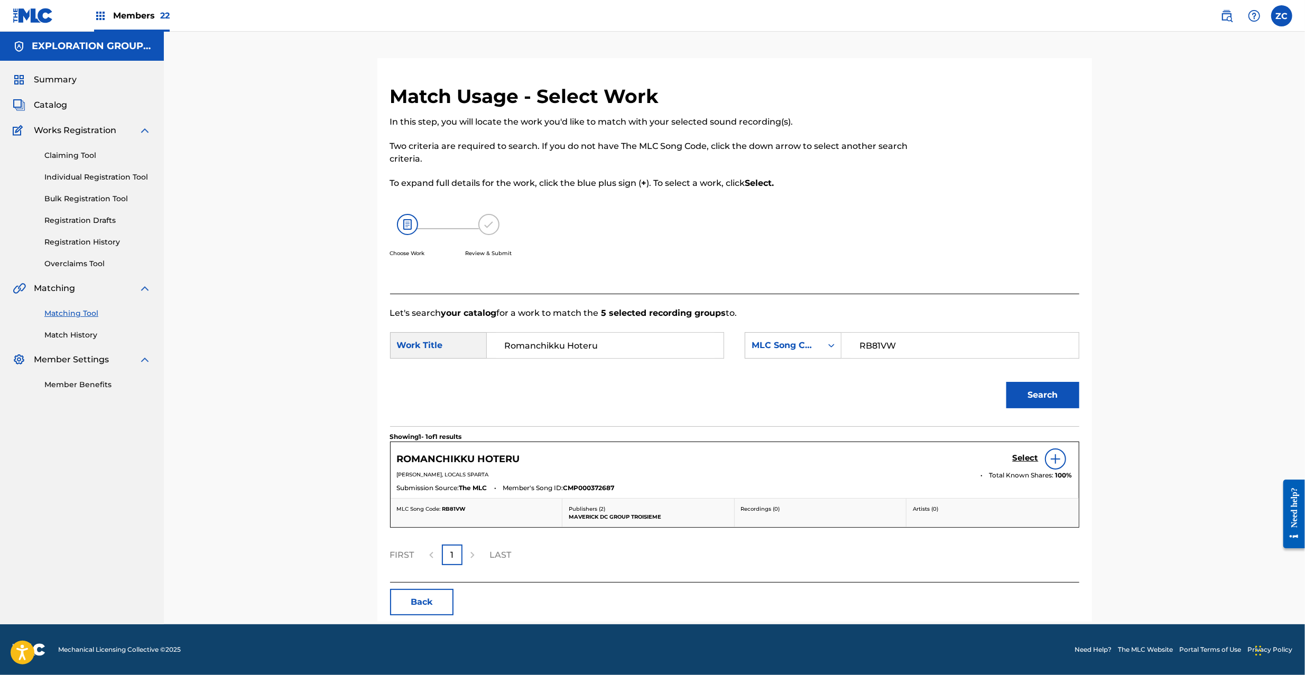
click at [1015, 460] on h5 "Select" at bounding box center [1026, 458] width 26 height 10
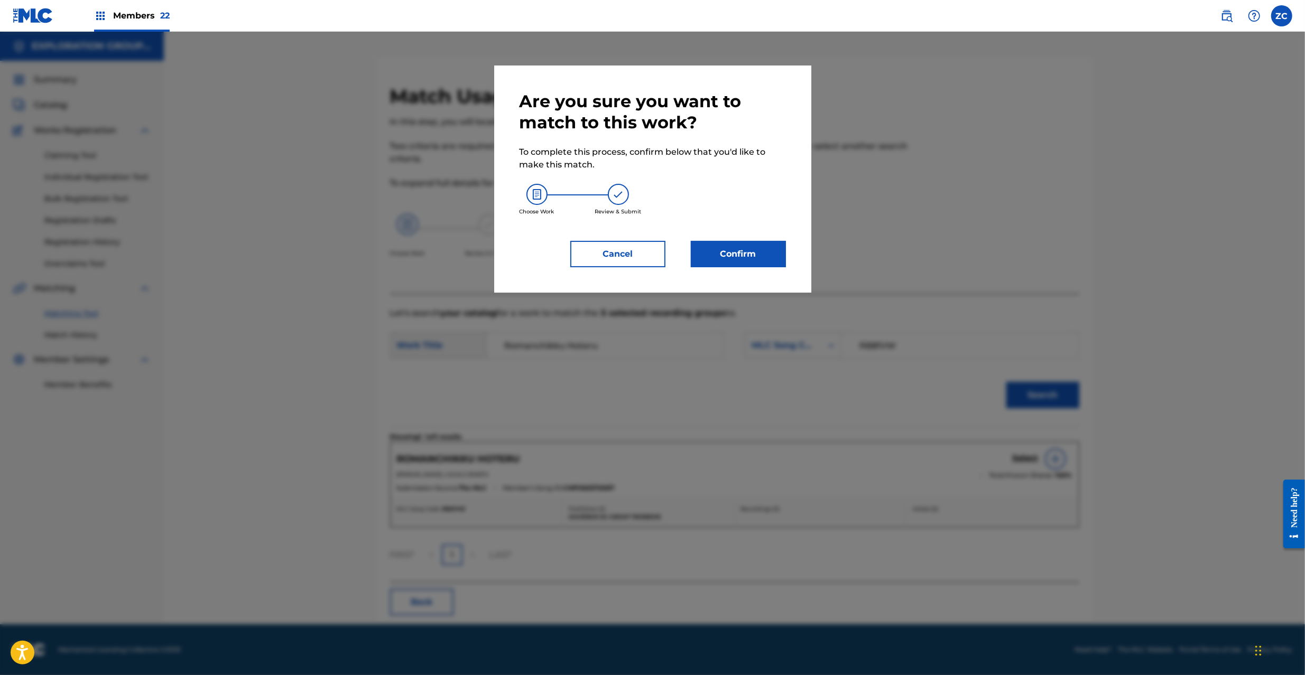
click at [741, 249] on button "Confirm" at bounding box center [738, 254] width 95 height 26
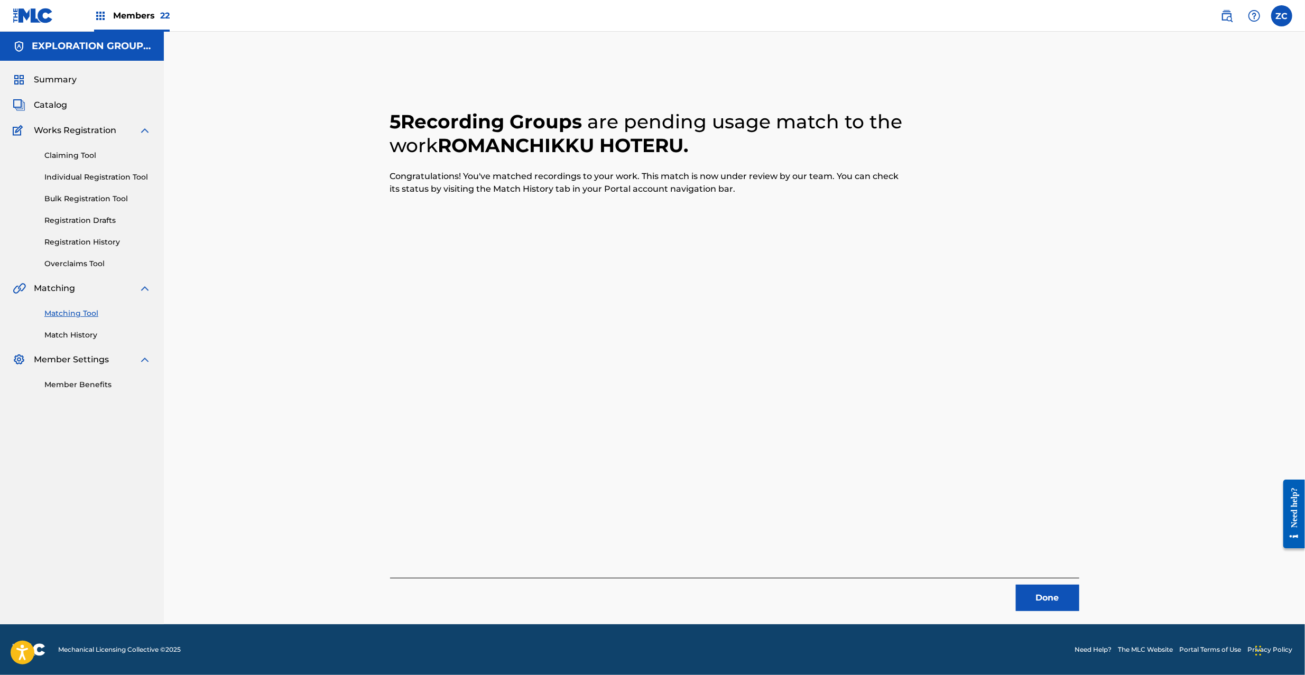
click at [1054, 597] on button "Done" at bounding box center [1047, 598] width 63 height 26
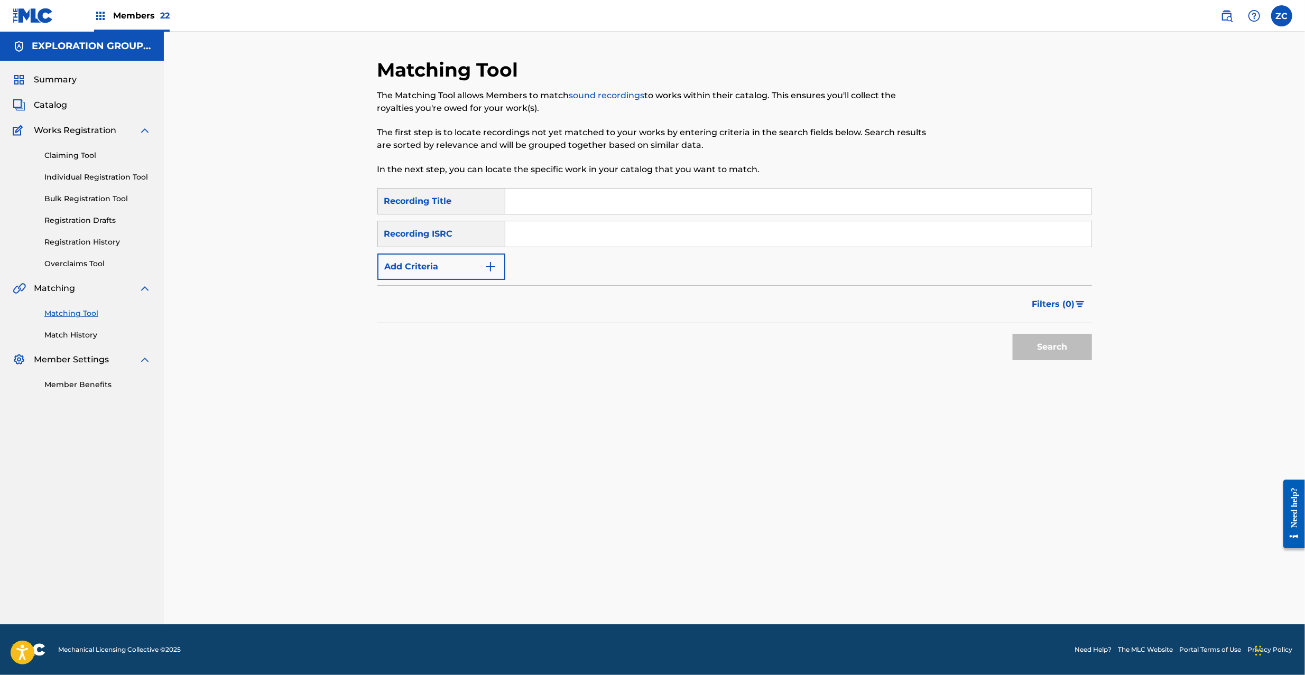
click at [681, 236] on input "Search Form" at bounding box center [798, 233] width 586 height 25
click at [1047, 352] on button "Search" at bounding box center [1052, 347] width 79 height 26
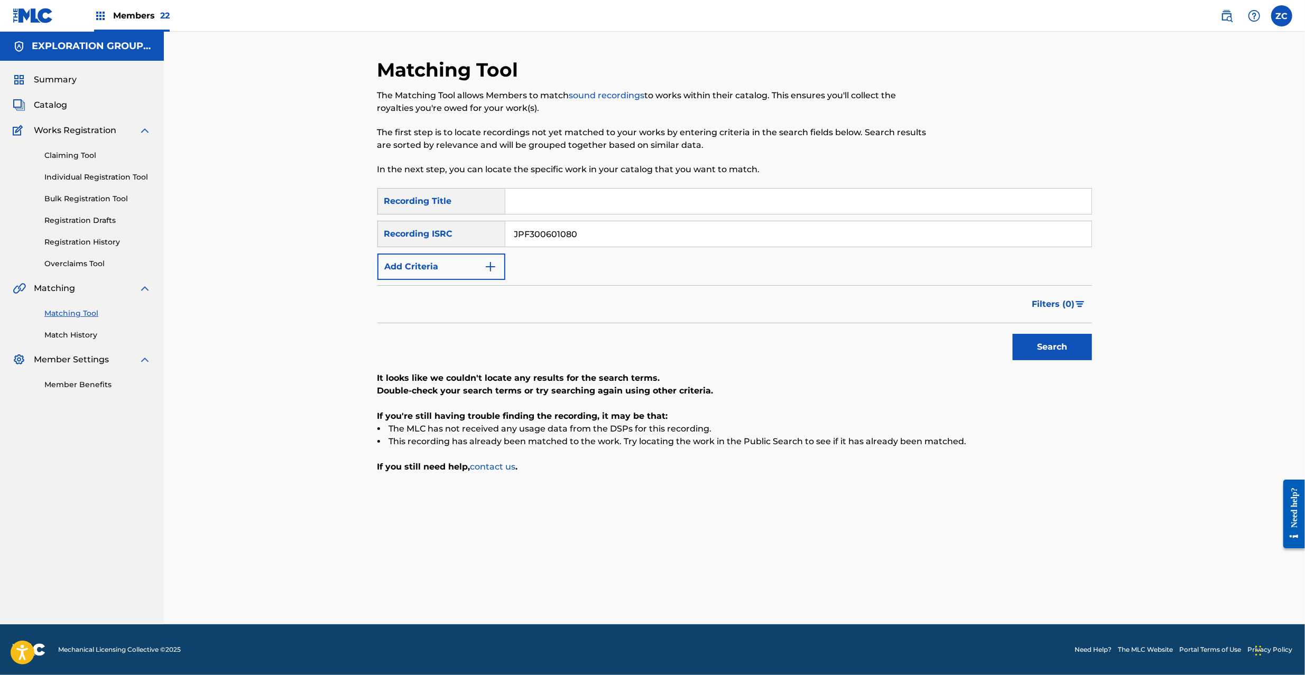
click at [653, 226] on input "JPF300601080" at bounding box center [798, 233] width 586 height 25
click at [1054, 344] on button "Search" at bounding box center [1052, 347] width 79 height 26
click at [744, 235] on input "JPF301500109" at bounding box center [798, 233] width 586 height 25
type input "JPF302100022"
click at [1041, 351] on button "Search" at bounding box center [1052, 347] width 79 height 26
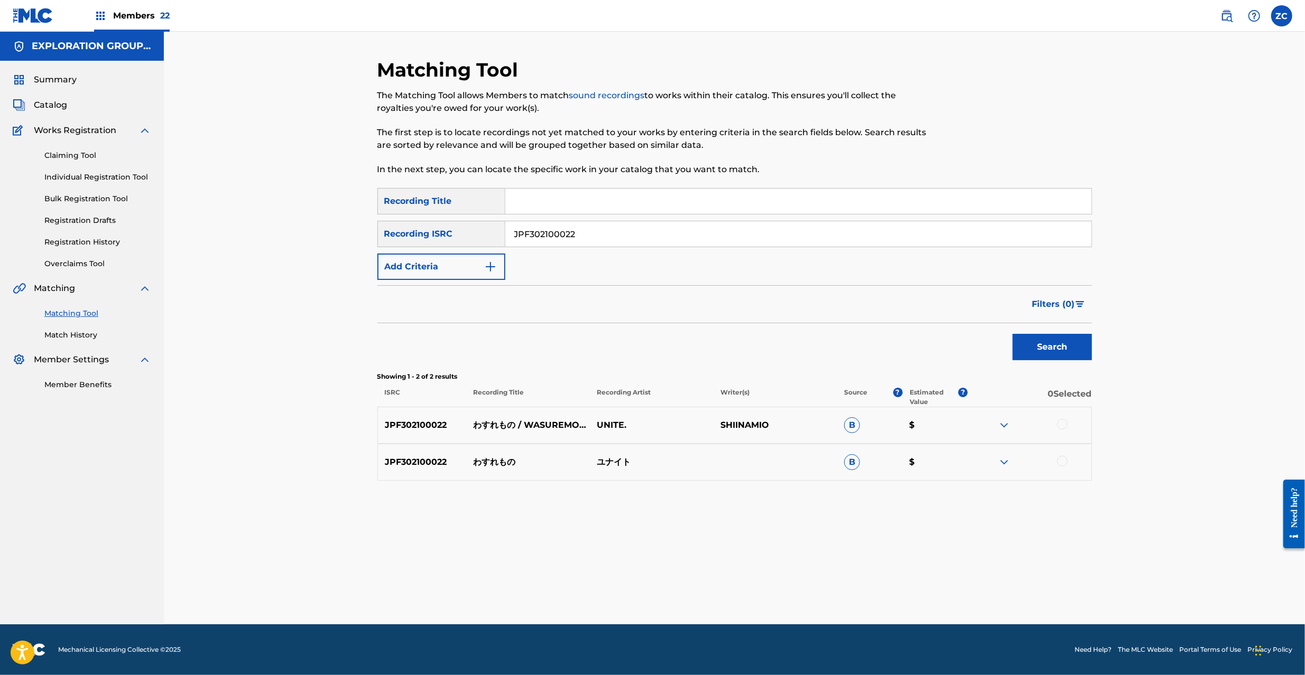
click at [1064, 426] on div at bounding box center [1062, 424] width 11 height 11
click at [1064, 464] on div at bounding box center [1062, 461] width 11 height 11
click at [762, 593] on button "Match 2 Groups" at bounding box center [742, 589] width 117 height 26
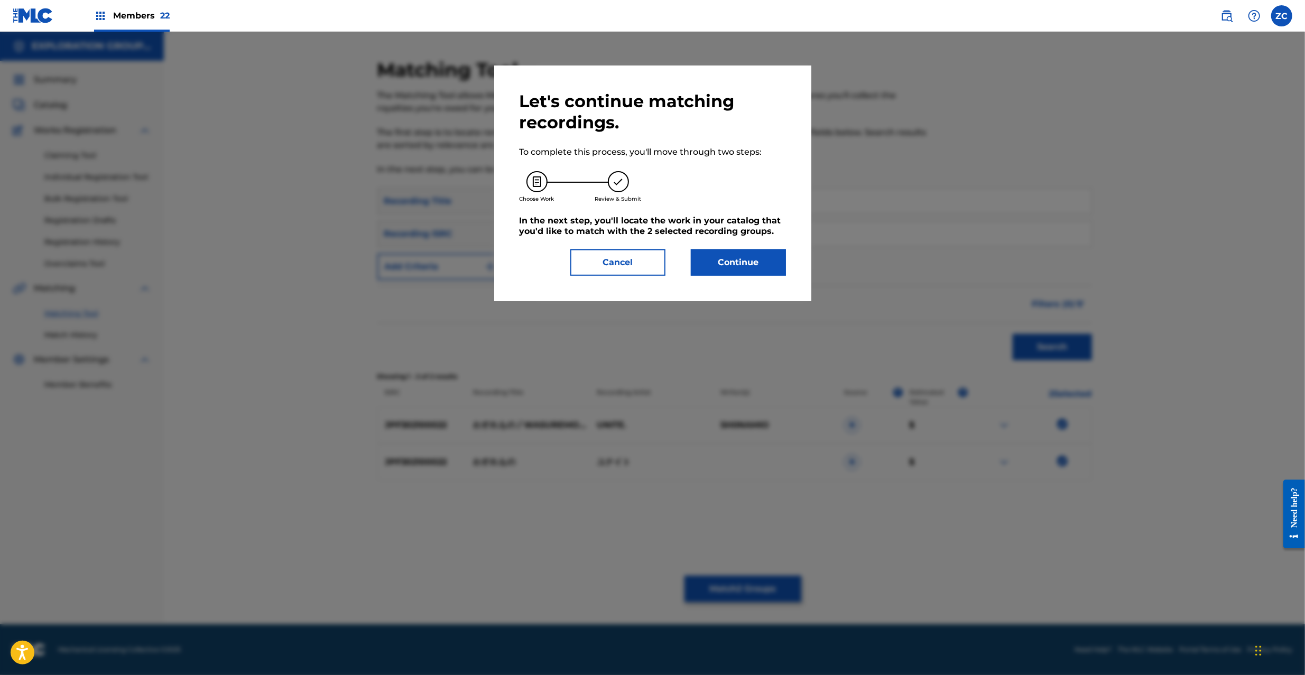
click at [730, 258] on button "Continue" at bounding box center [738, 262] width 95 height 26
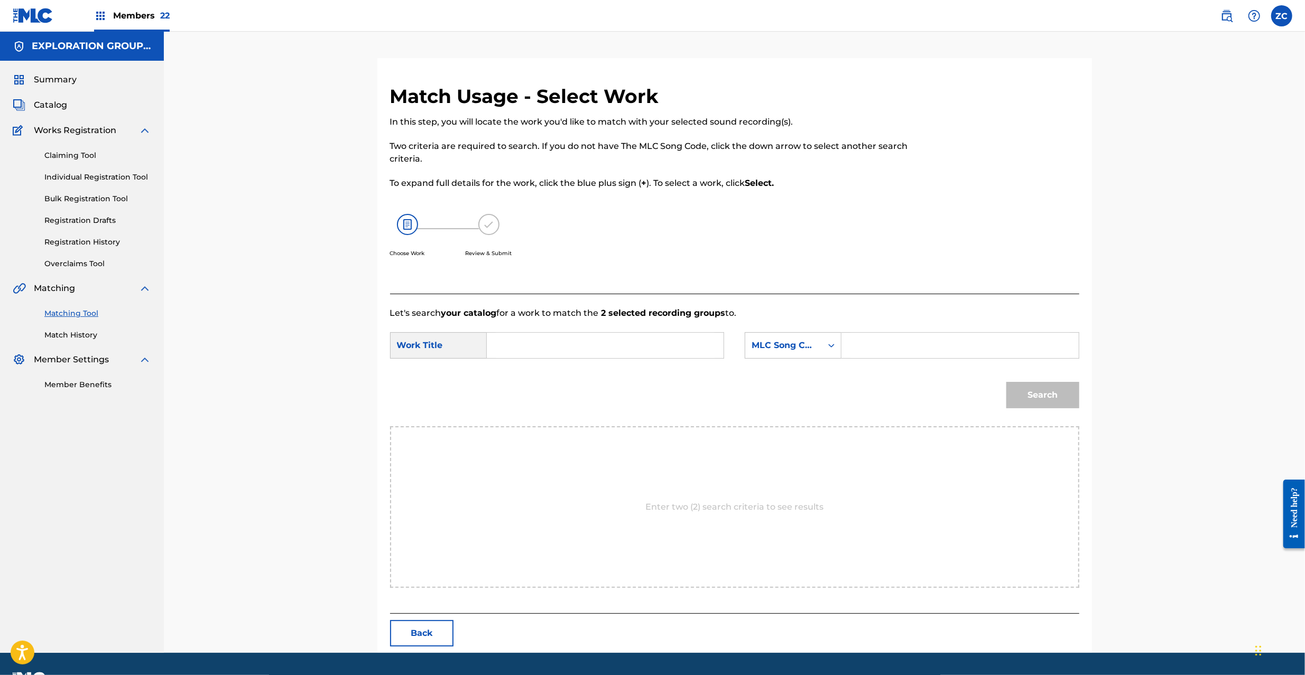
click at [636, 340] on input "Search Form" at bounding box center [605, 345] width 219 height 25
click at [590, 345] on input "[DEMOGRAPHIC_DATA] W7733F" at bounding box center [605, 345] width 219 height 25
type input "[DEMOGRAPHIC_DATA]"
click at [898, 351] on input "Search Form" at bounding box center [959, 345] width 219 height 25
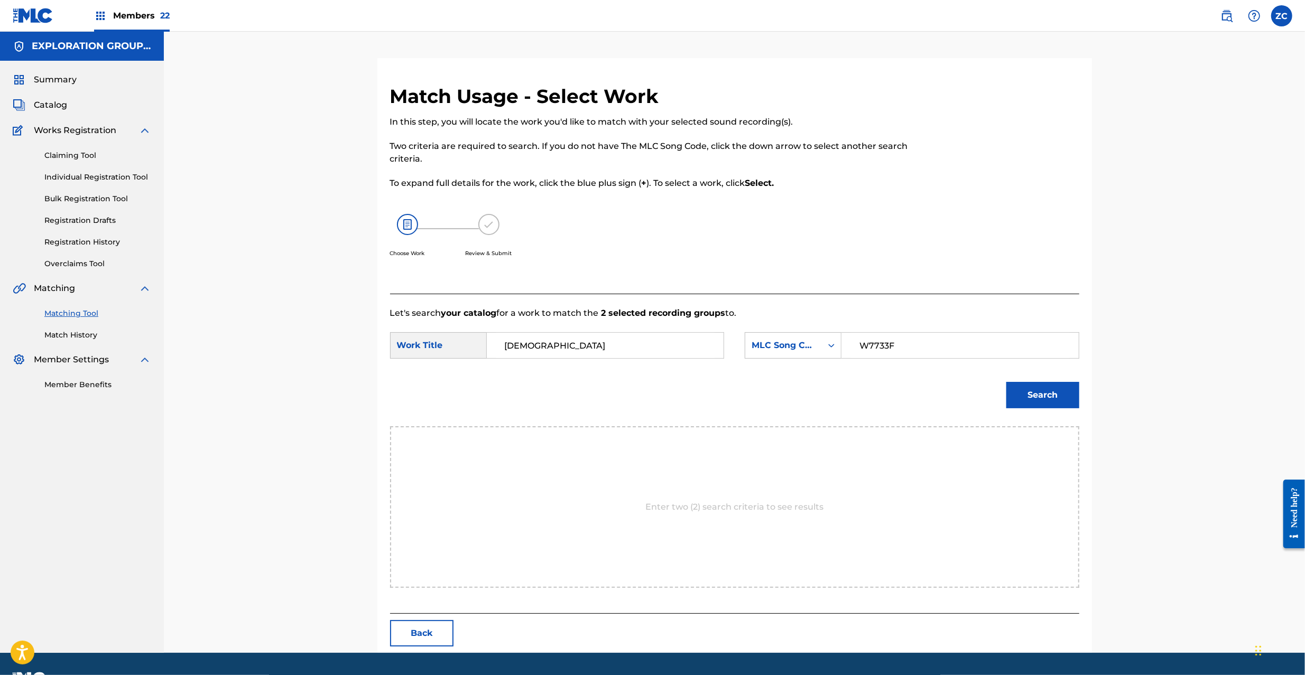
type input "W7733F"
click at [1037, 398] on button "Search" at bounding box center [1042, 395] width 73 height 26
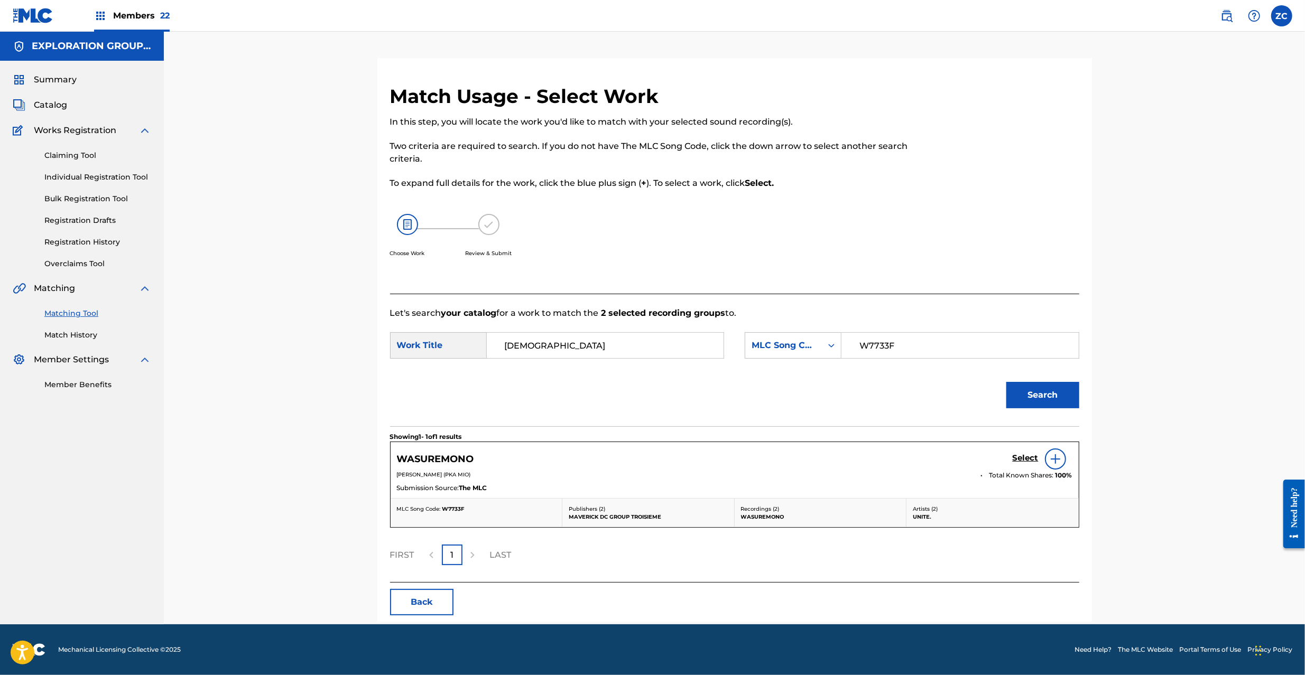
click at [1022, 460] on h5 "Select" at bounding box center [1026, 458] width 26 height 10
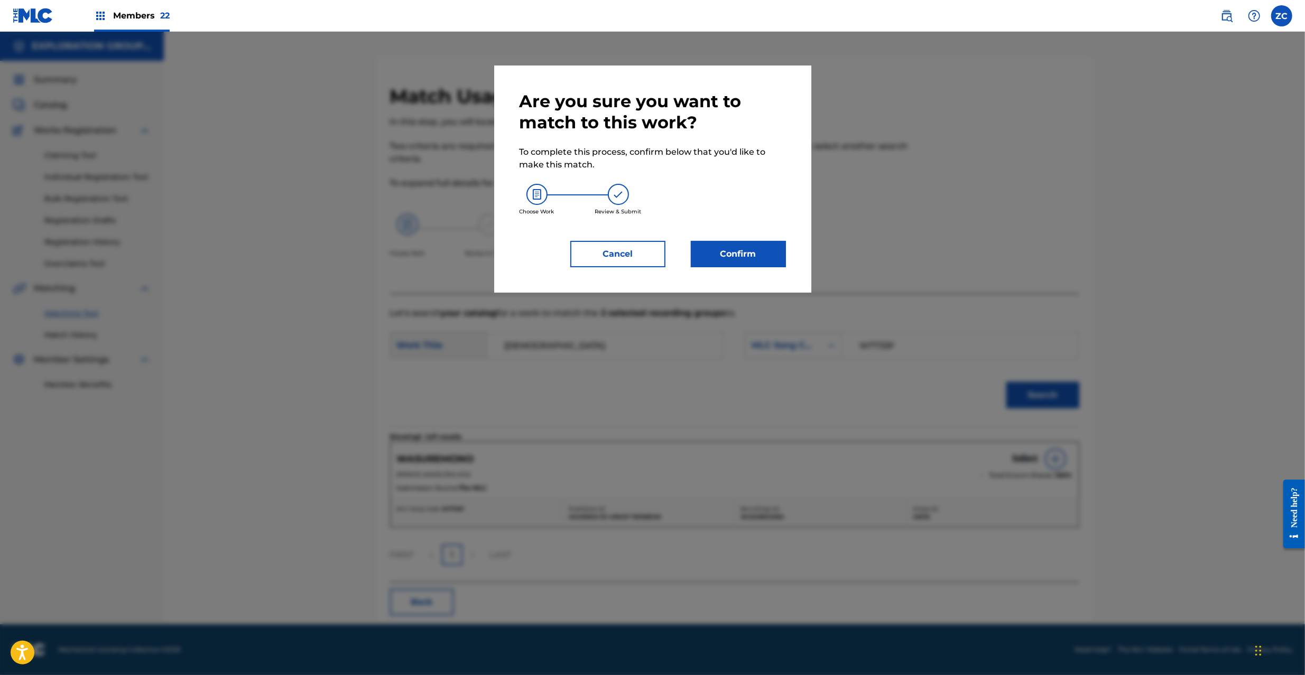
click at [735, 258] on button "Confirm" at bounding box center [738, 254] width 95 height 26
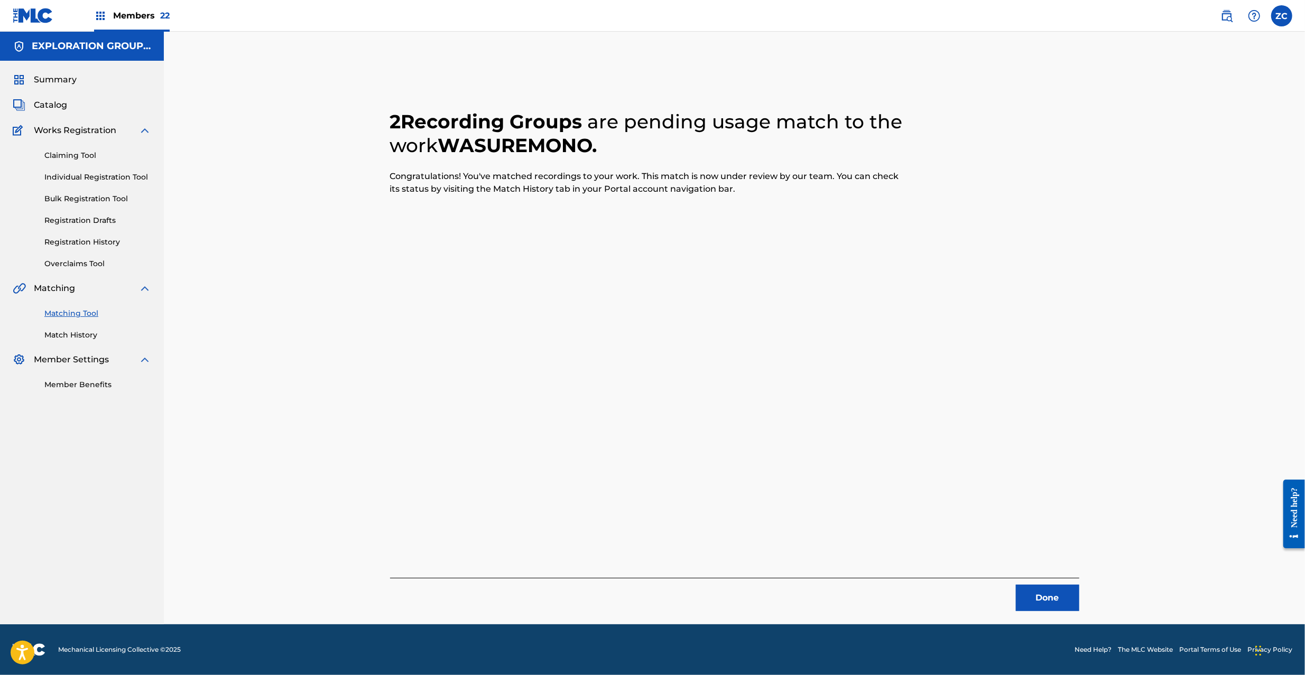
drag, startPoint x: 1040, startPoint y: 580, endPoint x: 1053, endPoint y: 590, distance: 16.5
click at [1040, 581] on div "Done" at bounding box center [734, 594] width 689 height 33
click at [1054, 590] on button "Done" at bounding box center [1047, 598] width 63 height 26
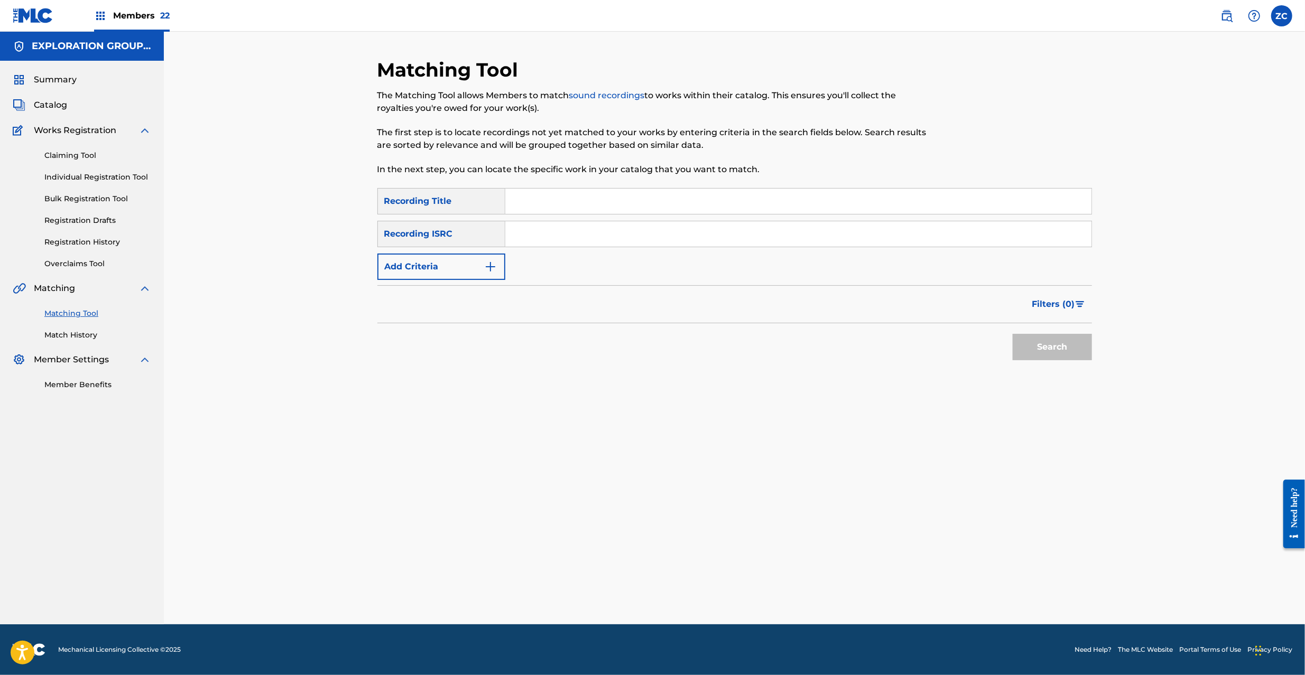
click at [690, 227] on input "Search Form" at bounding box center [798, 233] width 586 height 25
click at [1055, 352] on button "Search" at bounding box center [1052, 347] width 79 height 26
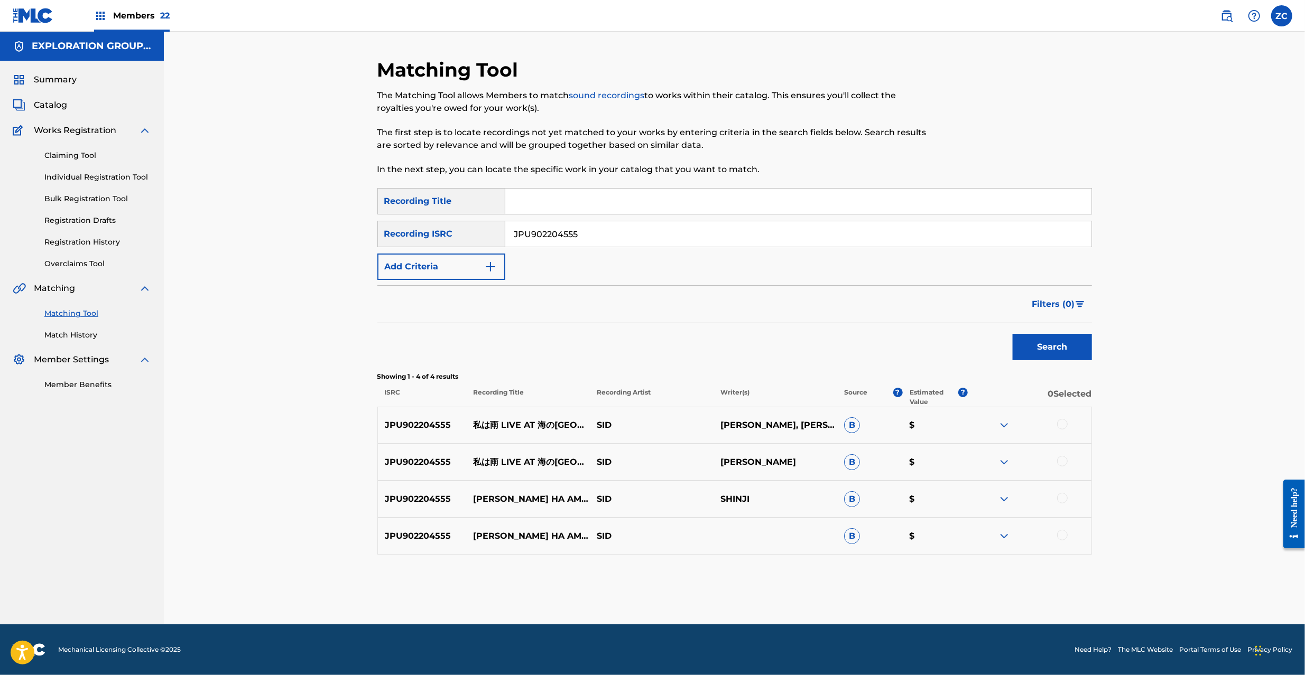
click at [1063, 427] on div at bounding box center [1062, 424] width 11 height 11
click at [1061, 461] on div at bounding box center [1062, 461] width 11 height 11
click at [1063, 499] on div at bounding box center [1062, 498] width 11 height 11
click at [1062, 539] on div at bounding box center [1062, 535] width 11 height 11
drag, startPoint x: 664, startPoint y: 235, endPoint x: 670, endPoint y: 235, distance: 5.8
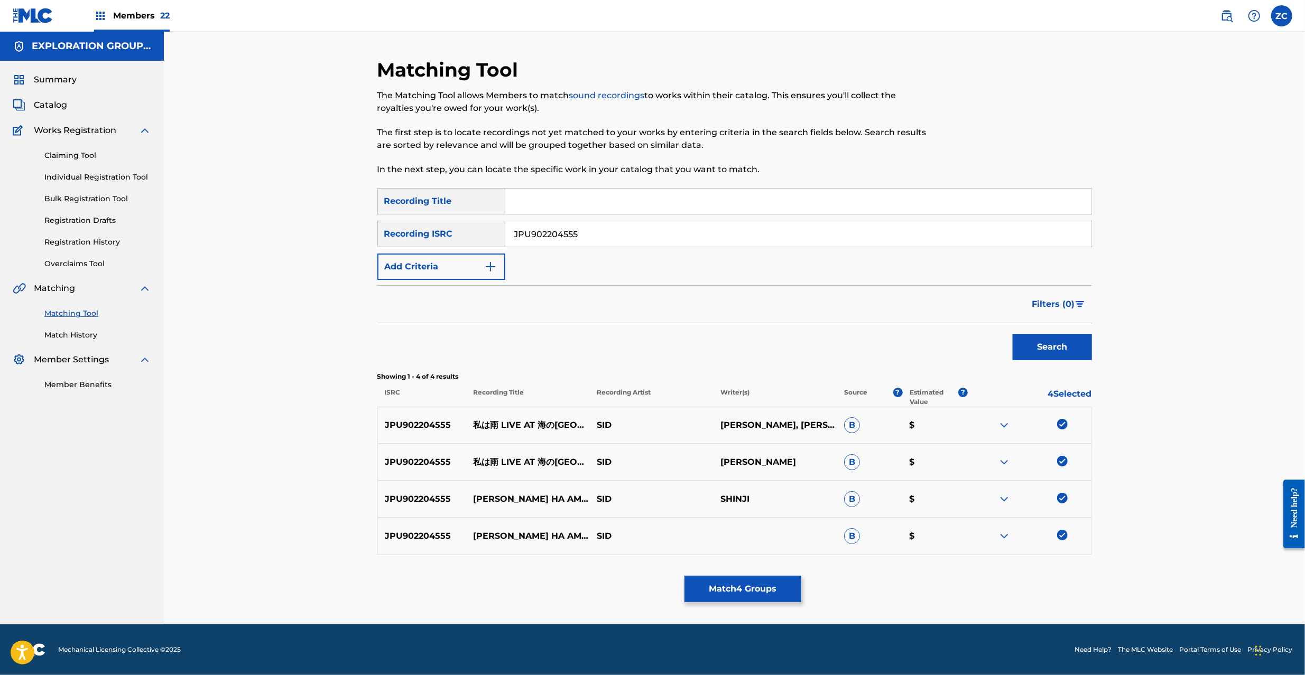
click at [665, 233] on input "JPU902204555" at bounding box center [798, 233] width 586 height 25
click at [1051, 351] on button "Search" at bounding box center [1052, 347] width 79 height 26
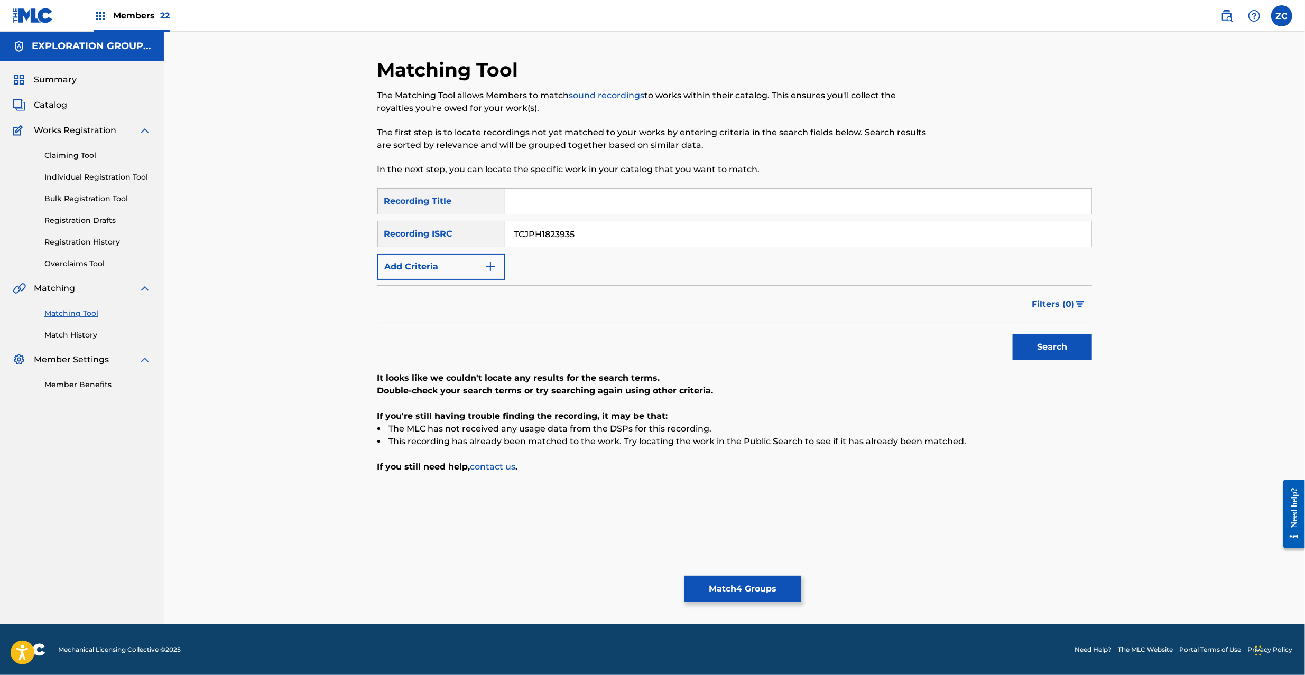
click at [673, 239] on input "TCJPH1823935" at bounding box center [798, 233] width 586 height 25
type input "JPF300401120"
click at [1036, 341] on button "Search" at bounding box center [1052, 347] width 79 height 26
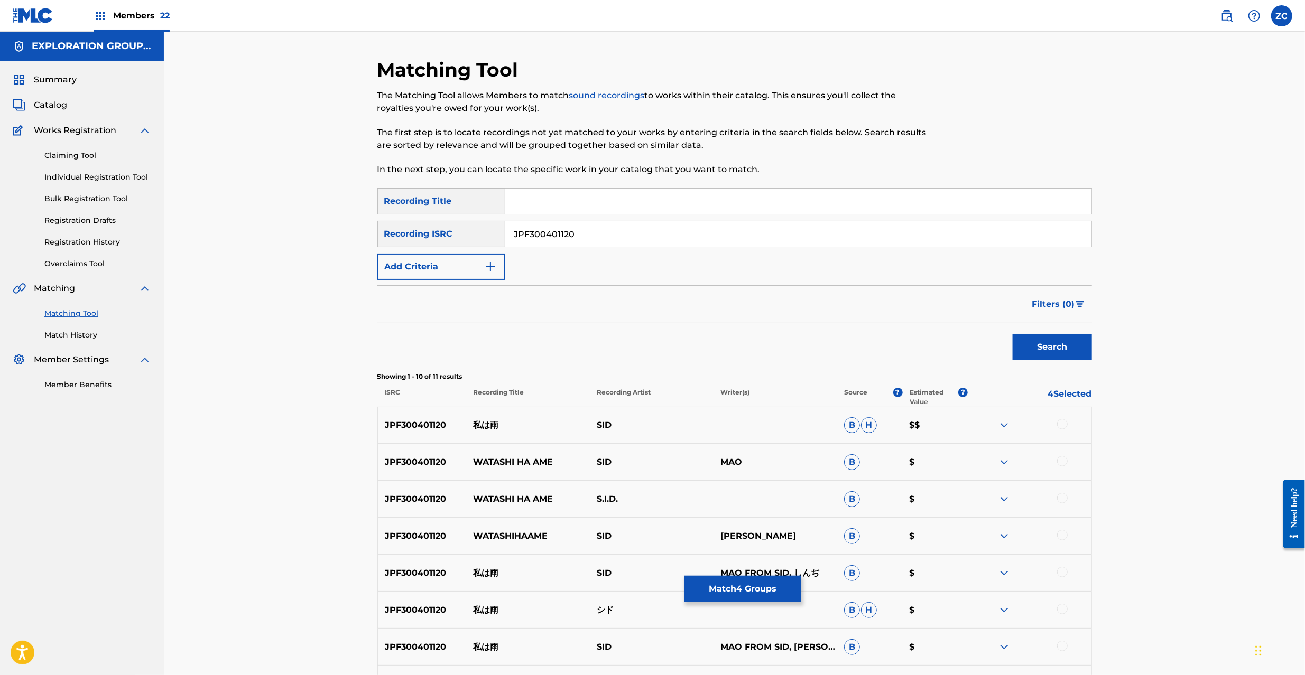
click at [1060, 425] on div at bounding box center [1062, 424] width 11 height 11
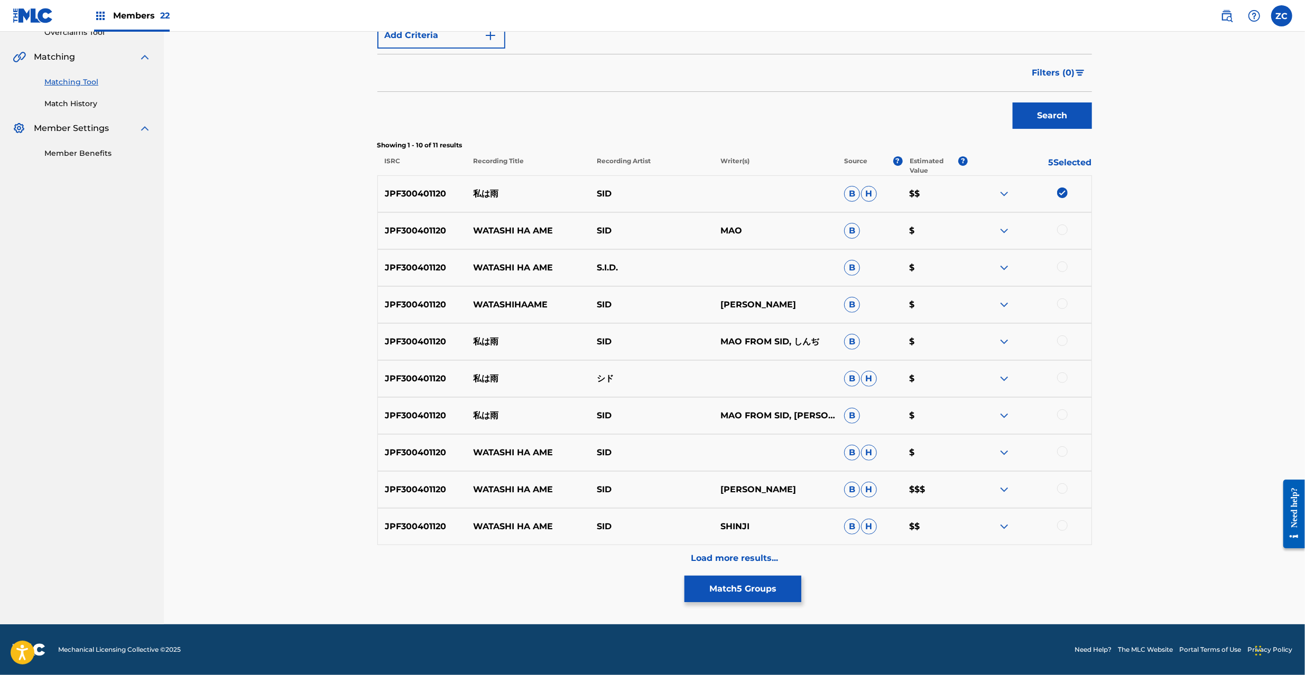
click at [1059, 233] on div at bounding box center [1062, 230] width 11 height 11
click at [1059, 267] on div at bounding box center [1062, 267] width 11 height 11
click at [1059, 305] on div at bounding box center [1062, 304] width 11 height 11
click at [1059, 338] on div at bounding box center [1062, 341] width 11 height 11
click at [1062, 379] on div at bounding box center [1062, 378] width 11 height 11
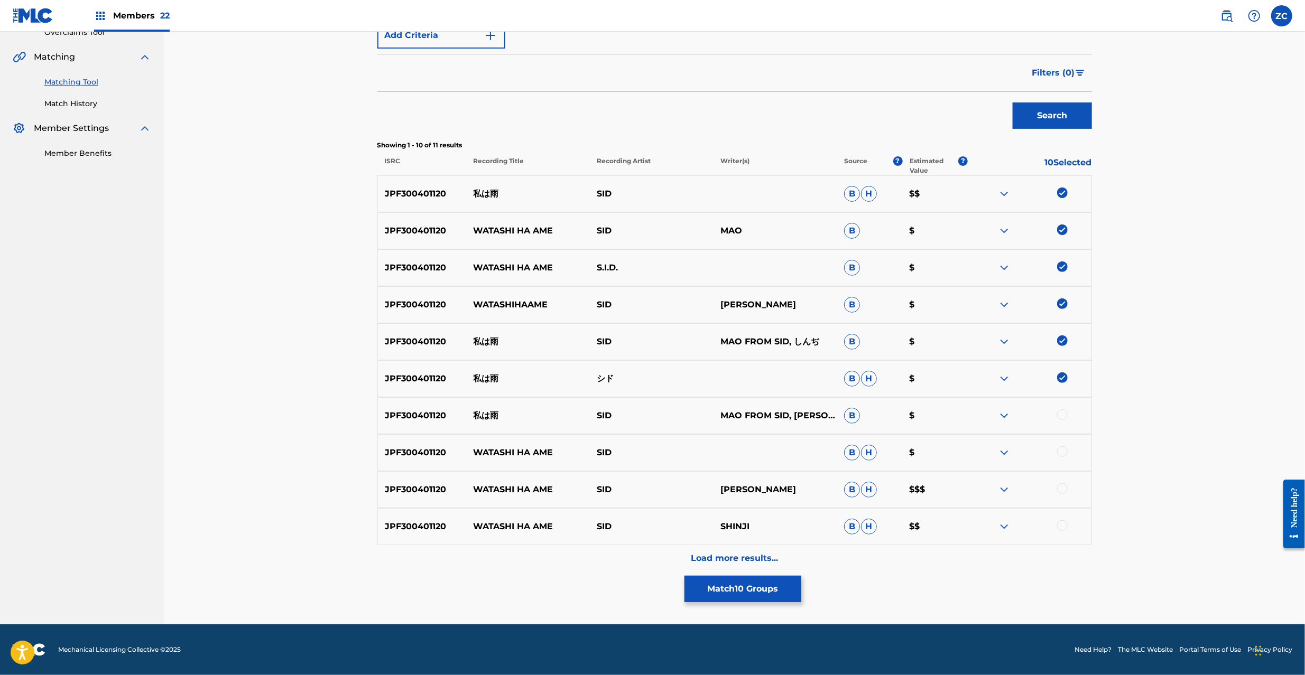
click at [1062, 415] on div at bounding box center [1062, 415] width 11 height 11
click at [1062, 449] on div at bounding box center [1062, 452] width 11 height 11
click at [1064, 489] on div at bounding box center [1062, 489] width 11 height 11
click at [1063, 523] on div at bounding box center [1062, 526] width 11 height 11
click at [738, 557] on p "Load more results..." at bounding box center [734, 558] width 87 height 13
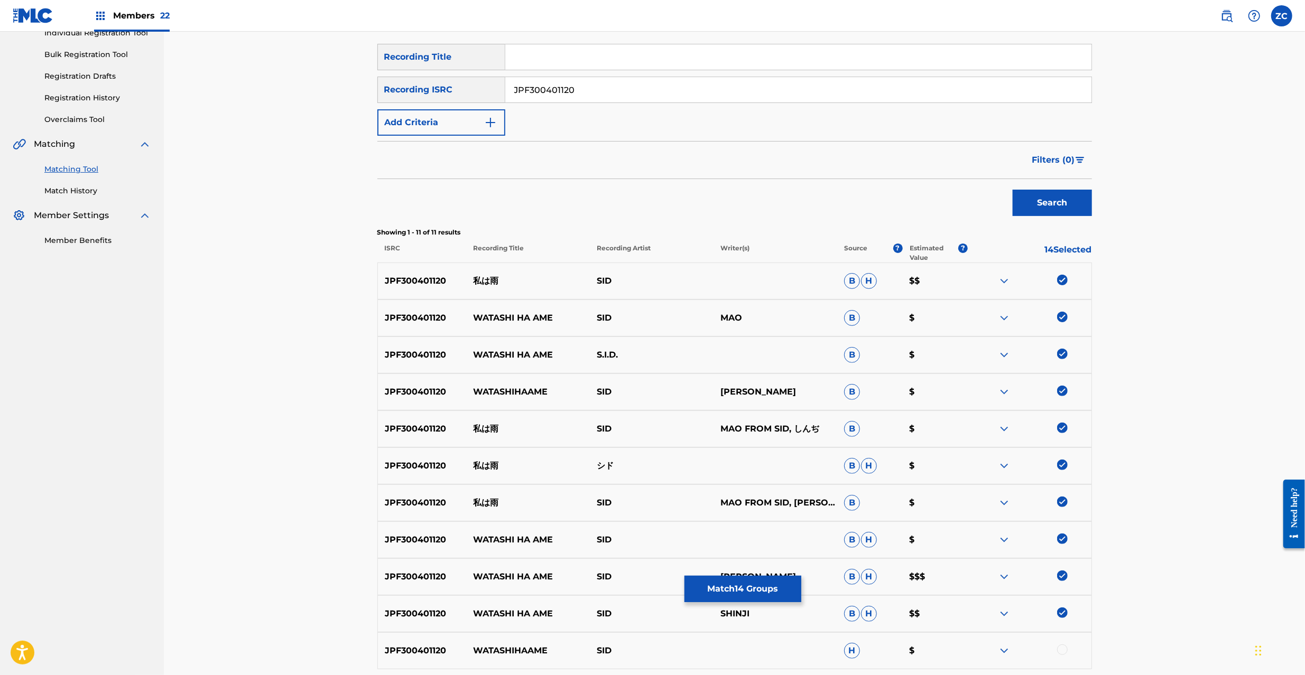
scroll to position [242, 0]
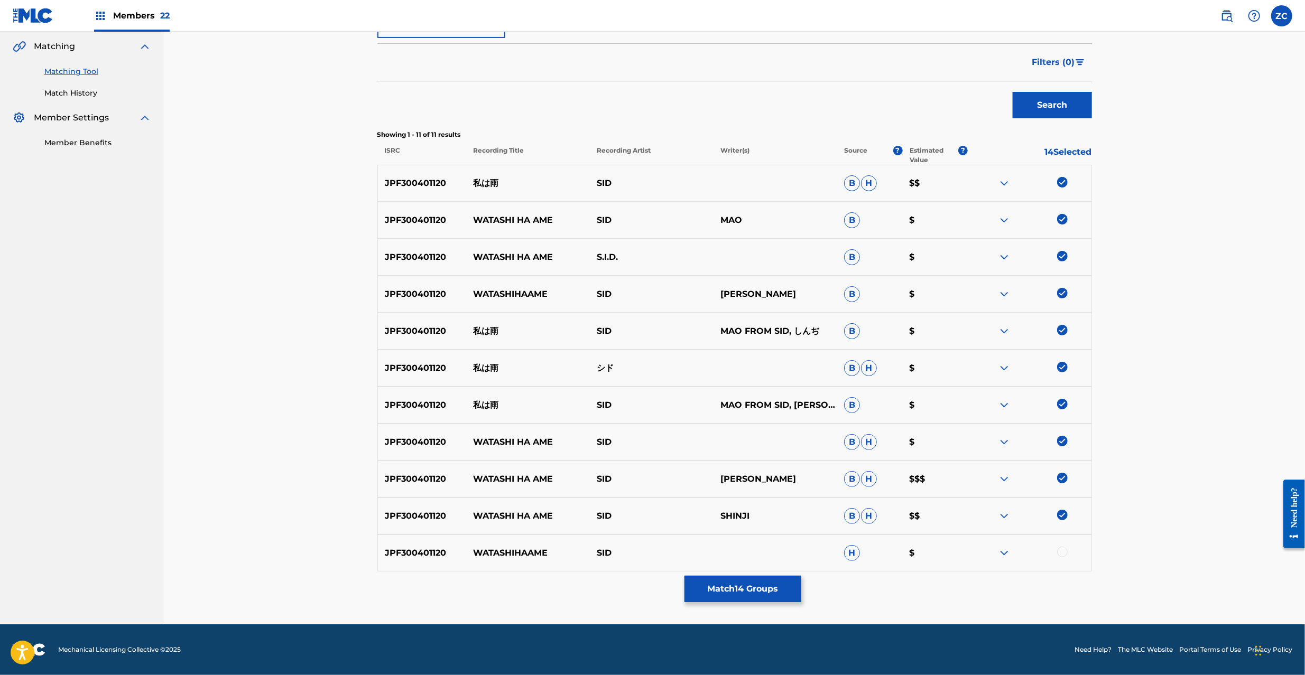
click at [1062, 553] on div at bounding box center [1062, 552] width 11 height 11
click at [726, 596] on button "Match 15 Groups" at bounding box center [742, 589] width 117 height 26
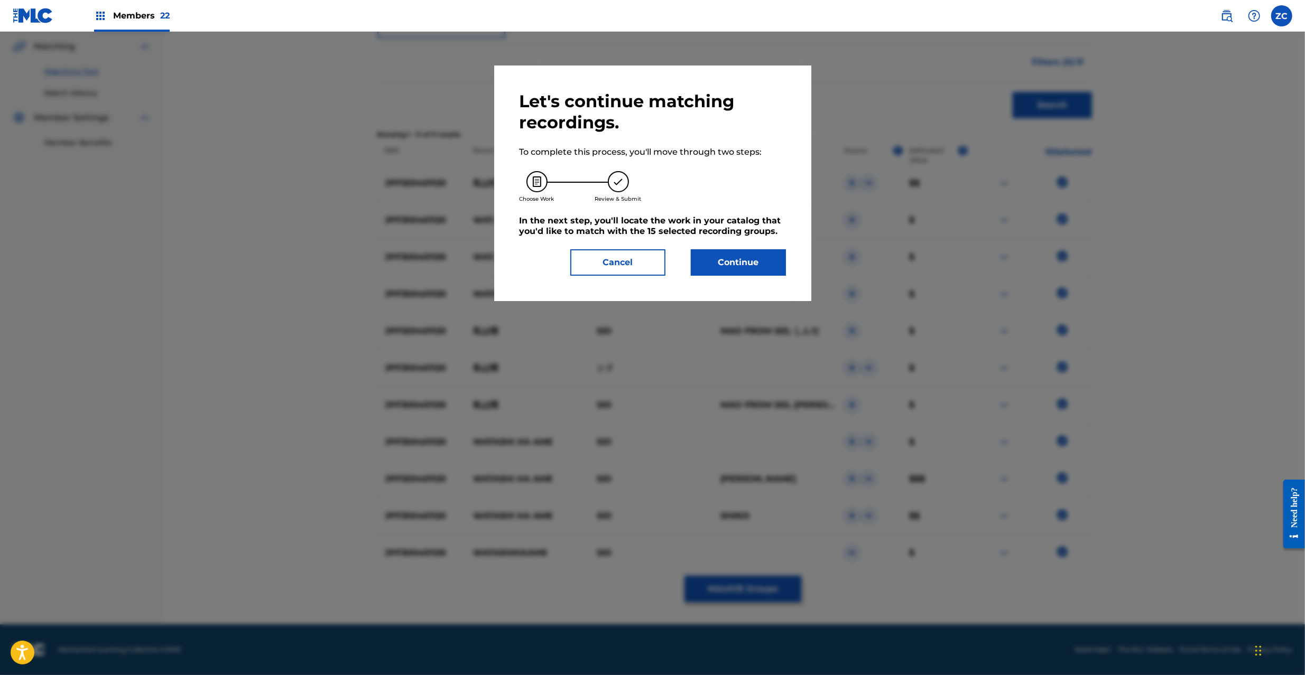
click at [736, 264] on button "Continue" at bounding box center [738, 262] width 95 height 26
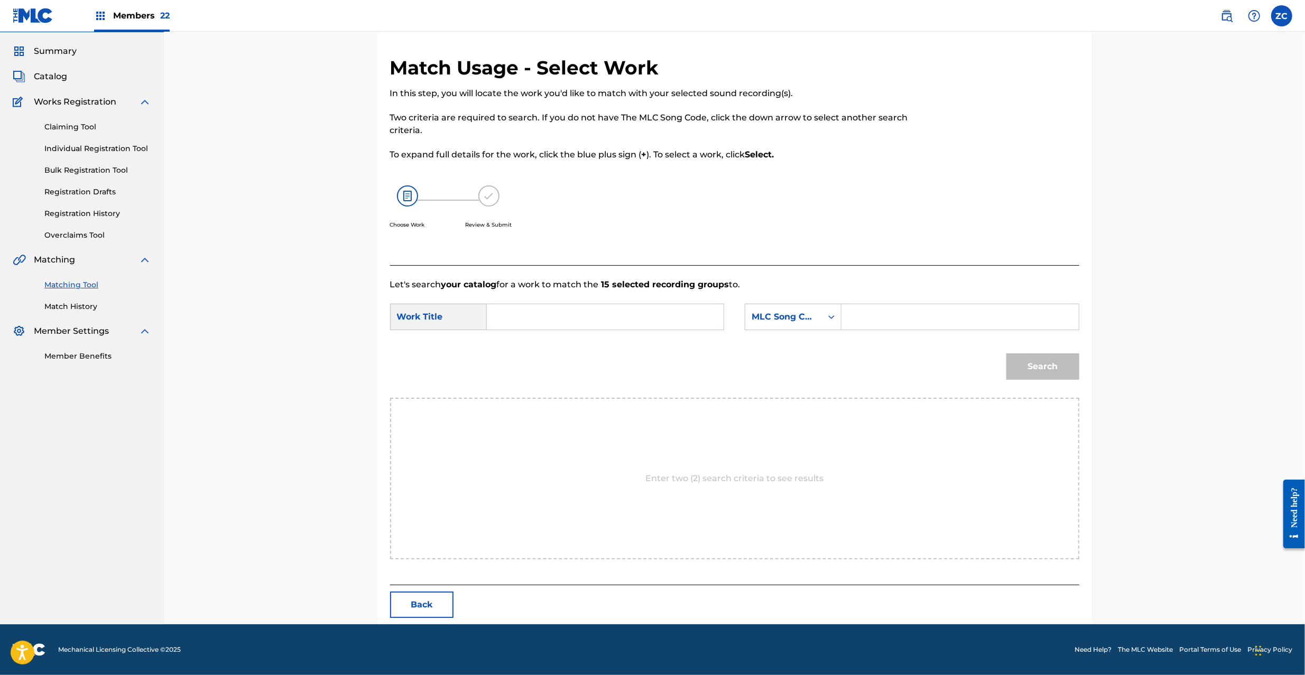
scroll to position [0, 0]
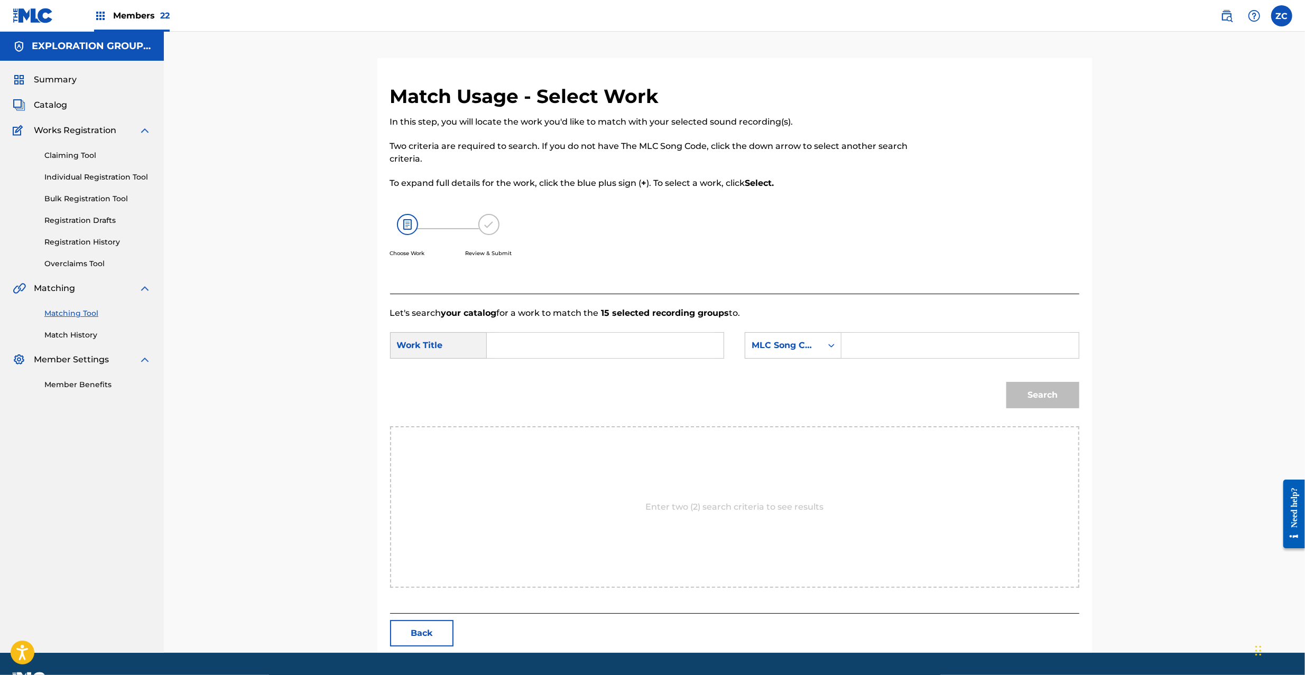
click at [585, 341] on input "Search Form" at bounding box center [605, 345] width 219 height 25
click at [607, 346] on input "Watashiwa Ame W560XM" at bounding box center [605, 345] width 219 height 25
type input "Watashiwa Ame"
click at [952, 349] on input "Search Form" at bounding box center [959, 345] width 219 height 25
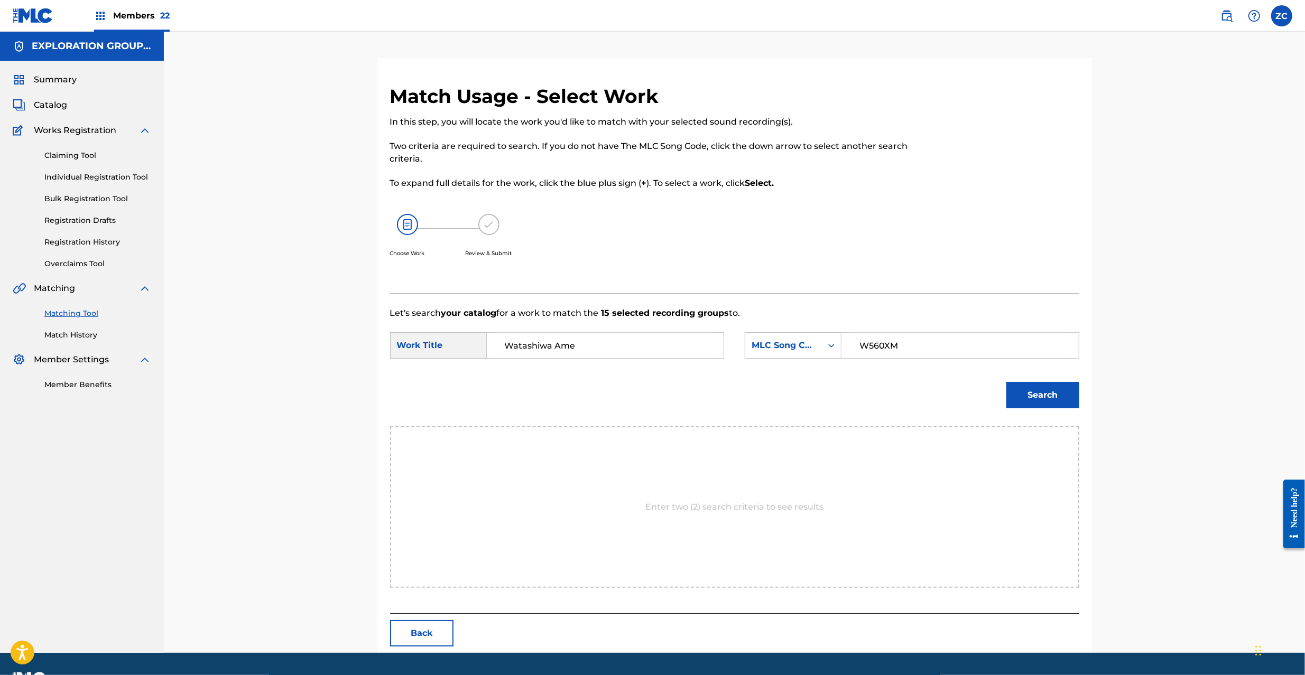
type input "W560XM"
click at [1049, 394] on button "Search" at bounding box center [1042, 395] width 73 height 26
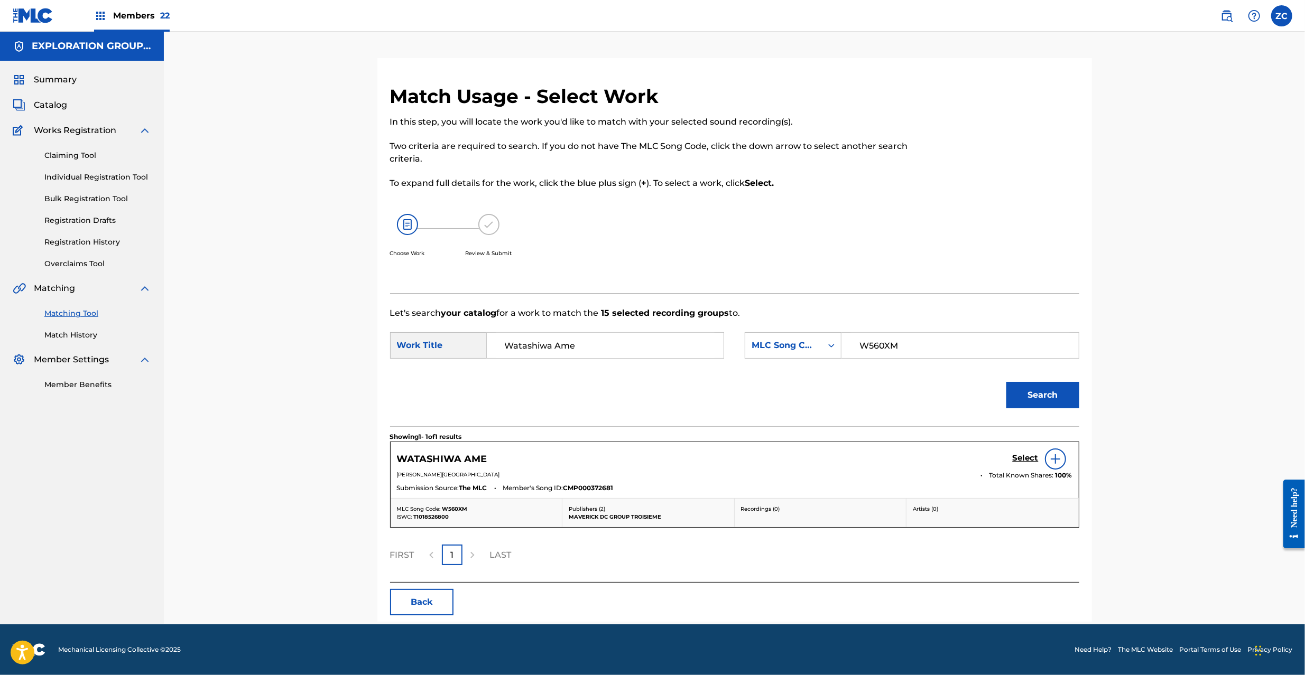
click at [1026, 457] on h5 "Select" at bounding box center [1026, 458] width 26 height 10
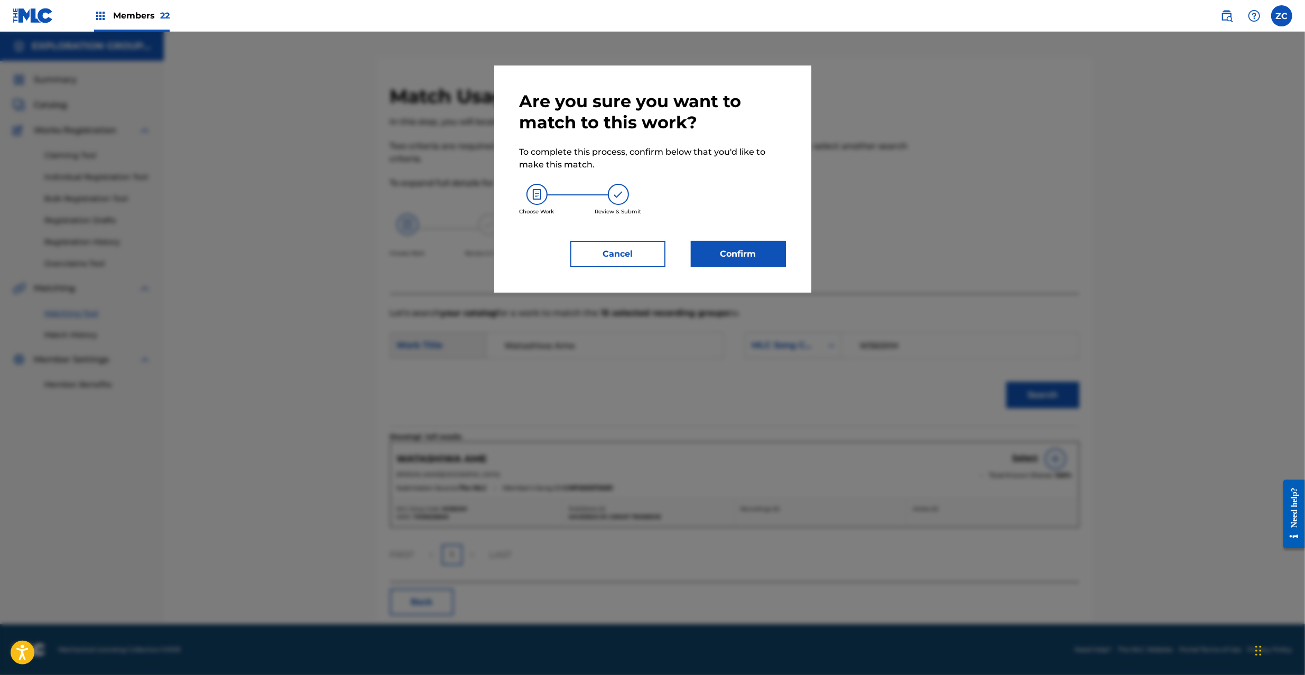
click at [754, 257] on button "Confirm" at bounding box center [738, 254] width 95 height 26
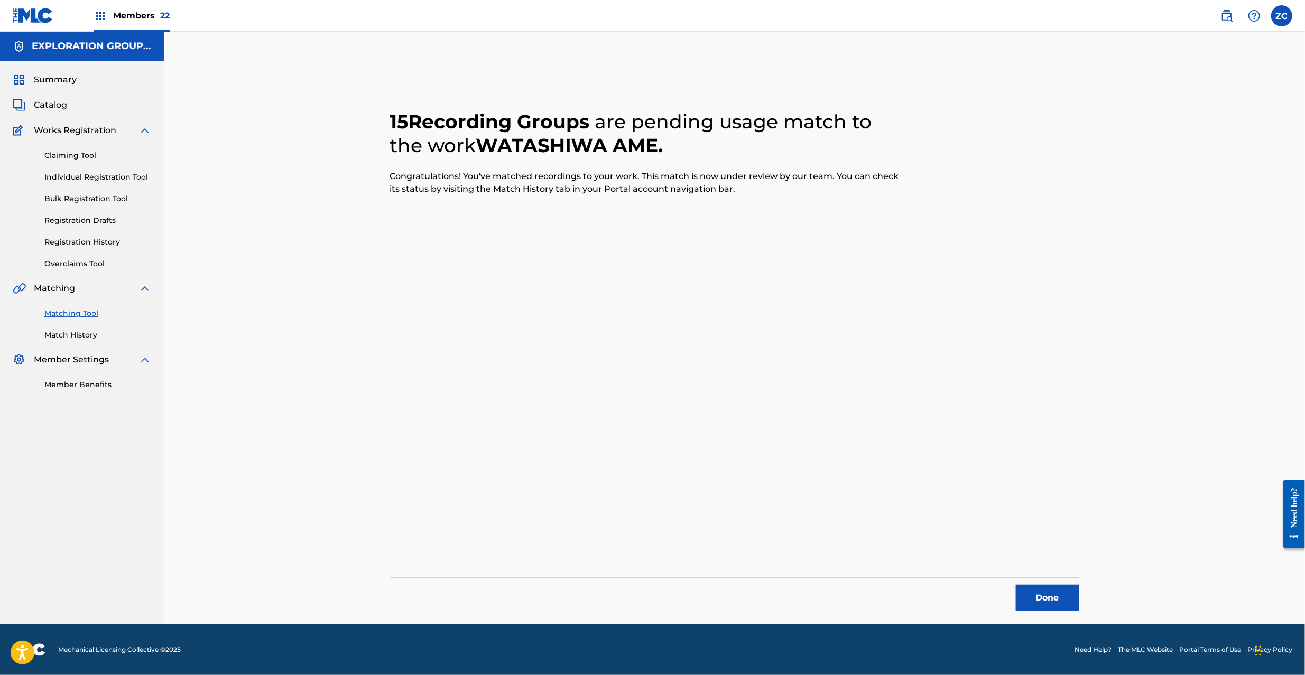
click at [1037, 595] on button "Done" at bounding box center [1047, 598] width 63 height 26
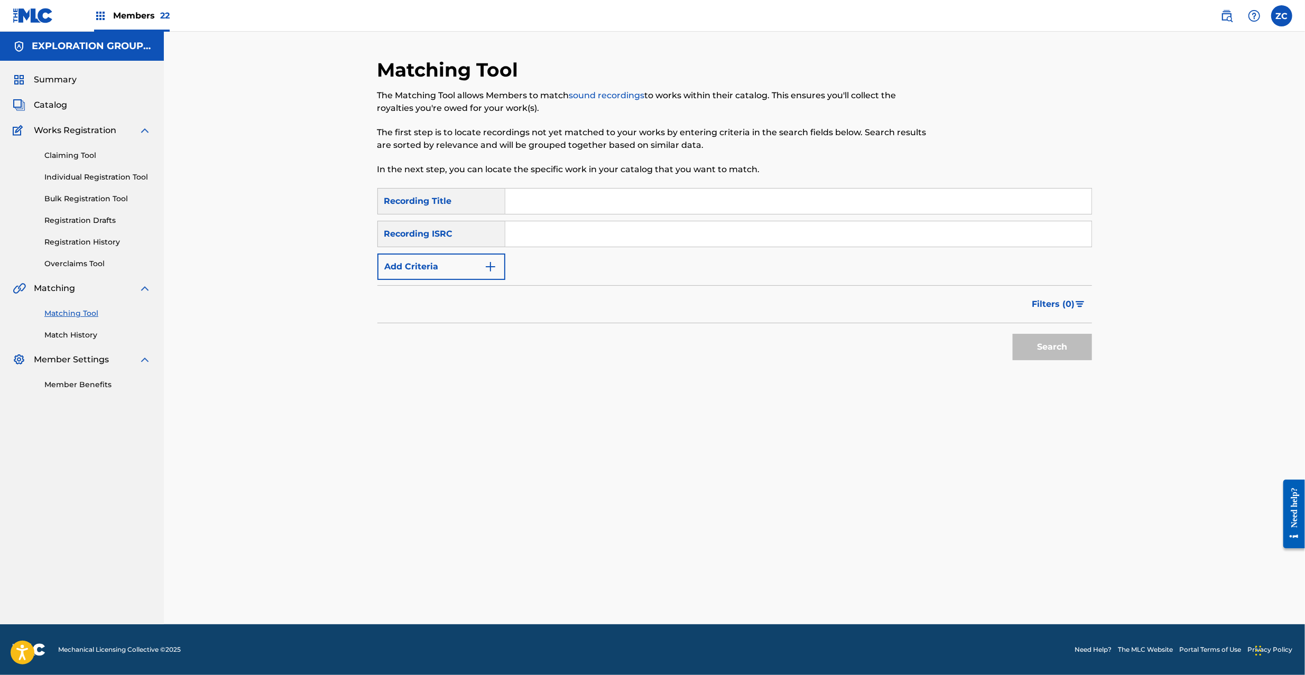
drag, startPoint x: 603, startPoint y: 233, endPoint x: 614, endPoint y: 239, distance: 12.6
click at [603, 233] on input "Search Form" at bounding box center [798, 233] width 586 height 25
type input "JPN301300061"
click at [1045, 351] on button "Search" at bounding box center [1052, 347] width 79 height 26
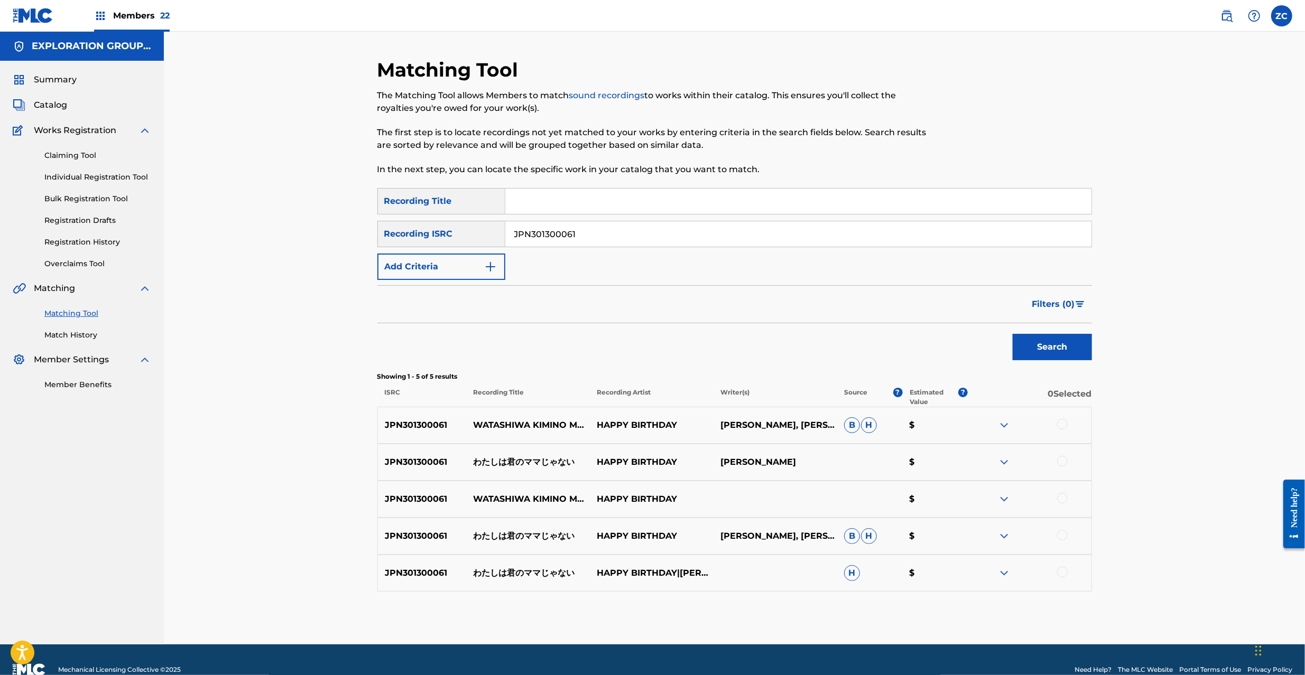
click at [1057, 425] on div at bounding box center [1062, 424] width 11 height 11
click at [1060, 462] on div at bounding box center [1062, 461] width 11 height 11
click at [1062, 501] on div at bounding box center [1062, 498] width 11 height 11
click at [1060, 537] on div at bounding box center [1062, 535] width 11 height 11
click at [1062, 573] on div at bounding box center [1062, 572] width 11 height 11
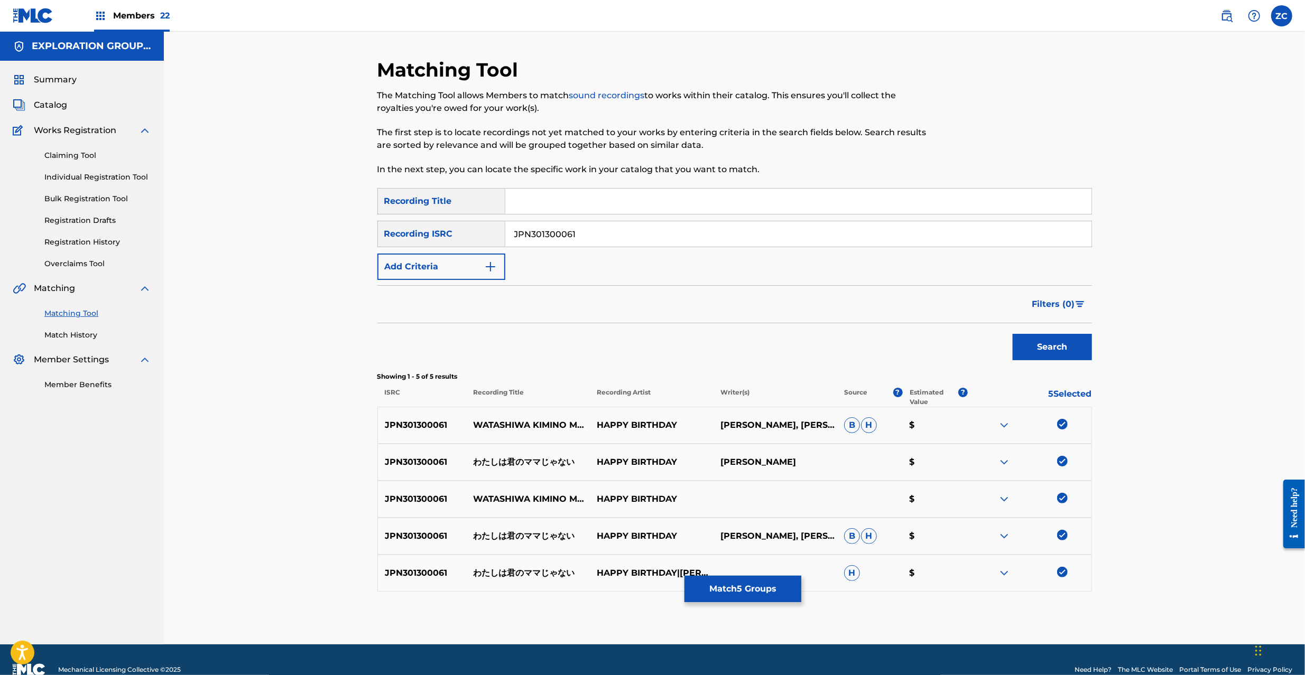
click at [737, 586] on button "Match 5 Groups" at bounding box center [742, 589] width 117 height 26
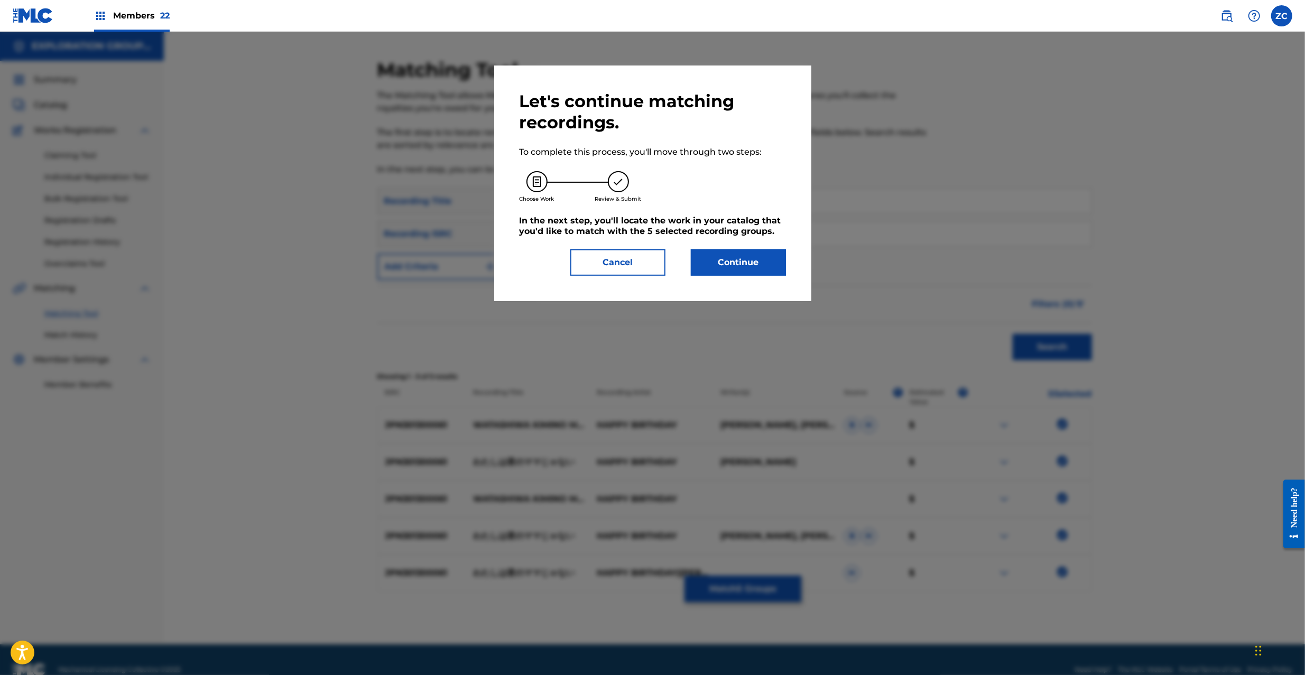
click at [746, 267] on button "Continue" at bounding box center [738, 262] width 95 height 26
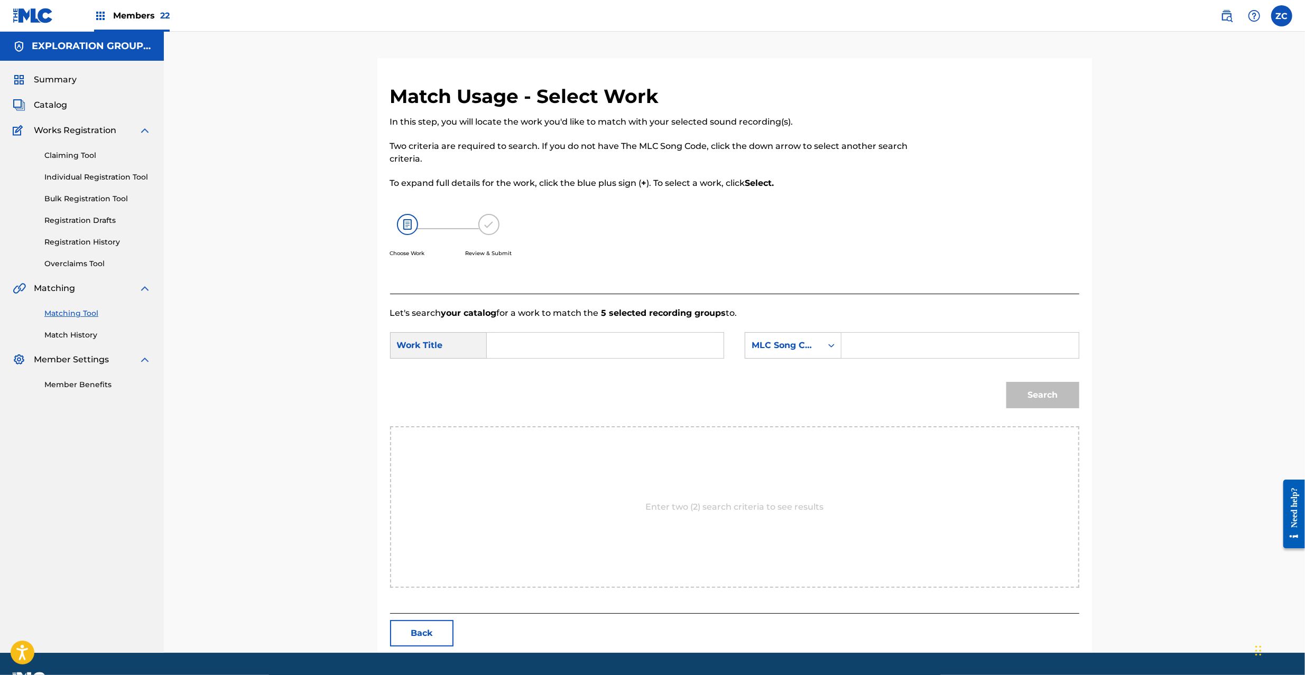
click at [616, 345] on input "Search Form" at bounding box center [605, 345] width 219 height 25
click at [660, 347] on input "Watashiwa Kimino Mamaja Nai WC1VY5" at bounding box center [605, 345] width 219 height 25
type input "Watashiwa [PERSON_NAME]"
click at [901, 348] on input "Search Form" at bounding box center [959, 345] width 219 height 25
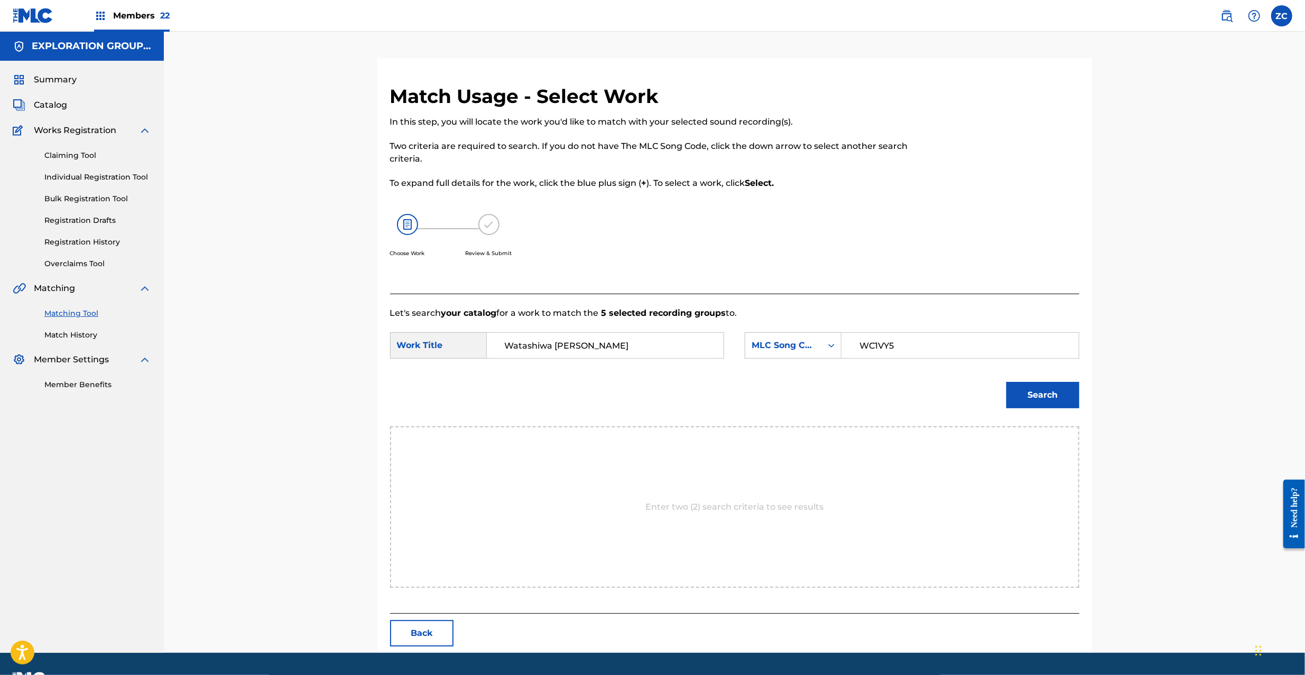
type input "WC1VY5"
click at [1043, 398] on button "Search" at bounding box center [1042, 395] width 73 height 26
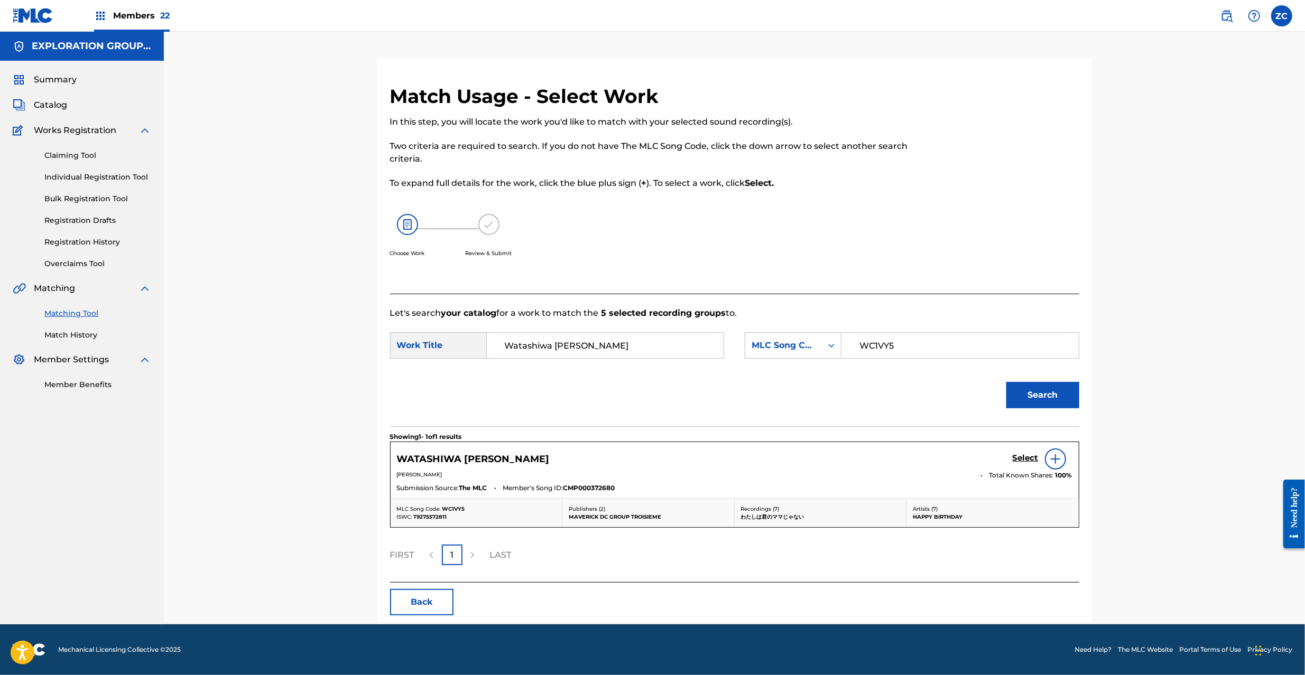
click at [1020, 457] on h5 "Select" at bounding box center [1026, 458] width 26 height 10
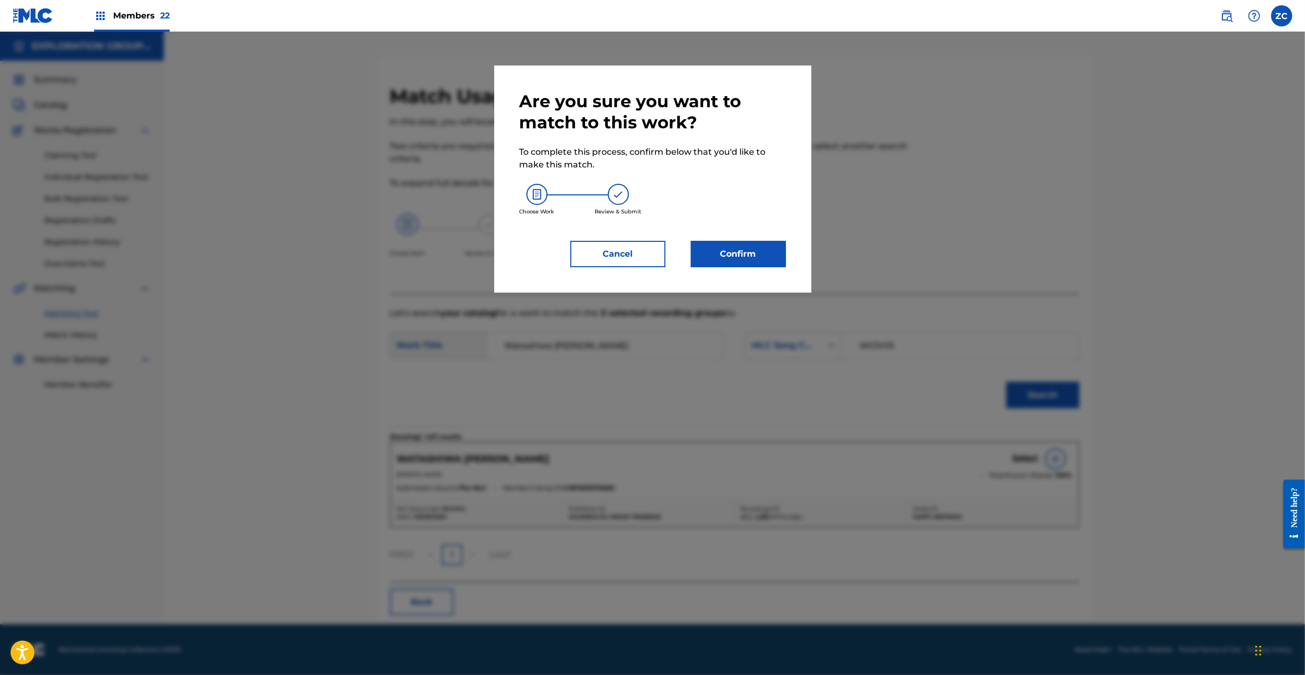
click at [735, 263] on button "Confirm" at bounding box center [738, 254] width 95 height 26
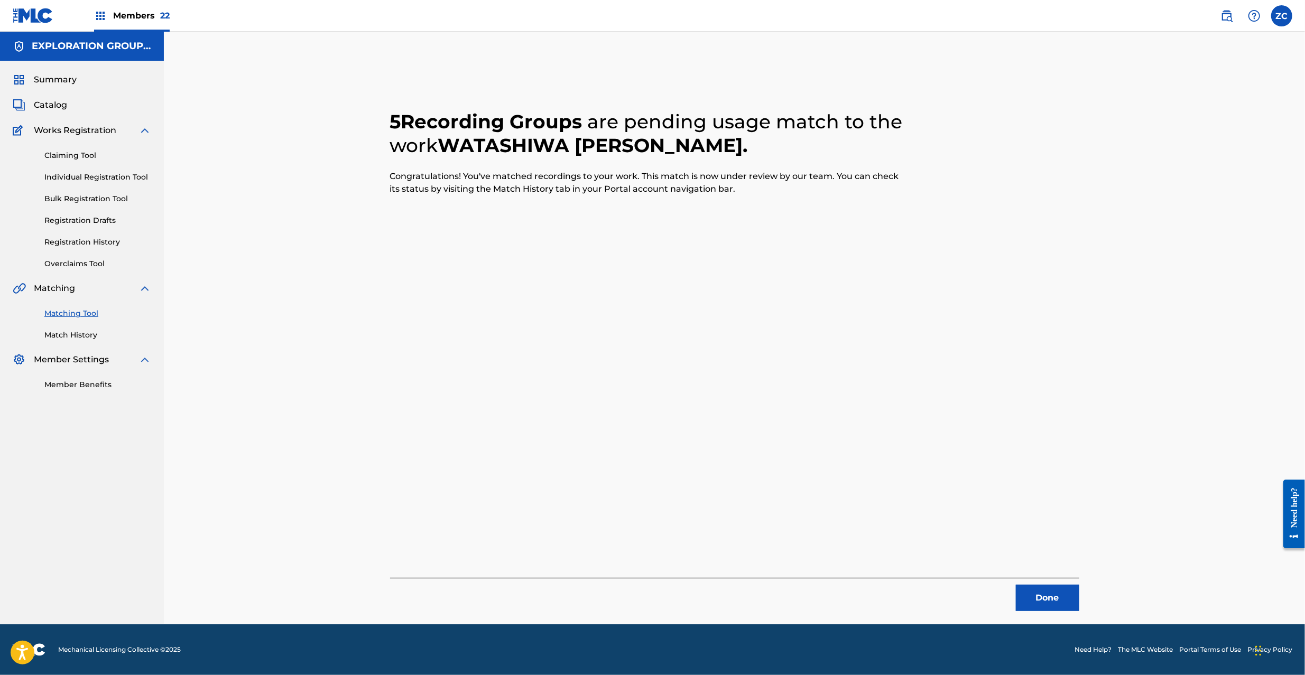
click at [1049, 609] on button "Done" at bounding box center [1047, 598] width 63 height 26
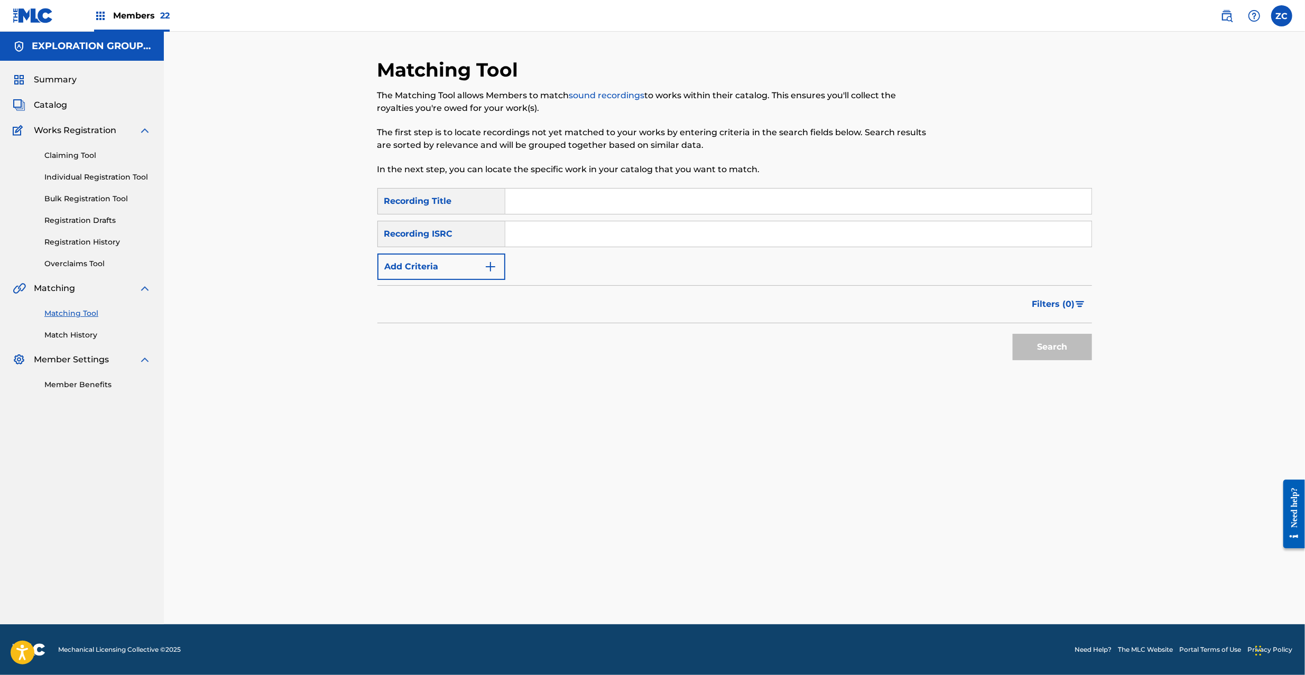
click at [713, 239] on input "Search Form" at bounding box center [798, 233] width 586 height 25
type input "JPPC09801384"
click at [1068, 347] on button "Search" at bounding box center [1052, 347] width 79 height 26
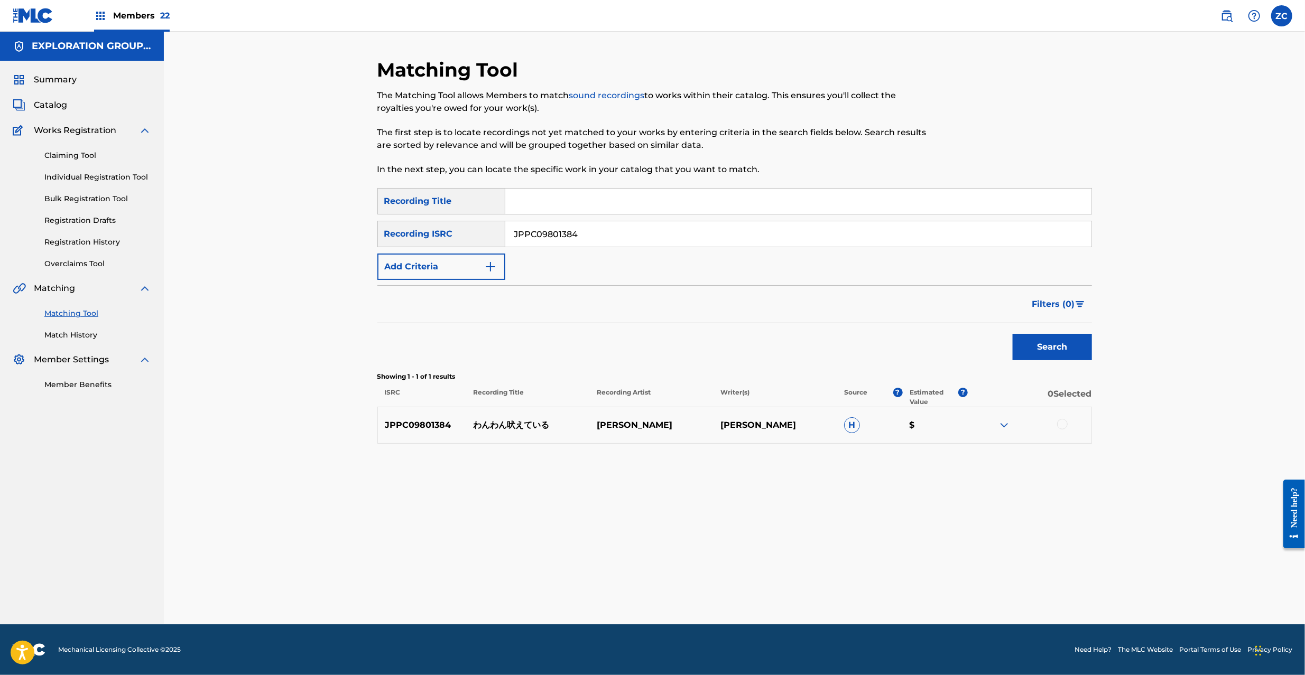
click at [1056, 421] on div at bounding box center [1030, 425] width 124 height 13
click at [1058, 423] on div at bounding box center [1062, 424] width 11 height 11
click at [746, 586] on button "Match 1 Group" at bounding box center [742, 589] width 117 height 26
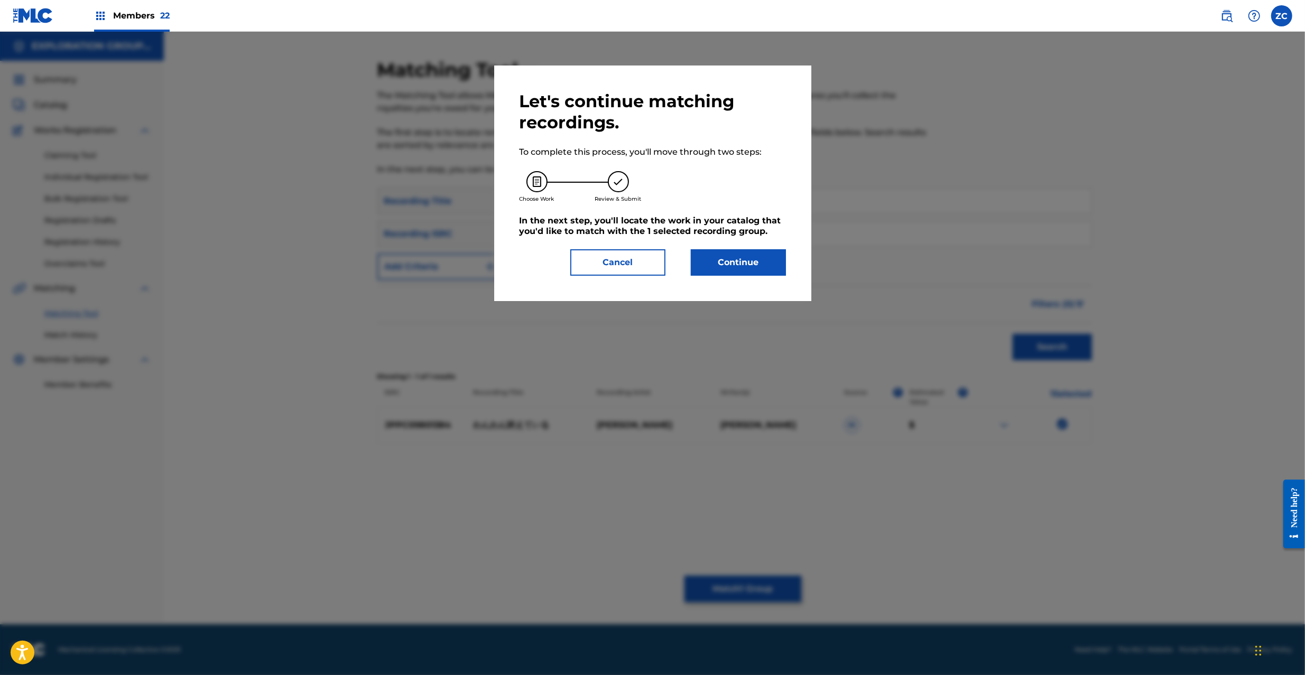
click at [740, 267] on button "Continue" at bounding box center [738, 262] width 95 height 26
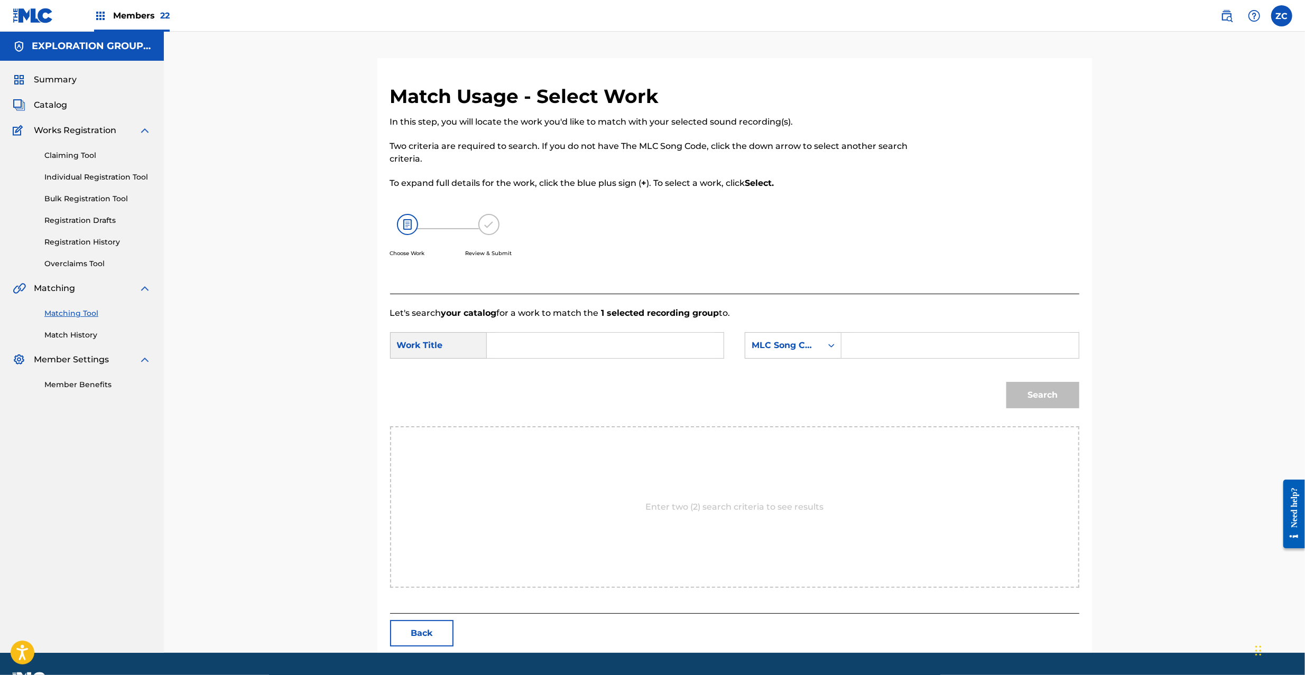
click at [600, 353] on input "Search Form" at bounding box center [605, 345] width 219 height 25
click at [615, 346] on input "[PERSON_NAME] W42WTG" at bounding box center [605, 345] width 219 height 25
type input "[PERSON_NAME]"
click at [868, 347] on input "Search Form" at bounding box center [959, 345] width 219 height 25
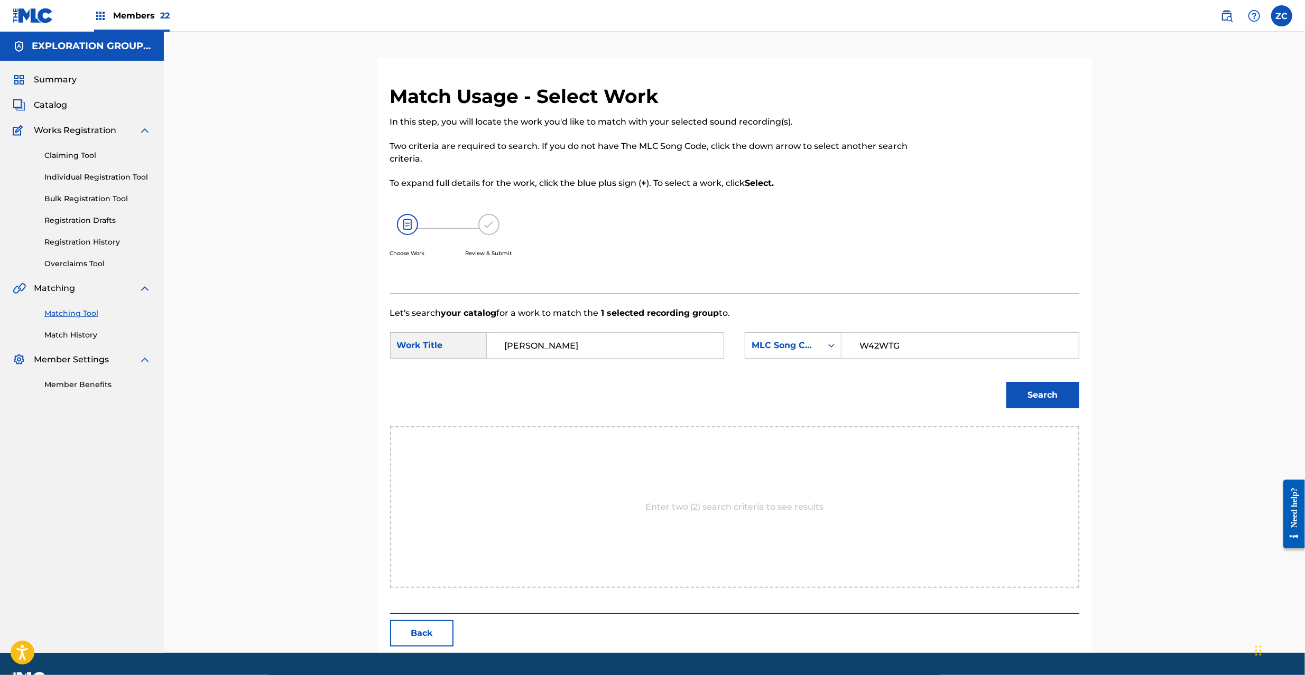
type input "W42WTG"
click at [1048, 394] on button "Search" at bounding box center [1042, 395] width 73 height 26
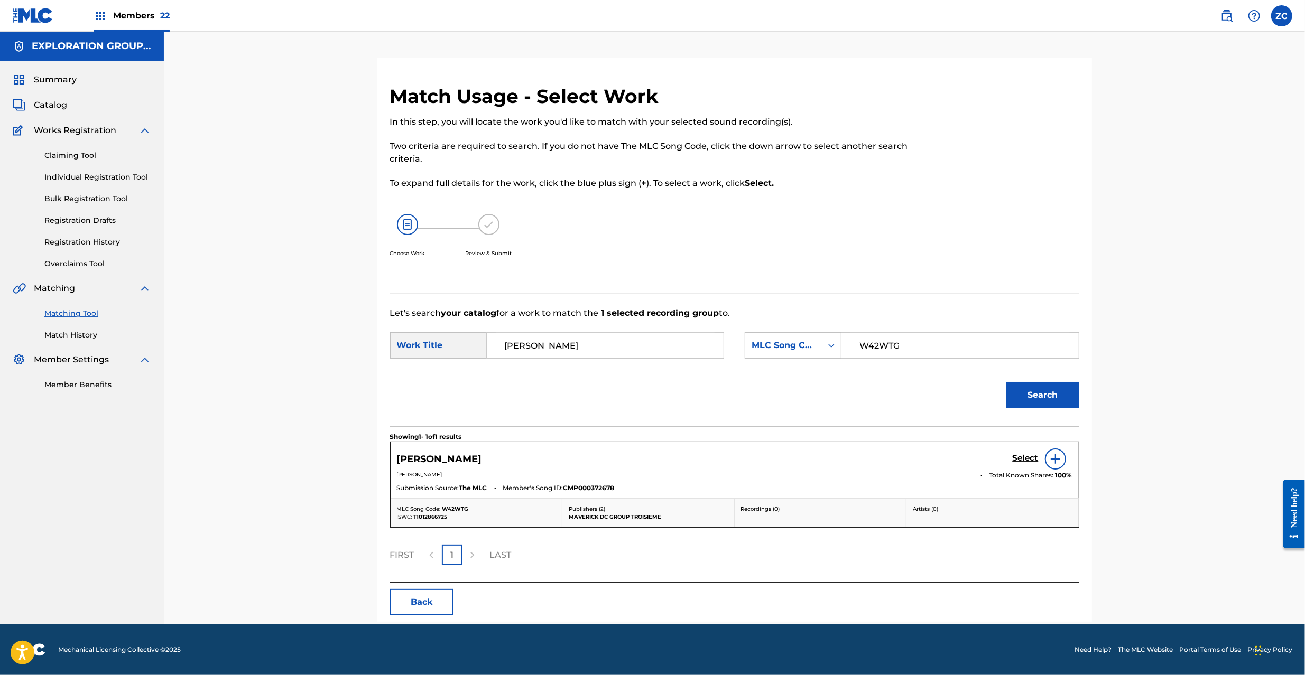
click at [1017, 459] on h5 "Select" at bounding box center [1026, 458] width 26 height 10
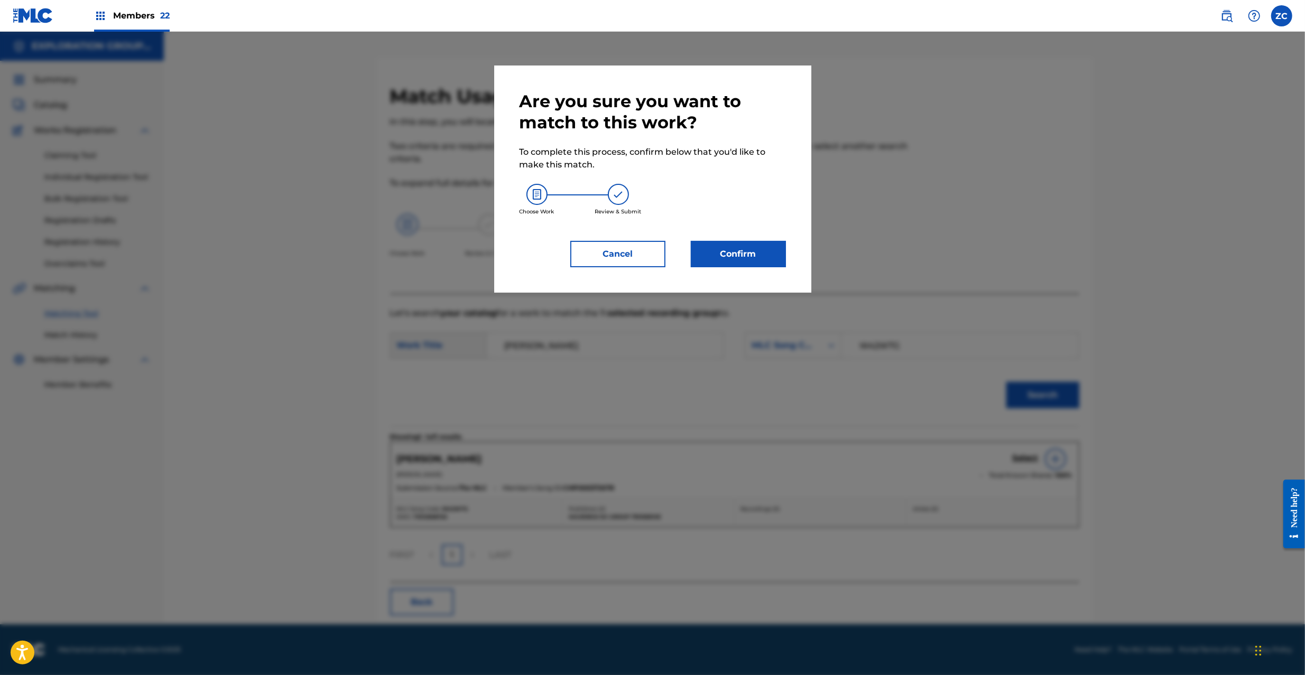
click at [738, 246] on button "Confirm" at bounding box center [738, 254] width 95 height 26
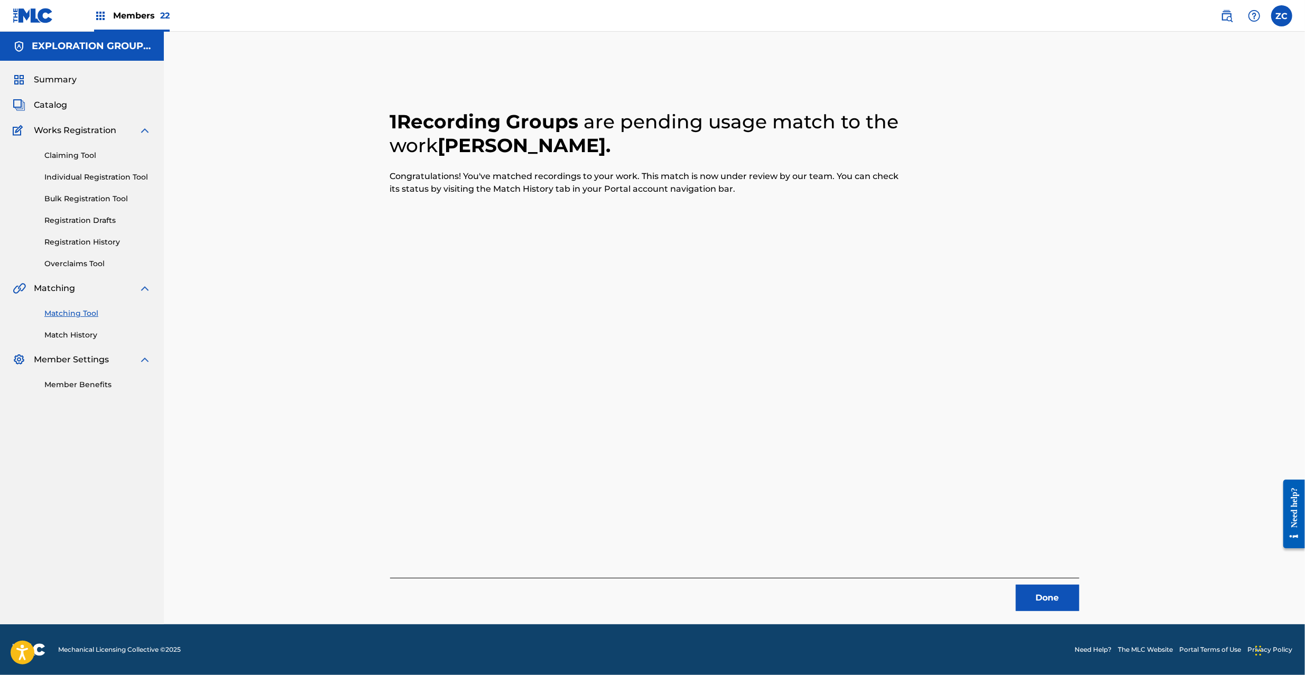
click at [1034, 590] on button "Done" at bounding box center [1047, 598] width 63 height 26
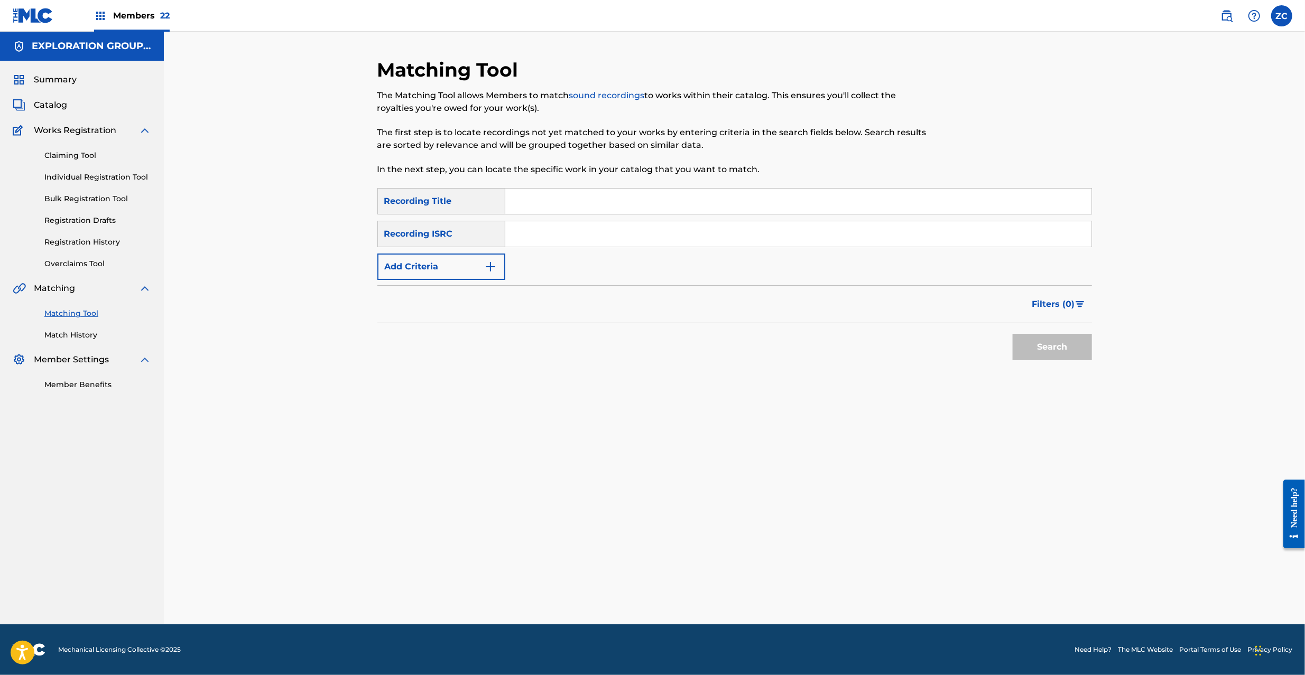
drag, startPoint x: 597, startPoint y: 233, endPoint x: 605, endPoint y: 231, distance: 8.1
click at [597, 229] on input "Search Form" at bounding box center [798, 233] width 586 height 25
type input "JPPO00522350"
click at [1071, 353] on button "Search" at bounding box center [1052, 347] width 79 height 26
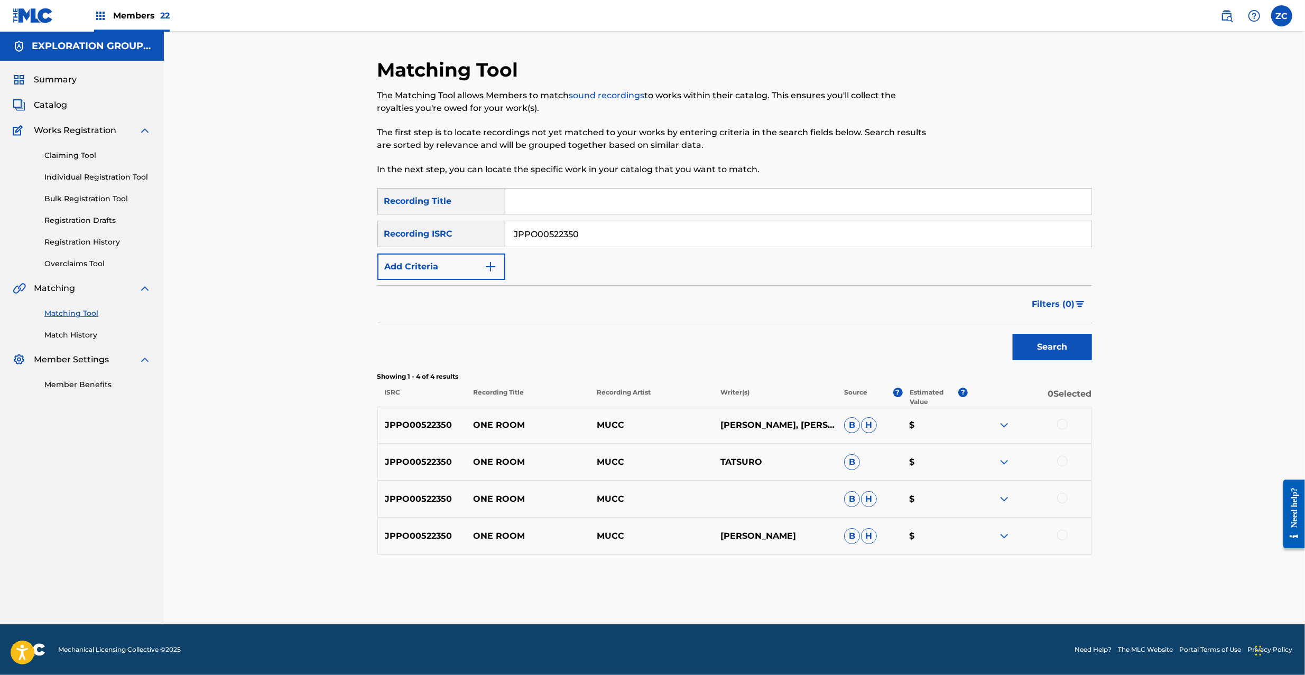
click at [1064, 423] on div at bounding box center [1062, 424] width 11 height 11
click at [1066, 457] on div at bounding box center [1030, 462] width 124 height 13
click at [1061, 463] on div at bounding box center [1062, 461] width 11 height 11
click at [1063, 497] on div at bounding box center [1062, 498] width 11 height 11
click at [1065, 535] on div at bounding box center [1062, 535] width 11 height 11
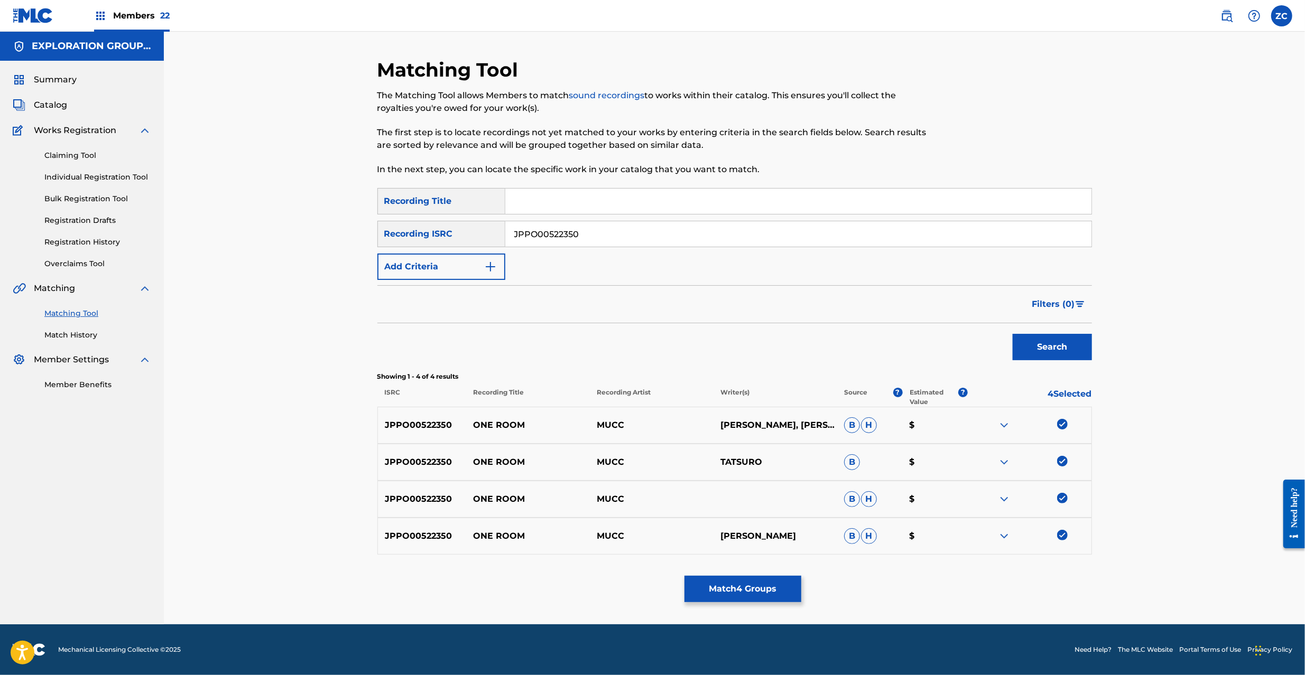
click at [724, 586] on button "Match 4 Groups" at bounding box center [742, 589] width 117 height 26
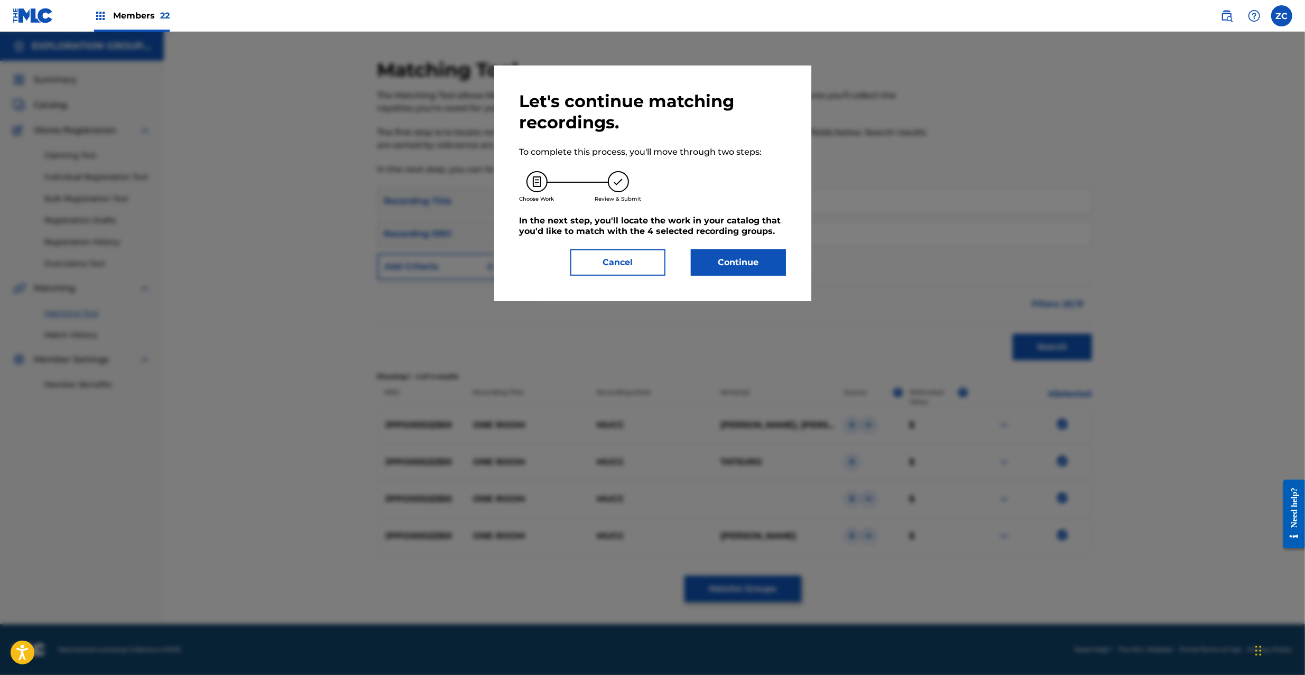
click at [721, 272] on button "Continue" at bounding box center [738, 262] width 95 height 26
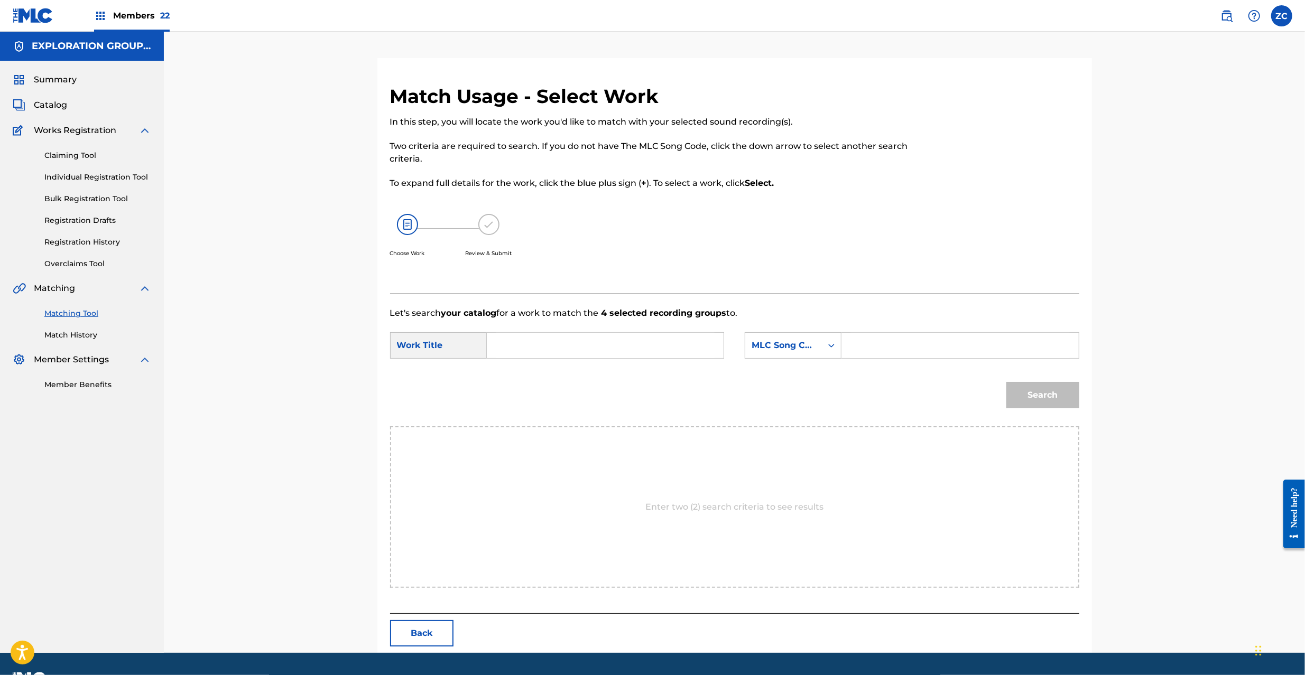
click at [588, 341] on input "Search Form" at bounding box center [605, 345] width 219 height 25
click at [573, 345] on input "Wanruumu W56TLV" at bounding box center [605, 345] width 219 height 25
type input "Wanruumu"
click at [921, 358] on input "Search Form" at bounding box center [959, 345] width 219 height 25
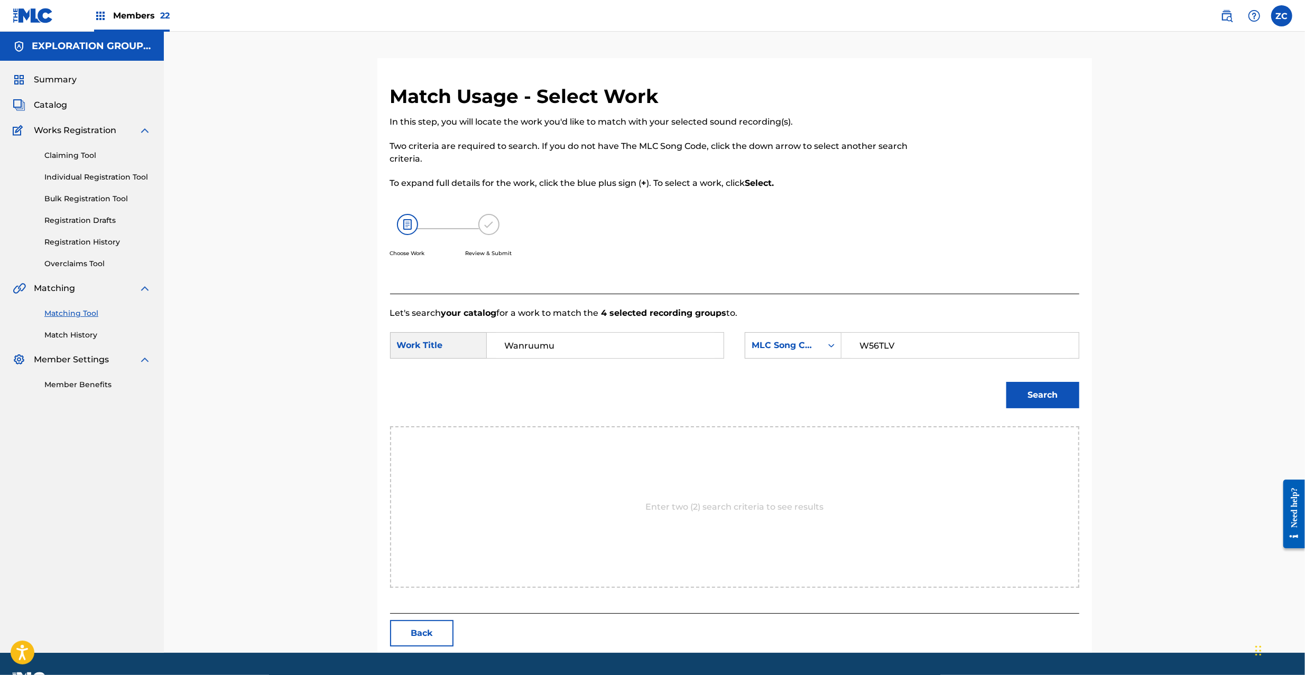
type input "W56TLV"
click at [1060, 392] on button "Search" at bounding box center [1042, 395] width 73 height 26
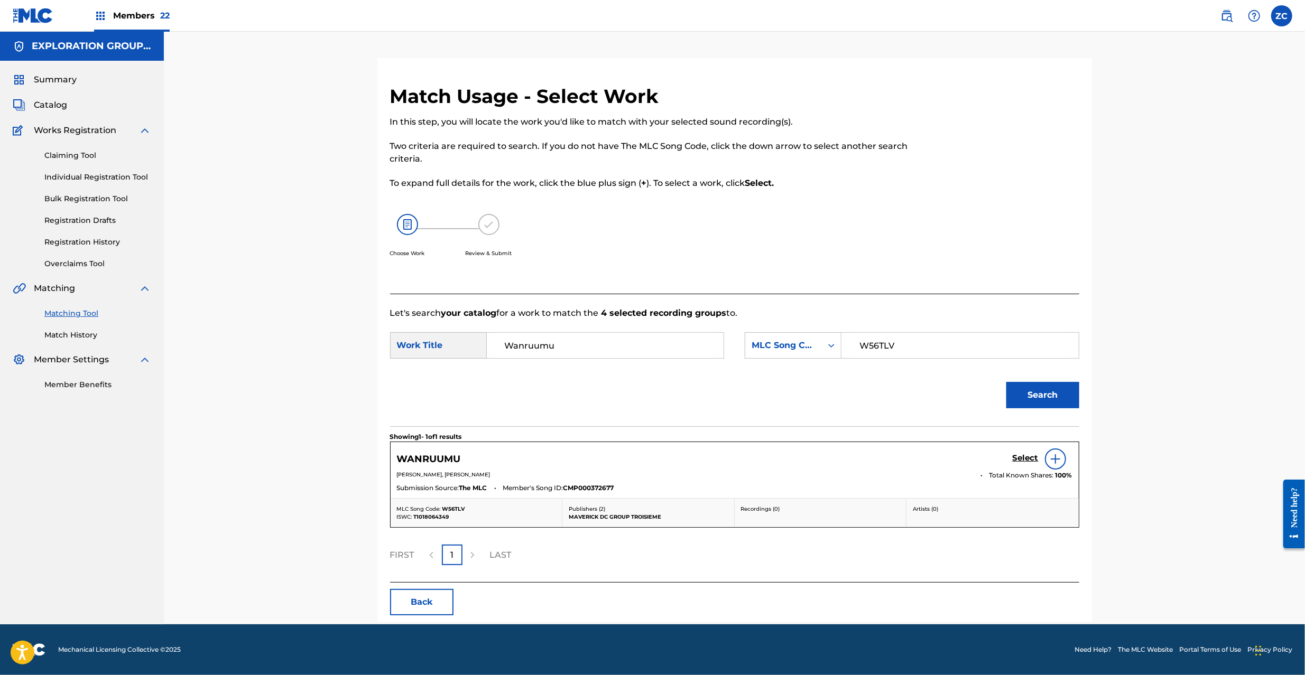
click at [1034, 459] on h5 "Select" at bounding box center [1026, 458] width 26 height 10
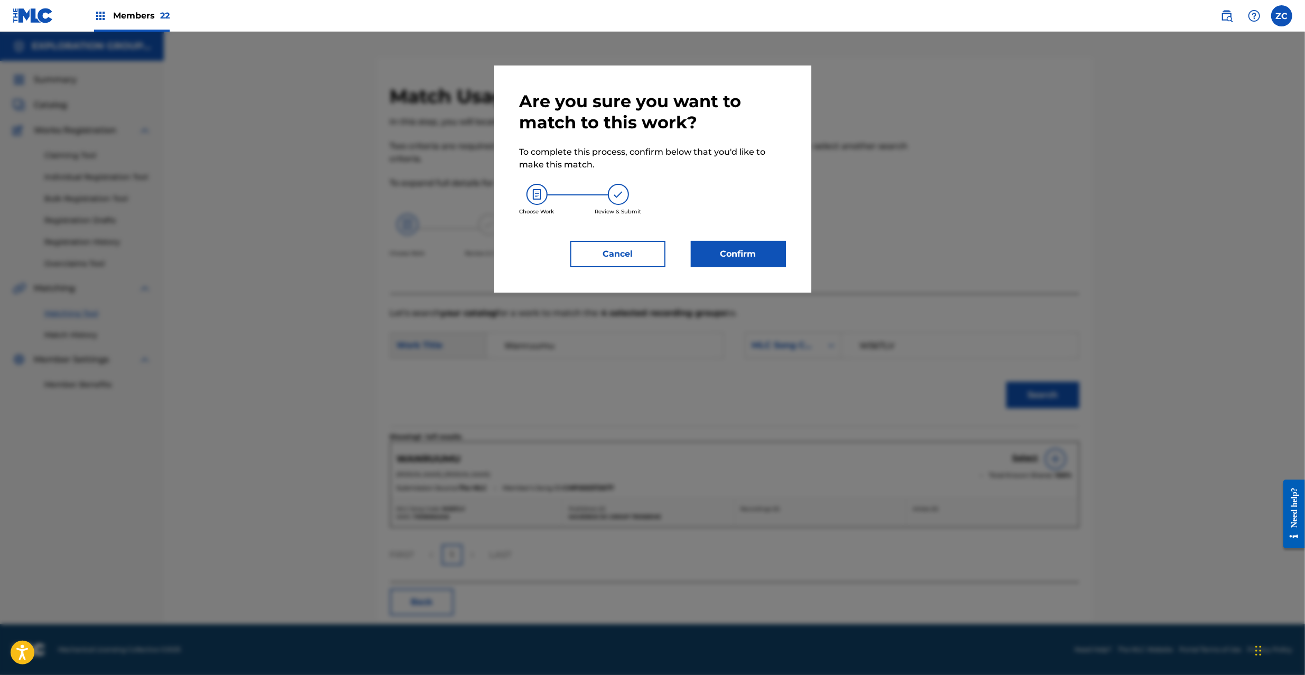
click at [743, 258] on button "Confirm" at bounding box center [738, 254] width 95 height 26
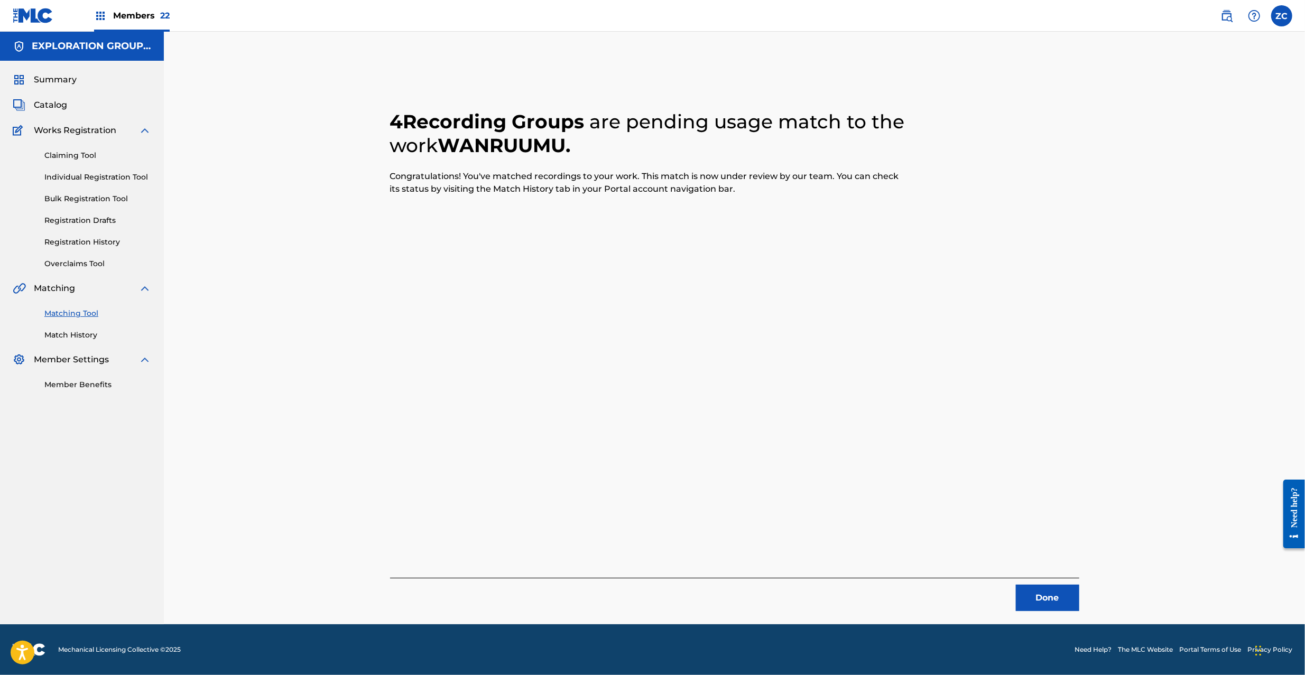
click at [1027, 599] on button "Done" at bounding box center [1047, 598] width 63 height 26
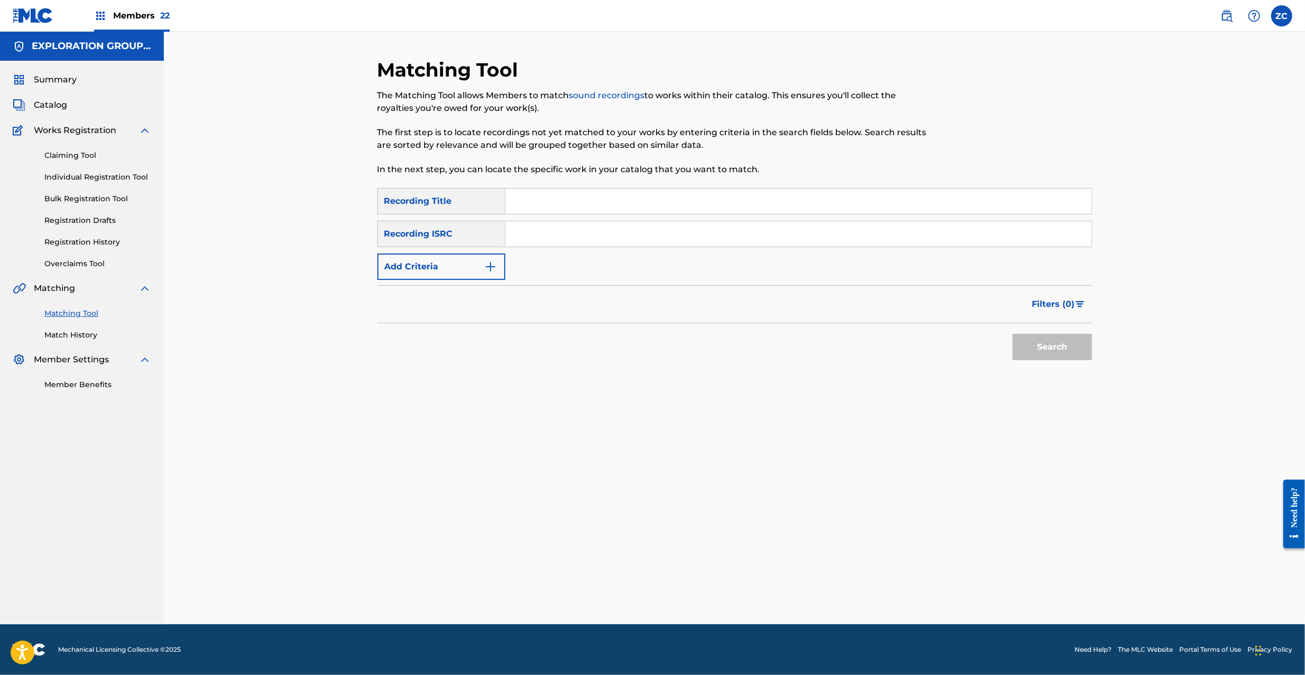
drag, startPoint x: 688, startPoint y: 239, endPoint x: 721, endPoint y: 255, distance: 37.4
click at [688, 239] on input "Search Form" at bounding box center [798, 233] width 586 height 25
click at [1045, 336] on button "Search" at bounding box center [1052, 347] width 79 height 26
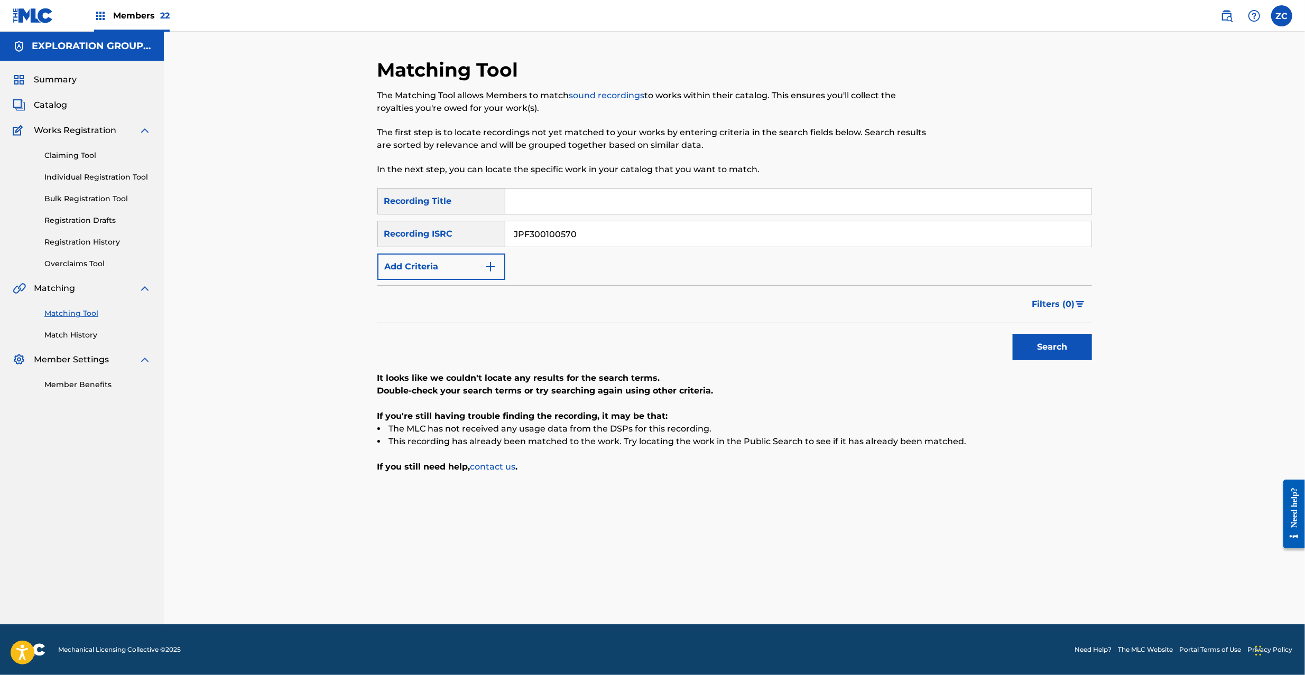
click at [707, 239] on input "JPF300100570" at bounding box center [798, 233] width 586 height 25
type input "JPF301200041"
click at [1046, 351] on button "Search" at bounding box center [1052, 347] width 79 height 26
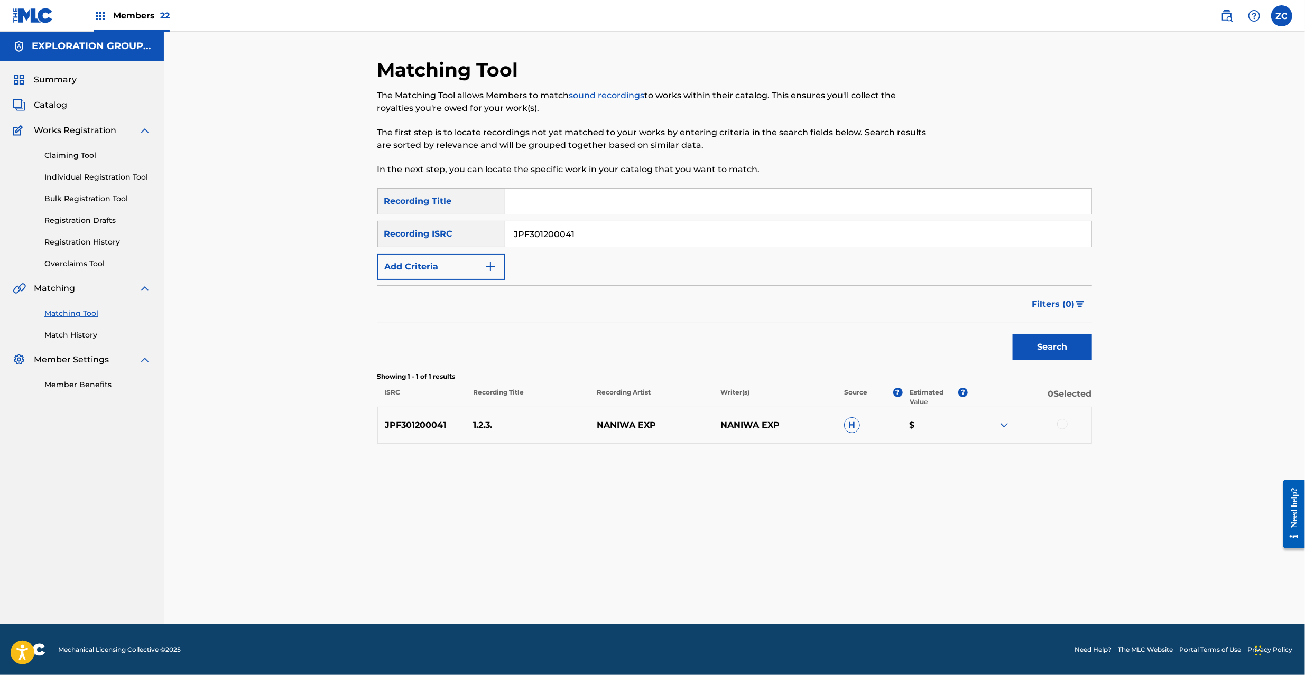
click at [1060, 423] on div at bounding box center [1062, 424] width 11 height 11
click at [760, 583] on button "Match 1 Group" at bounding box center [742, 589] width 117 height 26
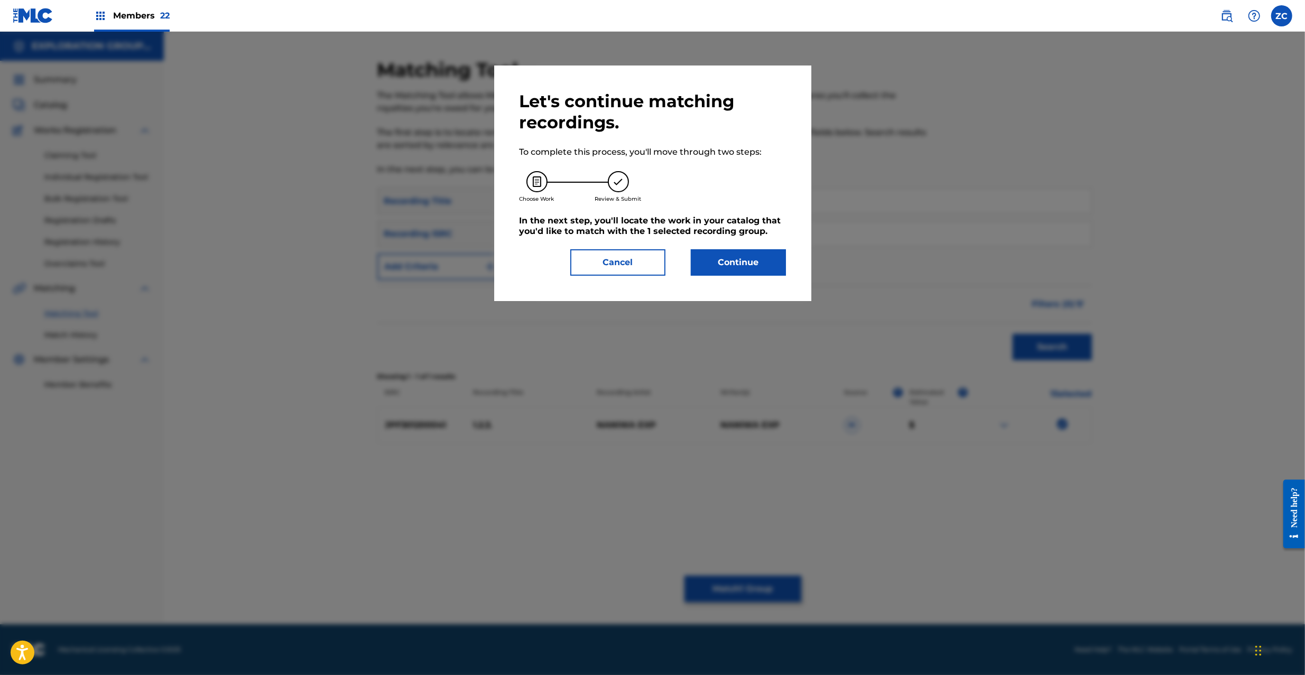
click at [733, 265] on button "Continue" at bounding box center [738, 262] width 95 height 26
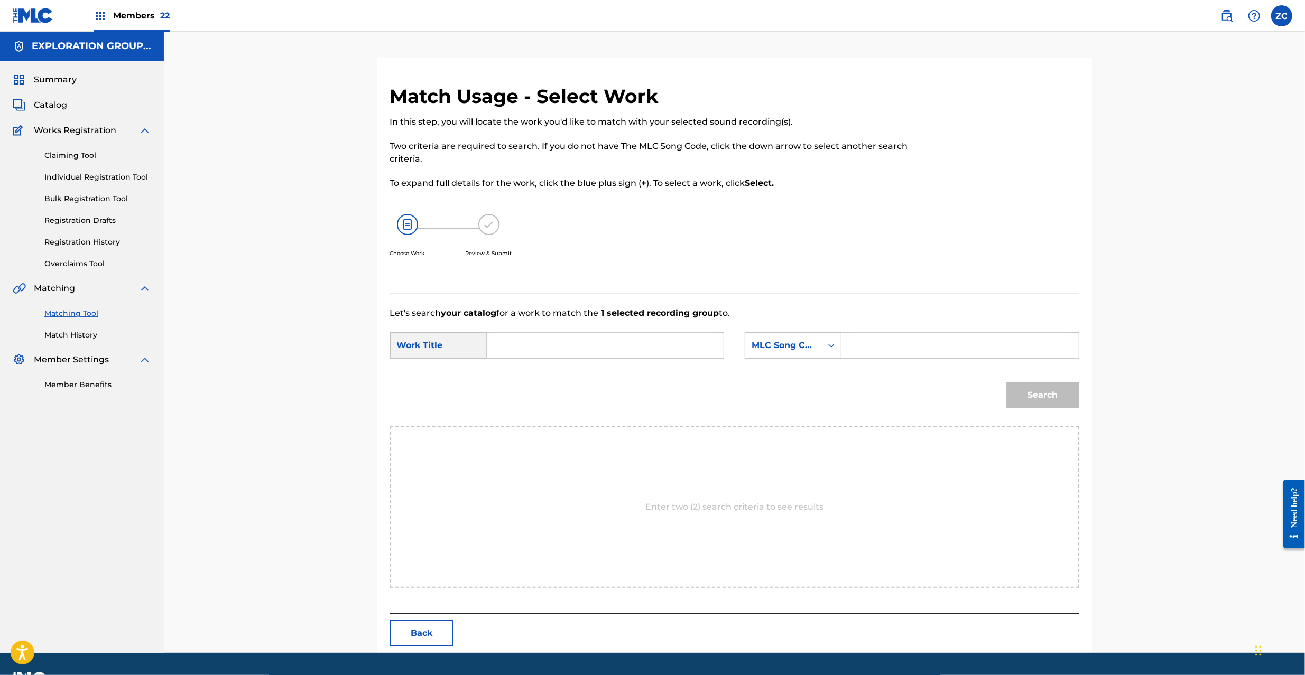
click at [659, 347] on input "Search Form" at bounding box center [605, 345] width 219 height 25
click at [553, 344] on input "[DATE] 1D3CLD" at bounding box center [605, 345] width 219 height 25
type input "[DATE]"
click at [929, 345] on input "Search Form" at bounding box center [959, 345] width 219 height 25
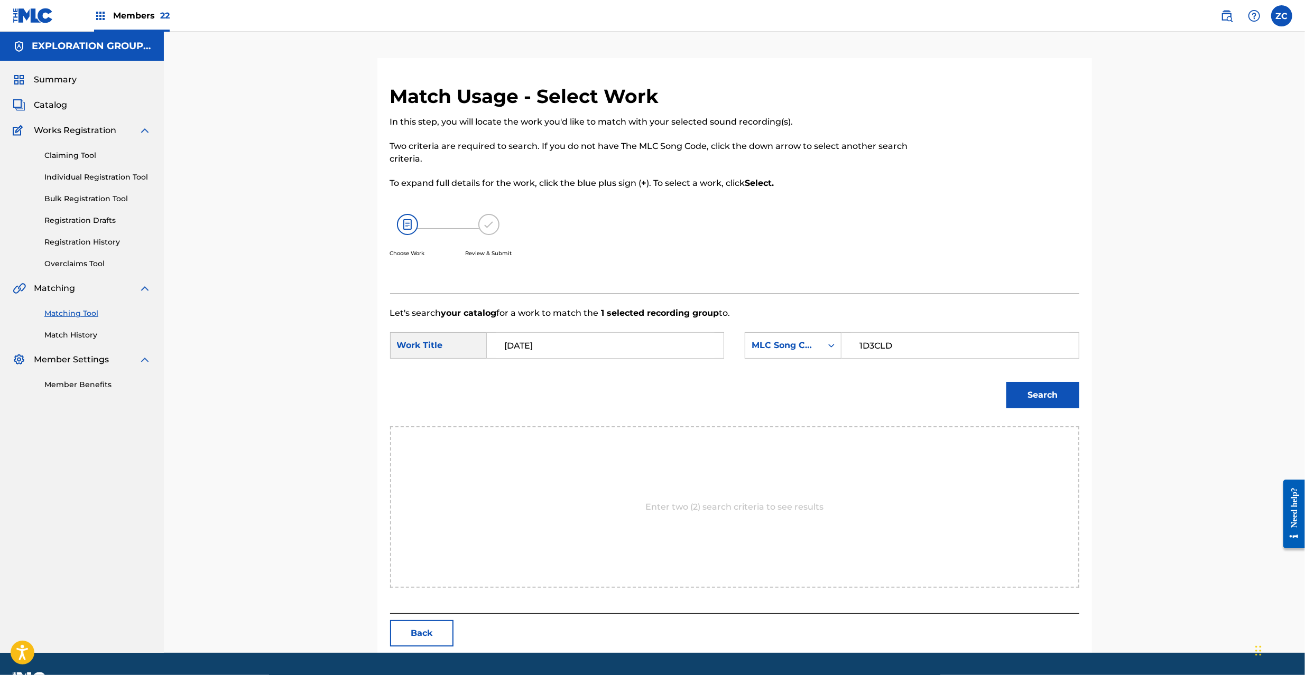
type input "1D3CLD"
click at [1045, 402] on button "Search" at bounding box center [1042, 395] width 73 height 26
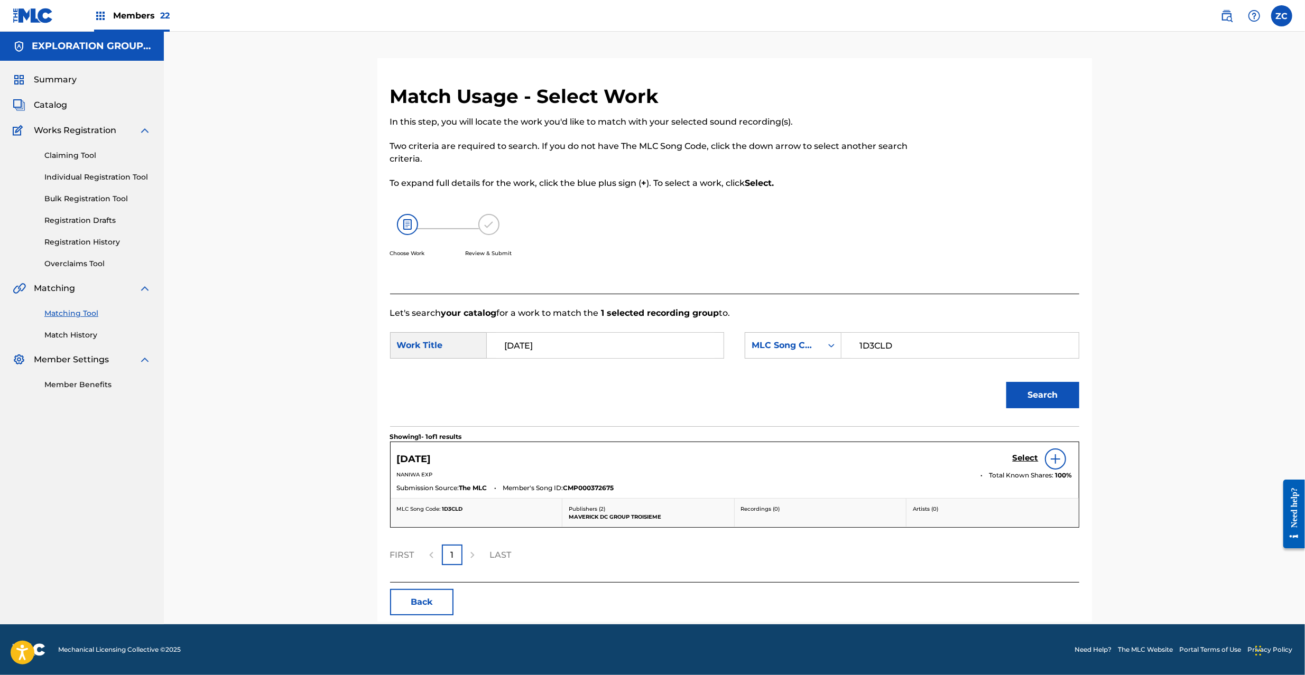
click at [1022, 455] on h5 "Select" at bounding box center [1026, 458] width 26 height 10
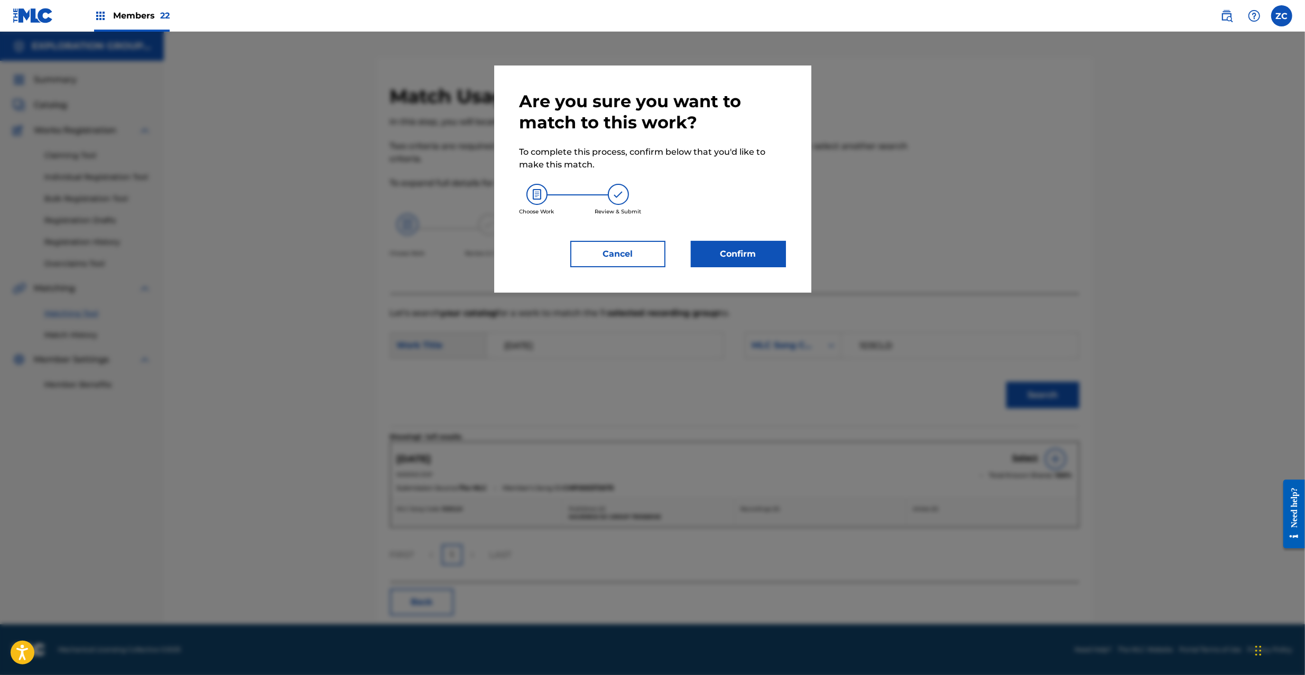
click at [747, 248] on button "Confirm" at bounding box center [738, 254] width 95 height 26
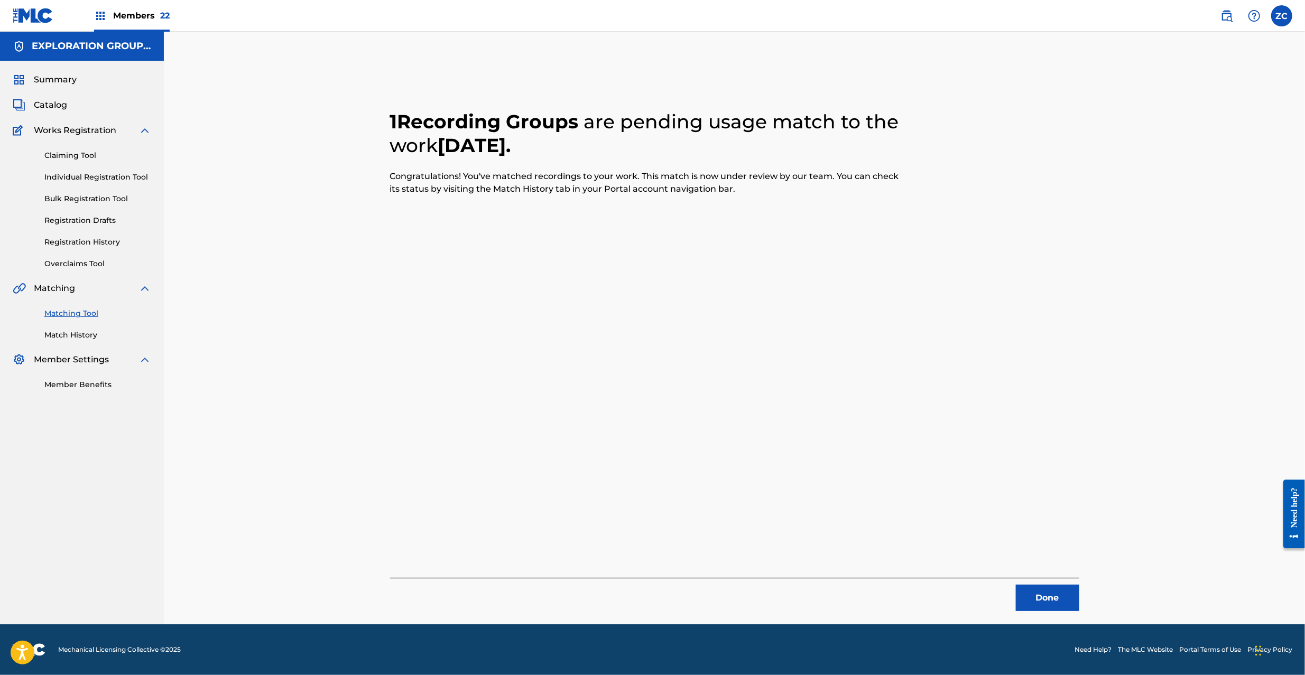
click at [1046, 608] on button "Done" at bounding box center [1047, 598] width 63 height 26
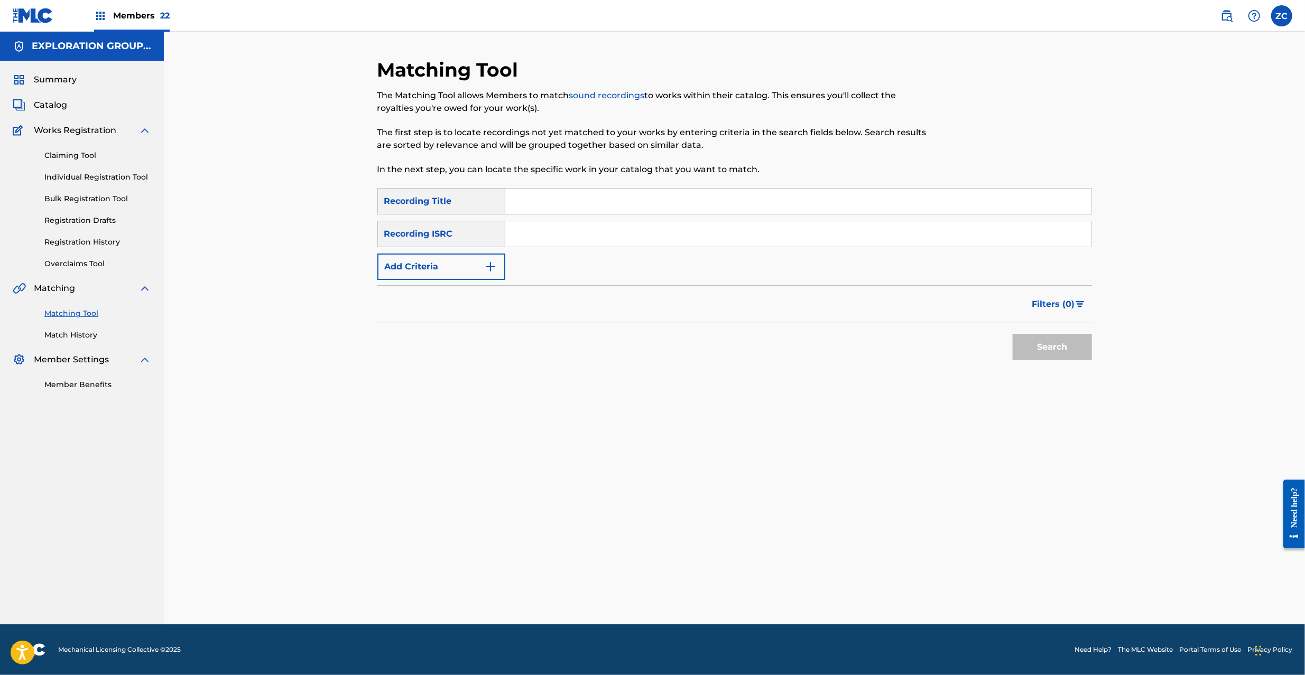
click at [671, 239] on input "Search Form" at bounding box center [798, 233] width 586 height 25
click at [1058, 349] on button "Search" at bounding box center [1052, 347] width 79 height 26
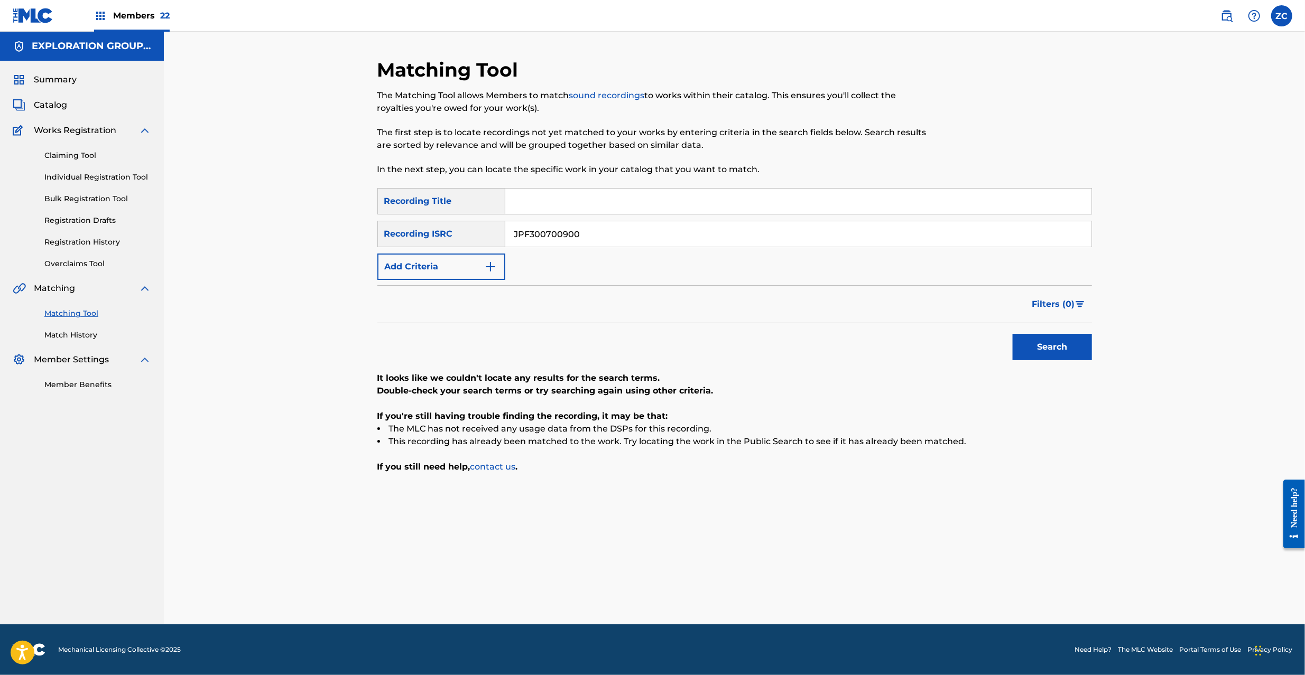
click at [616, 237] on input "JPF300700900" at bounding box center [798, 233] width 586 height 25
click at [1045, 351] on button "Search" at bounding box center [1052, 347] width 79 height 26
click at [743, 238] on input "JPF301500010" at bounding box center [798, 233] width 586 height 25
type input "JPF301500008"
click at [1053, 345] on button "Search" at bounding box center [1052, 347] width 79 height 26
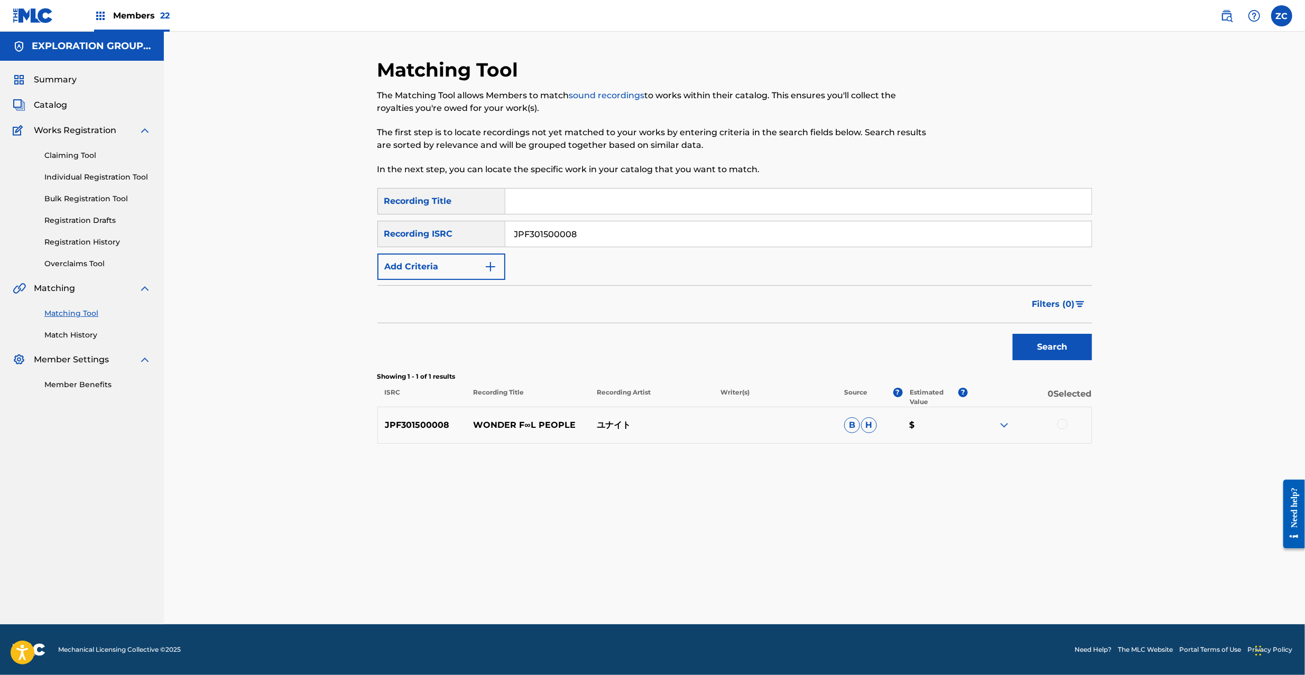
click at [1063, 422] on div at bounding box center [1062, 424] width 11 height 11
click at [751, 585] on button "Match 1 Group" at bounding box center [742, 589] width 117 height 26
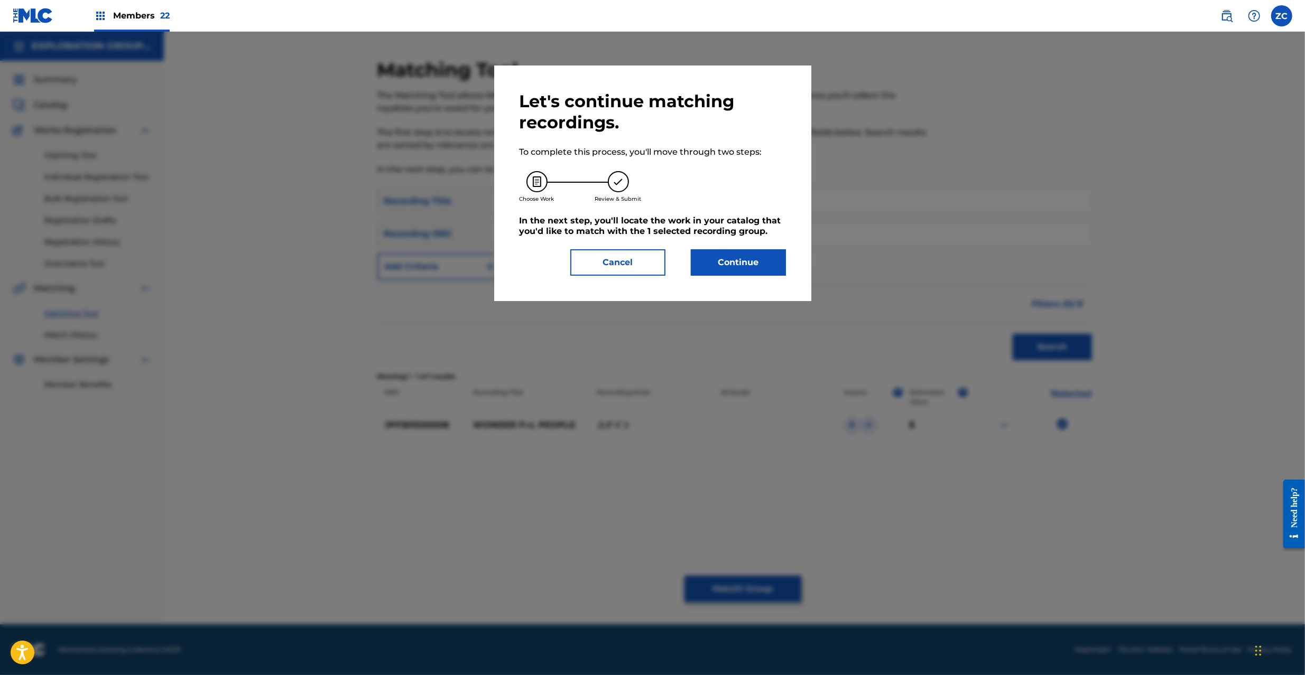
click at [755, 258] on button "Continue" at bounding box center [738, 262] width 95 height 26
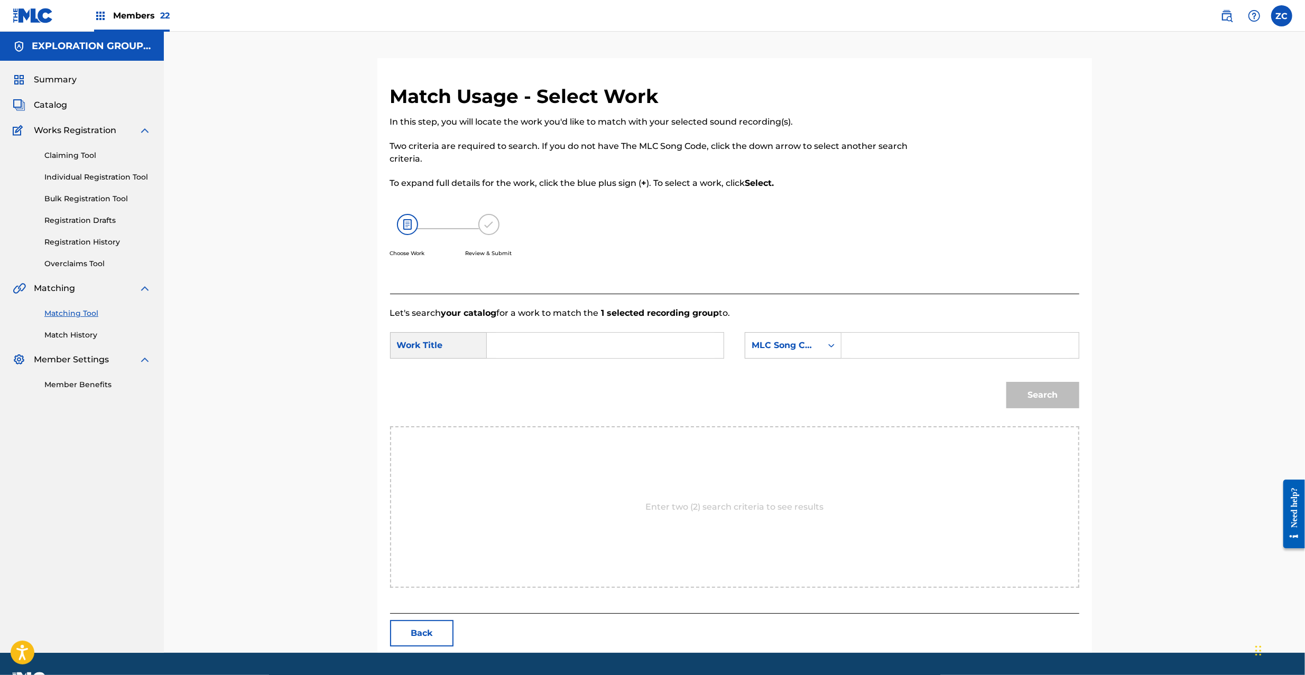
click at [591, 347] on input "Search Form" at bounding box center [605, 345] width 219 height 25
click at [615, 347] on input "Wonder F L People WC1VZS" at bounding box center [605, 345] width 219 height 25
type input "Wonder F L People"
click at [853, 351] on input "Search Form" at bounding box center [959, 345] width 219 height 25
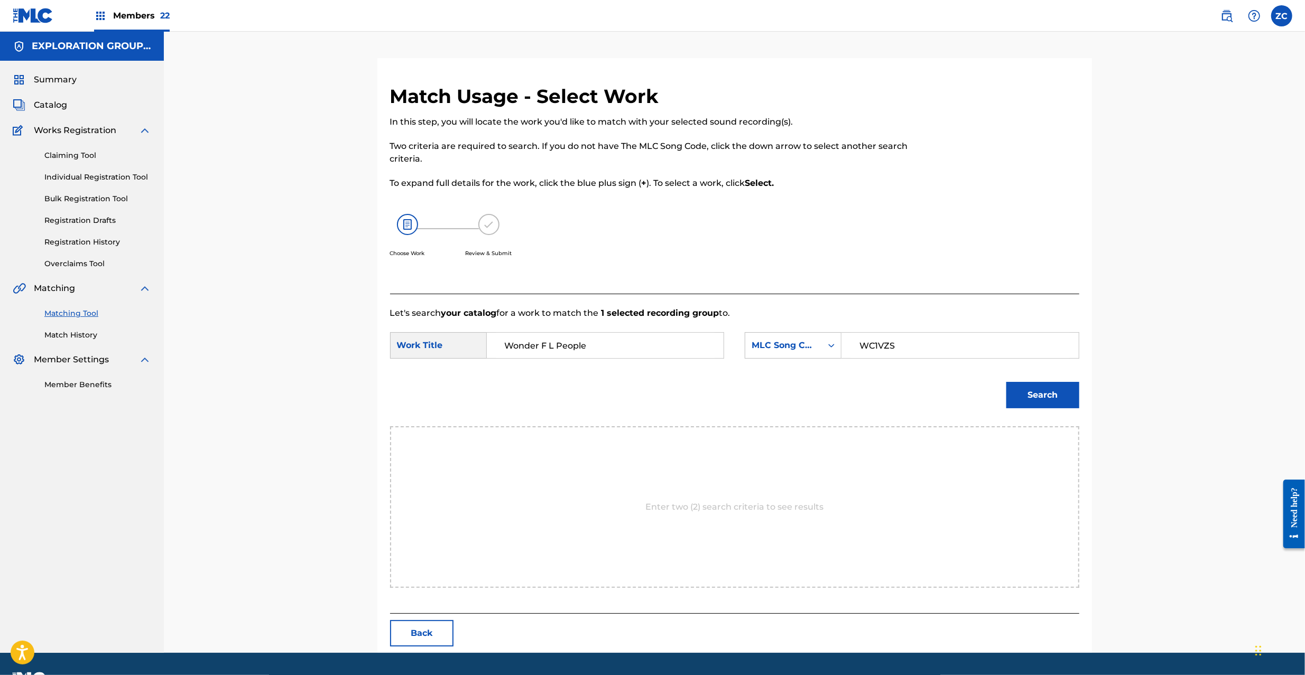
type input "WC1VZS"
click at [1053, 398] on button "Search" at bounding box center [1042, 395] width 73 height 26
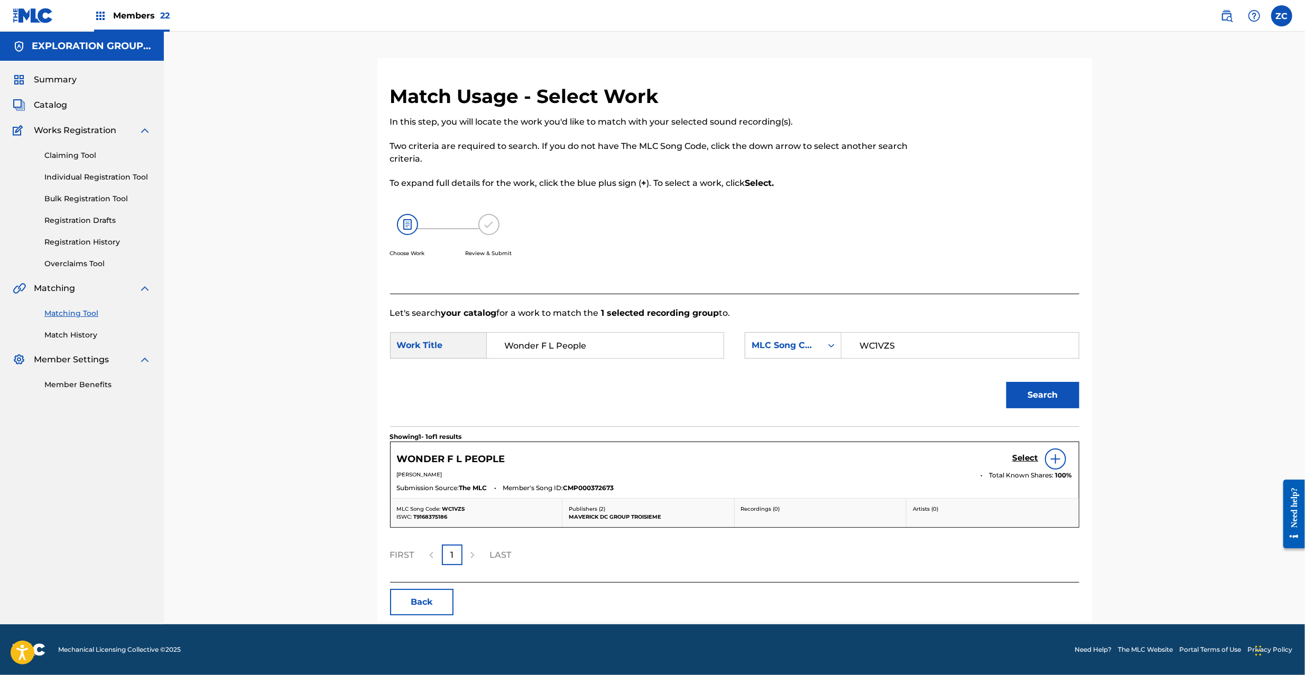
click at [1027, 453] on h5 "Select" at bounding box center [1026, 458] width 26 height 10
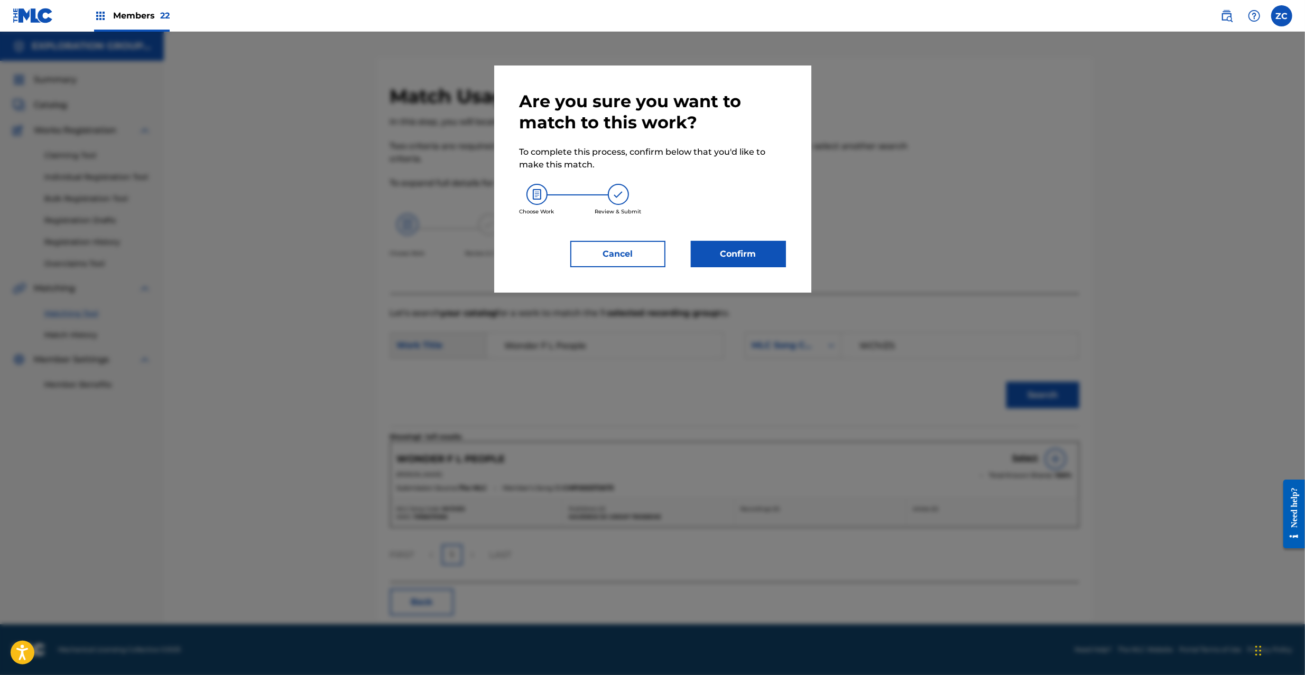
click at [743, 252] on button "Confirm" at bounding box center [738, 254] width 95 height 26
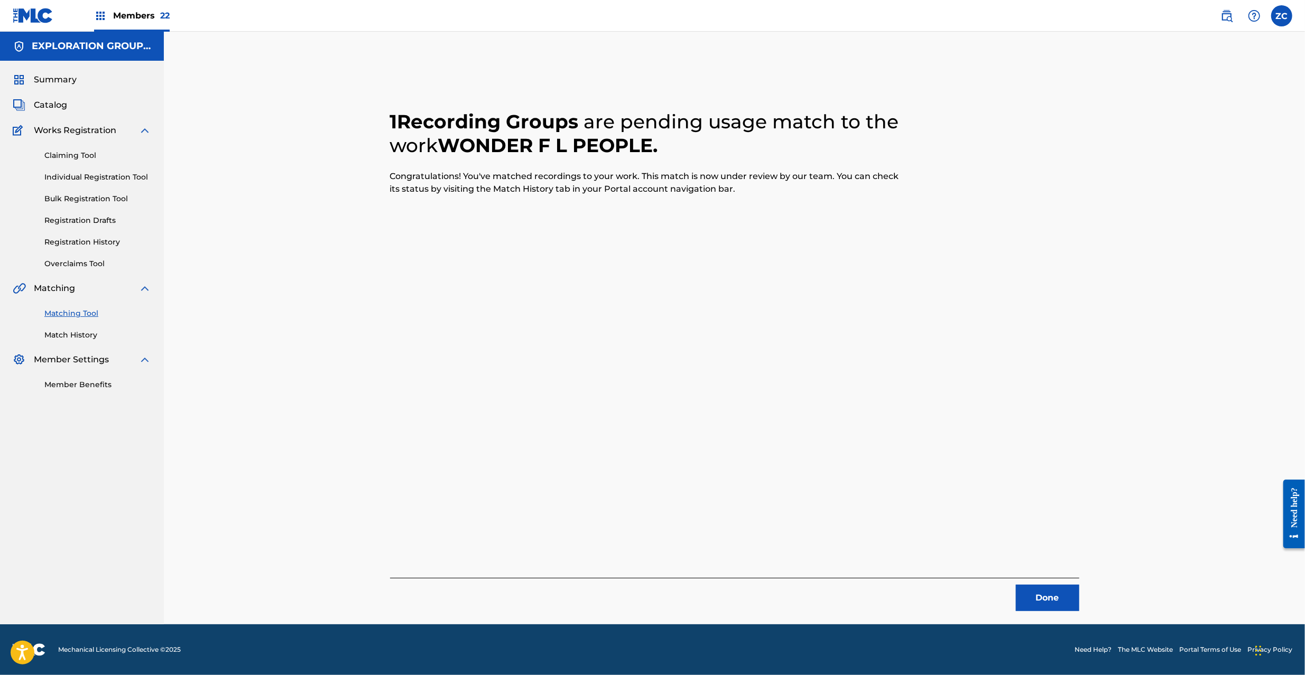
click at [1037, 600] on button "Done" at bounding box center [1047, 598] width 63 height 26
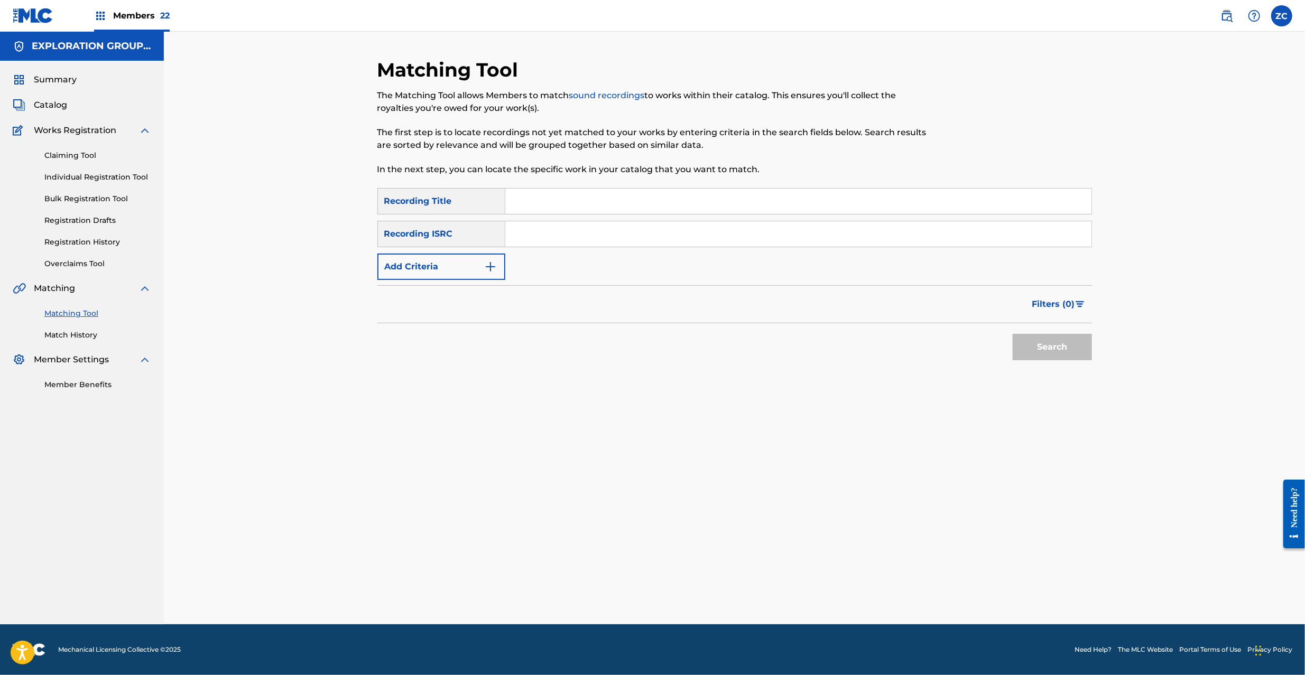
click at [633, 246] on input "Search Form" at bounding box center [798, 233] width 586 height 25
click at [1043, 347] on button "Search" at bounding box center [1052, 347] width 79 height 26
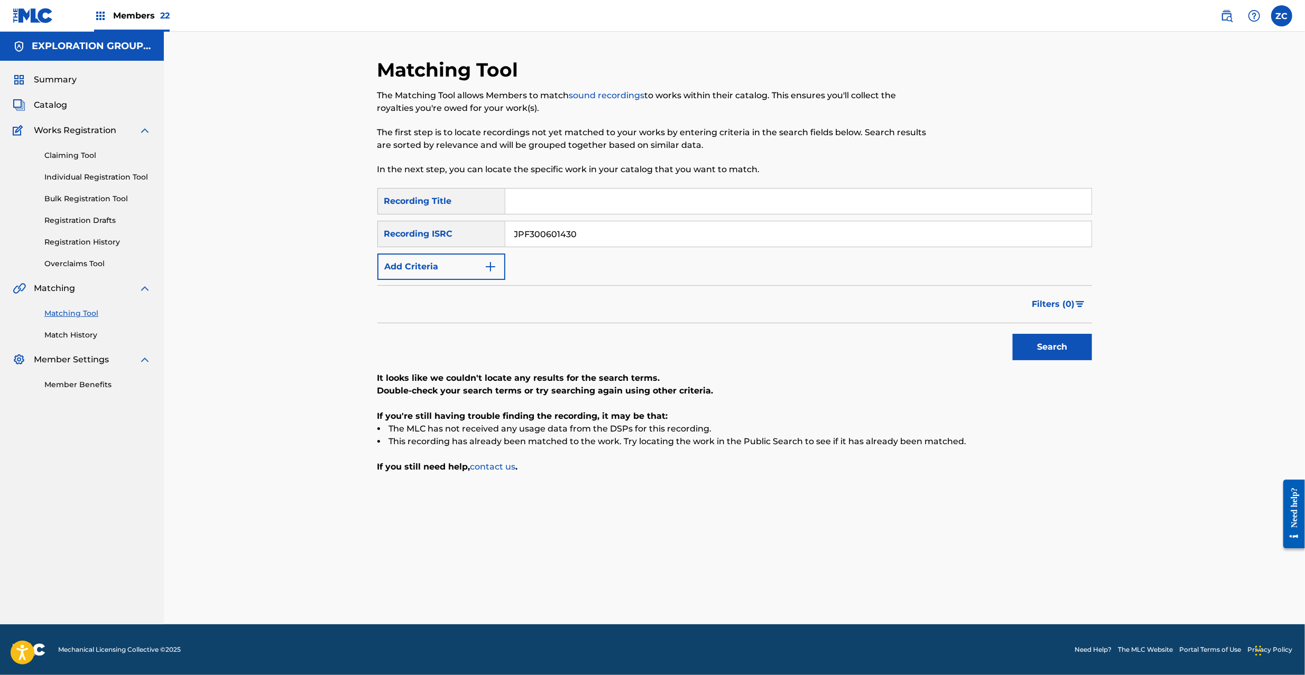
click at [666, 233] on input "JPF300601430" at bounding box center [798, 233] width 586 height 25
click at [1057, 349] on button "Search" at bounding box center [1052, 347] width 79 height 26
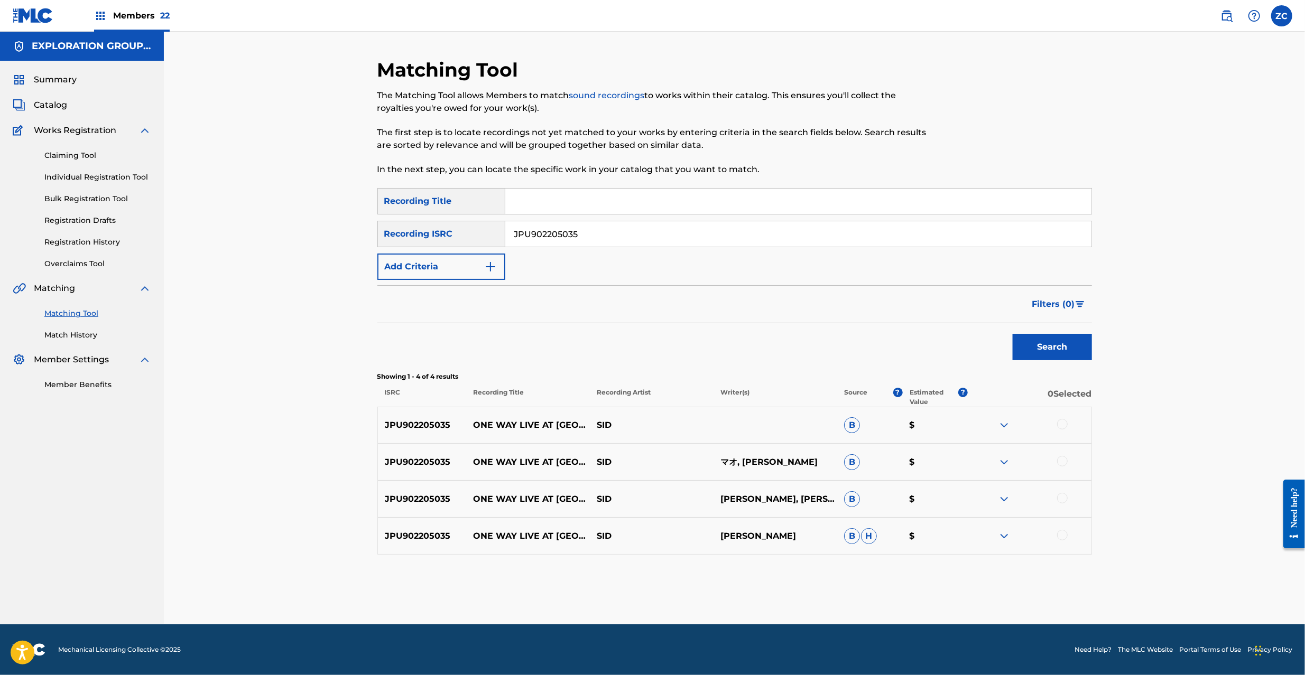
click at [1061, 424] on div at bounding box center [1062, 424] width 11 height 11
click at [1064, 459] on div at bounding box center [1062, 461] width 11 height 11
click at [1064, 495] on div at bounding box center [1062, 498] width 11 height 11
click at [1062, 534] on div at bounding box center [1062, 535] width 11 height 11
click at [585, 236] on input "JPU902205035" at bounding box center [798, 233] width 586 height 25
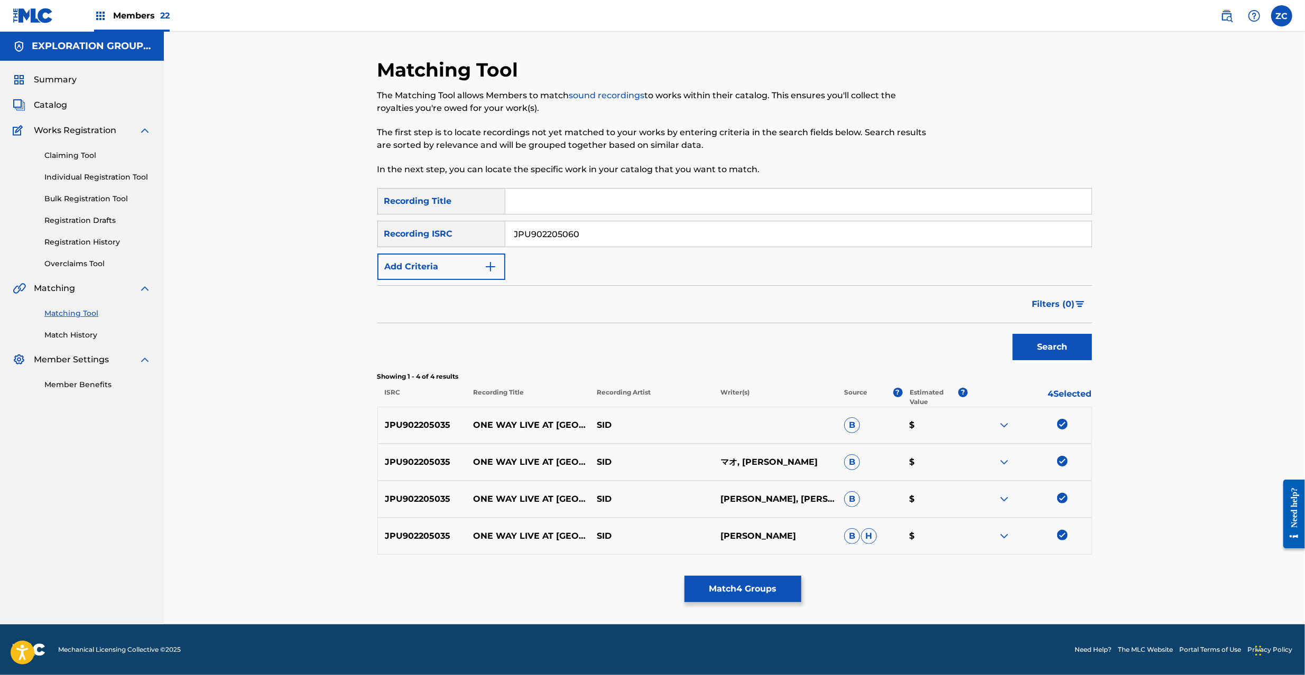
click at [1034, 343] on button "Search" at bounding box center [1052, 347] width 79 height 26
click at [1064, 423] on div at bounding box center [1062, 424] width 11 height 11
click at [1062, 461] on div at bounding box center [1062, 461] width 11 height 11
click at [1062, 496] on div at bounding box center [1062, 498] width 11 height 11
click at [1064, 536] on div at bounding box center [1062, 535] width 11 height 11
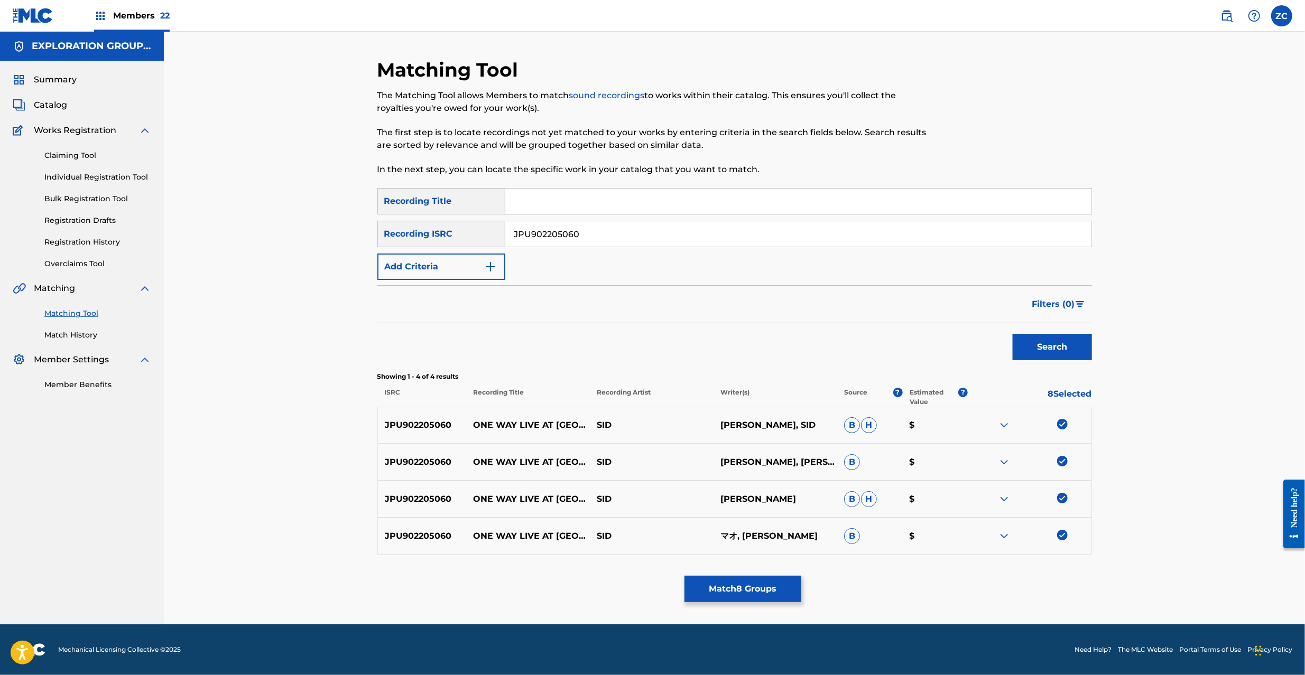
click at [733, 231] on input "JPU902205060" at bounding box center [798, 233] width 586 height 25
drag, startPoint x: 1064, startPoint y: 360, endPoint x: 1064, endPoint y: 354, distance: 6.3
click at [1064, 358] on div "Search" at bounding box center [1049, 344] width 85 height 42
click at [1064, 350] on button "Search" at bounding box center [1052, 347] width 79 height 26
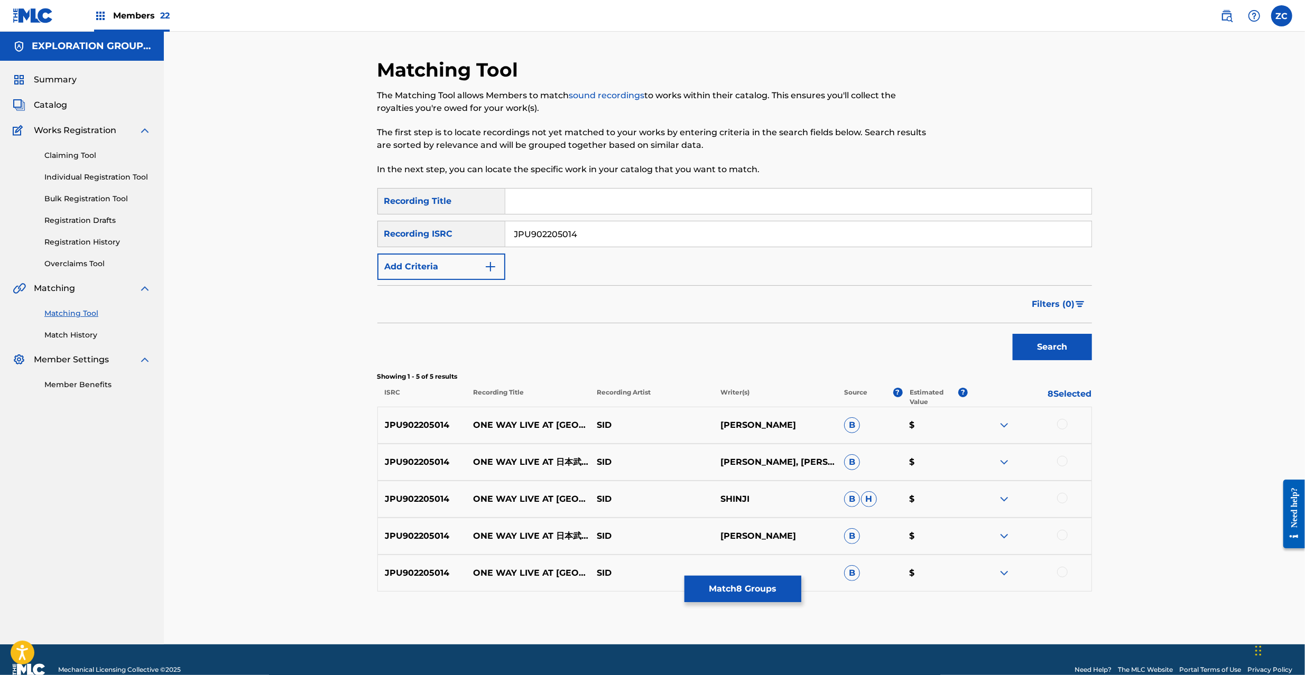
click at [1063, 425] on div at bounding box center [1062, 424] width 11 height 11
click at [1060, 459] on div at bounding box center [1062, 461] width 11 height 11
click at [1062, 495] on div at bounding box center [1062, 498] width 11 height 11
click at [1064, 540] on div at bounding box center [1062, 535] width 11 height 11
click at [1064, 576] on div at bounding box center [1062, 572] width 11 height 11
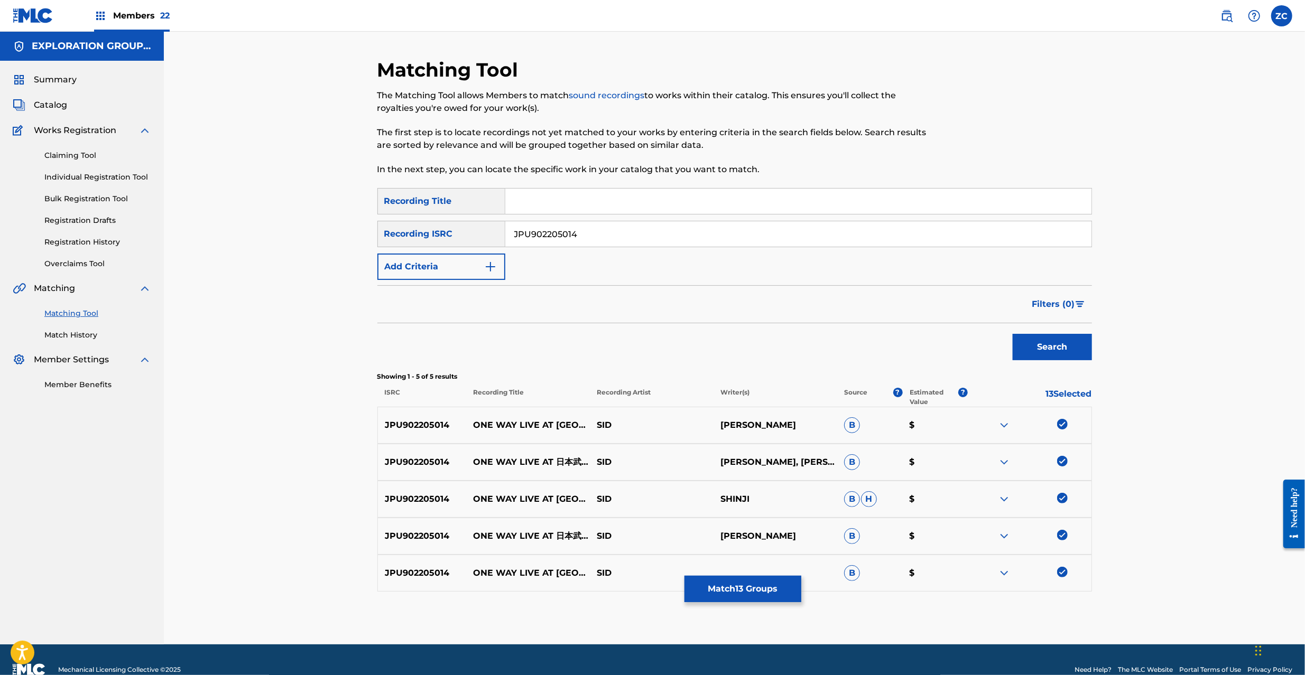
click at [617, 240] on input "JPU902205014" at bounding box center [798, 233] width 586 height 25
click at [1039, 351] on button "Search" at bounding box center [1052, 347] width 79 height 26
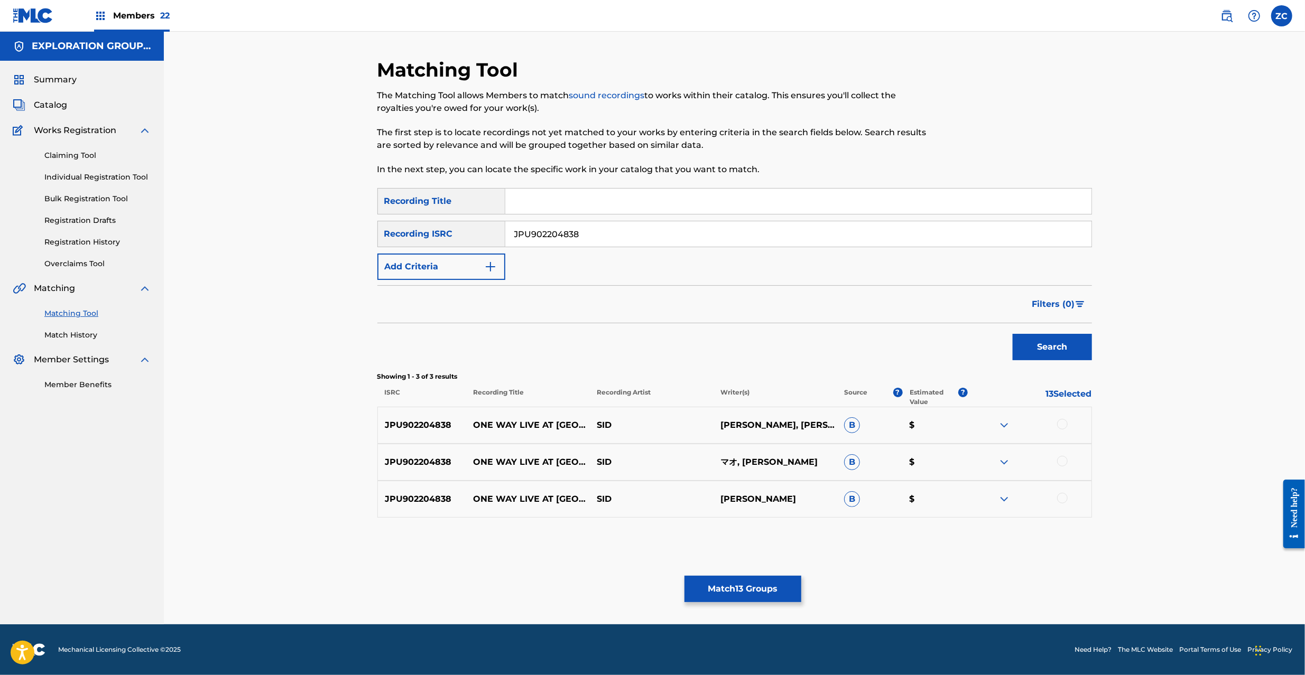
click at [1060, 428] on div at bounding box center [1062, 424] width 11 height 11
click at [1062, 461] on div at bounding box center [1062, 461] width 11 height 11
click at [1063, 497] on div at bounding box center [1062, 498] width 11 height 11
click at [633, 239] on input "JPU902204838" at bounding box center [798, 233] width 586 height 25
click at [1030, 351] on button "Search" at bounding box center [1052, 347] width 79 height 26
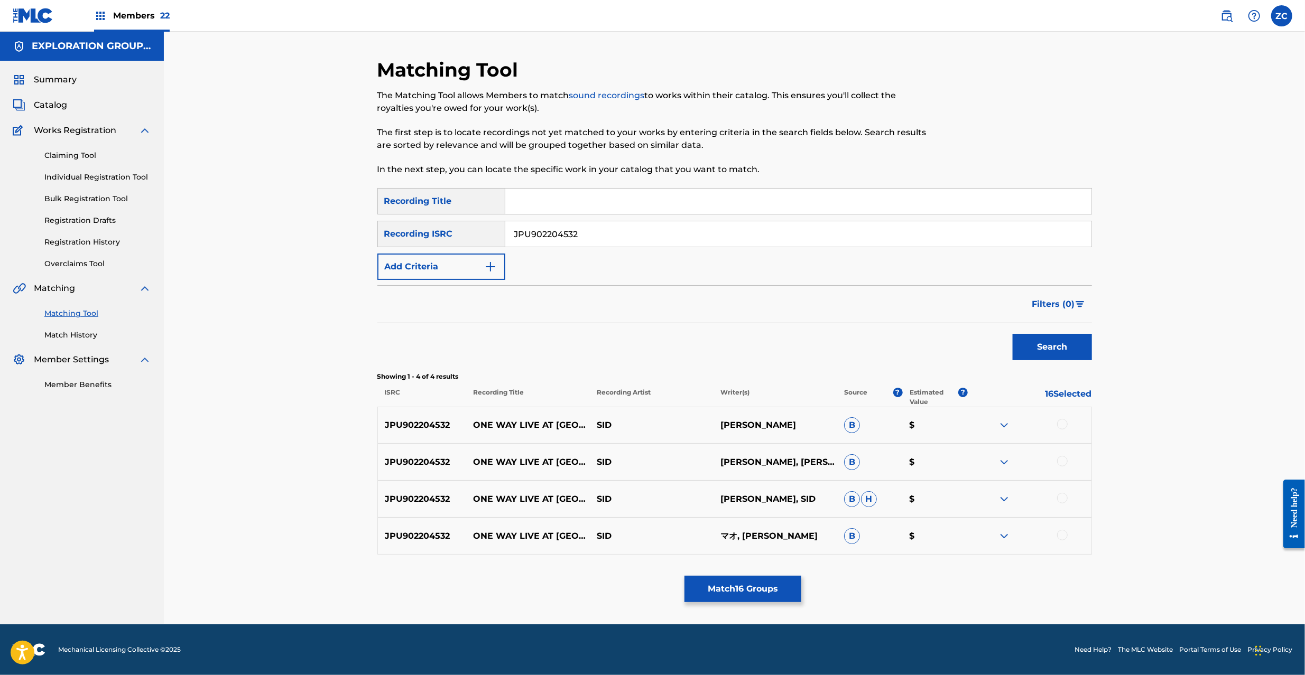
click at [1063, 426] on div at bounding box center [1062, 424] width 11 height 11
click at [1063, 461] on div at bounding box center [1062, 461] width 11 height 11
click at [1063, 497] on div at bounding box center [1062, 498] width 11 height 11
click at [1060, 532] on div at bounding box center [1062, 535] width 11 height 11
drag, startPoint x: 713, startPoint y: 233, endPoint x: 718, endPoint y: 235, distance: 5.4
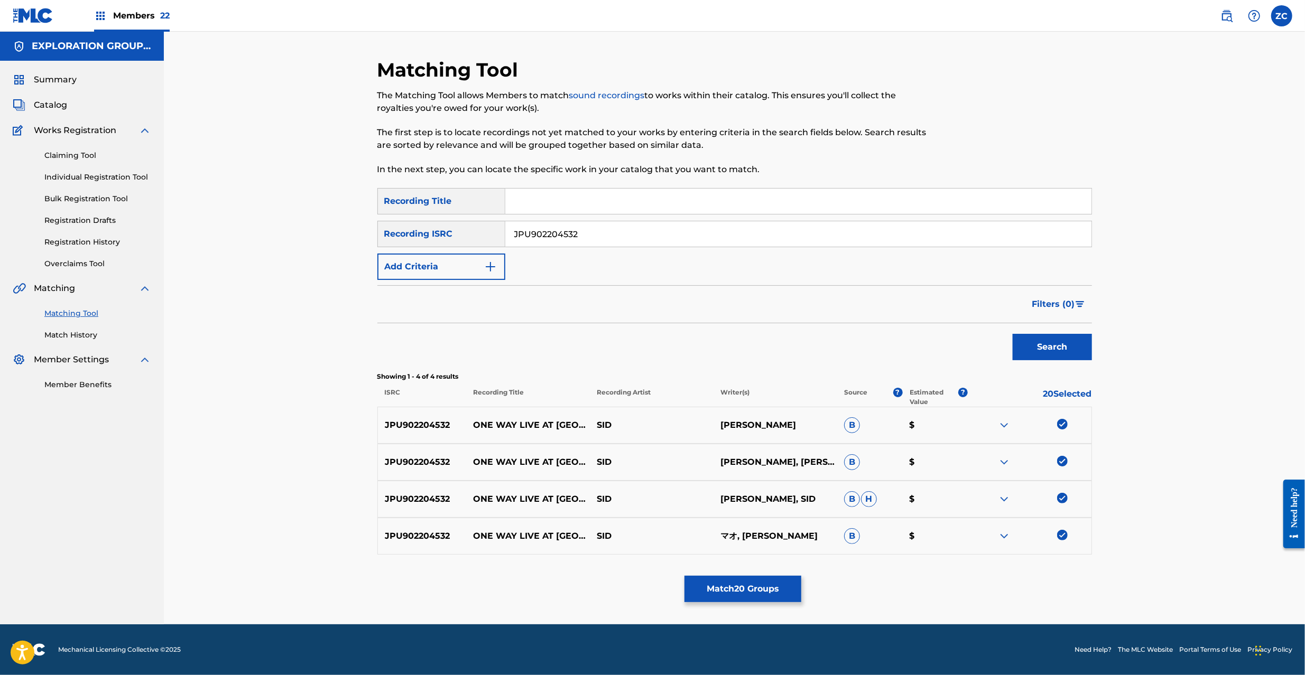
click at [712, 231] on input "JPU902204532" at bounding box center [798, 233] width 586 height 25
click at [1053, 356] on button "Search" at bounding box center [1052, 347] width 79 height 26
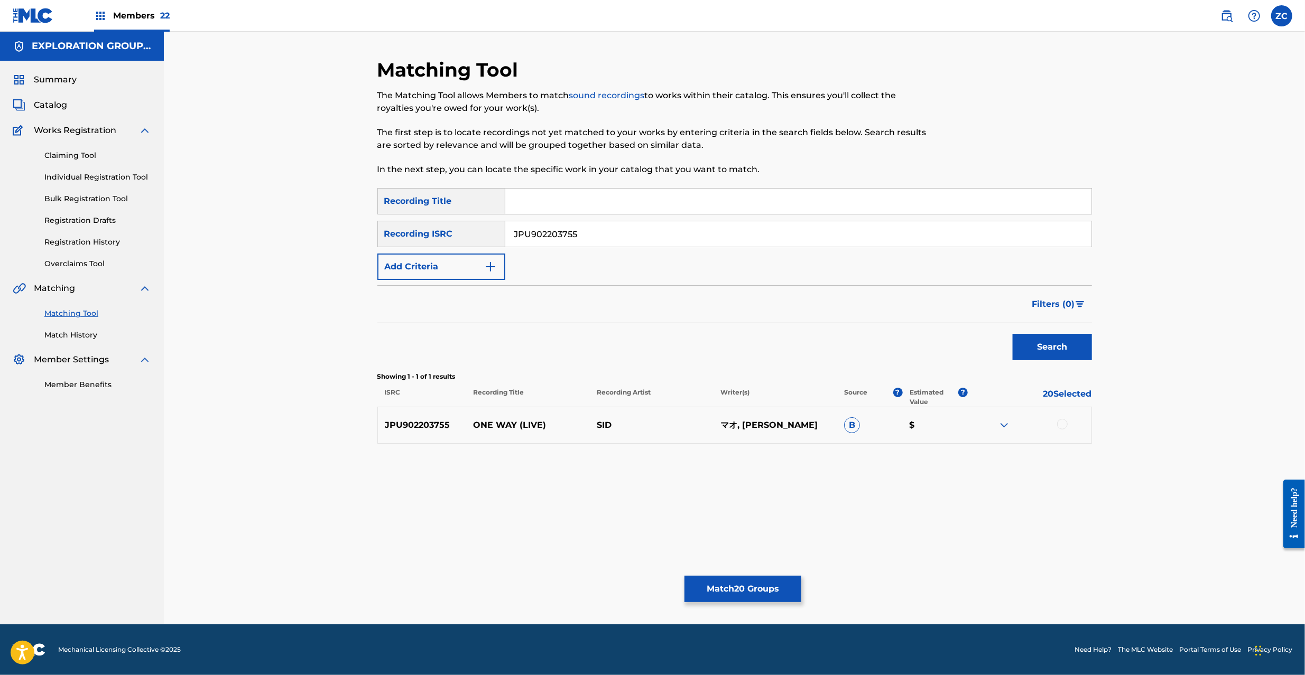
click at [1062, 425] on div at bounding box center [1062, 424] width 11 height 11
click at [655, 237] on input "JPU902203755" at bounding box center [798, 233] width 586 height 25
click at [1069, 340] on button "Search" at bounding box center [1052, 347] width 79 height 26
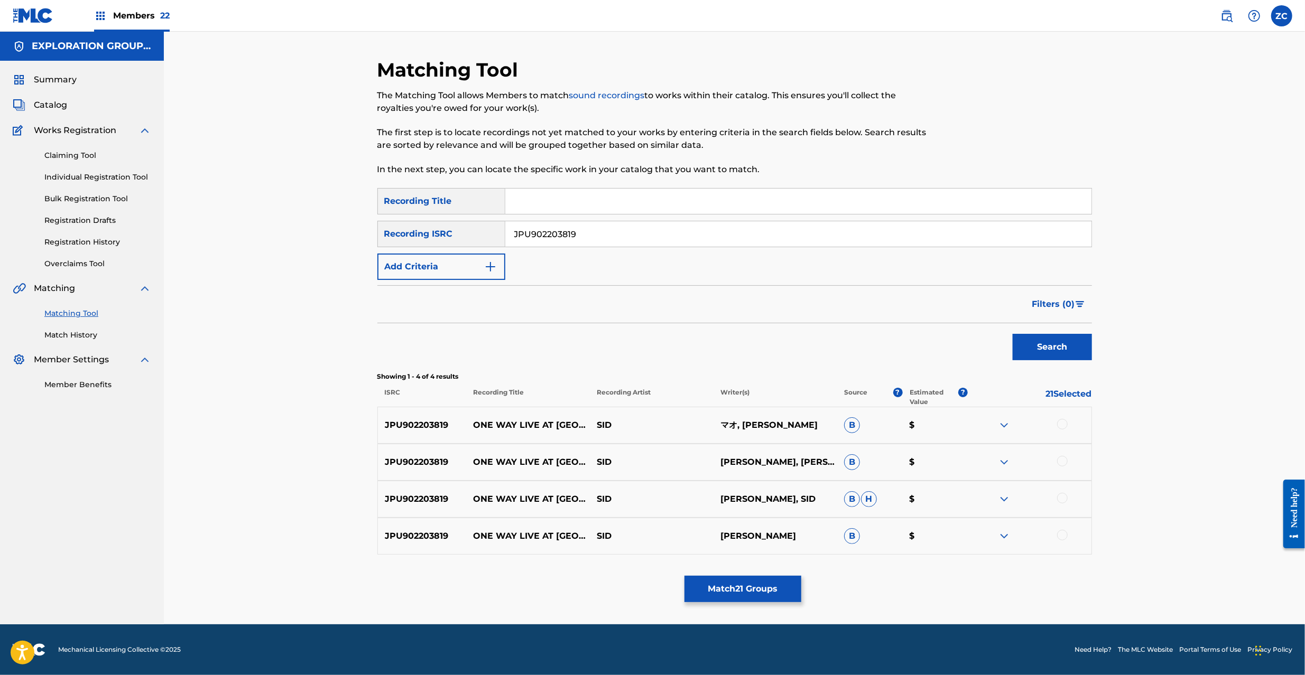
click at [1065, 423] on div at bounding box center [1062, 424] width 11 height 11
click at [1063, 464] on div at bounding box center [1062, 461] width 11 height 11
click at [1060, 497] on div at bounding box center [1062, 498] width 11 height 11
click at [1061, 535] on div at bounding box center [1062, 535] width 11 height 11
click at [715, 235] on input "JPU902203819" at bounding box center [798, 233] width 586 height 25
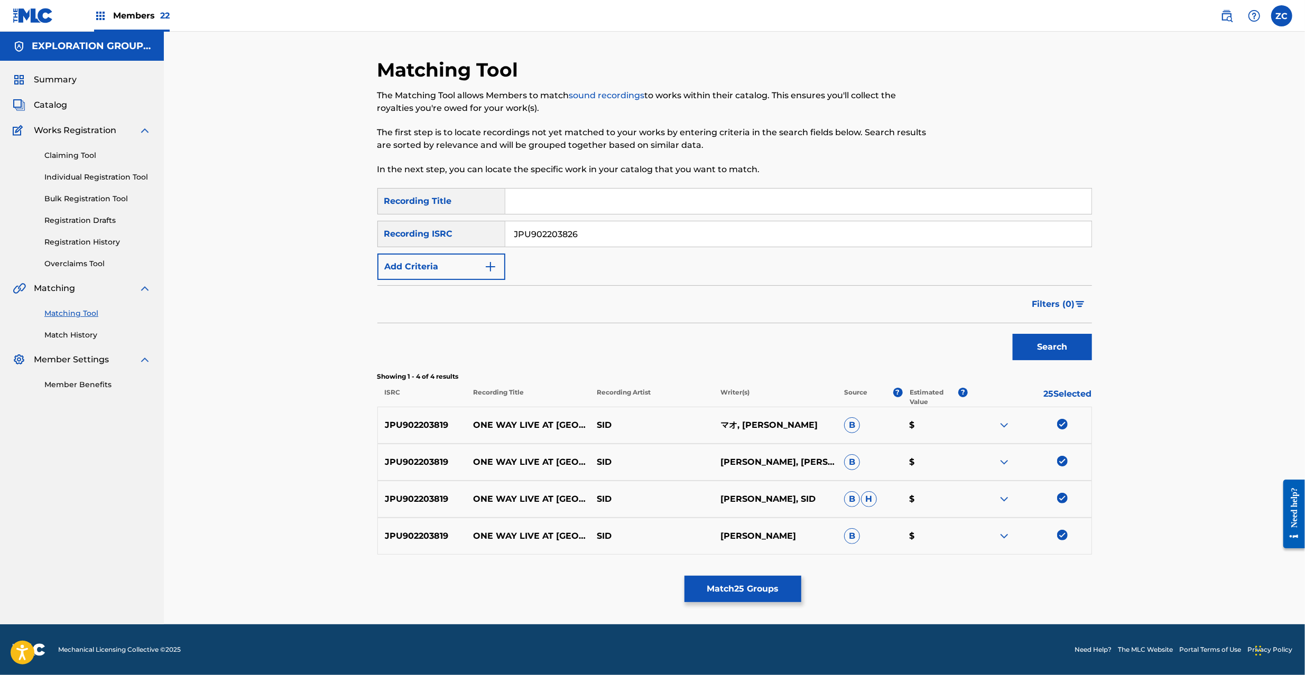
click at [1052, 354] on button "Search" at bounding box center [1052, 347] width 79 height 26
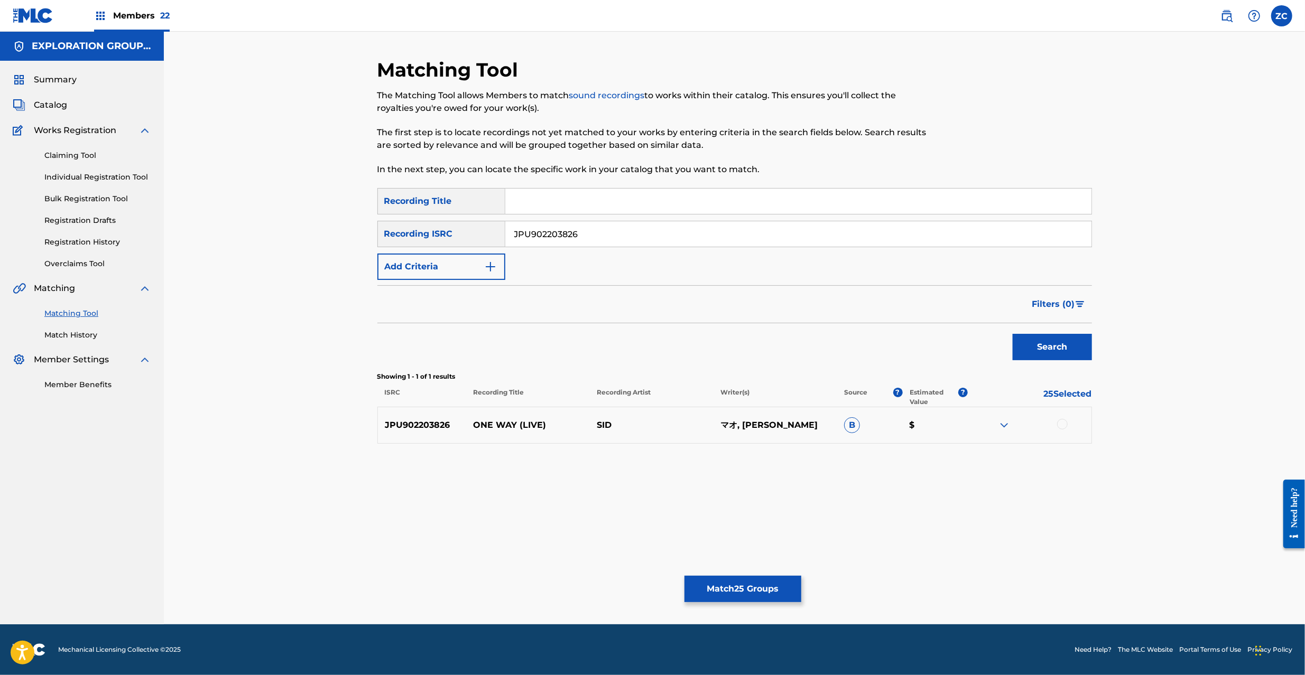
click at [1058, 424] on div at bounding box center [1062, 424] width 11 height 11
click at [753, 234] on input "JPU902203826" at bounding box center [798, 233] width 586 height 25
click at [1054, 350] on button "Search" at bounding box center [1052, 347] width 79 height 26
click at [1062, 427] on div at bounding box center [1062, 424] width 11 height 11
click at [735, 231] on input "JPU902203798" at bounding box center [798, 233] width 586 height 25
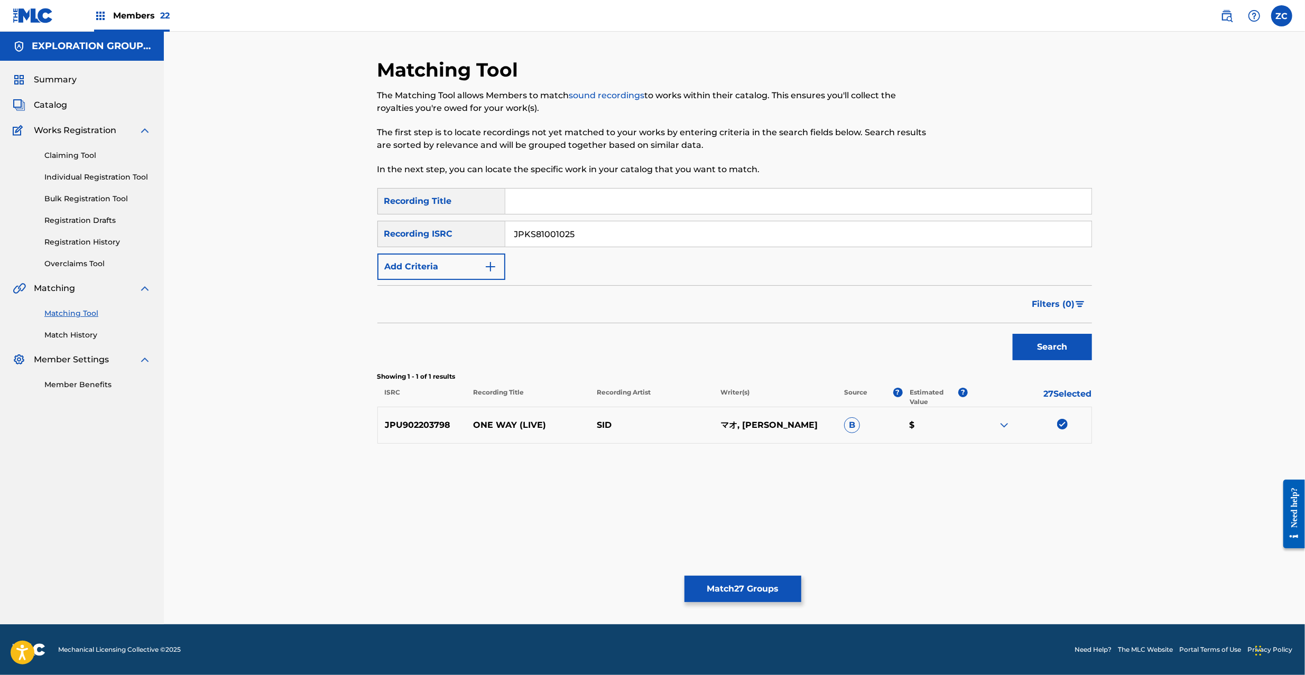
click at [1013, 334] on button "Search" at bounding box center [1052, 347] width 79 height 26
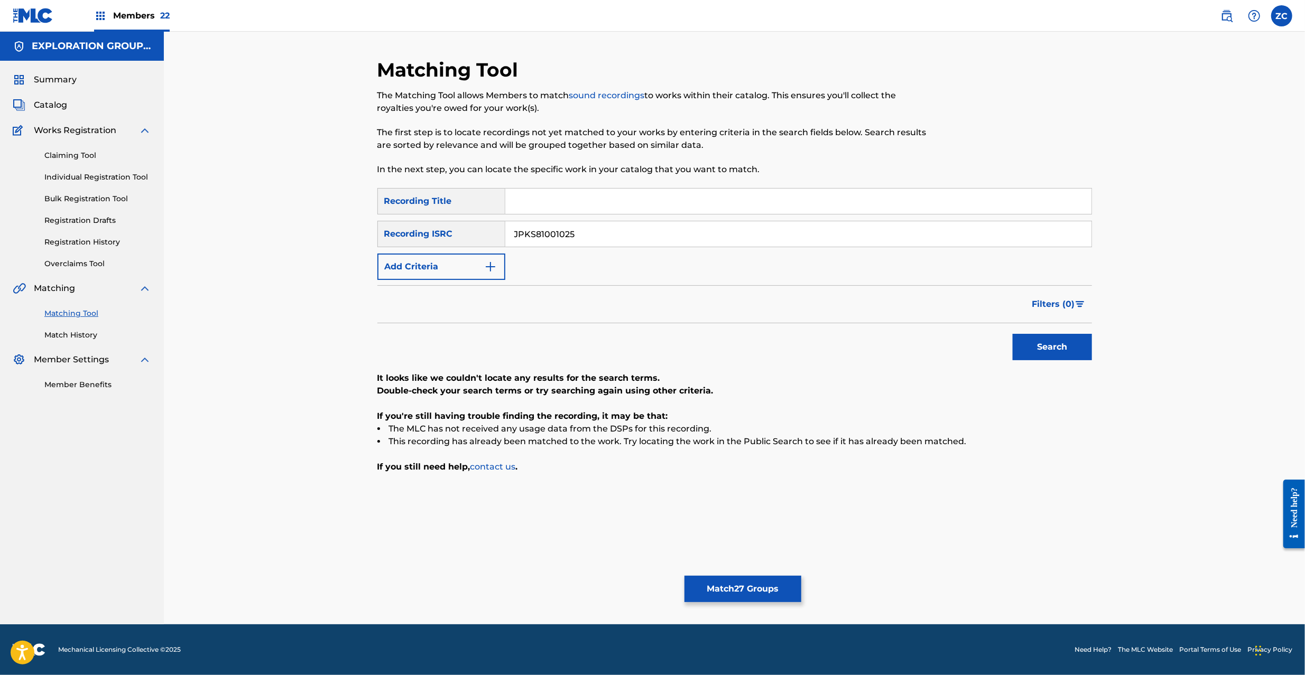
drag, startPoint x: 740, startPoint y: 241, endPoint x: 747, endPoint y: 251, distance: 12.1
click at [740, 240] on input "JPKS81001025" at bounding box center [798, 233] width 586 height 25
click at [1034, 356] on button "Search" at bounding box center [1052, 347] width 79 height 26
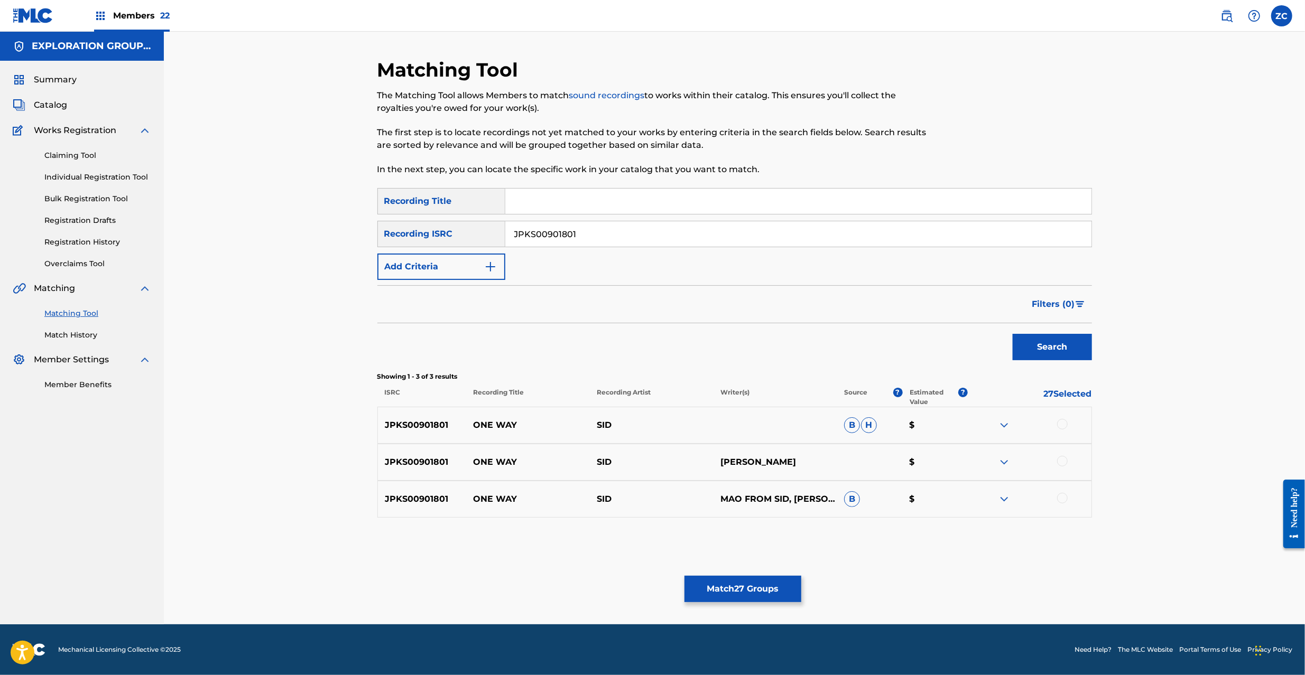
click at [1063, 423] on div at bounding box center [1062, 424] width 11 height 11
click at [1063, 464] on div at bounding box center [1062, 461] width 11 height 11
click at [1060, 499] on div at bounding box center [1062, 498] width 11 height 11
click at [764, 239] on input "JPKS00901801" at bounding box center [798, 233] width 586 height 25
type input "JPKS80901621"
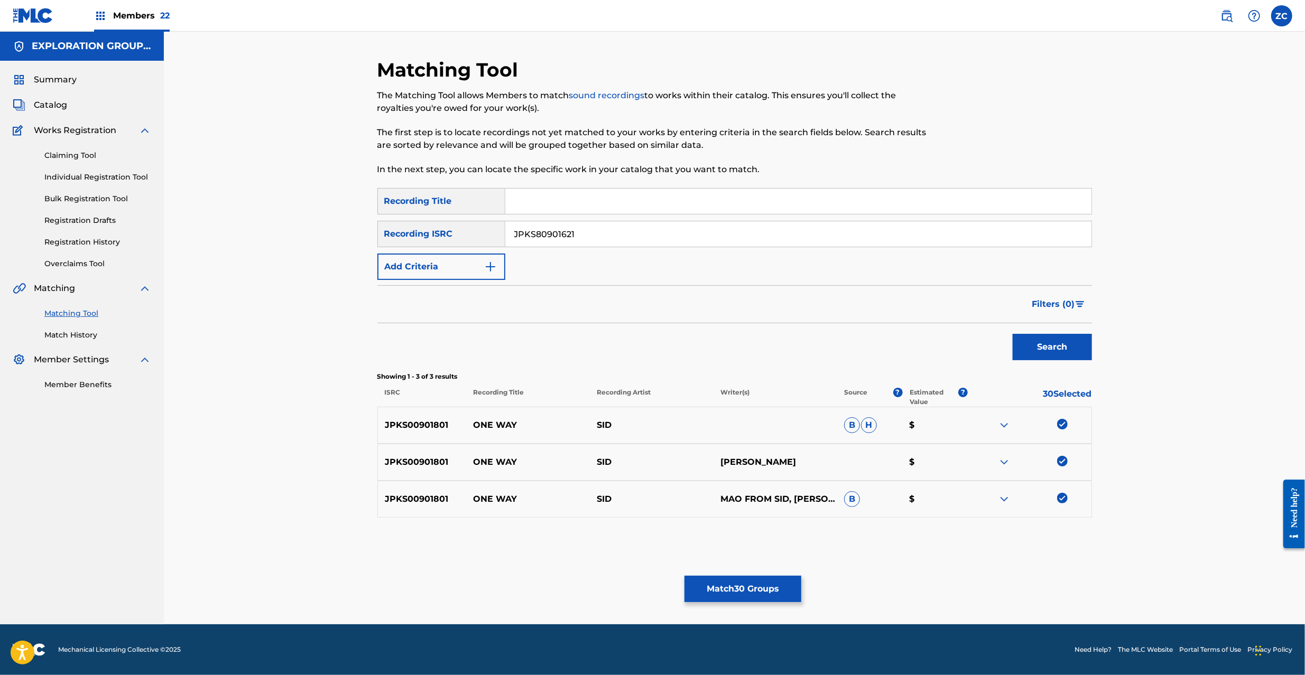
click at [1032, 341] on button "Search" at bounding box center [1052, 347] width 79 height 26
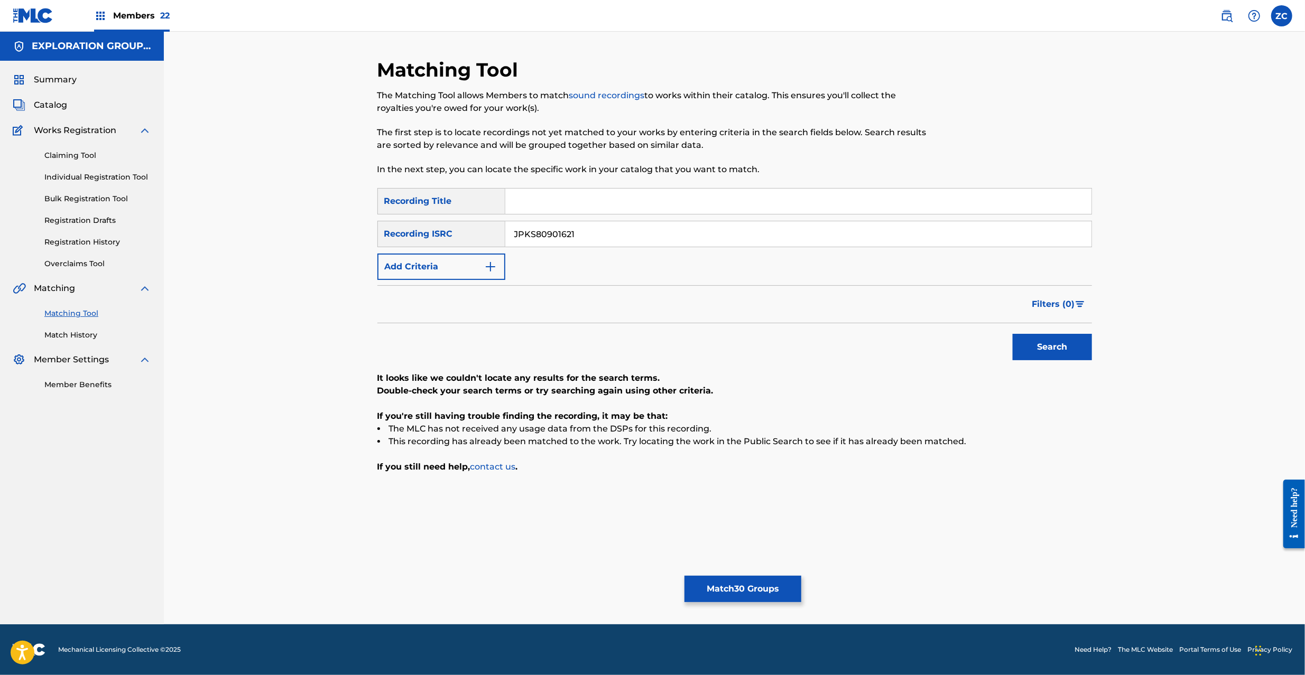
click at [763, 594] on button "Match 30 Groups" at bounding box center [742, 589] width 117 height 26
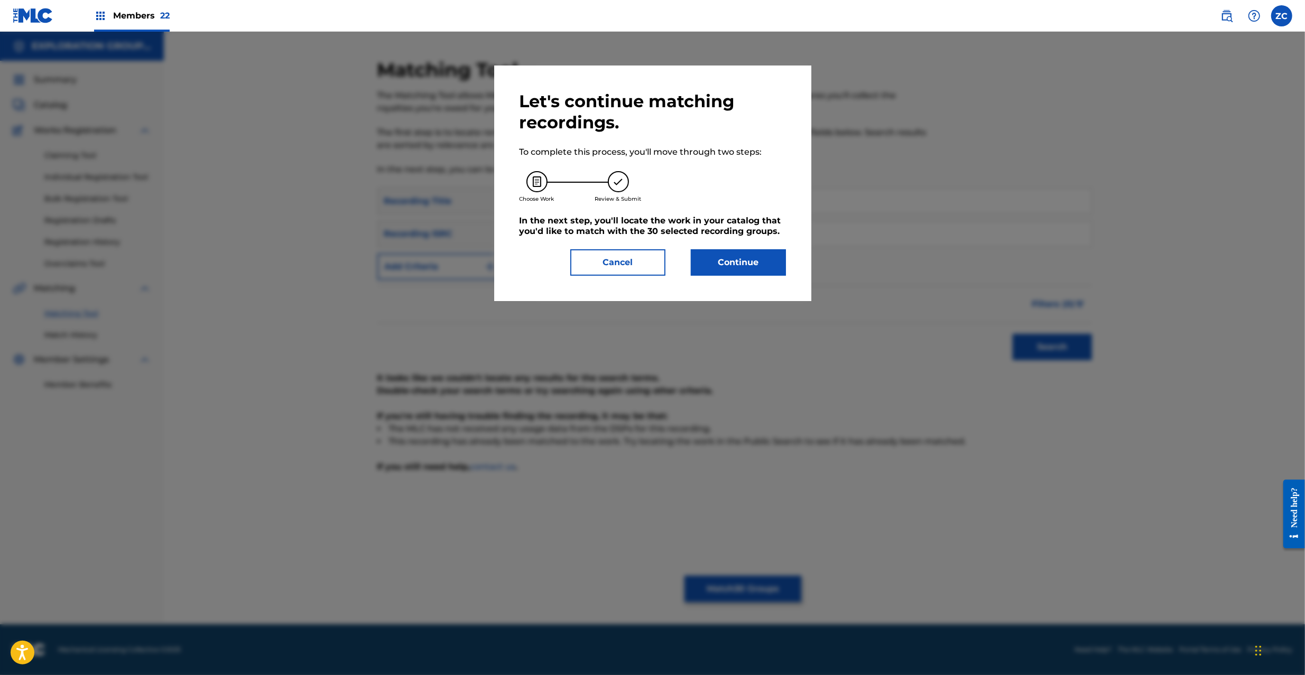
click at [750, 267] on button "Continue" at bounding box center [738, 262] width 95 height 26
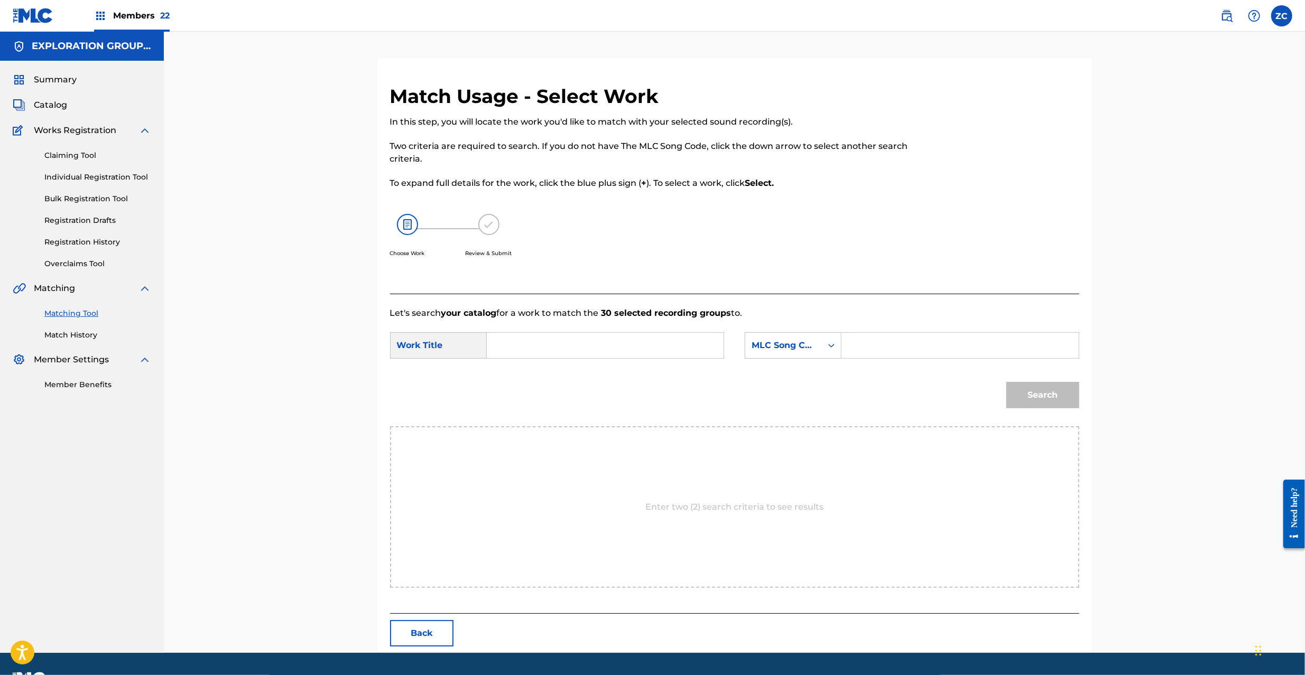
click at [639, 345] on input "Search Form" at bounding box center [605, 345] width 219 height 25
click at [580, 349] on input "One Way OC5J2N" at bounding box center [605, 345] width 219 height 25
type input "One Way"
click at [899, 351] on input "Search Form" at bounding box center [959, 345] width 219 height 25
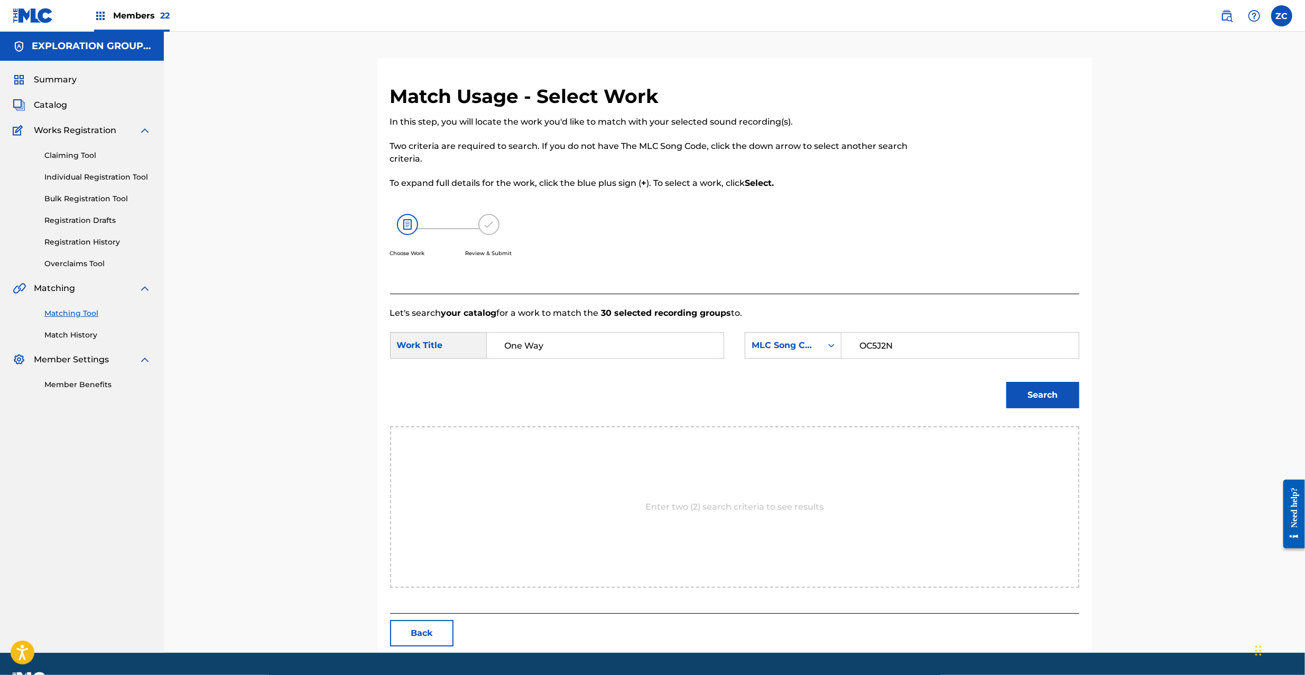
type input "OC5J2N"
click at [1039, 393] on button "Search" at bounding box center [1042, 395] width 73 height 26
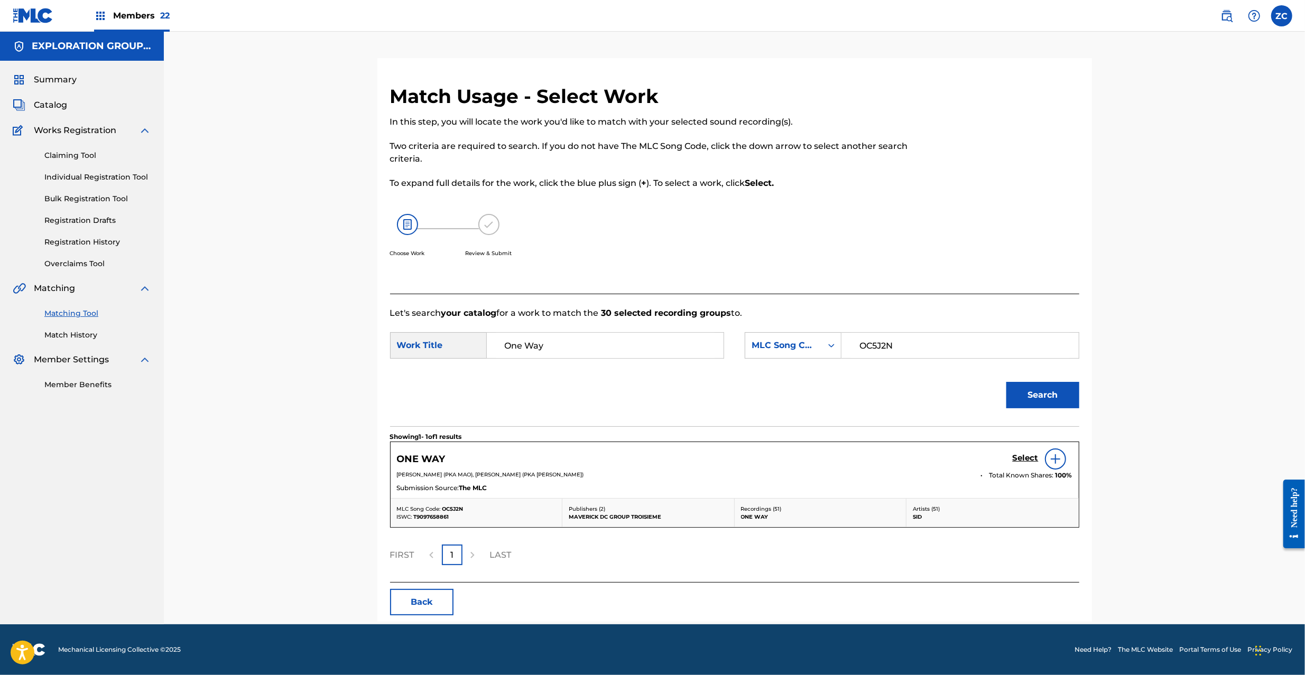
click at [1022, 457] on h5 "Select" at bounding box center [1026, 458] width 26 height 10
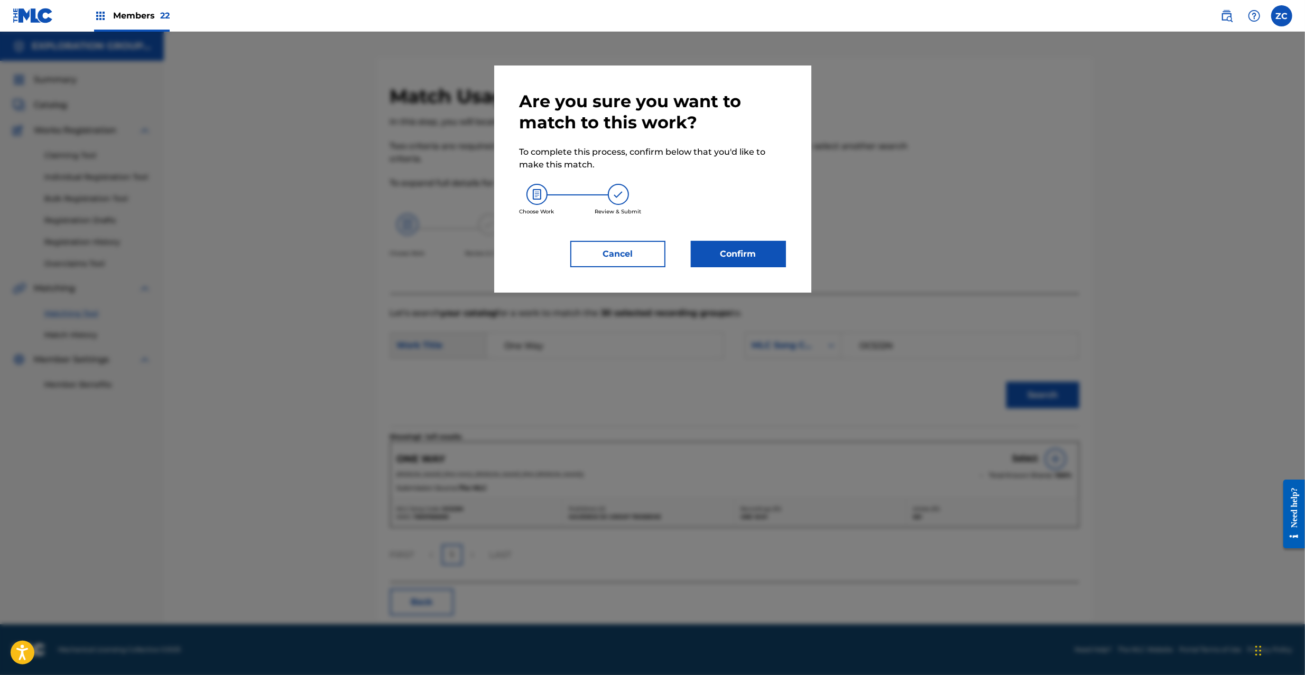
click at [724, 254] on button "Confirm" at bounding box center [738, 254] width 95 height 26
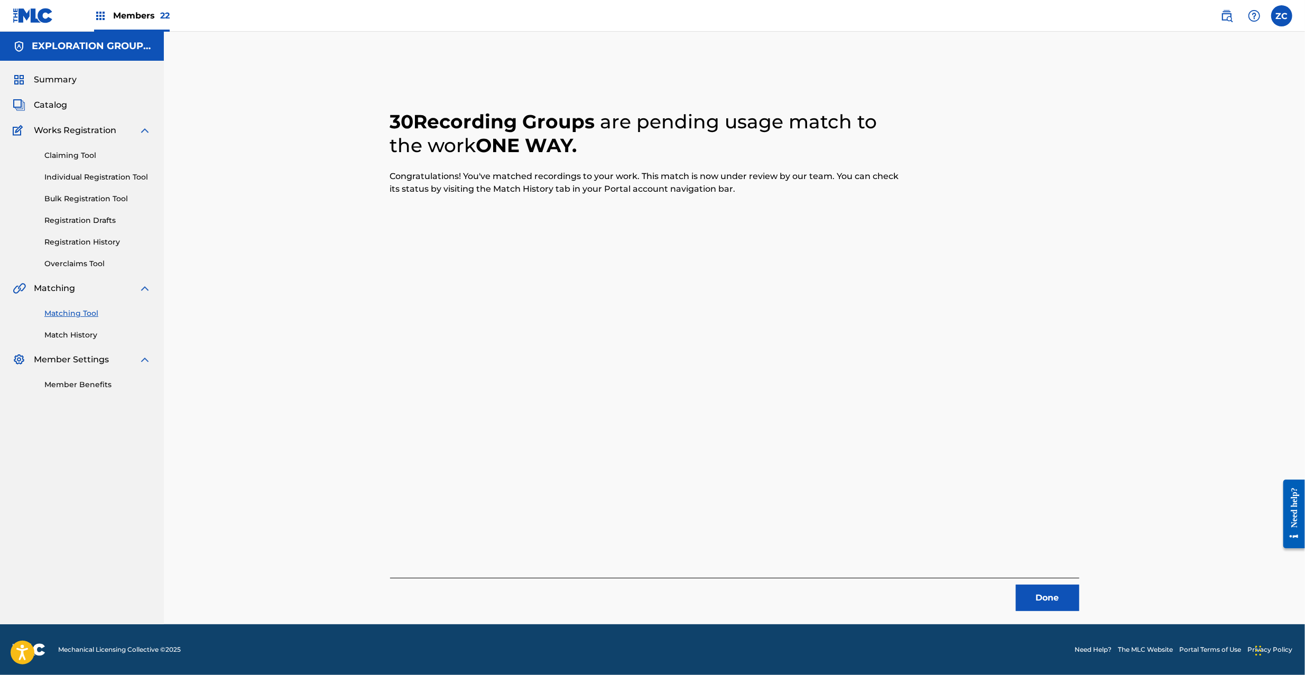
click at [1044, 603] on button "Done" at bounding box center [1047, 598] width 63 height 26
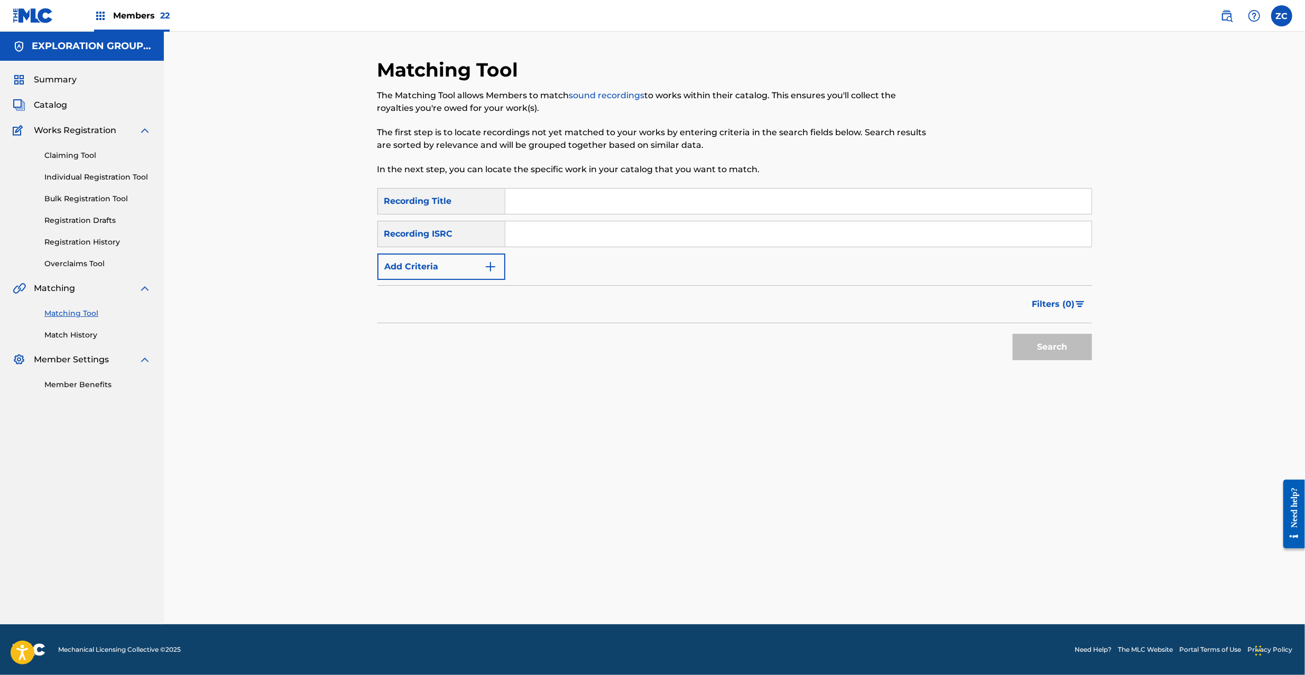
click at [661, 230] on input "Search Form" at bounding box center [798, 233] width 586 height 25
type input "JPF301700169"
click at [1062, 352] on button "Search" at bounding box center [1052, 347] width 79 height 26
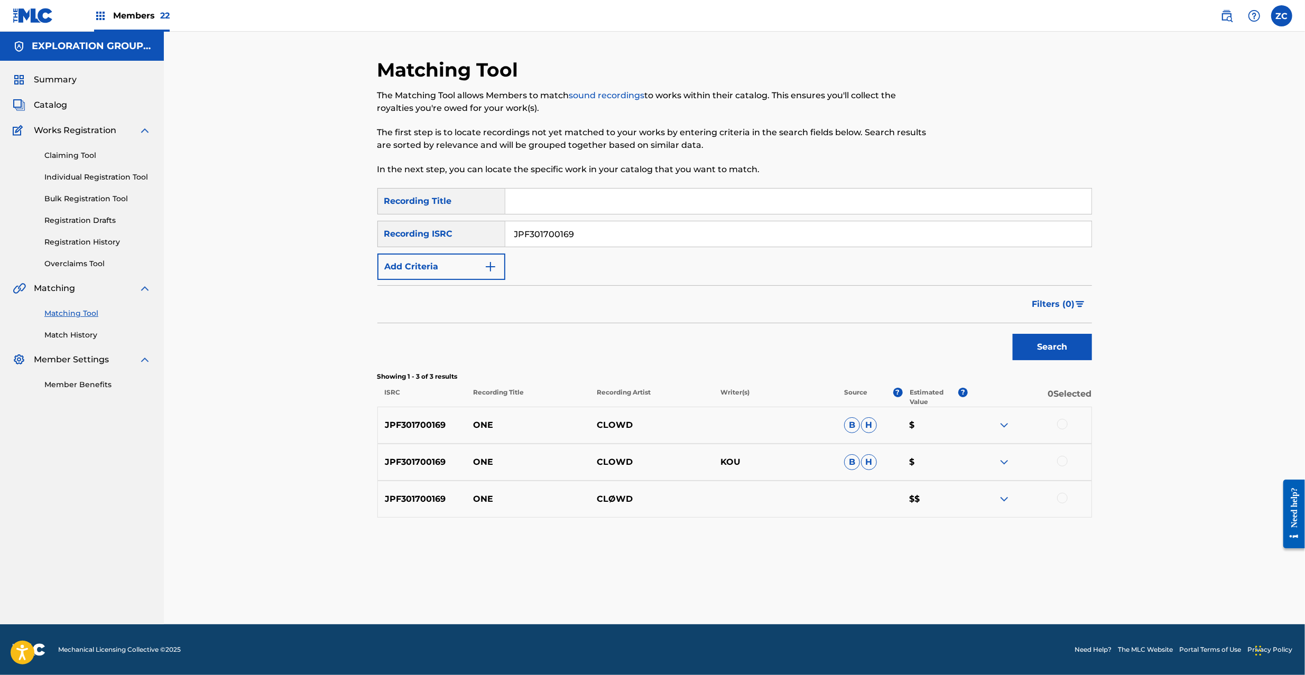
click at [1061, 420] on div at bounding box center [1062, 424] width 11 height 11
drag, startPoint x: 1063, startPoint y: 462, endPoint x: 1063, endPoint y: 485, distance: 22.7
click at [1063, 464] on div at bounding box center [1062, 461] width 11 height 11
click at [1062, 498] on div at bounding box center [1062, 498] width 11 height 11
click at [751, 578] on button "Match 3 Groups" at bounding box center [742, 589] width 117 height 26
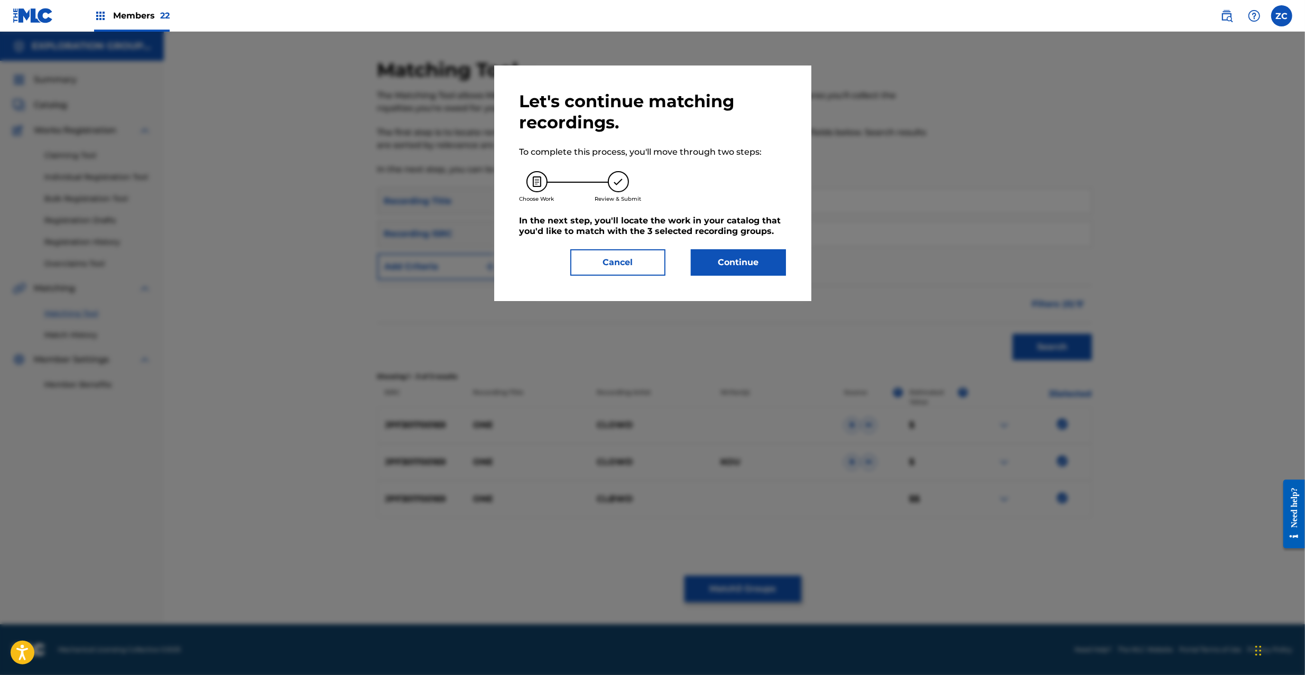
click at [750, 273] on button "Continue" at bounding box center [738, 262] width 95 height 26
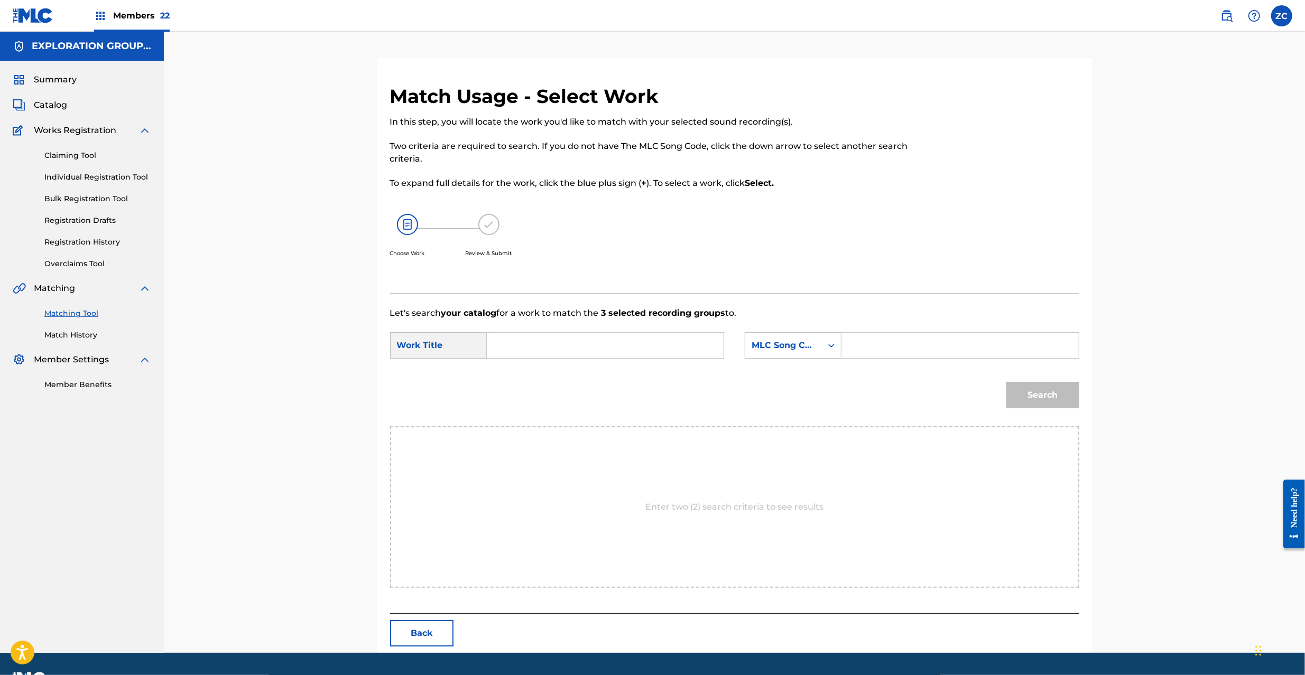
click at [618, 350] on input "Search Form" at bounding box center [605, 345] width 219 height 25
click at [559, 347] on input "One OL63F4" at bounding box center [605, 345] width 219 height 25
type input "One"
click at [958, 355] on input "Search Form" at bounding box center [959, 345] width 219 height 25
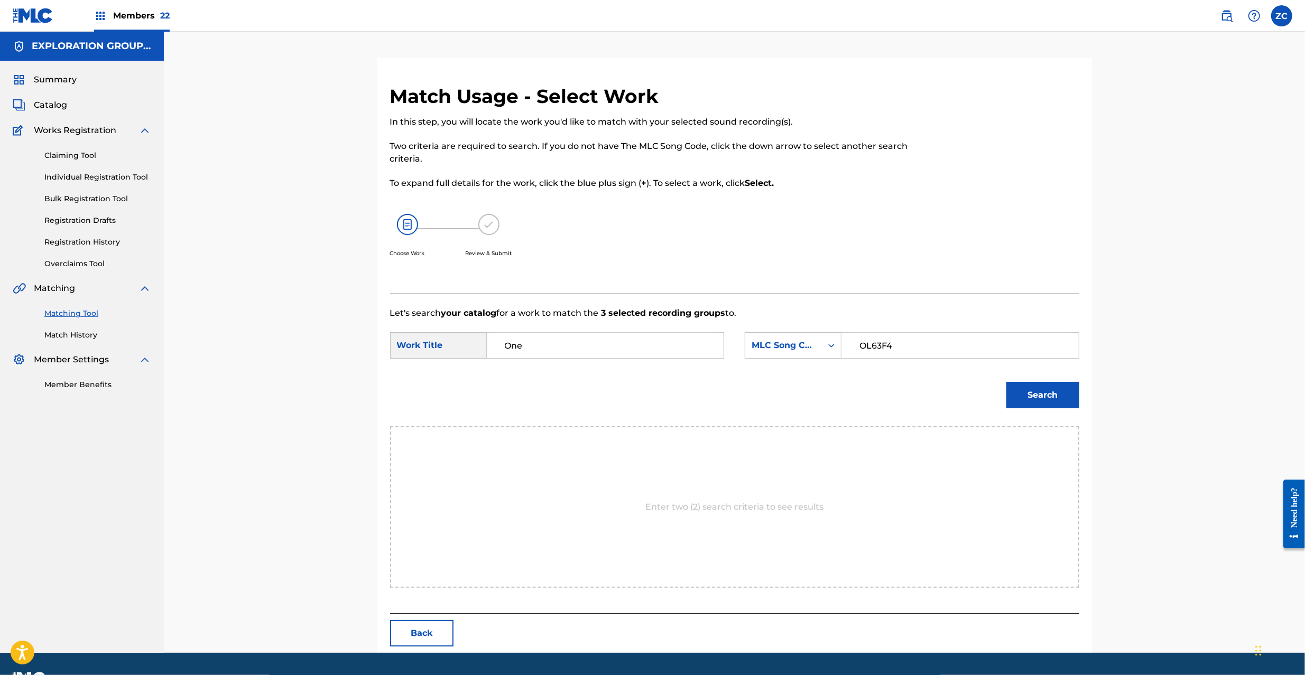
type input "OL63F4"
click at [1058, 390] on button "Search" at bounding box center [1042, 395] width 73 height 26
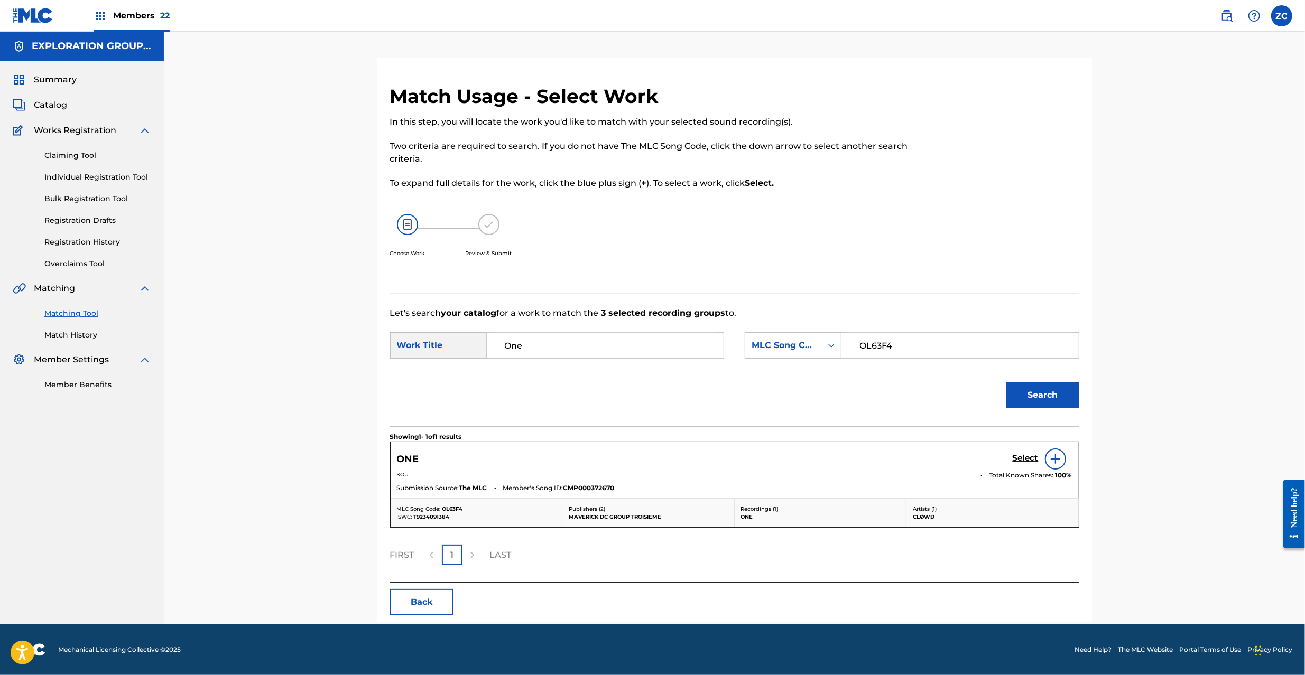
click at [1030, 459] on h5 "Select" at bounding box center [1026, 458] width 26 height 10
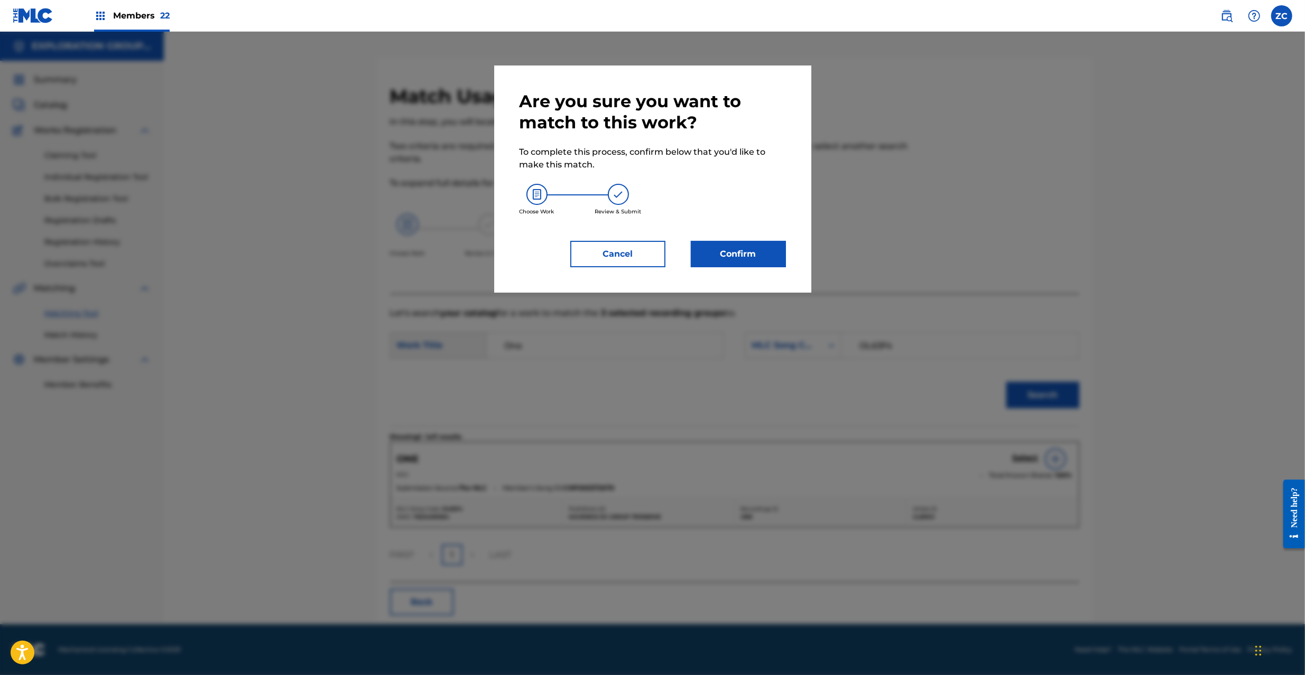
click at [762, 248] on button "Confirm" at bounding box center [738, 254] width 95 height 26
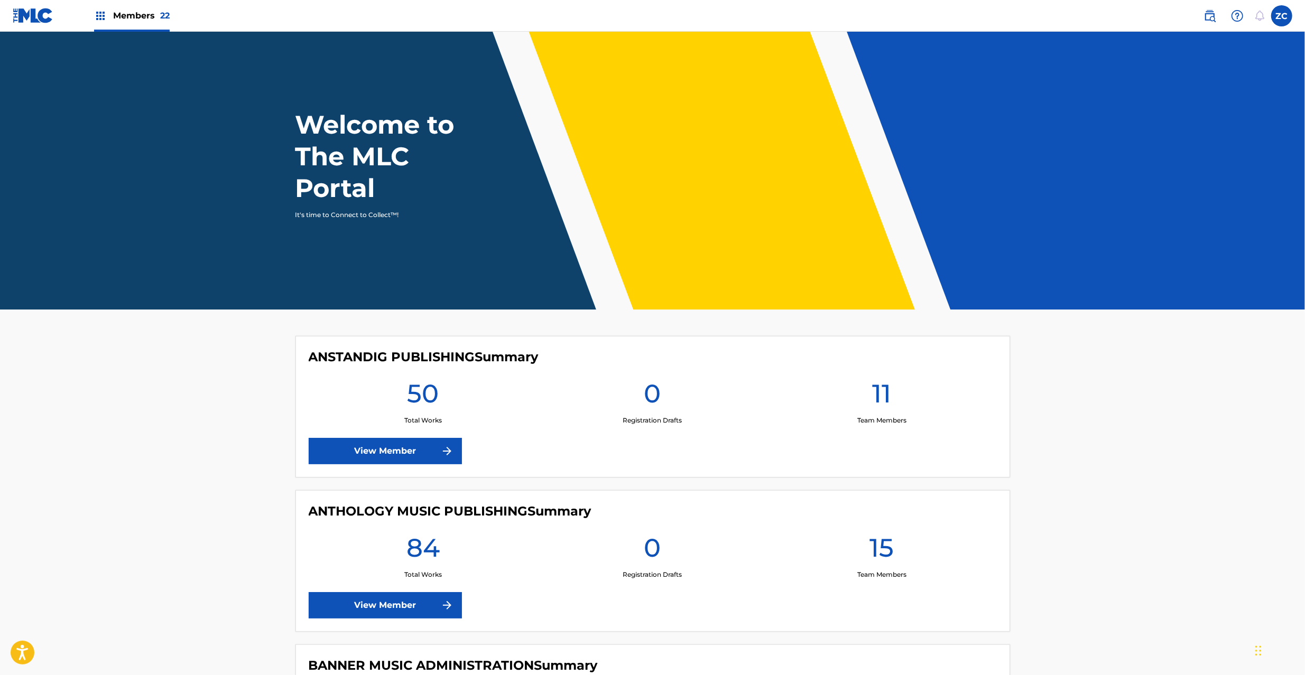
click at [1216, 15] on img at bounding box center [1209, 16] width 13 height 13
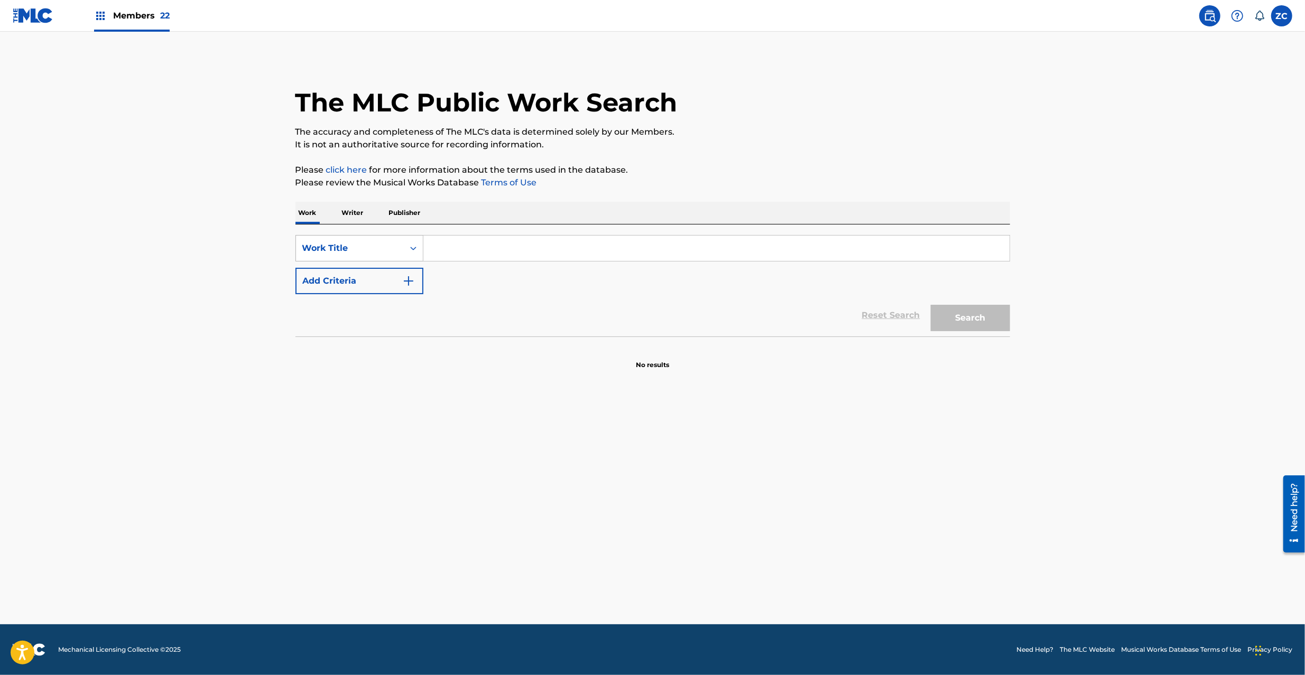
click at [366, 255] on div "Work Title" at bounding box center [350, 248] width 108 height 20
click at [357, 267] on div "MLC Song Code" at bounding box center [359, 275] width 127 height 26
drag, startPoint x: 428, startPoint y: 263, endPoint x: 488, endPoint y: 259, distance: 60.4
click at [476, 257] on input "Search Form" at bounding box center [716, 248] width 586 height 25
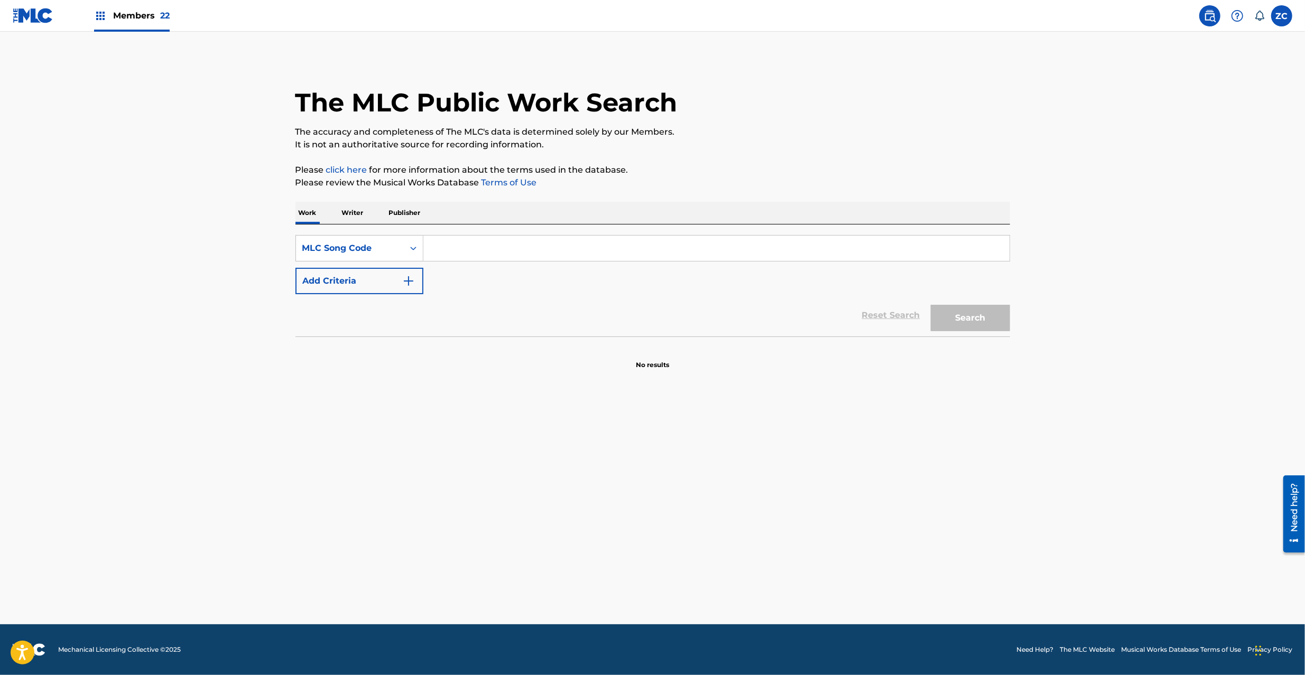
paste input "FE8MWY"
type input "FE8MWY"
click at [970, 322] on button "Search" at bounding box center [970, 318] width 79 height 26
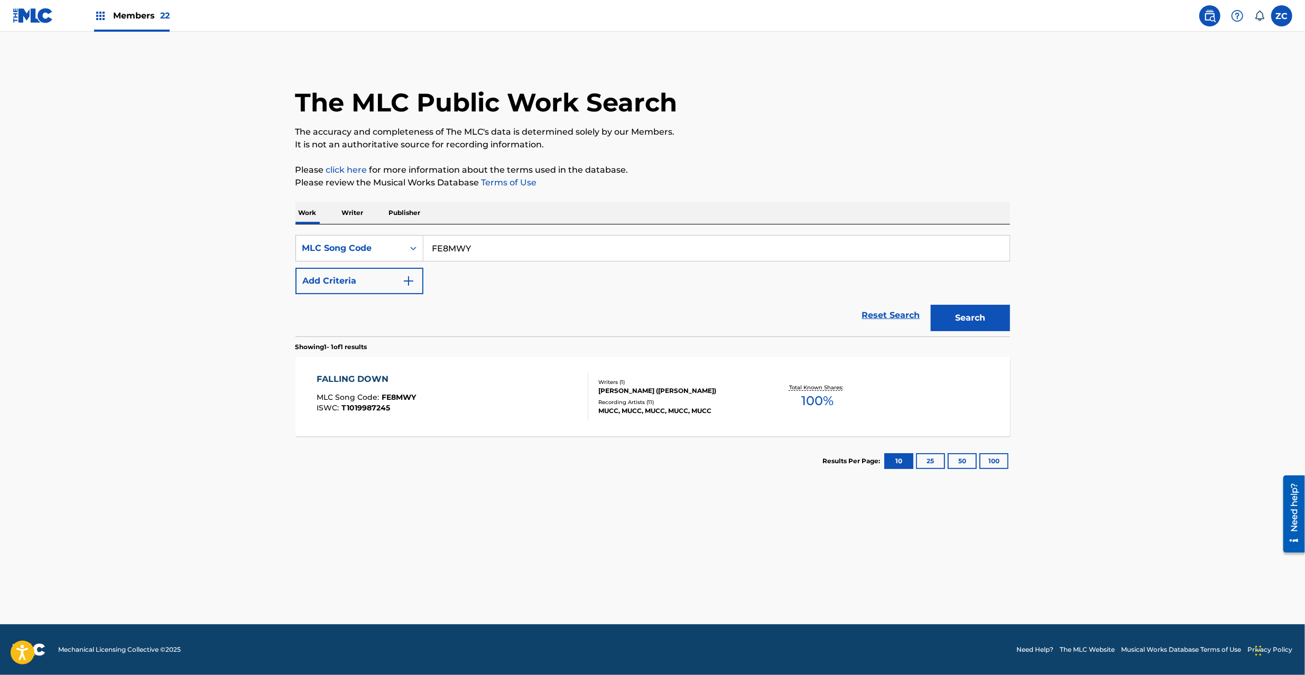
click at [455, 417] on div "FALLING DOWN MLC Song Code : FE8MWY ISWC : T1019987245" at bounding box center [453, 397] width 272 height 48
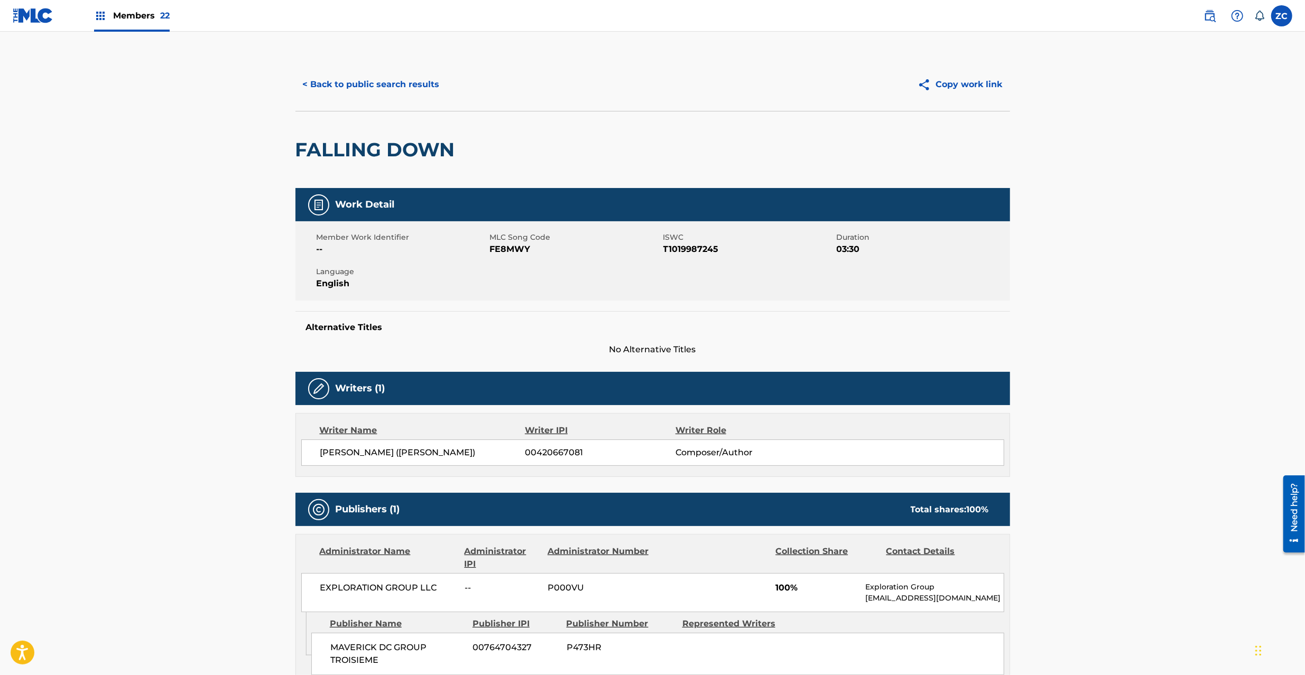
click at [351, 148] on h2 "FALLING DOWN" at bounding box center [377, 150] width 165 height 24
click at [414, 147] on h2 "FALLING DOWN" at bounding box center [377, 150] width 165 height 24
copy h2 "FALLING DOWN"
click at [398, 84] on button "< Back to public search results" at bounding box center [371, 84] width 152 height 26
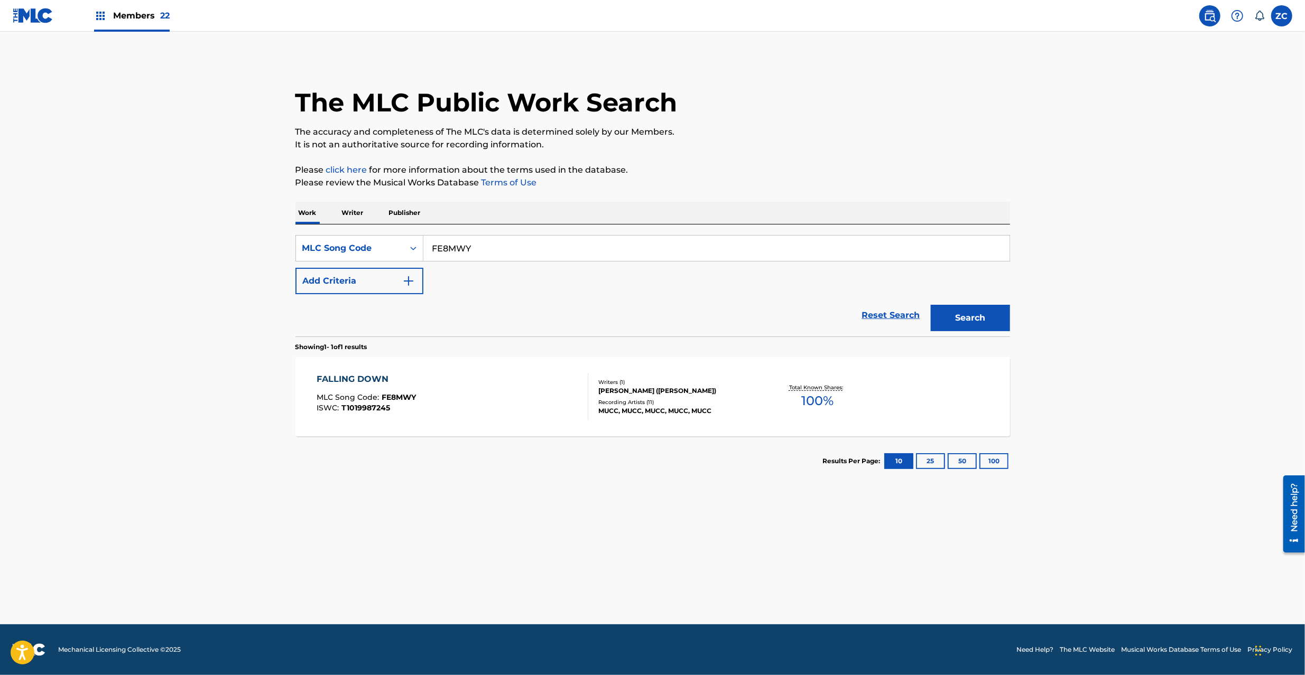
click at [493, 264] on div "SearchWithCriteria549cc887-88f4-42e6-8139-77fcc031cb9d MLC Song Code FE8MWY Add…" at bounding box center [652, 264] width 715 height 59
click at [498, 248] on input "FE8MWY" at bounding box center [716, 248] width 586 height 25
paste input "VB3QQU"
type input "VB3QQU"
drag, startPoint x: 977, startPoint y: 317, endPoint x: 933, endPoint y: 316, distance: 44.4
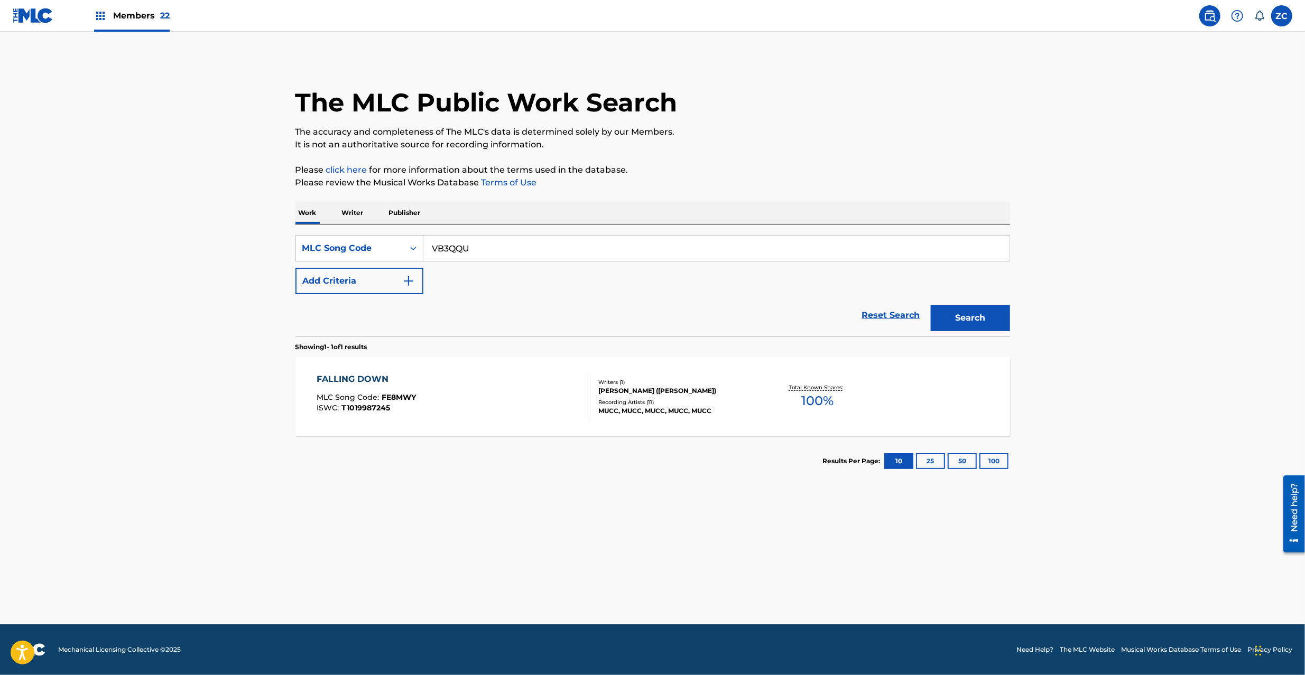
click at [976, 317] on button "Search" at bounding box center [970, 318] width 79 height 26
click at [586, 417] on div at bounding box center [583, 397] width 8 height 48
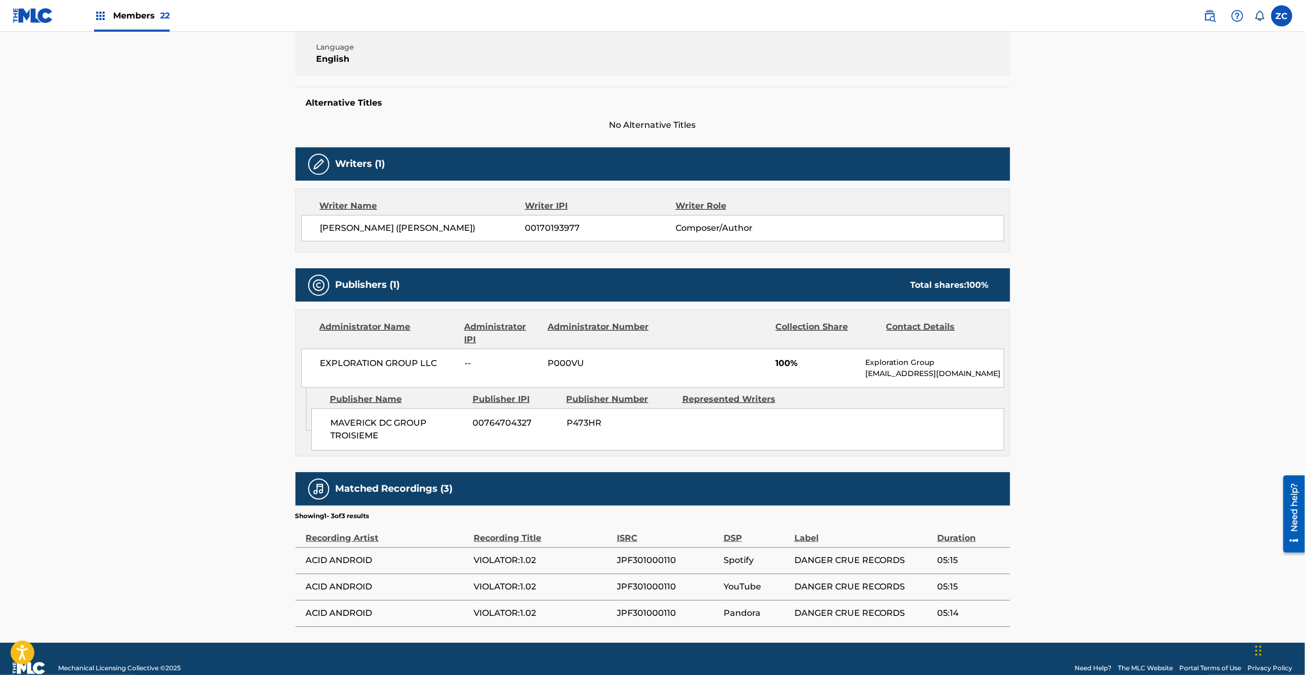
scroll to position [244, 0]
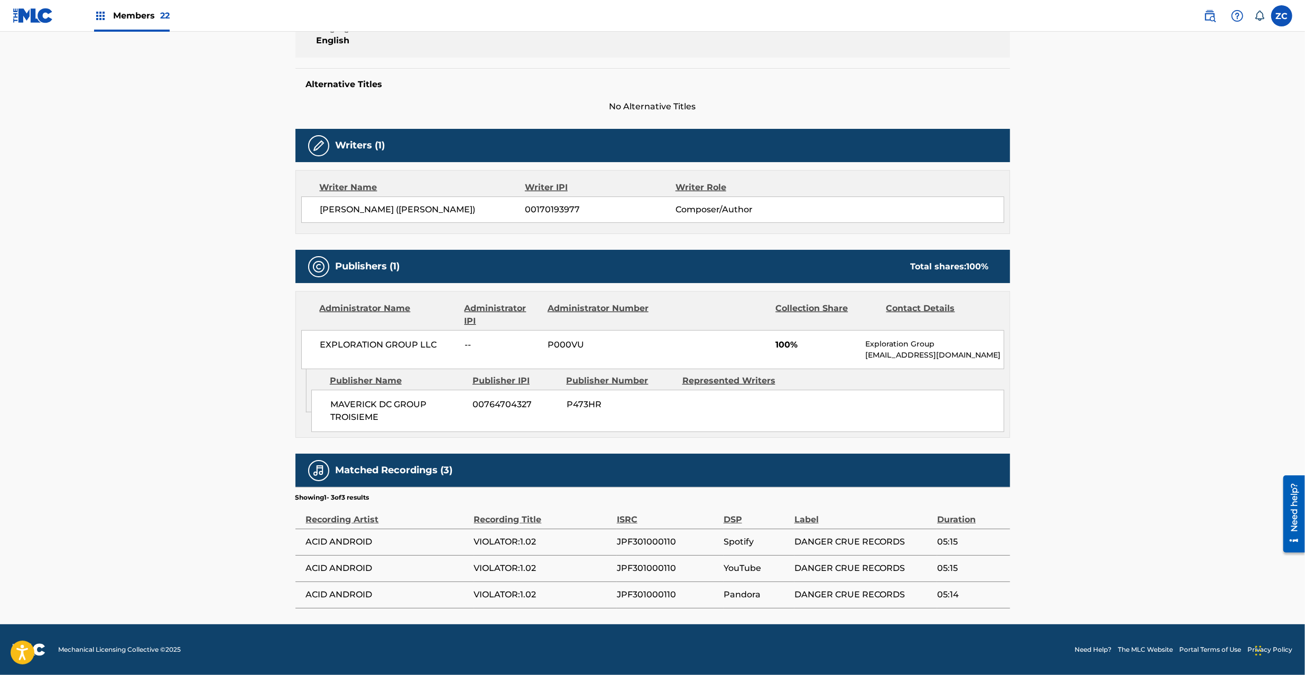
click at [662, 546] on span "JPF301000110" at bounding box center [667, 542] width 101 height 13
copy span "JPF301000110"
